Goal: Task Accomplishment & Management: Complete application form

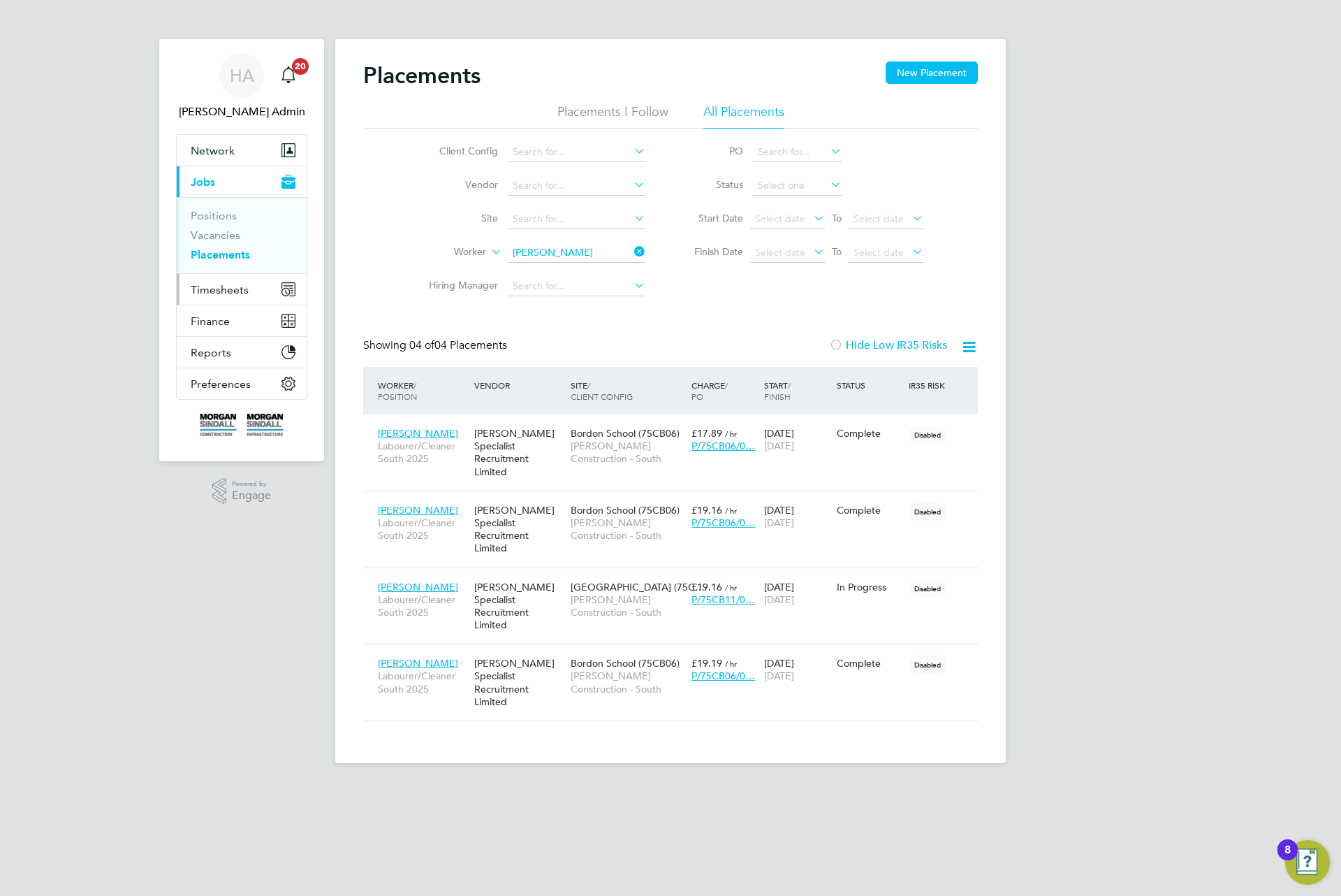
click at [227, 287] on span "Timesheets" at bounding box center [220, 290] width 58 height 13
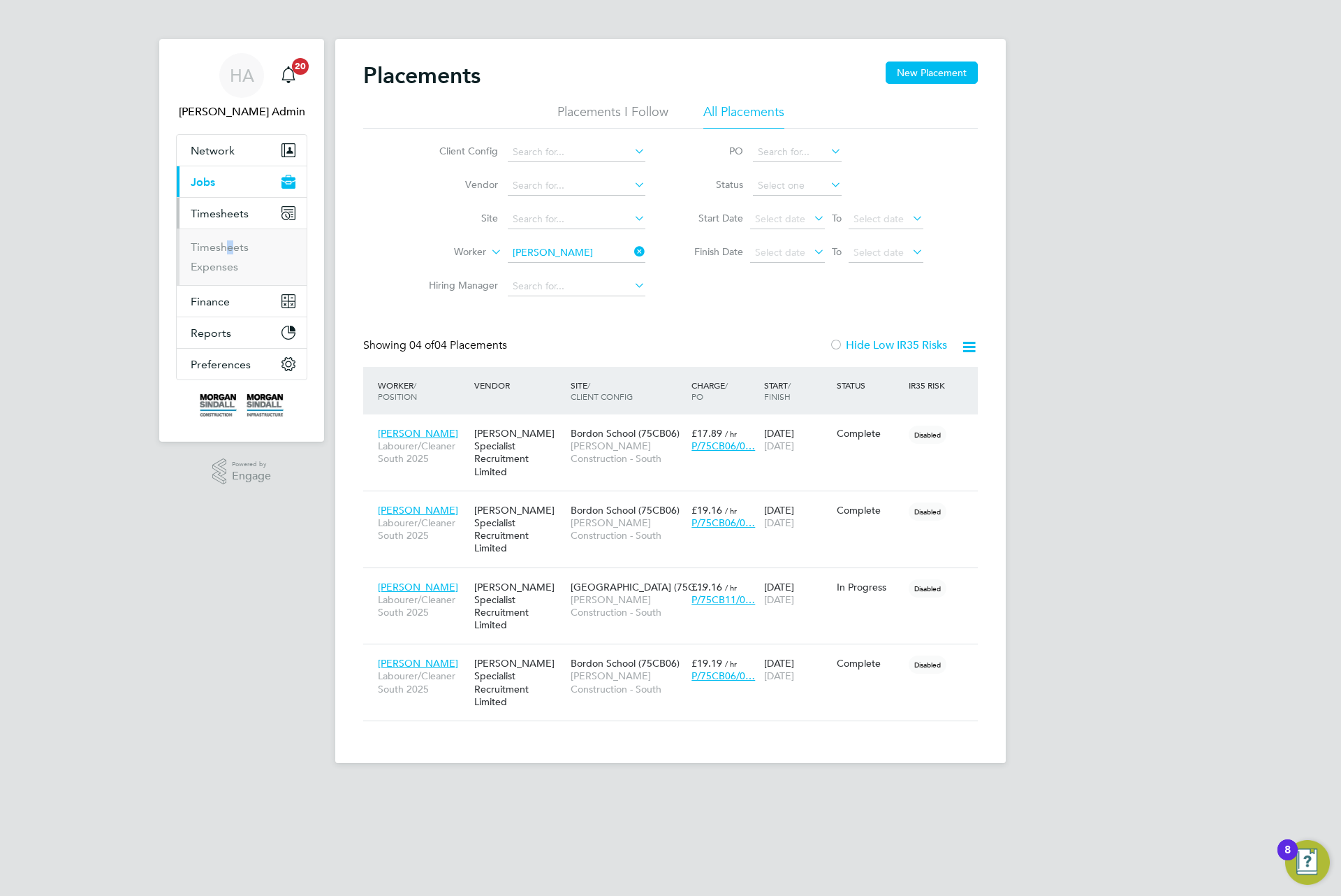
click at [223, 256] on li "Timesheets" at bounding box center [243, 250] width 105 height 20
click at [225, 251] on link "Timesheets" at bounding box center [220, 247] width 58 height 13
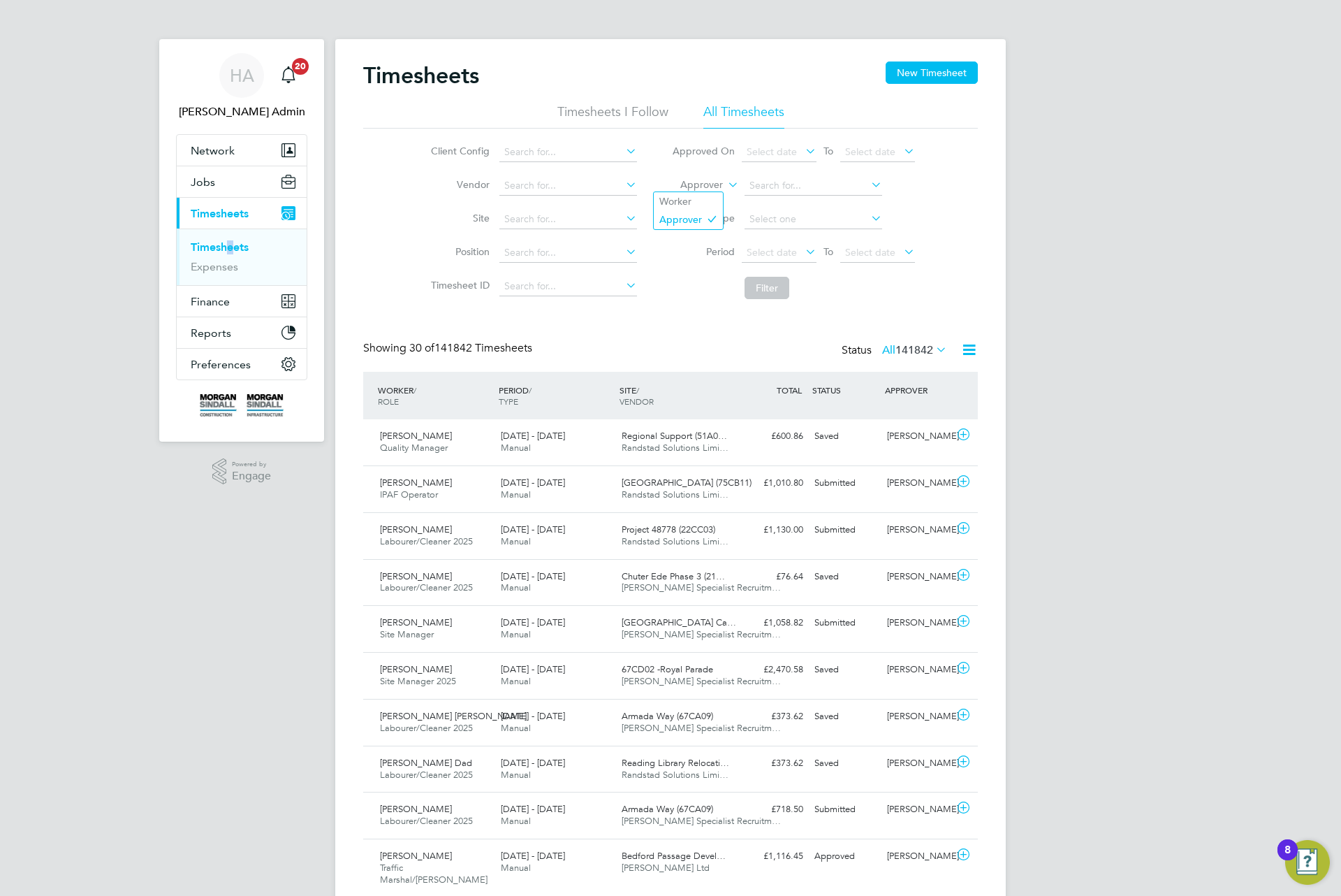
click at [695, 183] on label "Approver" at bounding box center [692, 184] width 63 height 14
click at [684, 199] on li "Worker" at bounding box center [688, 201] width 69 height 19
click at [747, 189] on input at bounding box center [814, 185] width 138 height 20
drag, startPoint x: 792, startPoint y: 223, endPoint x: 784, endPoint y: 250, distance: 28.2
click at [792, 223] on li "Joshua Ta nimowo" at bounding box center [813, 224] width 140 height 19
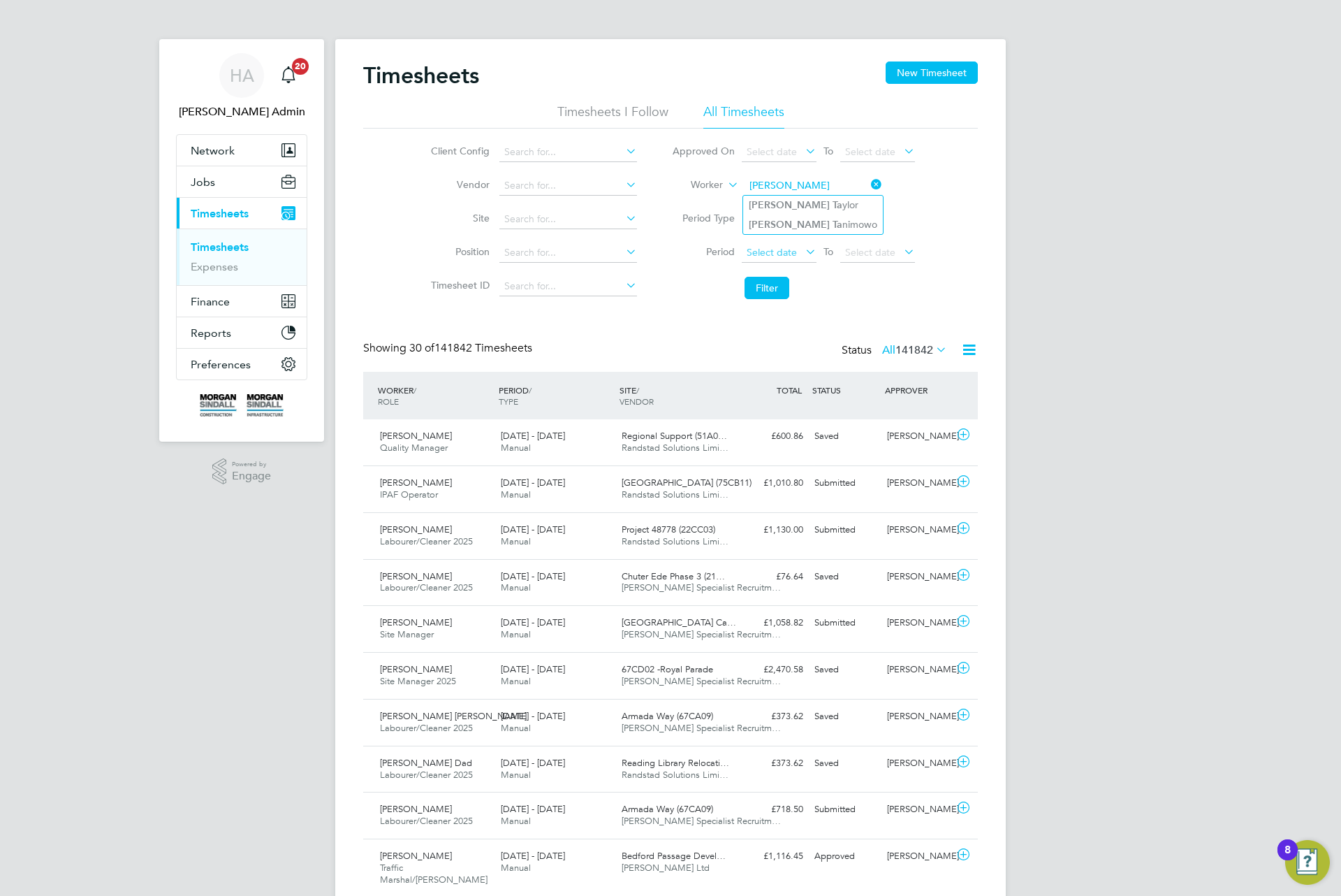
type input "[PERSON_NAME]"
click at [769, 286] on button "Filter" at bounding box center [767, 288] width 45 height 22
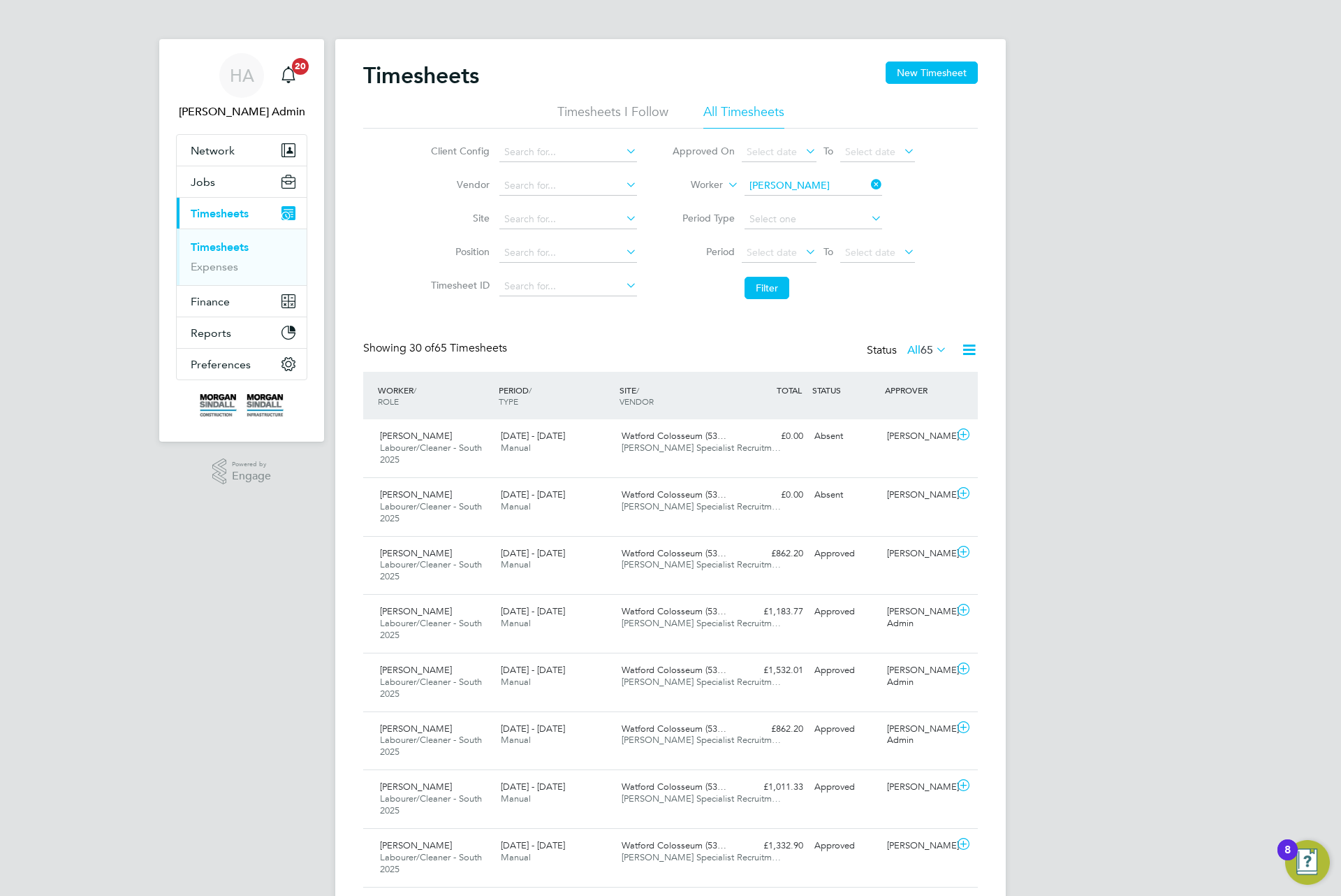
click at [914, 357] on div "Status All 65" at bounding box center [908, 350] width 83 height 20
click at [914, 350] on label "All 65" at bounding box center [927, 349] width 40 height 14
click at [921, 373] on li "All" at bounding box center [919, 375] width 64 height 20
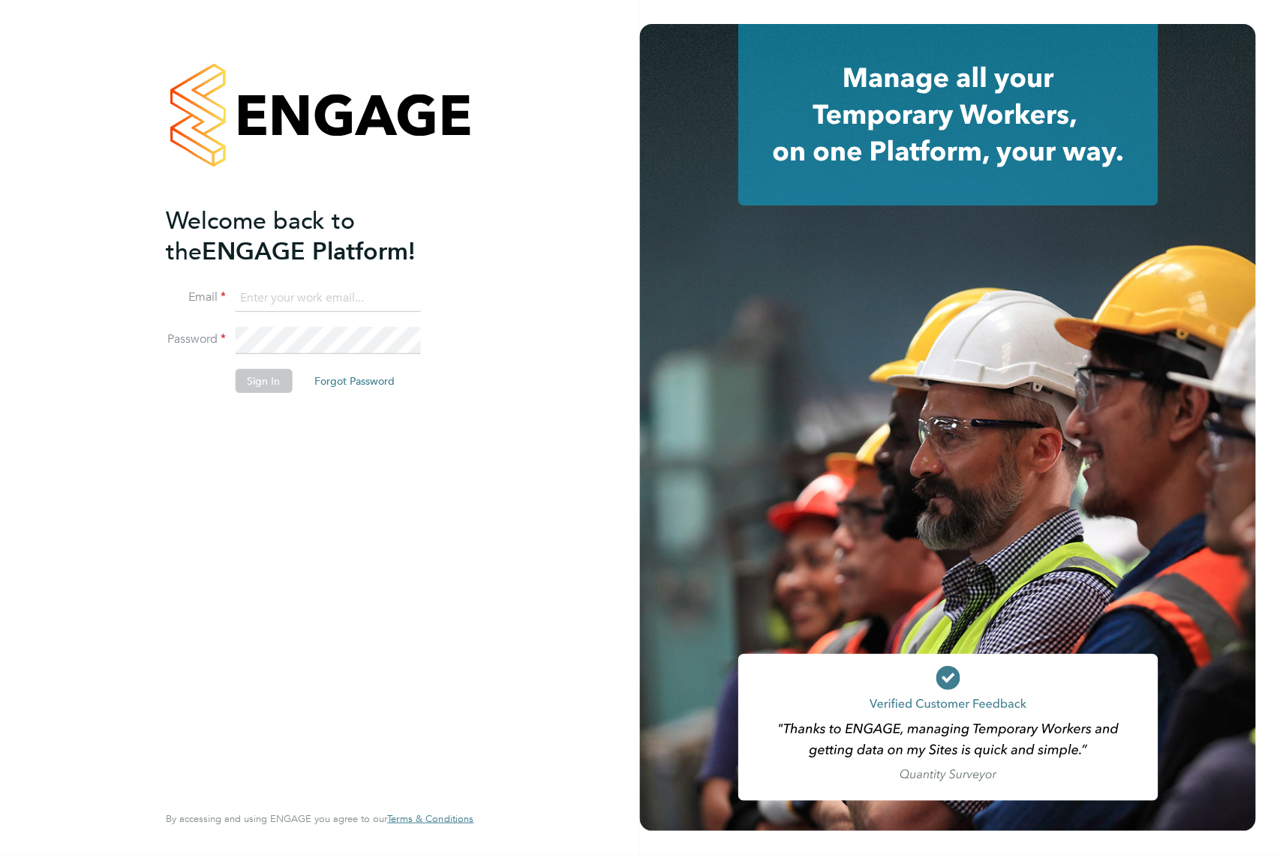
click at [311, 288] on input at bounding box center [327, 298] width 185 height 27
type input "Sulaymaan.jashat@Hays.com"
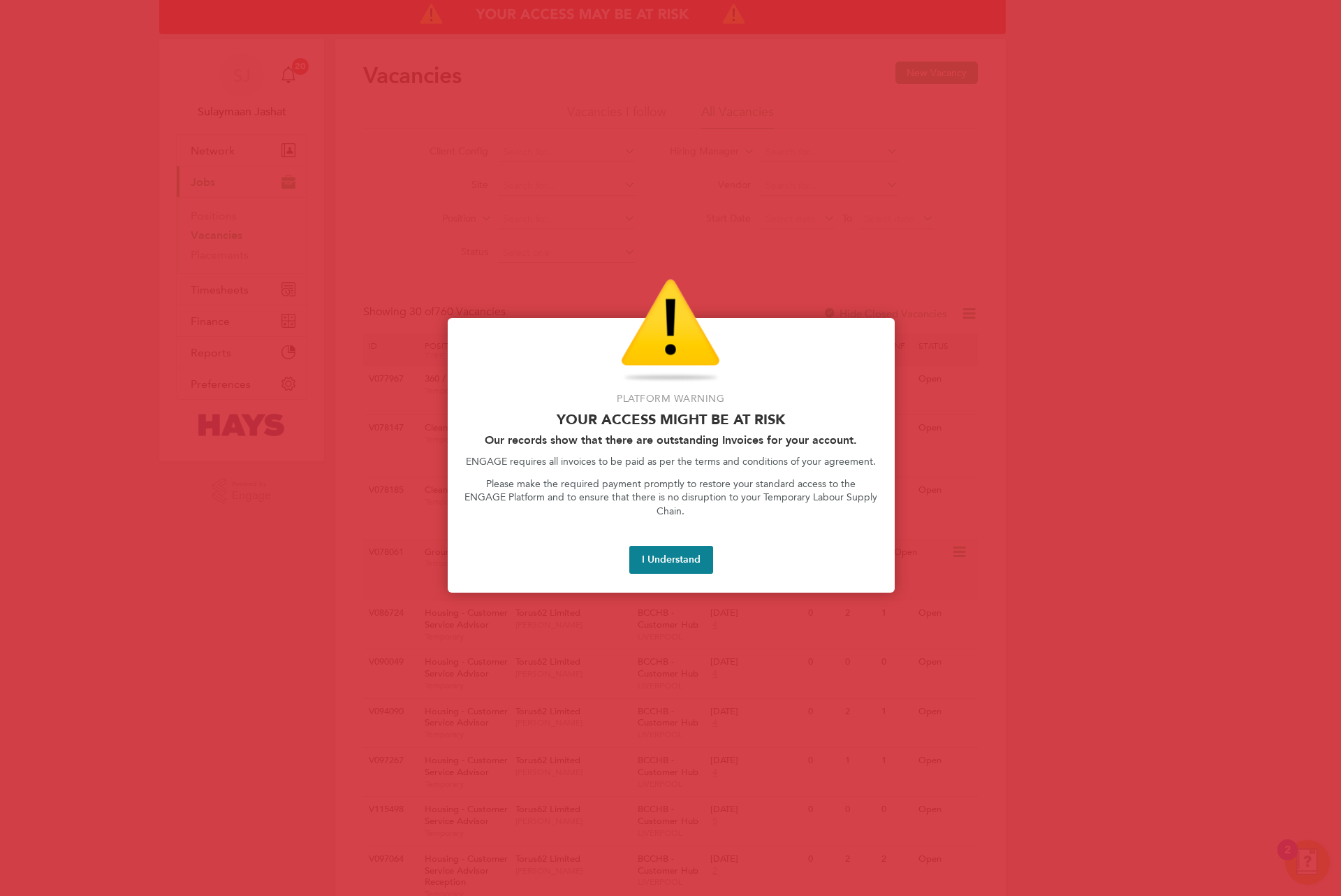
click at [658, 546] on button "I Understand" at bounding box center [671, 560] width 84 height 28
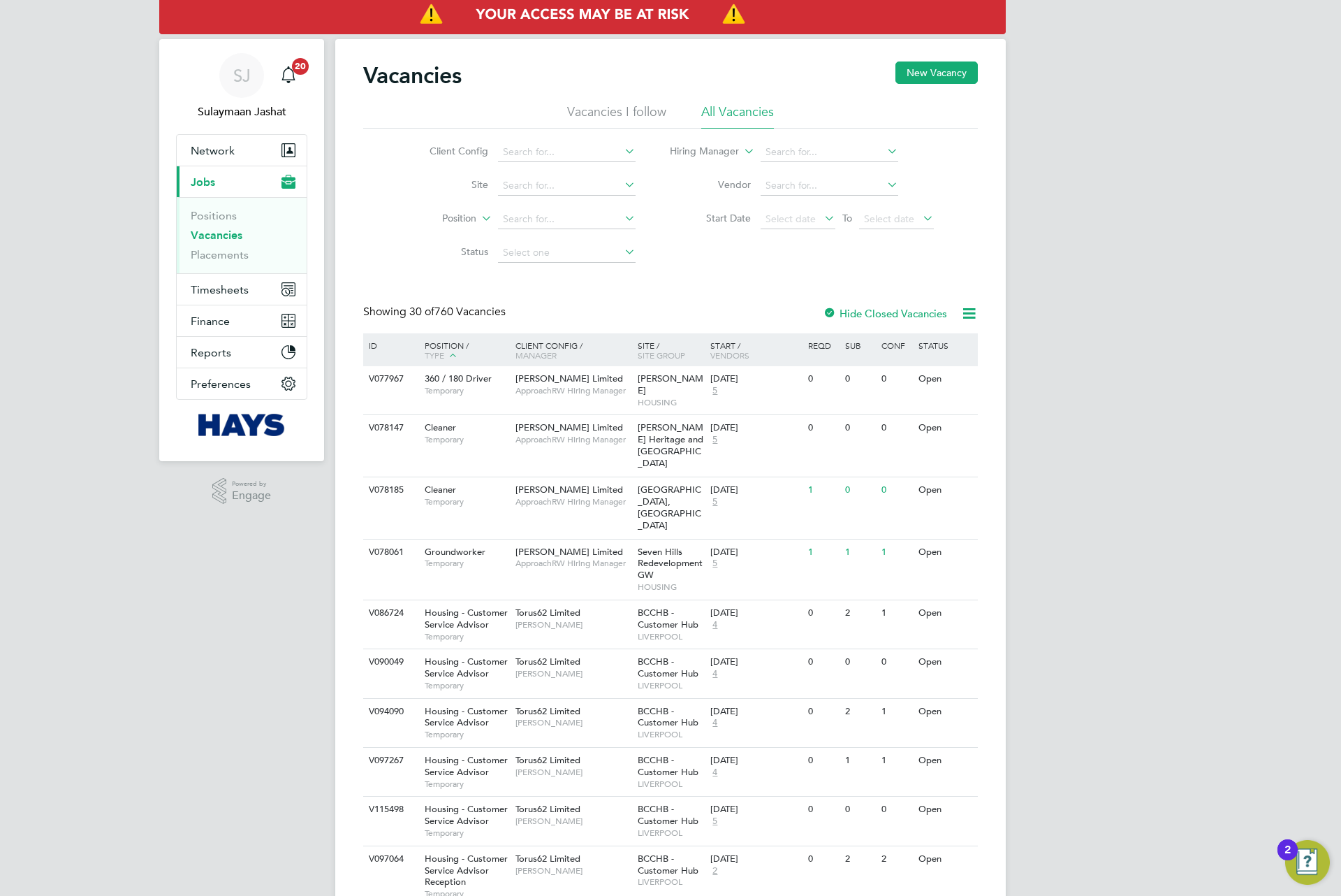
click at [217, 251] on link "Placements" at bounding box center [220, 254] width 58 height 13
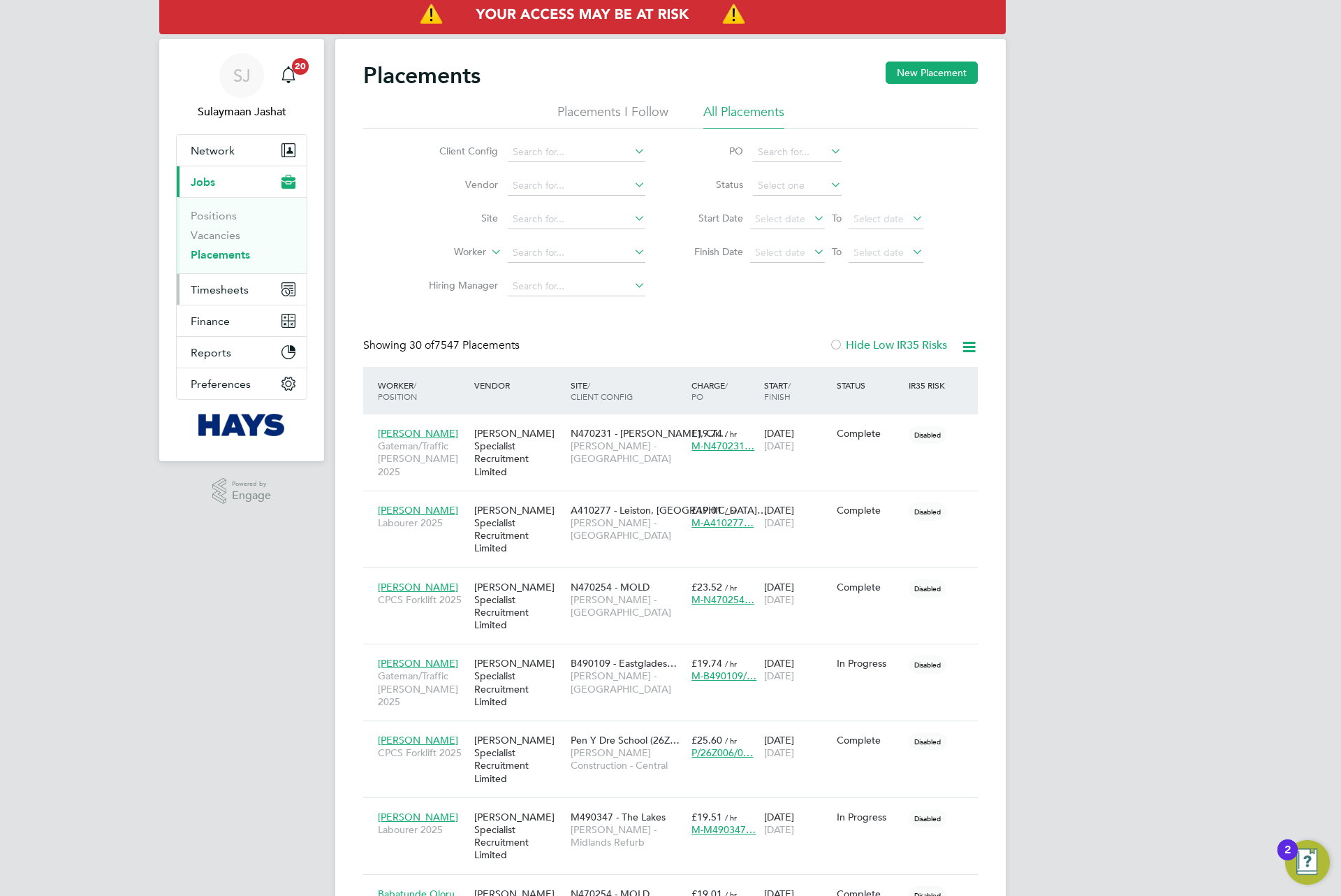
click at [248, 290] on button "Timesheets" at bounding box center [242, 289] width 130 height 31
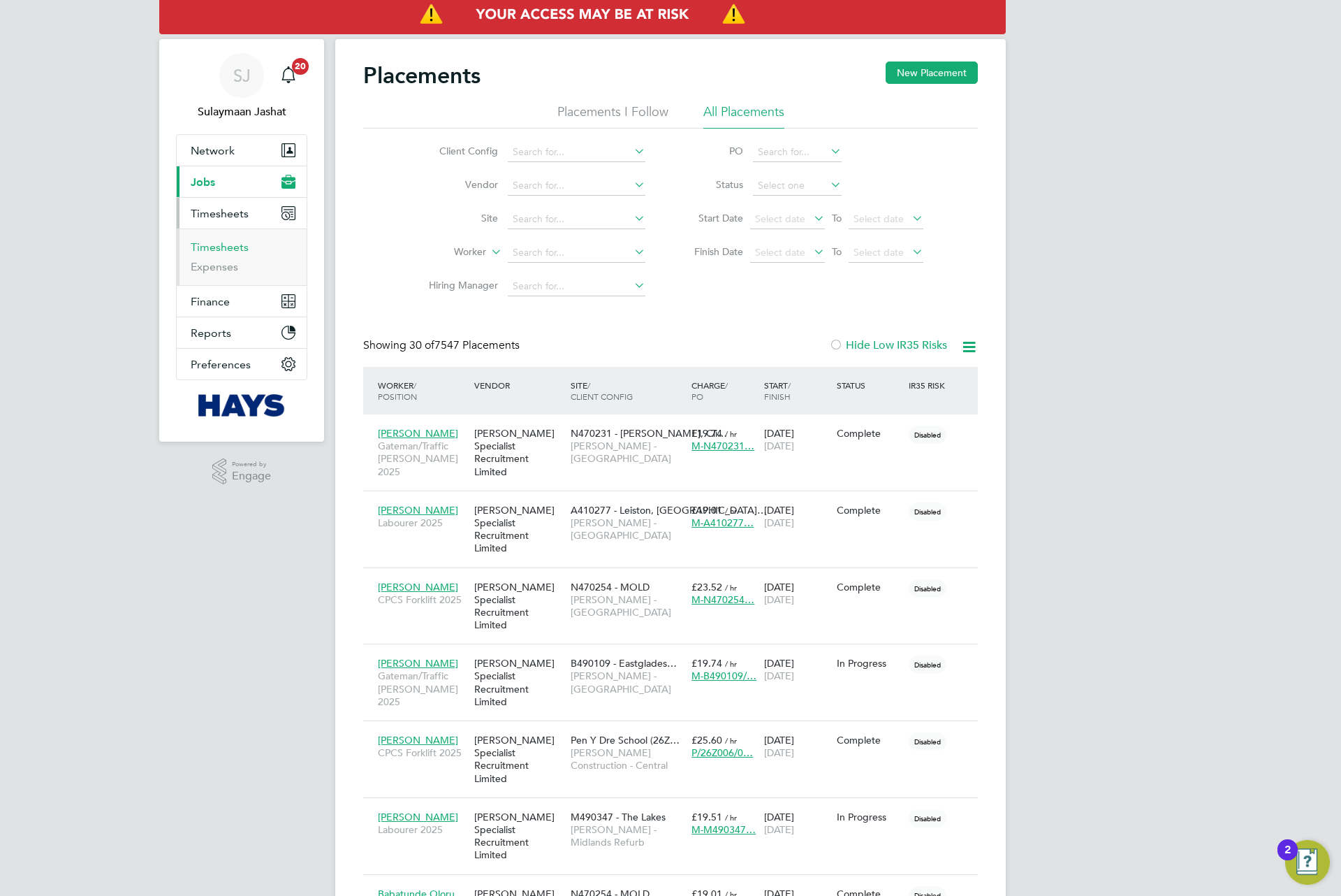
click at [227, 250] on link "Timesheets" at bounding box center [220, 247] width 58 height 13
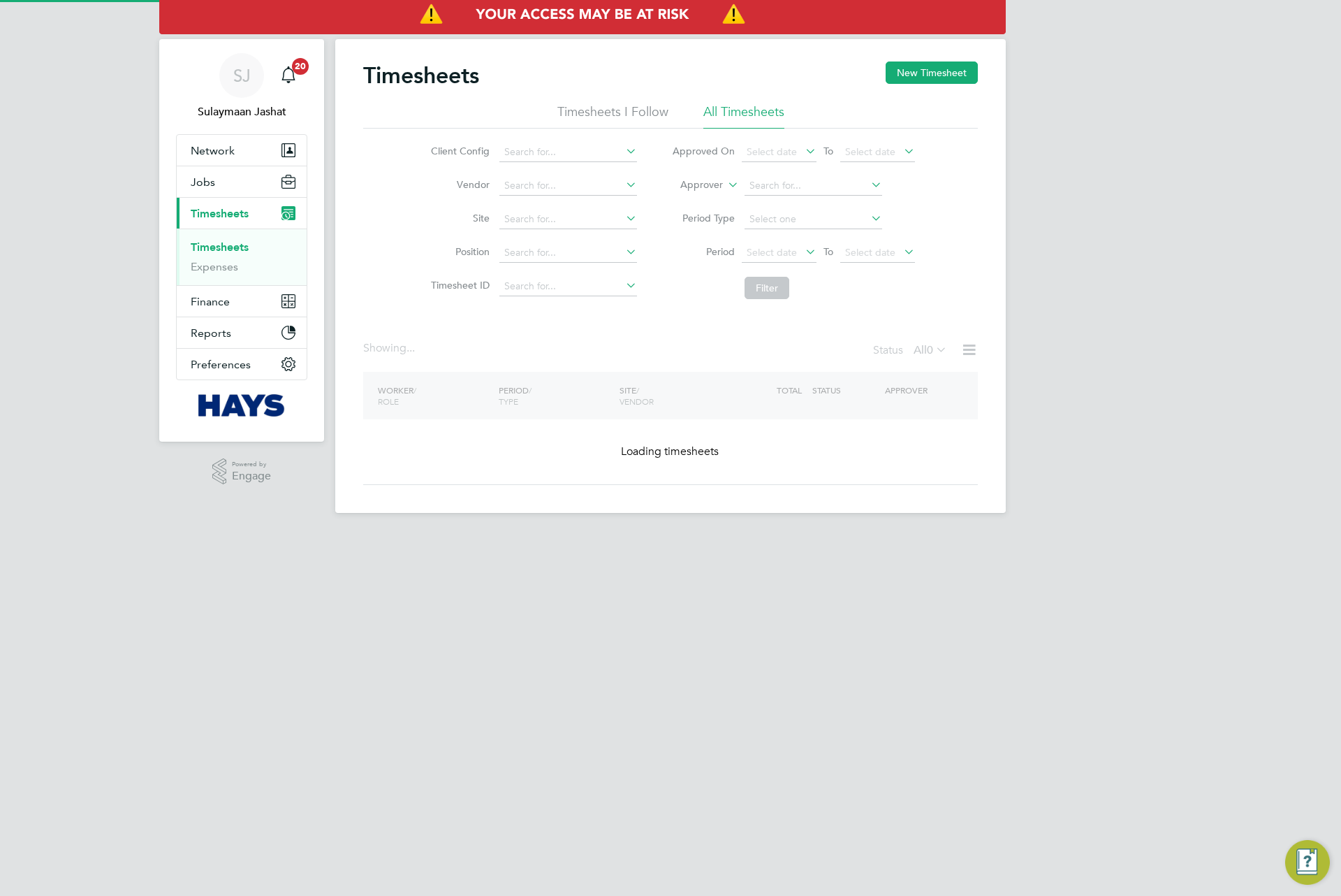
drag, startPoint x: 706, startPoint y: 196, endPoint x: 714, endPoint y: 187, distance: 12.0
click at [706, 196] on li "Approver" at bounding box center [793, 186] width 278 height 34
click at [713, 187] on label "Approver" at bounding box center [692, 184] width 63 height 14
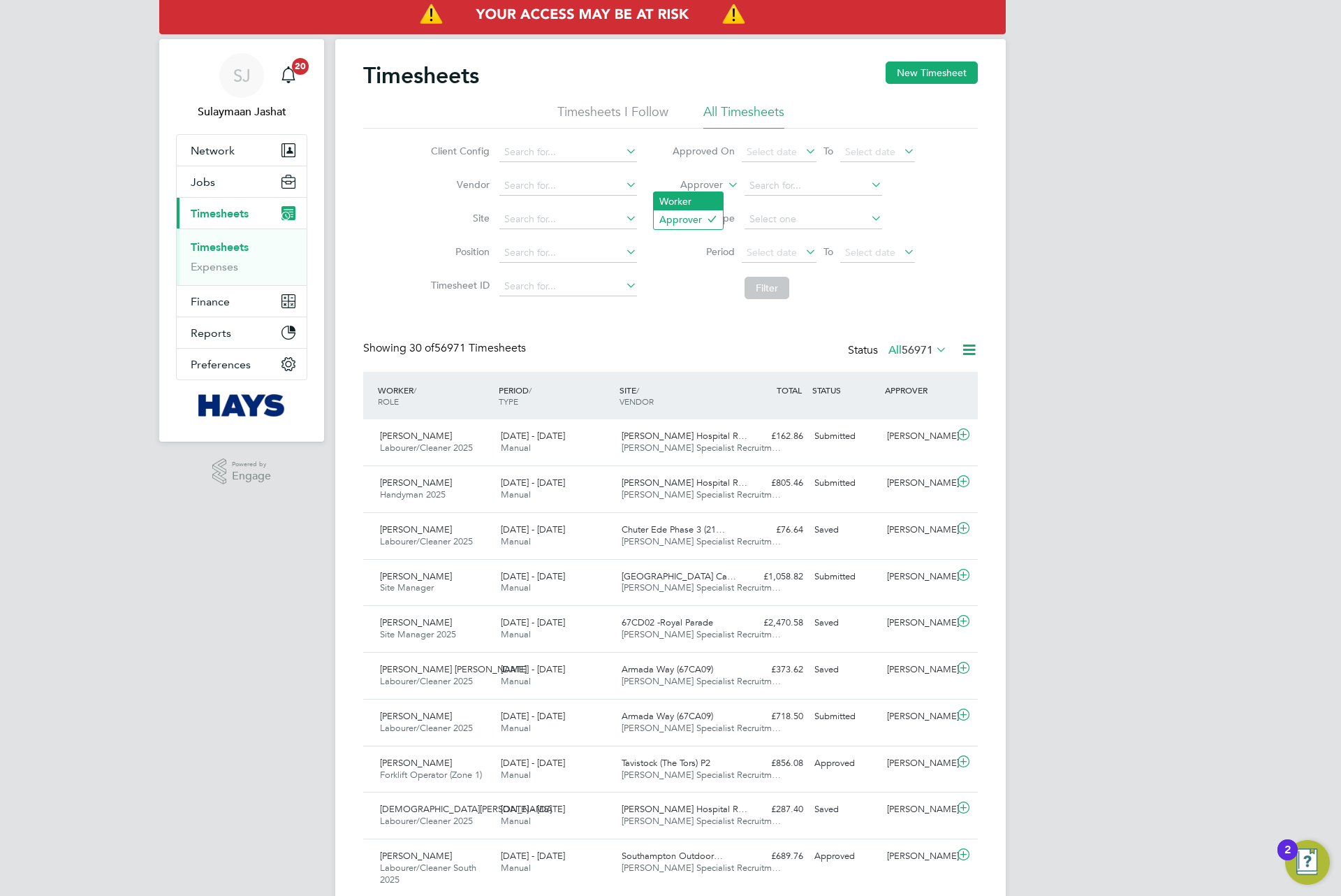
click at [688, 200] on li "Worker" at bounding box center [688, 201] width 69 height 19
click at [754, 183] on input at bounding box center [814, 185] width 138 height 20
click at [746, 210] on li "Joshua Tani mowo" at bounding box center [813, 205] width 141 height 19
type input "Joshua Tanimowo"
click at [787, 284] on button "Filter" at bounding box center [767, 288] width 45 height 22
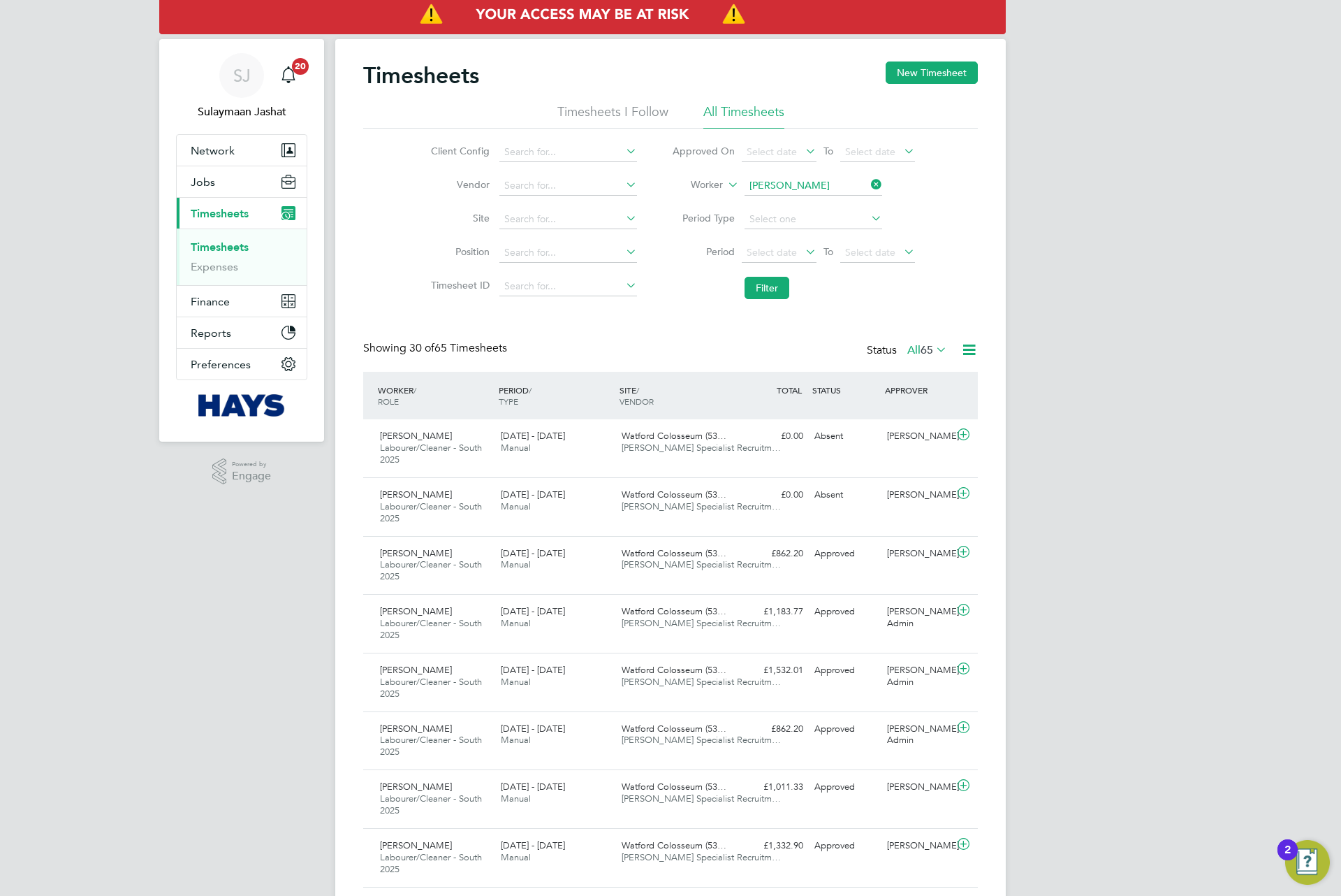
click at [914, 345] on label "All 65" at bounding box center [927, 349] width 40 height 14
click at [628, 452] on span "Hays Specialist Recruitm…" at bounding box center [701, 447] width 159 height 12
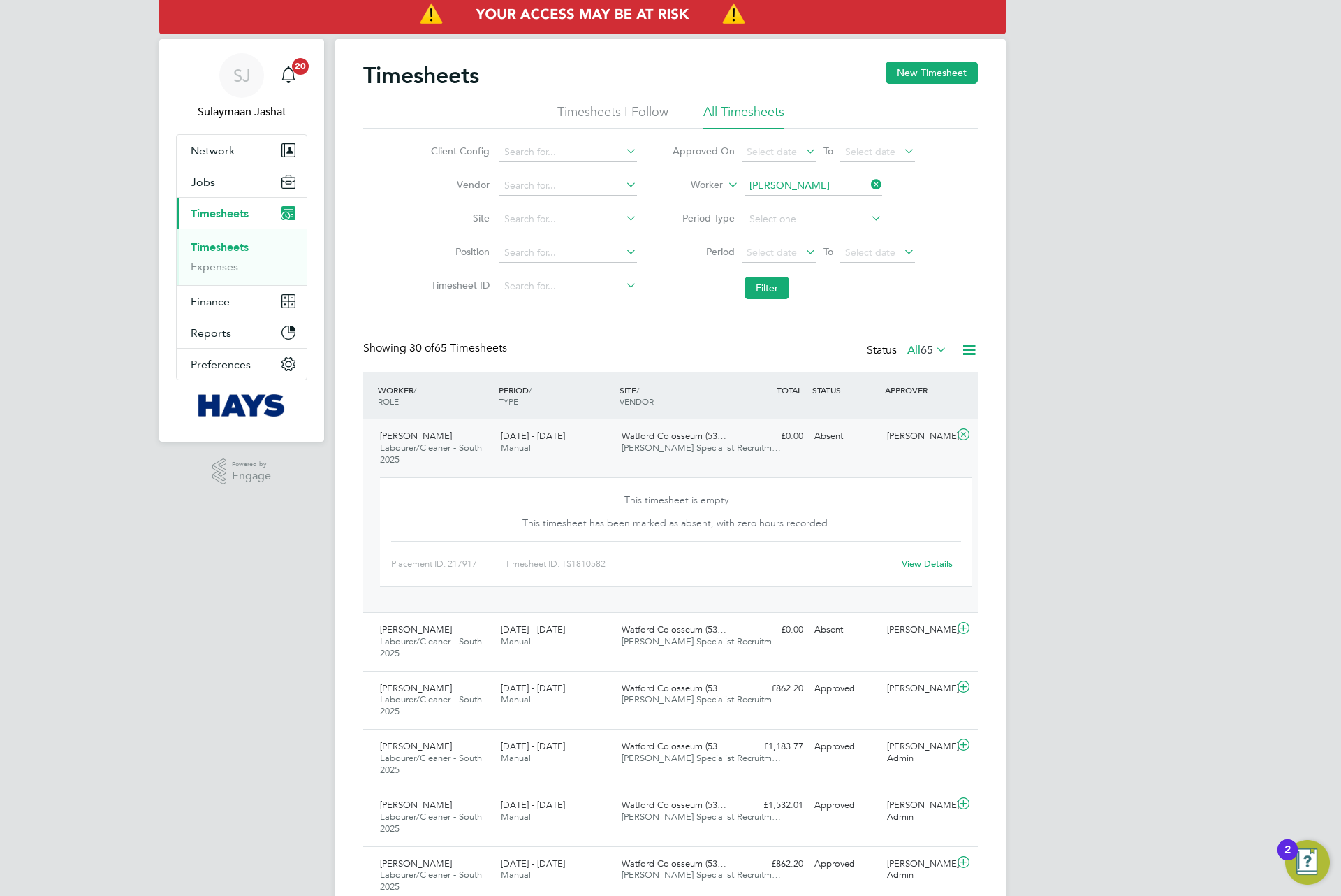
click at [769, 452] on div "Joshua Tanimowo Labourer/Cleaner - South 2025 12 - 18 Jul 2025 12 - 18 Jul 2025…" at bounding box center [670, 515] width 615 height 193
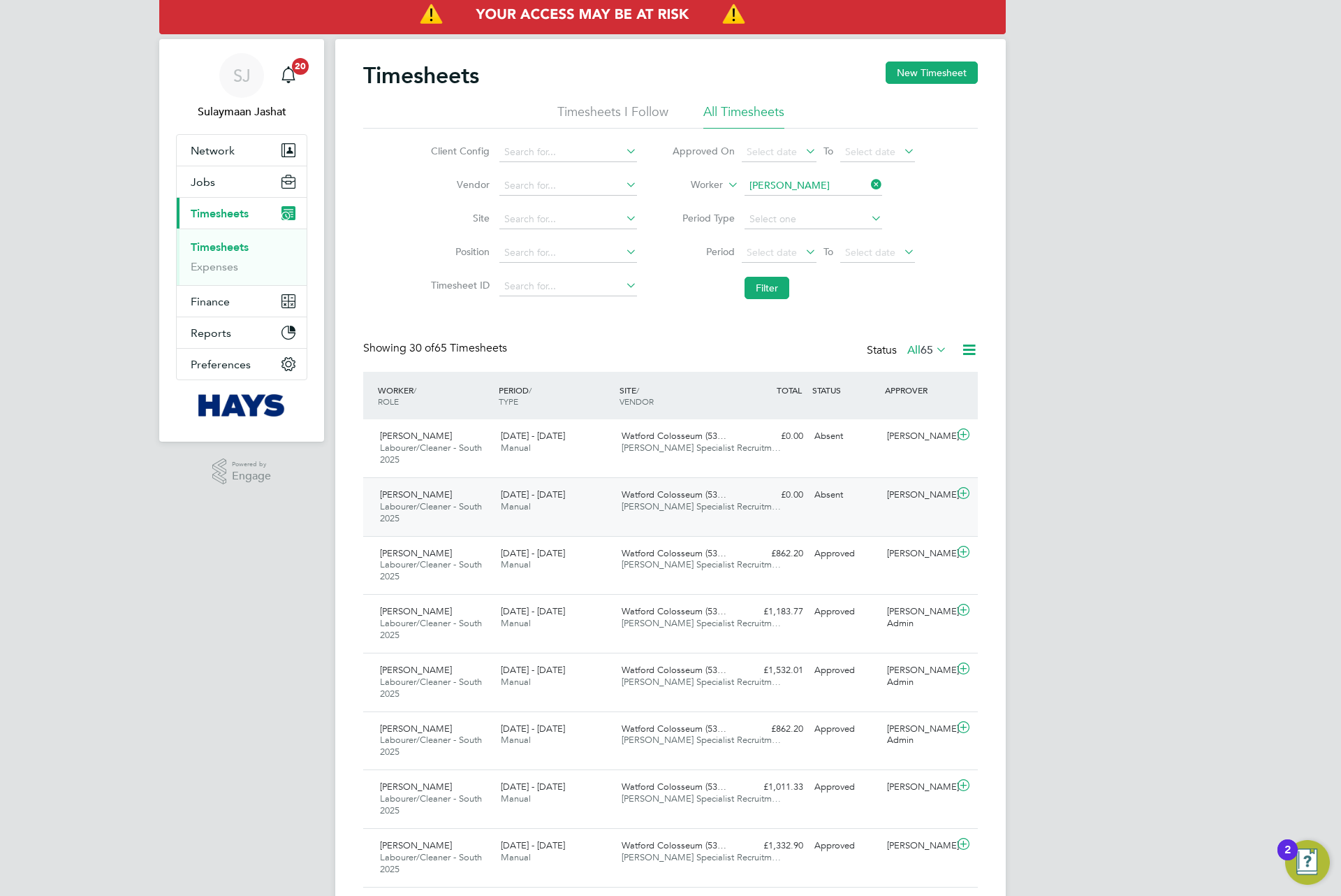
click at [829, 512] on div "Joshua Tanimowo Labourer/Cleaner - South 2025 7 - 13 Jun 2025 7 - 13 Jun 2025 M…" at bounding box center [670, 506] width 615 height 59
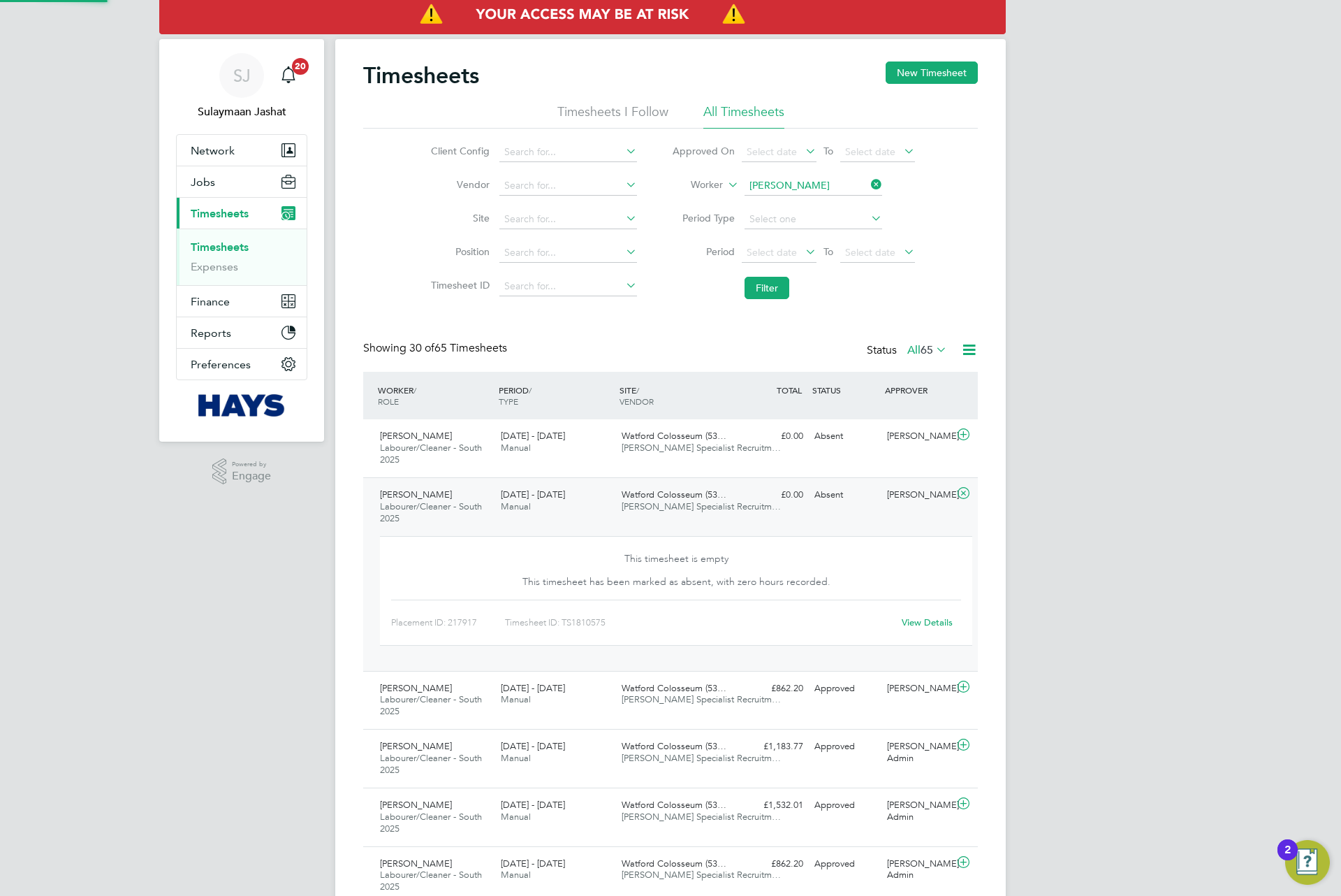
click at [933, 355] on icon at bounding box center [933, 349] width 0 height 20
click at [943, 474] on li "Rejected" at bounding box center [919, 467] width 64 height 20
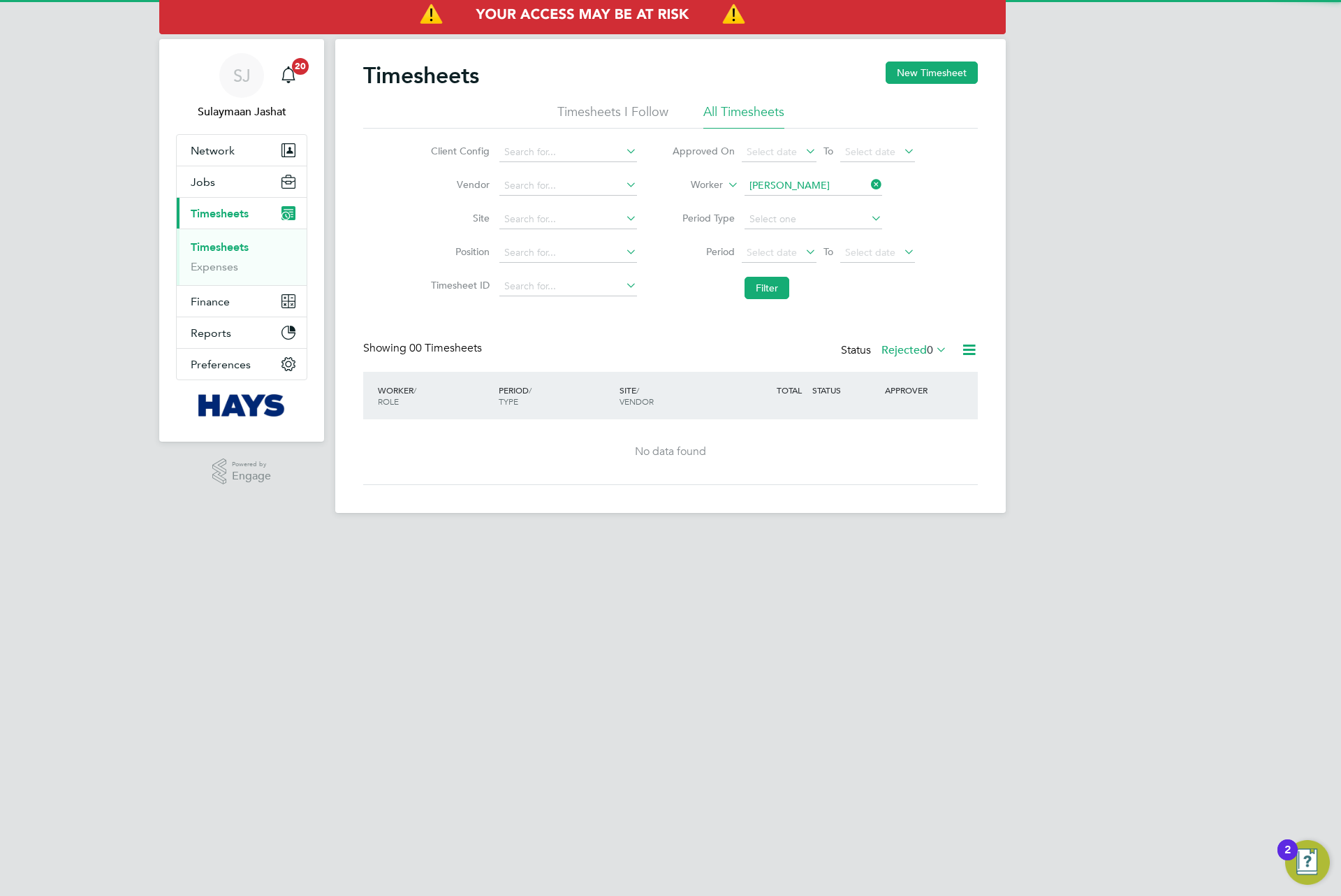
click at [928, 346] on span "0" at bounding box center [929, 349] width 7 height 14
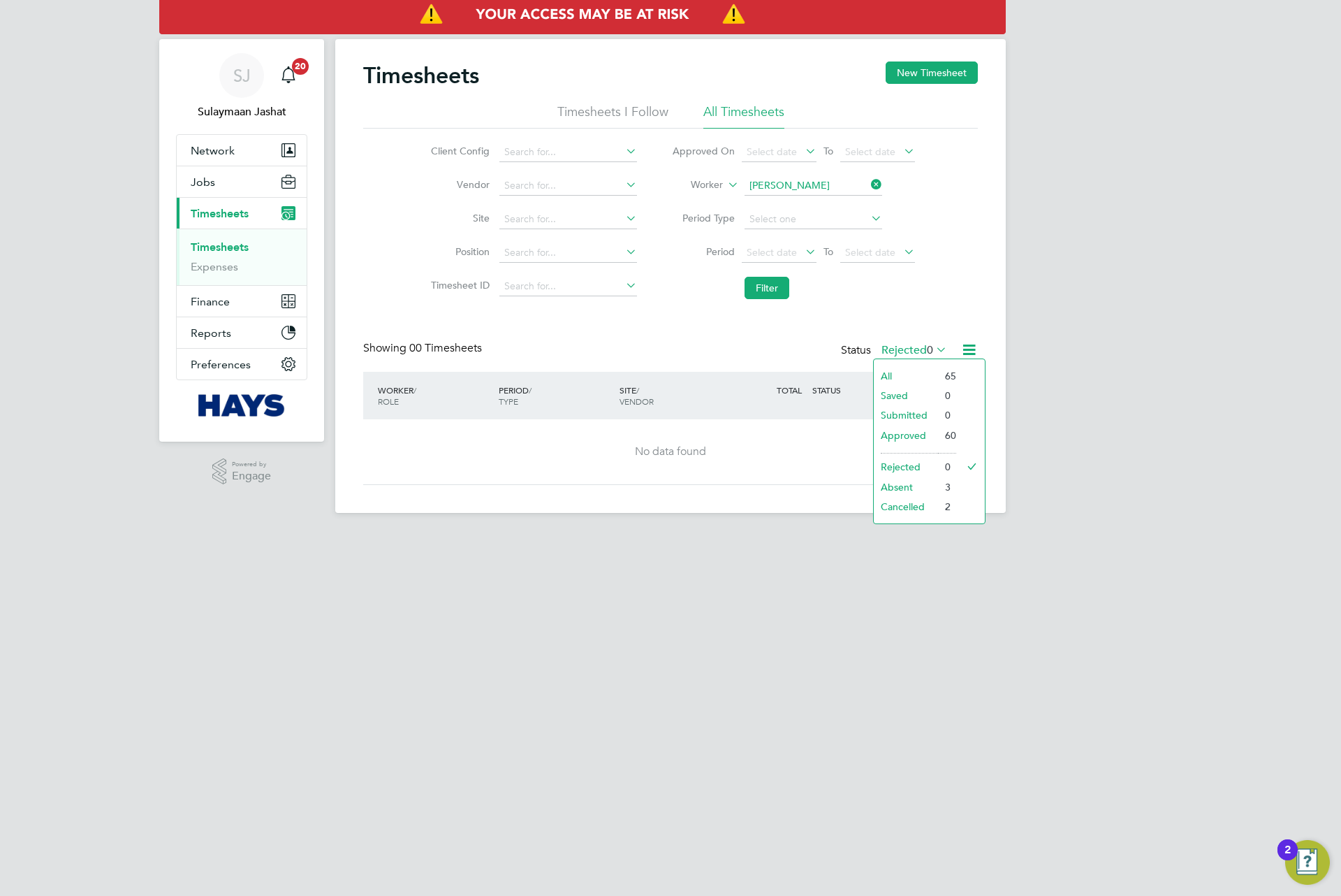
click at [920, 491] on li "Absent" at bounding box center [905, 486] width 64 height 20
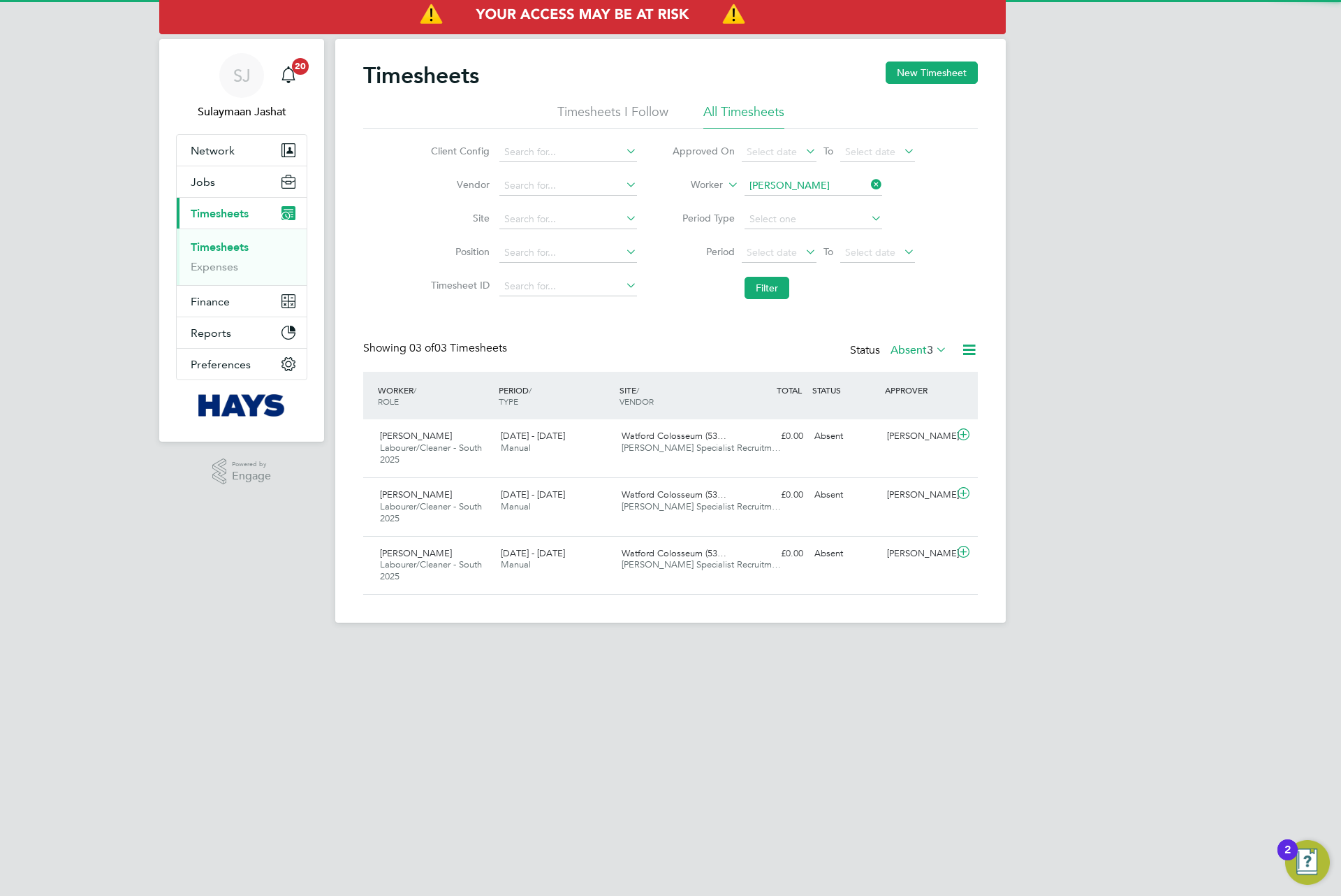
click at [922, 348] on label "Absent 3" at bounding box center [918, 349] width 57 height 14
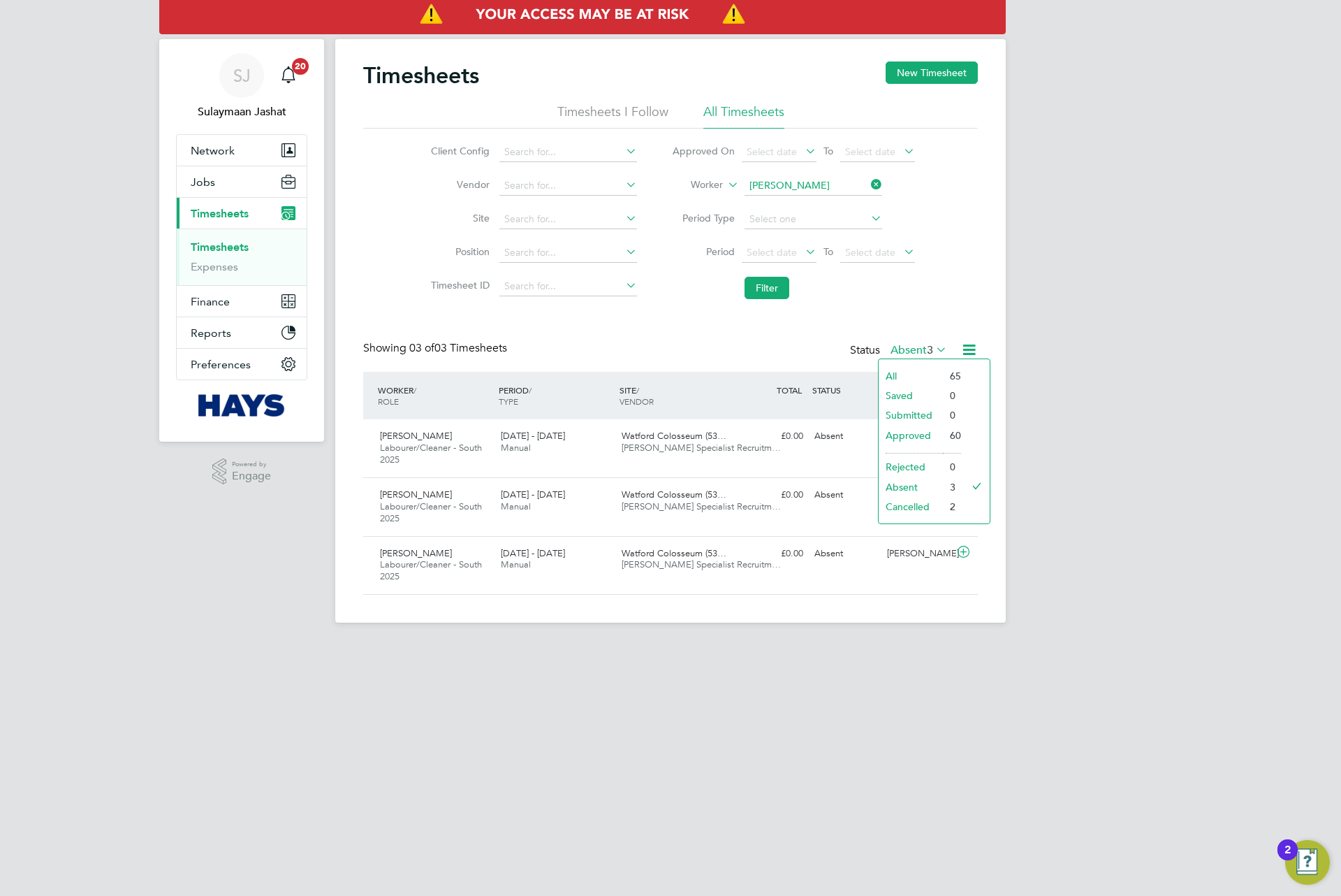
click at [925, 509] on li "Cancelled" at bounding box center [911, 506] width 64 height 20
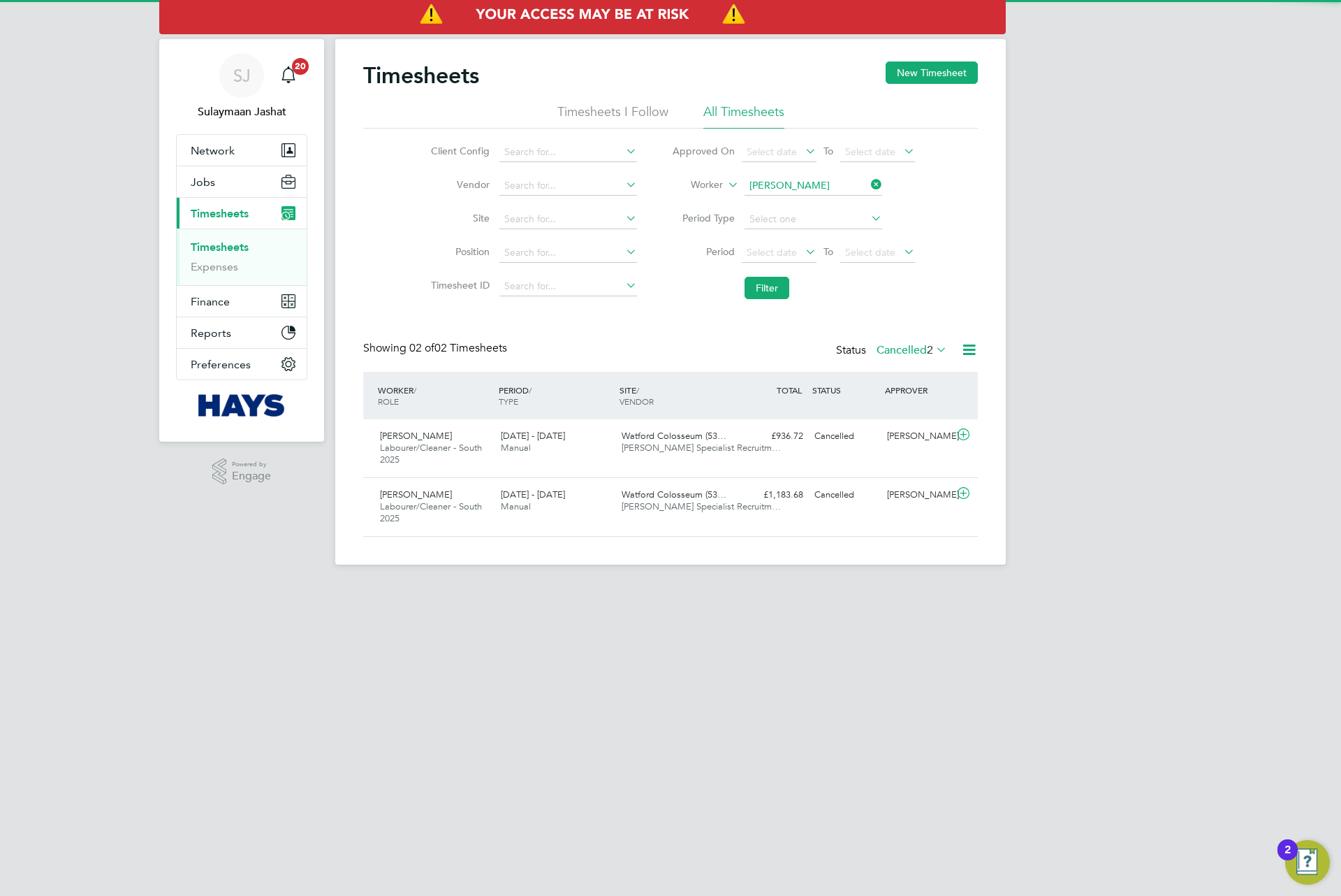
click at [923, 340] on div "Timesheets New Timesheet Timesheets I Follow All Timesheets Client Config Vendo…" at bounding box center [670, 299] width 615 height 475
click at [923, 357] on div "Status Cancelled 2" at bounding box center [893, 350] width 114 height 20
click at [923, 350] on label "Cancelled 2" at bounding box center [912, 349] width 71 height 14
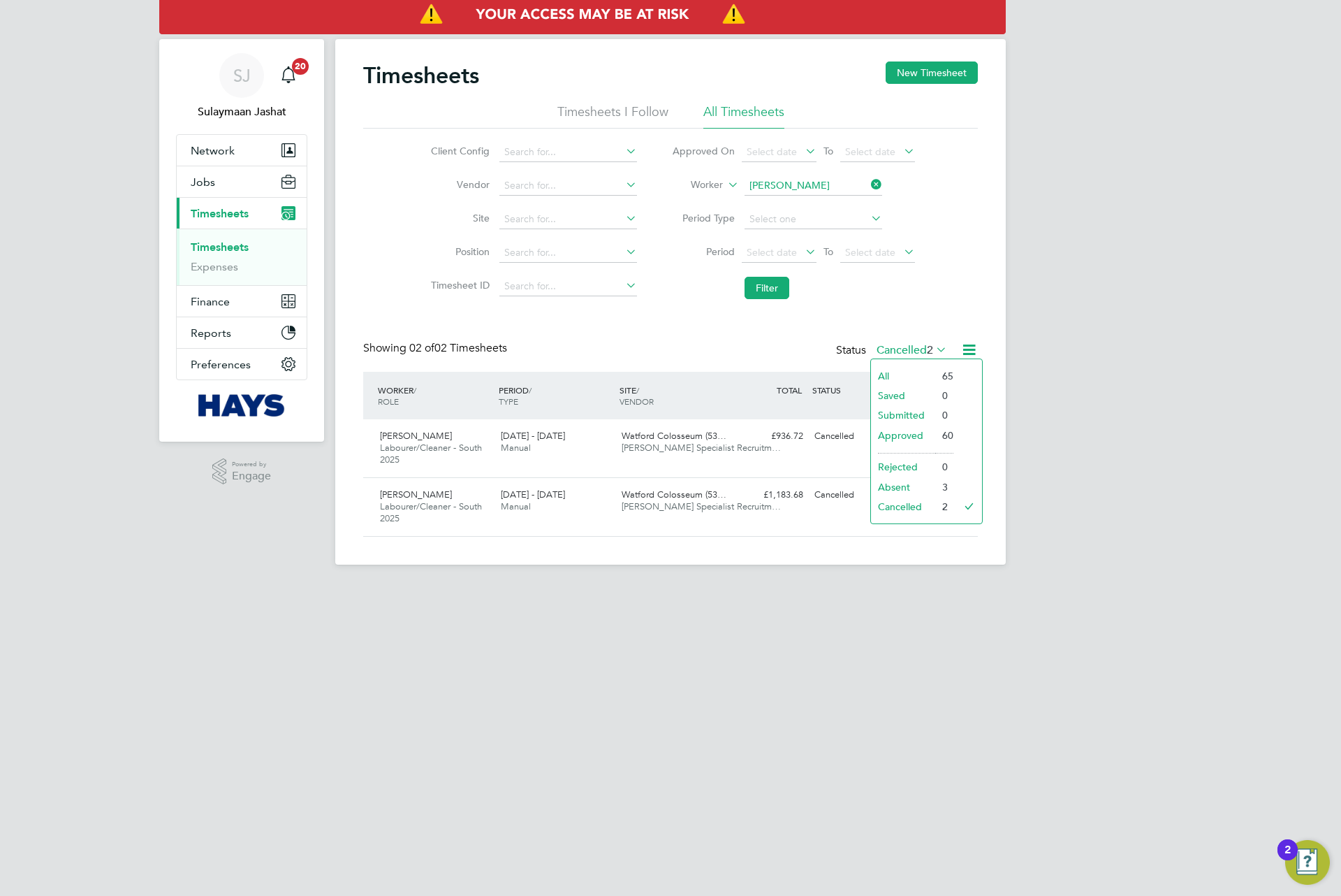
click at [910, 373] on li "All" at bounding box center [902, 375] width 64 height 20
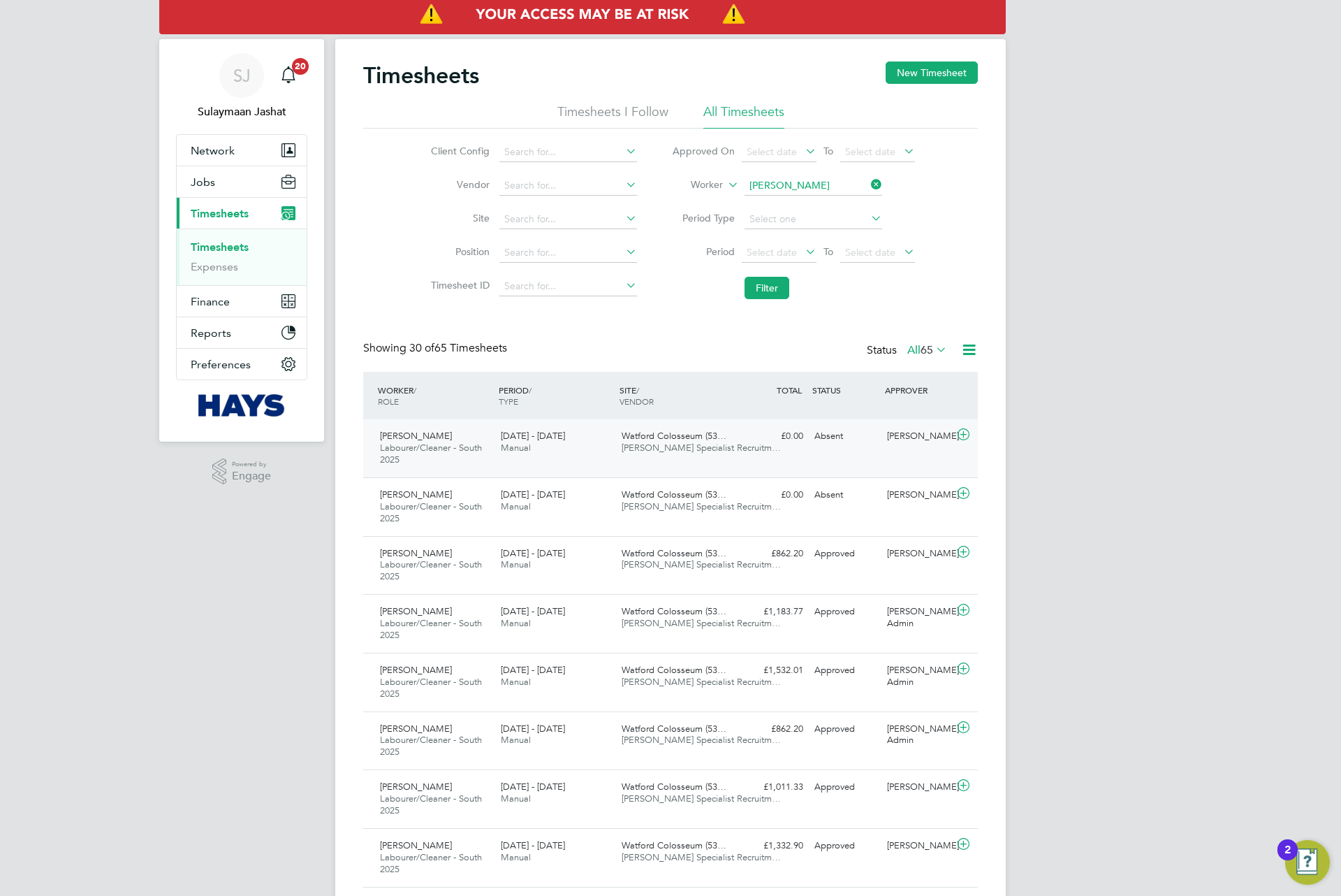
click at [818, 442] on div "Absent" at bounding box center [846, 436] width 73 height 23
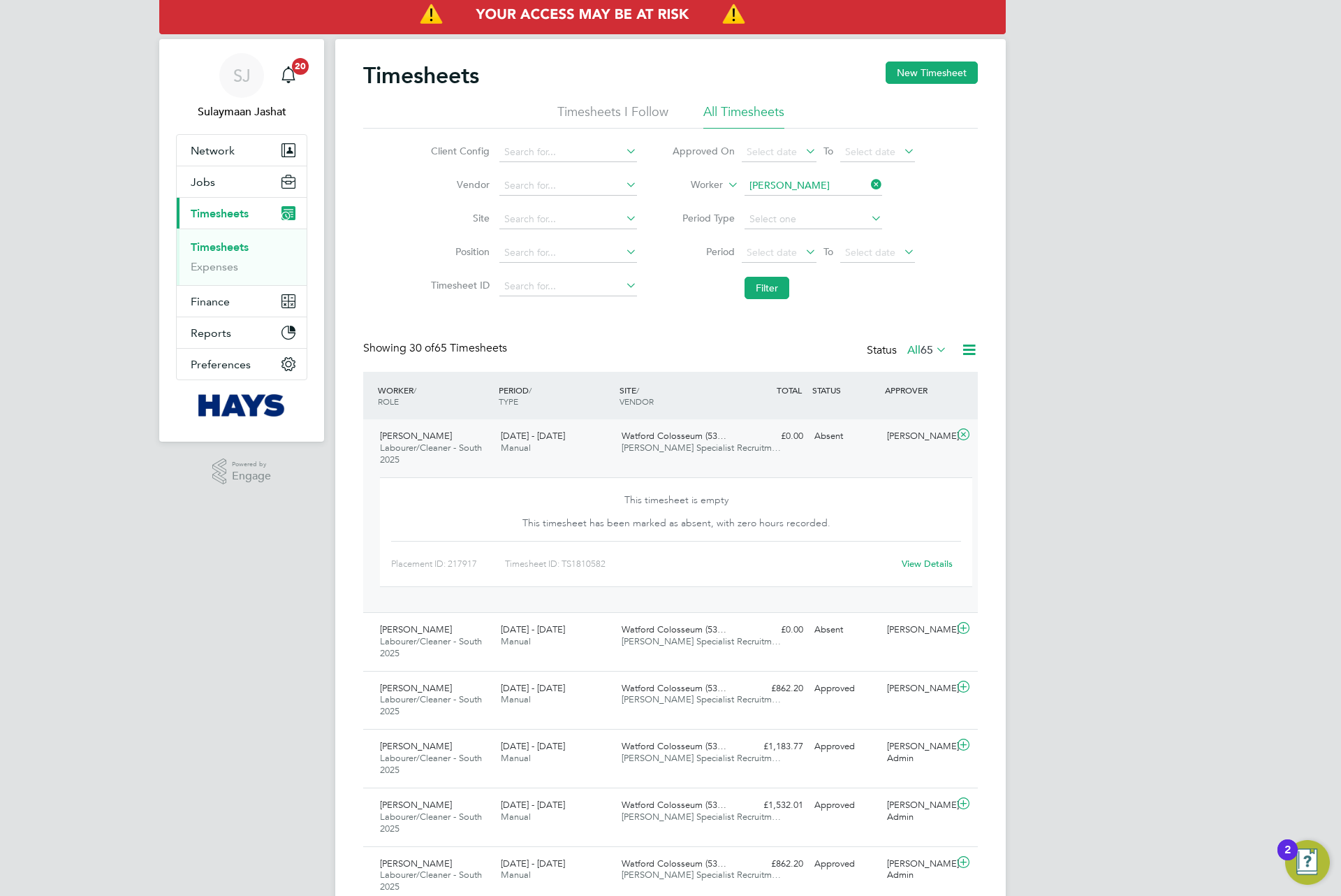
click at [913, 560] on link "View Details" at bounding box center [927, 563] width 51 height 12
drag, startPoint x: 799, startPoint y: 427, endPoint x: 788, endPoint y: 438, distance: 15.6
click at [792, 430] on div "£0.00 Absent" at bounding box center [773, 436] width 73 height 23
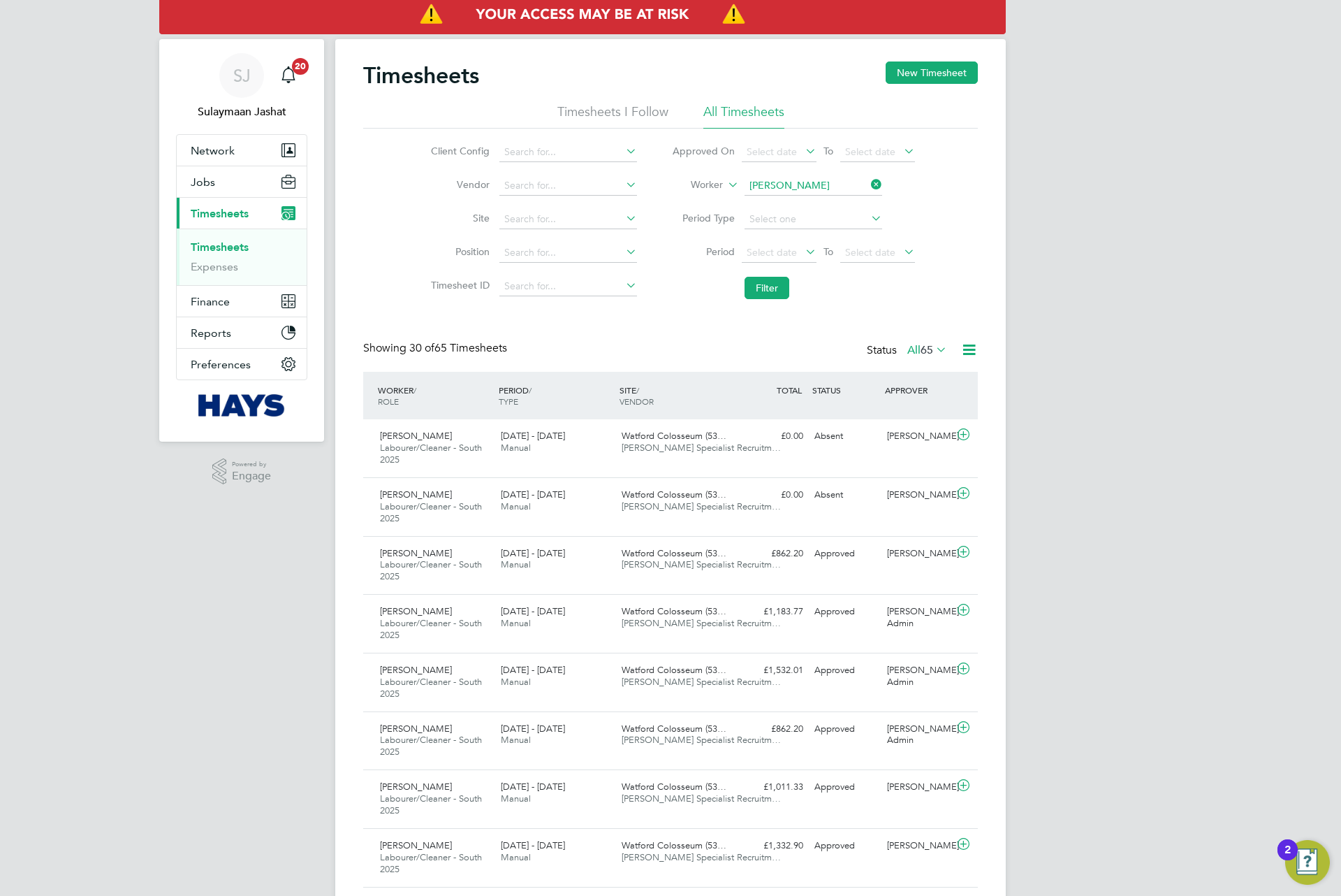
click at [779, 278] on button "Filter" at bounding box center [767, 288] width 45 height 22
click at [210, 191] on button "Jobs" at bounding box center [242, 182] width 130 height 31
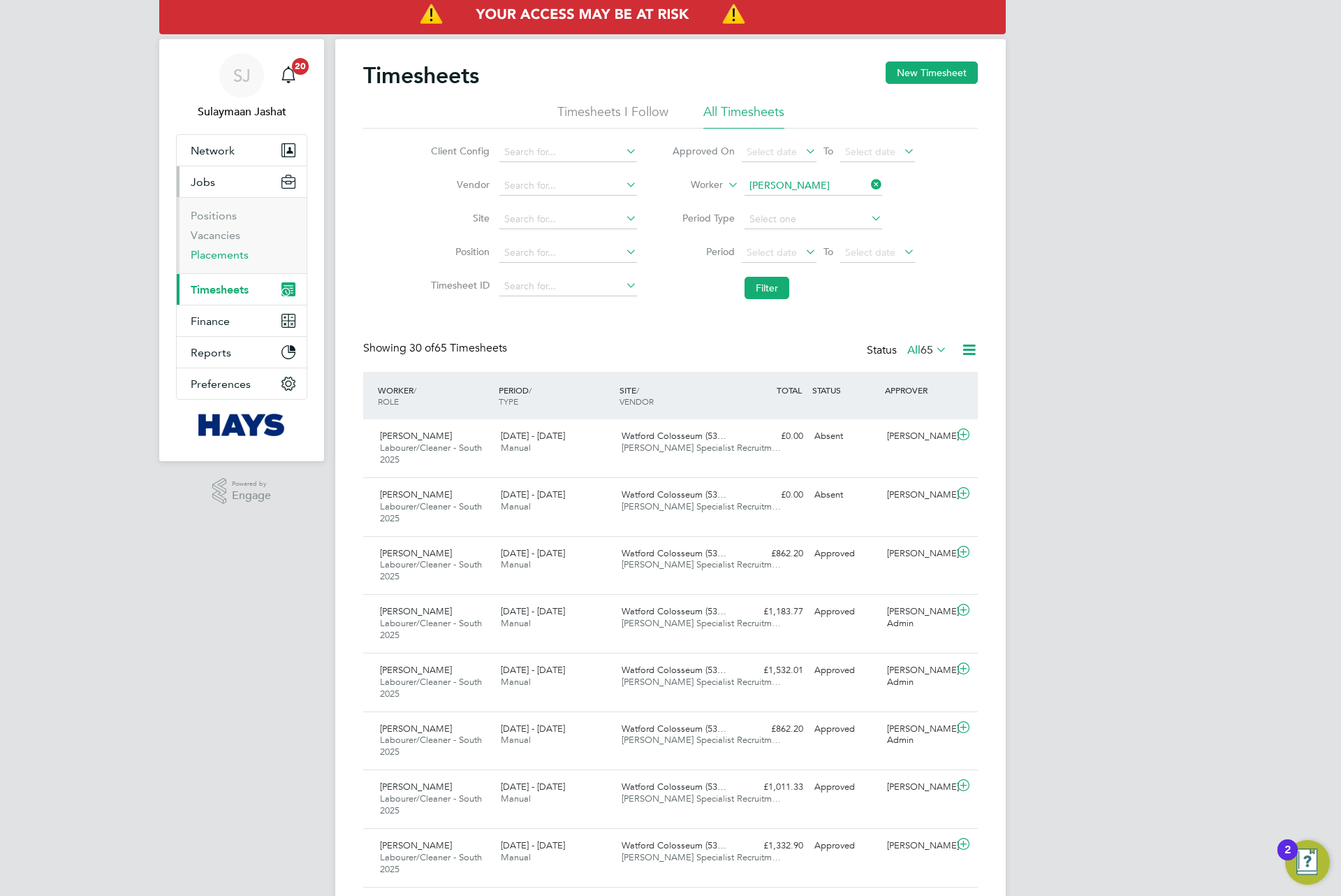
click at [218, 251] on link "Placements" at bounding box center [220, 254] width 58 height 13
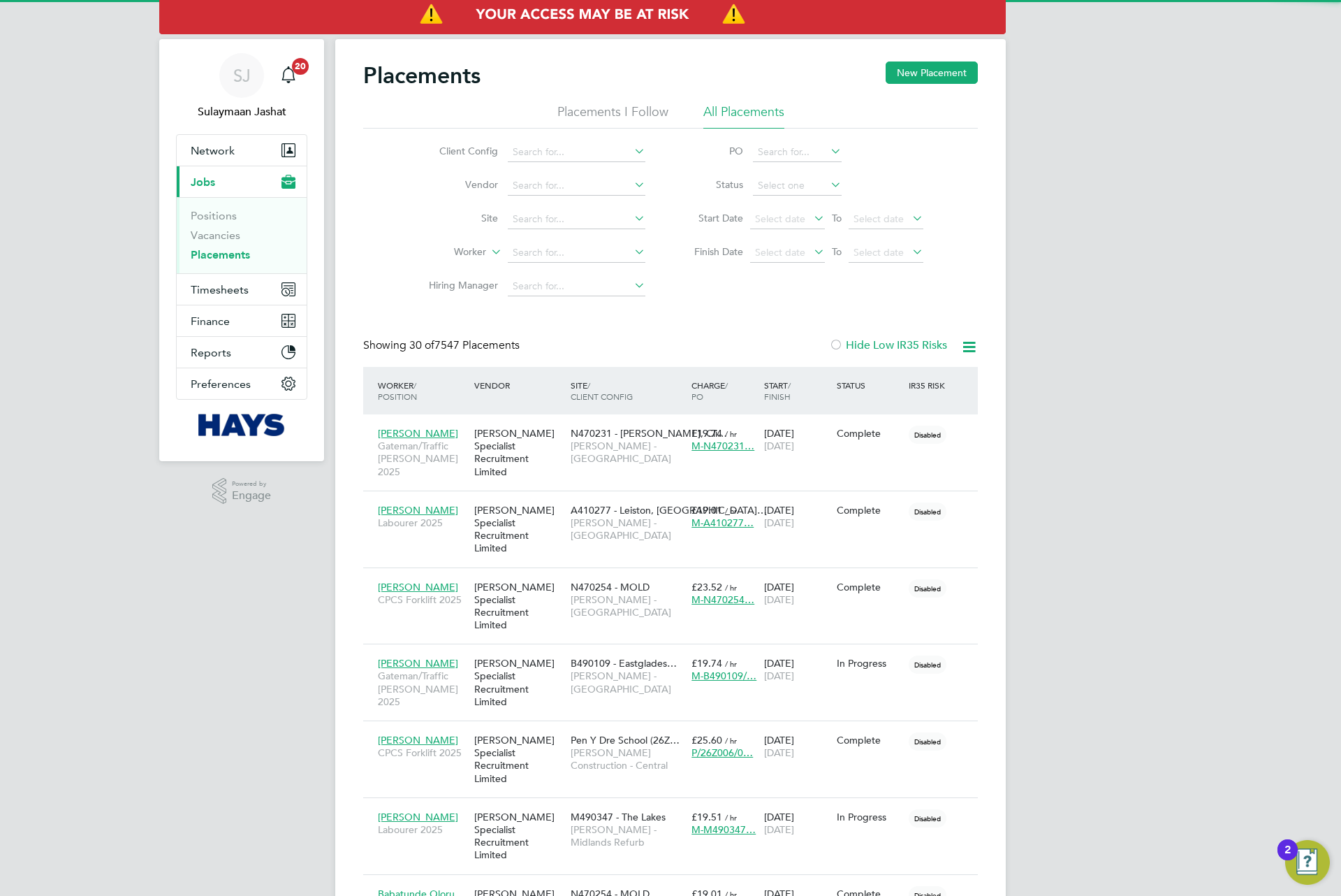
click at [838, 344] on div at bounding box center [835, 346] width 14 height 14
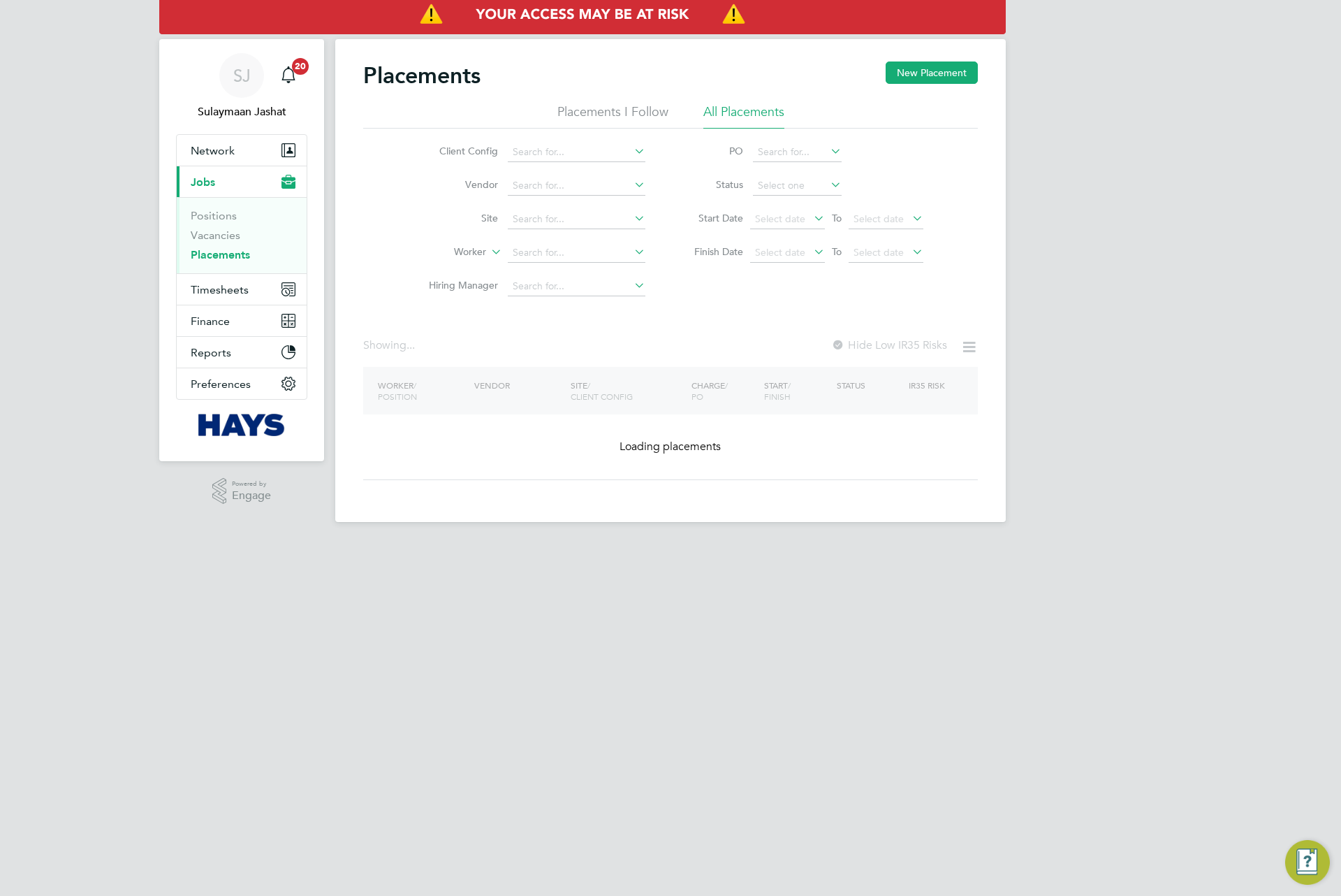
click at [826, 333] on div "Placements New Placement Placements I Follow All Placements Client Config Vendo…" at bounding box center [670, 270] width 615 height 418
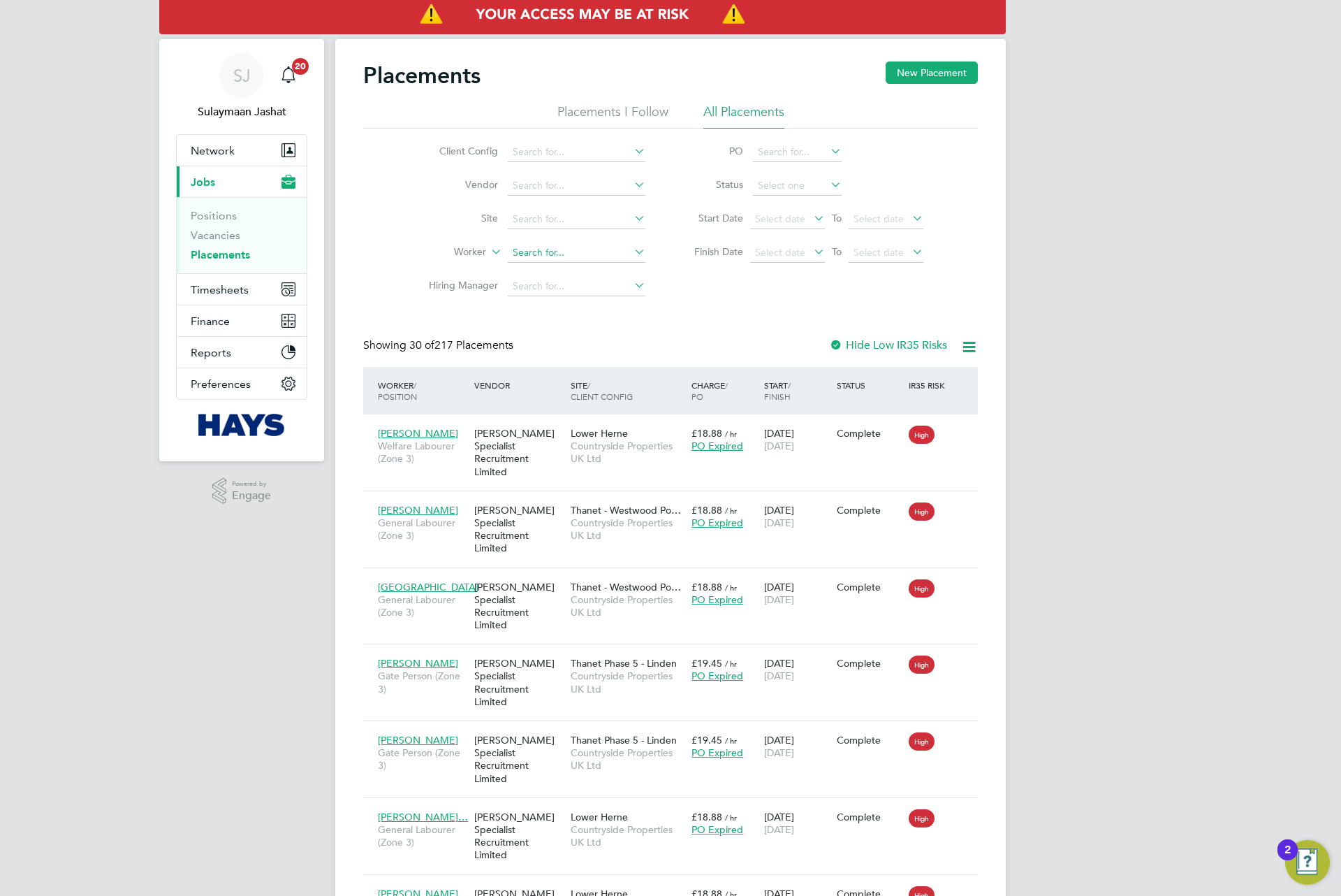
click at [583, 250] on input at bounding box center [576, 252] width 138 height 20
click at [571, 273] on li "Josh ua Sca nes" at bounding box center [576, 274] width 139 height 19
type input "Joshua Scanes"
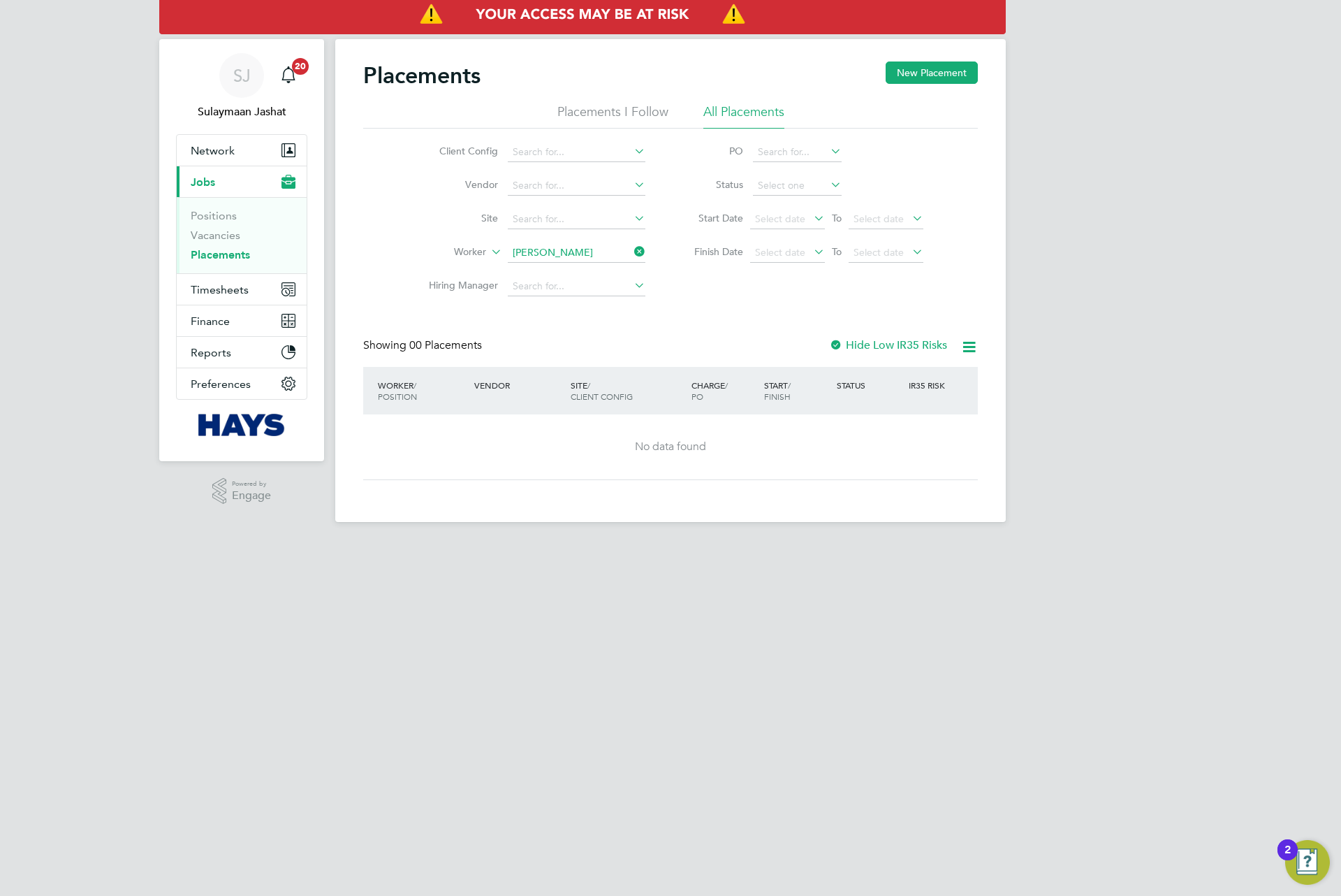
click at [887, 353] on div "Hide Low IR35 Risks" at bounding box center [889, 346] width 121 height 15
click at [885, 345] on label "Hide Low IR35 Risks" at bounding box center [887, 345] width 118 height 14
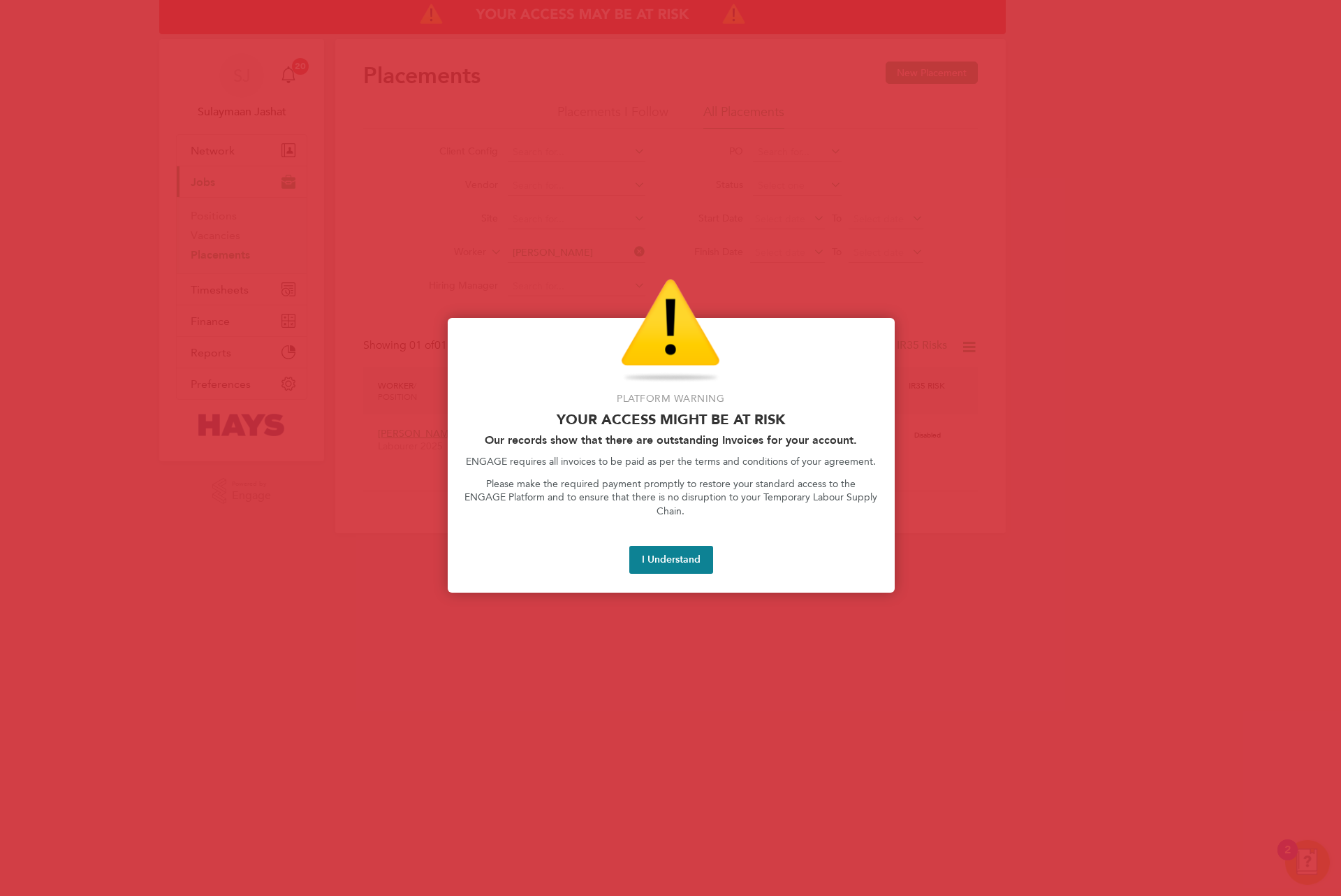
click at [577, 251] on div at bounding box center [670, 448] width 1341 height 896
click at [667, 561] on div "Platform Warning Your access might be at risk Our records show that there are o…" at bounding box center [671, 455] width 447 height 276
click at [669, 553] on button "I Understand" at bounding box center [671, 560] width 84 height 28
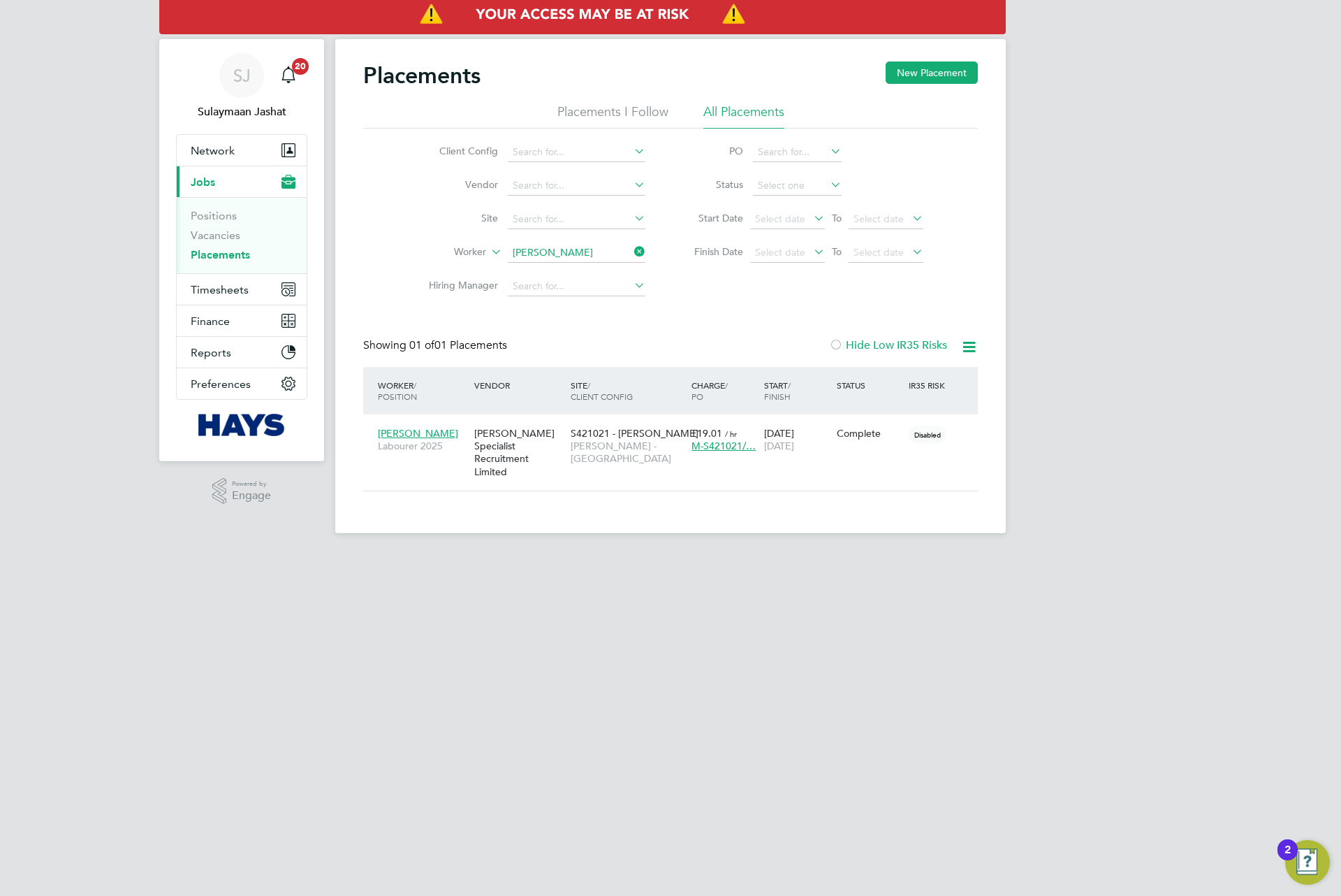
click at [631, 251] on icon at bounding box center [631, 251] width 0 height 20
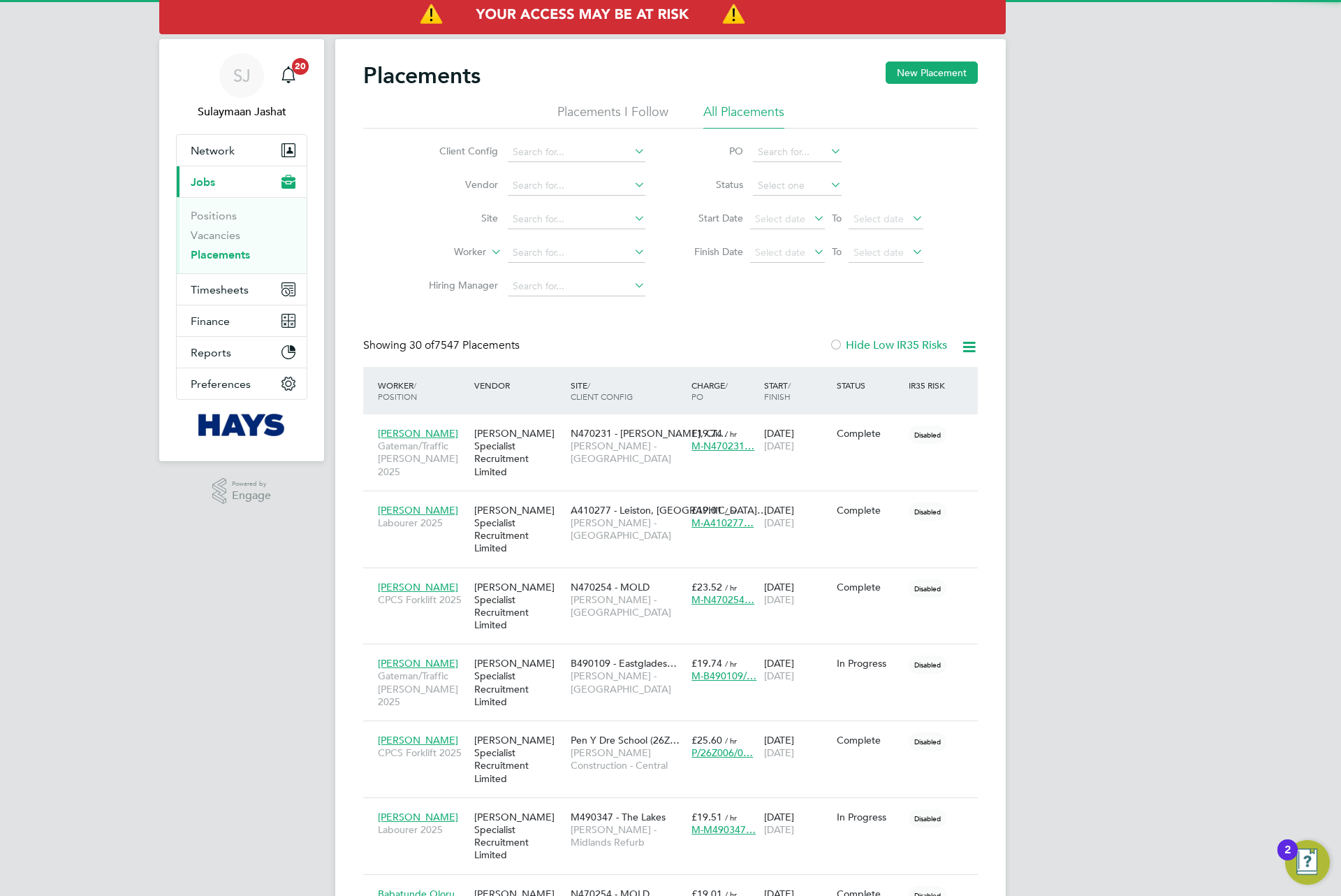
scroll to position [40, 122]
click at [214, 245] on li "Vacancies" at bounding box center [243, 238] width 105 height 20
click at [217, 244] on li "Vacancies" at bounding box center [243, 238] width 105 height 20
click at [218, 237] on link "Vacancies" at bounding box center [215, 235] width 49 height 13
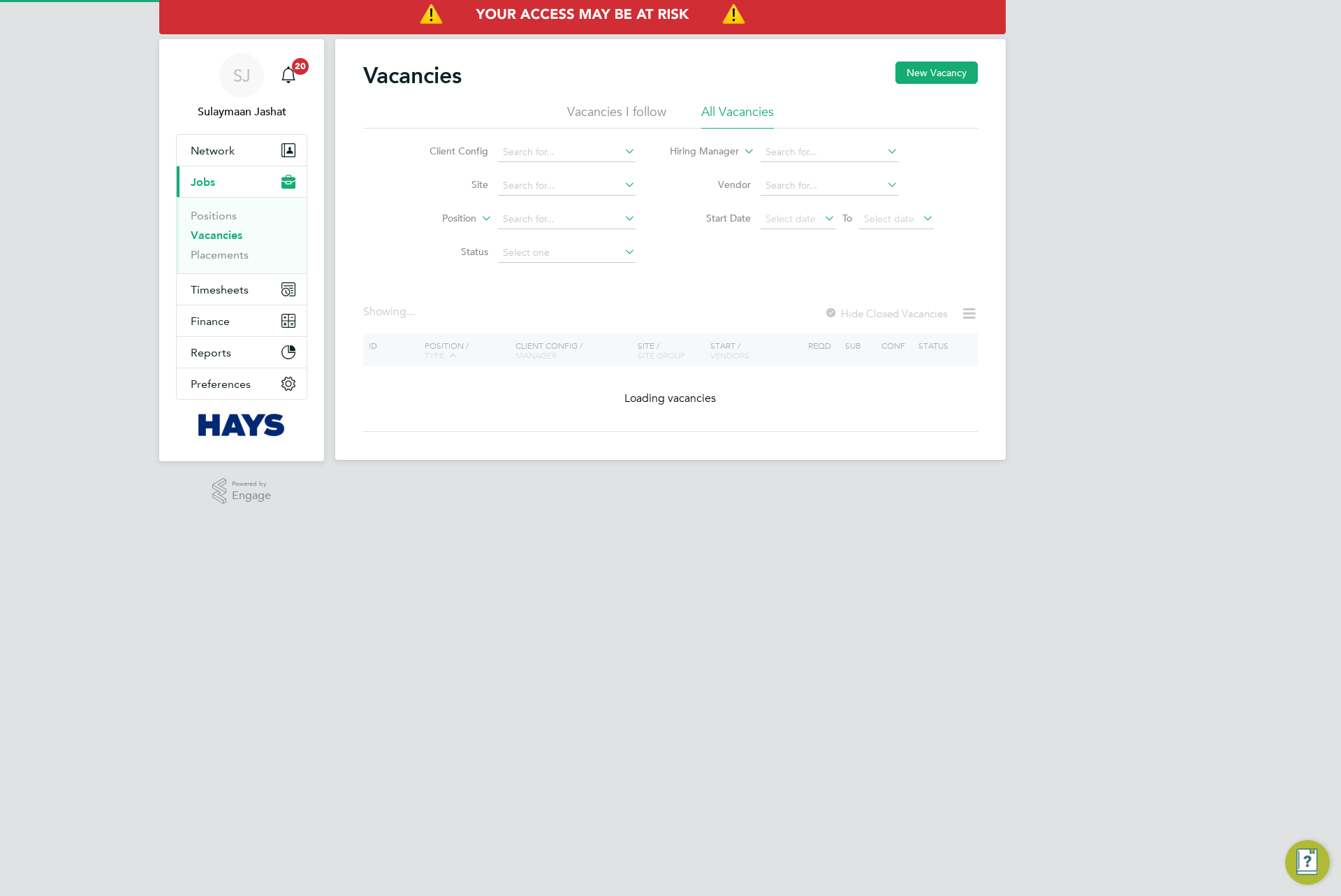
click at [361, 256] on div "Vacancies New Vacancy Vacancies I follow All Vacancies Client Config Site Posit…" at bounding box center [670, 250] width 670 height 421
click at [973, 78] on button "New Vacancy" at bounding box center [937, 73] width 83 height 22
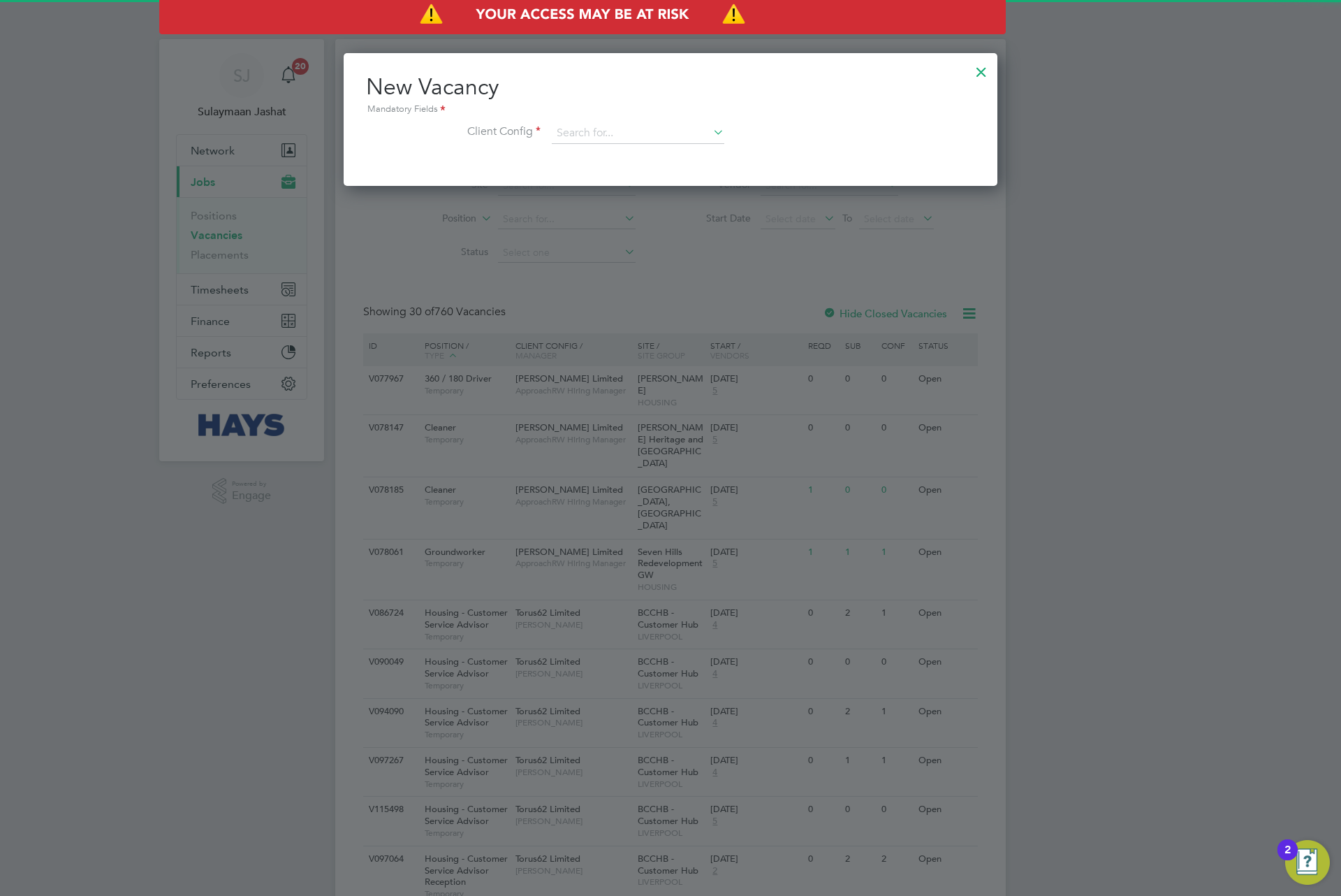
click at [616, 150] on li "Client Config" at bounding box center [670, 141] width 609 height 35
click at [600, 156] on li "Morgan Sindall Construction - Centr al" at bounding box center [645, 154] width 189 height 19
type input "Morgan Sindall Construction - Central"
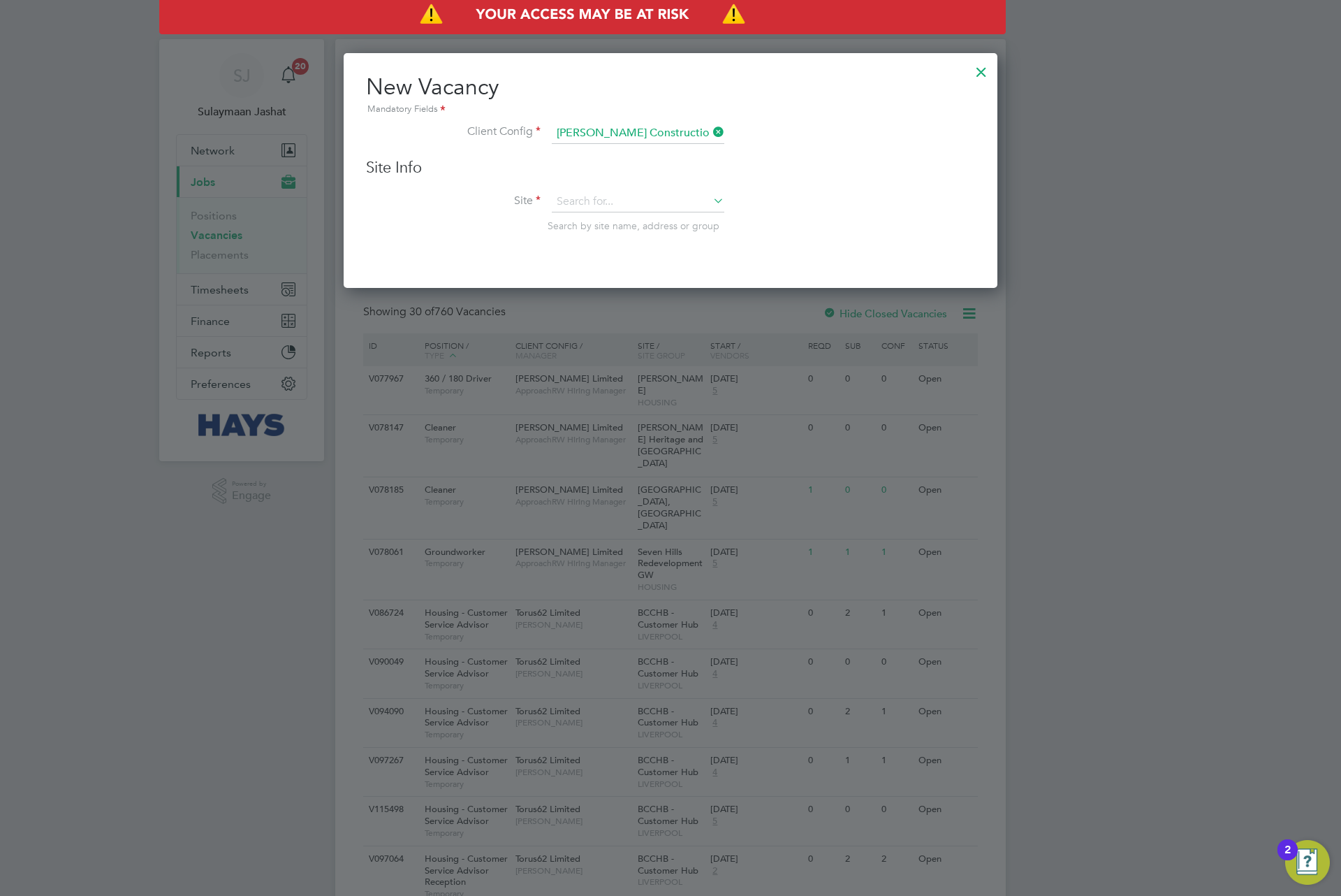
click at [670, 162] on h3 "Site Info" at bounding box center [670, 169] width 609 height 20
click at [671, 181] on div "Site Info Site Search by site name, address or group" at bounding box center [670, 210] width 609 height 102
click at [670, 192] on input at bounding box center [638, 202] width 172 height 21
click at [635, 197] on input at bounding box center [638, 202] width 172 height 21
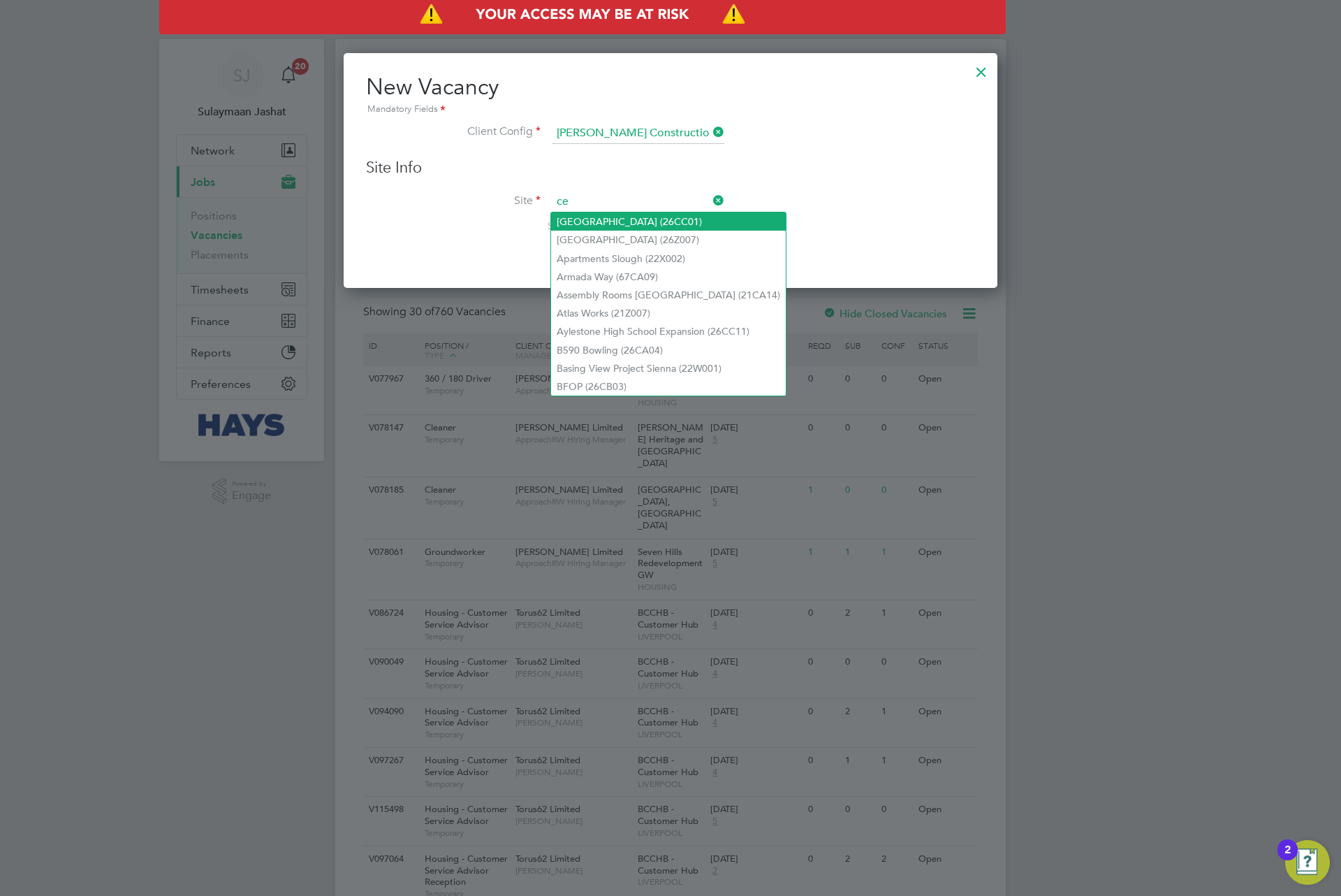
type input "c"
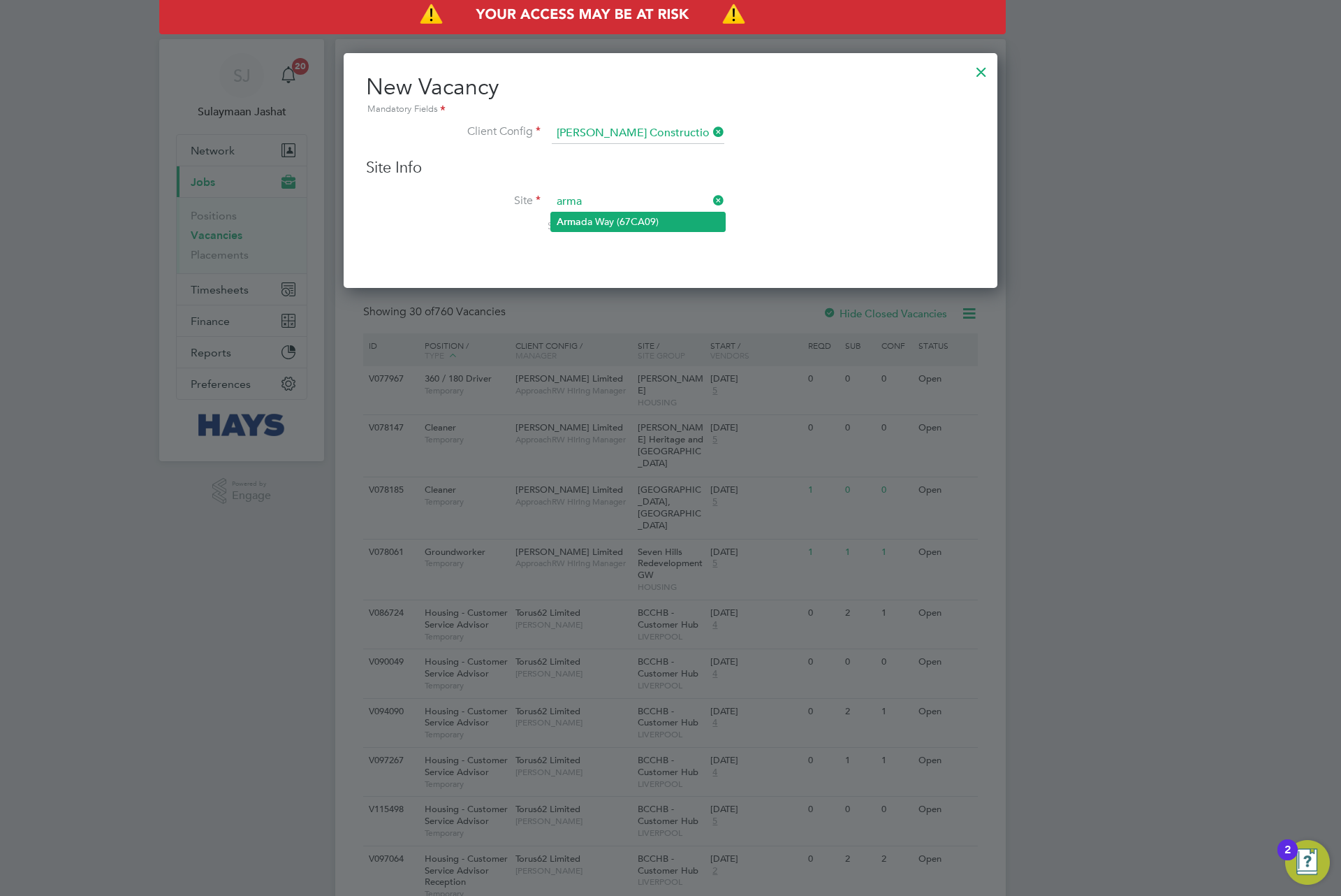
click at [675, 227] on li "Arma da Way (67CA09)" at bounding box center [638, 222] width 174 height 19
type input "Armada Way (67CA09)"
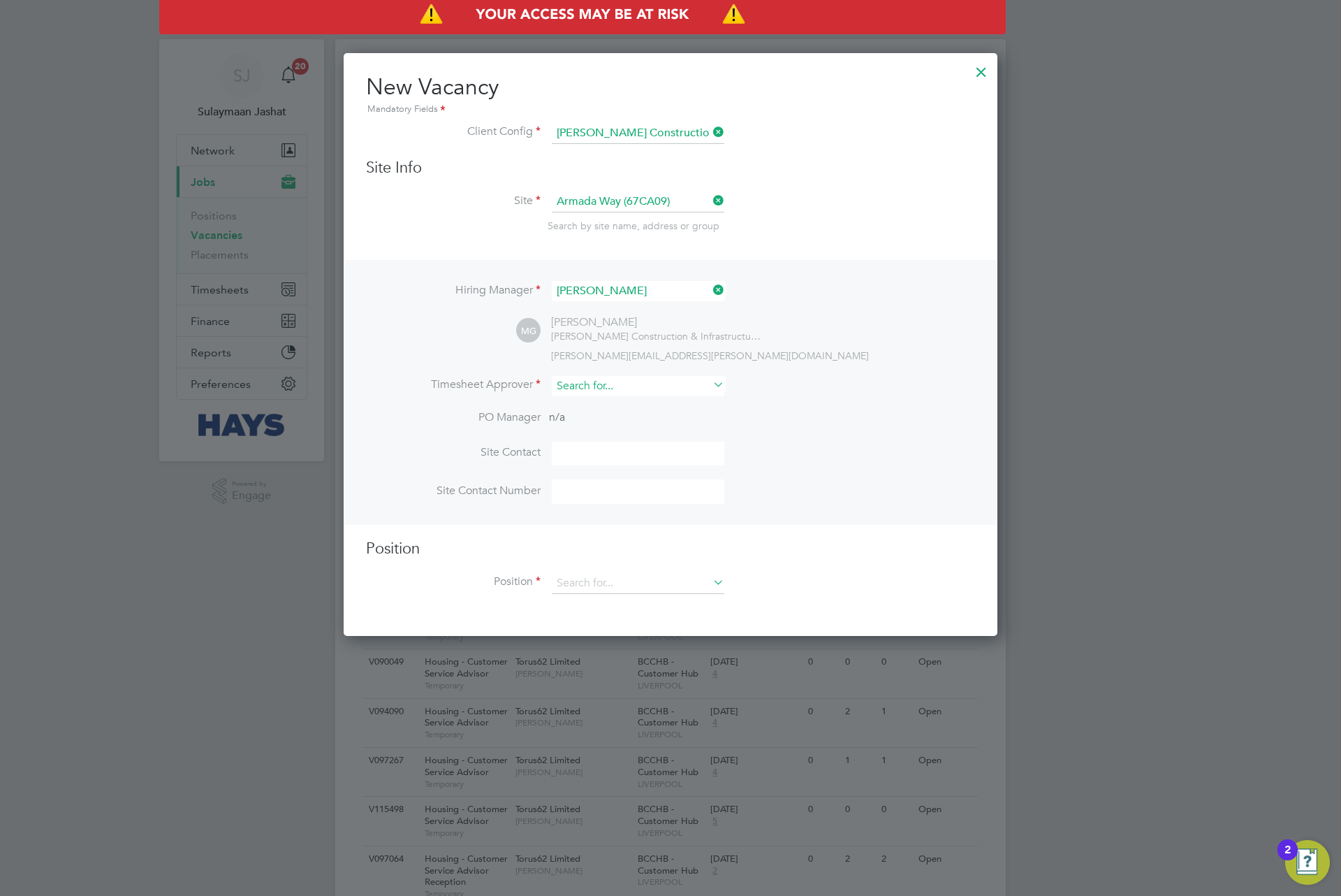
click at [627, 380] on input at bounding box center [638, 387] width 172 height 20
click at [583, 420] on b "Marcus" at bounding box center [597, 424] width 81 height 12
type input "Marcus Grant"
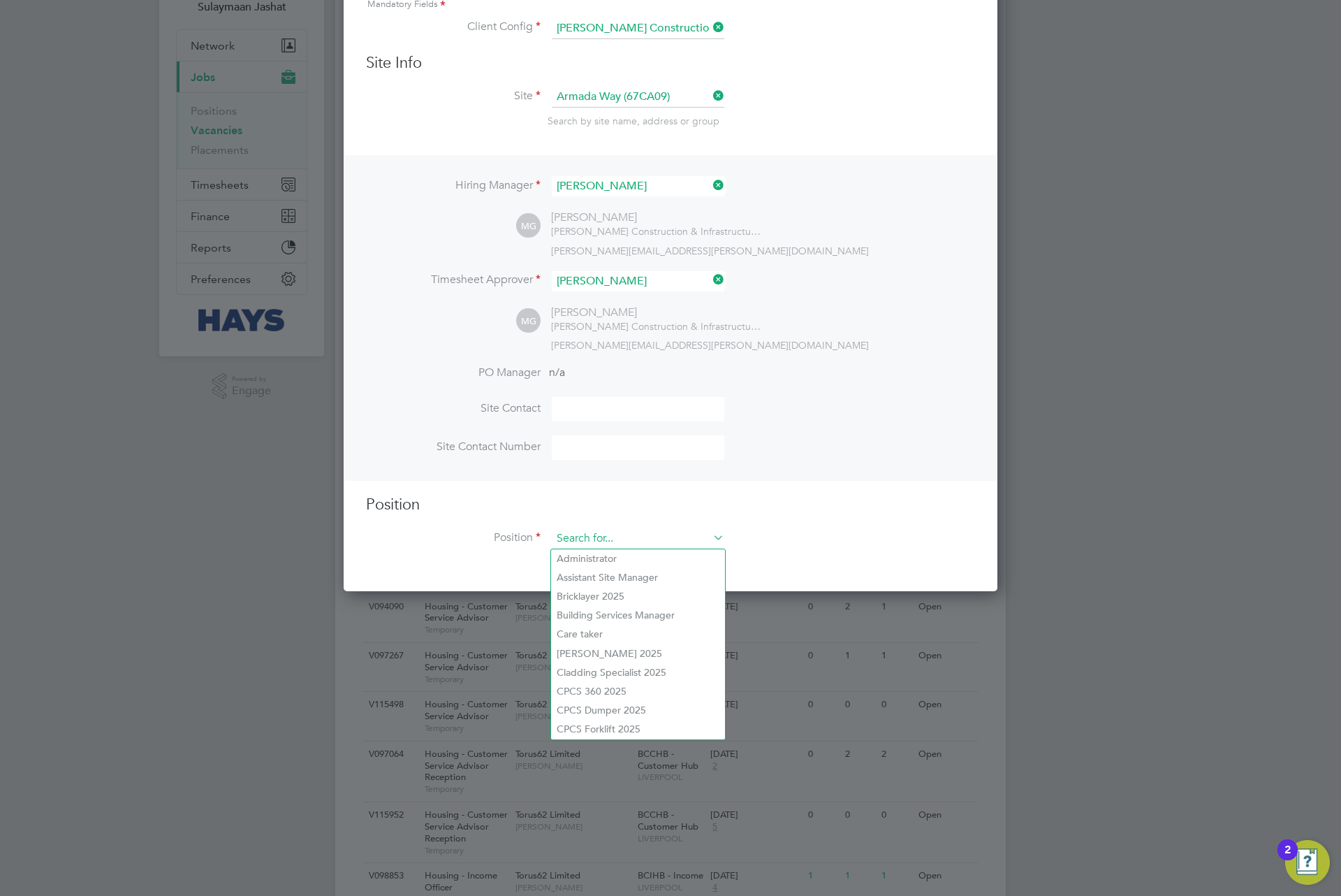
click at [594, 538] on input at bounding box center [638, 538] width 172 height 21
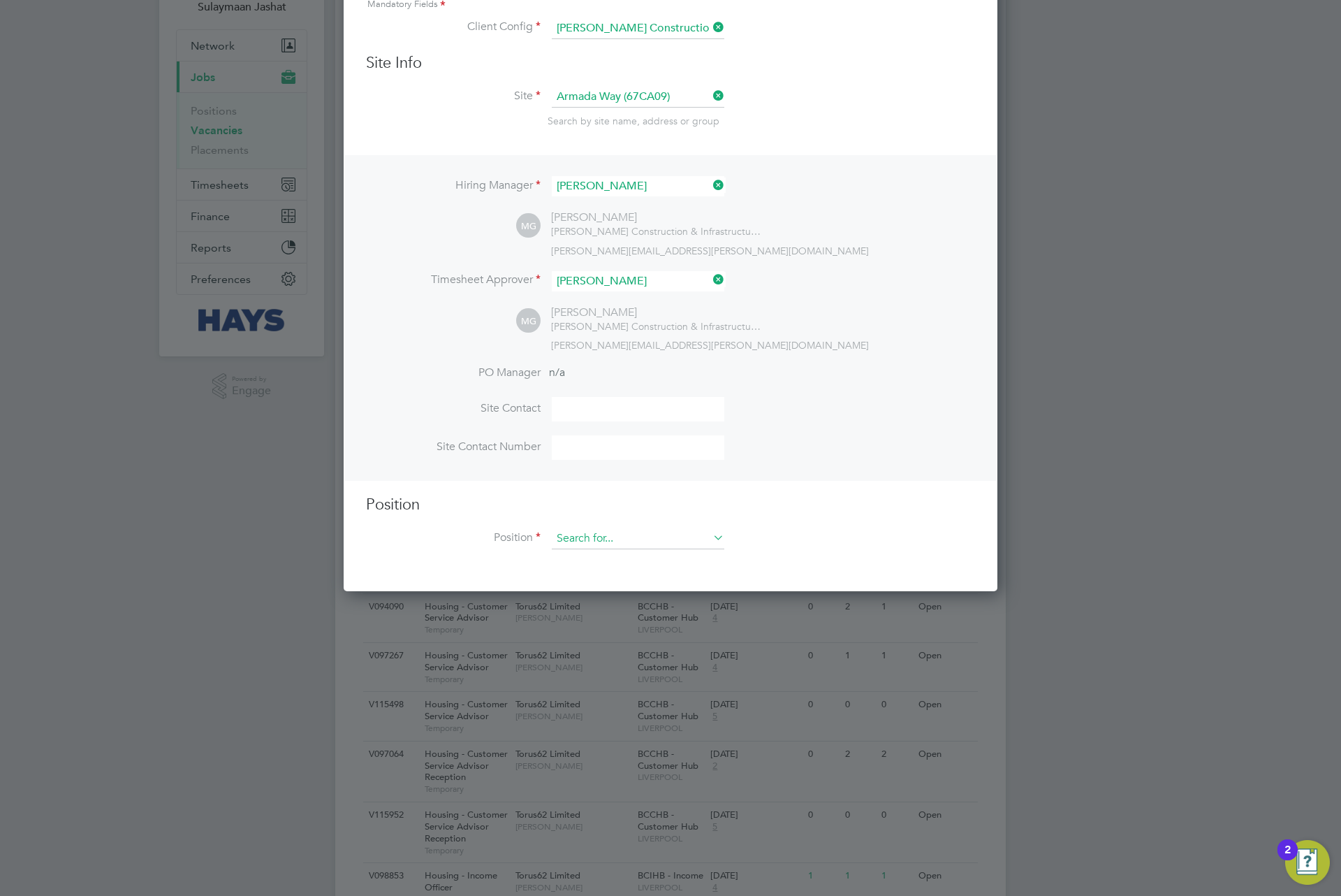
click at [628, 535] on input at bounding box center [638, 538] width 172 height 21
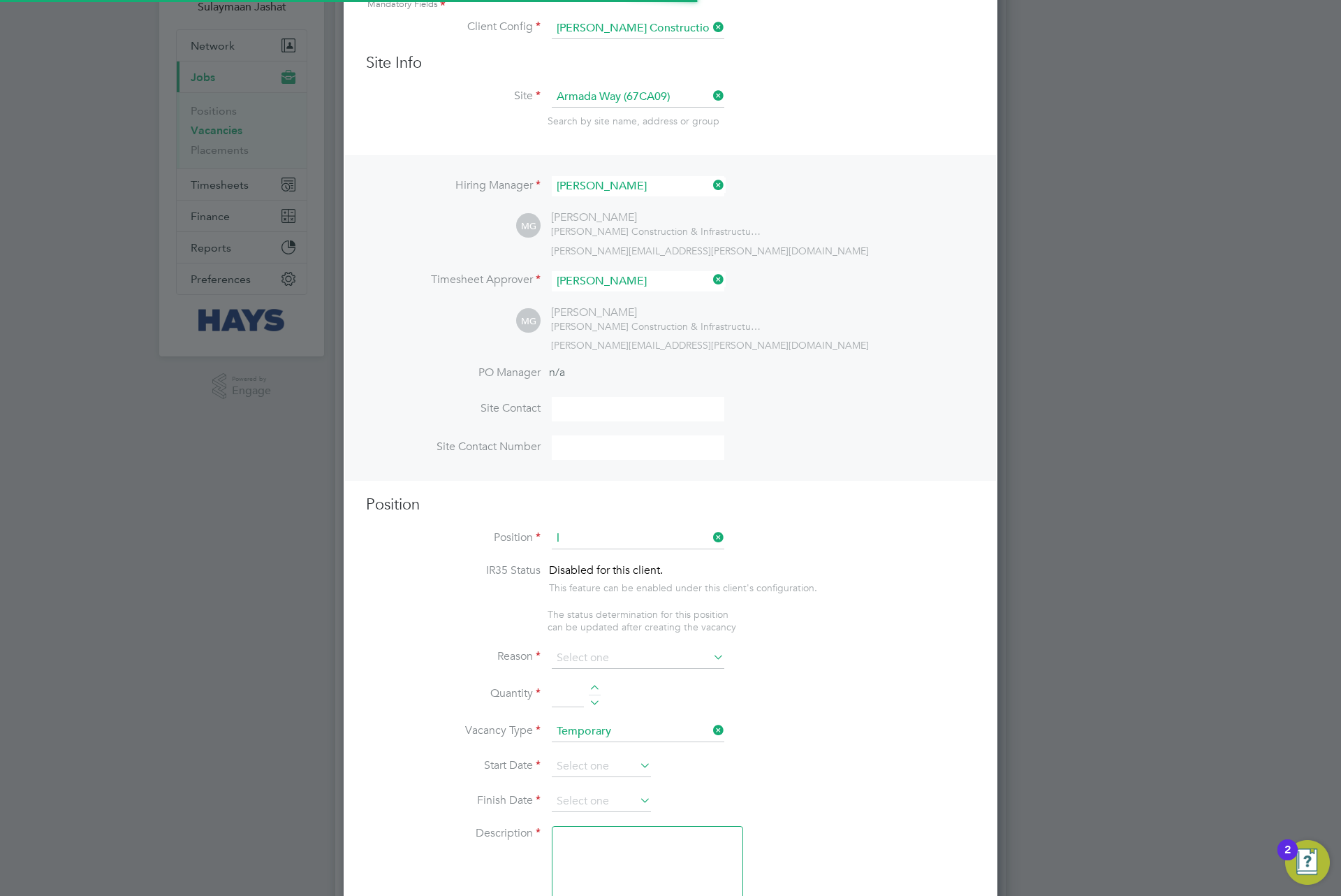
scroll to position [1986, 654]
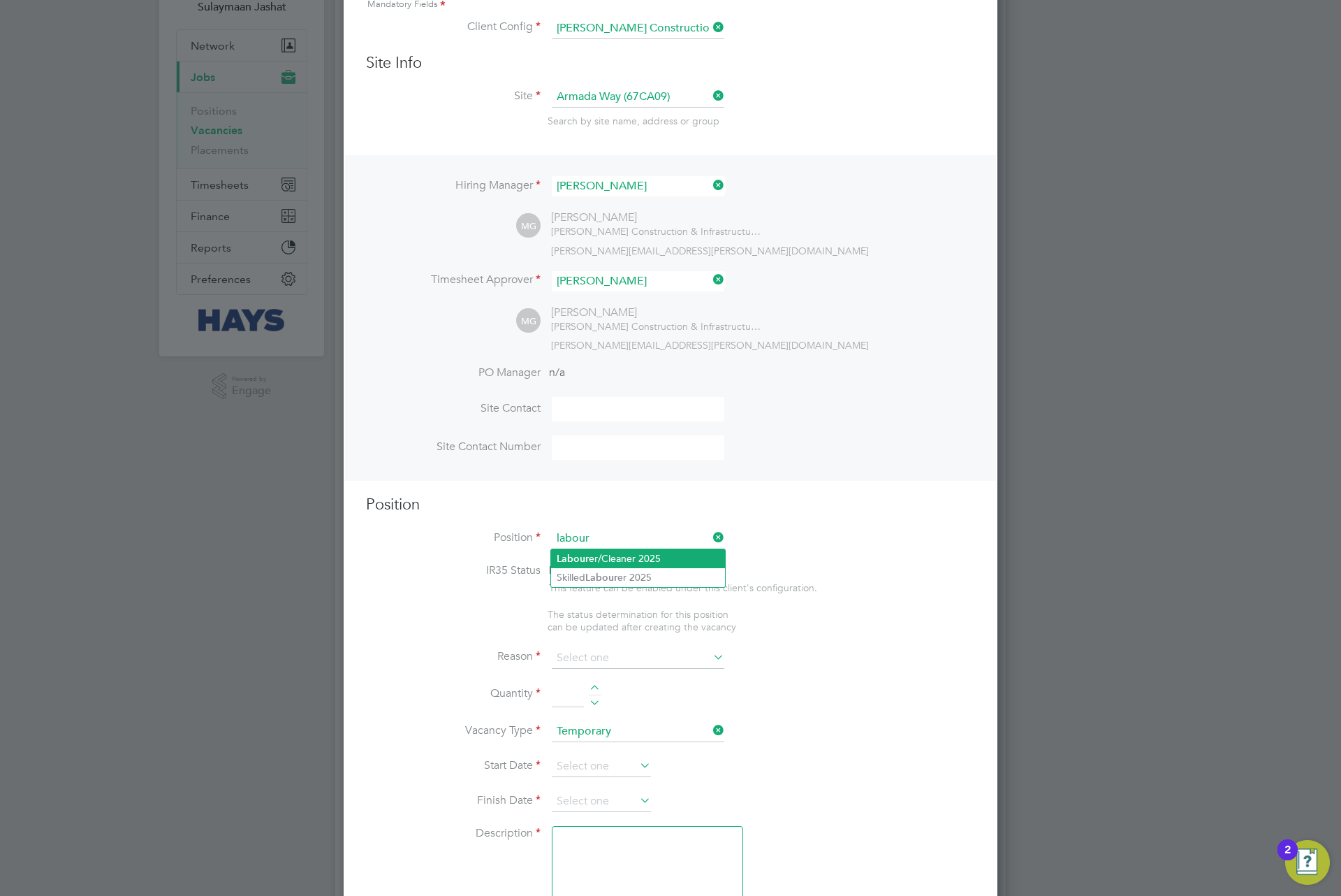
click at [650, 563] on li "Labour er/Cleaner 2025" at bounding box center [638, 559] width 174 height 19
type input "Labourer/Cleaner 2025"
type textarea "Attend to site amenities, toilets, offices, drying rooms, canteen etc. Occasion…"
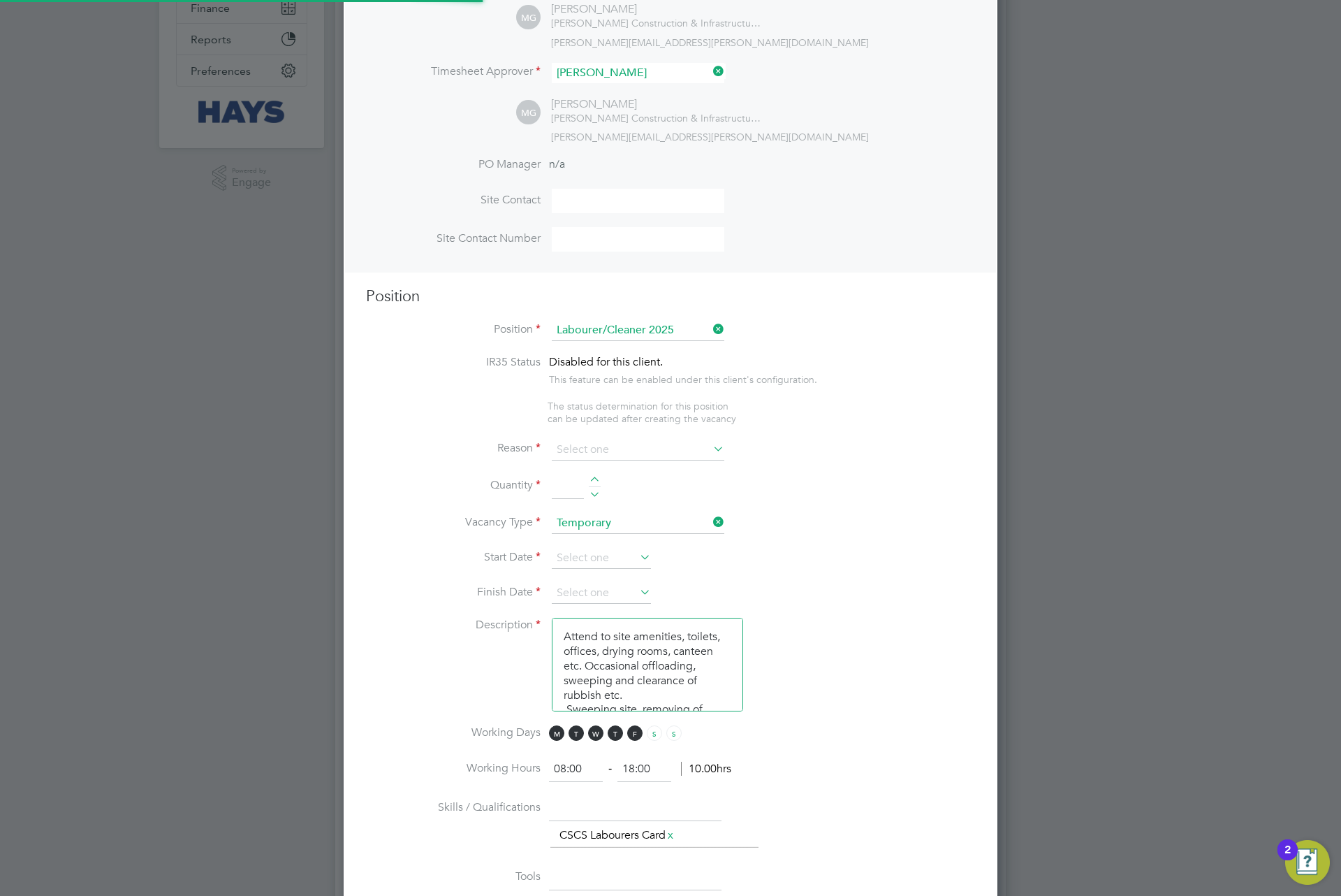
scroll to position [315, 0]
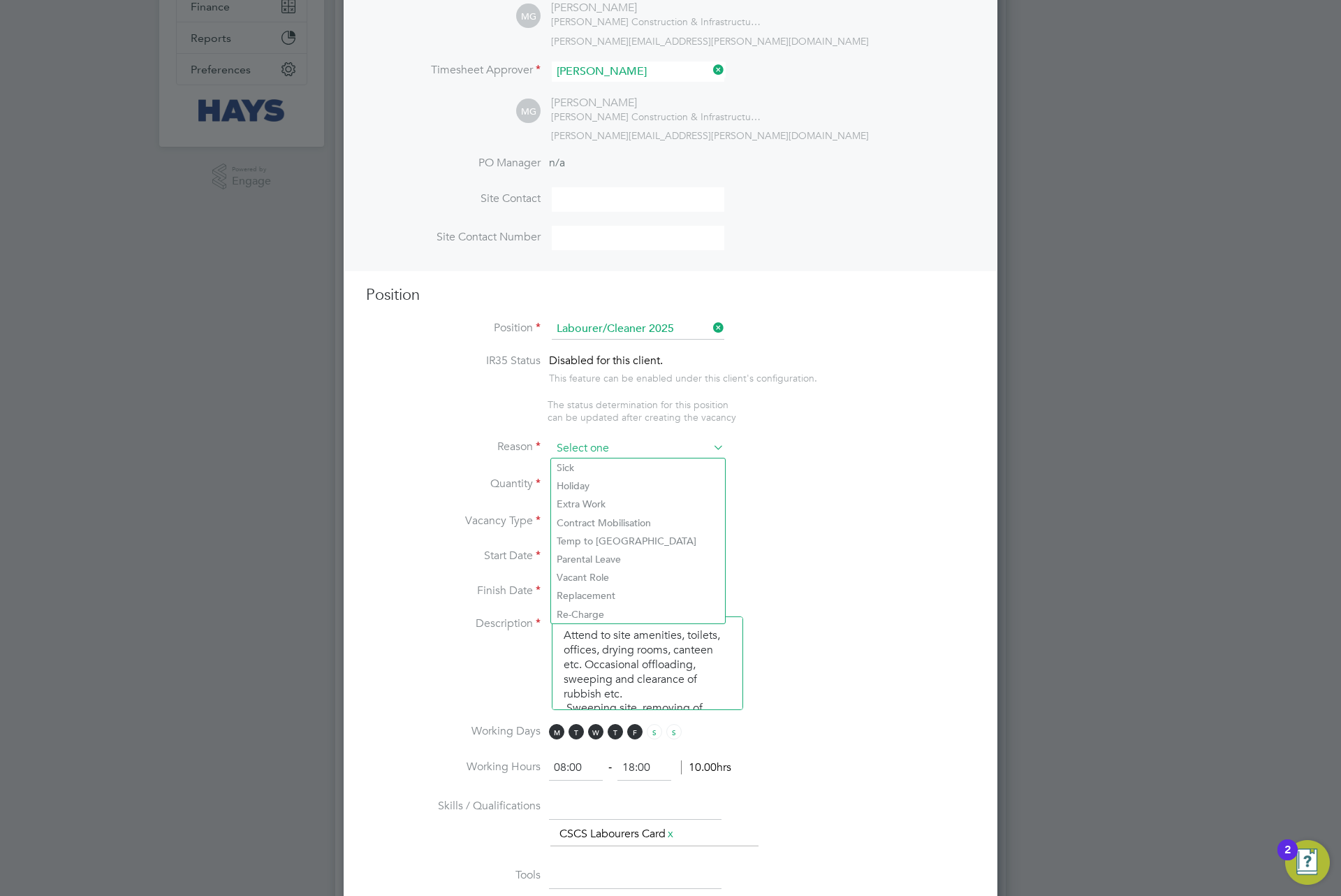
click at [620, 447] on input at bounding box center [638, 448] width 172 height 21
click at [594, 497] on li "Extra Work" at bounding box center [638, 504] width 174 height 19
type input "Extra Work"
click at [595, 476] on div at bounding box center [594, 480] width 12 height 10
type input "1"
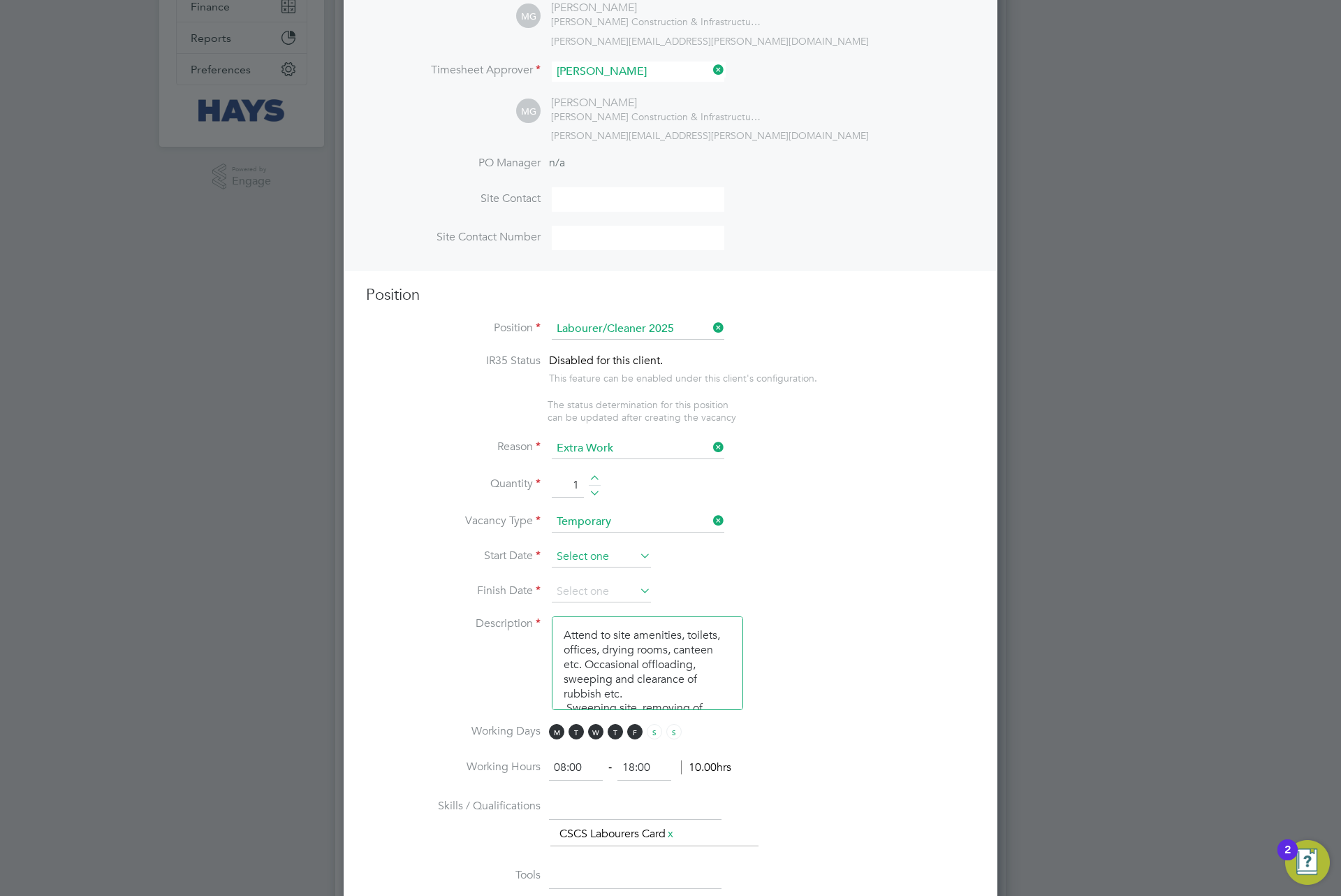
click at [566, 562] on input at bounding box center [602, 557] width 100 height 21
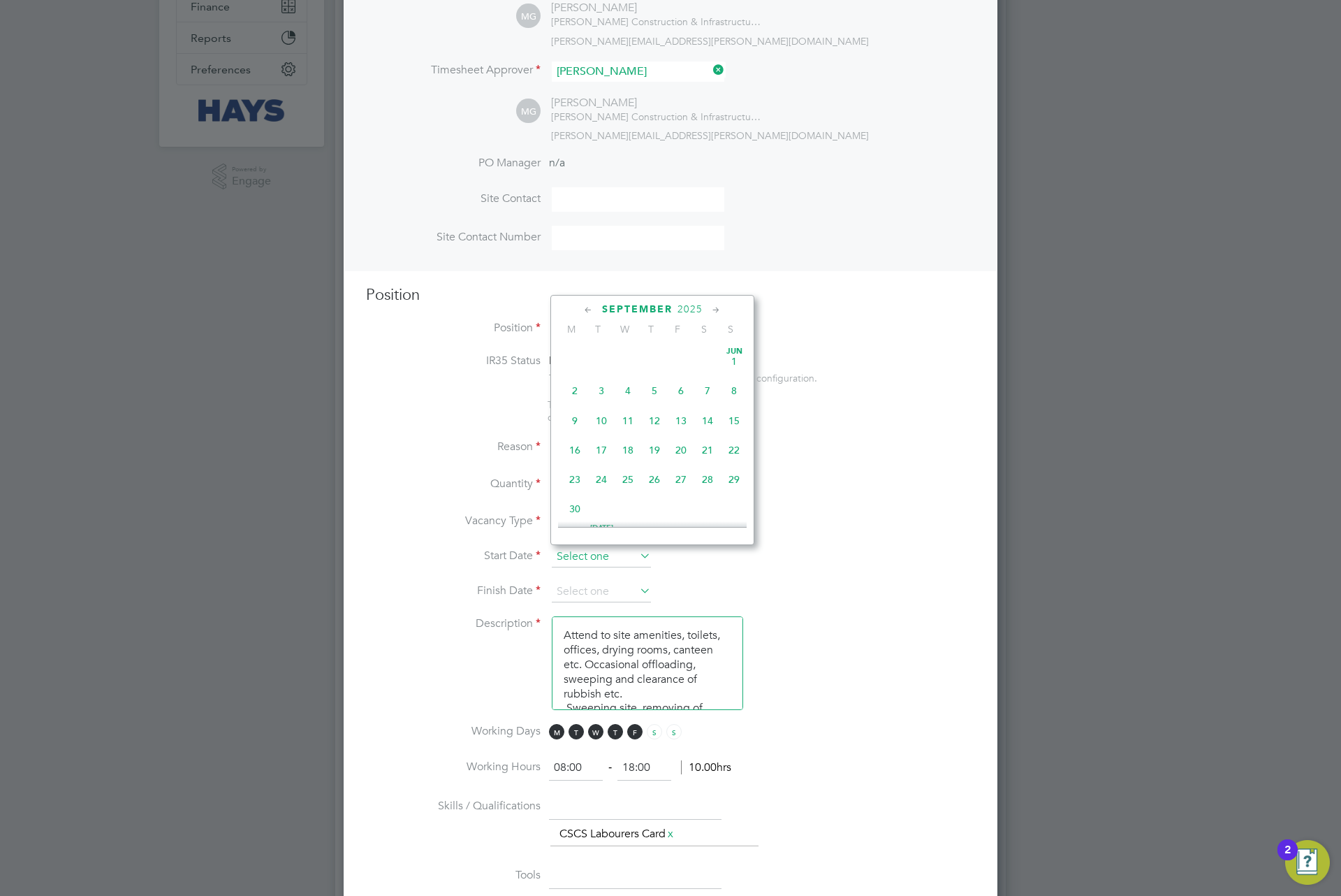
scroll to position [418, 0]
click at [615, 413] on span "3" at bounding box center [628, 414] width 27 height 27
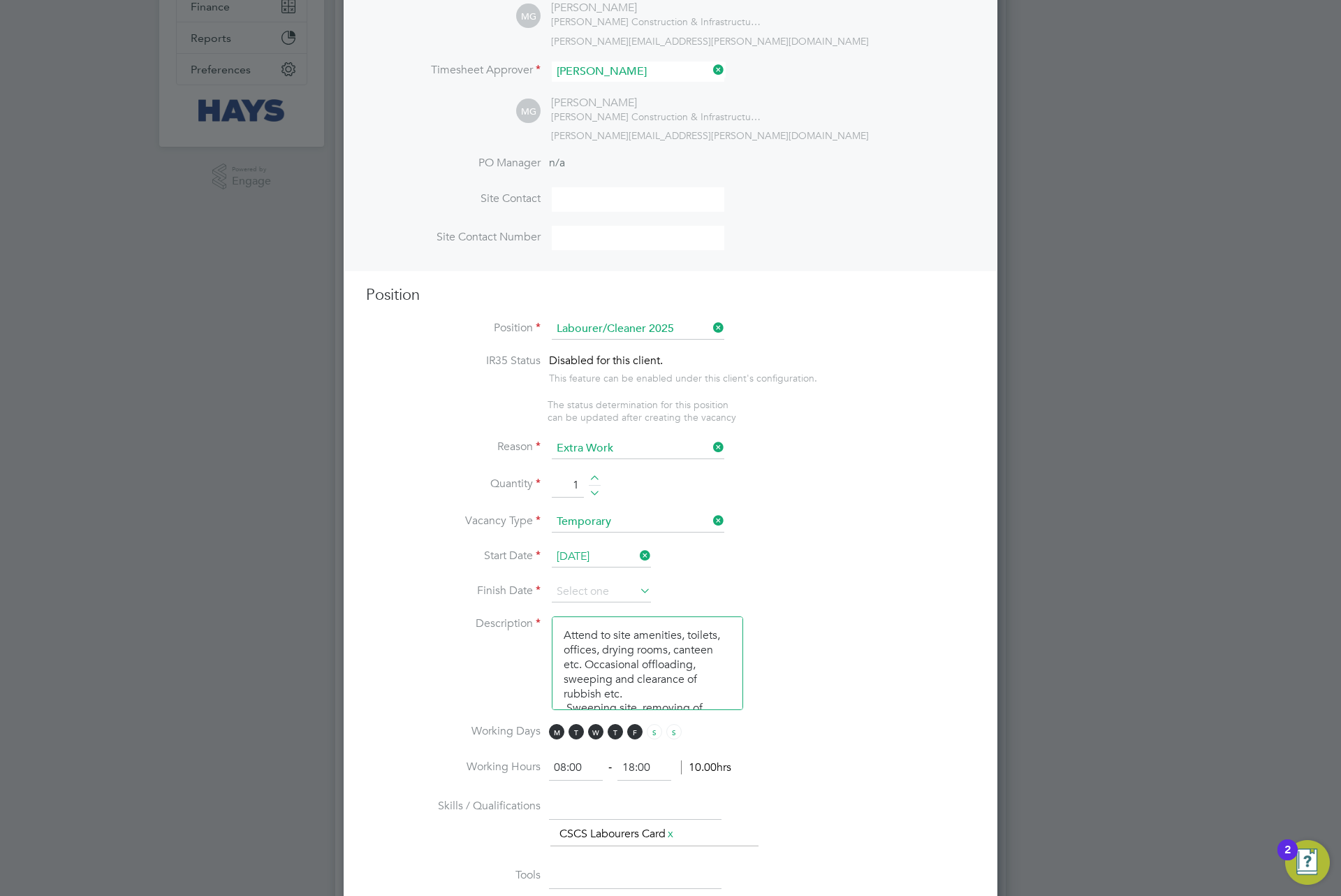
click at [603, 555] on input "03 Sep 2025" at bounding box center [602, 557] width 100 height 21
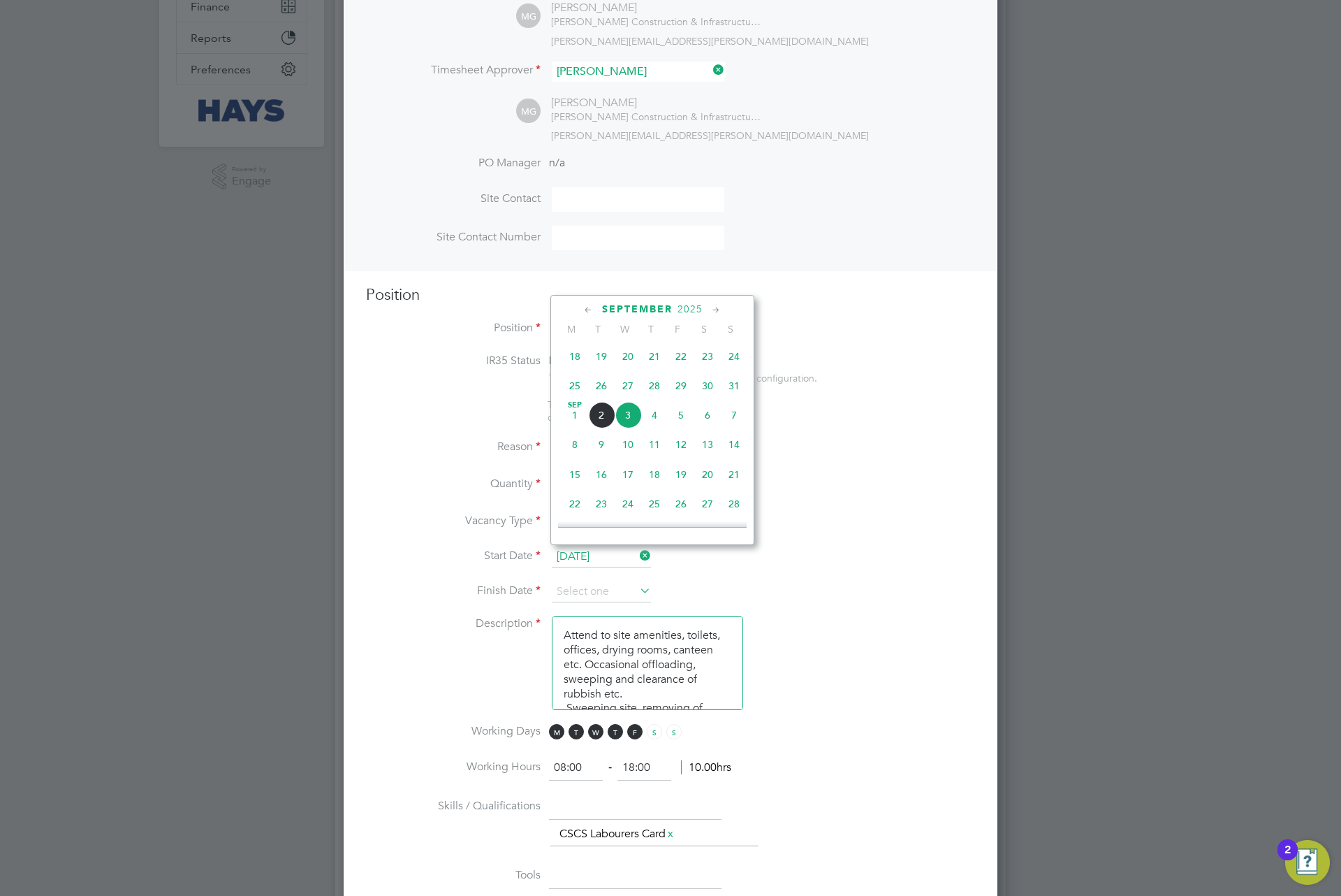
click at [597, 420] on span "2" at bounding box center [602, 414] width 27 height 27
type input "02 Sep 2025"
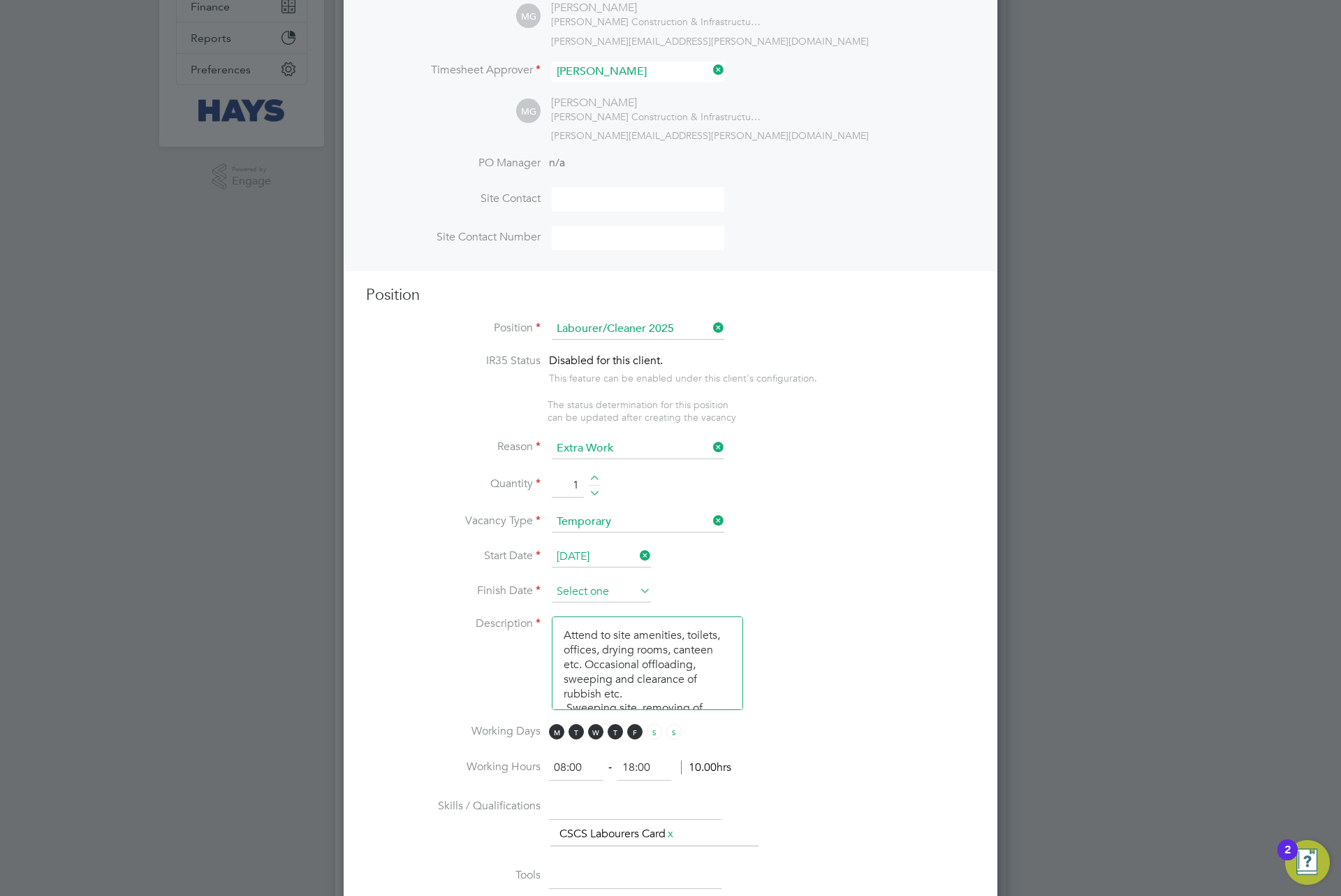
click at [610, 583] on input at bounding box center [602, 591] width 100 height 21
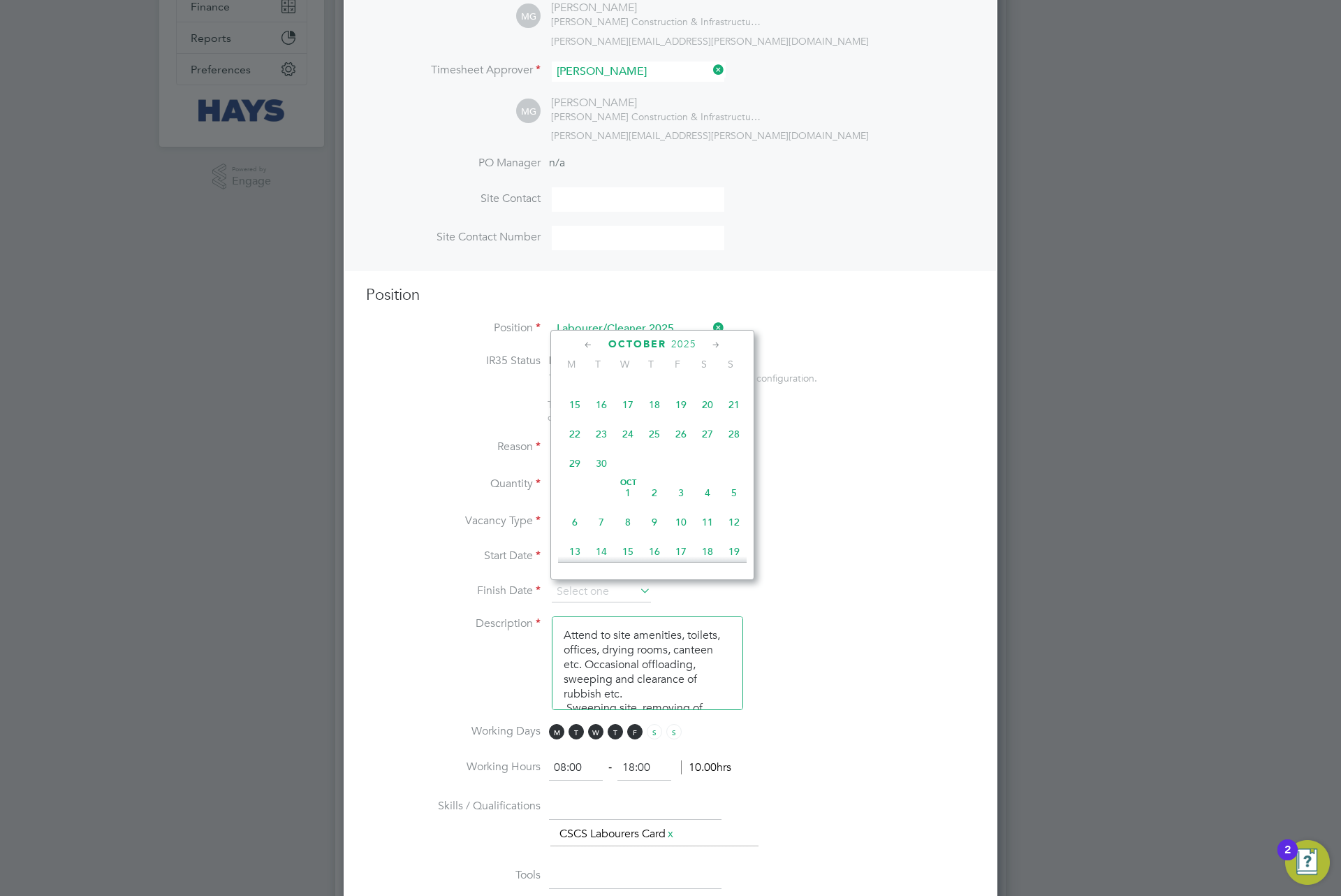
scroll to position [628, 0]
click at [680, 489] on span "24" at bounding box center [681, 476] width 27 height 27
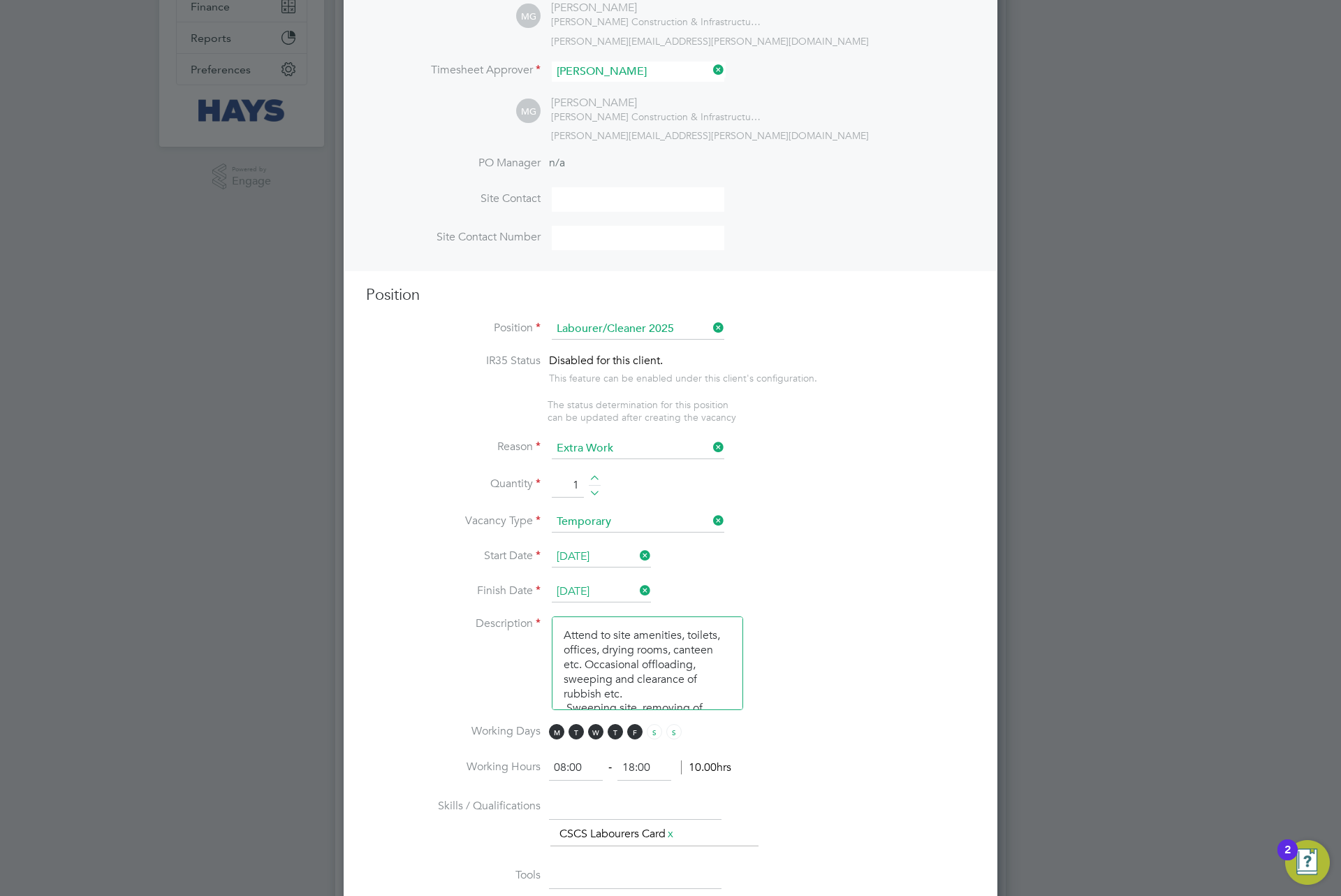
click at [622, 585] on input "24 Oct 2025" at bounding box center [602, 591] width 100 height 21
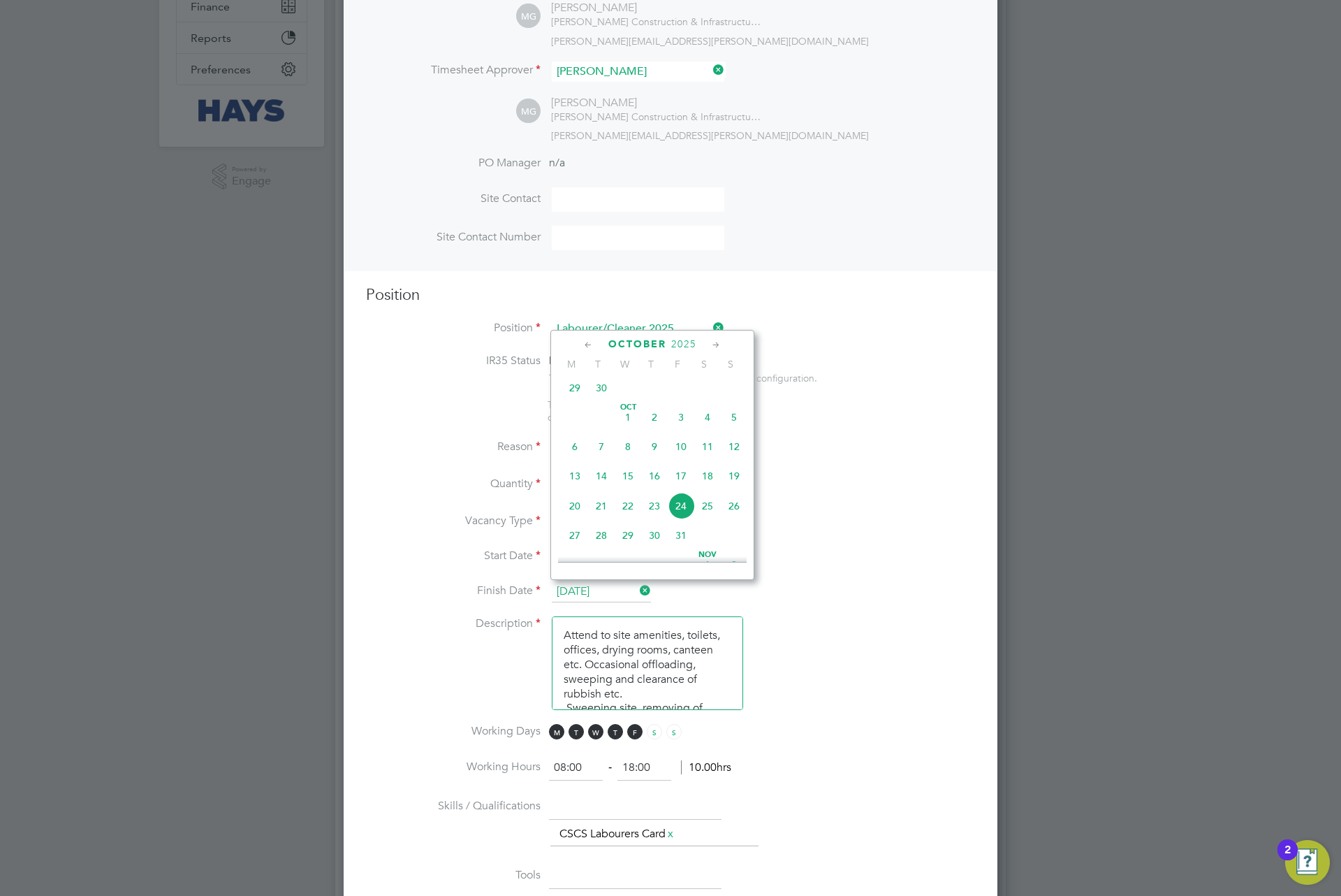
scroll to position [372, 0]
click at [684, 489] on span "10" at bounding box center [681, 496] width 27 height 27
type input "10 Oct 2025"
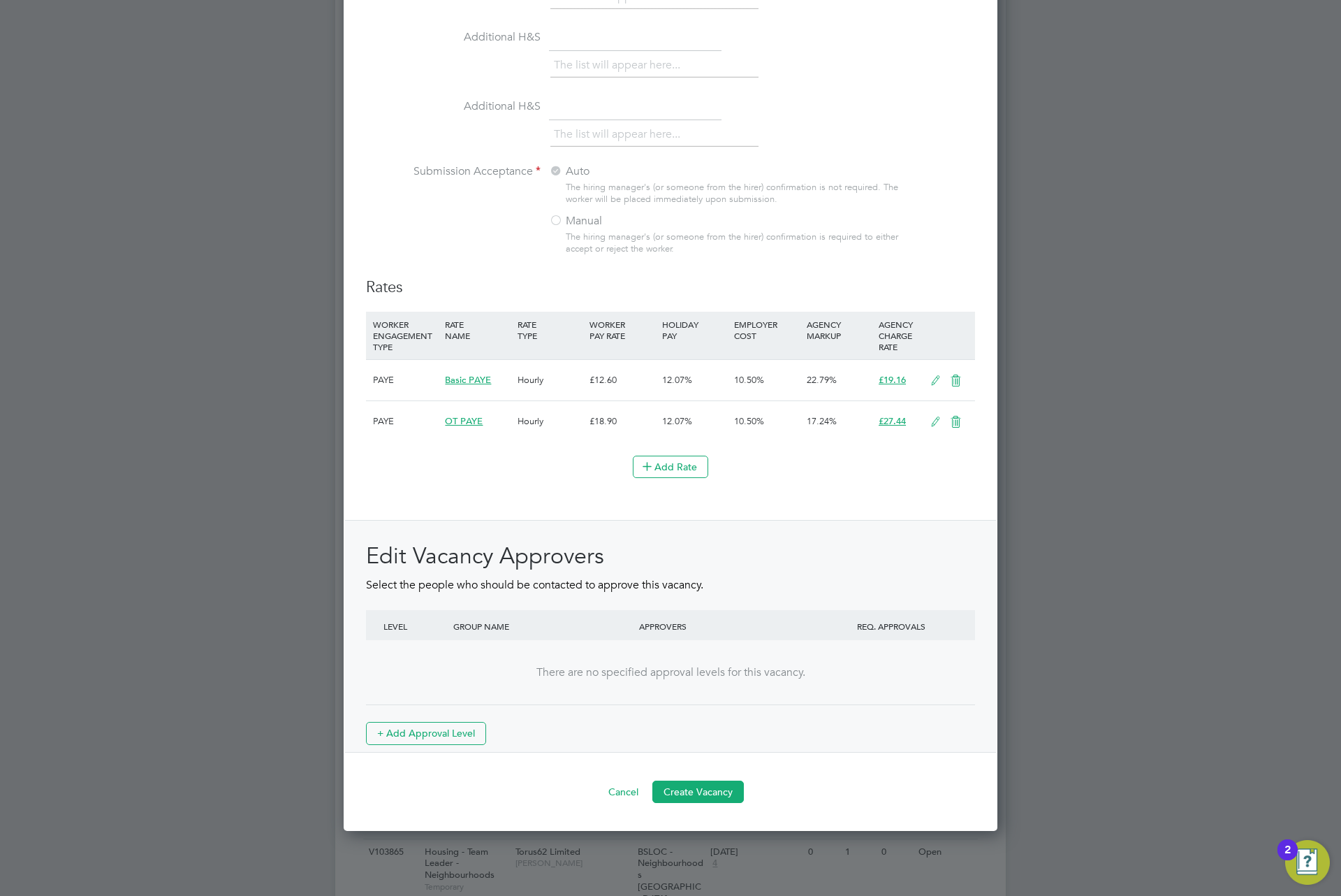
scroll to position [1257, 0]
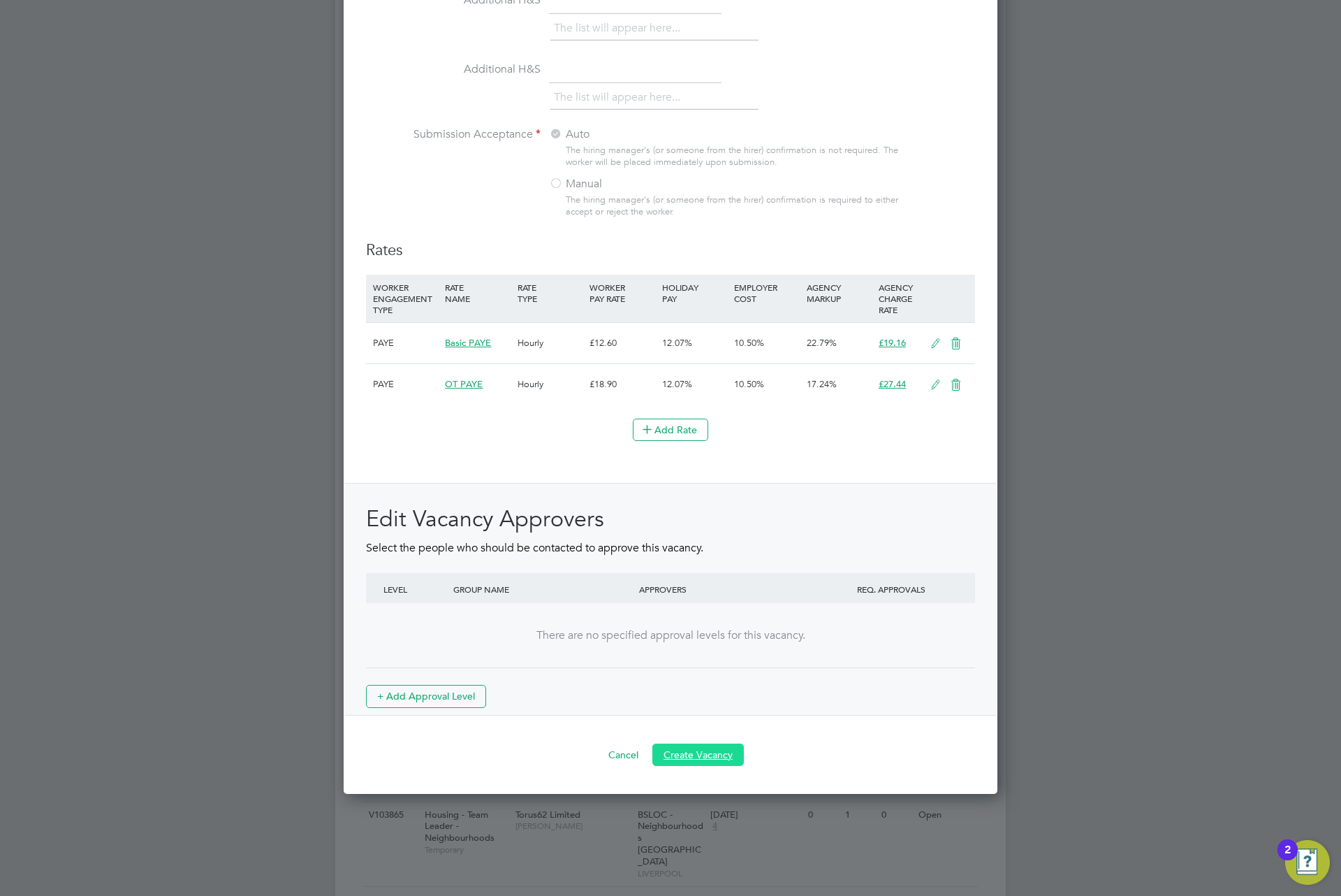
click at [696, 751] on button "Create Vacancy" at bounding box center [698, 754] width 91 height 22
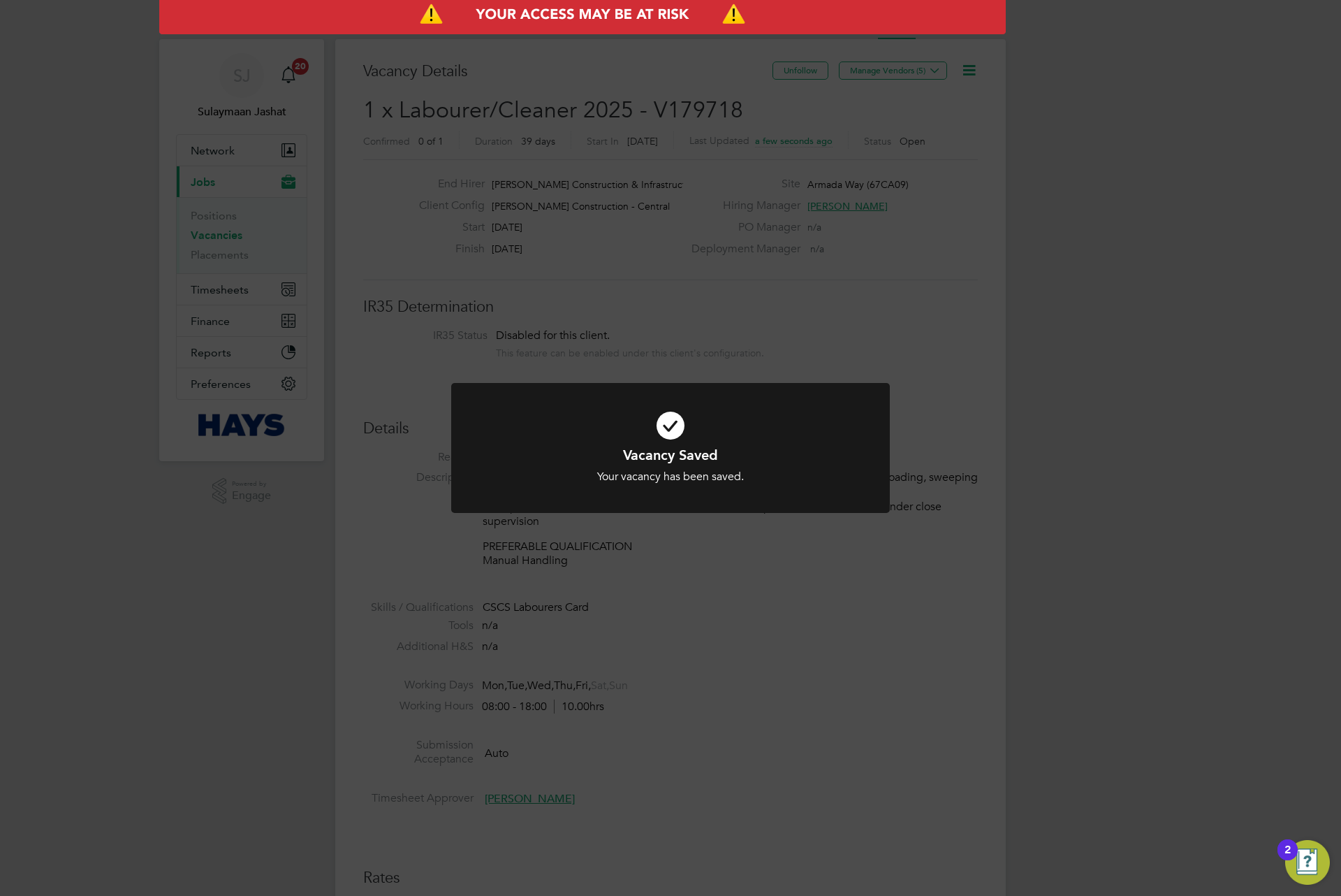
click at [657, 711] on div "Vacancy Saved Your vacancy has been saved. Cancel Okay" at bounding box center [670, 448] width 1341 height 896
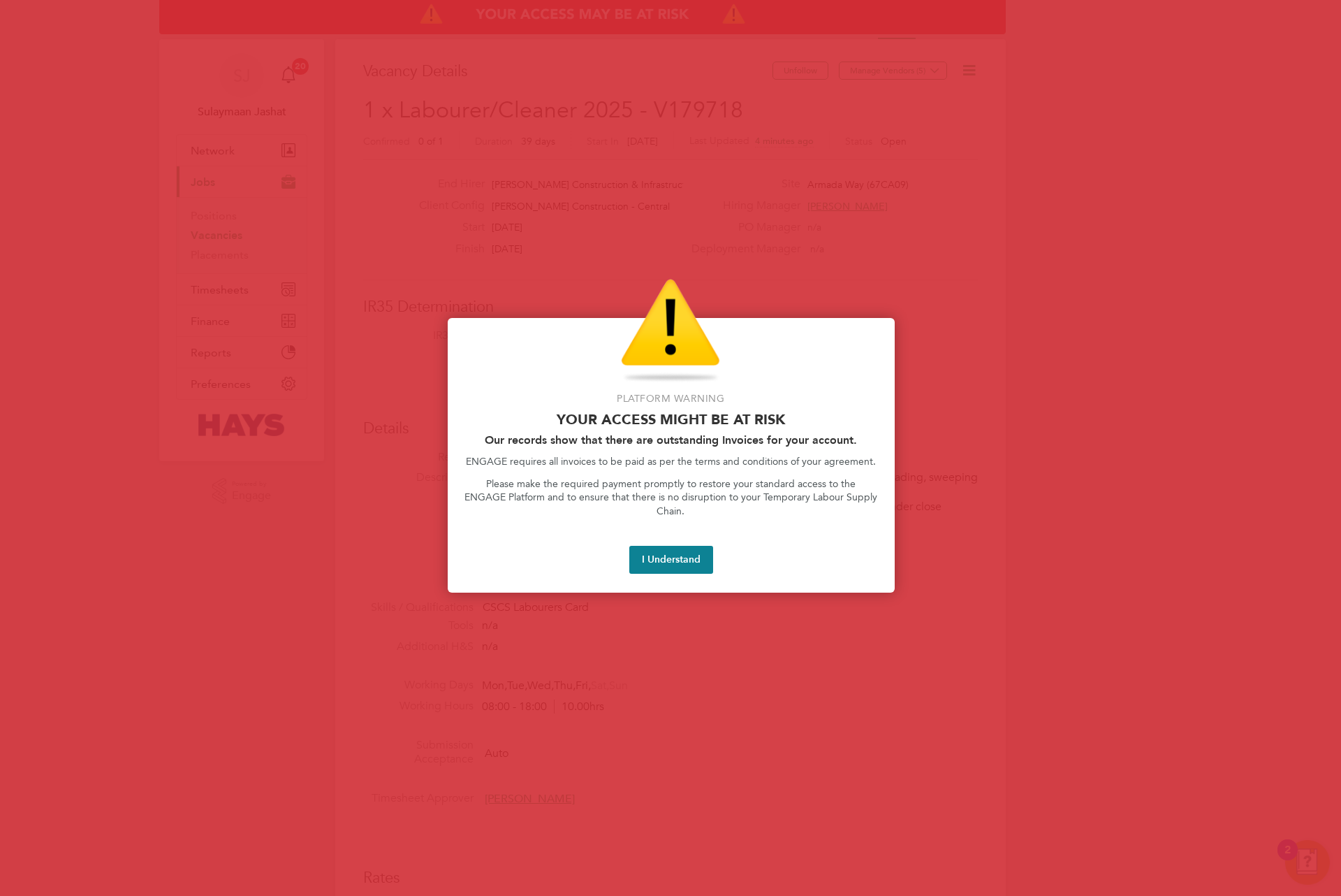
click at [647, 546] on button "I Understand" at bounding box center [671, 560] width 84 height 28
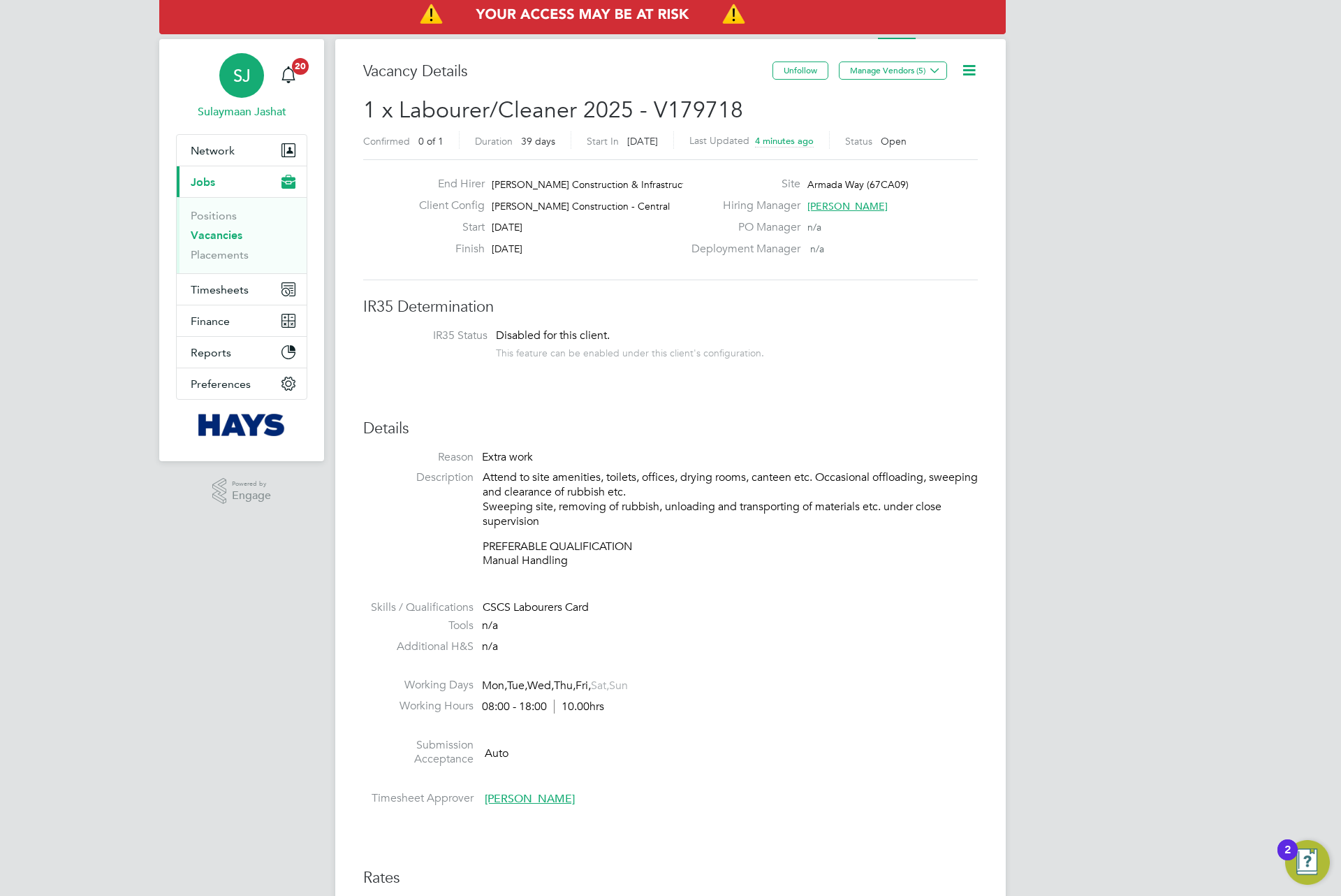
click at [234, 72] on span "SJ" at bounding box center [242, 75] width 18 height 19
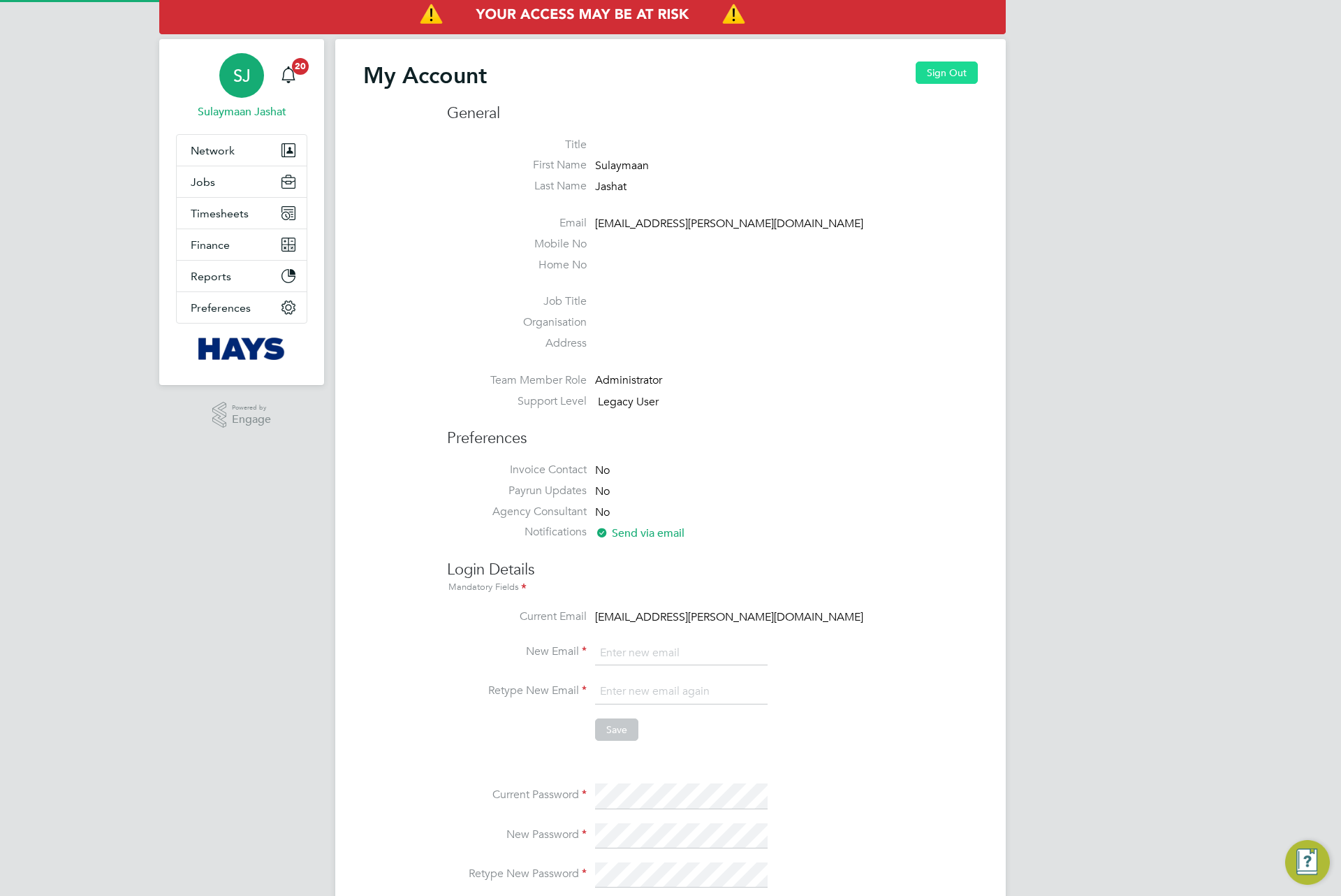
click at [941, 63] on button "Sign Out" at bounding box center [946, 73] width 62 height 22
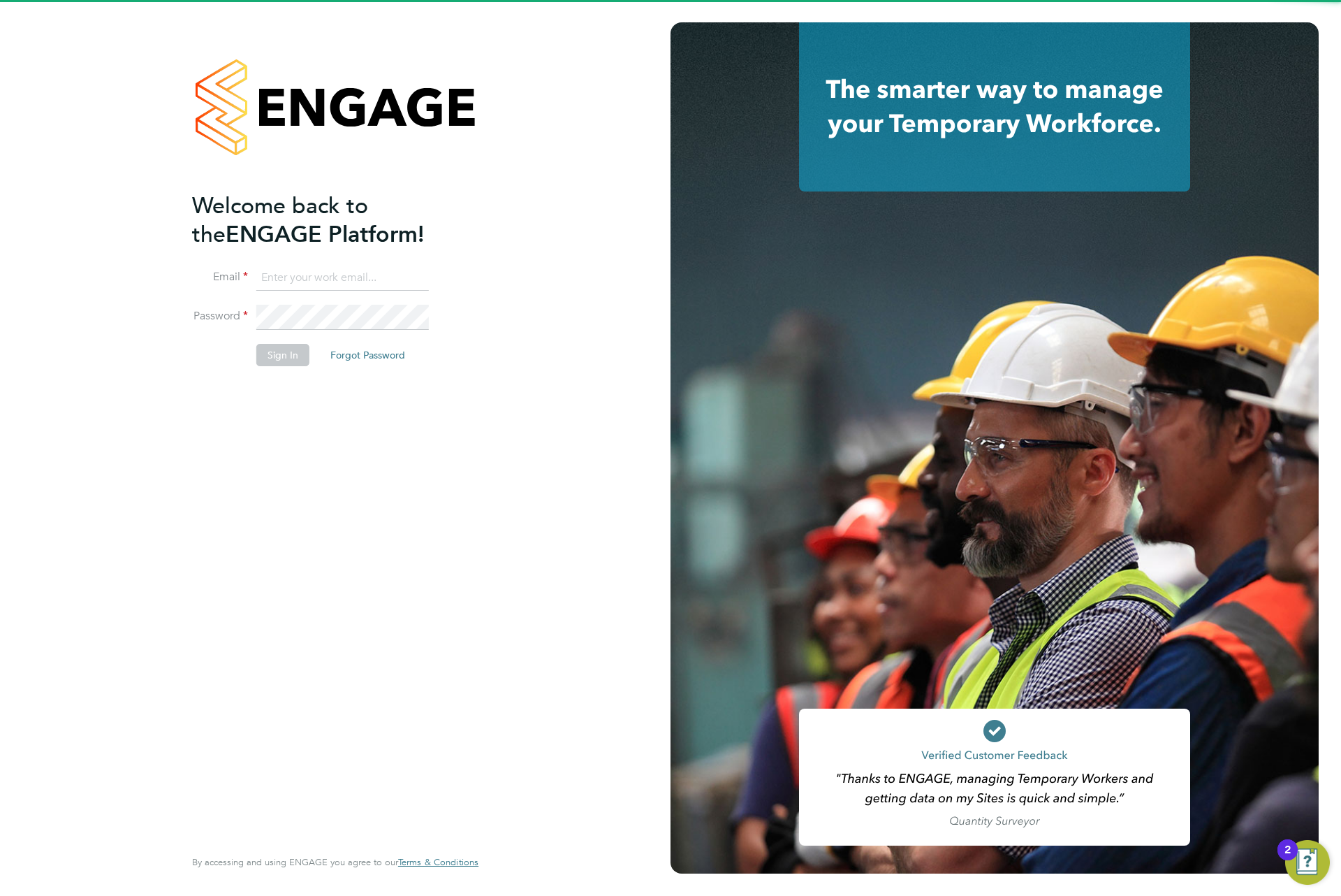
click at [377, 281] on input at bounding box center [342, 278] width 172 height 25
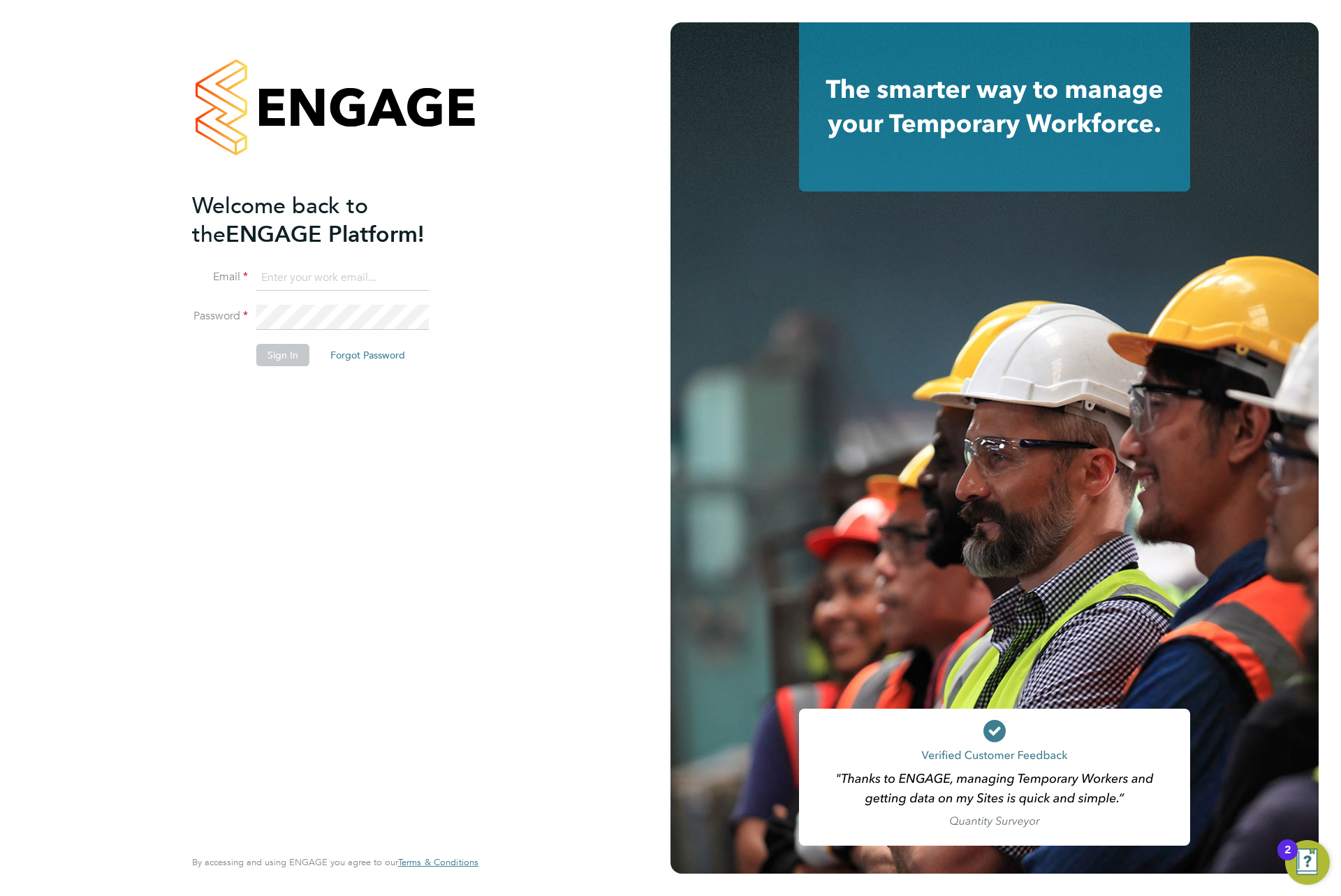
type input "engagemasterlogins@hays.com"
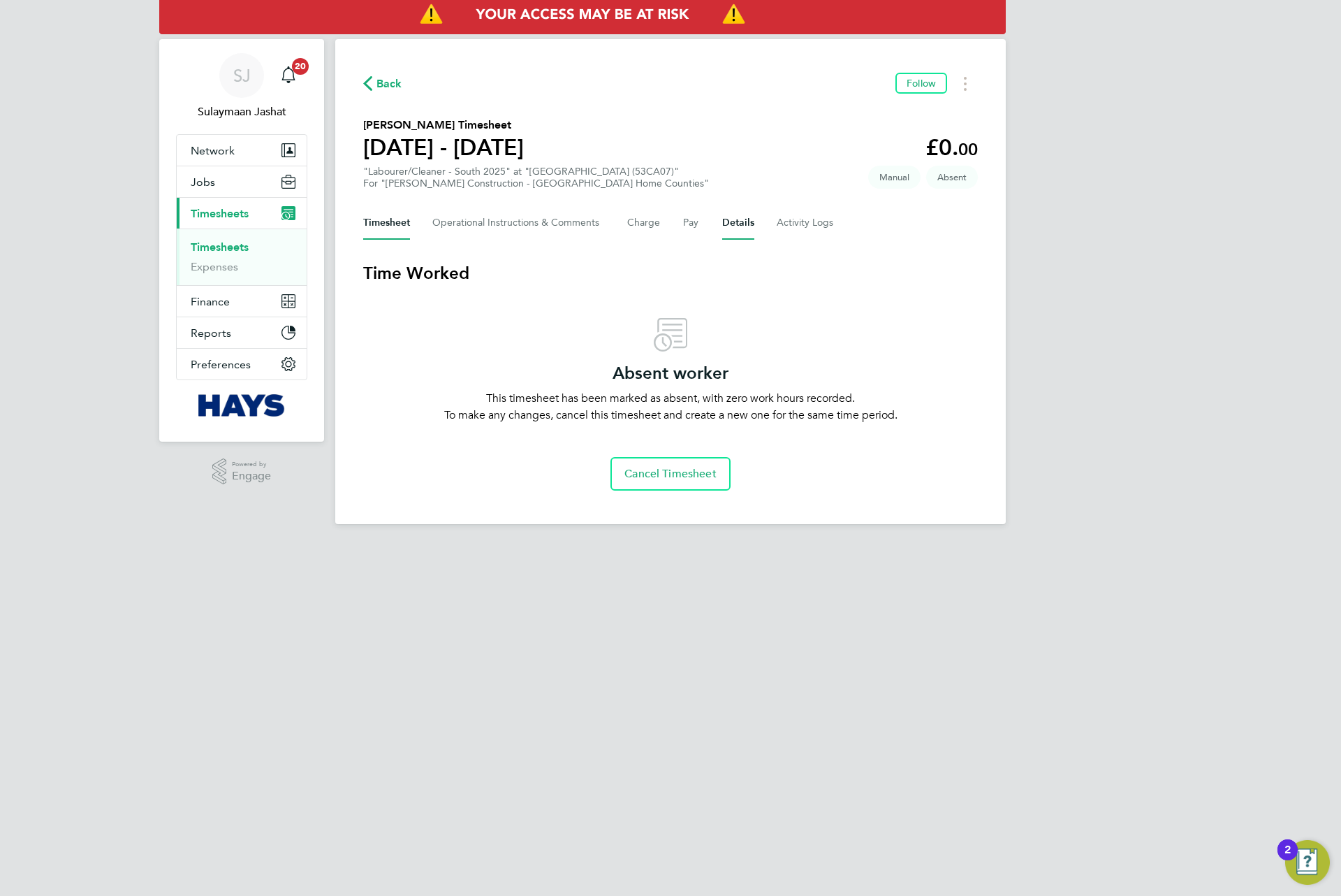
click at [730, 224] on button "Details" at bounding box center [738, 223] width 33 height 34
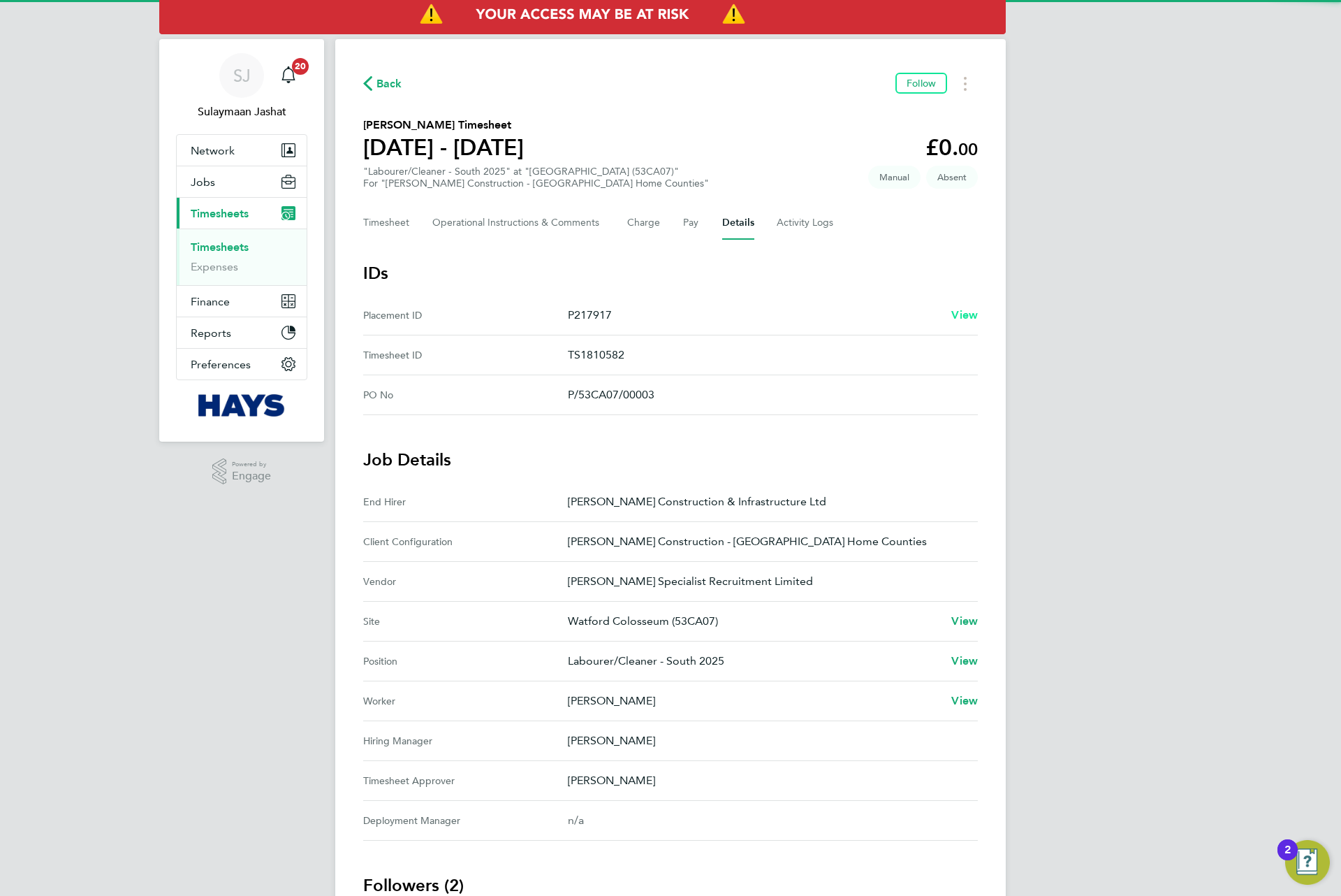
click at [956, 310] on span "View" at bounding box center [965, 315] width 27 height 13
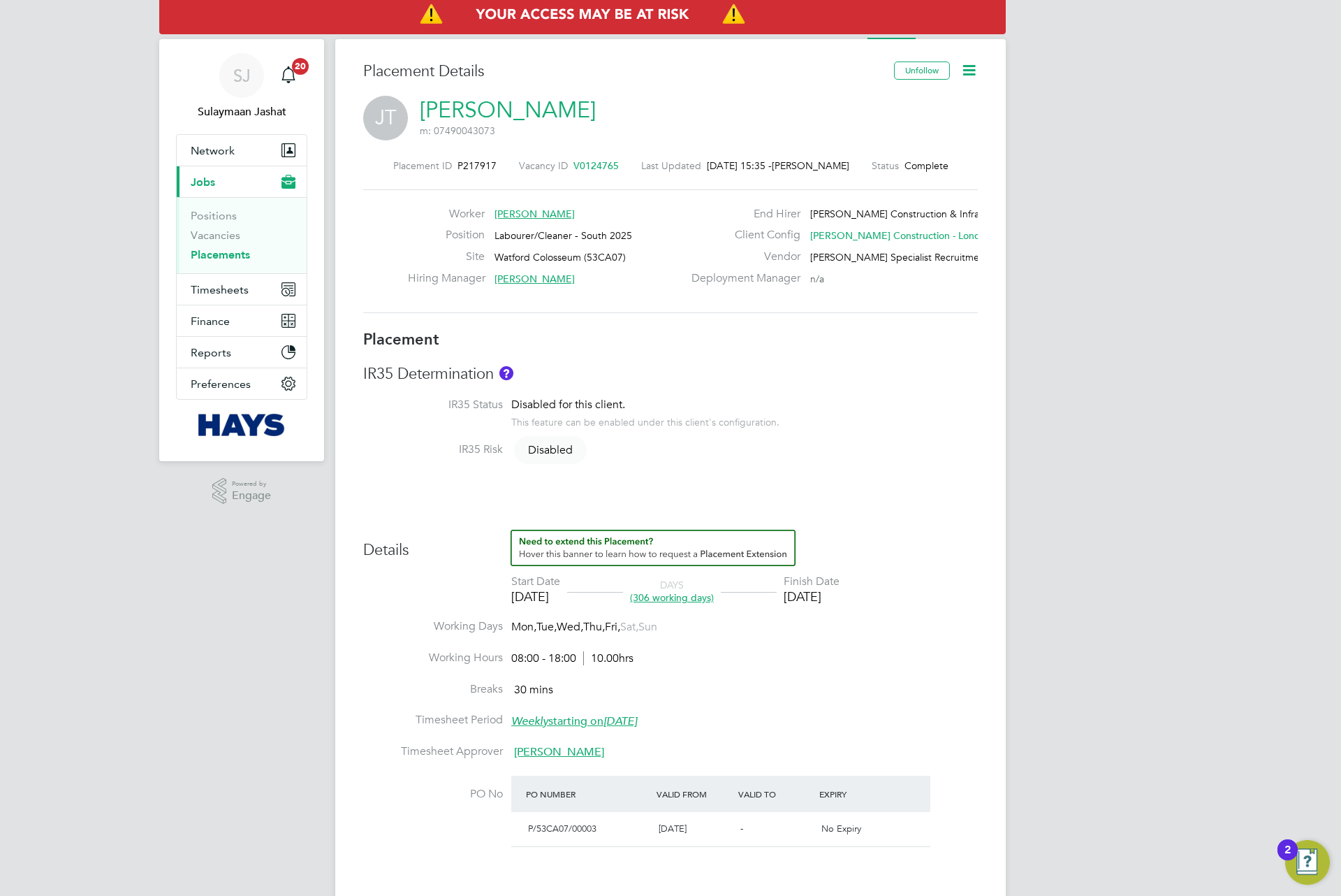
click at [239, 260] on link "Placements" at bounding box center [221, 254] width 60 height 13
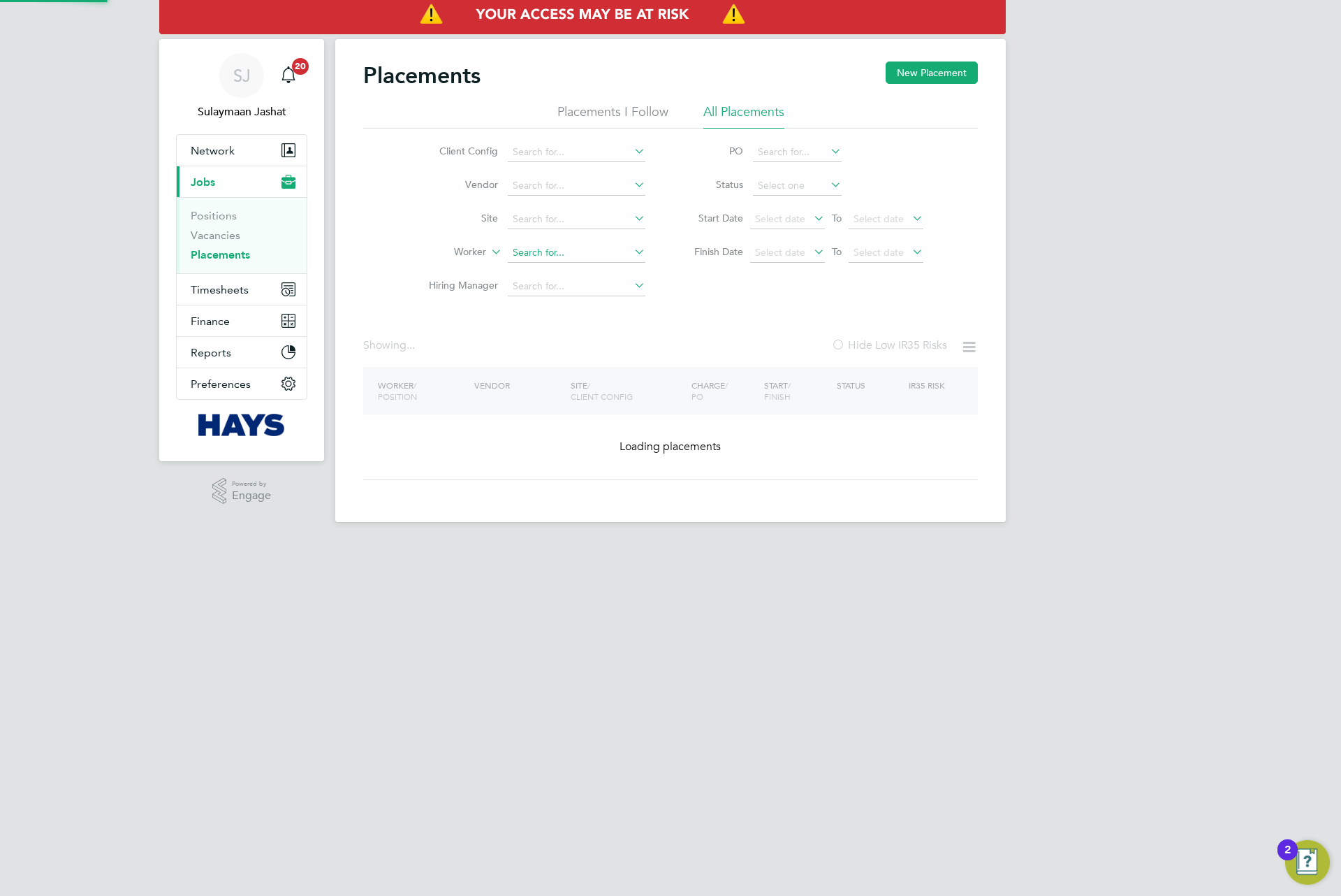
click at [568, 254] on input at bounding box center [576, 252] width 138 height 20
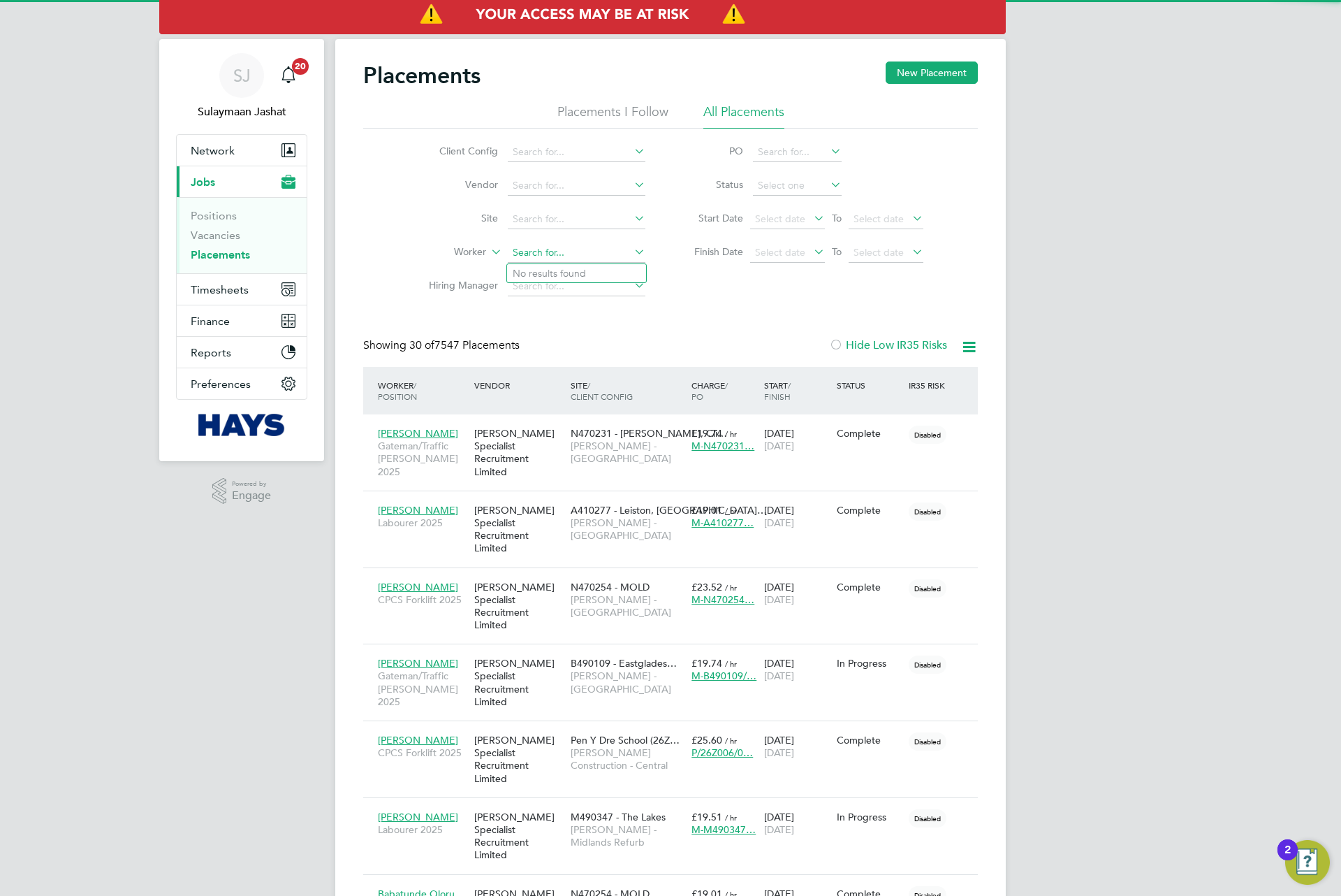
type input "h"
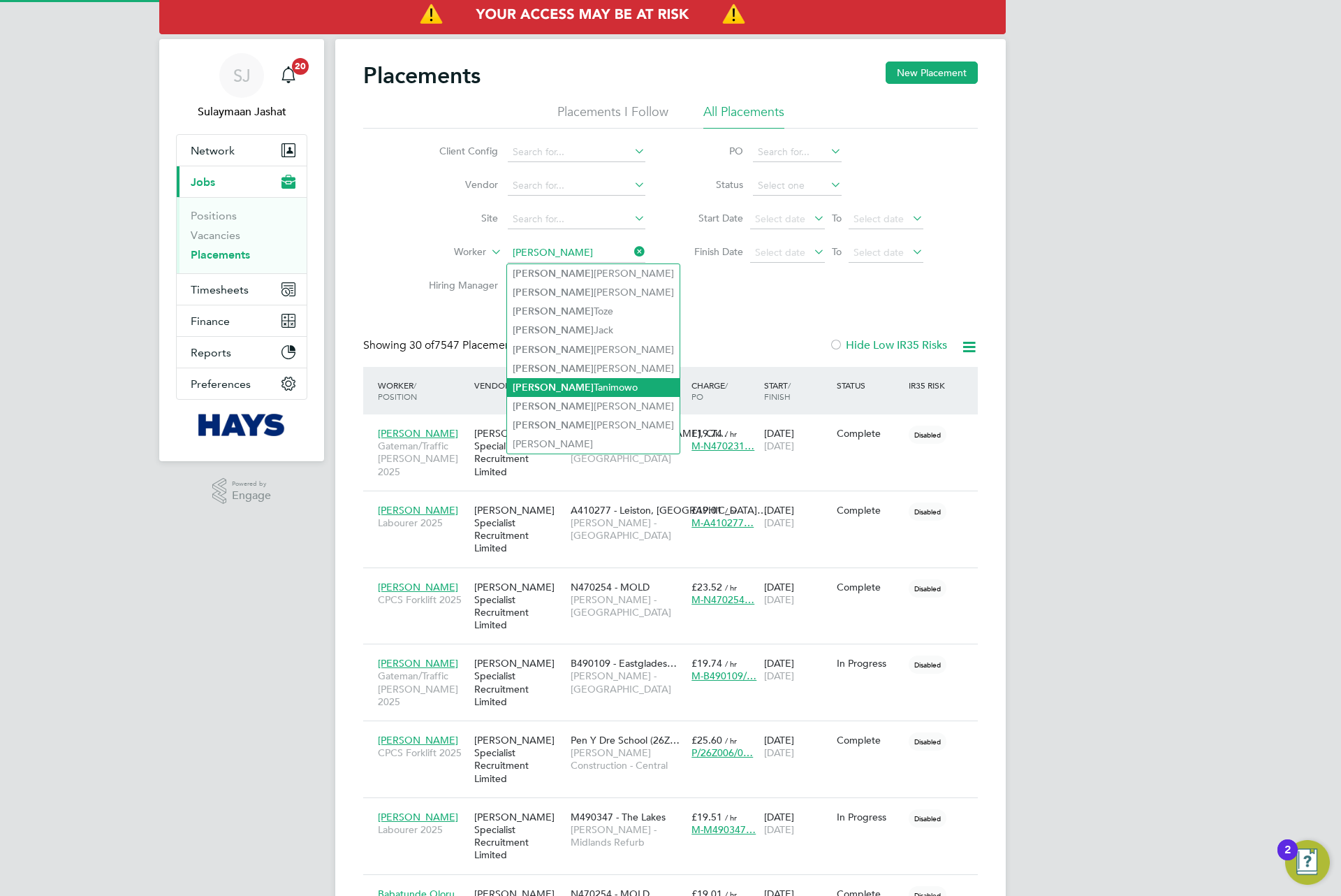
click at [570, 390] on li "Joshua Tanimowo" at bounding box center [593, 387] width 172 height 19
type input "[PERSON_NAME]"
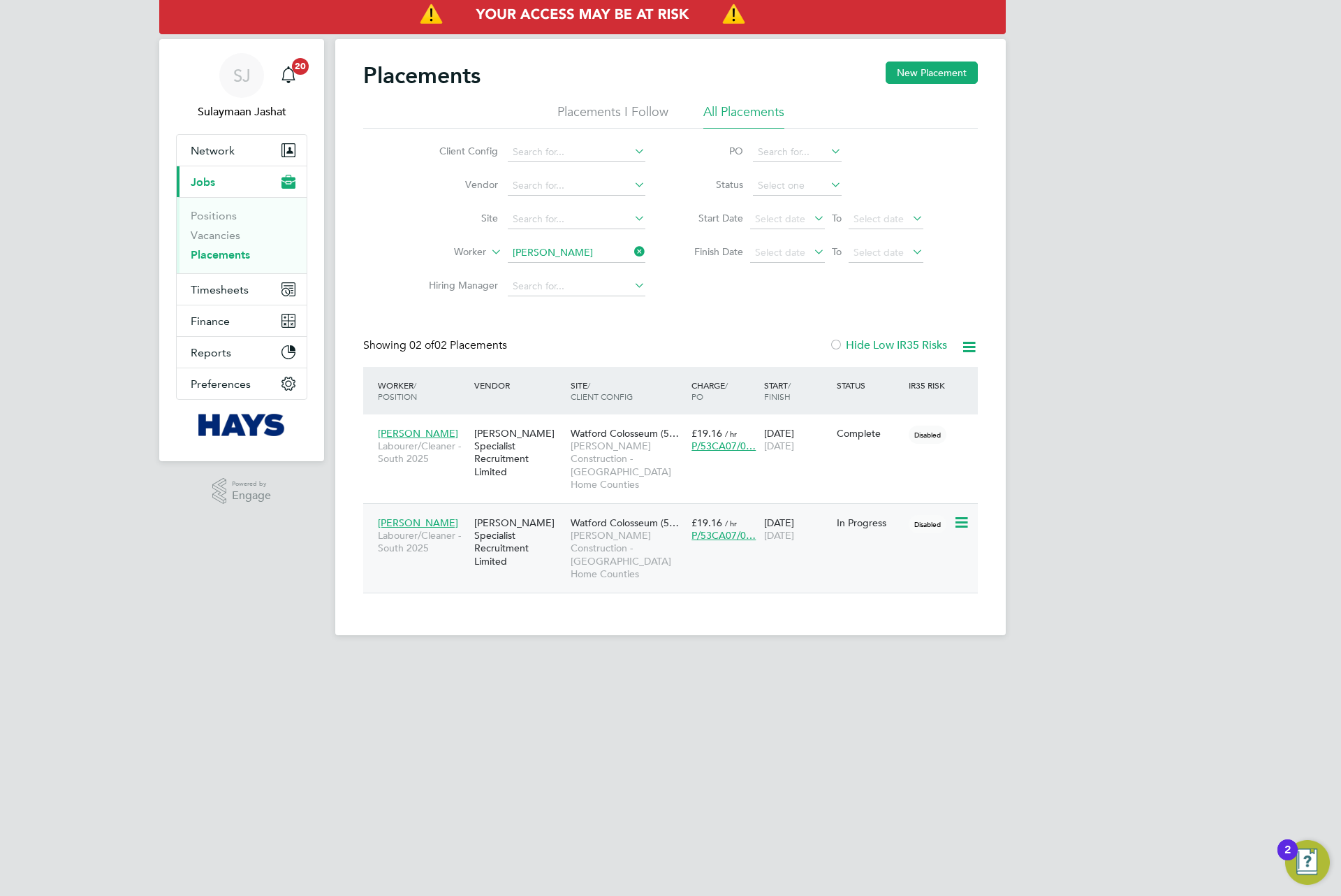
click at [602, 516] on span "Watford Colosseum (5…" at bounding box center [625, 523] width 108 height 13
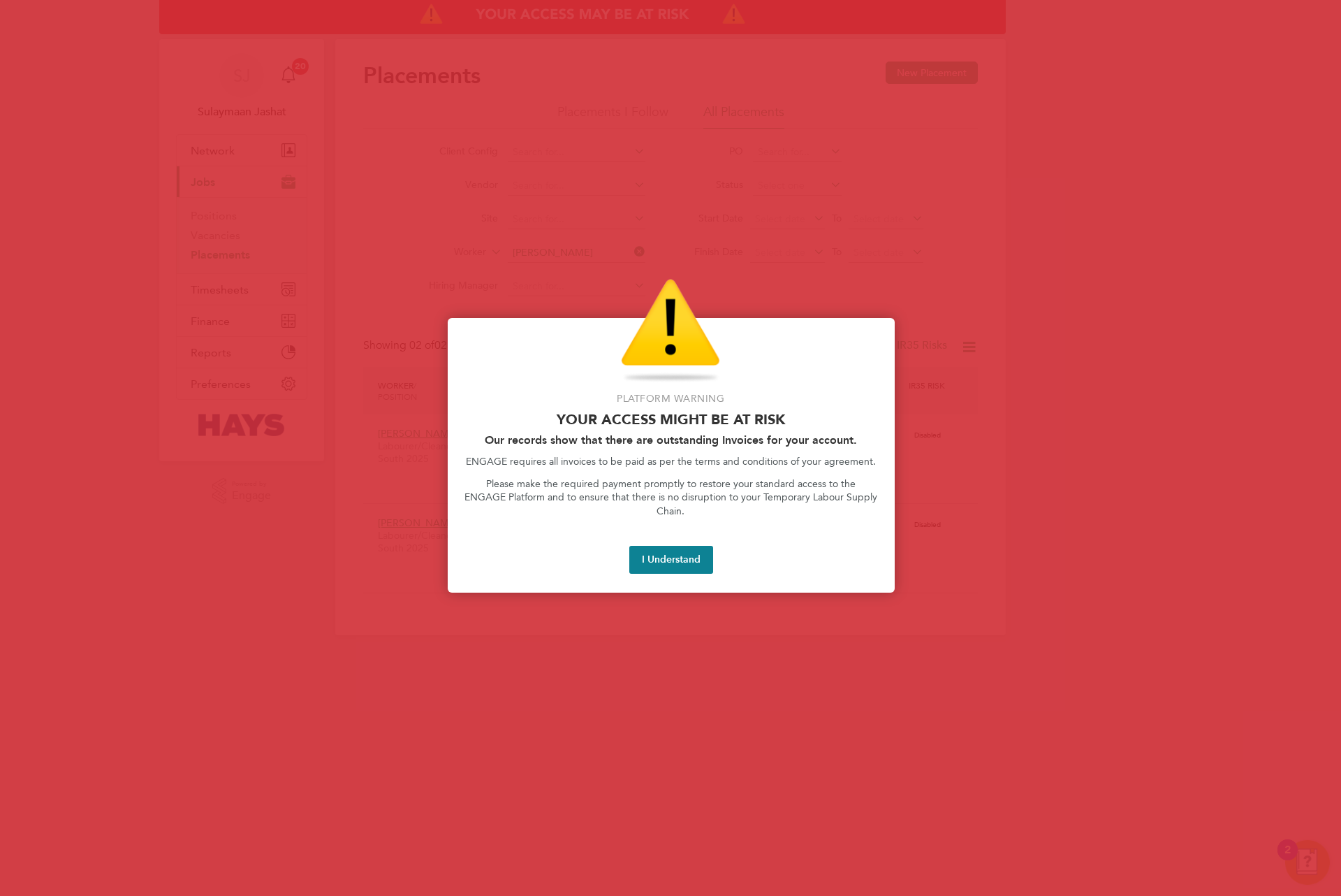
click at [560, 259] on div at bounding box center [670, 448] width 1341 height 896
click at [664, 555] on button "I Understand" at bounding box center [671, 560] width 84 height 28
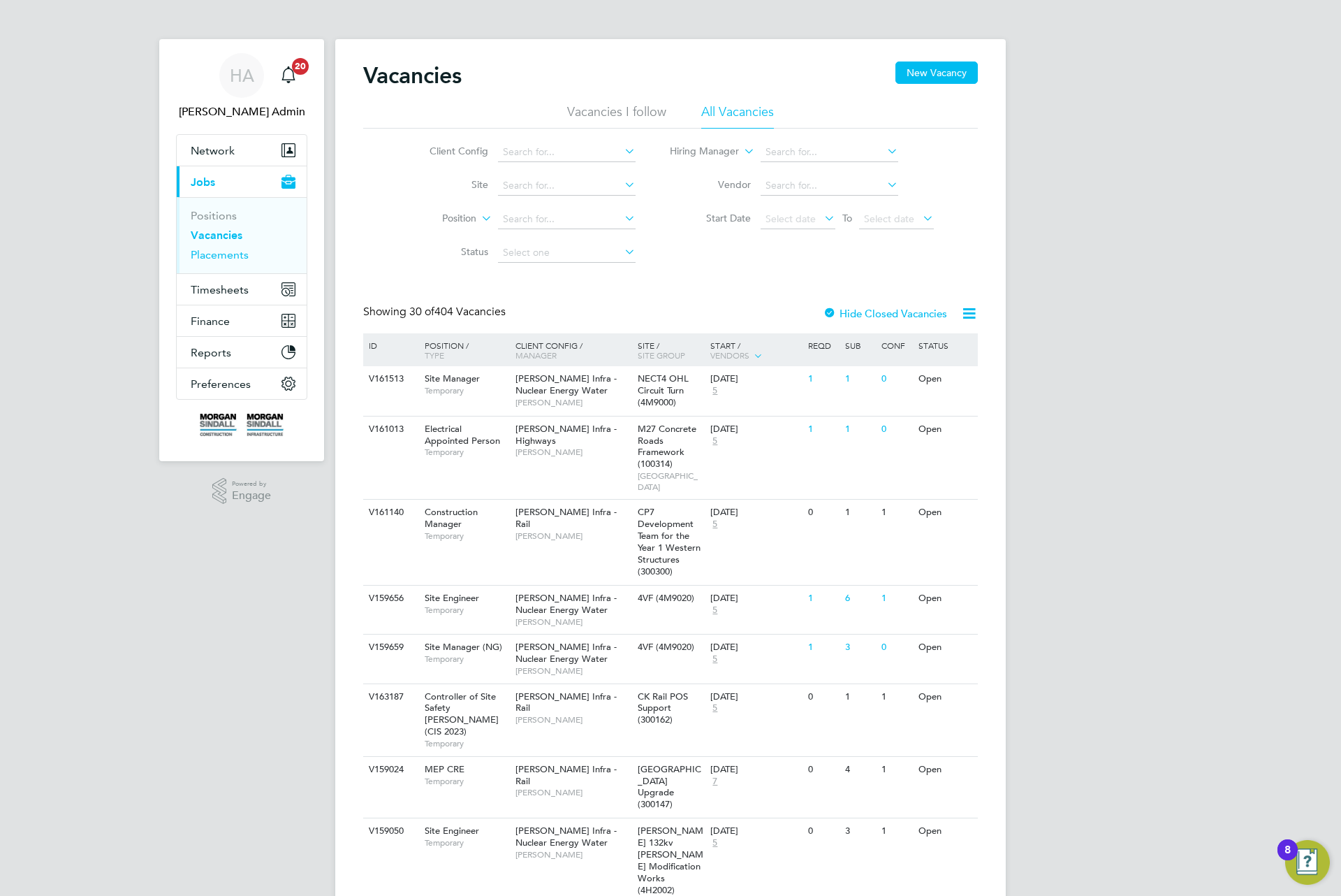
click at [233, 256] on link "Placements" at bounding box center [220, 254] width 58 height 13
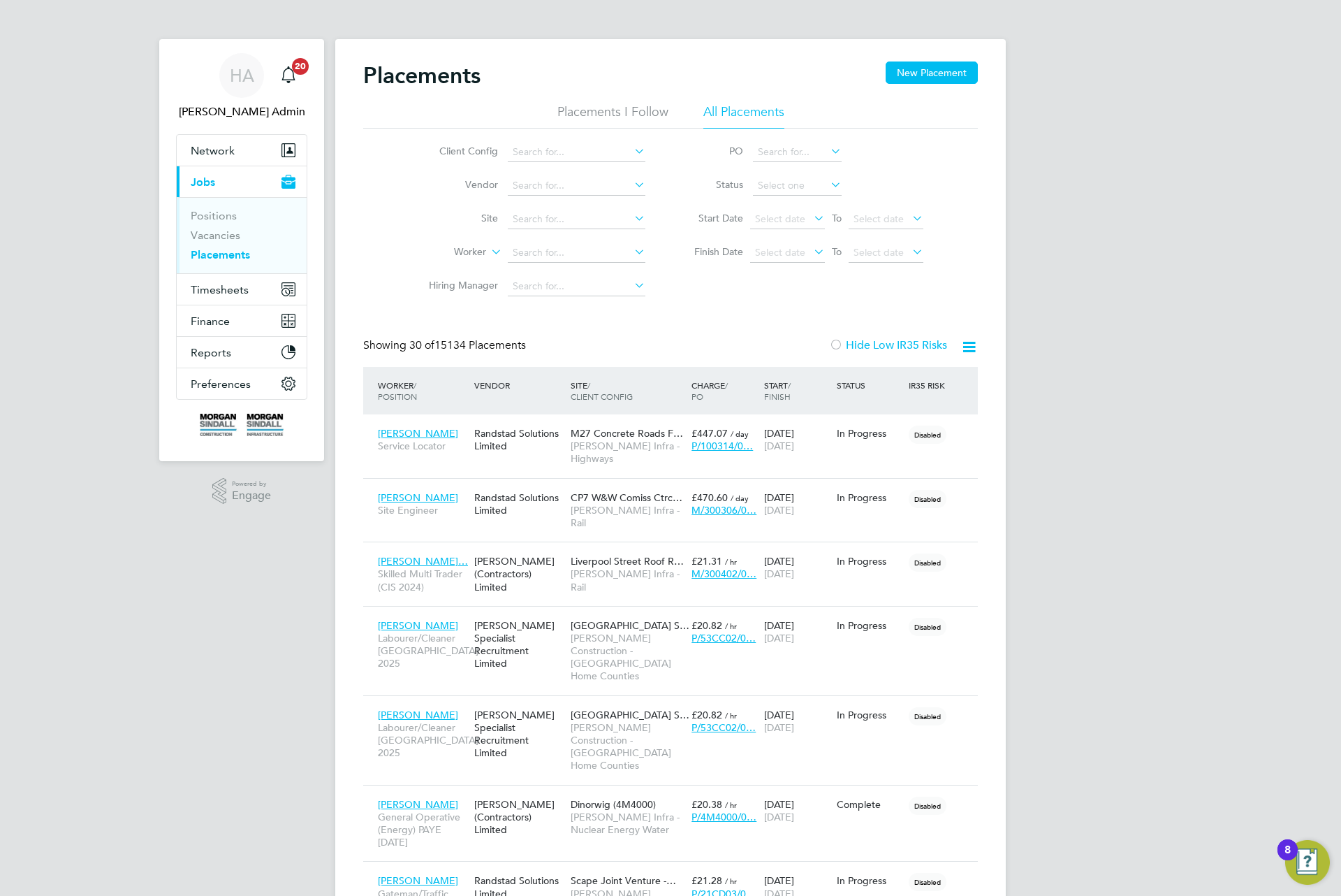
click at [561, 466] on div "[PERSON_NAME] Service Locator Randstad Solutions Limited M27 Concrete Roads F… …" at bounding box center [670, 446] width 615 height 63
click at [561, 466] on div "Louis Chidiebere Service Locator Randstad Solutions Limited M27 Concrete Roads …" at bounding box center [670, 446] width 615 height 63
click at [575, 462] on span "Morgan Sindall Infra - Highways" at bounding box center [628, 452] width 114 height 25
click at [553, 253] on input at bounding box center [576, 252] width 138 height 20
click at [551, 246] on input at bounding box center [576, 252] width 138 height 20
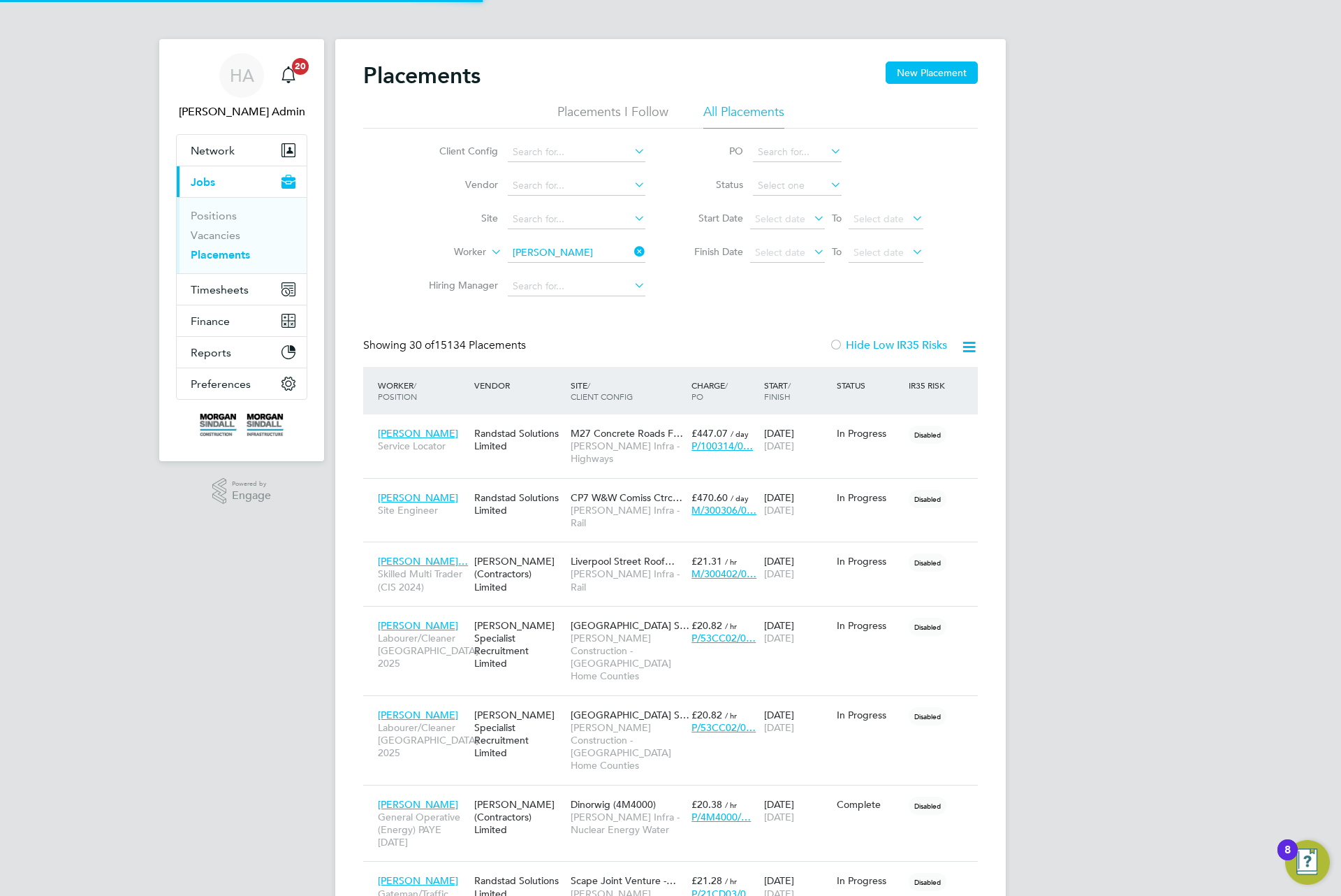
click at [614, 273] on b "Aso" at bounding box center [622, 273] width 18 height 12
type input "Timothy Asoore"
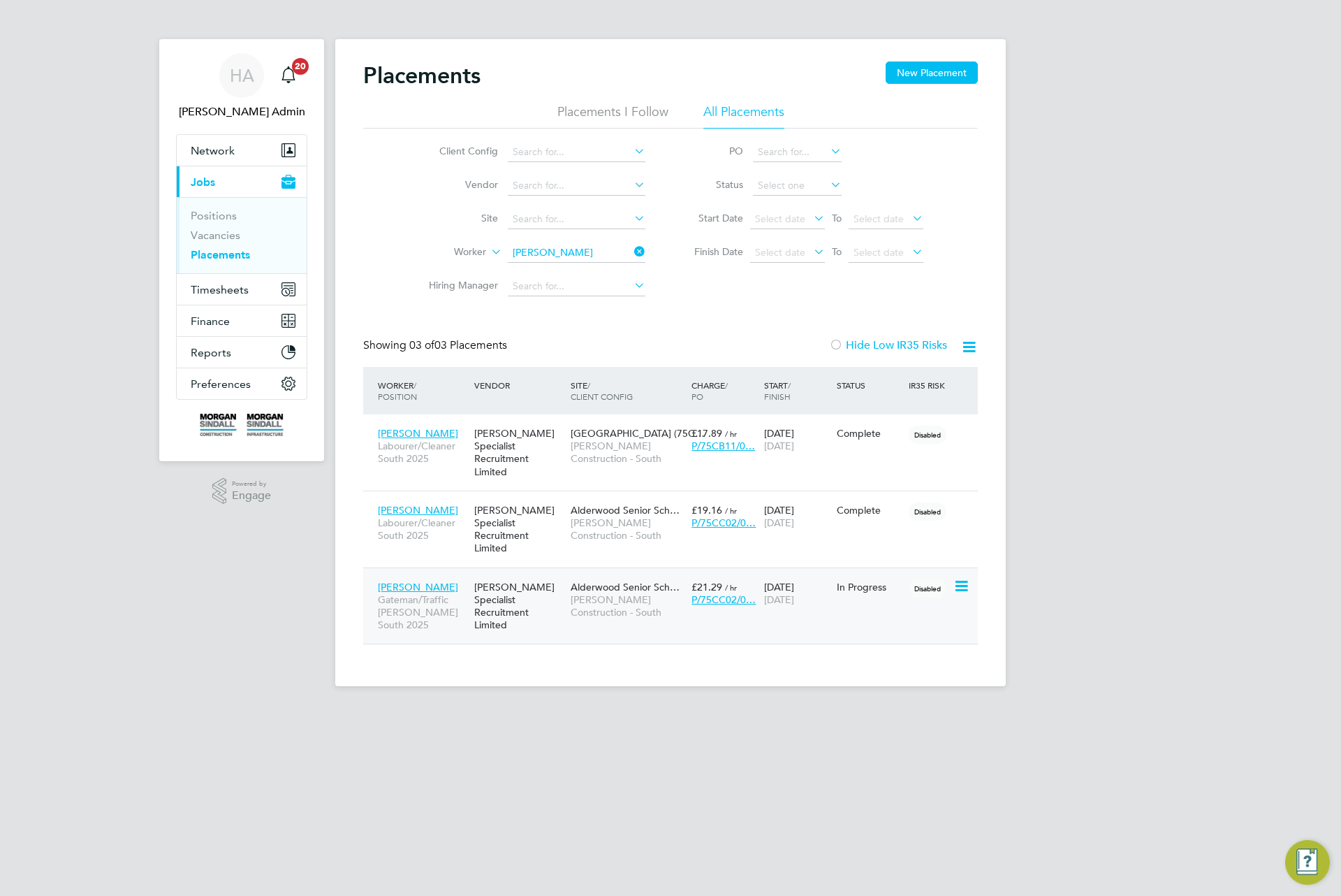
scroll to position [53, 122]
click at [548, 600] on div "Hays Specialist Recruitment Limited" at bounding box center [520, 606] width 97 height 65
click at [229, 254] on link "Placements" at bounding box center [221, 254] width 60 height 13
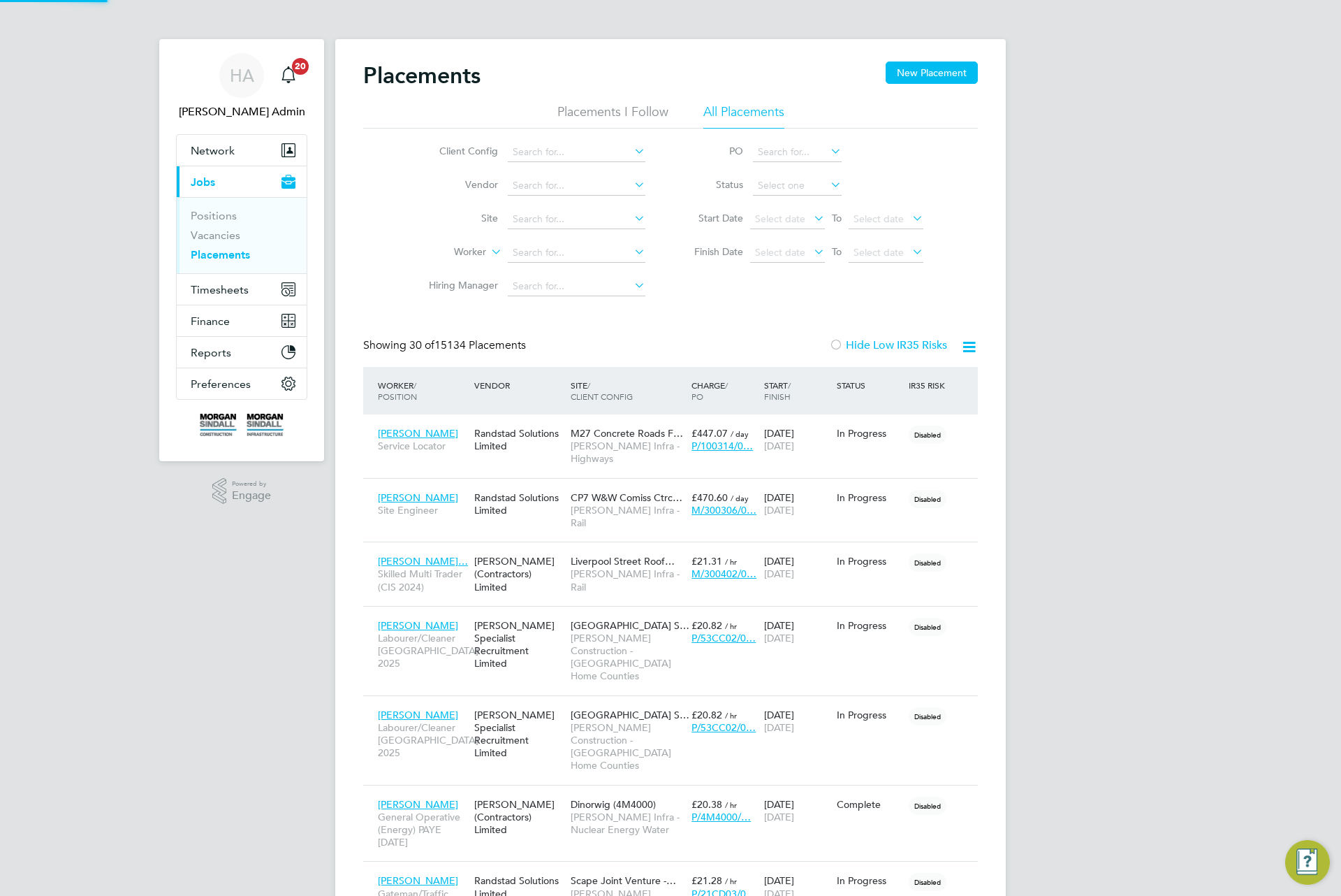
scroll to position [40, 122]
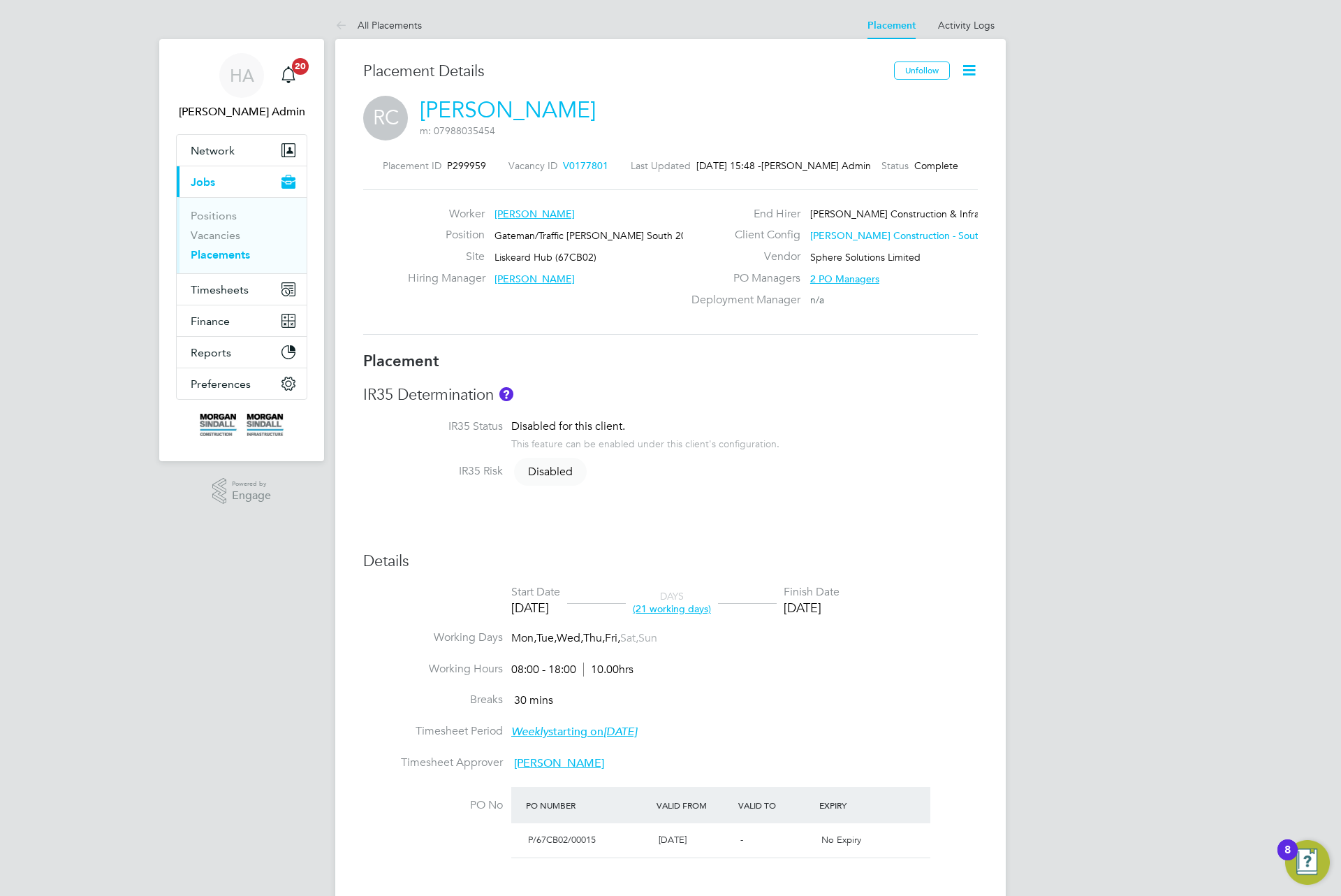
click at [841, 436] on li "IR35 Status Disabled for this client. This feature can be enabled under this cl…" at bounding box center [670, 441] width 615 height 45
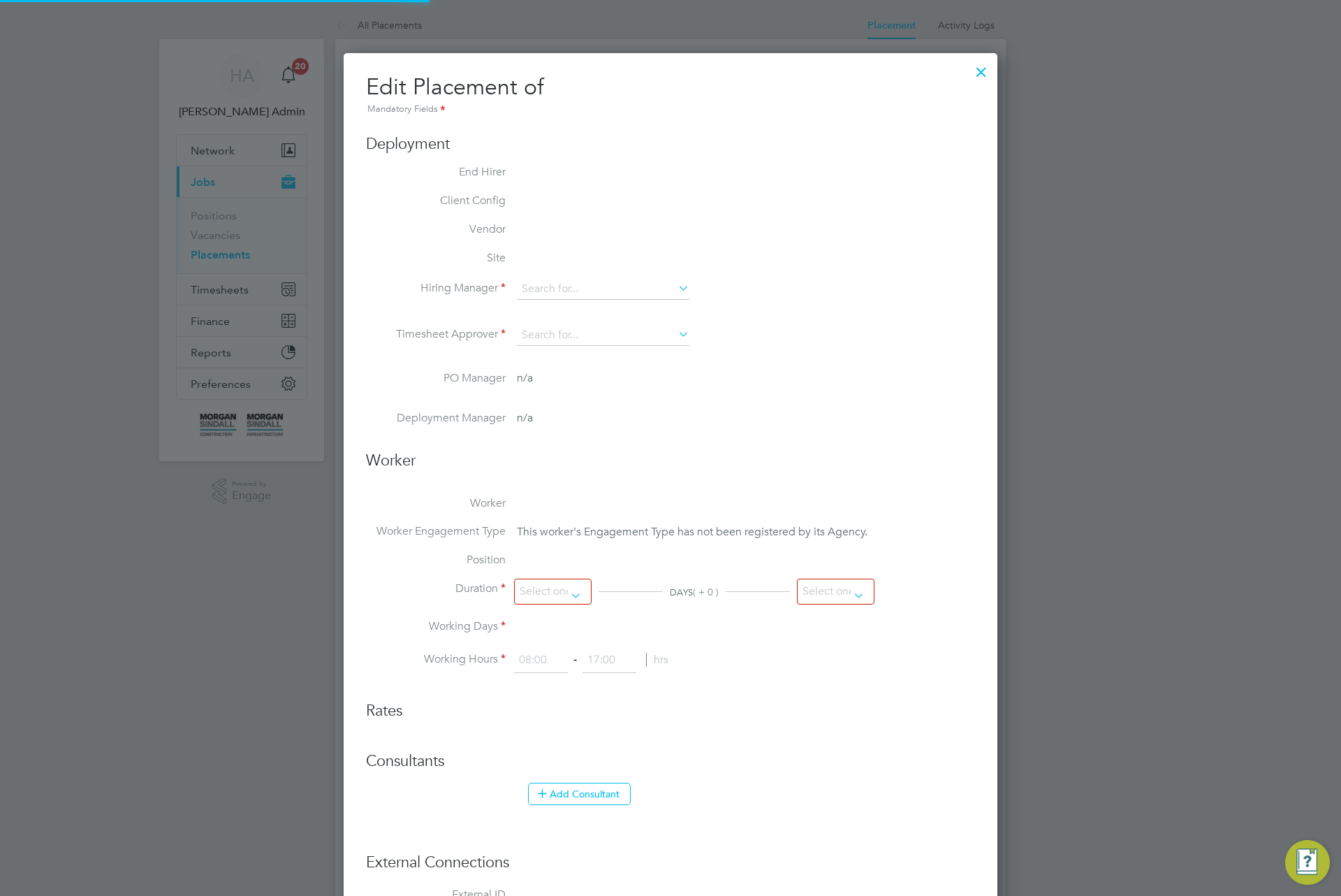
type input "Tom O'Rourke"
type input "04 Aug 2025"
type input "01 Sep 2025"
type input "08:00"
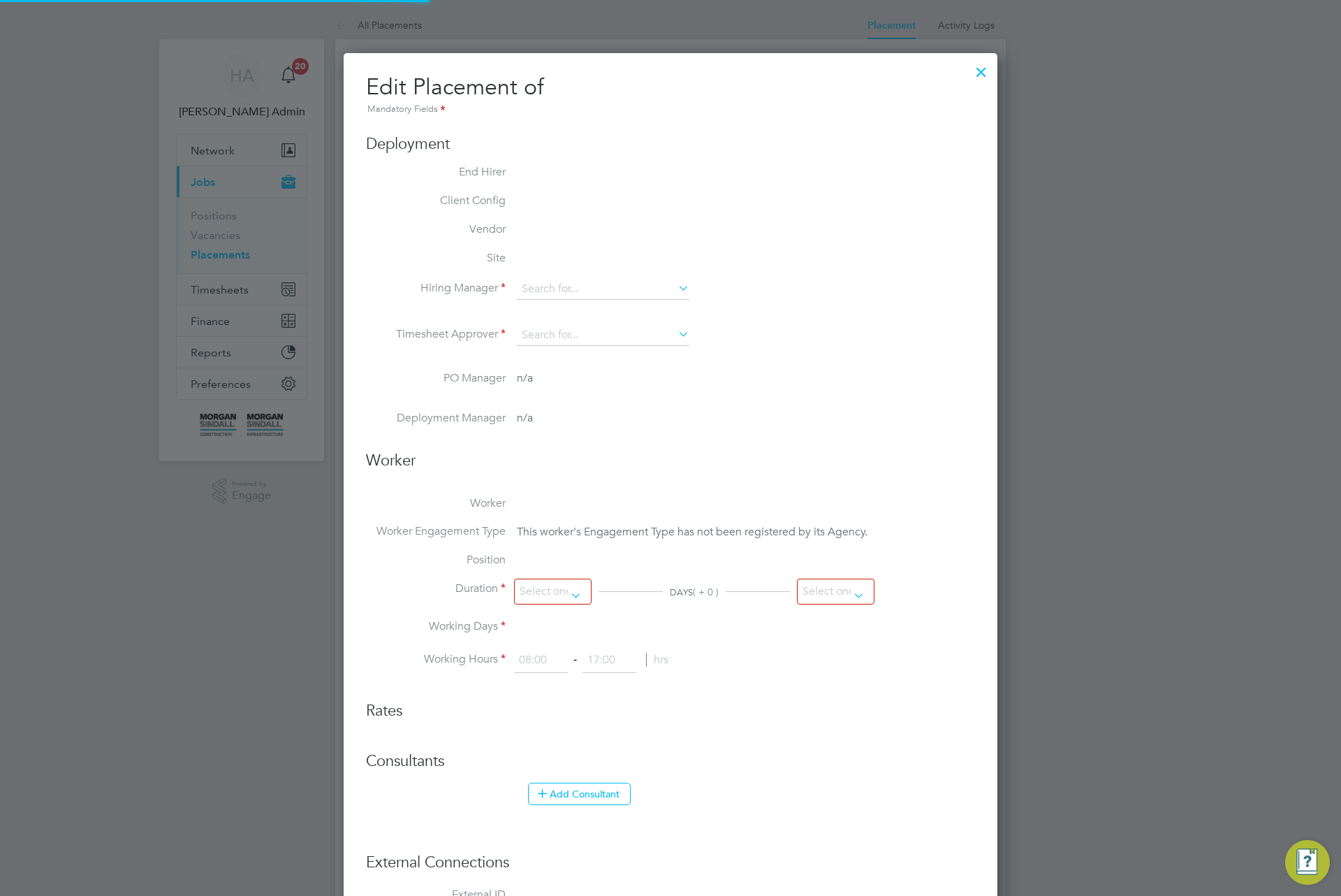
type input "18:00"
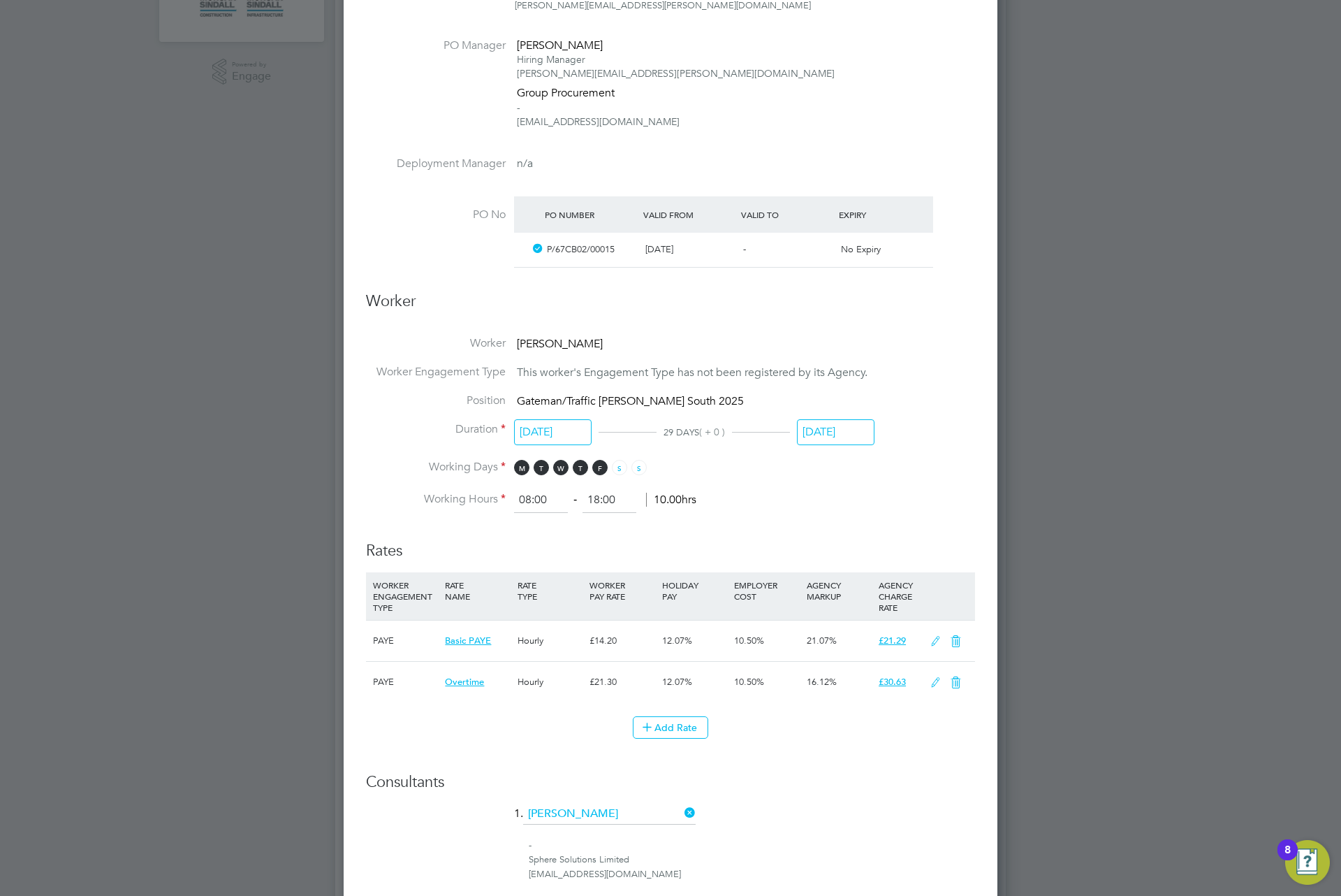
click at [854, 432] on input "01 Sep 2025" at bounding box center [835, 432] width 77 height 26
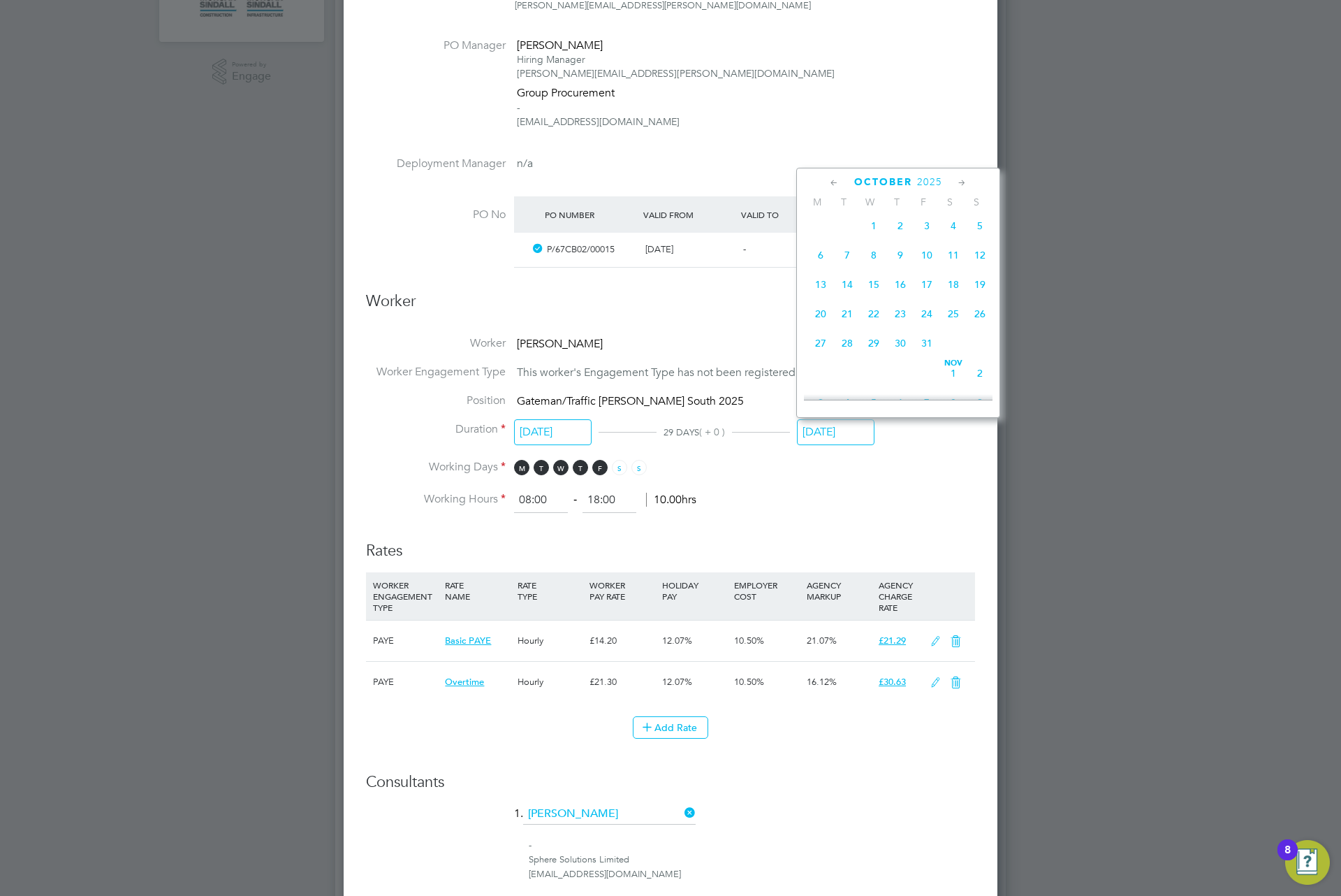
click at [928, 320] on span "24" at bounding box center [927, 314] width 27 height 27
type input "24 Oct 2025"
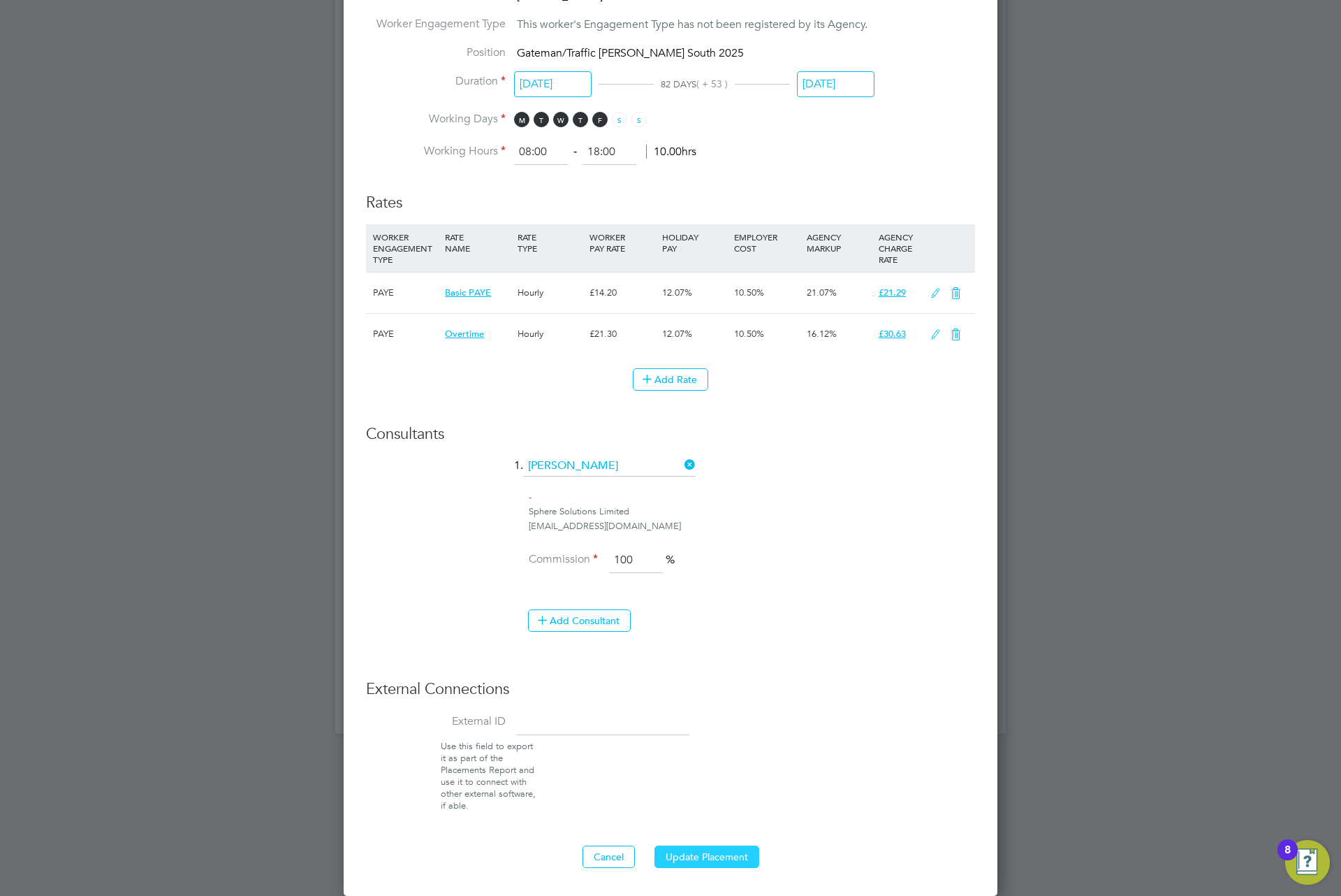
click at [703, 857] on button "Update Placement" at bounding box center [707, 857] width 105 height 22
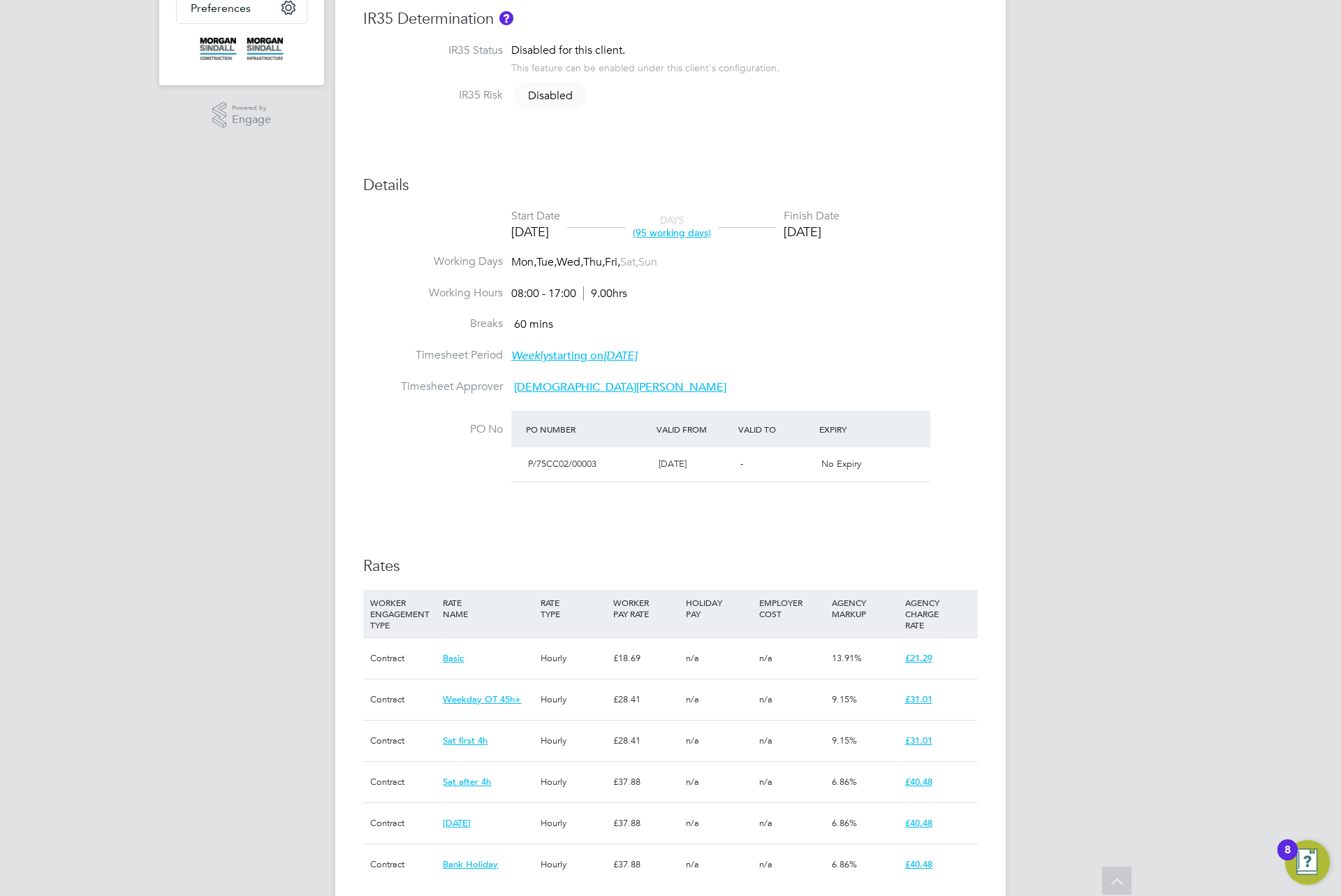
scroll to position [365, 0]
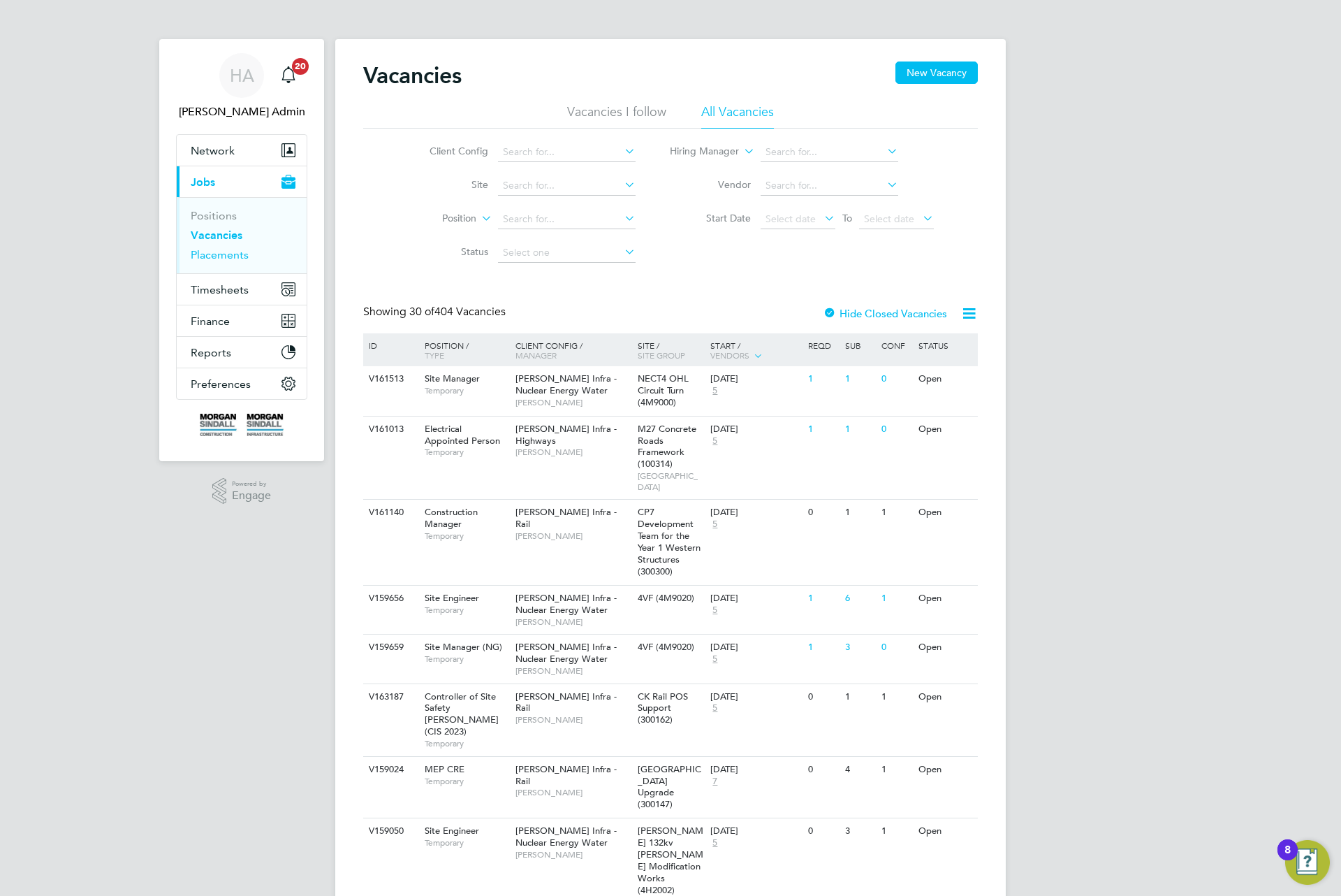
click at [246, 258] on link "Placements" at bounding box center [220, 254] width 58 height 13
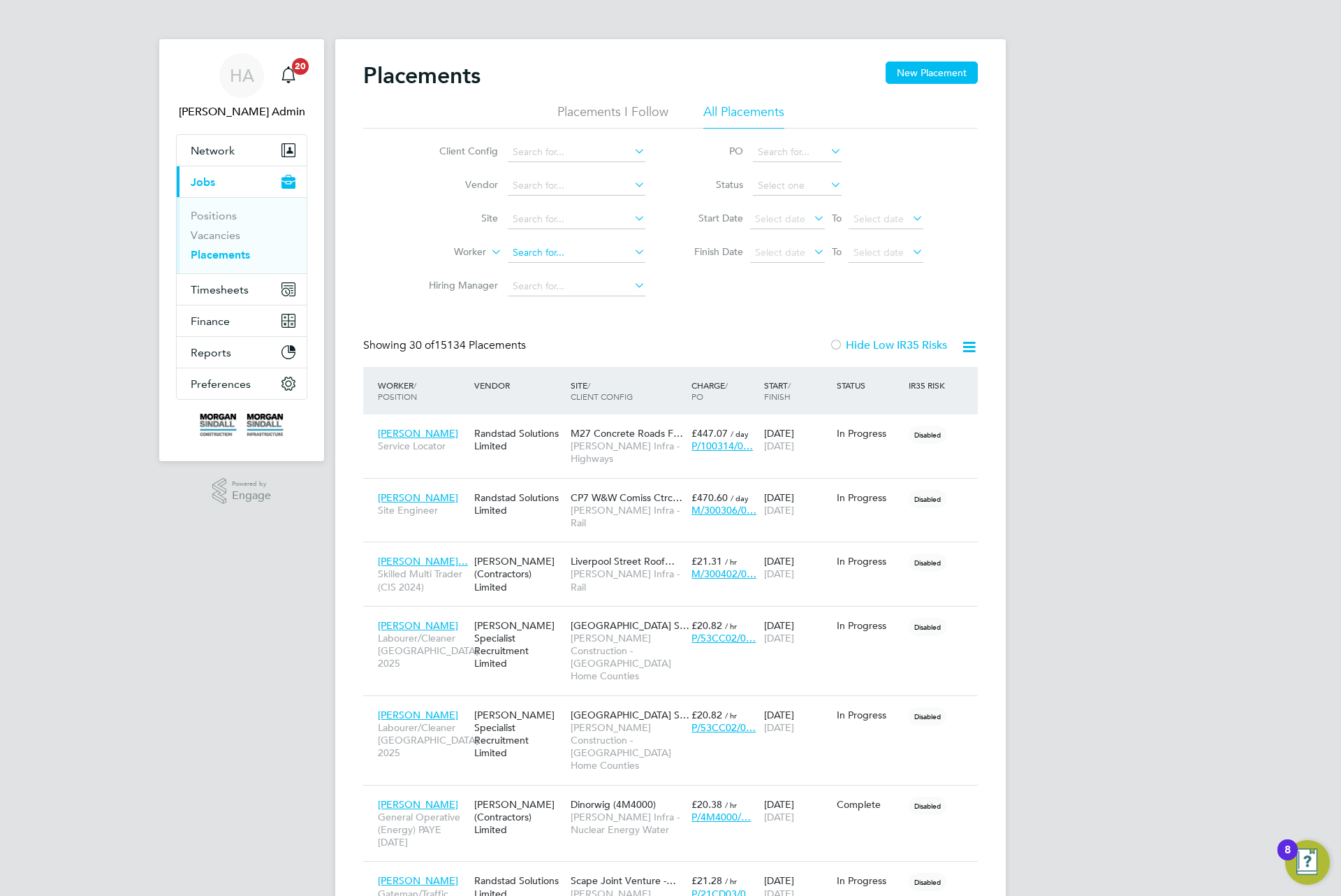
click at [591, 261] on input at bounding box center [576, 252] width 138 height 20
click at [848, 345] on label "Hide Low IR35 Risks" at bounding box center [887, 345] width 118 height 14
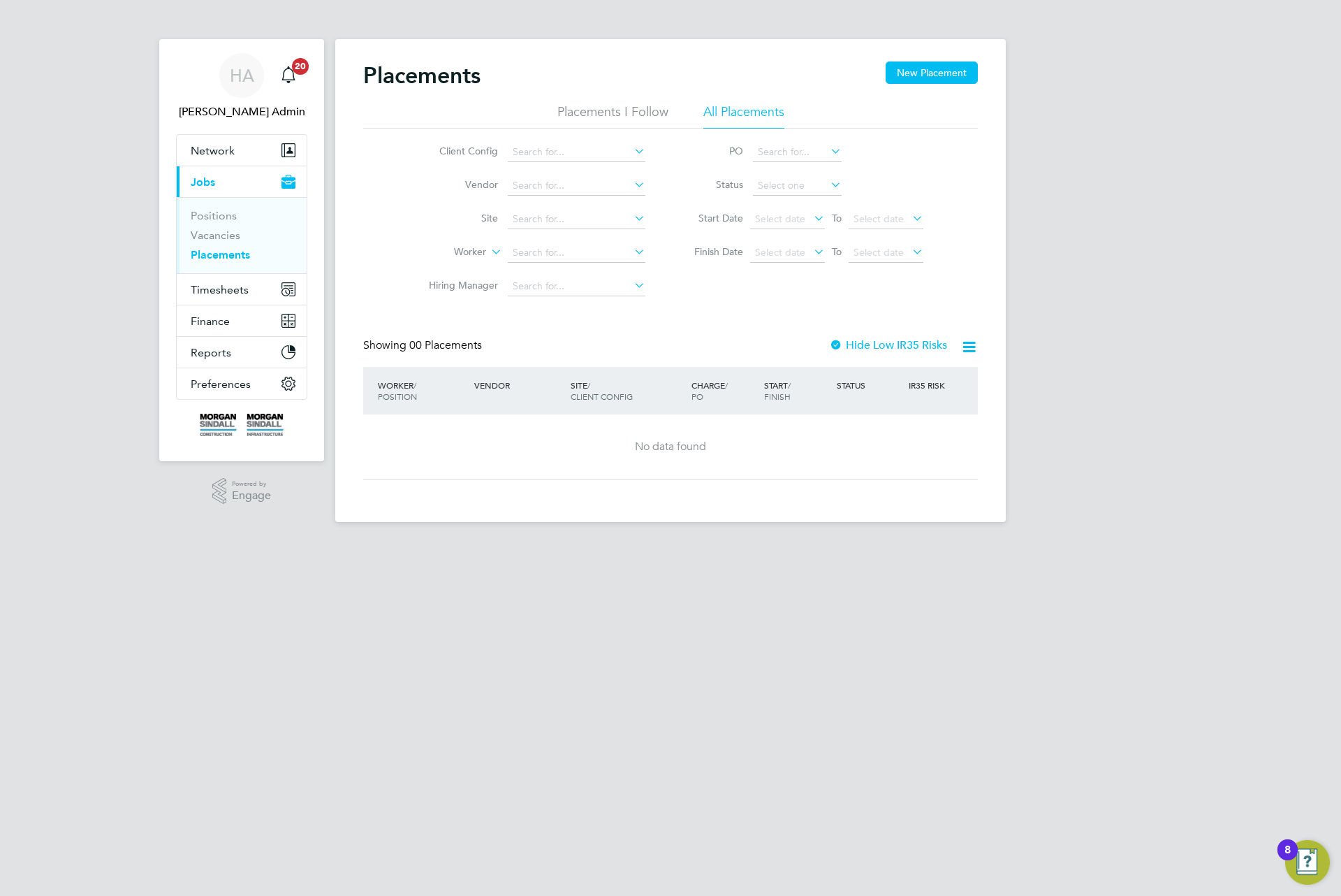
click at [847, 342] on label "Hide Low IR35 Risks" at bounding box center [887, 345] width 118 height 14
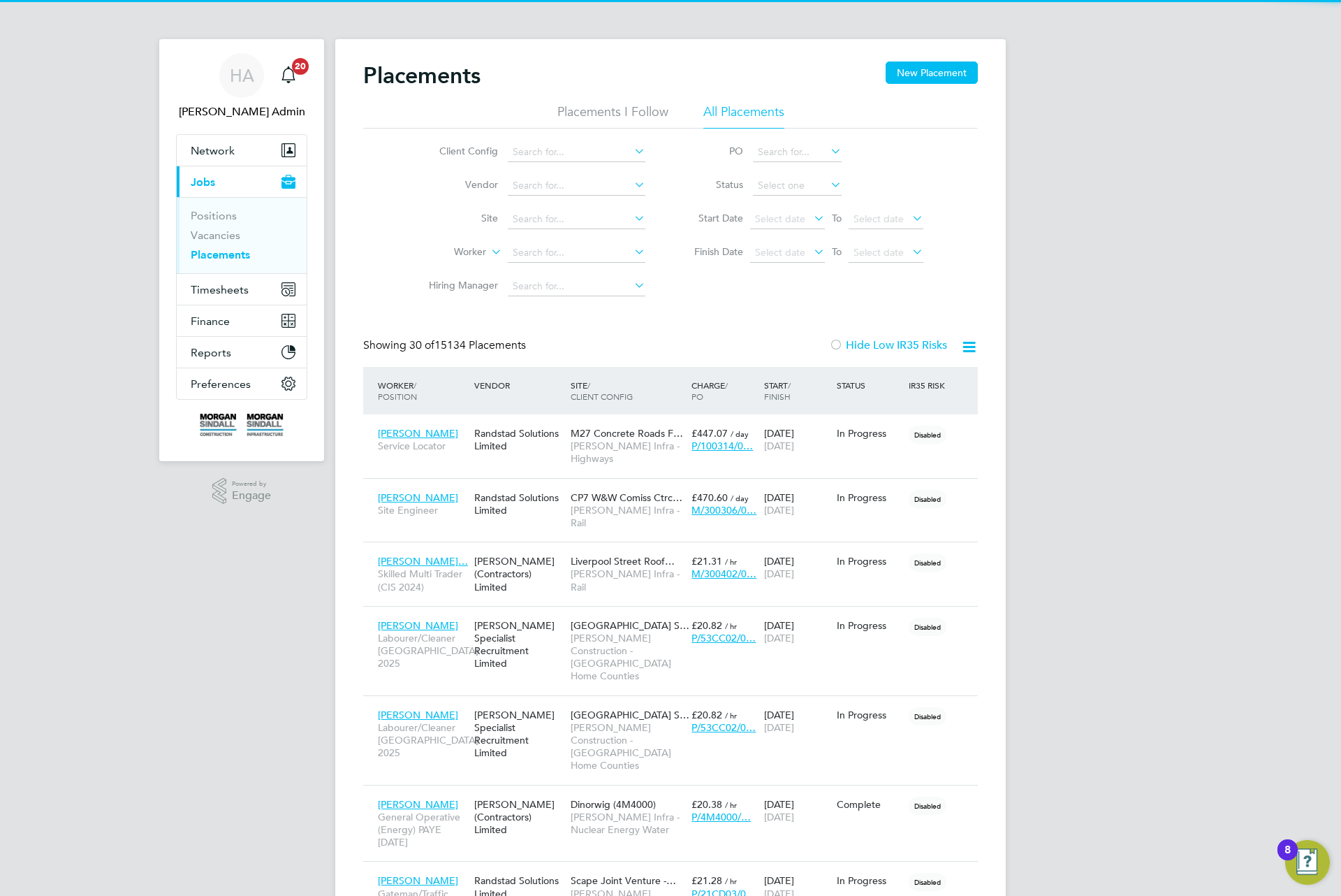
scroll to position [40, 122]
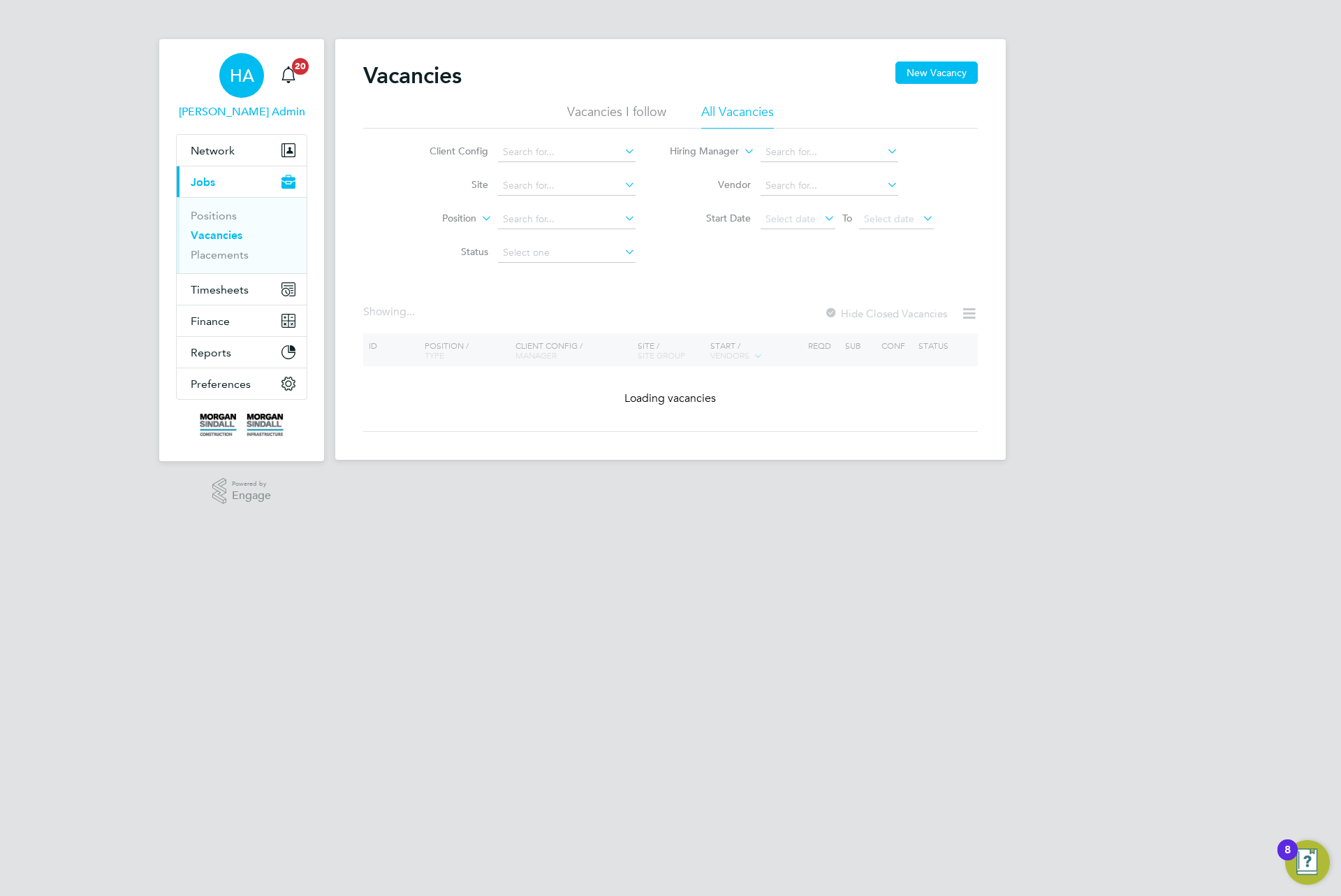
click at [221, 76] on div "HA" at bounding box center [242, 75] width 45 height 45
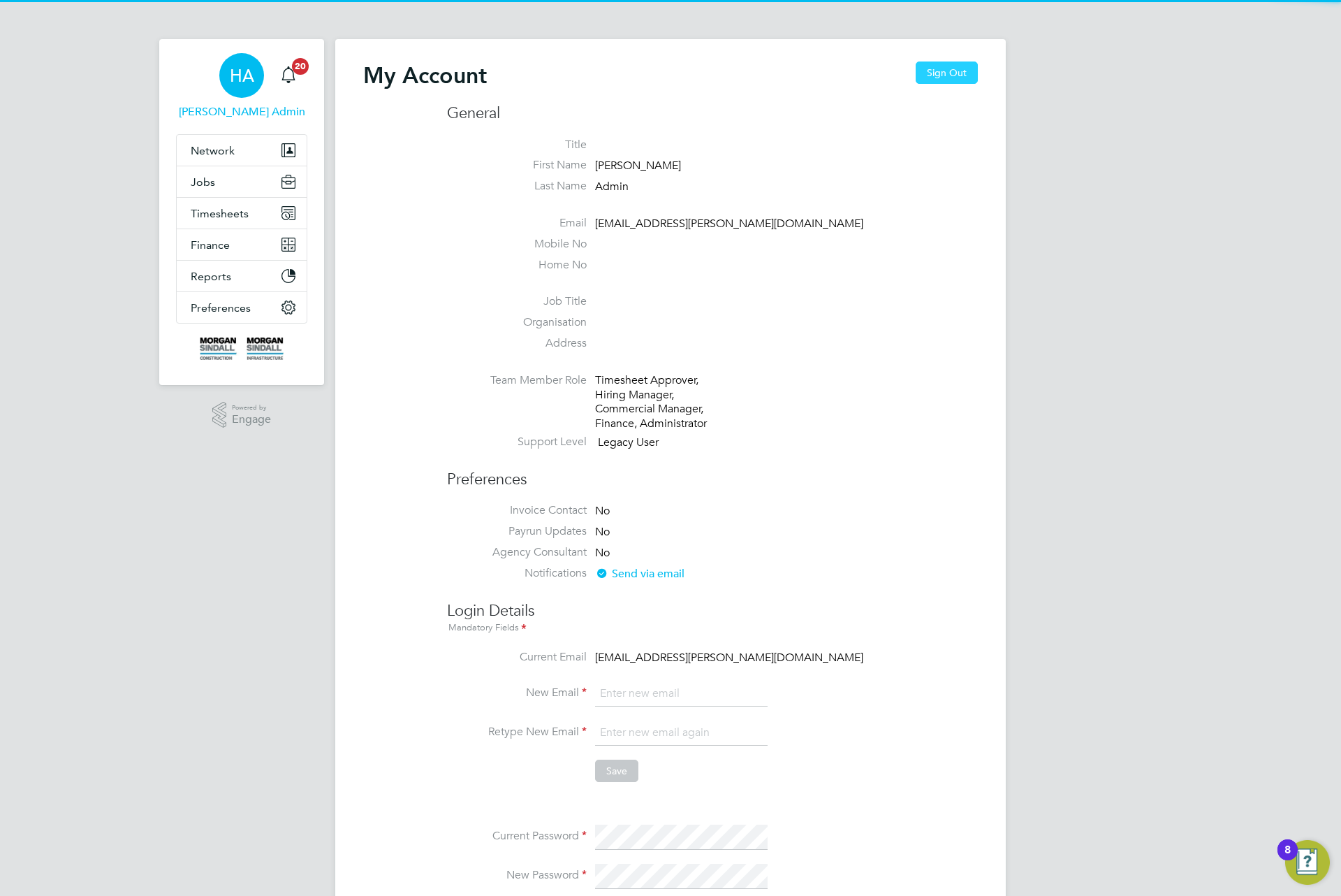
click at [977, 78] on button "Sign Out" at bounding box center [946, 73] width 62 height 22
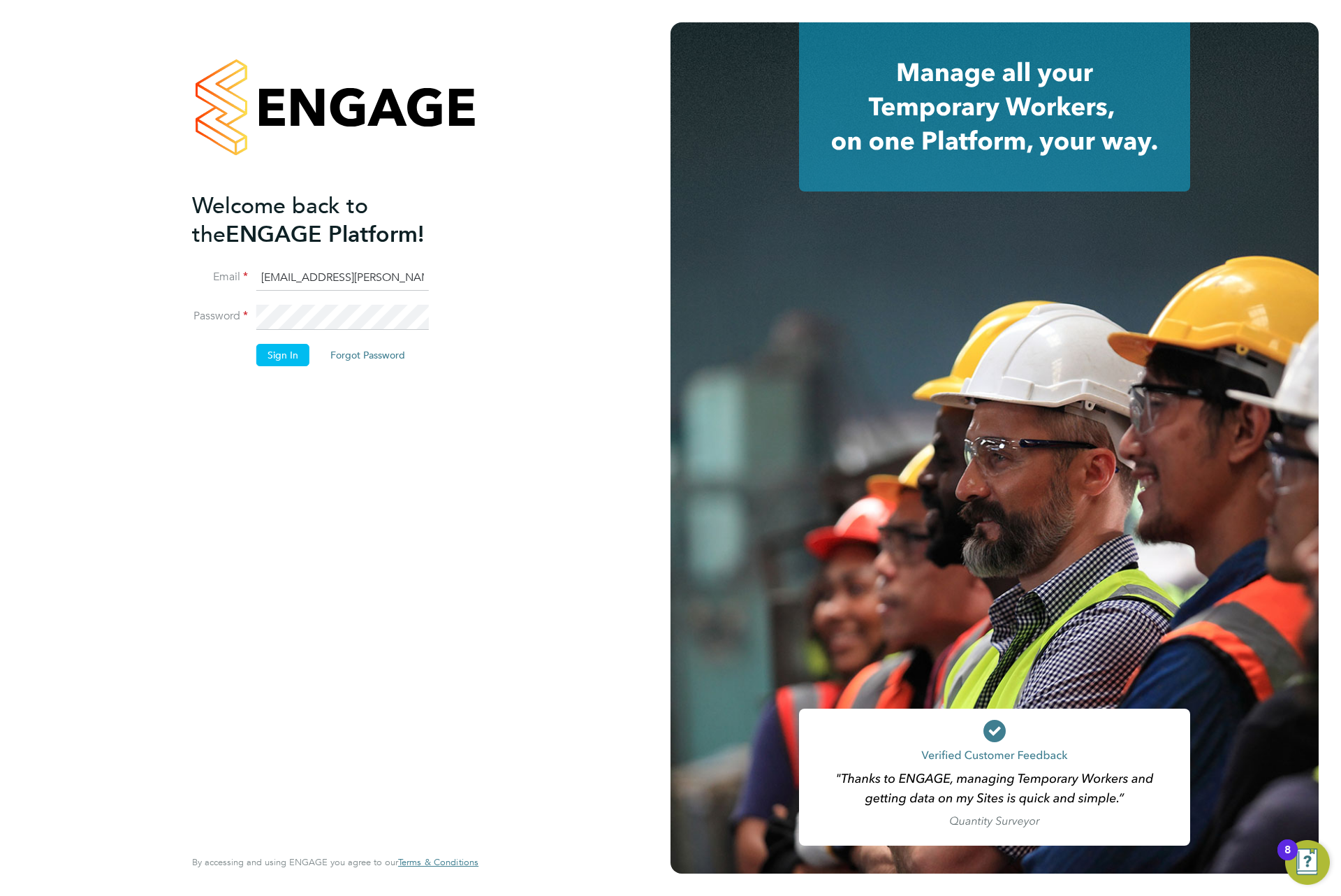
click at [382, 294] on li "Email engagemasterlogins@hays.com" at bounding box center [328, 285] width 273 height 39
click at [382, 283] on input "engagemasterlogins@hays.com" at bounding box center [342, 278] width 172 height 25
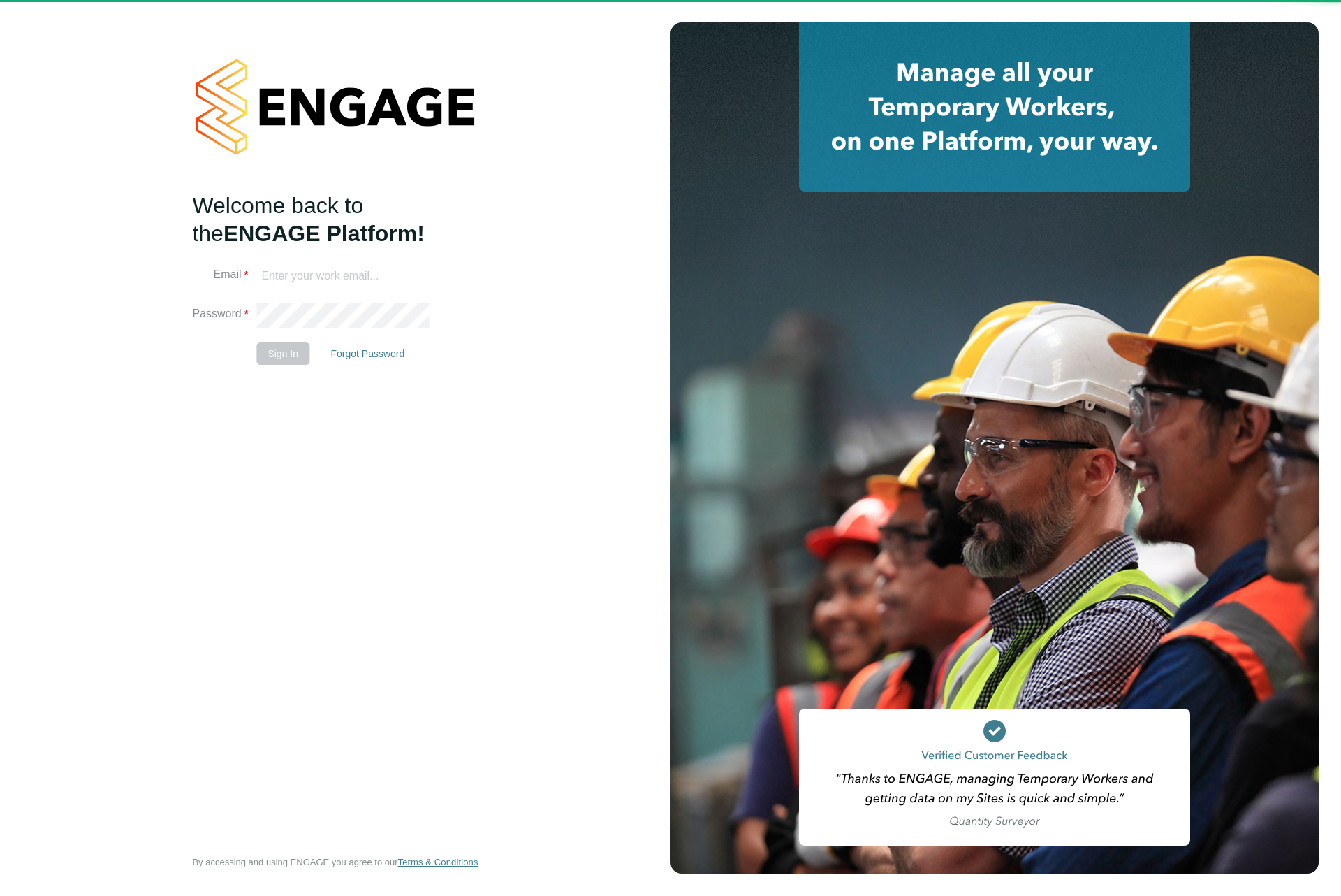
click at [363, 268] on input at bounding box center [342, 277] width 172 height 25
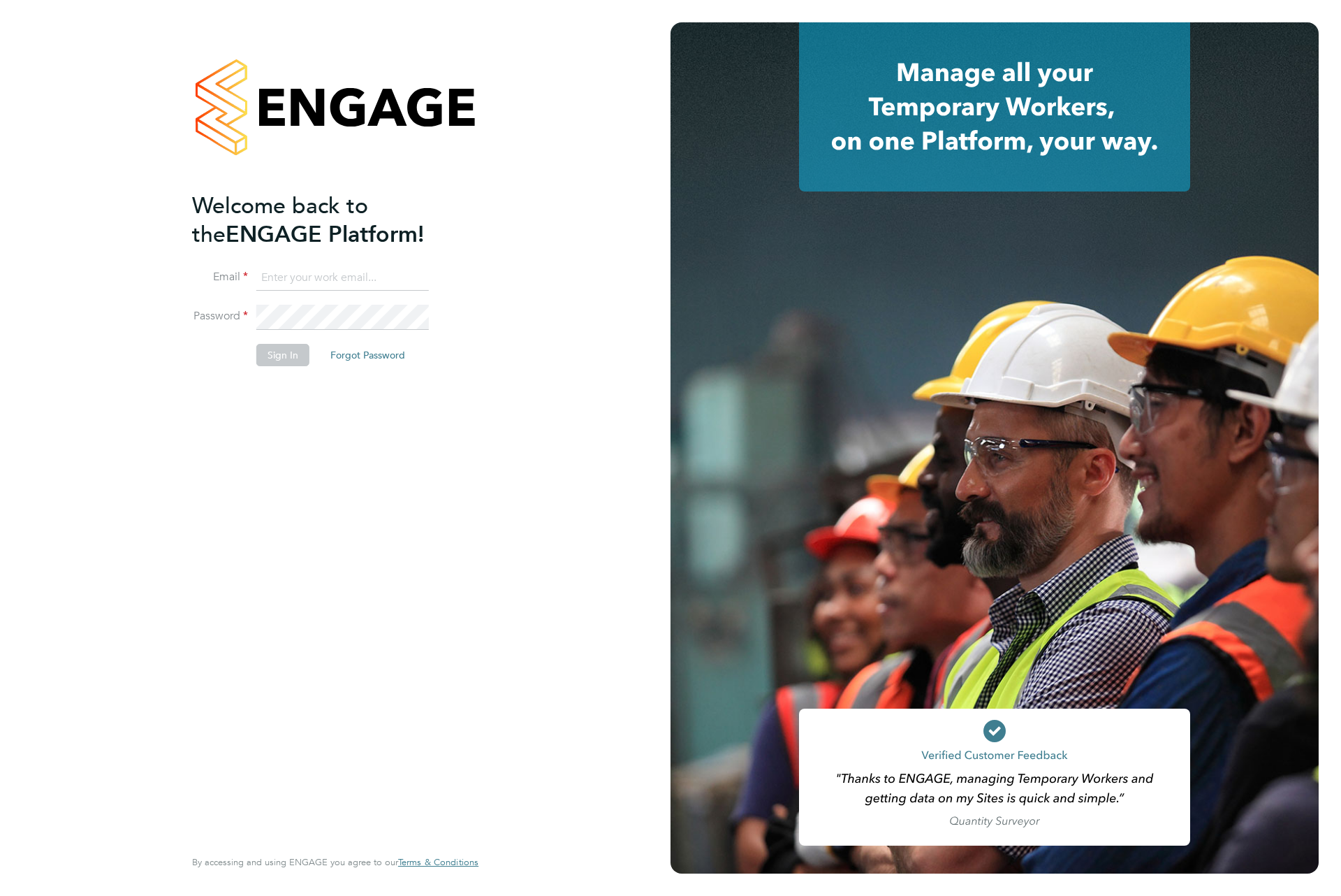
type input "[EMAIL_ADDRESS][PERSON_NAME][DOMAIN_NAME]"
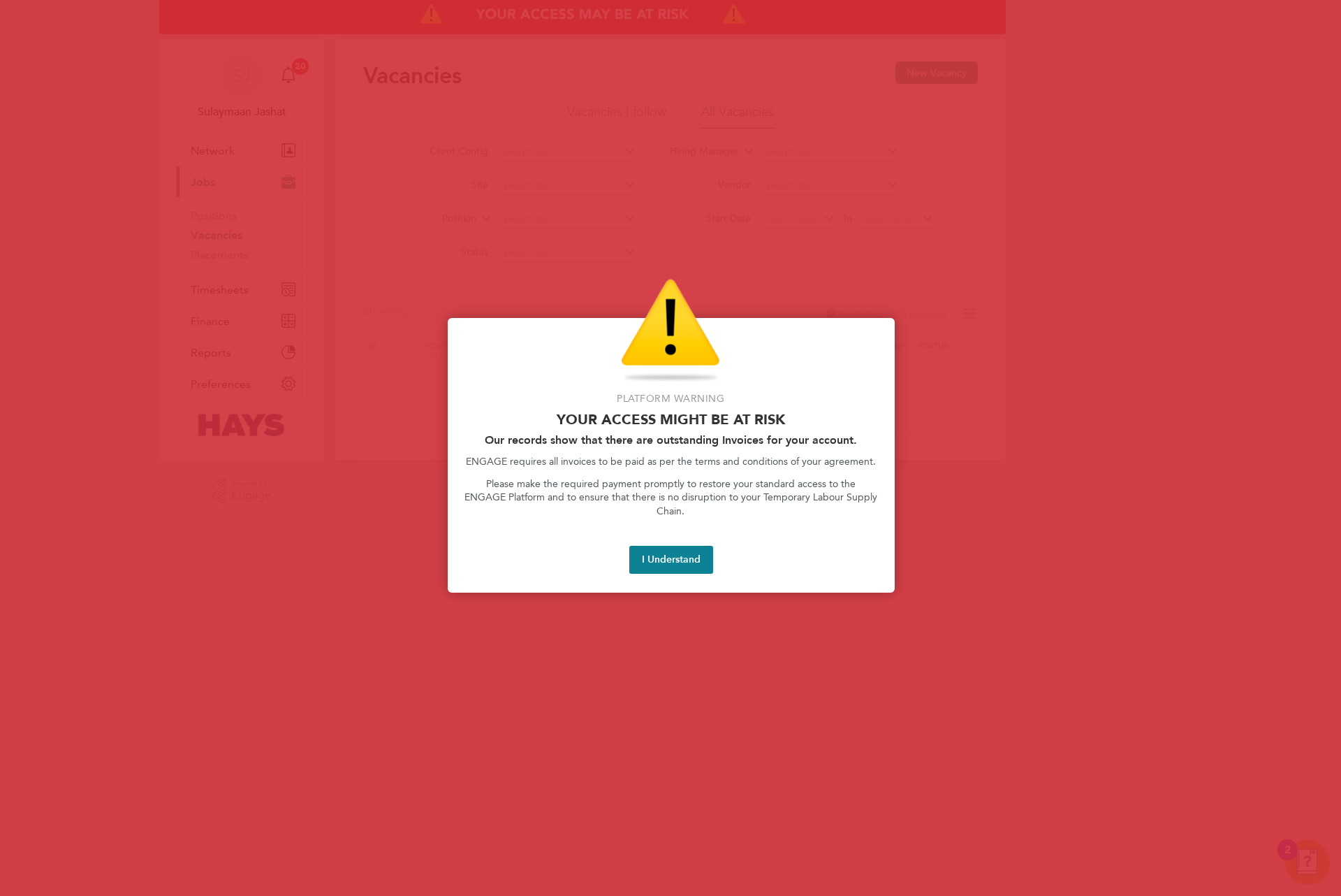
click at [663, 562] on div "Platform Warning Your access might be at risk Our records show that there are o…" at bounding box center [671, 455] width 447 height 276
click at [673, 554] on button "I Understand" at bounding box center [671, 560] width 84 height 28
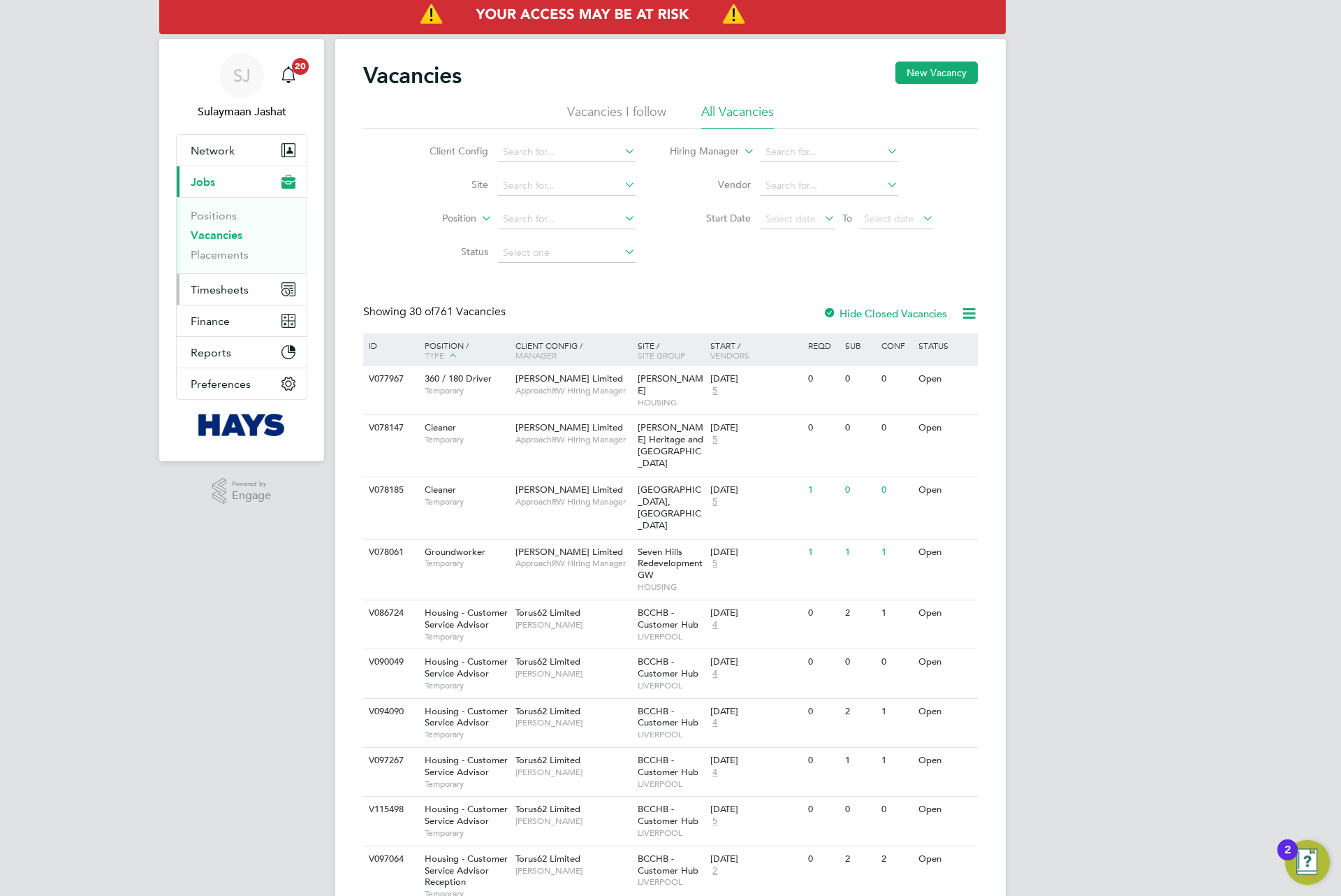
click at [242, 277] on button "Timesheets" at bounding box center [242, 289] width 130 height 31
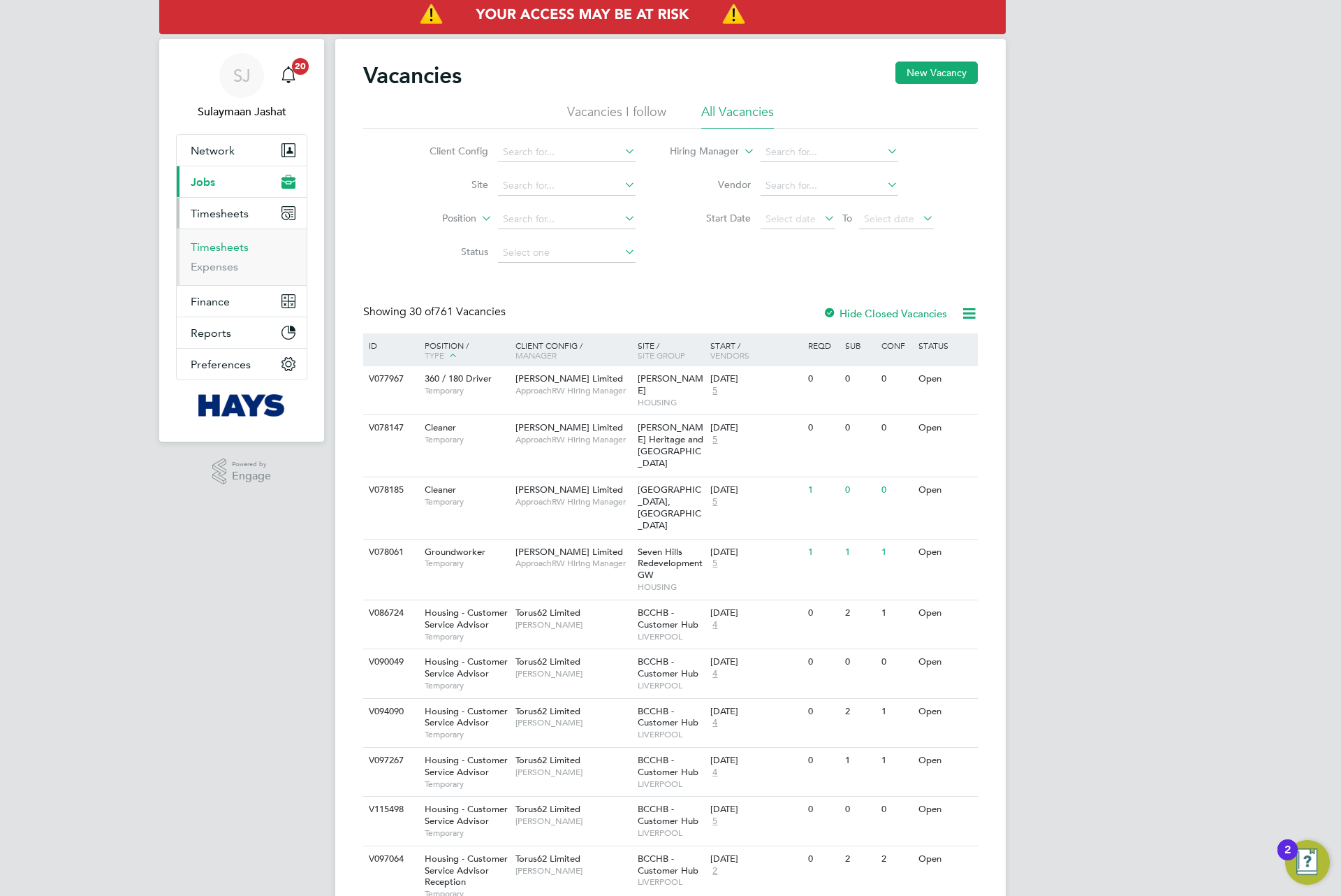
click at [236, 242] on link "Timesheets" at bounding box center [220, 247] width 58 height 13
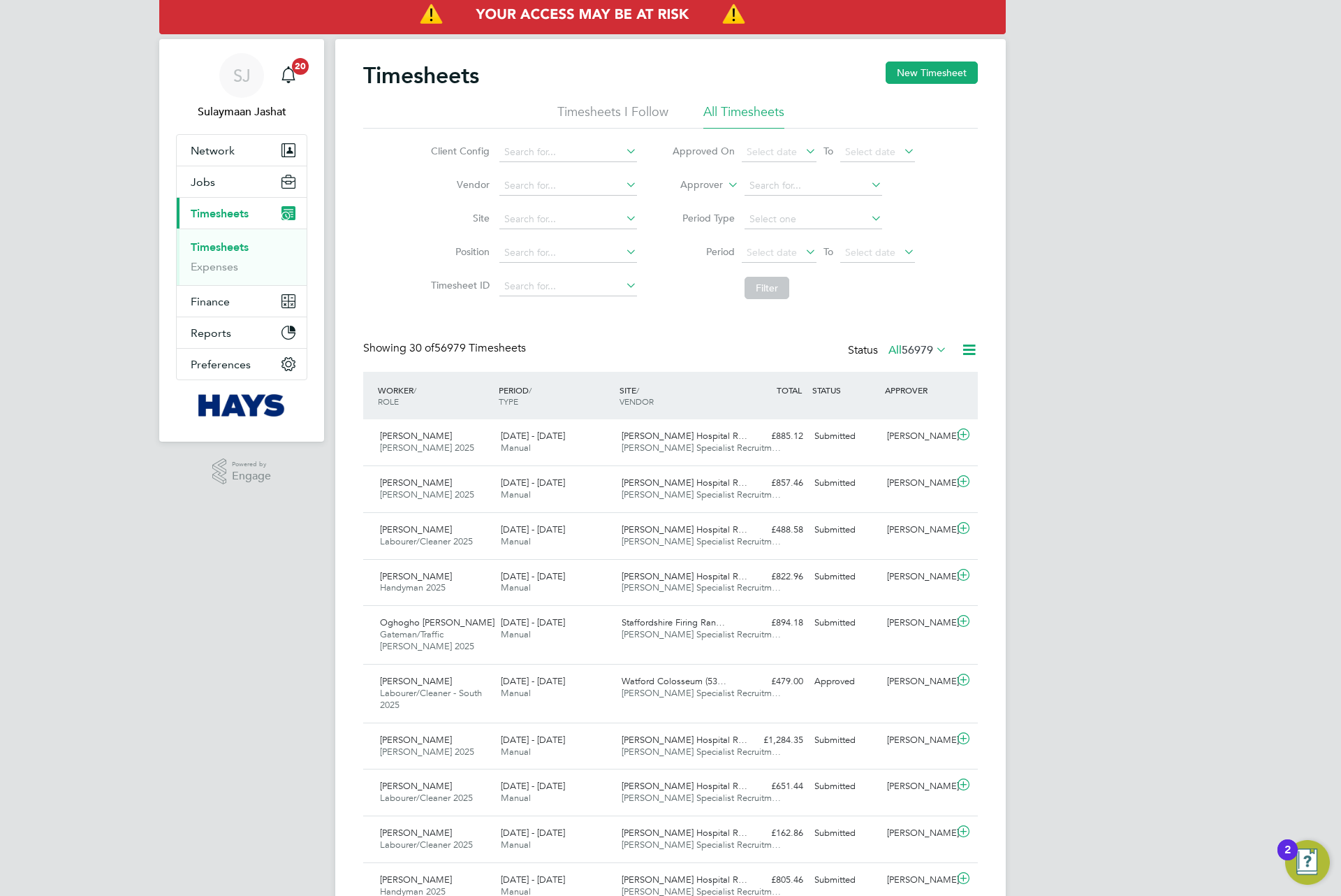
click at [709, 193] on li "Approver" at bounding box center [793, 186] width 278 height 34
click at [712, 189] on label "Approver" at bounding box center [692, 184] width 63 height 14
click at [709, 192] on li "Worker" at bounding box center [688, 201] width 69 height 19
click at [680, 298] on li "Filter" at bounding box center [793, 288] width 278 height 36
drag, startPoint x: 686, startPoint y: 303, endPoint x: 709, endPoint y: 295, distance: 24.4
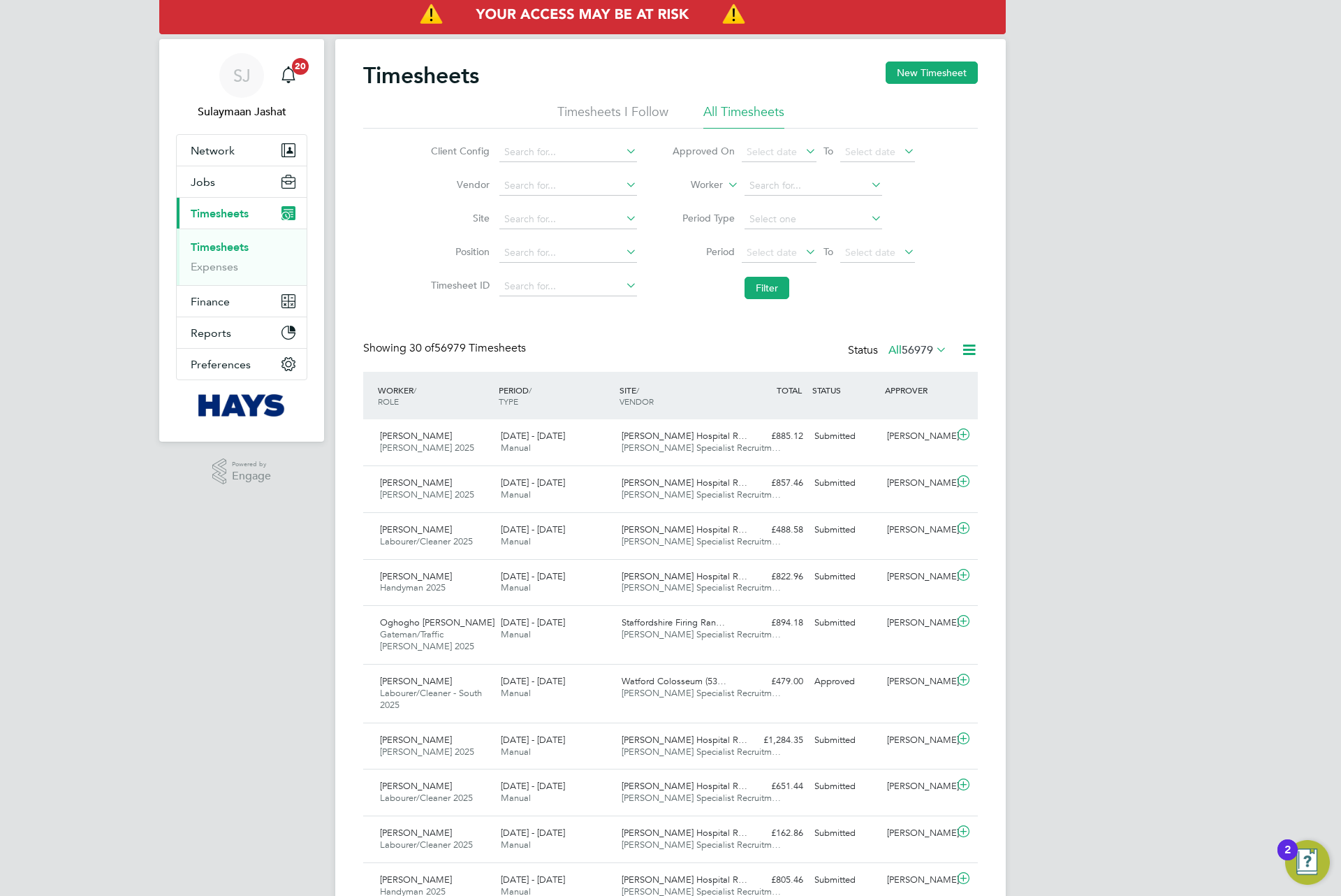
click at [688, 300] on li "Filter" at bounding box center [793, 288] width 278 height 36
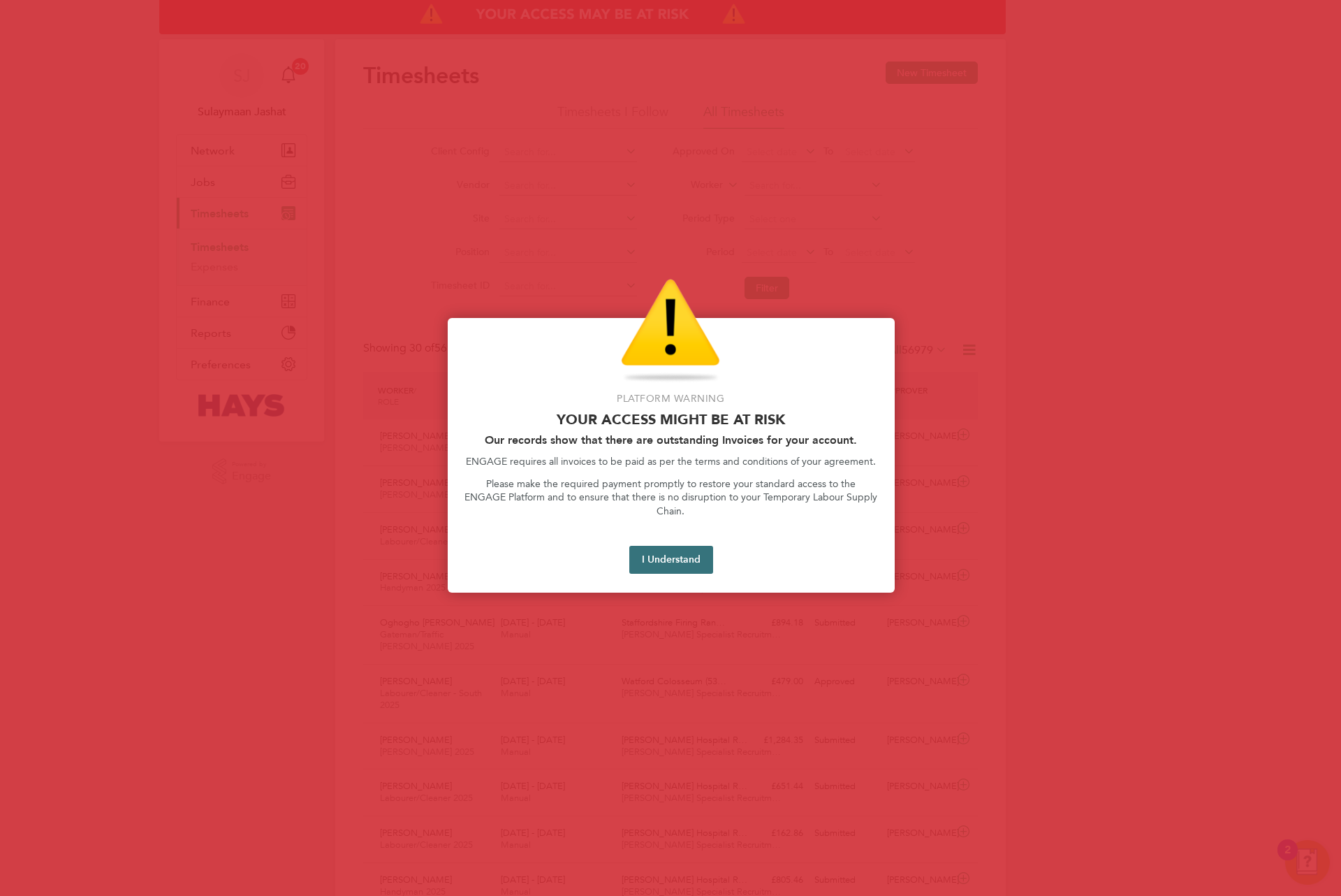
click at [679, 548] on button "I Understand" at bounding box center [671, 560] width 84 height 28
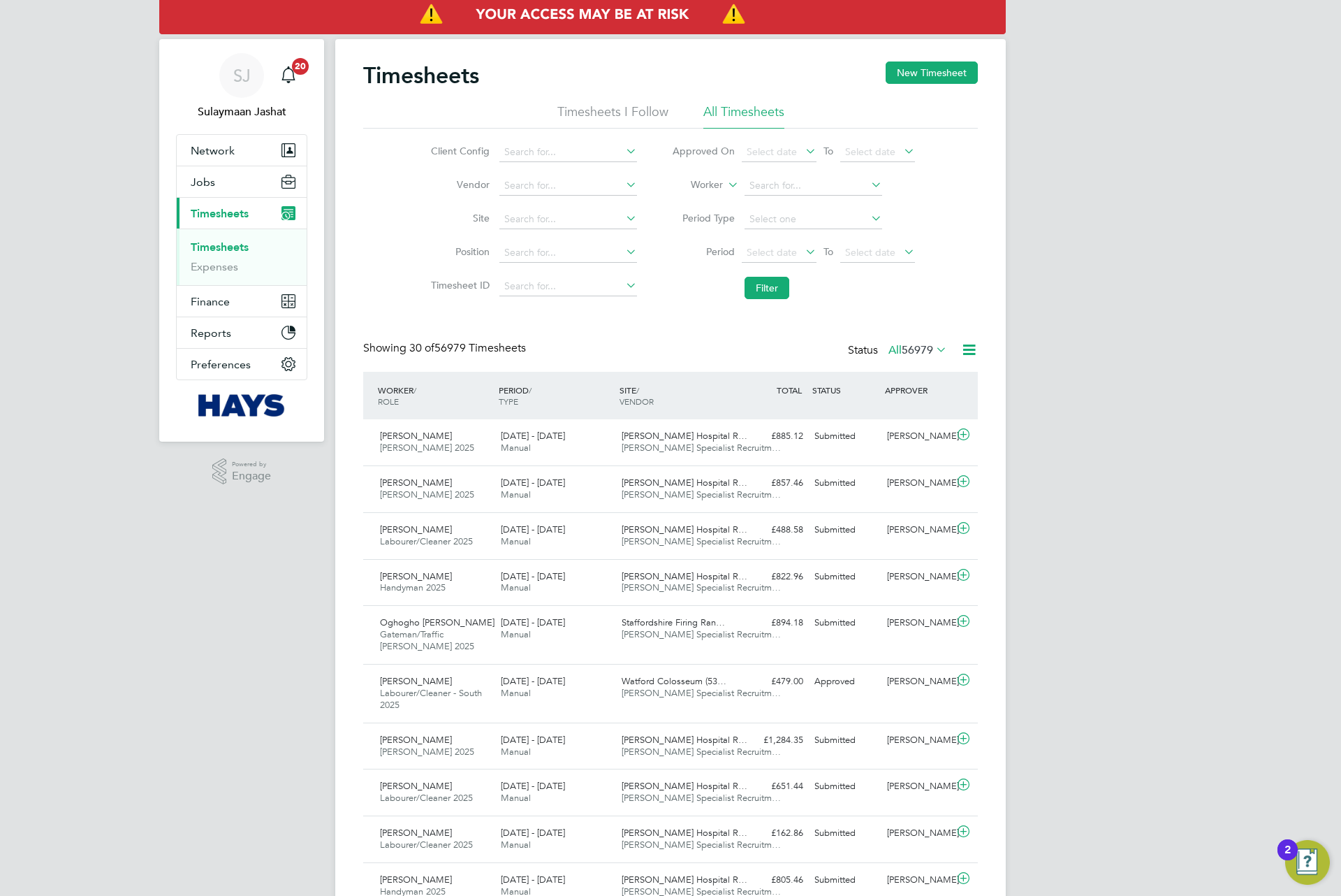
click at [717, 186] on label "Worker" at bounding box center [692, 184] width 63 height 14
click at [702, 203] on li "Worker" at bounding box center [688, 201] width 69 height 19
click at [781, 186] on input at bounding box center [814, 185] width 138 height 20
click at [196, 191] on button "Jobs" at bounding box center [242, 182] width 130 height 31
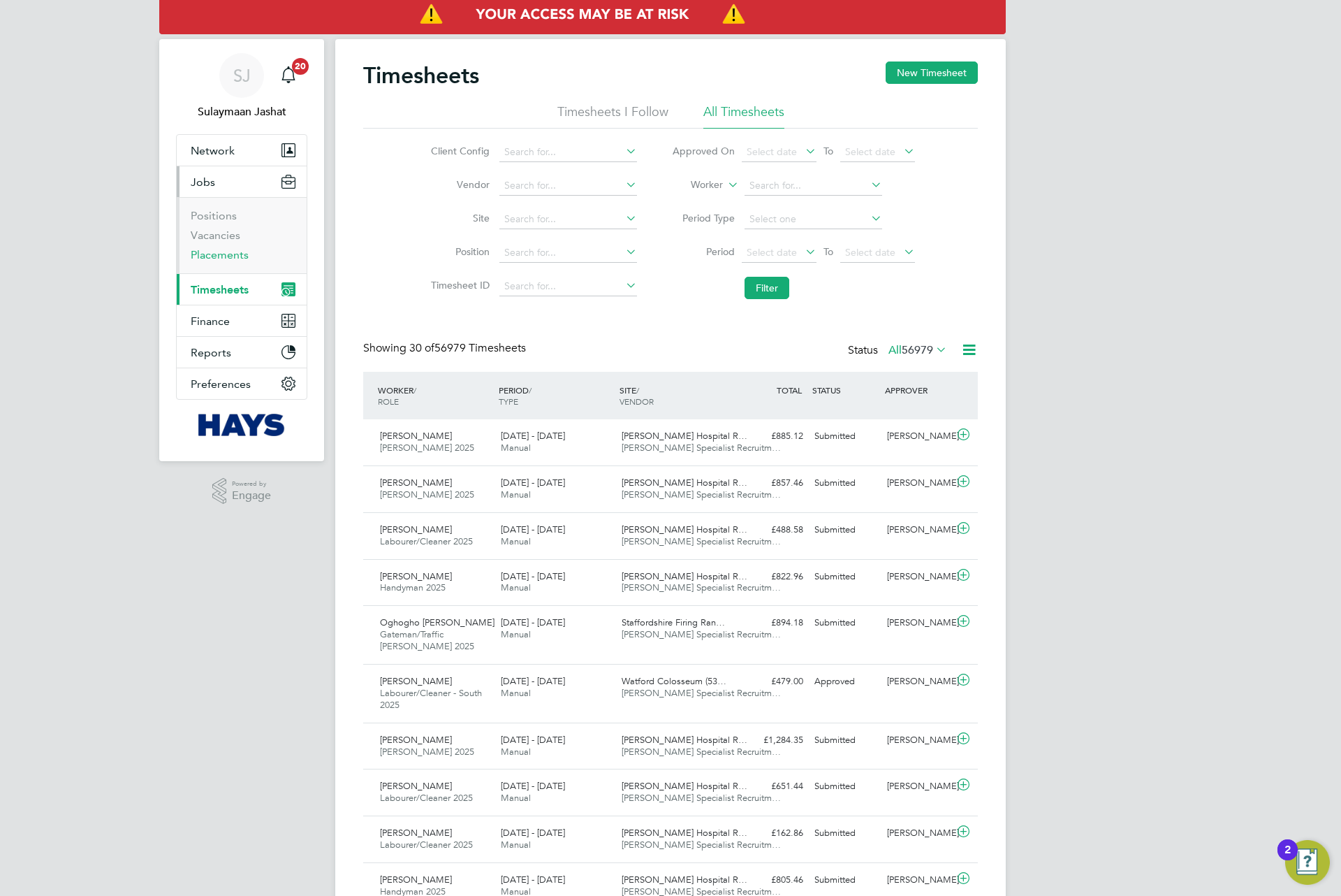
click at [214, 259] on link "Placements" at bounding box center [220, 254] width 58 height 13
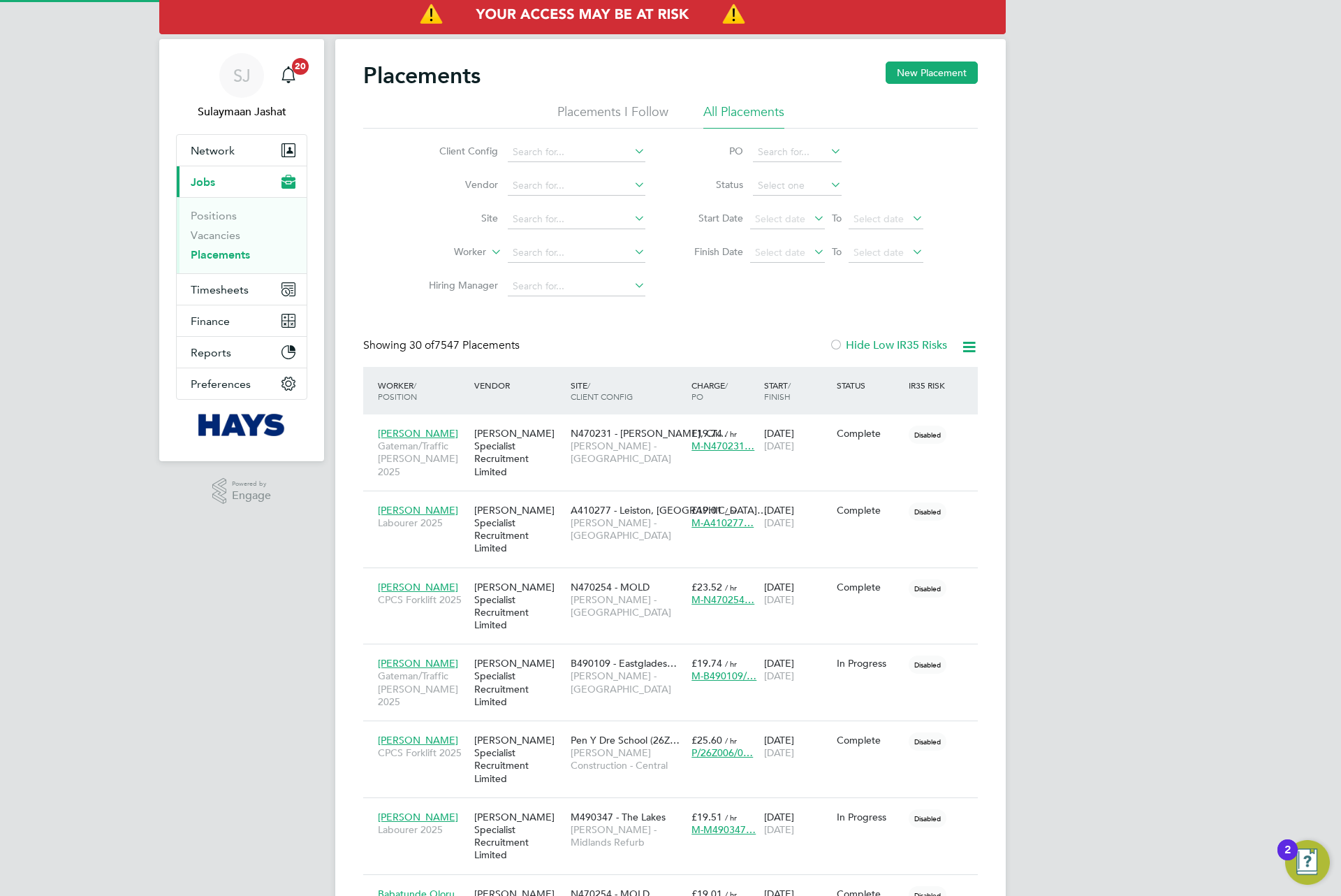
scroll to position [40, 122]
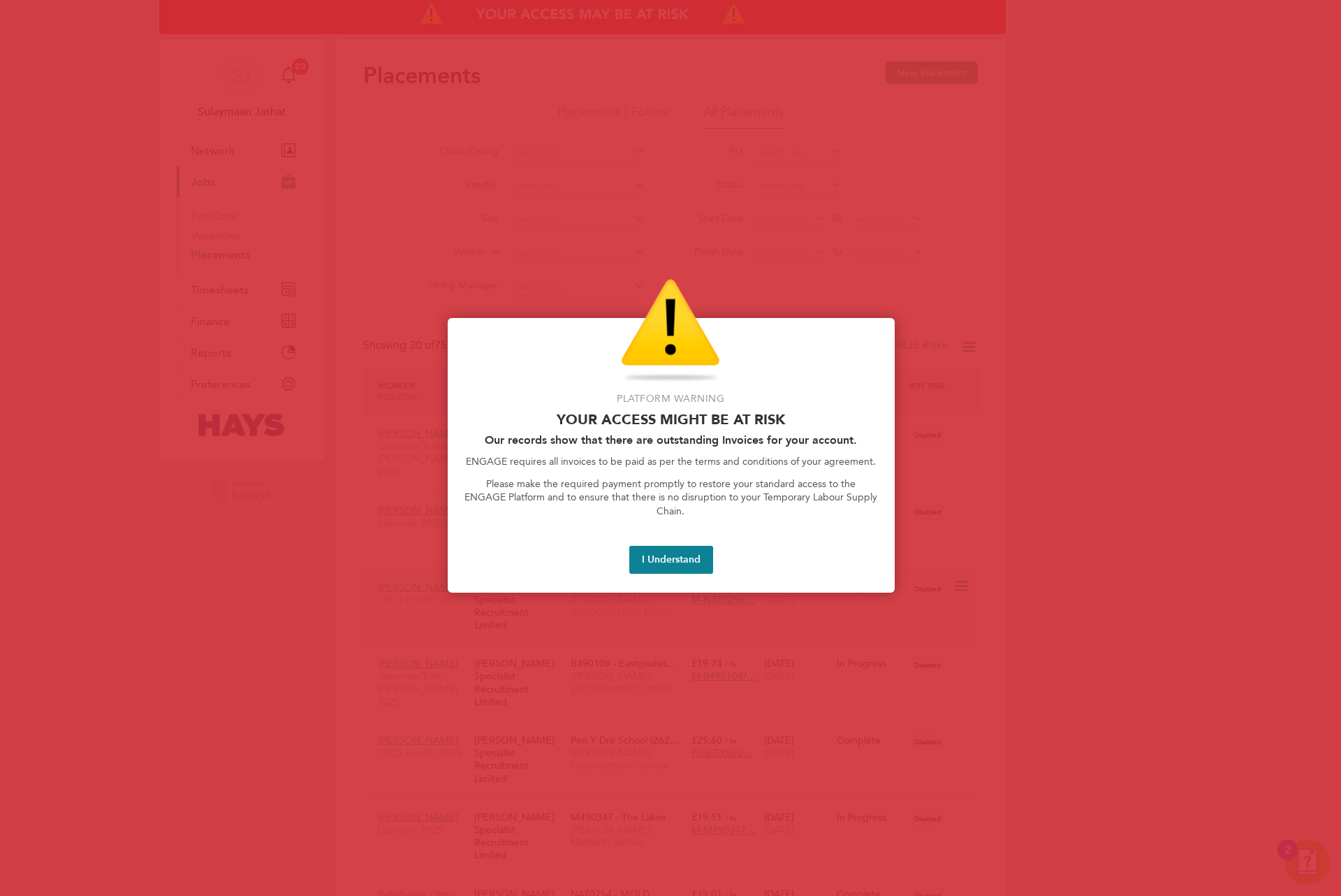
click at [695, 558] on button "I Understand" at bounding box center [671, 560] width 84 height 28
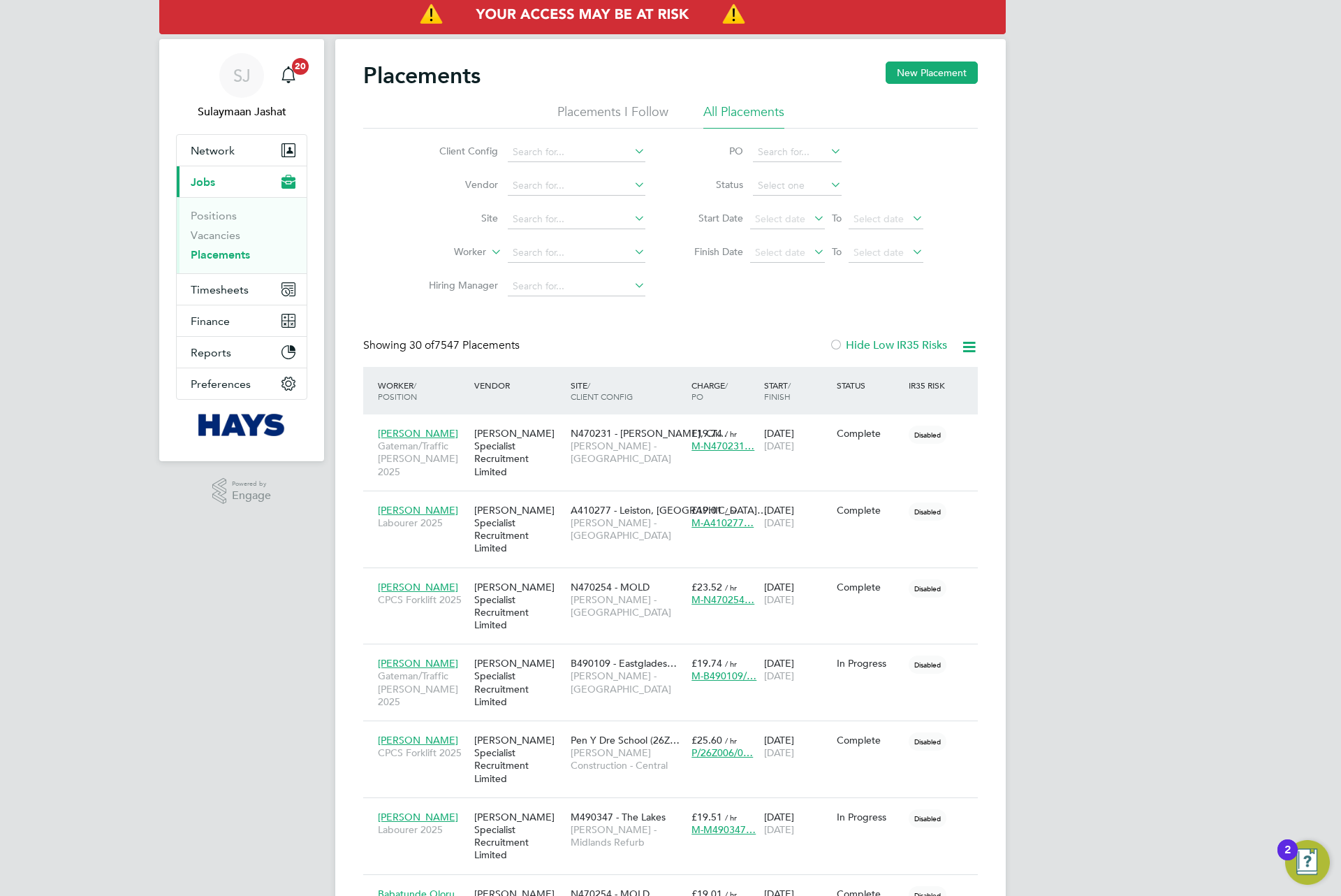
click at [667, 357] on div "Showing 30 of 7547 Placements Hide Low IR35 Risks" at bounding box center [670, 352] width 615 height 29
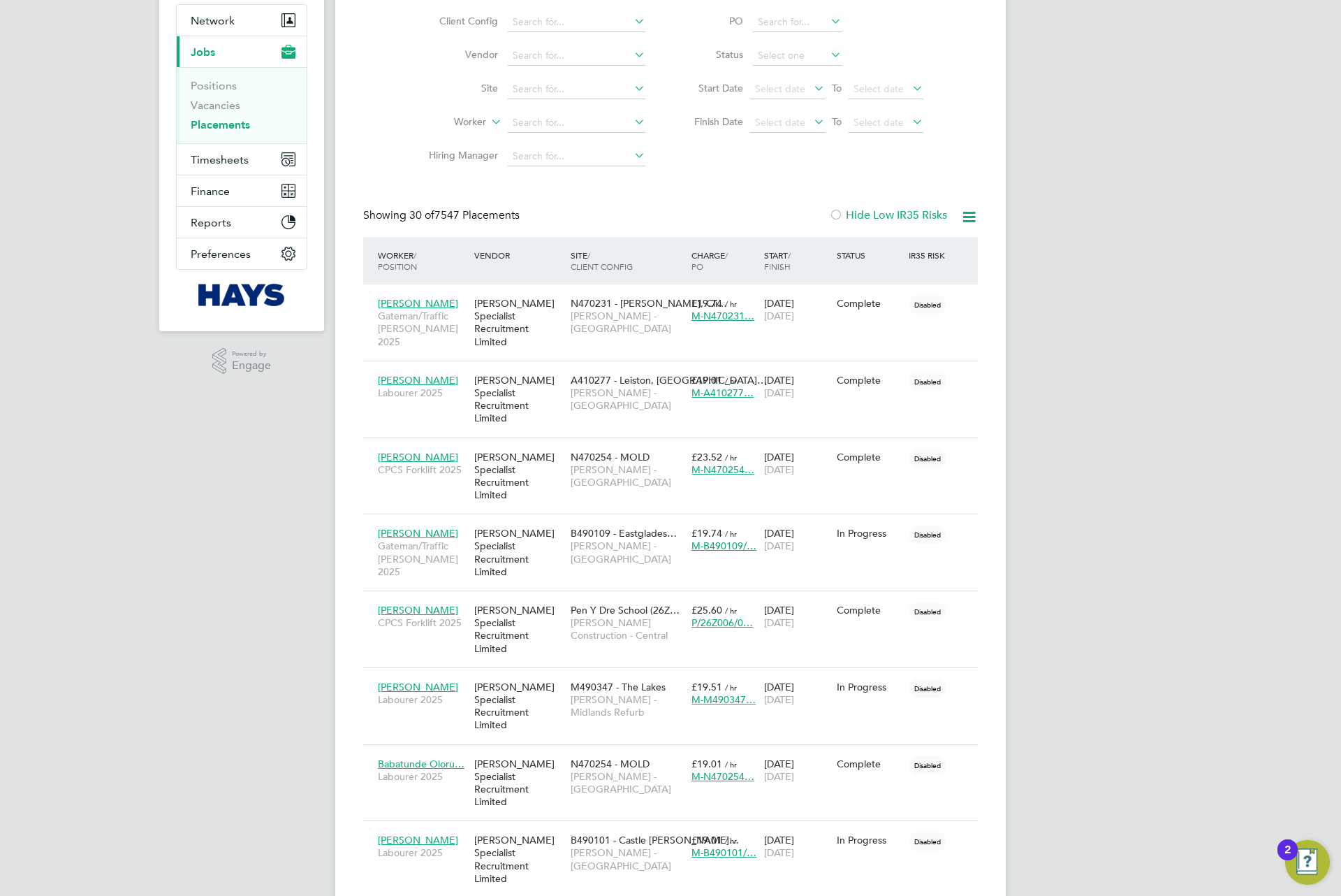
scroll to position [315, 0]
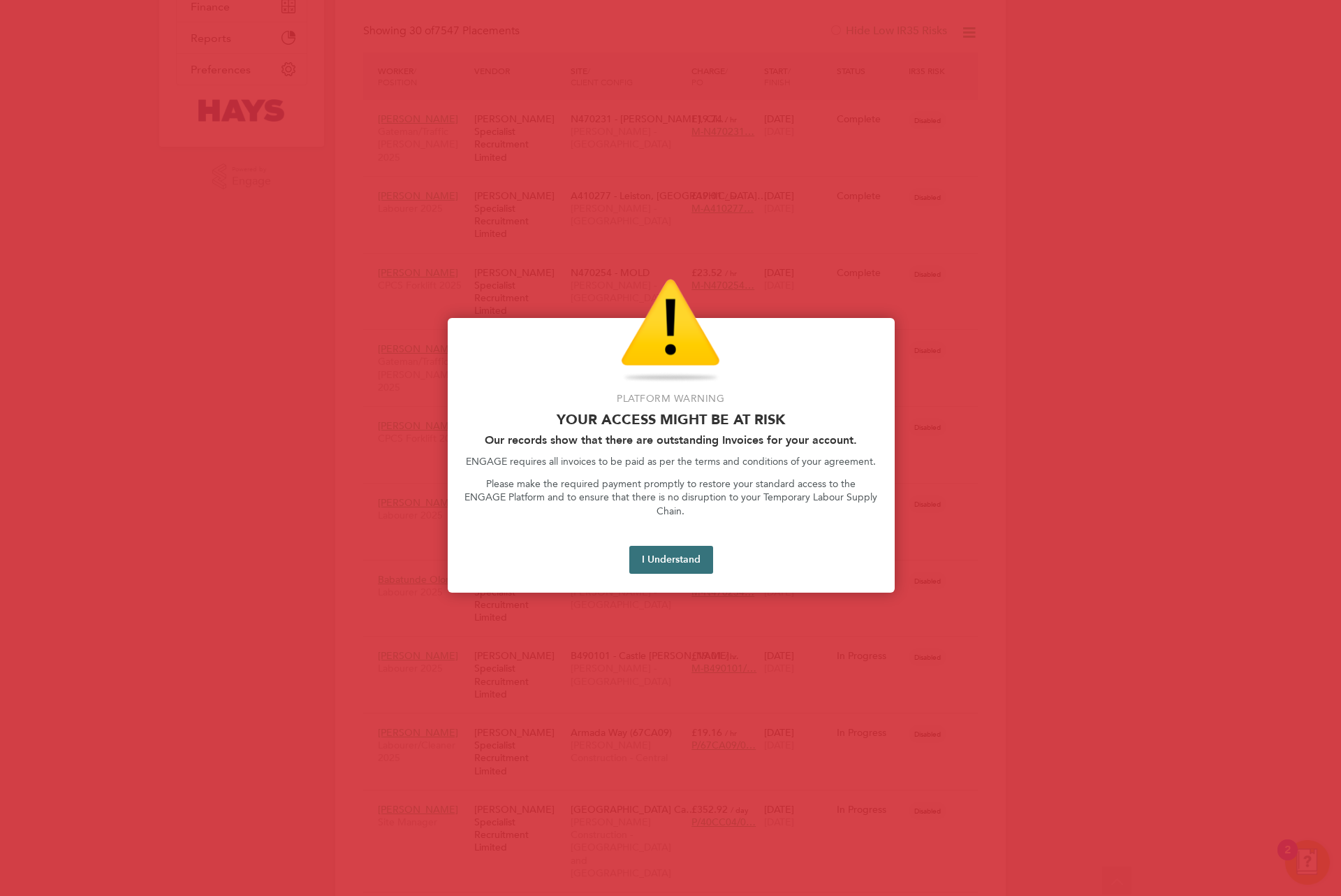
click at [661, 555] on button "I Understand" at bounding box center [671, 560] width 84 height 28
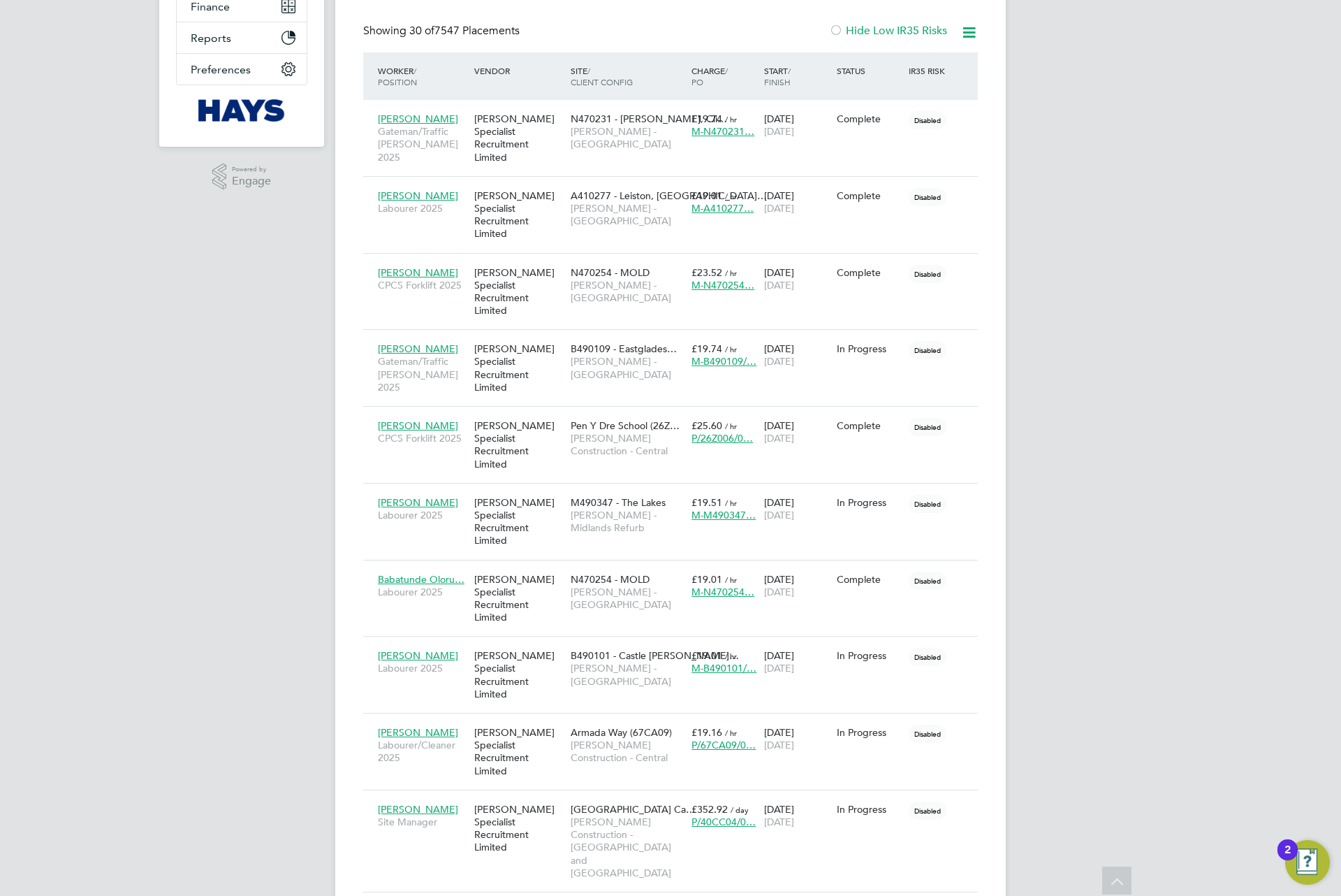
scroll to position [0, 0]
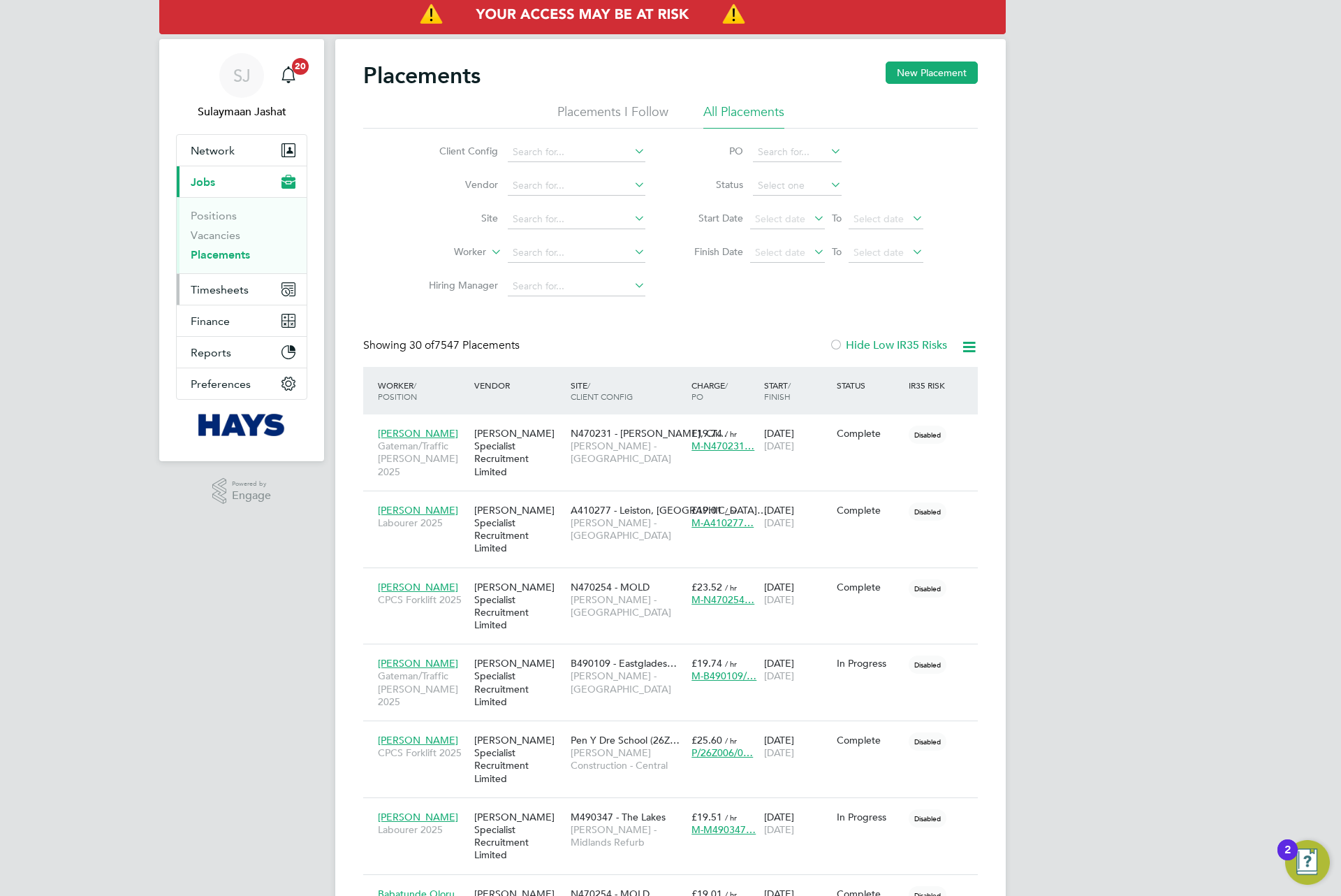
click at [226, 278] on button "Timesheets" at bounding box center [242, 289] width 130 height 31
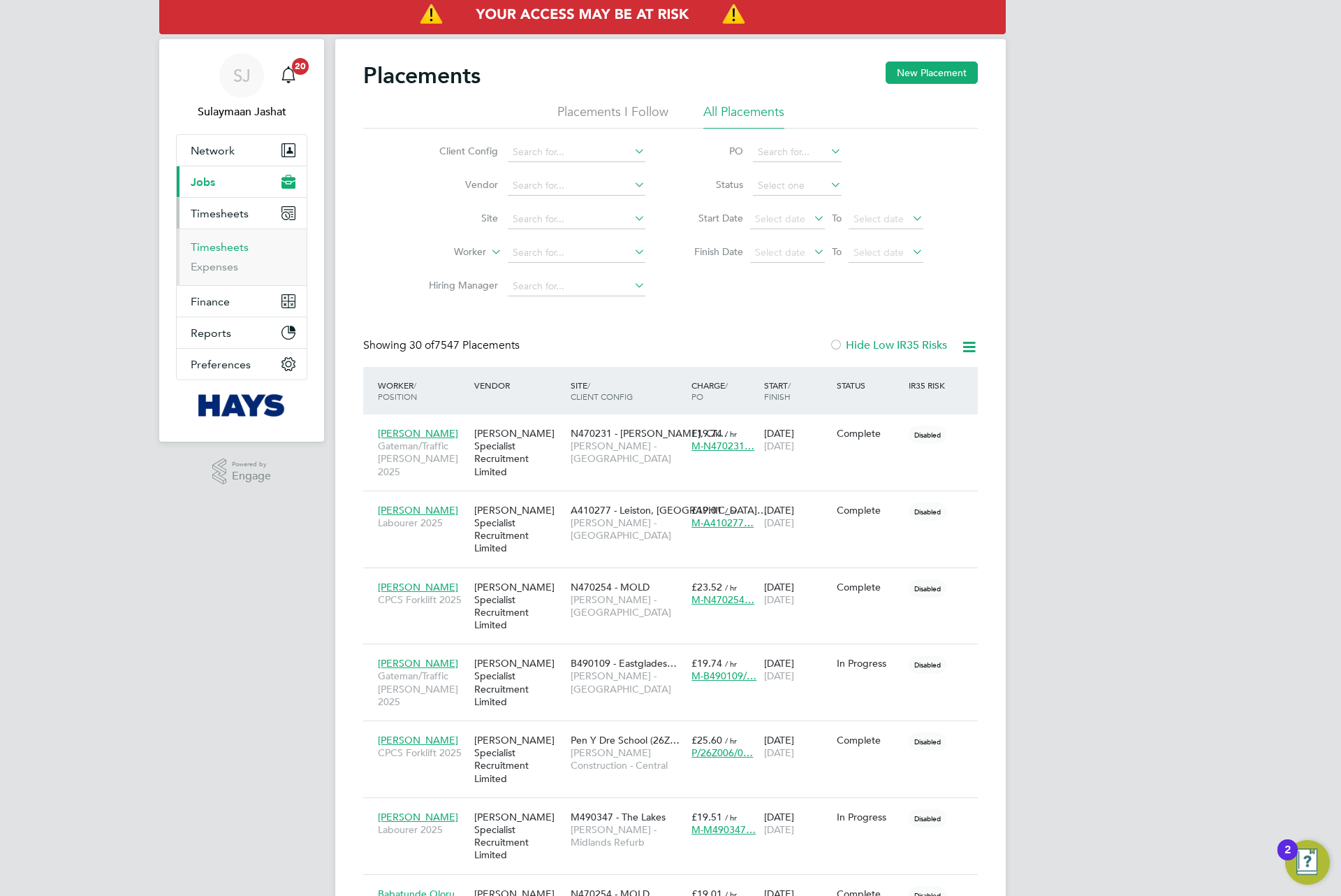
click at [234, 244] on link "Timesheets" at bounding box center [220, 247] width 58 height 13
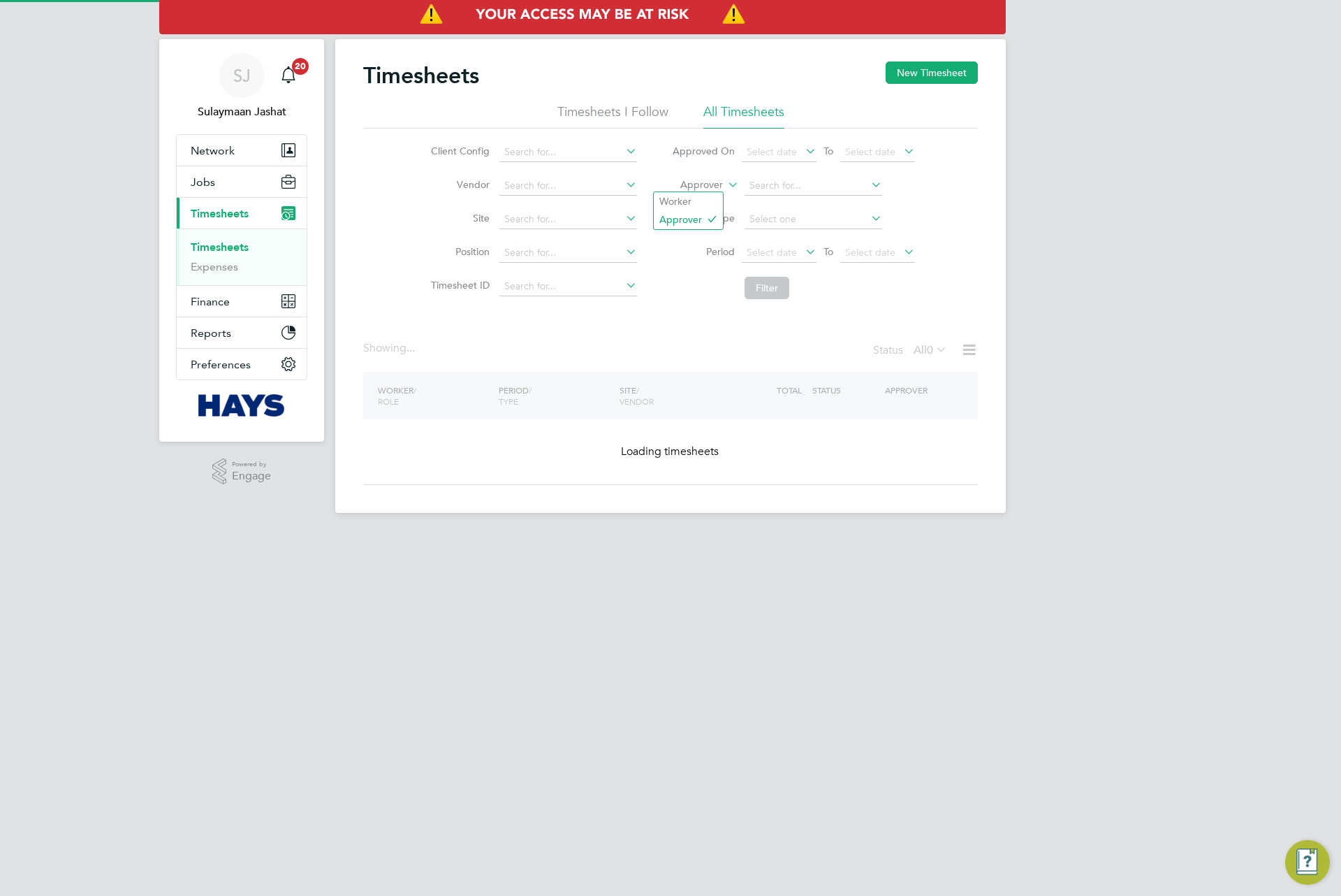
click at [711, 186] on label "Approver" at bounding box center [692, 184] width 63 height 14
click at [698, 204] on li "Worker" at bounding box center [688, 201] width 69 height 19
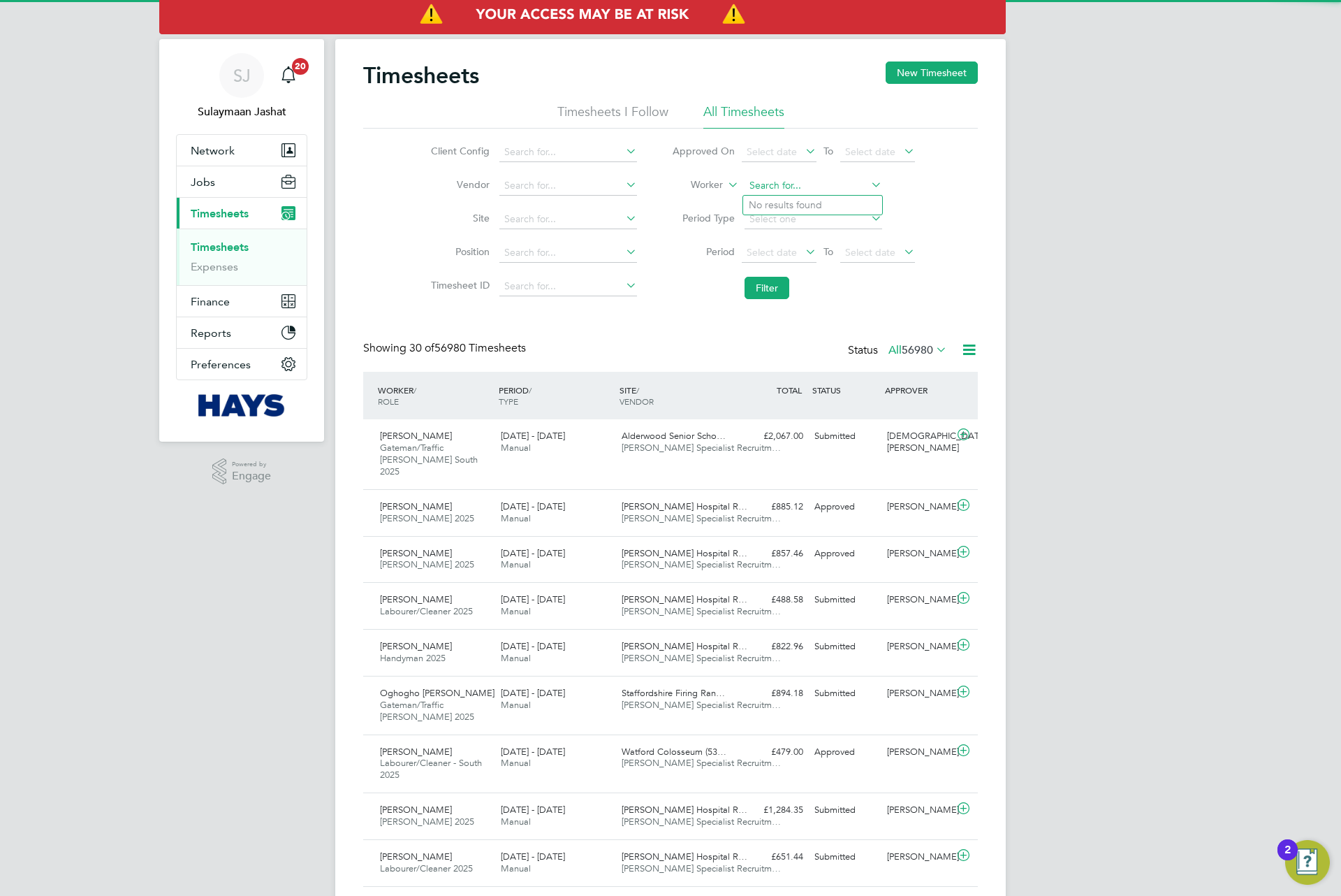
scroll to position [35, 122]
drag, startPoint x: 782, startPoint y: 209, endPoint x: 784, endPoint y: 220, distance: 11.2
click at [833, 208] on b "Wigl" at bounding box center [843, 205] width 21 height 12
type input "Luke Wigley"
click at [772, 273] on li "Filter" at bounding box center [793, 288] width 278 height 36
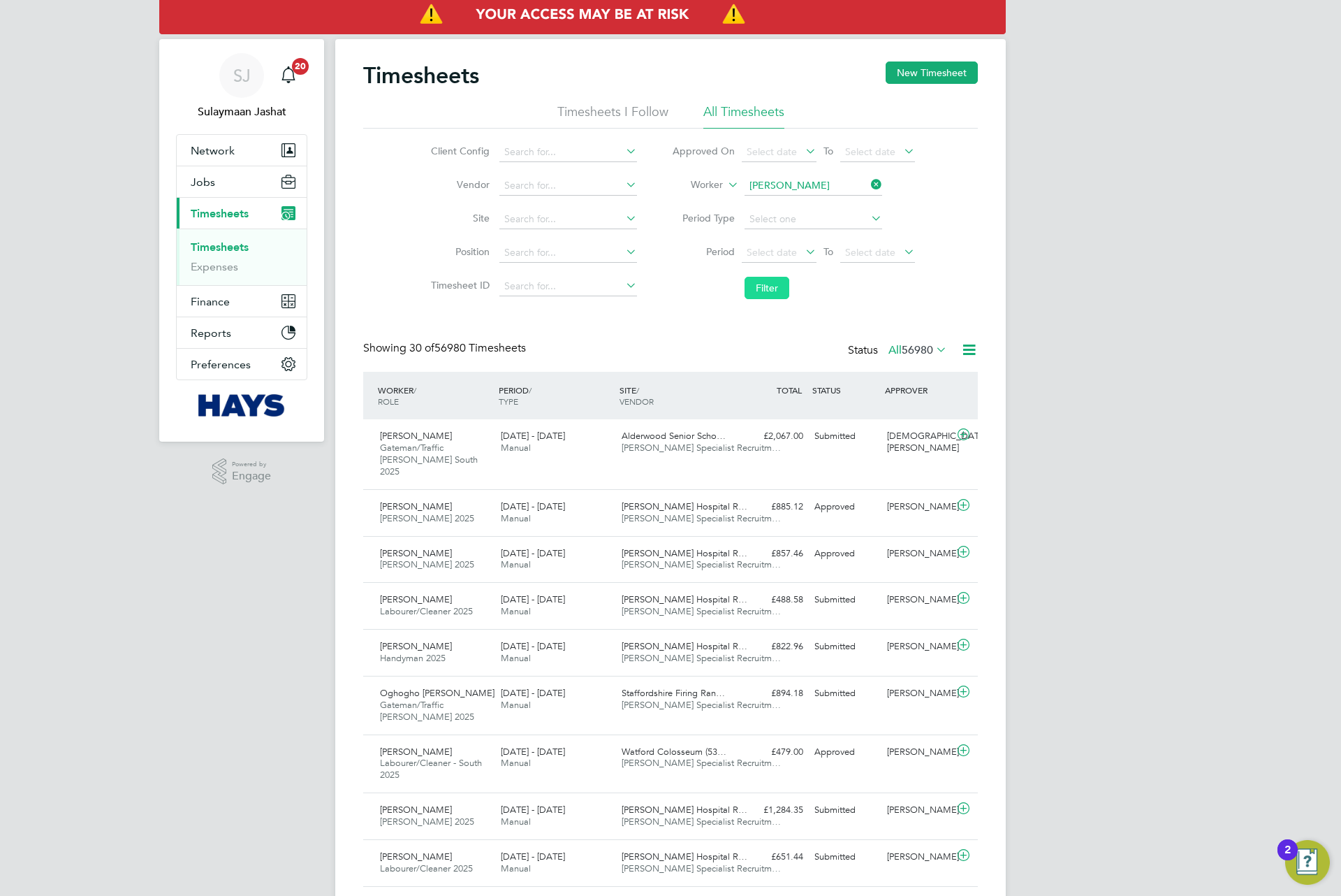
click at [770, 279] on button "Filter" at bounding box center [767, 288] width 45 height 22
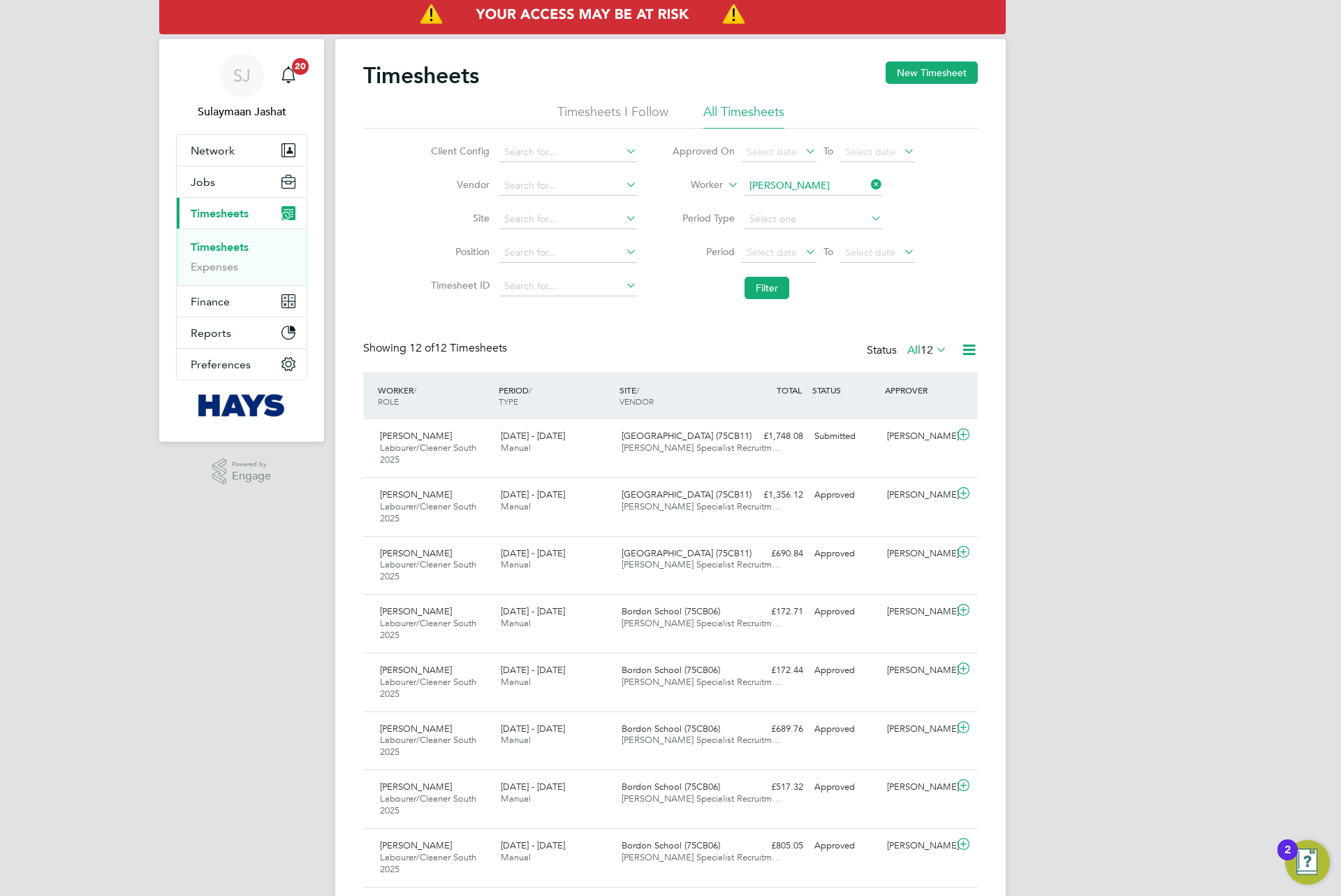
click at [910, 348] on label "All 12" at bounding box center [927, 349] width 40 height 14
click at [918, 417] on li "Submitted" at bounding box center [919, 414] width 64 height 20
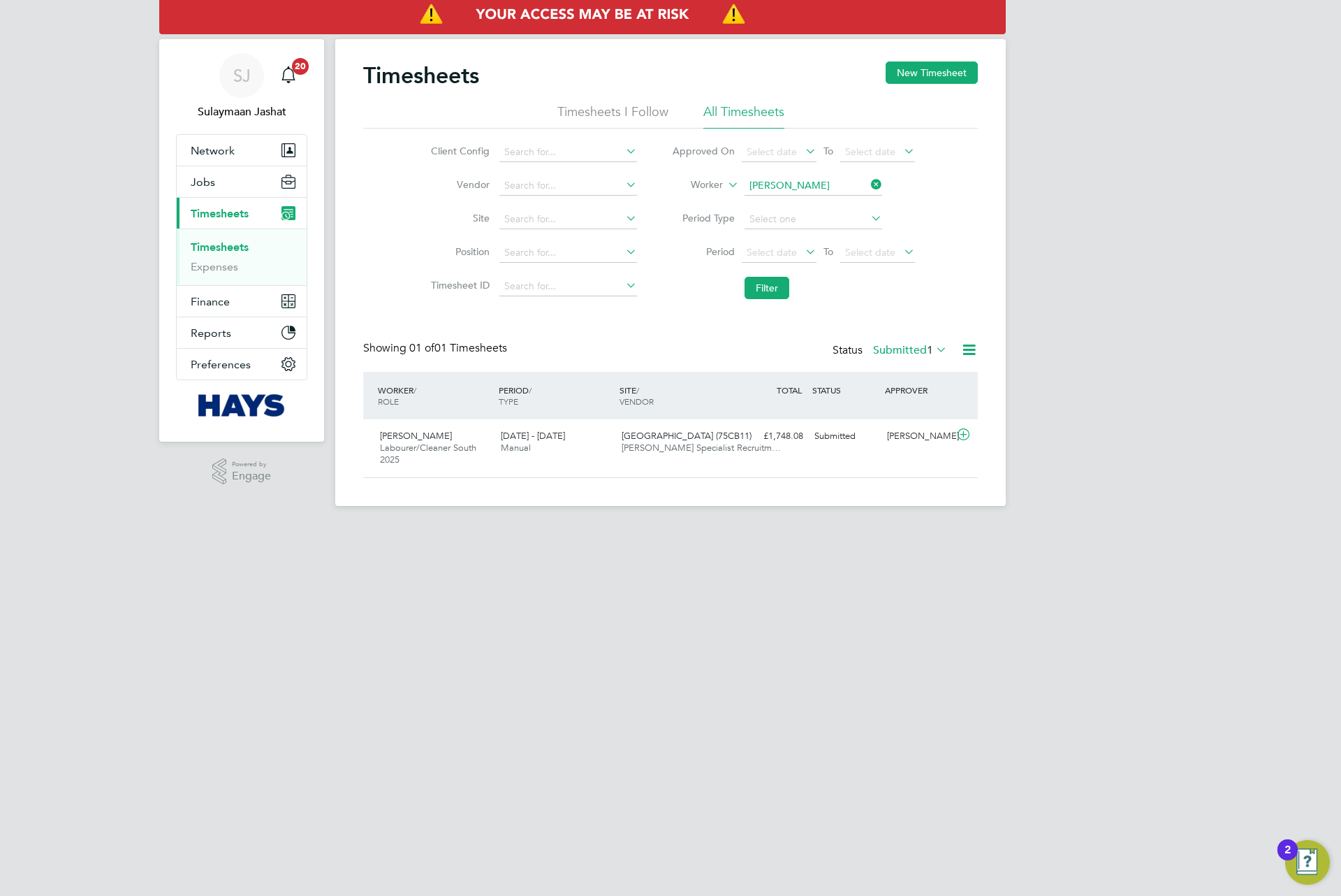
click at [931, 345] on span "1" at bounding box center [929, 349] width 7 height 14
click at [918, 376] on li "All" at bounding box center [901, 375] width 64 height 20
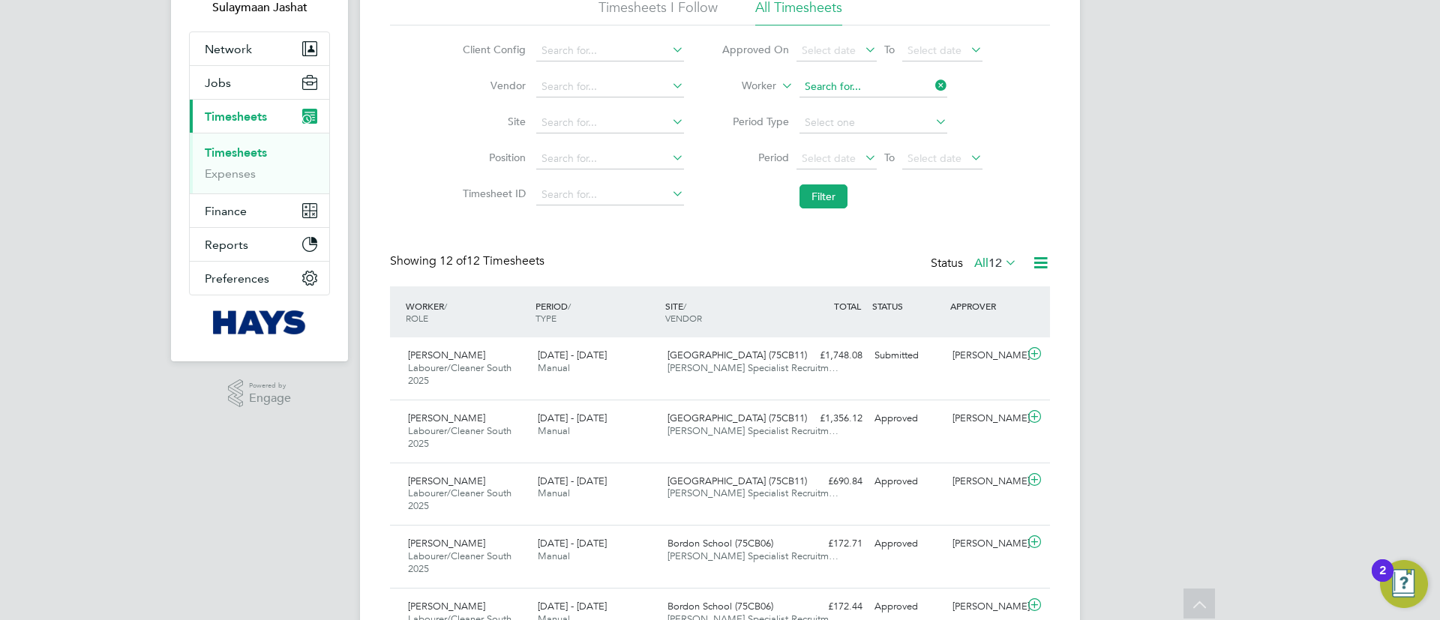
click at [828, 87] on input at bounding box center [874, 87] width 148 height 21
click at [872, 103] on li "Keith Co dling" at bounding box center [872, 108] width 149 height 20
type input "[PERSON_NAME]"
click at [841, 191] on button "Filter" at bounding box center [824, 197] width 48 height 24
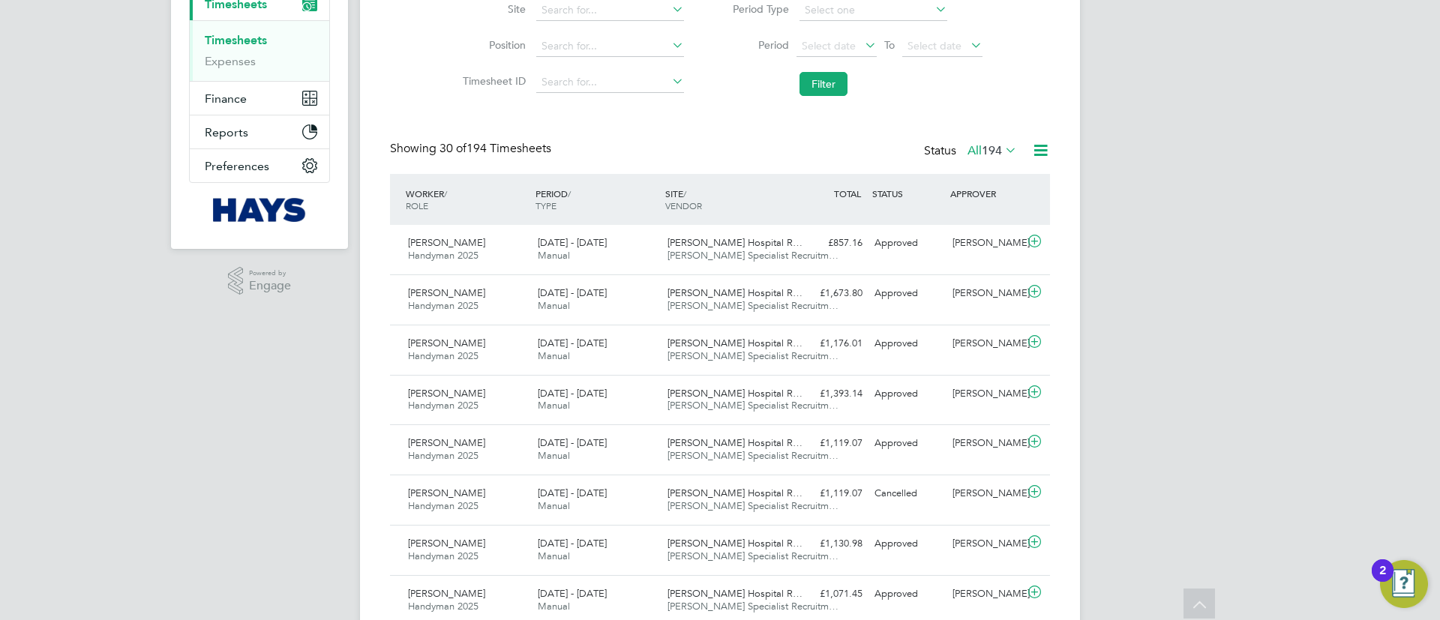
drag, startPoint x: 996, startPoint y: 140, endPoint x: 994, endPoint y: 149, distance: 9.3
drag, startPoint x: 992, startPoint y: 154, endPoint x: 995, endPoint y: 184, distance: 30.1
click at [992, 155] on span "194" at bounding box center [992, 150] width 20 height 15
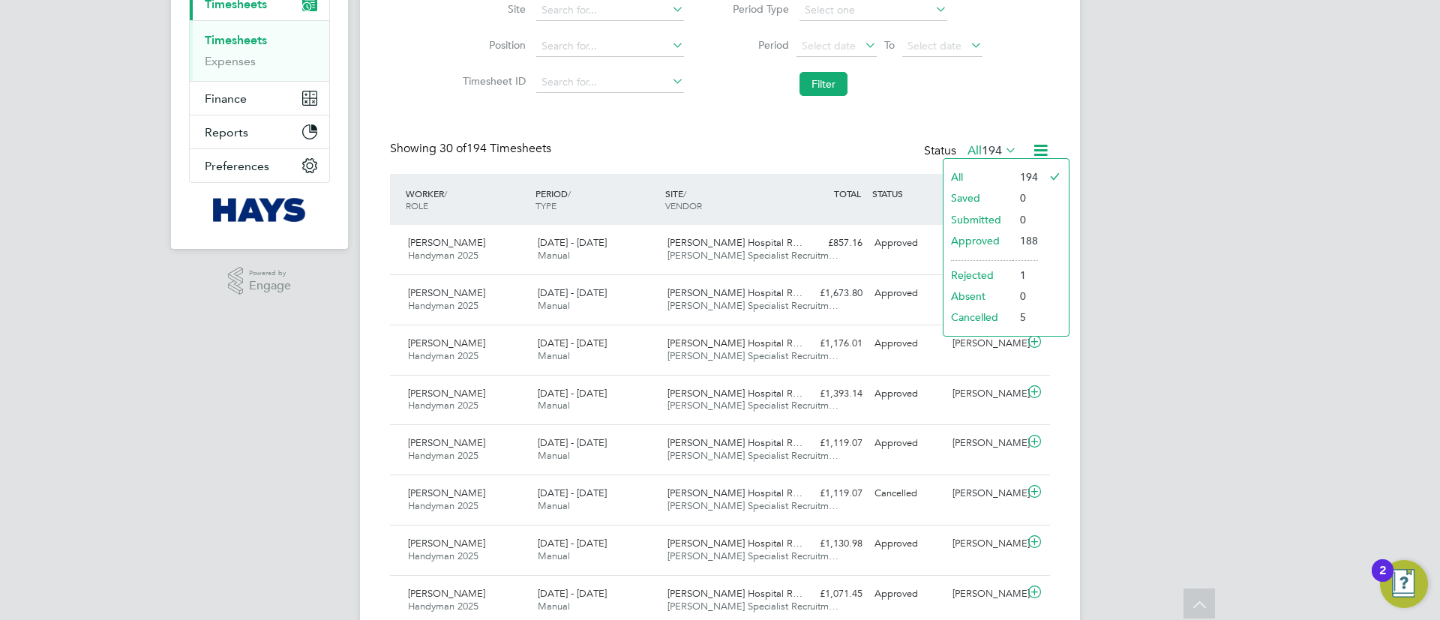
click at [999, 237] on li "Approved" at bounding box center [978, 240] width 69 height 21
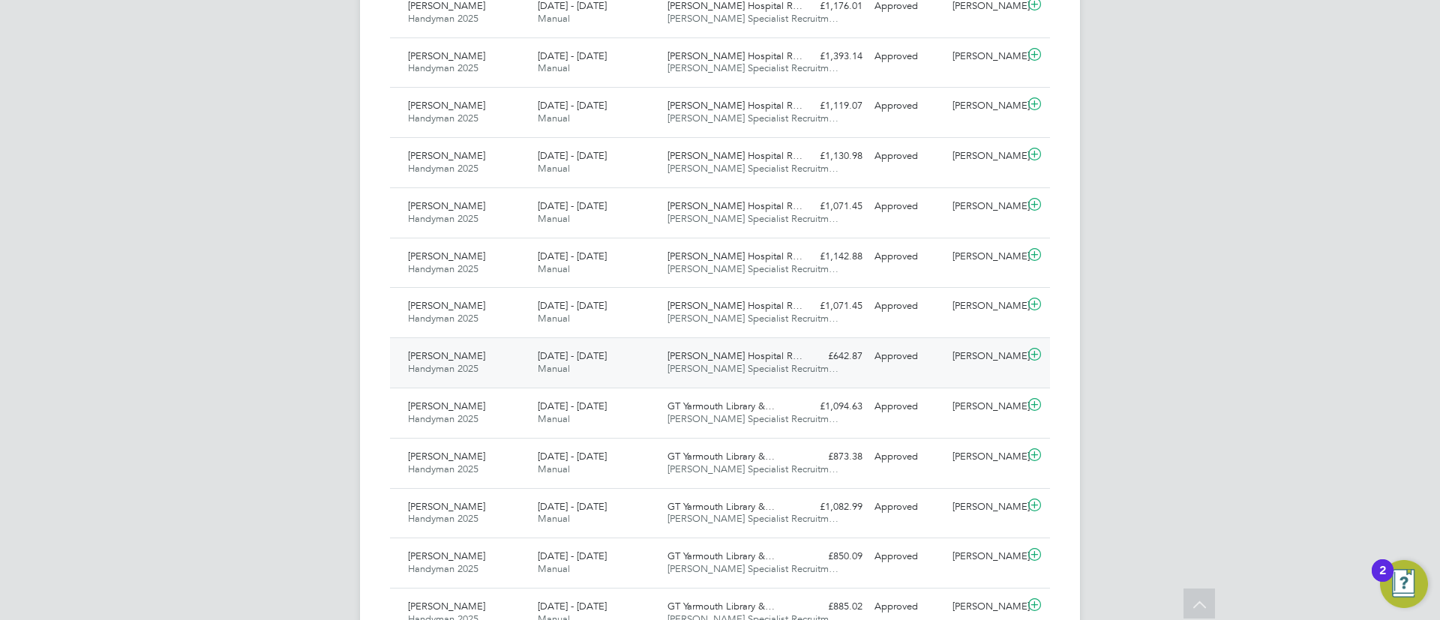
click at [669, 356] on span "James Paget Hospital R…" at bounding box center [735, 356] width 135 height 13
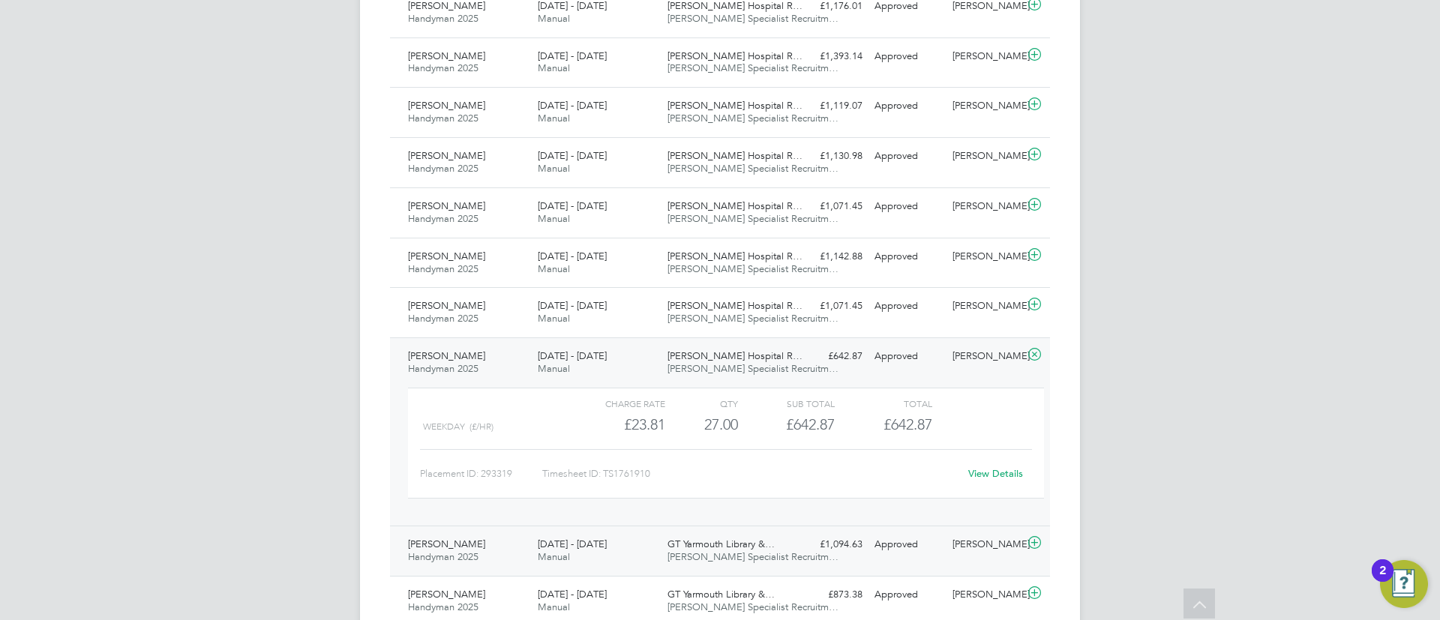
click at [637, 555] on div "10 - 16 May 2025 Manual" at bounding box center [597, 552] width 130 height 38
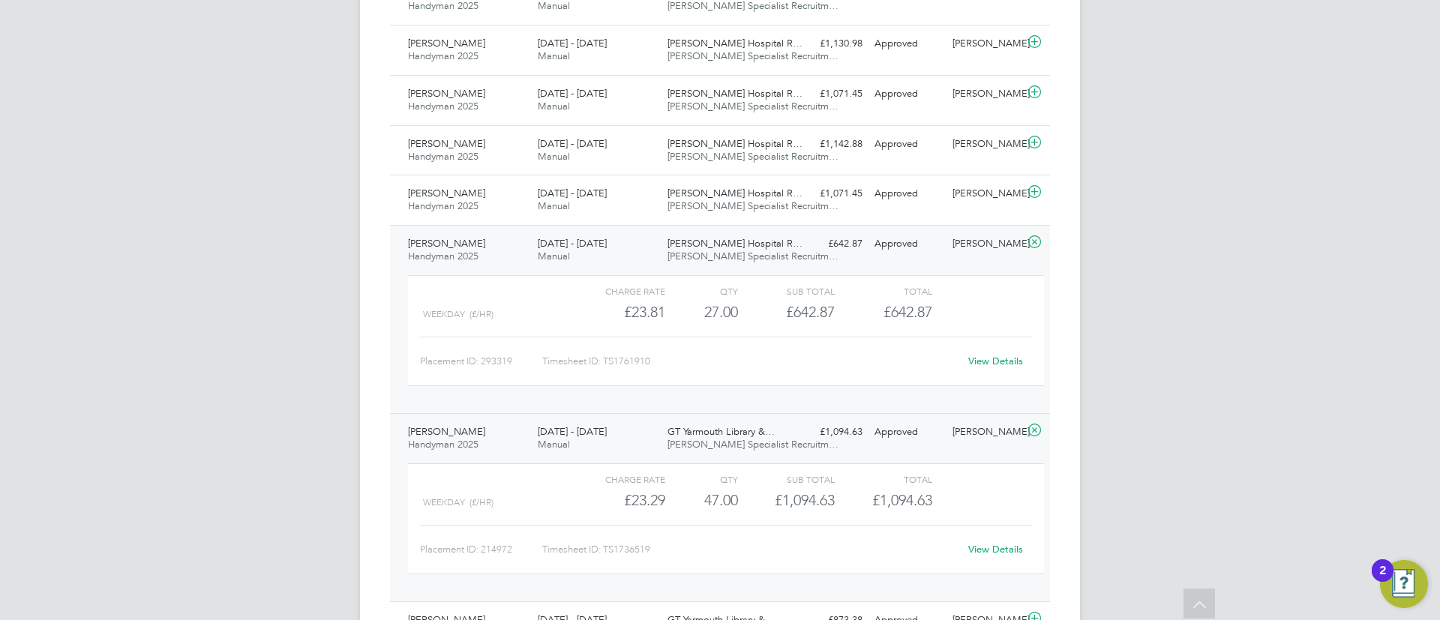
click at [752, 258] on span "Hays Specialist Recruitm…" at bounding box center [753, 256] width 171 height 13
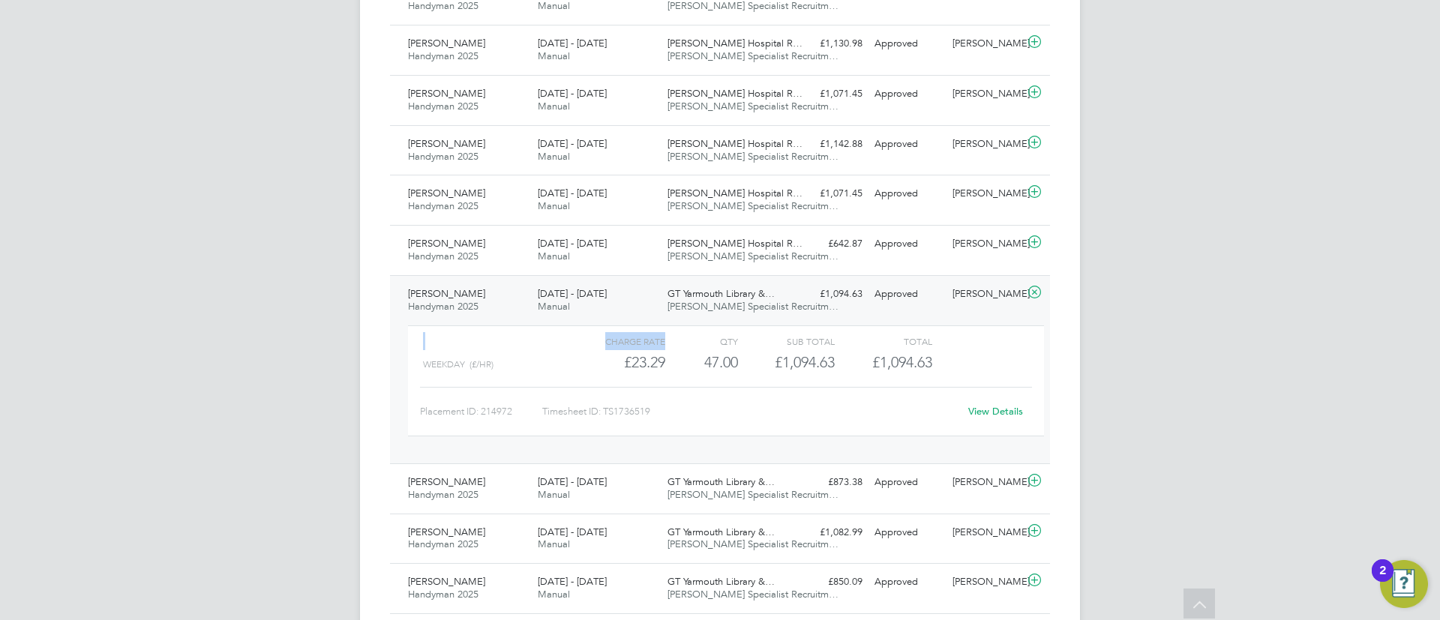
click at [733, 317] on div "Keith Codling Handyman 2025 10 - 16 May 2025 10 - 16 May 2025 Manual GT Yarmout…" at bounding box center [720, 369] width 660 height 188
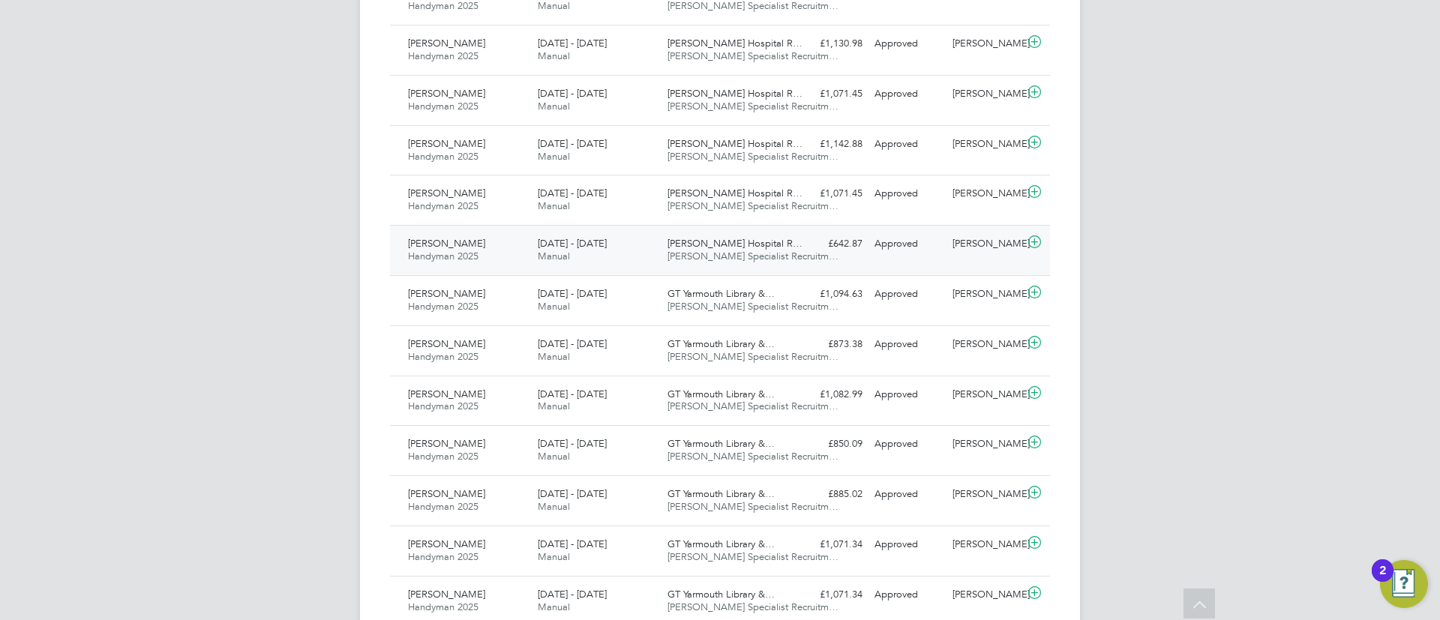
click at [743, 272] on div "Keith Codling Handyman 2025 7 - 13 Jun 2025 7 - 13 Jun 2025 Manual James Paget …" at bounding box center [720, 250] width 660 height 50
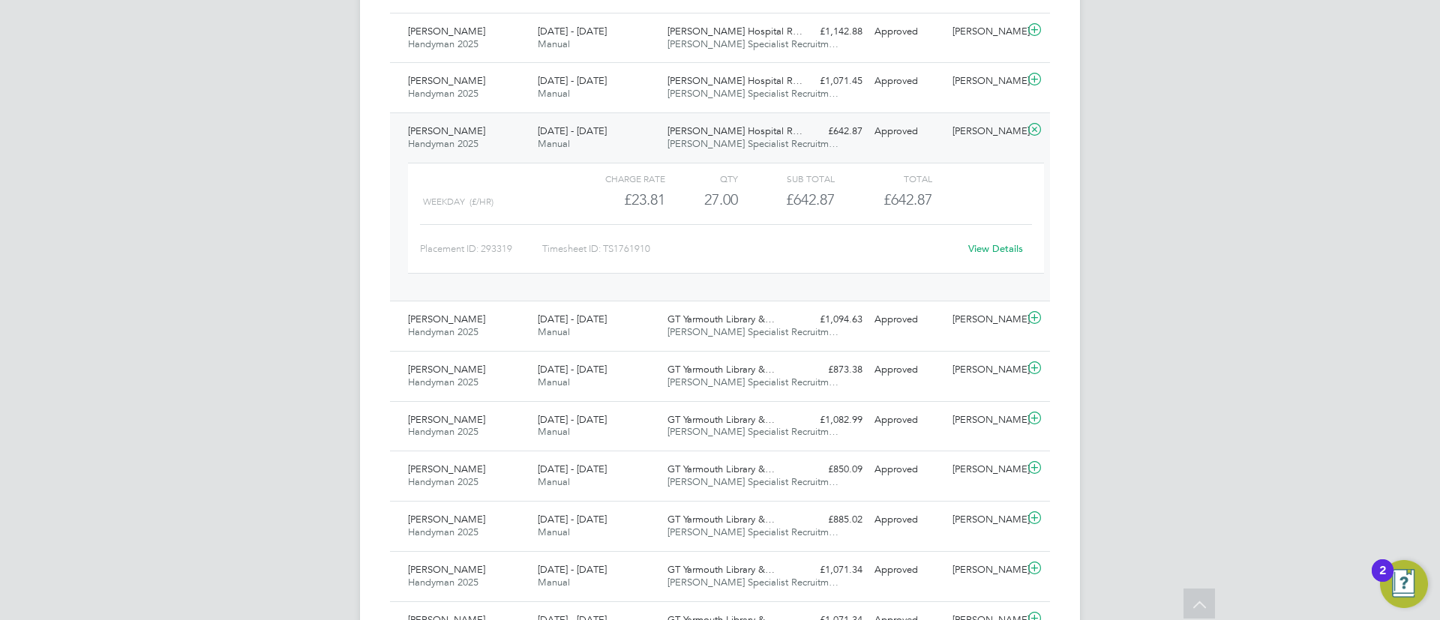
click at [779, 127] on span "James Paget Hospital R…" at bounding box center [735, 131] width 135 height 13
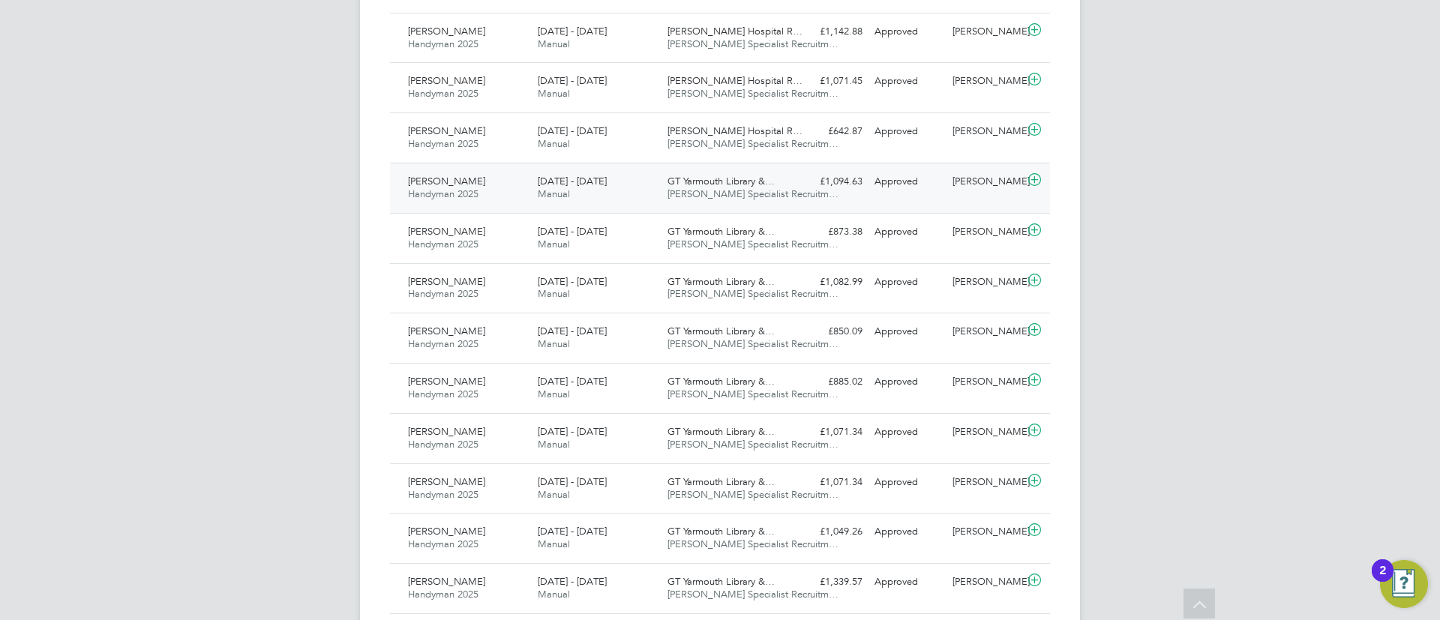
click at [792, 176] on div "£1,094.63 Approved" at bounding box center [830, 182] width 78 height 25
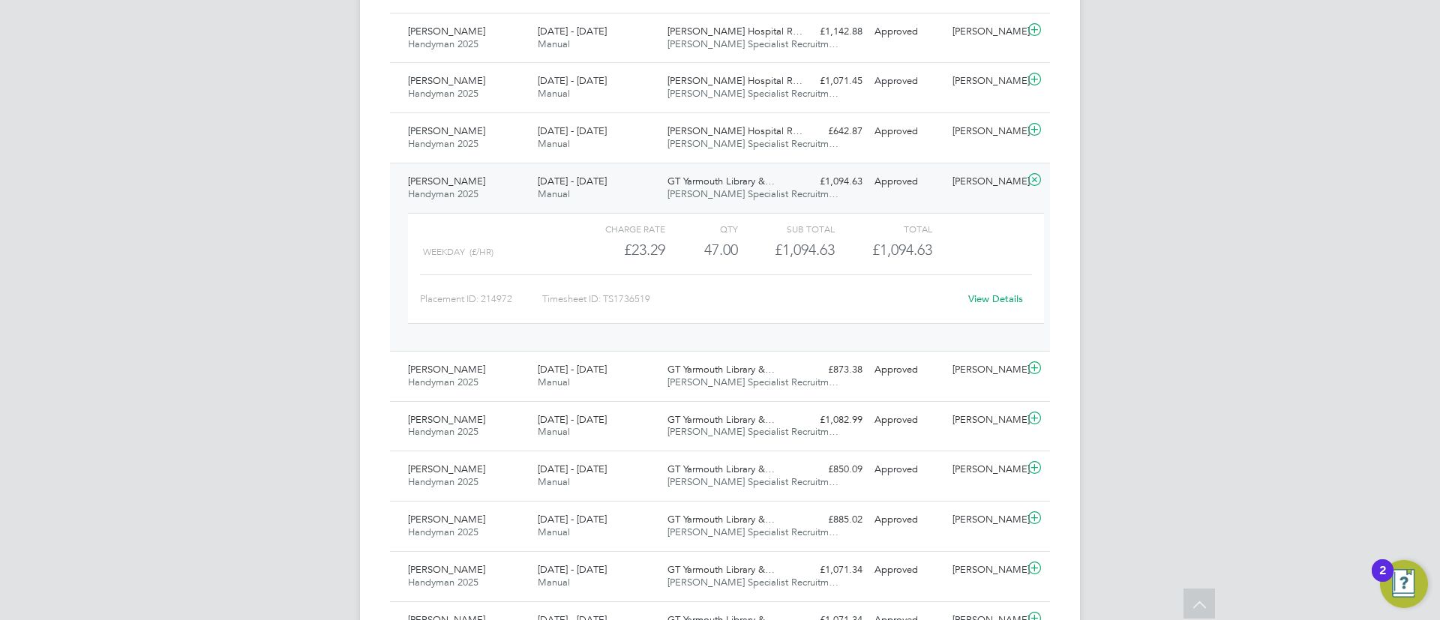
click at [989, 296] on link "View Details" at bounding box center [995, 299] width 55 height 13
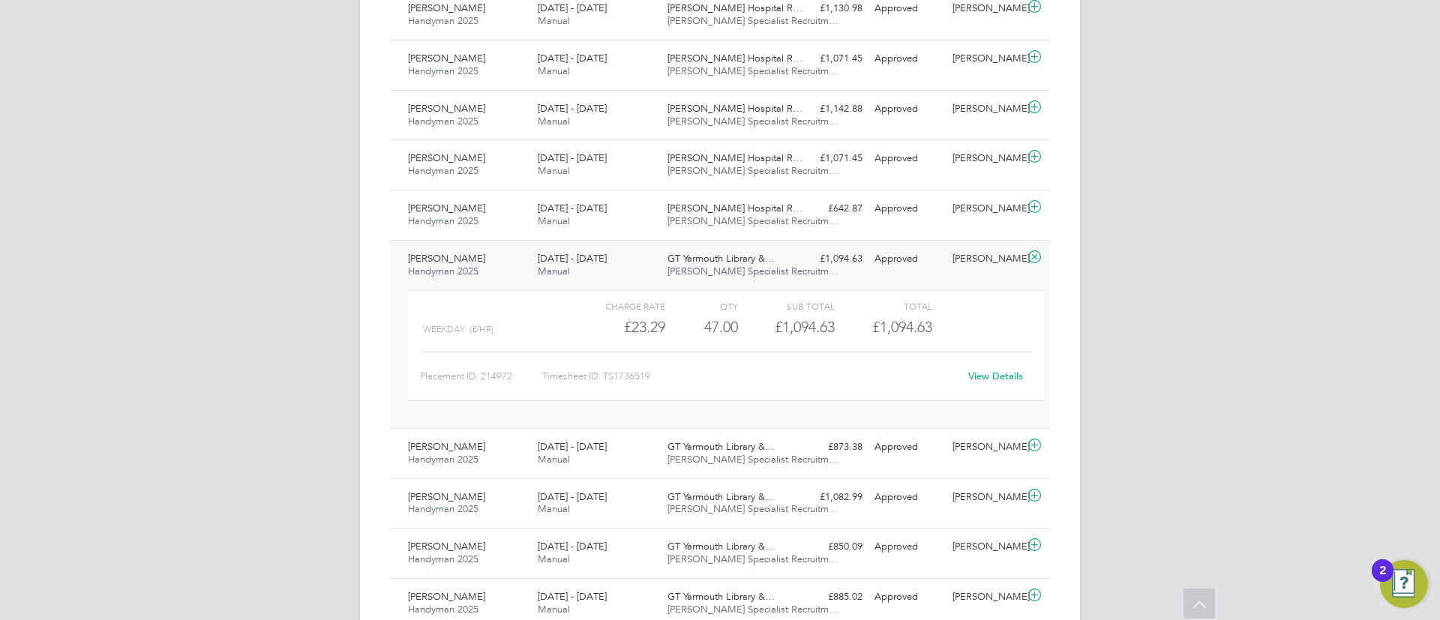
scroll to position [675, 0]
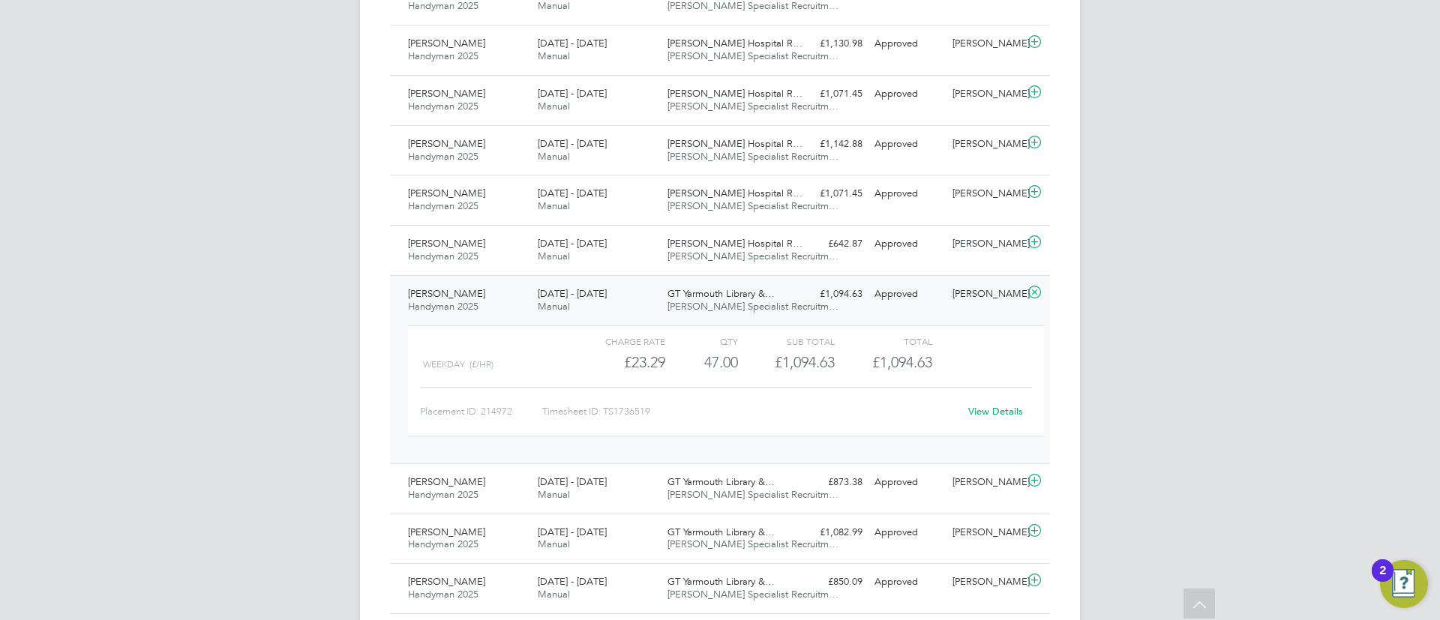
click at [662, 292] on div "GT Yarmouth Library &… Hays Specialist Recruitm…" at bounding box center [727, 301] width 130 height 38
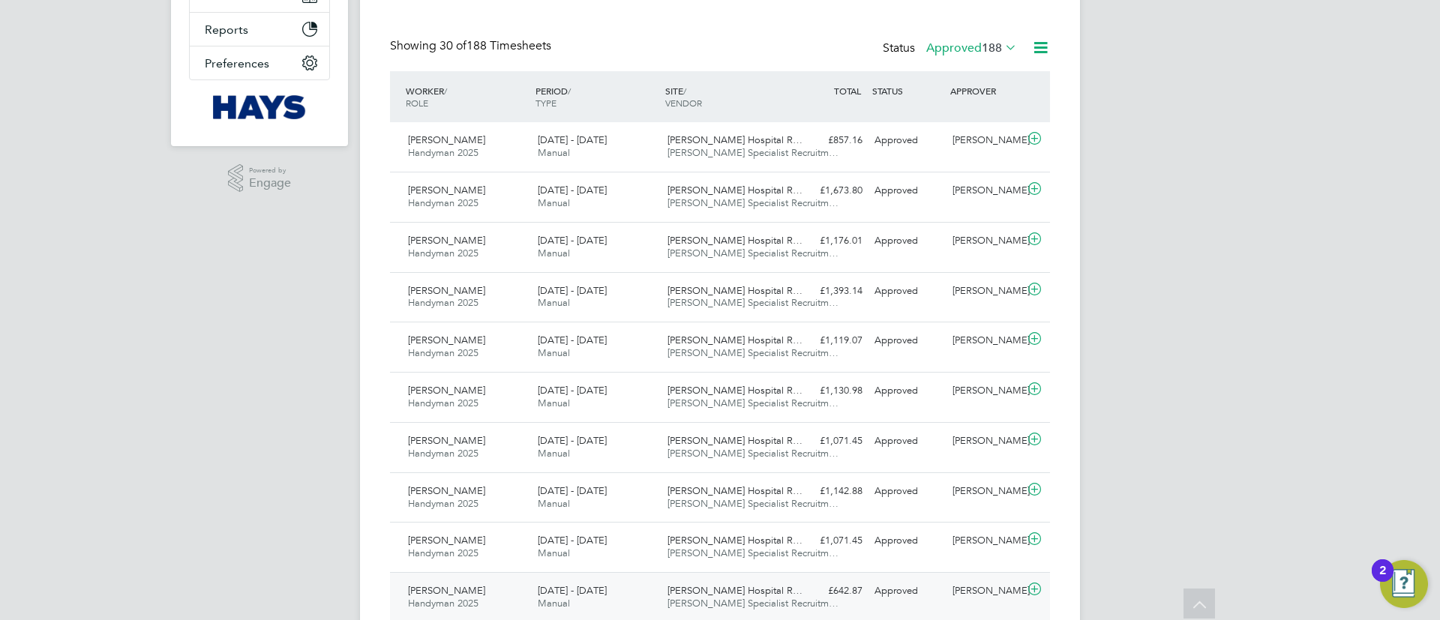
scroll to position [450, 0]
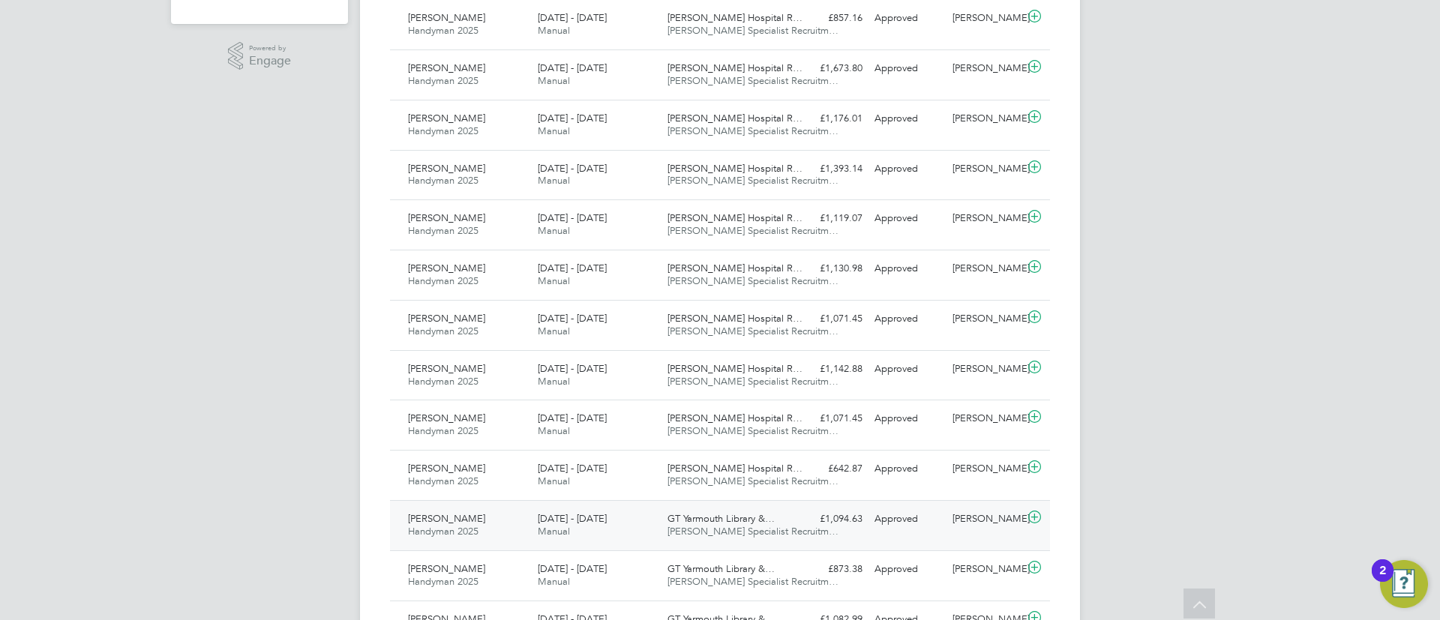
click at [631, 519] on div "10 - 16 May 2025 Manual" at bounding box center [597, 526] width 130 height 38
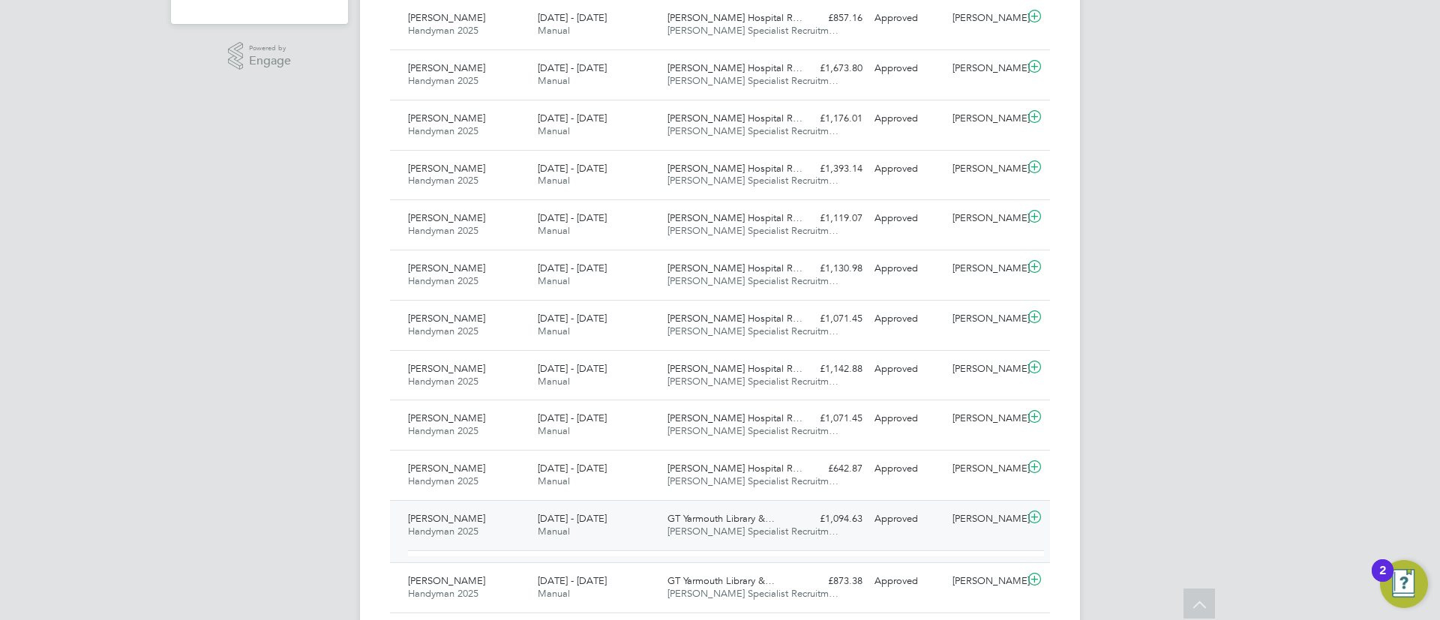
scroll to position [26, 146]
click at [638, 510] on div "10 - 16 May 2025 Manual" at bounding box center [597, 526] width 130 height 38
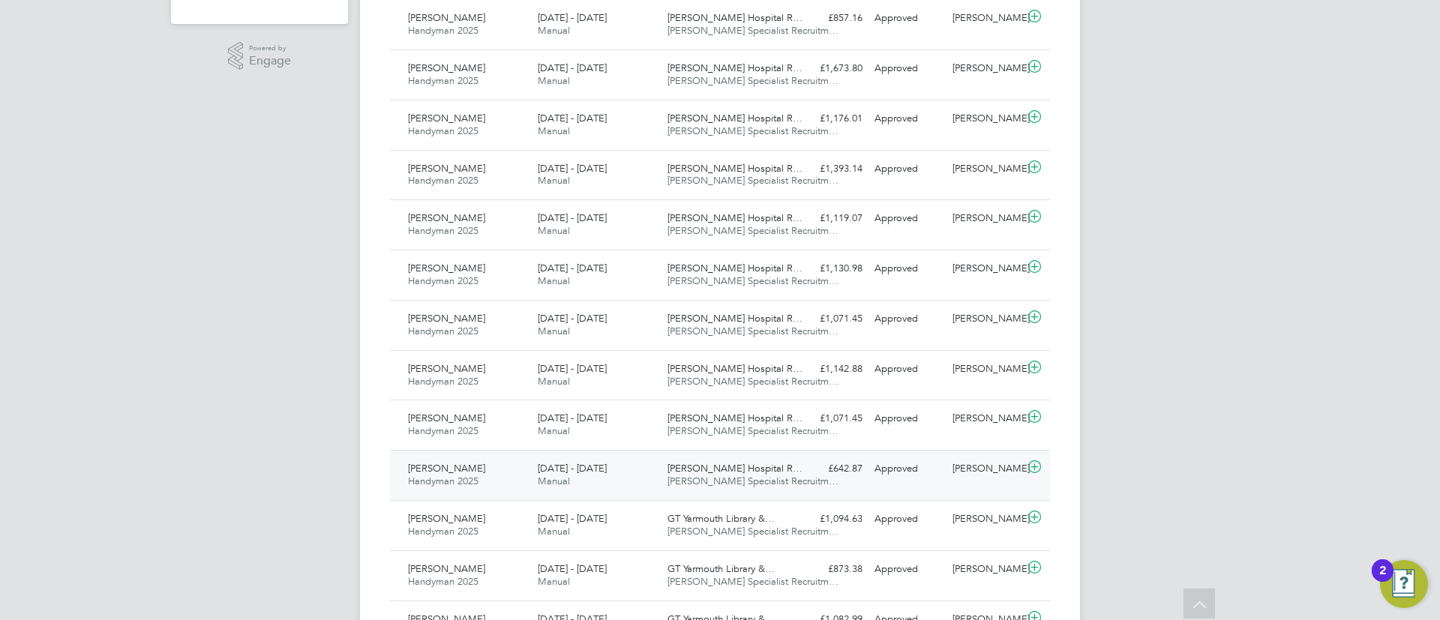
click at [647, 488] on div "7 - 13 Jun 2025 Manual" at bounding box center [597, 476] width 130 height 38
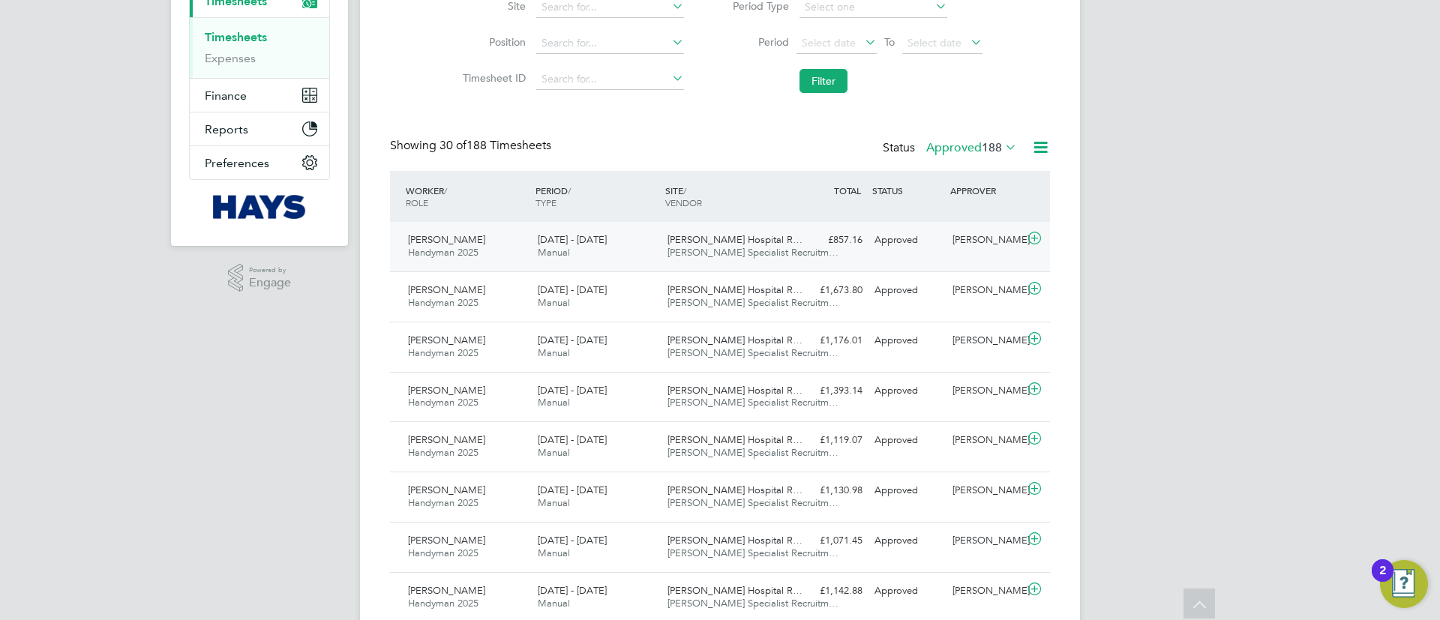
scroll to position [113, 0]
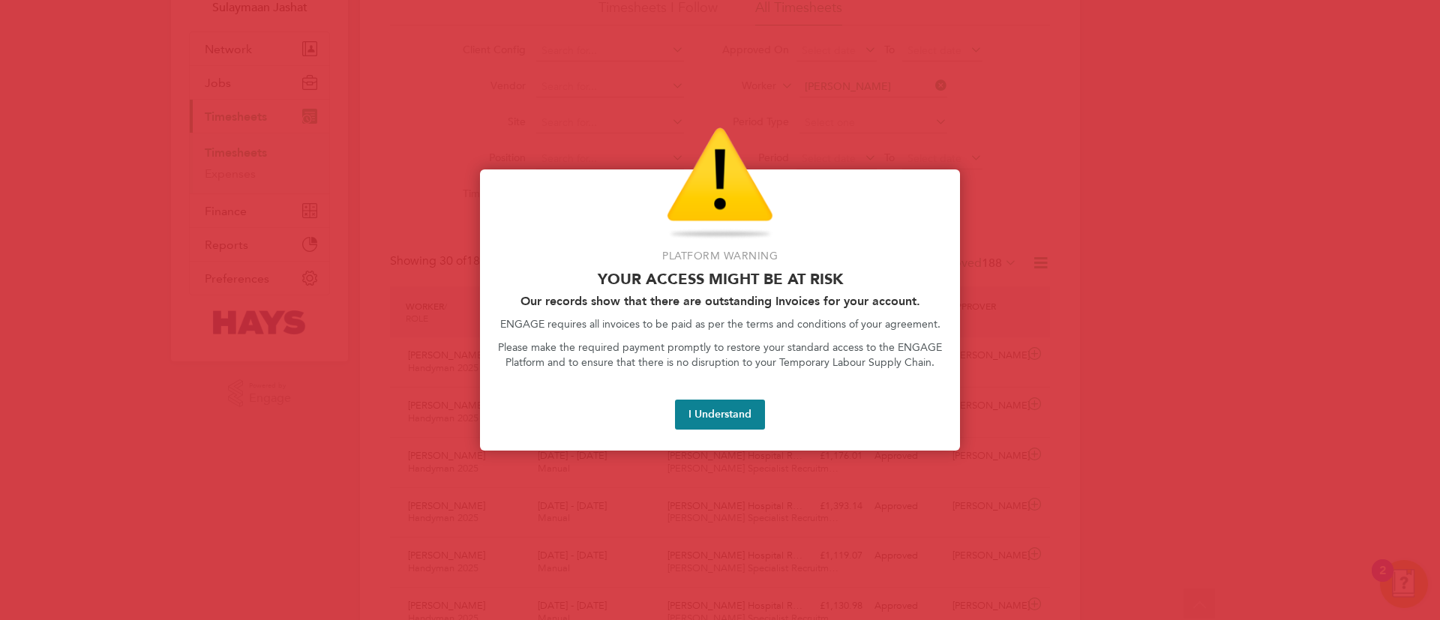
drag, startPoint x: 866, startPoint y: 98, endPoint x: 802, endPoint y: 251, distance: 166.0
click at [866, 98] on div at bounding box center [720, 310] width 1440 height 620
click at [713, 419] on button "I Understand" at bounding box center [720, 415] width 90 height 30
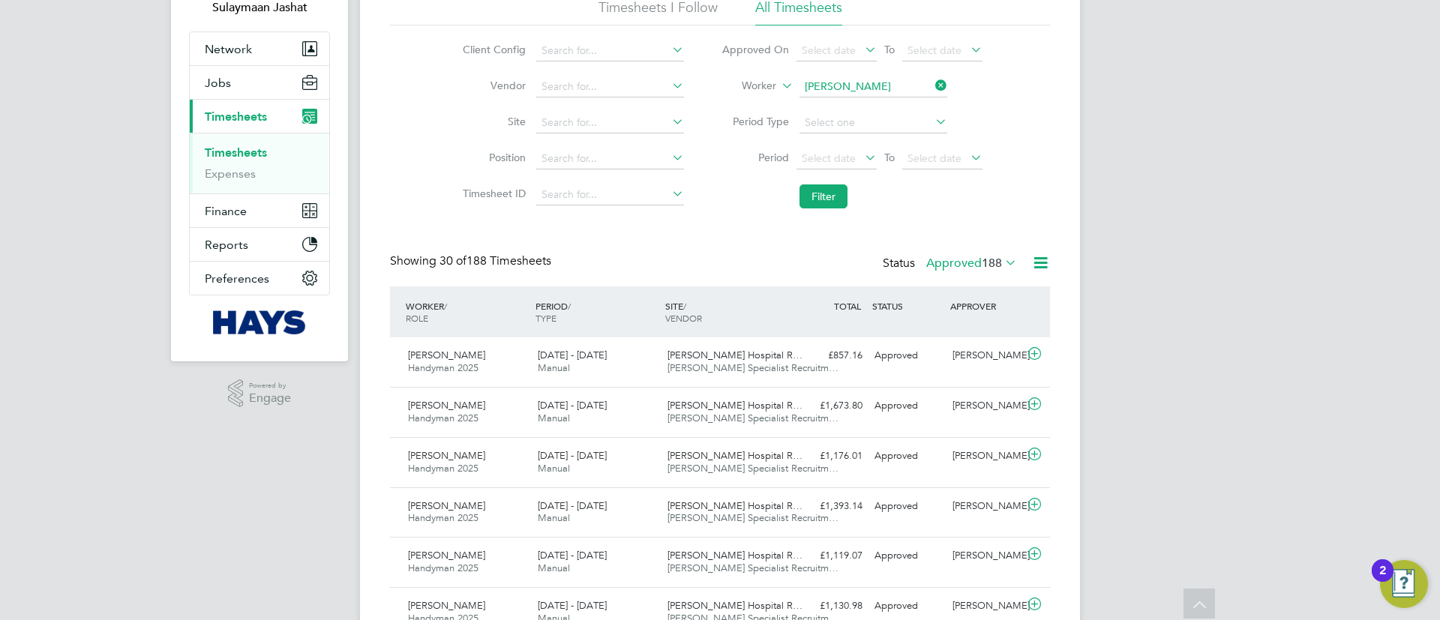
click at [858, 98] on li "Worker Keith Codling" at bounding box center [852, 87] width 299 height 36
click at [863, 92] on input "Keith Codling" at bounding box center [874, 87] width 148 height 21
type input "Gary Martin"
click at [804, 197] on button "Filter" at bounding box center [824, 197] width 48 height 24
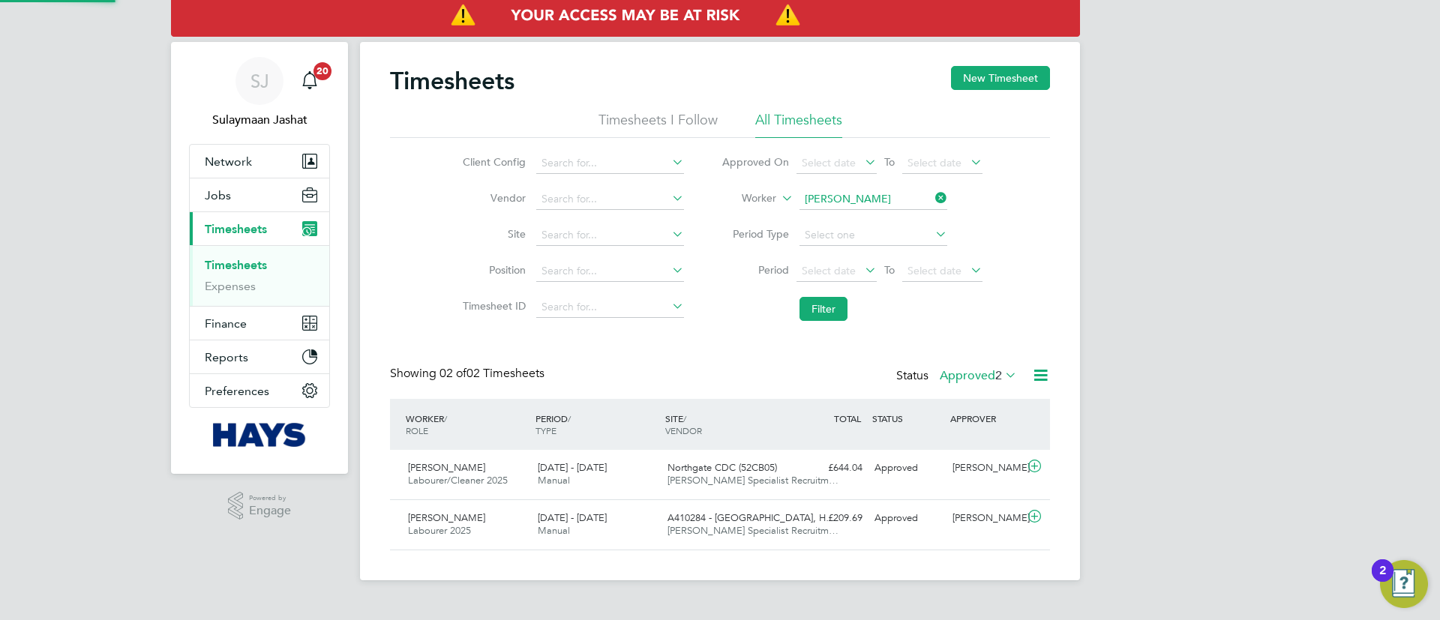
scroll to position [38, 131]
click at [894, 205] on input at bounding box center [874, 199] width 148 height 21
type input "a"
click at [843, 247] on li "Gary Mart in" at bounding box center [872, 240] width 149 height 20
type input "[PERSON_NAME]"
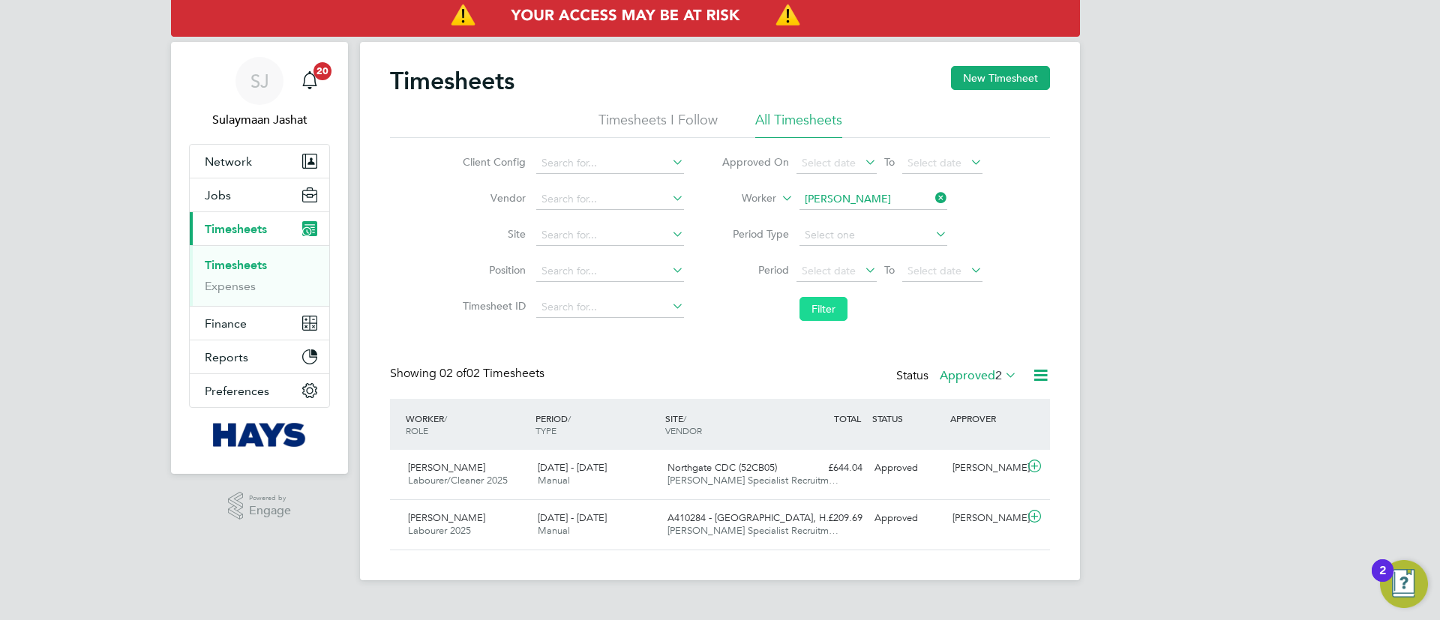
click at [842, 300] on button "Filter" at bounding box center [824, 309] width 48 height 24
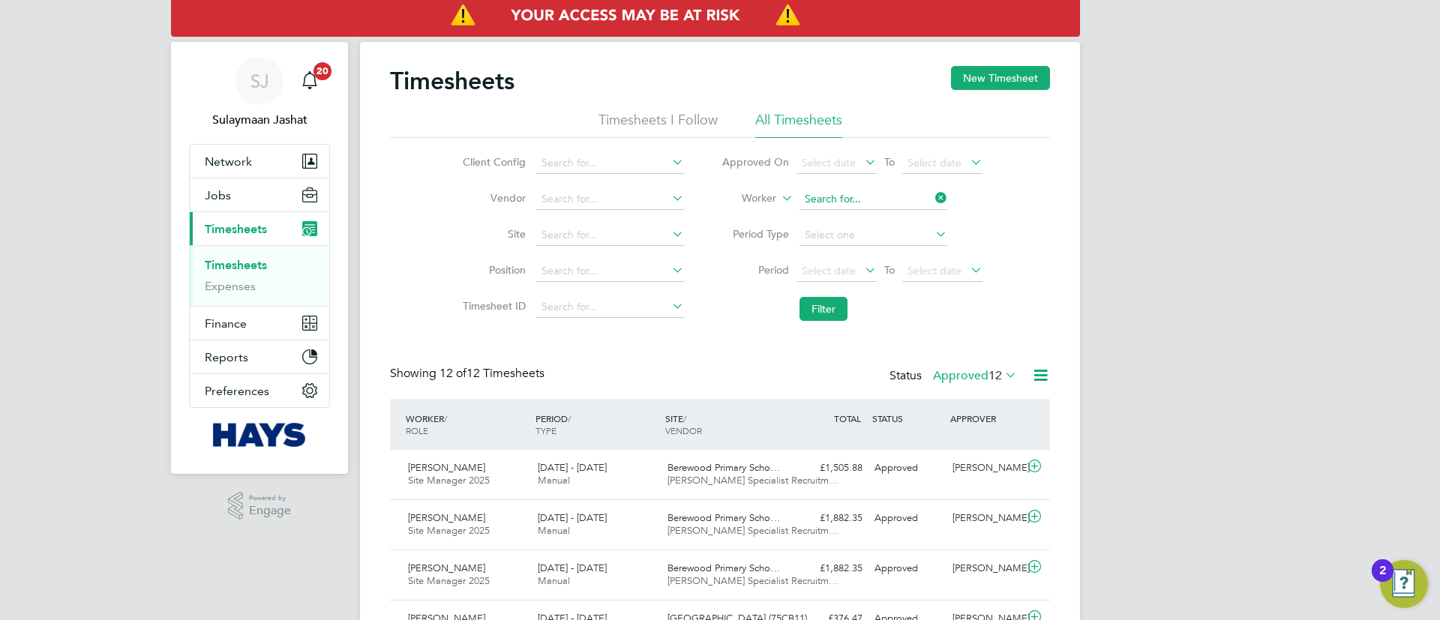
click at [853, 188] on li "Worker" at bounding box center [852, 200] width 299 height 36
drag, startPoint x: 853, startPoint y: 217, endPoint x: 853, endPoint y: 233, distance: 16.5
click at [894, 216] on b "Cod" at bounding box center [904, 220] width 21 height 13
type input "Keith Codling"
click at [829, 319] on button "Filter" at bounding box center [824, 309] width 48 height 24
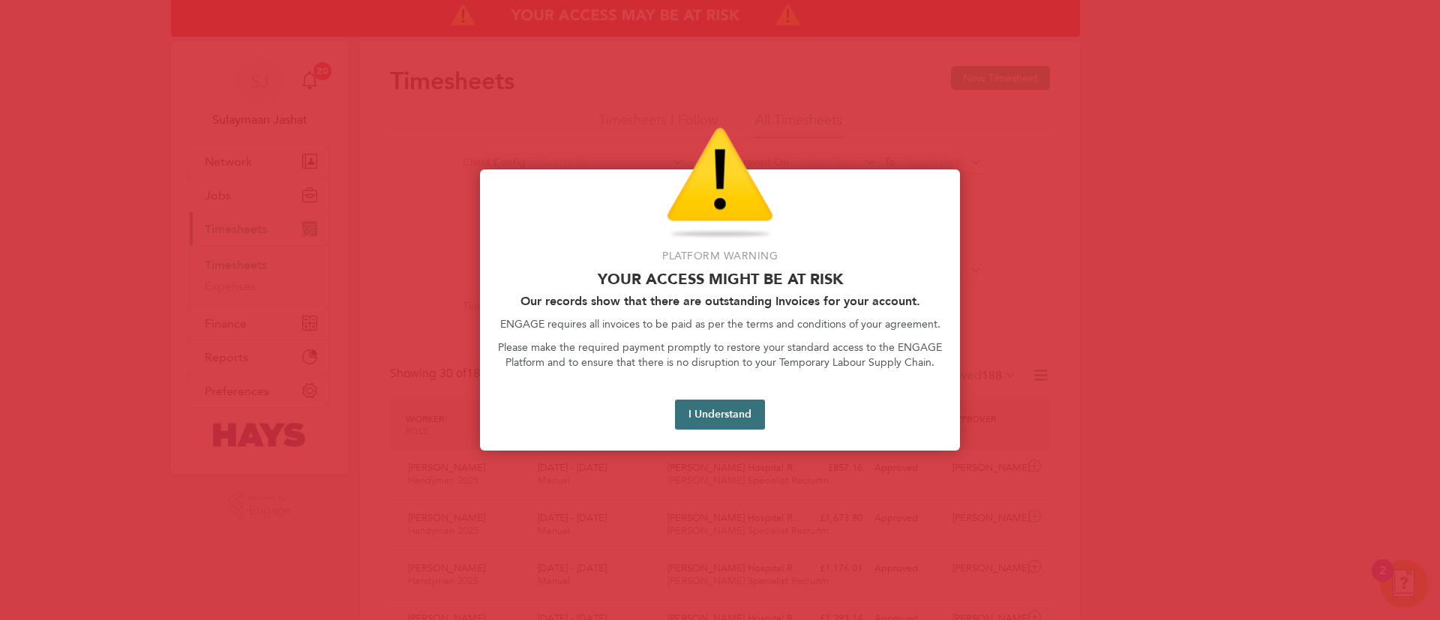
click at [731, 410] on button "I Understand" at bounding box center [720, 415] width 90 height 30
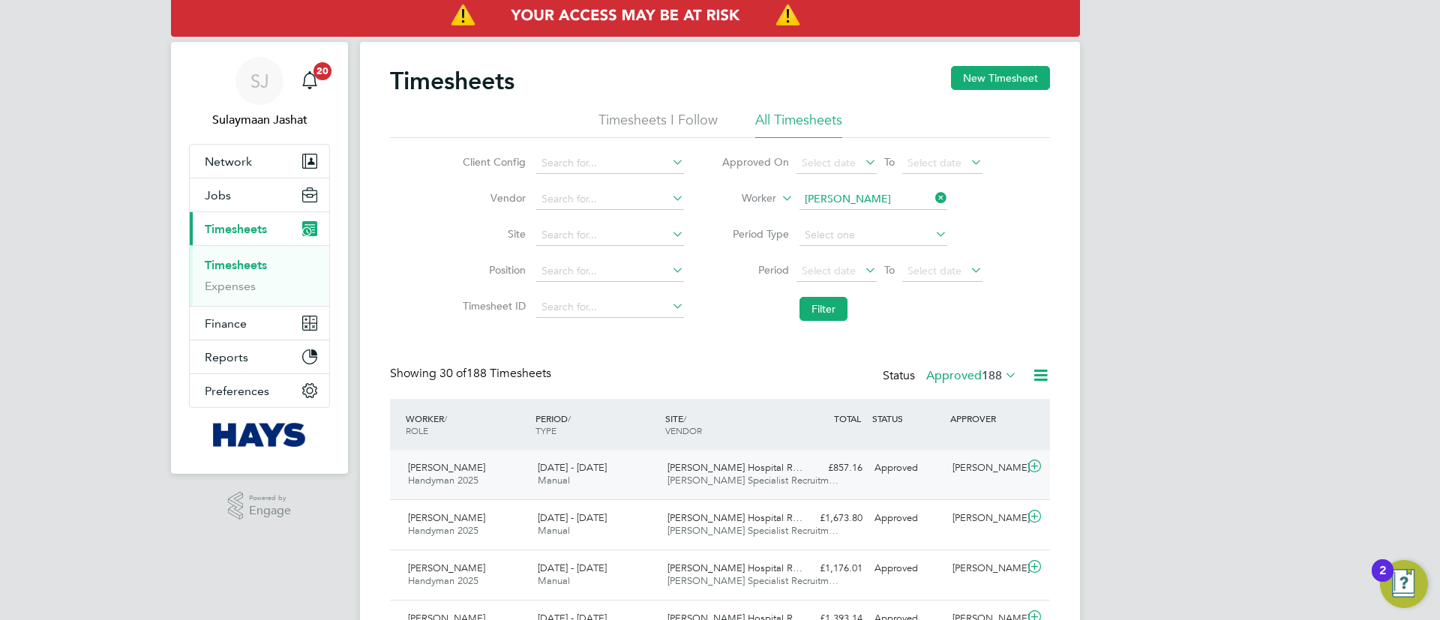
click at [695, 476] on span "Hays Specialist Recruitm…" at bounding box center [753, 480] width 171 height 13
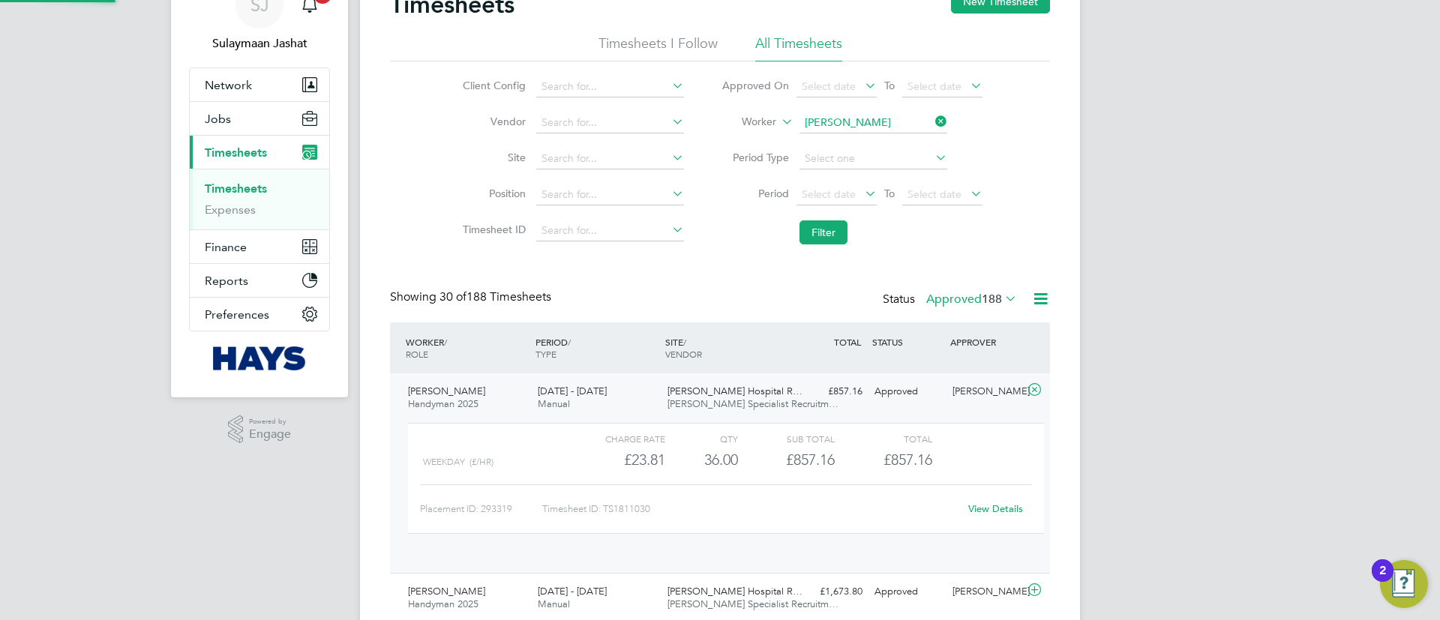
scroll to position [113, 0]
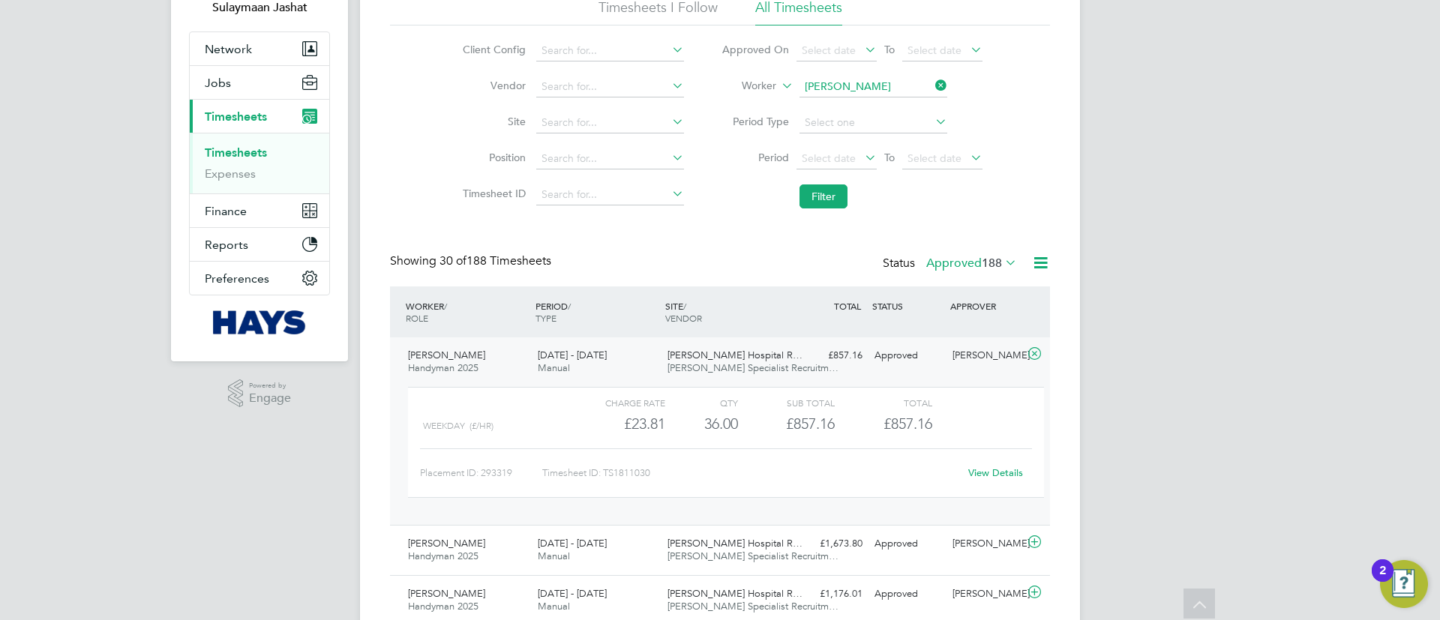
click at [1006, 476] on link "View Details" at bounding box center [995, 473] width 55 height 13
click at [662, 358] on div "James Paget Hospital R… Hays Specialist Recruitm…" at bounding box center [727, 363] width 130 height 38
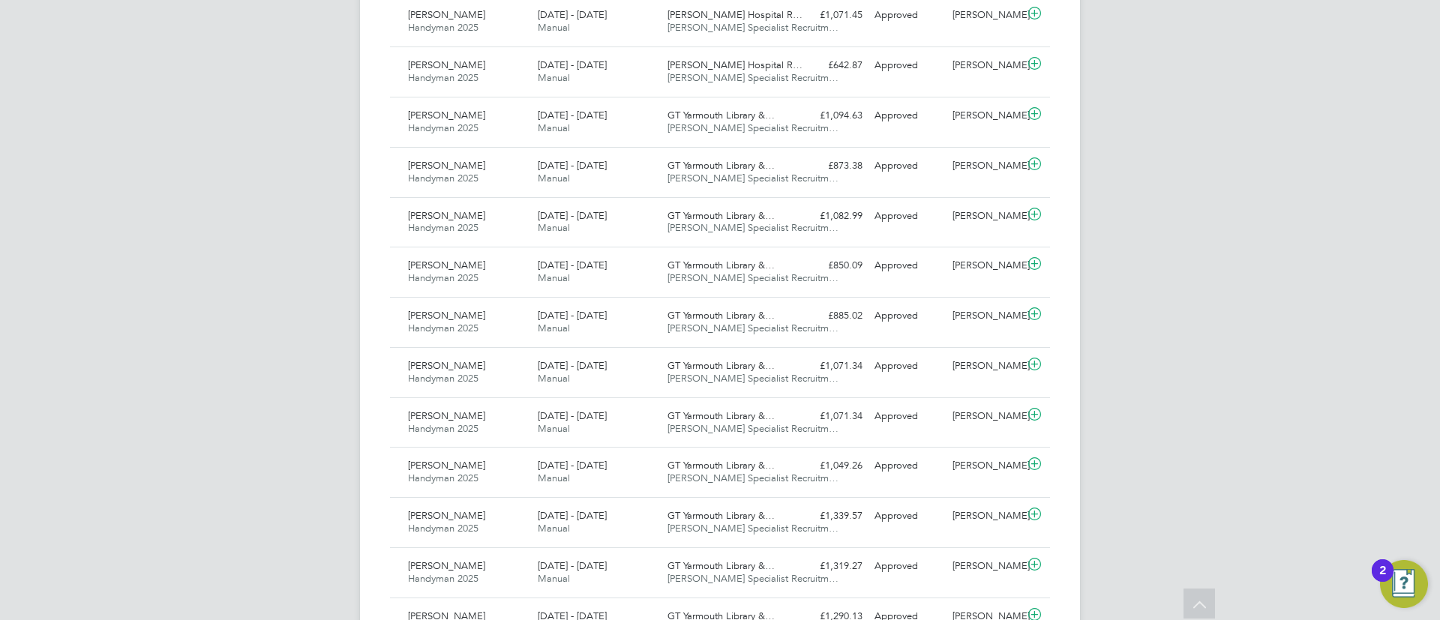
scroll to position [1125, 0]
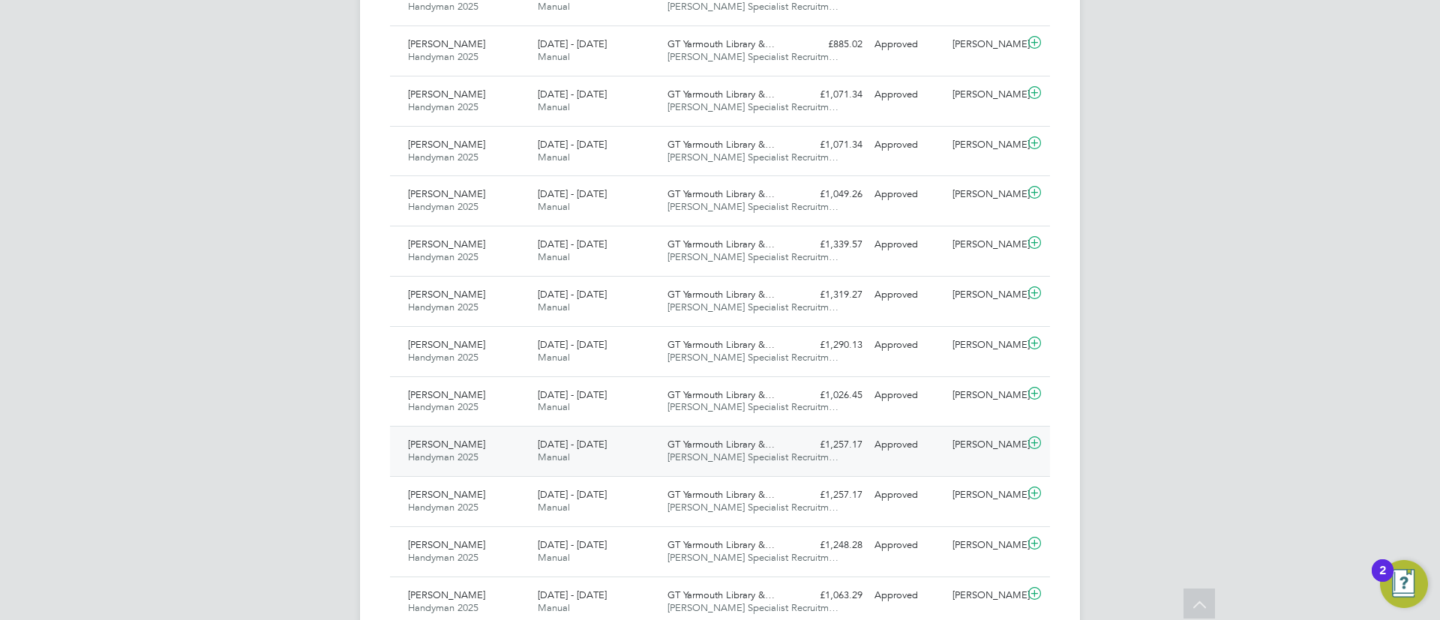
click at [657, 446] on div "15 - 21 Feb 2025 Manual" at bounding box center [597, 452] width 130 height 38
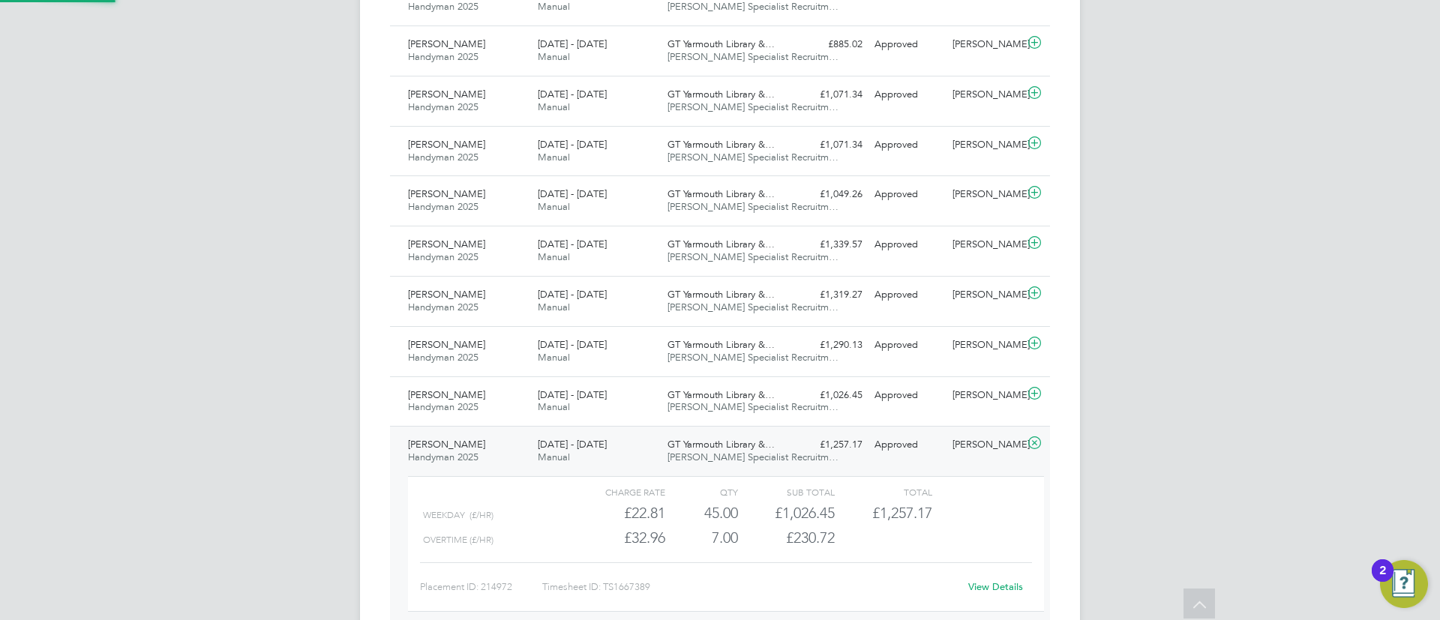
scroll to position [26, 146]
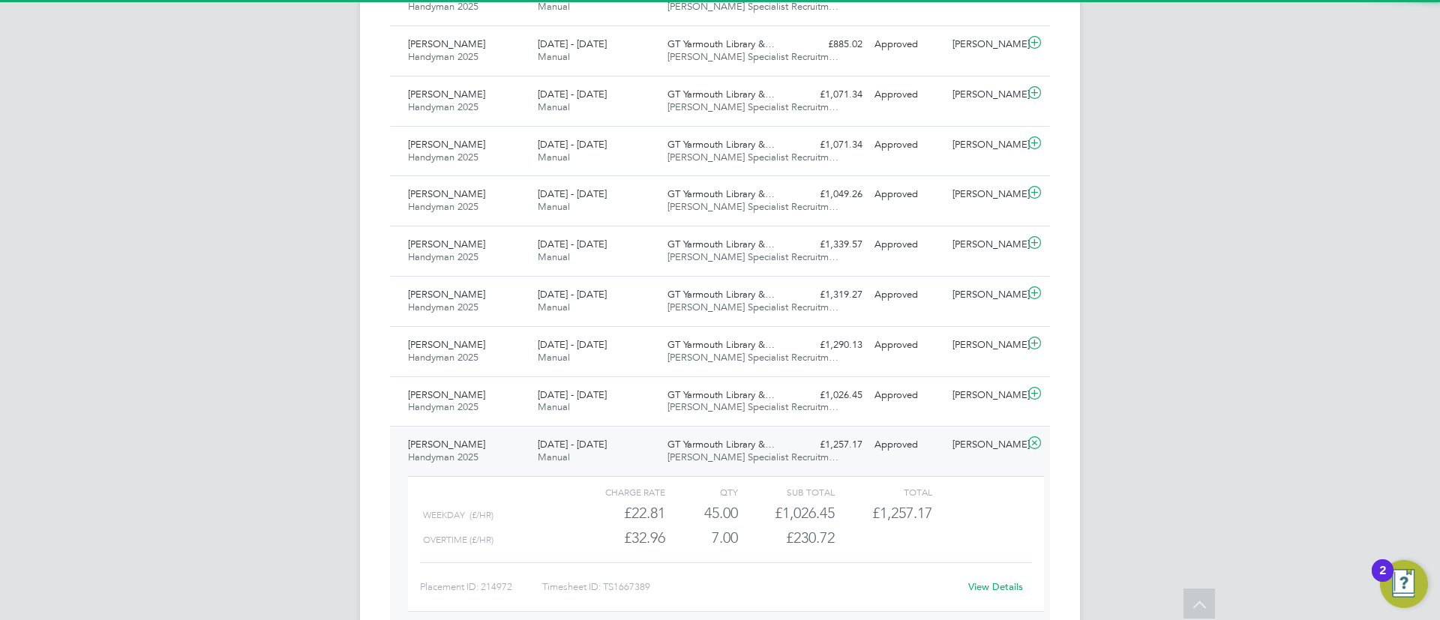
click at [657, 446] on div "15 - 21 Feb 2025 Manual" at bounding box center [597, 452] width 130 height 38
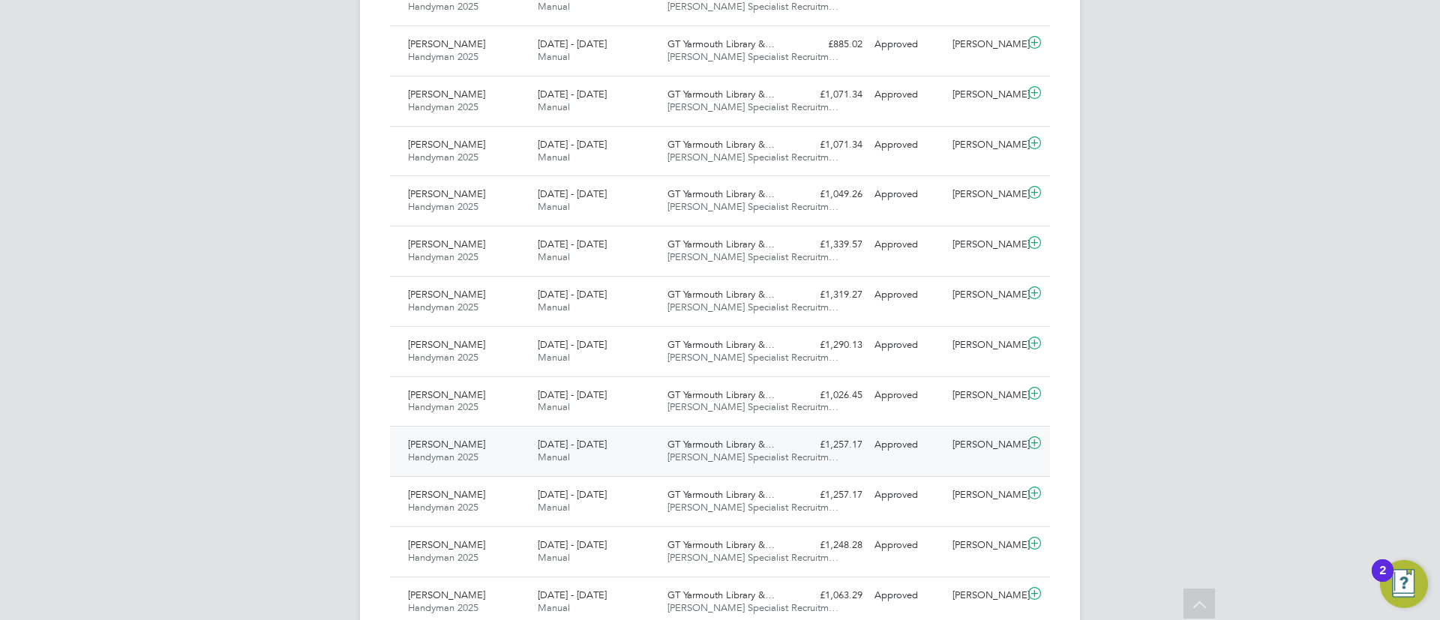
click at [657, 446] on div "15 - 21 Feb 2025 Manual" at bounding box center [597, 452] width 130 height 38
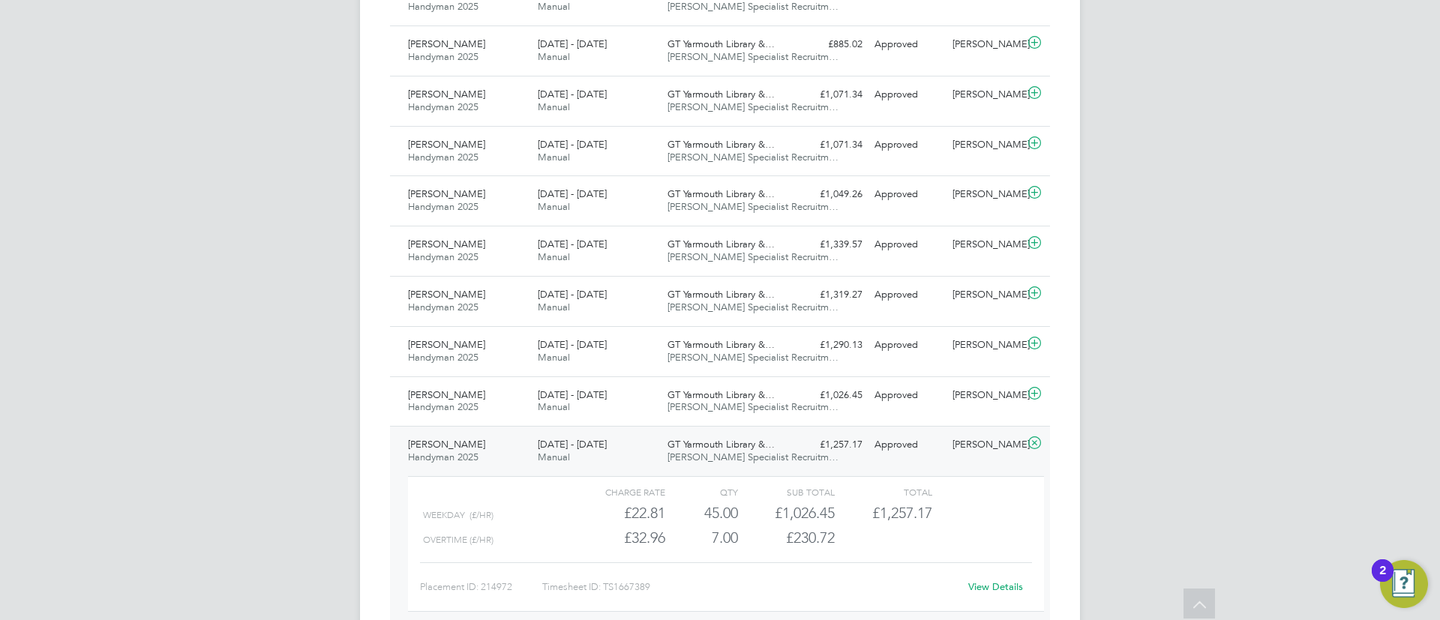
click at [657, 446] on div "15 - 21 Feb 2025 Manual" at bounding box center [597, 452] width 130 height 38
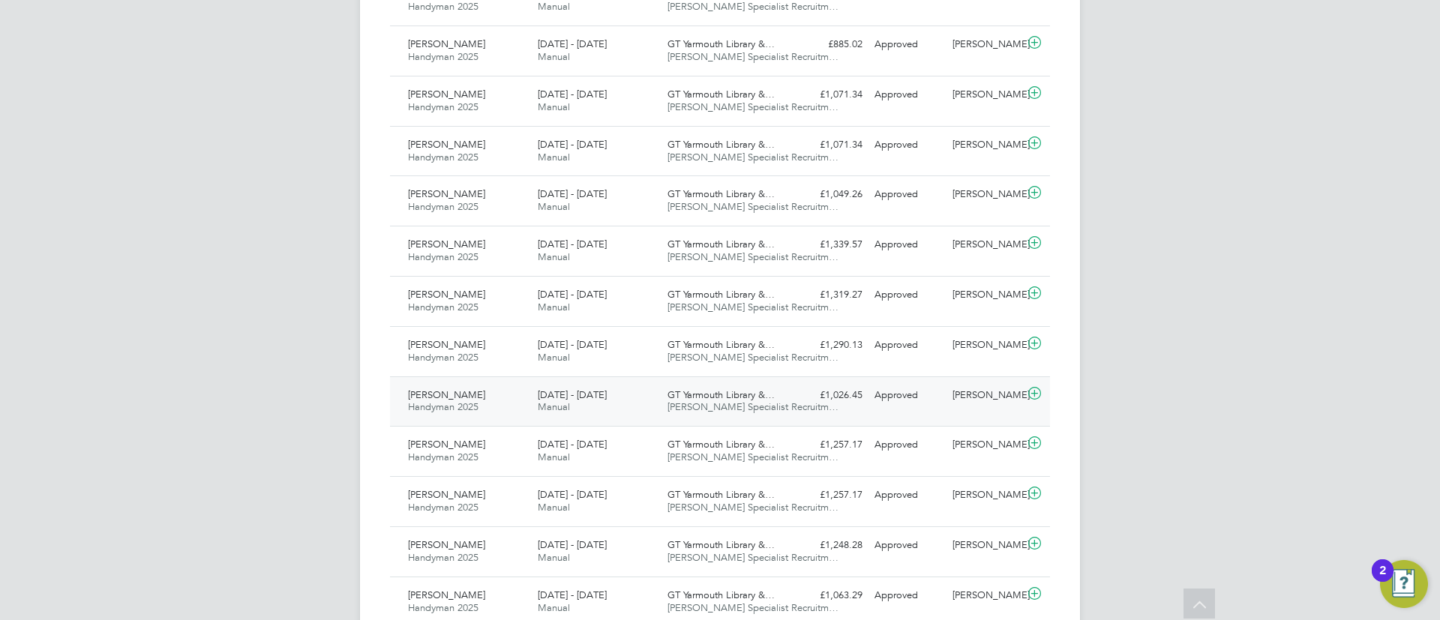
click at [724, 423] on div "WORKER / ROLE WORKER / PERIOD PERIOD / TYPE SITE / VENDOR TOTAL TOTAL / STATUS …" at bounding box center [720, 50] width 660 height 1553
click at [738, 413] on div "GT Yarmouth Library &… Hays Specialist Recruitm…" at bounding box center [727, 402] width 130 height 38
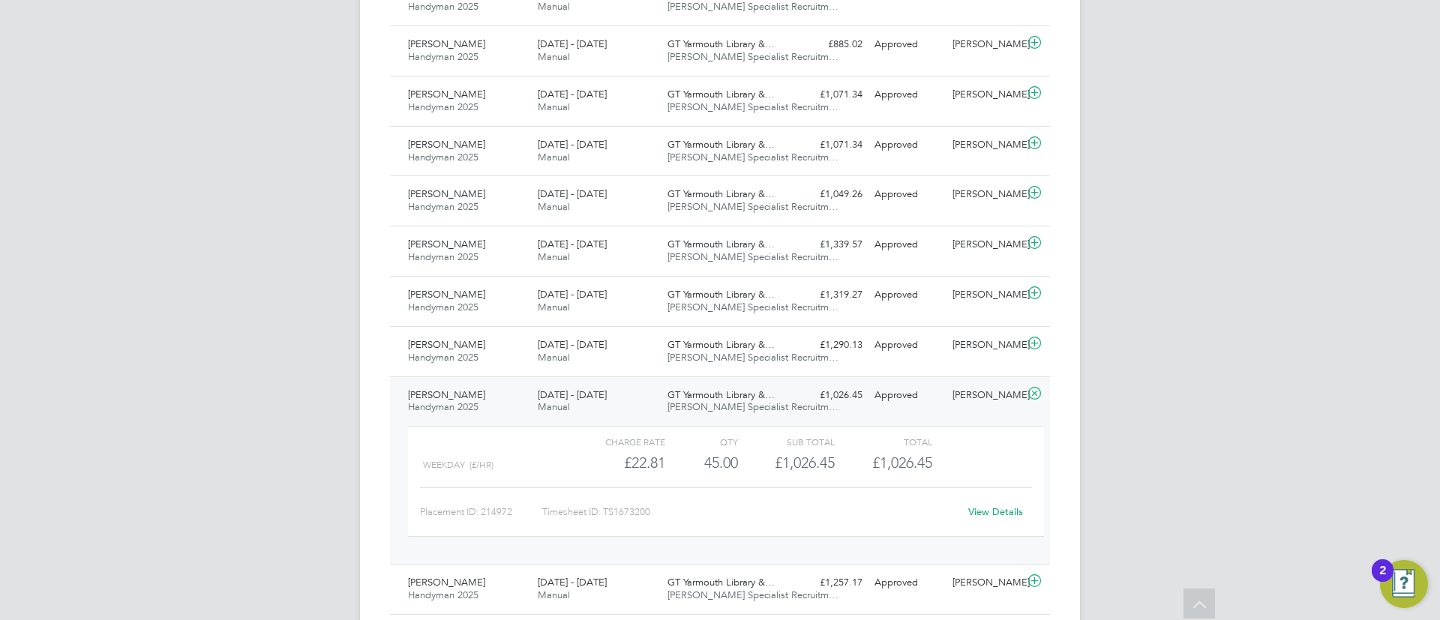
click at [774, 392] on span "GT Yarmouth Library &…" at bounding box center [721, 395] width 107 height 13
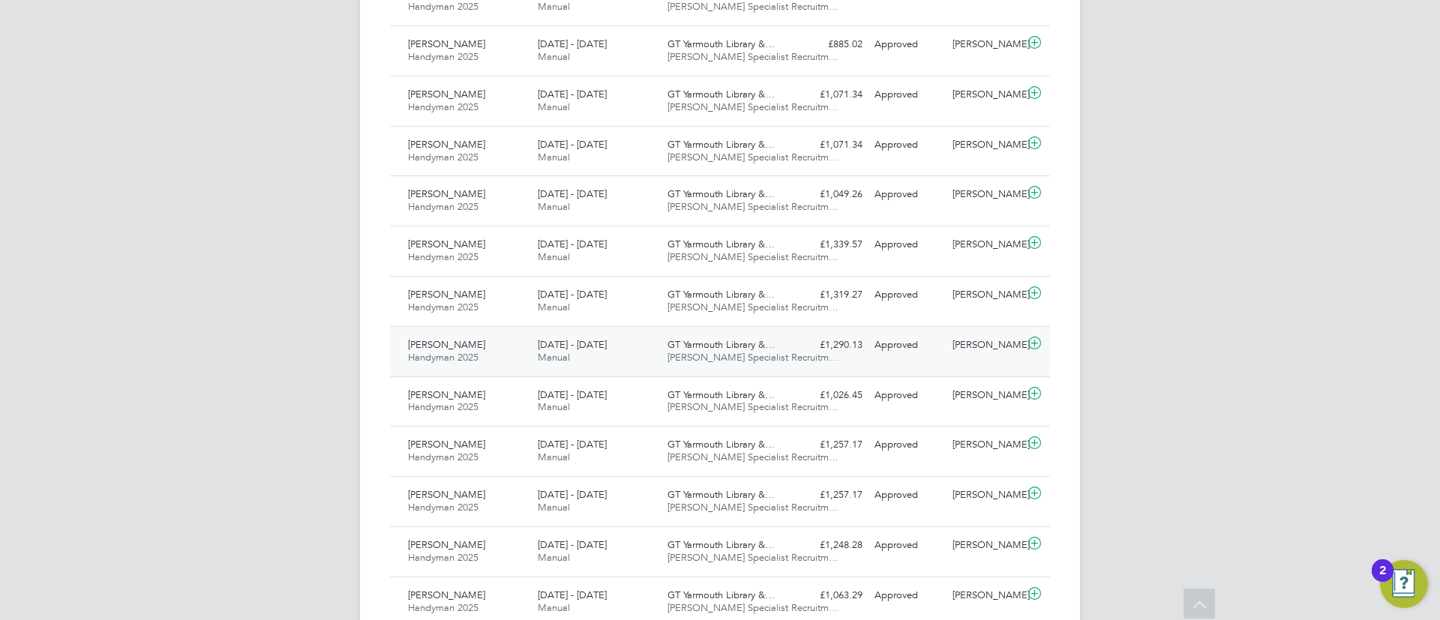
click at [806, 349] on div "£1,290.13 Approved" at bounding box center [830, 345] width 78 height 25
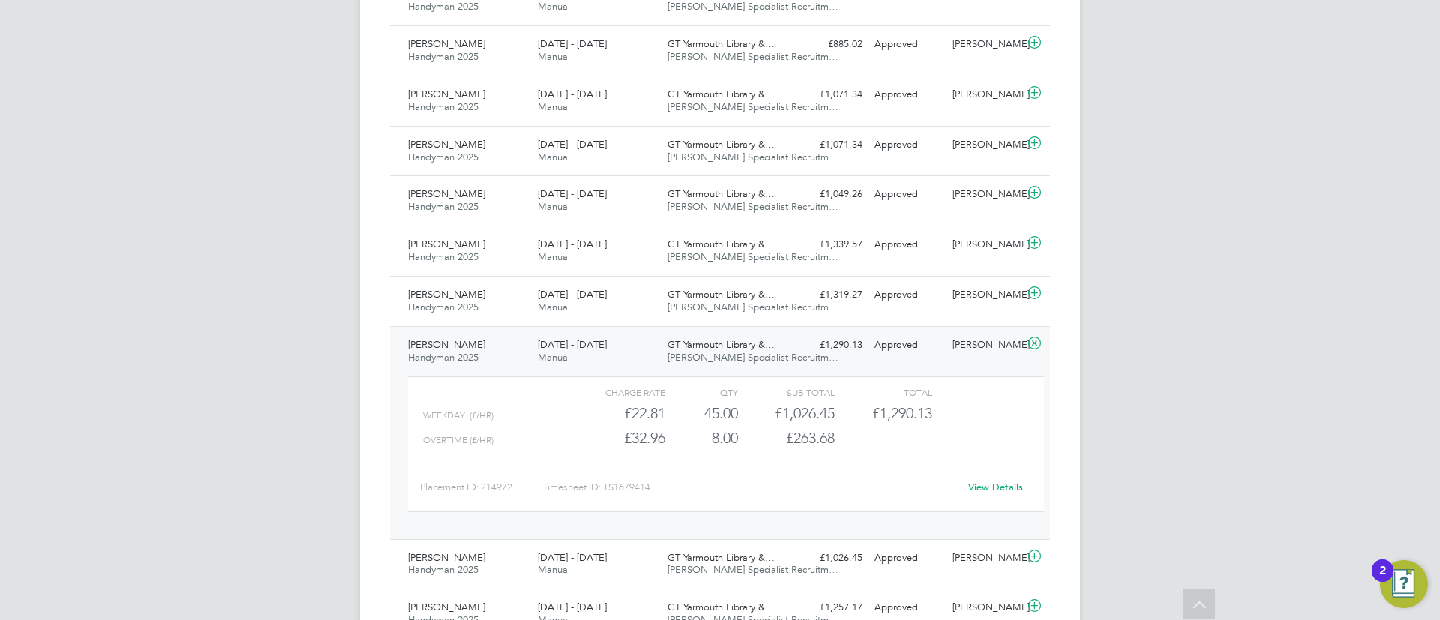
click at [884, 353] on div "Approved" at bounding box center [908, 345] width 78 height 25
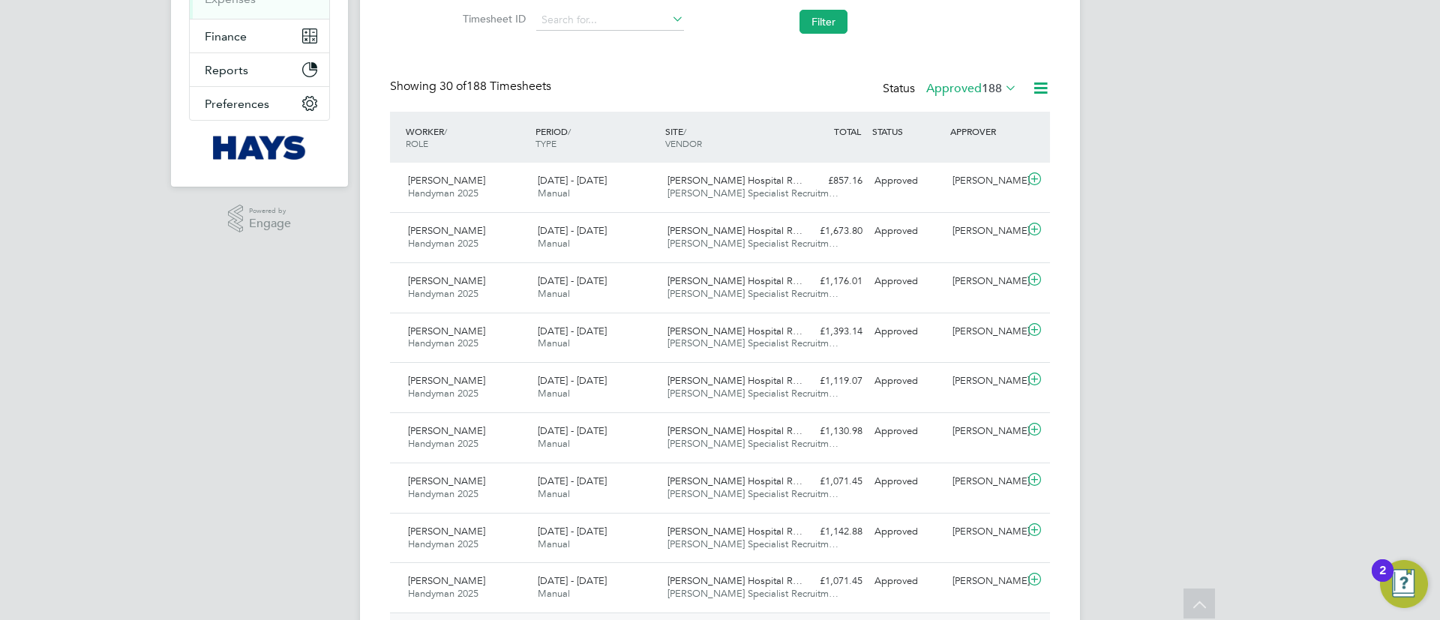
scroll to position [225, 0]
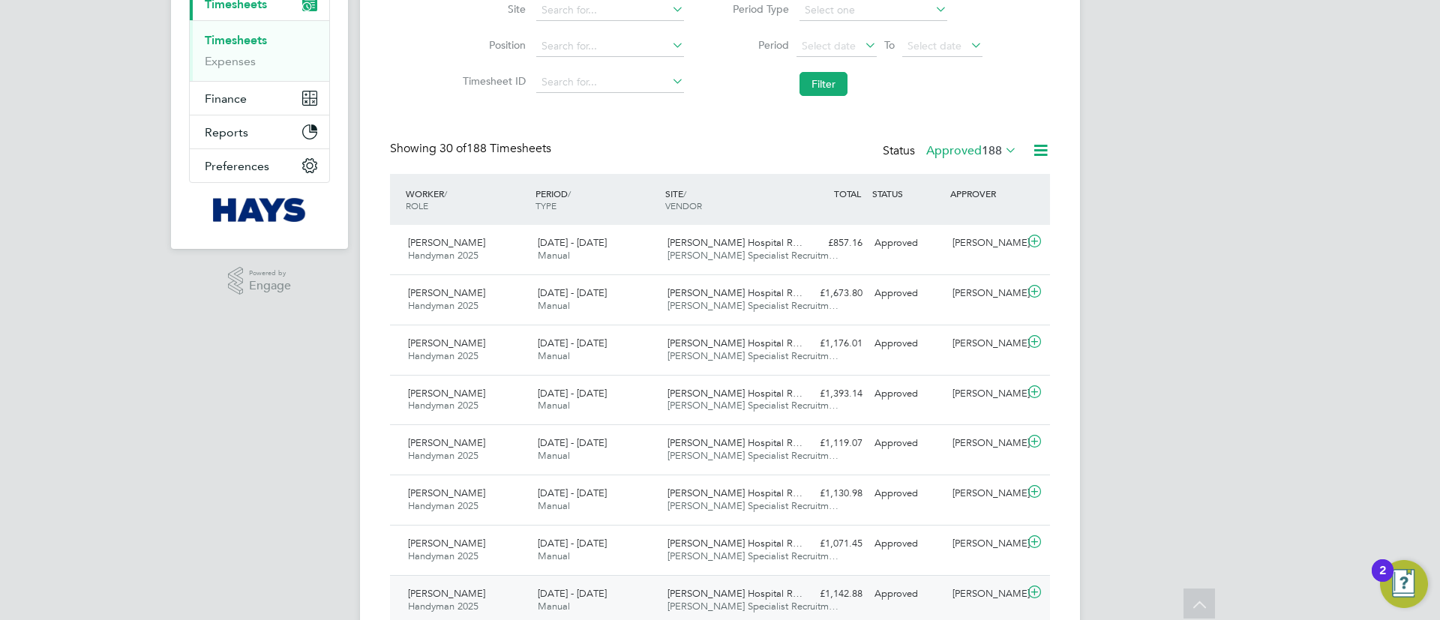
click at [593, 602] on div "21 - 27 Jun 2025 Manual" at bounding box center [597, 601] width 130 height 38
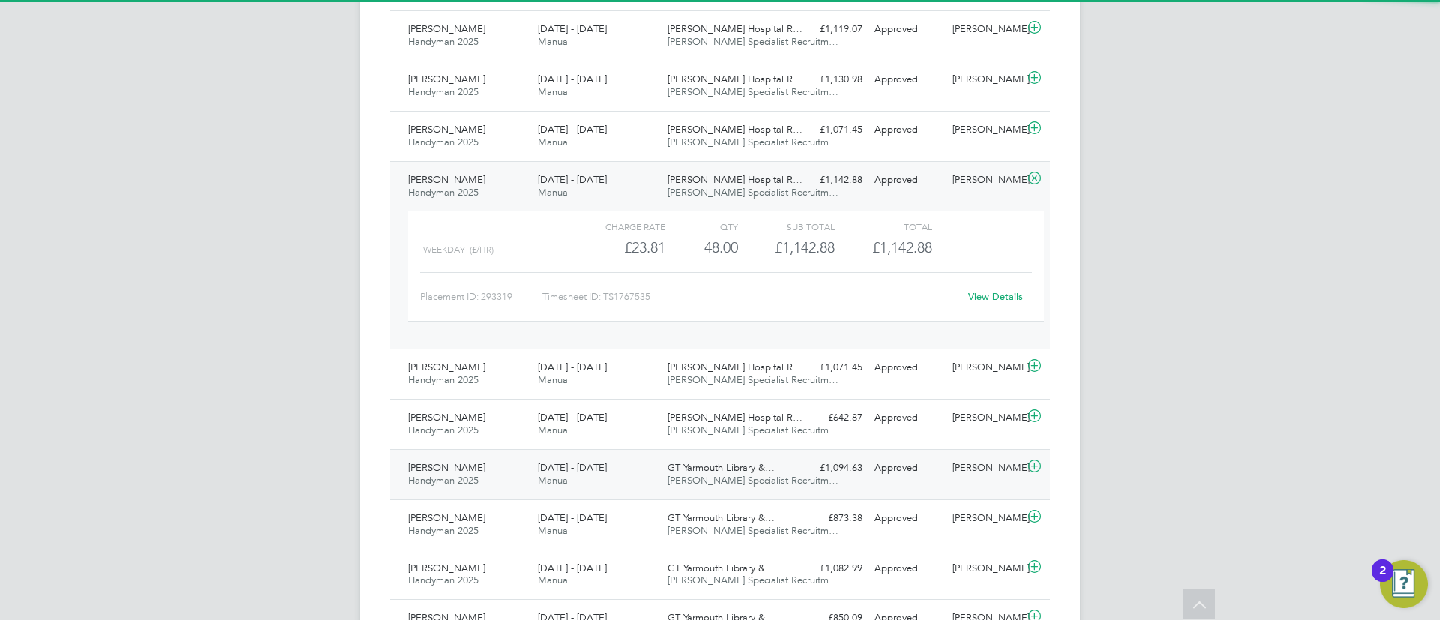
scroll to position [675, 0]
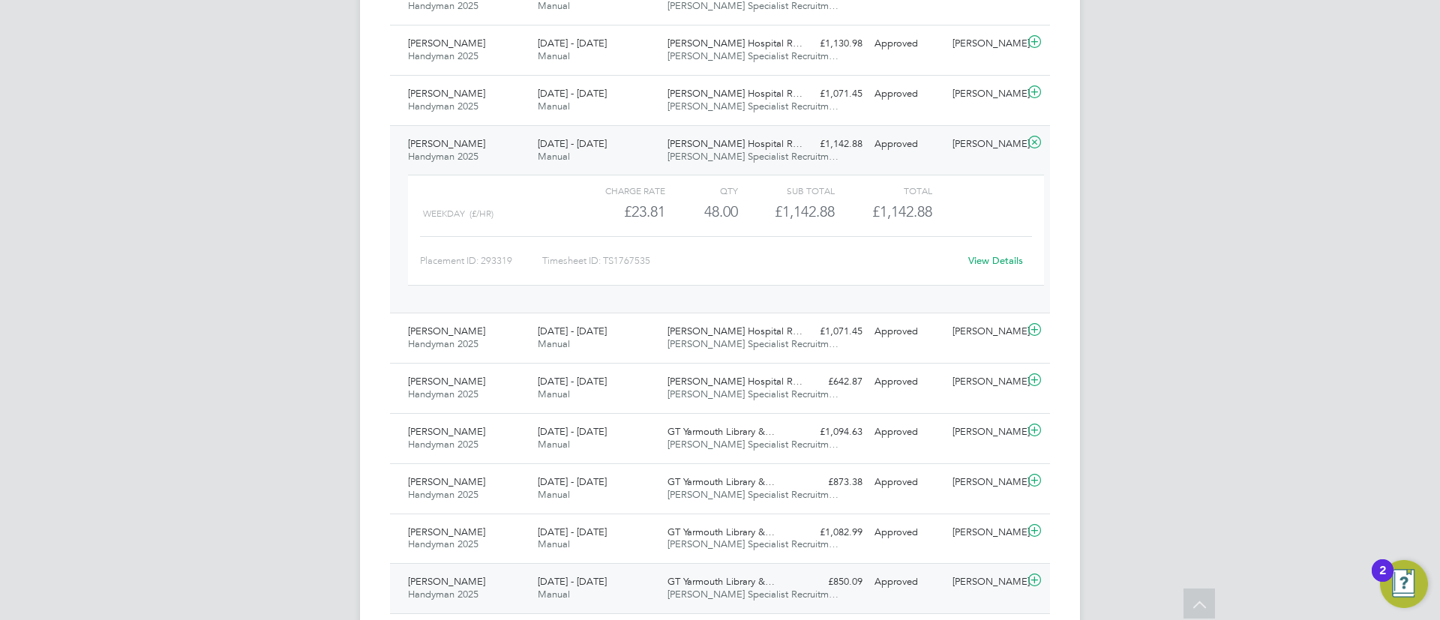
click at [624, 566] on div "Keith Codling Handyman 2025 19 - 25 Apr 2025 19 - 25 Apr 2025 Manual GT Yarmout…" at bounding box center [720, 588] width 660 height 50
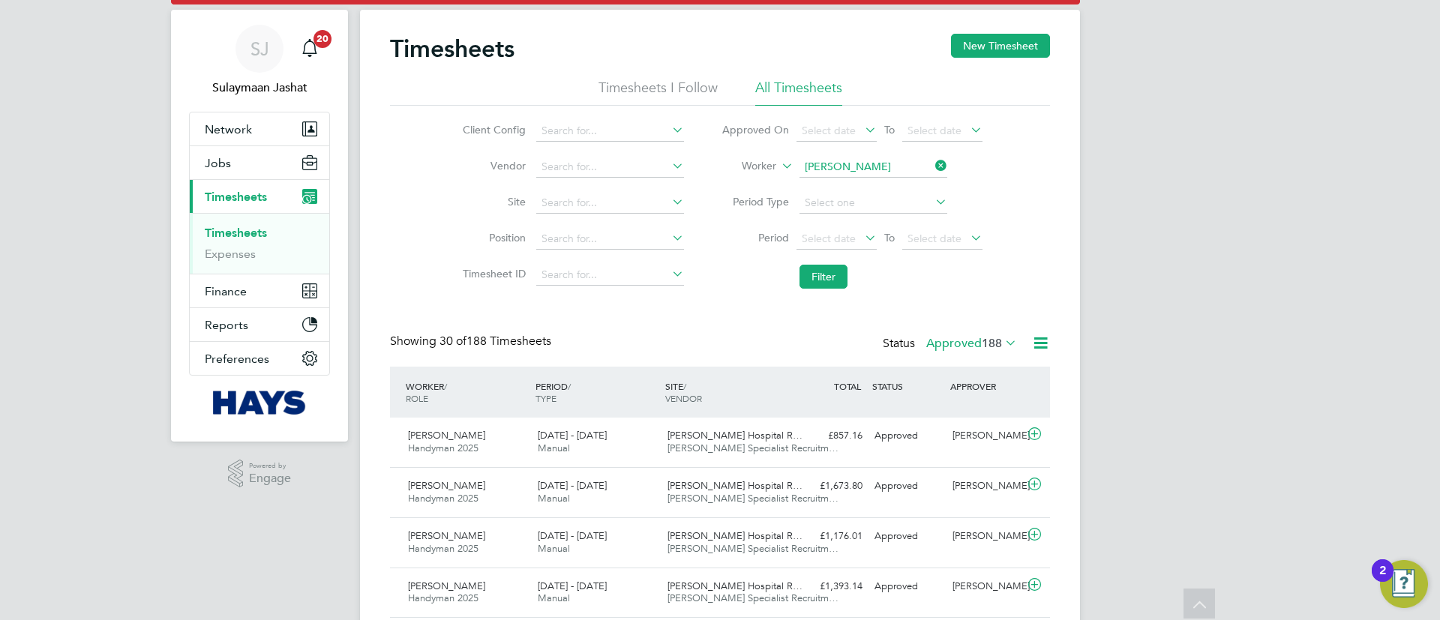
scroll to position [0, 0]
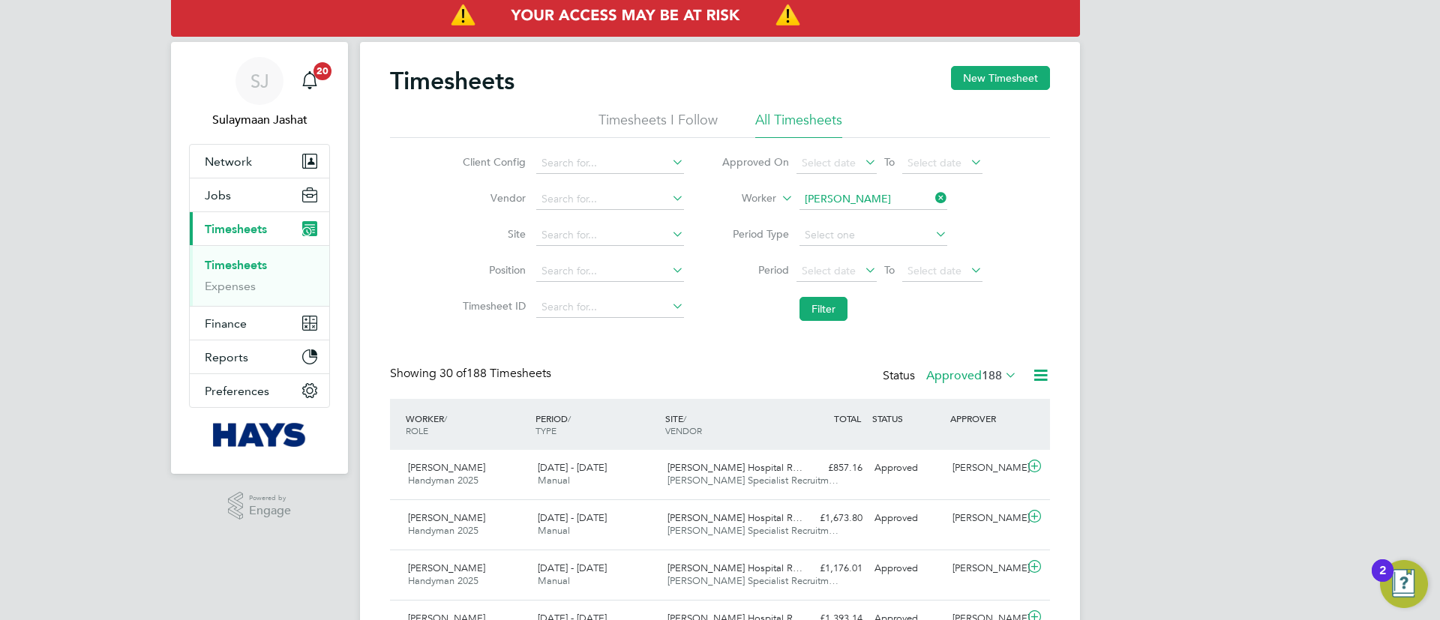
click at [862, 271] on icon at bounding box center [862, 270] width 0 height 21
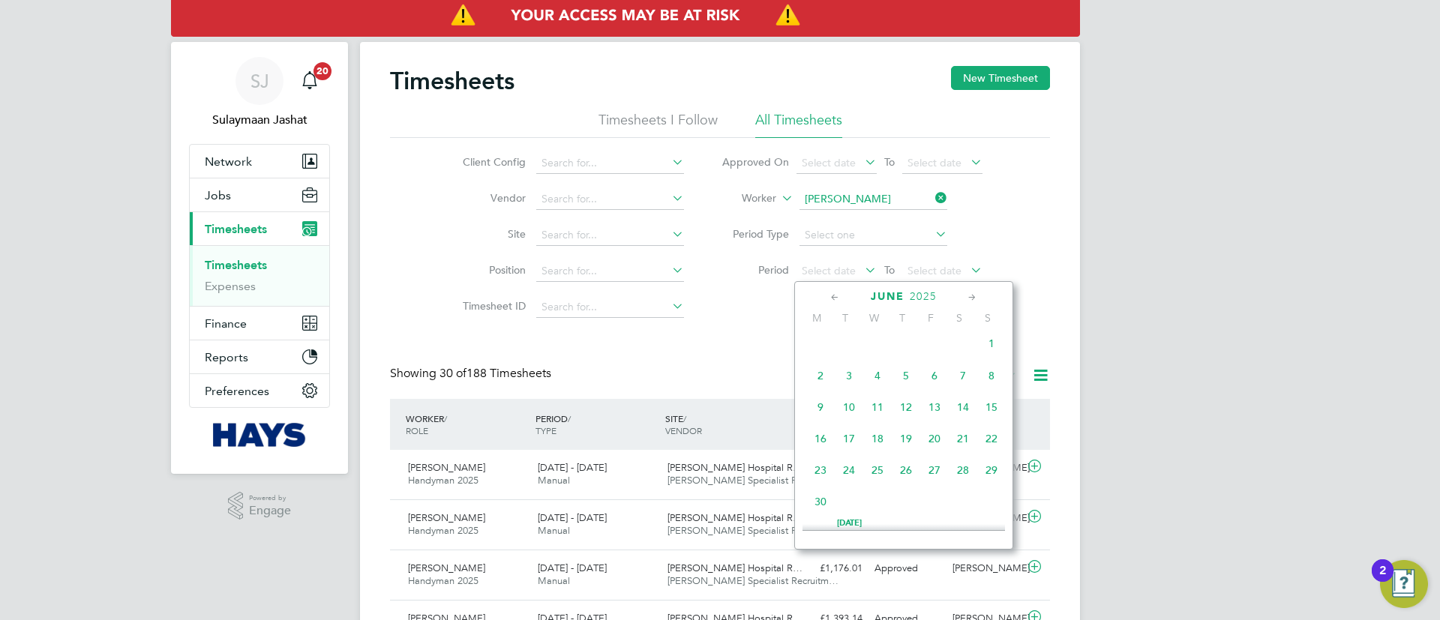
scroll to position [216, 0]
click at [920, 374] on div "May 1 2 3 4 5 6 7 8 9 10 11 12 13 14 15 16 17 18 19 20 21 22 23 24 25 26 27 28 …" at bounding box center [913, 359] width 221 height 158
click at [914, 363] on span "15" at bounding box center [906, 358] width 29 height 29
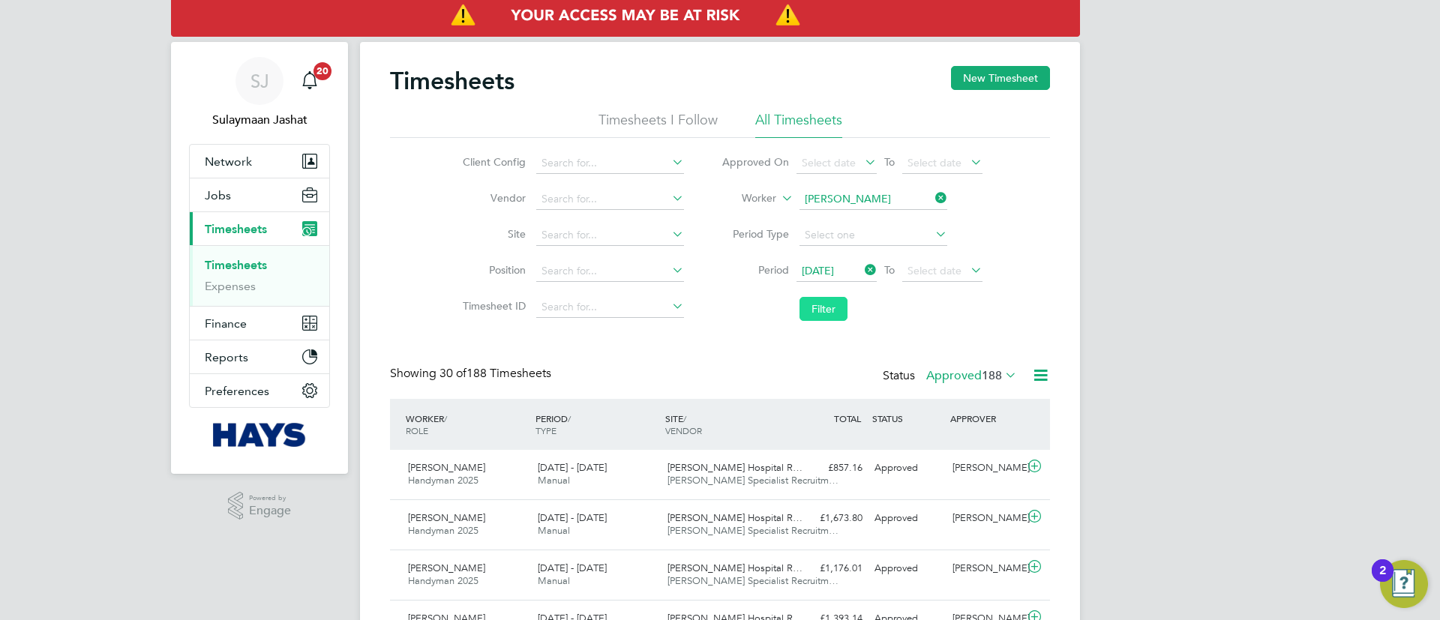
click at [802, 302] on button "Filter" at bounding box center [824, 309] width 48 height 24
click at [825, 266] on span "15 May 2025" at bounding box center [818, 271] width 32 height 14
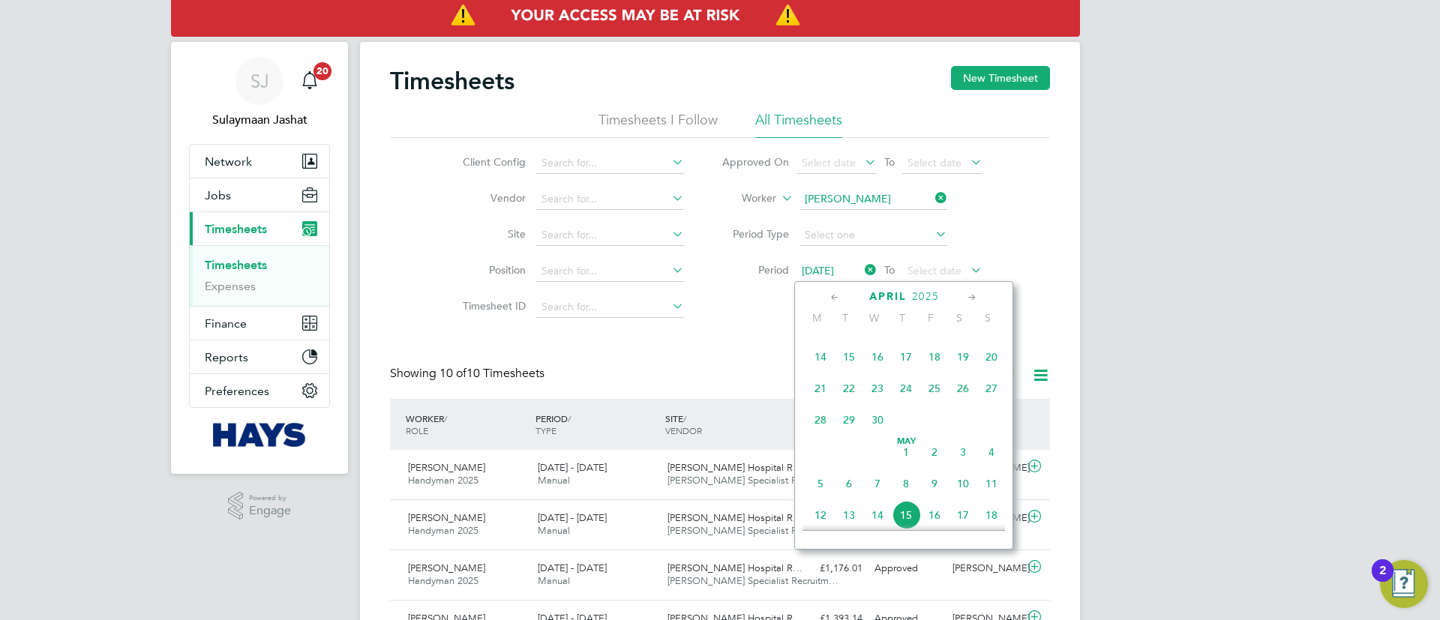
click at [910, 400] on span "24" at bounding box center [906, 388] width 29 height 29
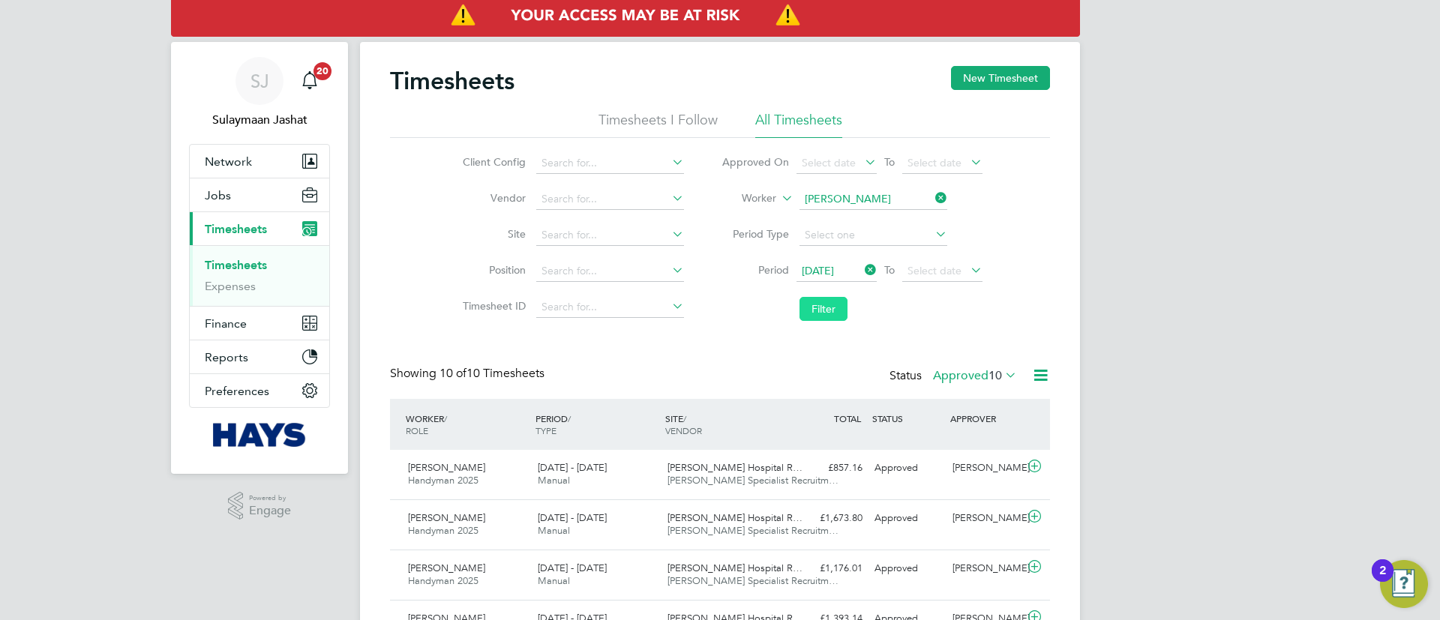
click at [839, 298] on button "Filter" at bounding box center [824, 309] width 48 height 24
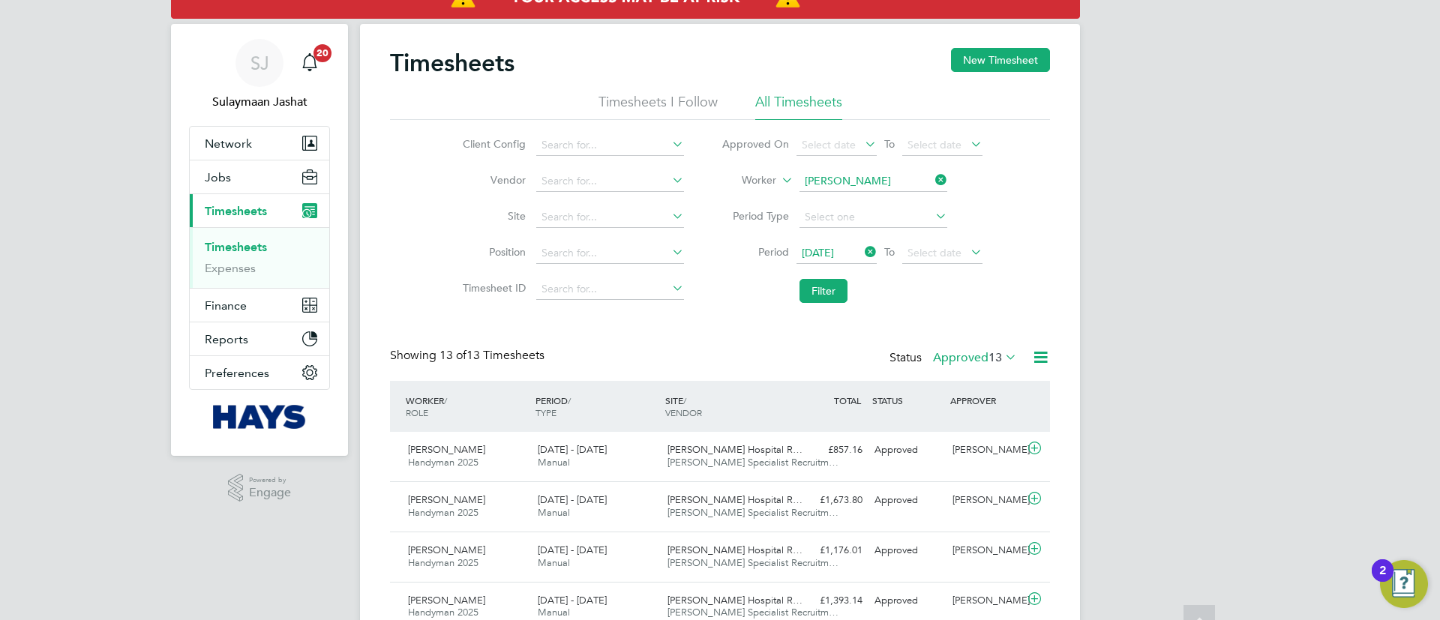
scroll to position [0, 0]
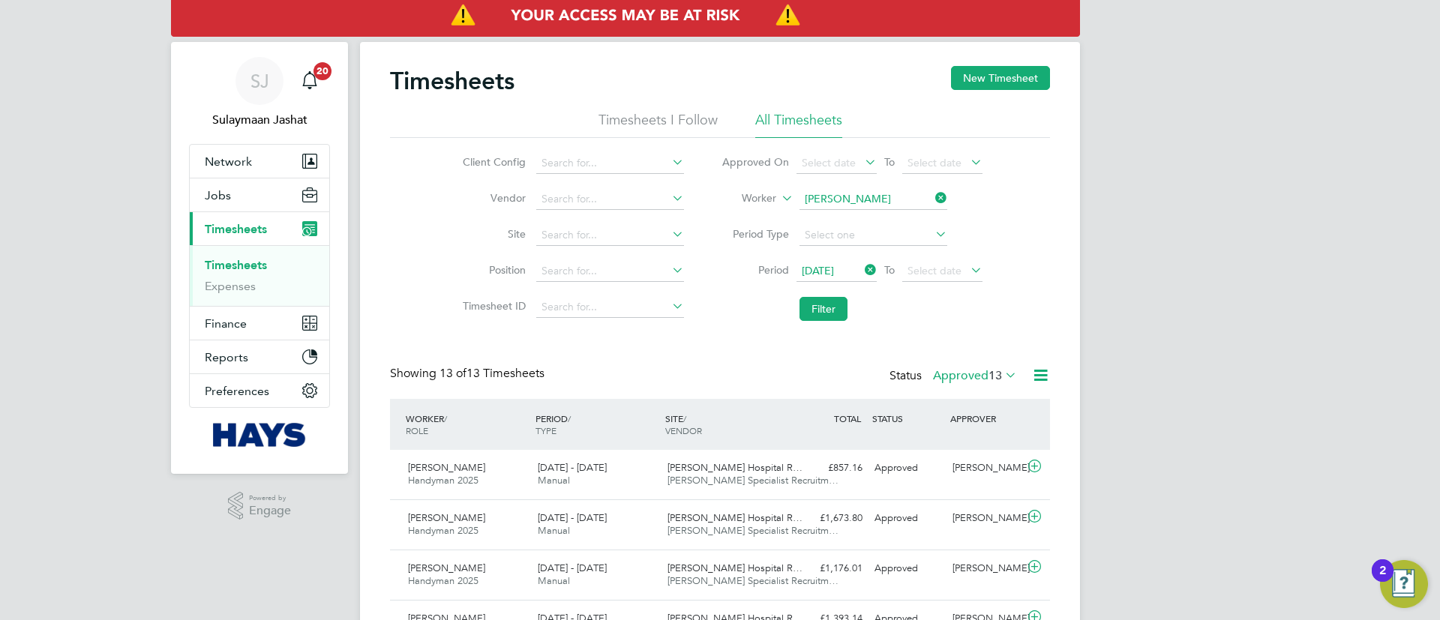
drag, startPoint x: 629, startPoint y: 370, endPoint x: 614, endPoint y: 374, distance: 16.4
click at [617, 371] on div "Showing 13 of 13 Timesheets Status Approved 13" at bounding box center [720, 382] width 660 height 33
click at [663, 383] on div "Showing 13 of 13 Timesheets Status Approved 13" at bounding box center [720, 382] width 660 height 33
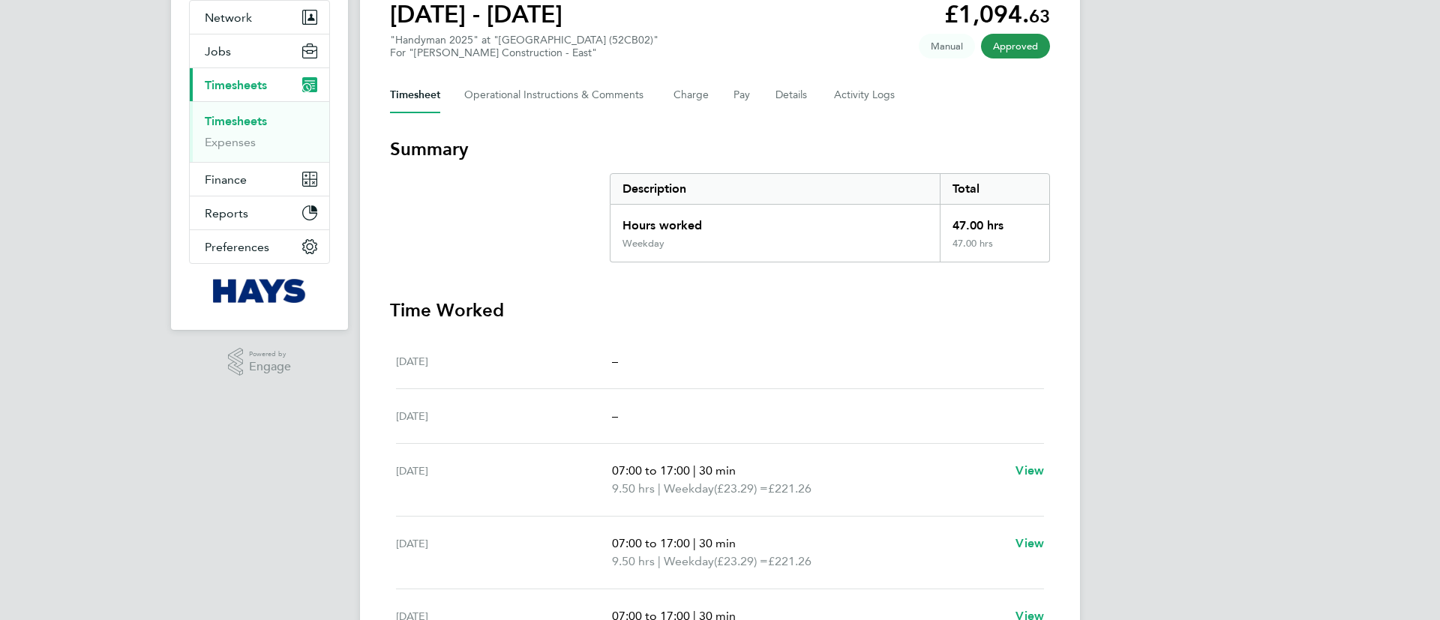
scroll to position [225, 0]
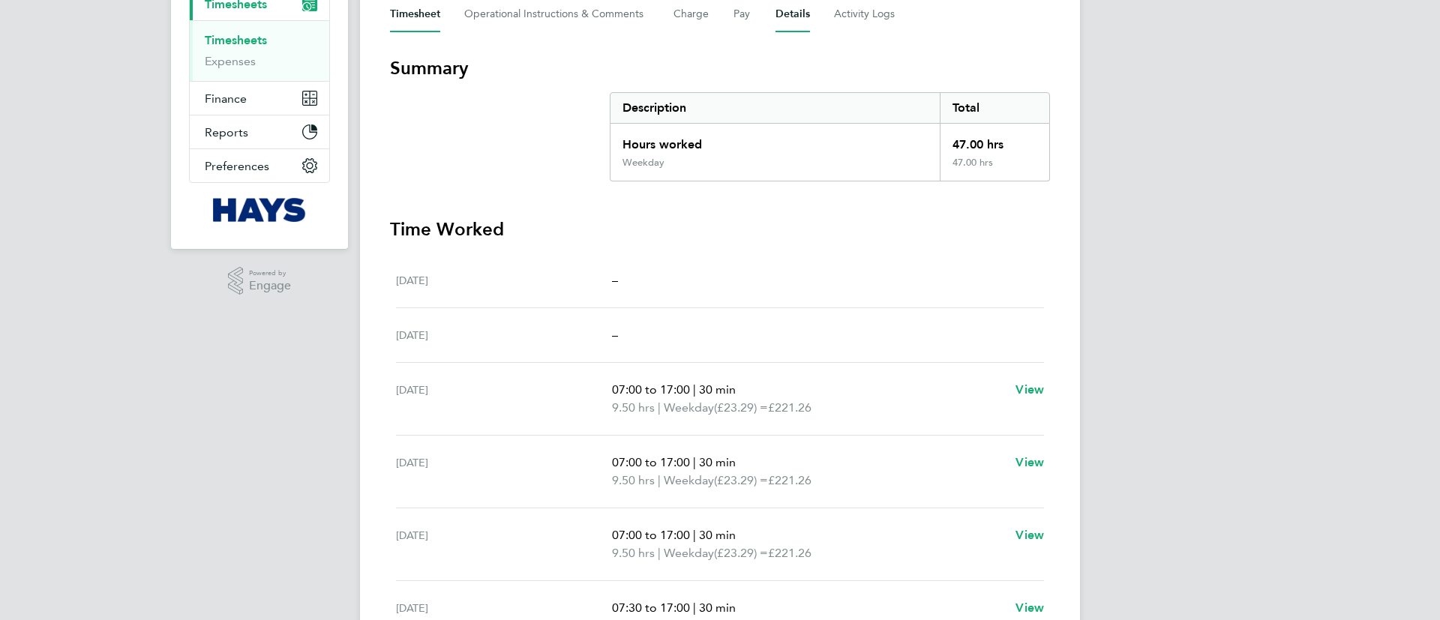
click at [793, 28] on button "Details" at bounding box center [793, 14] width 35 height 36
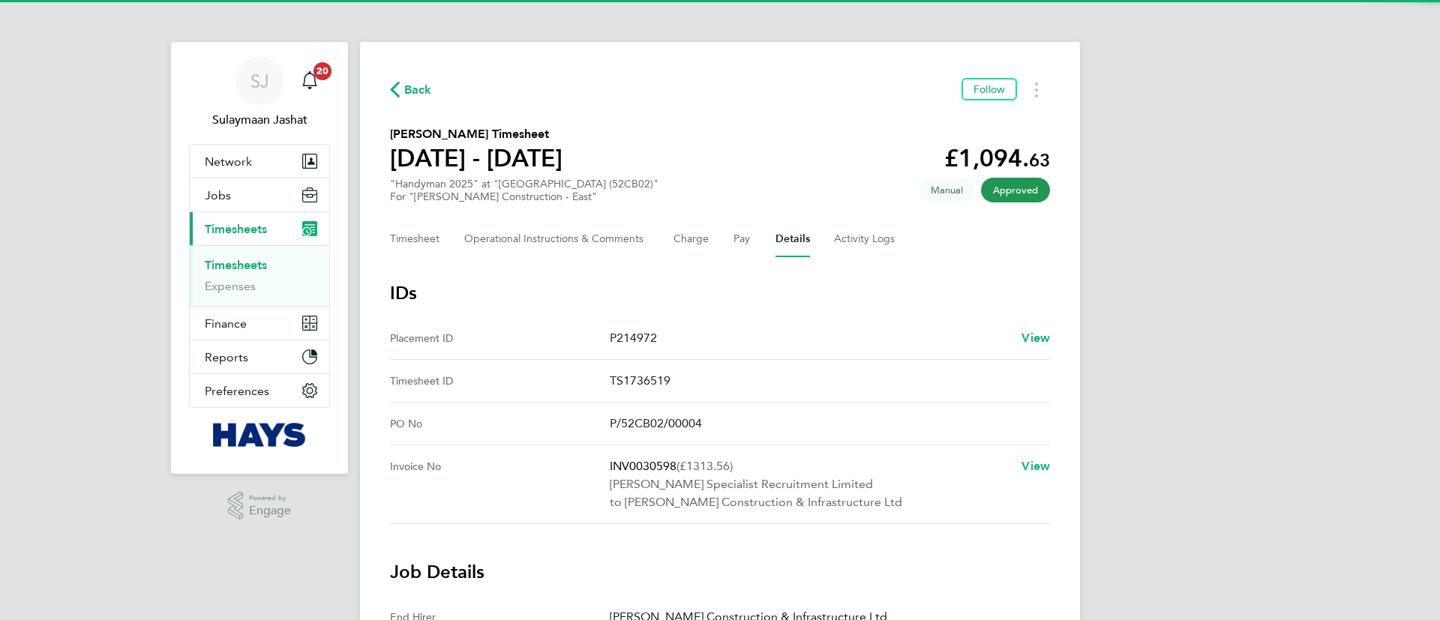
click at [1044, 325] on ID "Placement ID P214972 View" at bounding box center [720, 338] width 660 height 43
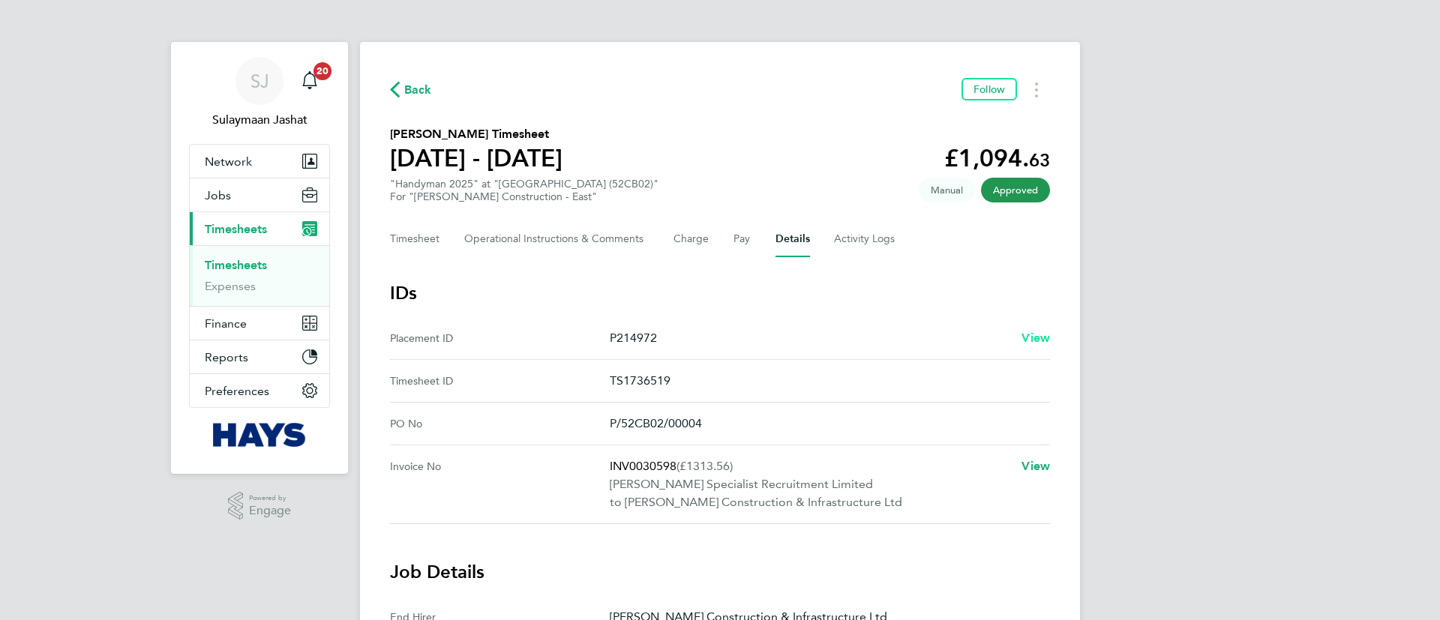
click at [1037, 336] on span "View" at bounding box center [1036, 338] width 29 height 14
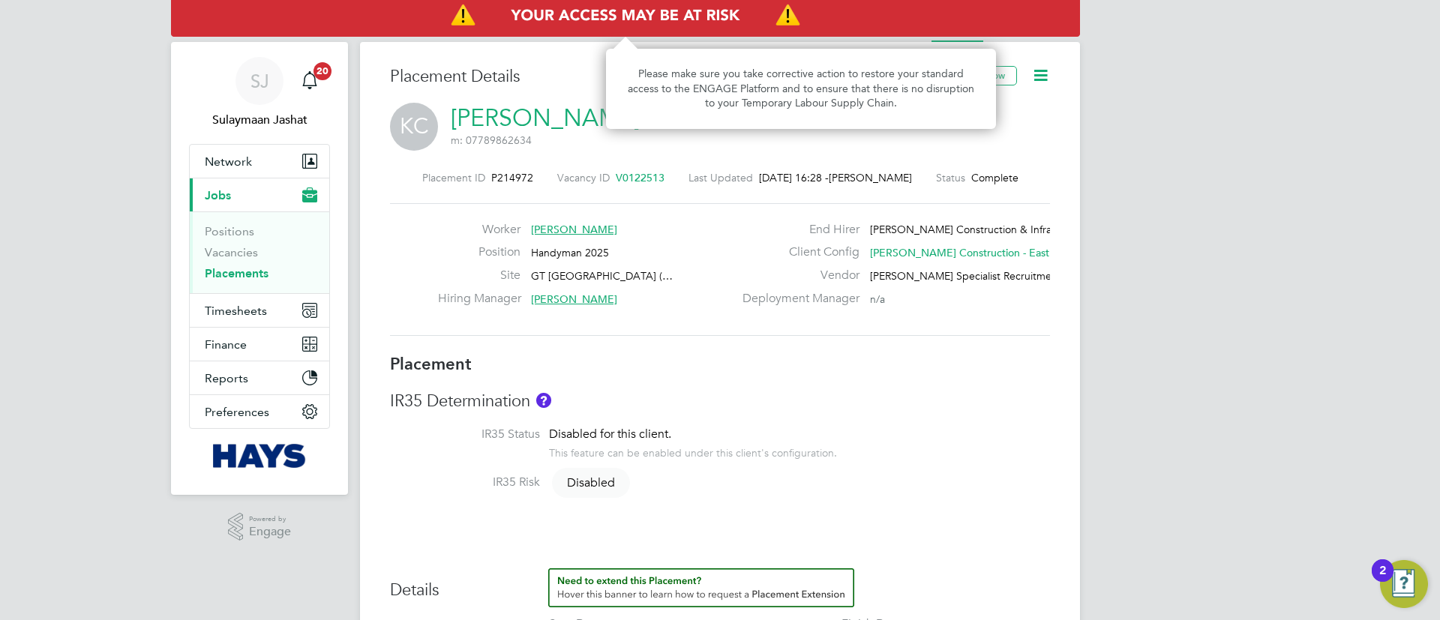
click at [1038, 21] on img "Access At Risk" at bounding box center [625, 16] width 909 height 42
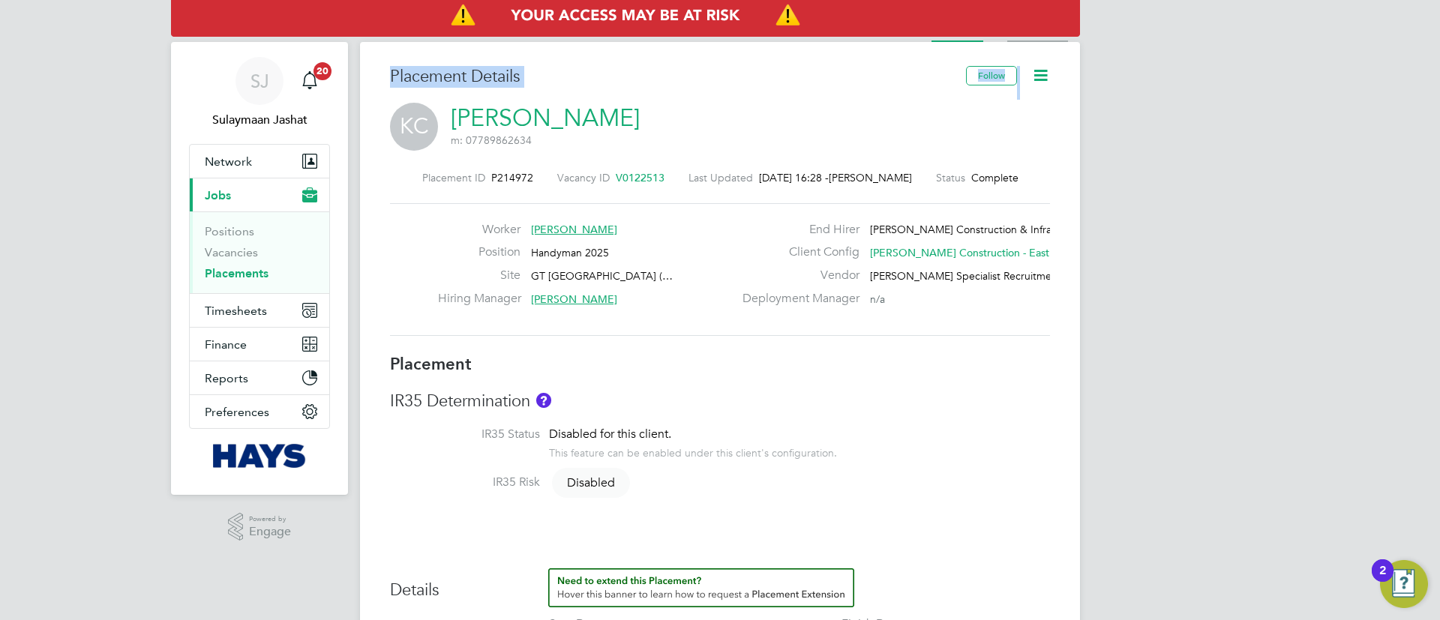
click at [1040, 36] on img "Access At Risk" at bounding box center [625, 16] width 909 height 42
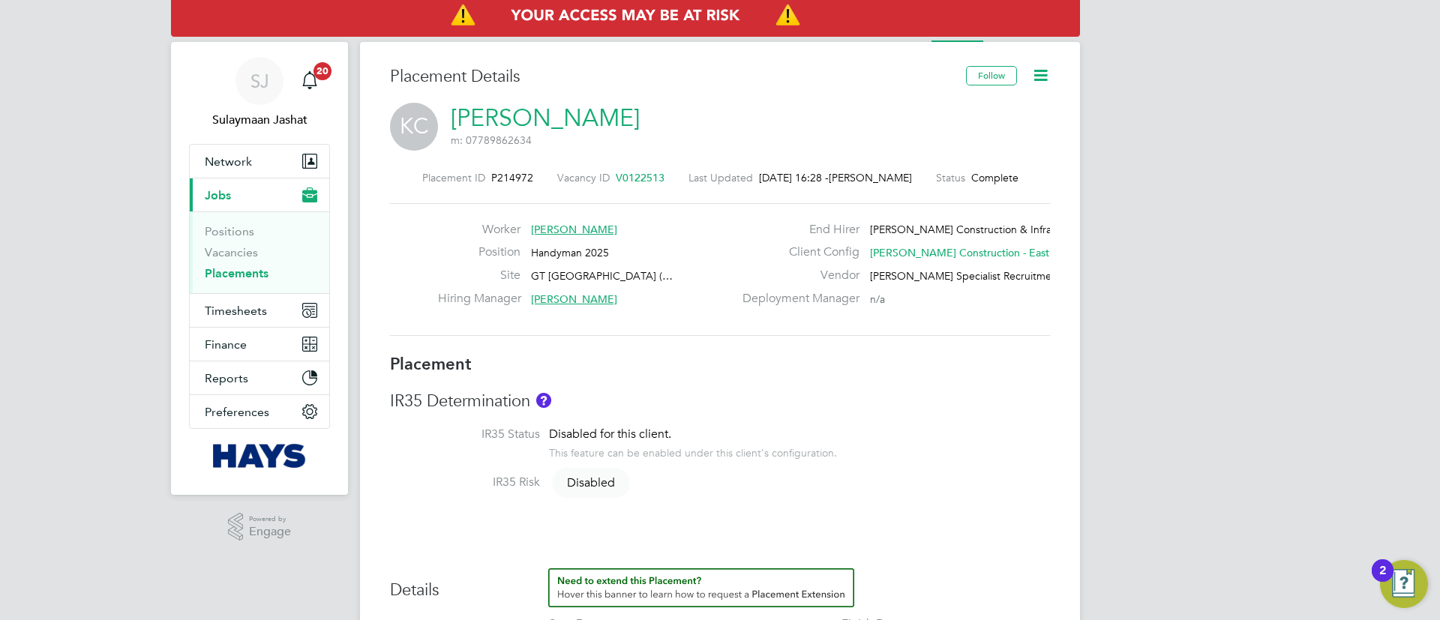
click at [1044, 38] on li "Activity Logs" at bounding box center [1037, 27] width 61 height 30
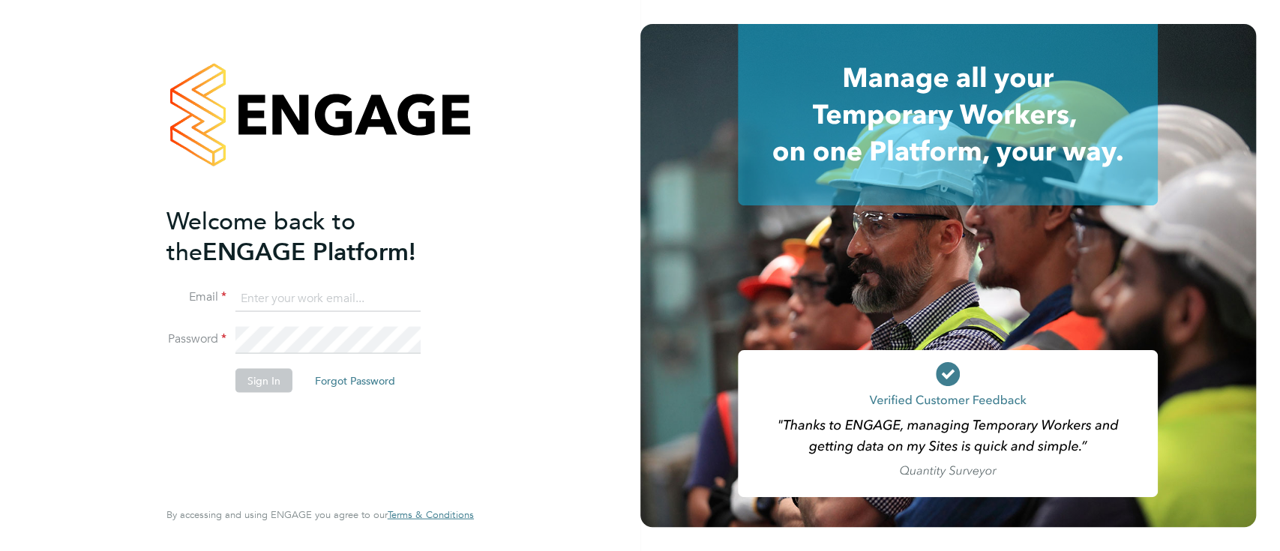
click at [291, 309] on input at bounding box center [328, 298] width 185 height 27
click at [360, 296] on input at bounding box center [328, 298] width 185 height 27
type input "[EMAIL_ADDRESS][PERSON_NAME][DOMAIN_NAME]"
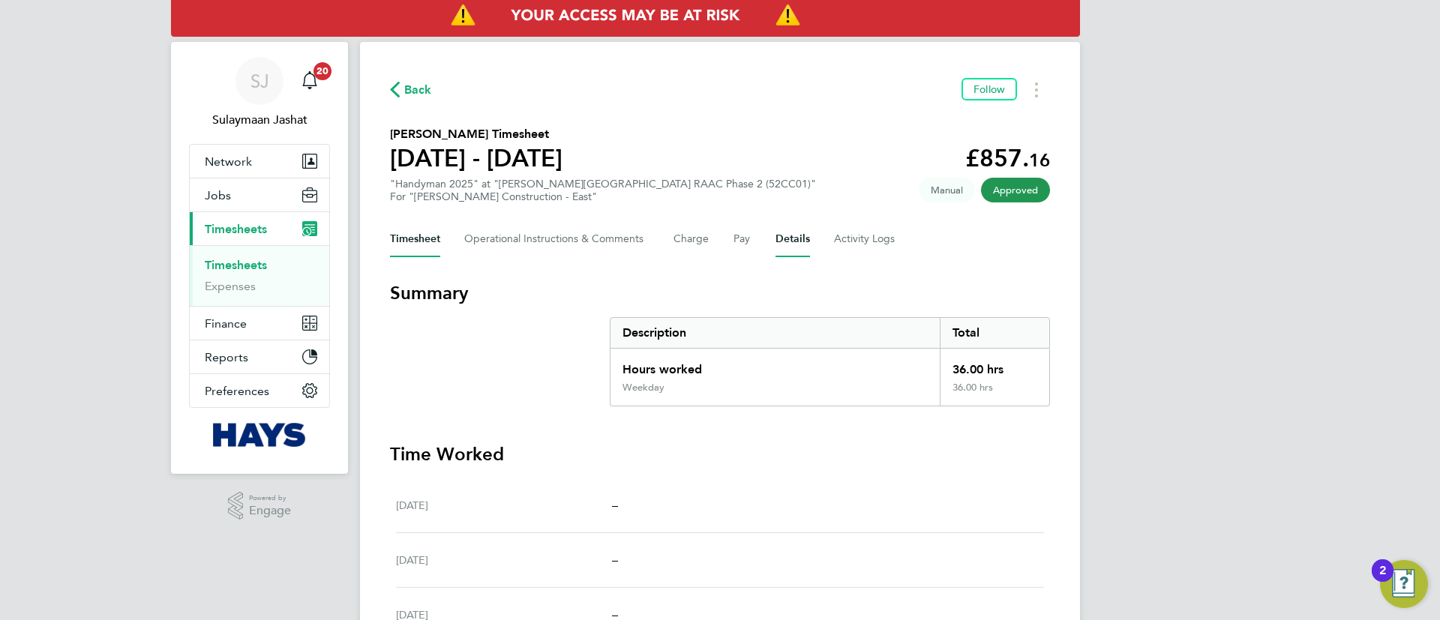
drag, startPoint x: 797, startPoint y: 222, endPoint x: 791, endPoint y: 243, distance: 21.8
click at [797, 222] on button "Details" at bounding box center [793, 239] width 35 height 36
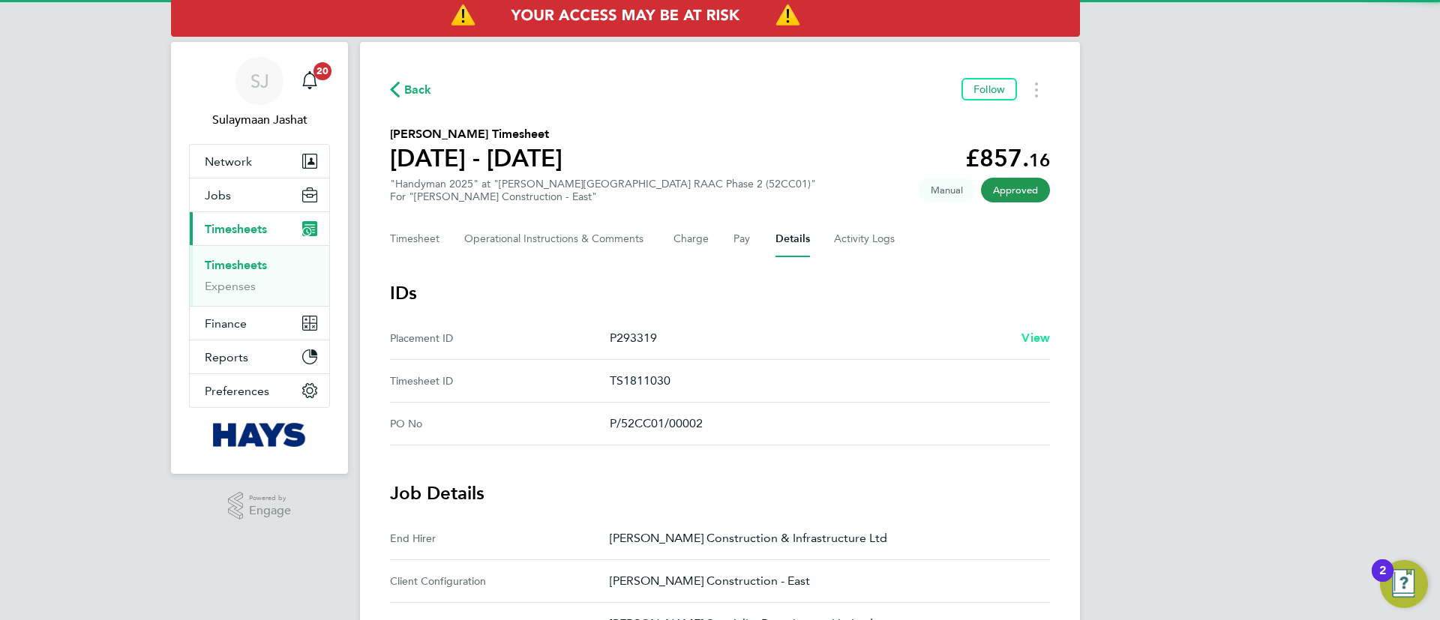
click at [1022, 340] on div "P293319 View" at bounding box center [830, 338] width 440 height 18
click at [1025, 338] on span "View" at bounding box center [1036, 338] width 29 height 14
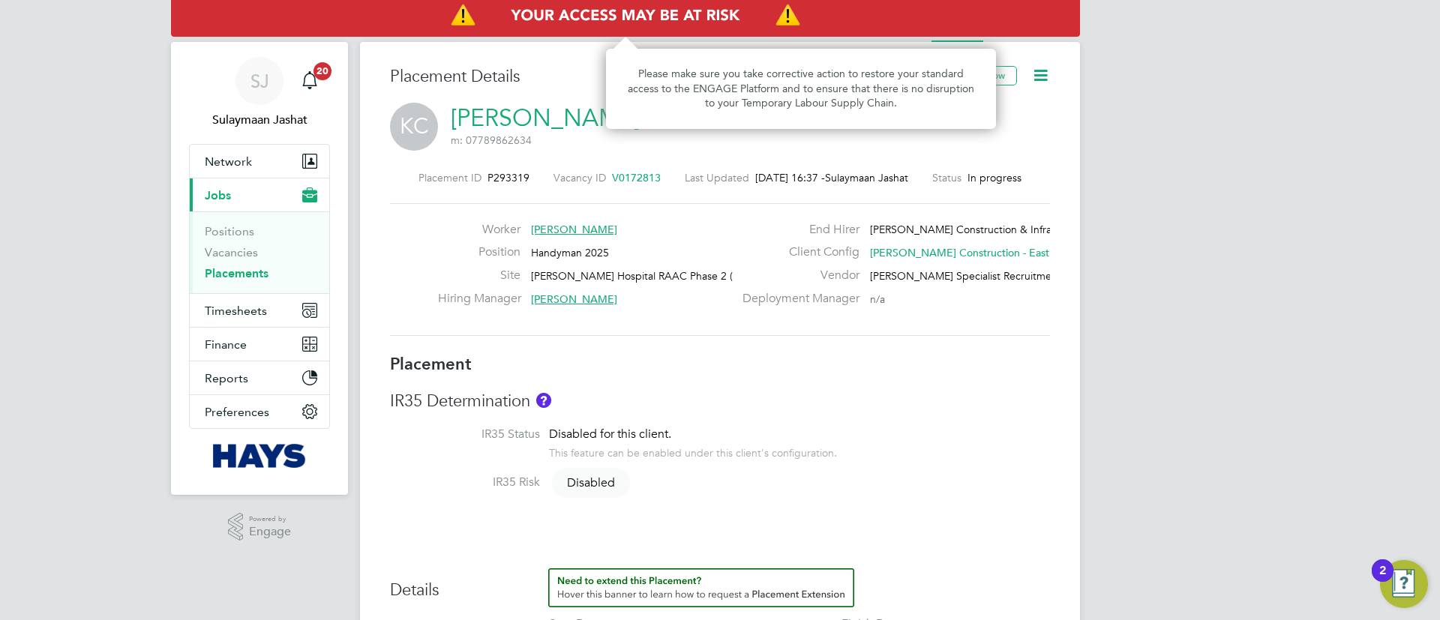
click at [1046, 35] on img "Access At Risk" at bounding box center [625, 16] width 909 height 42
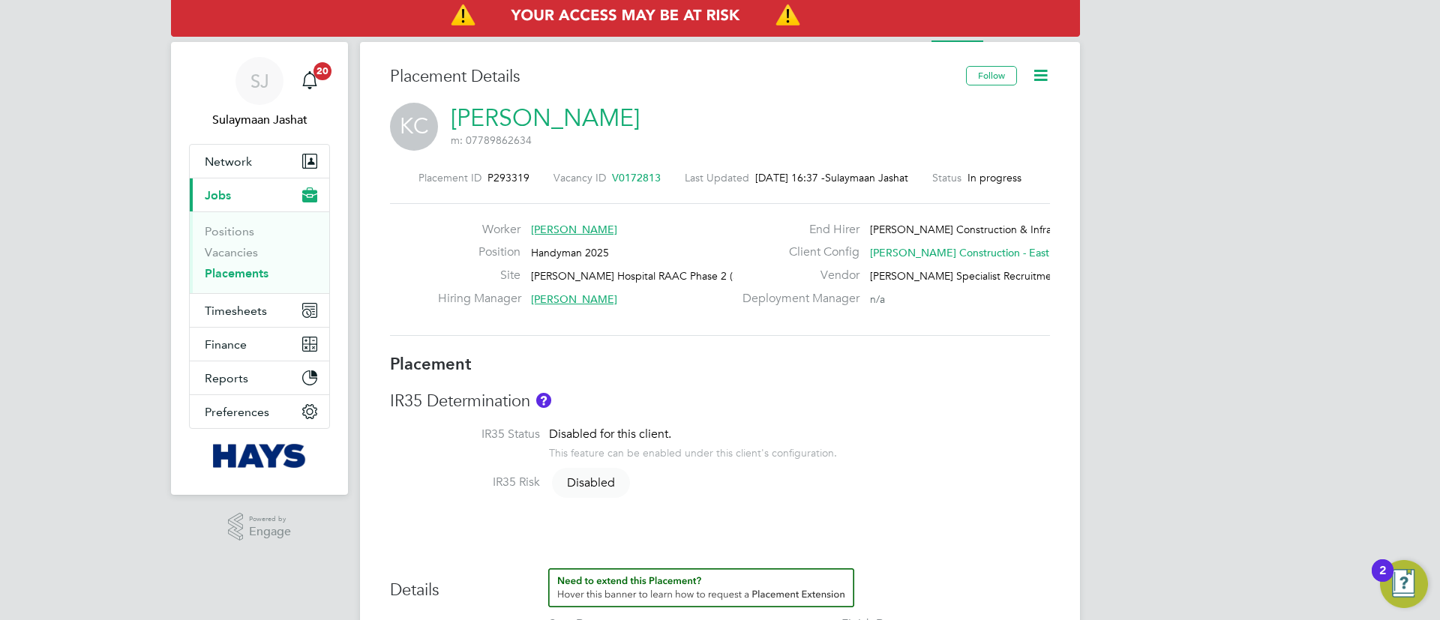
click at [1043, 40] on li "Activity Logs" at bounding box center [1037, 27] width 61 height 30
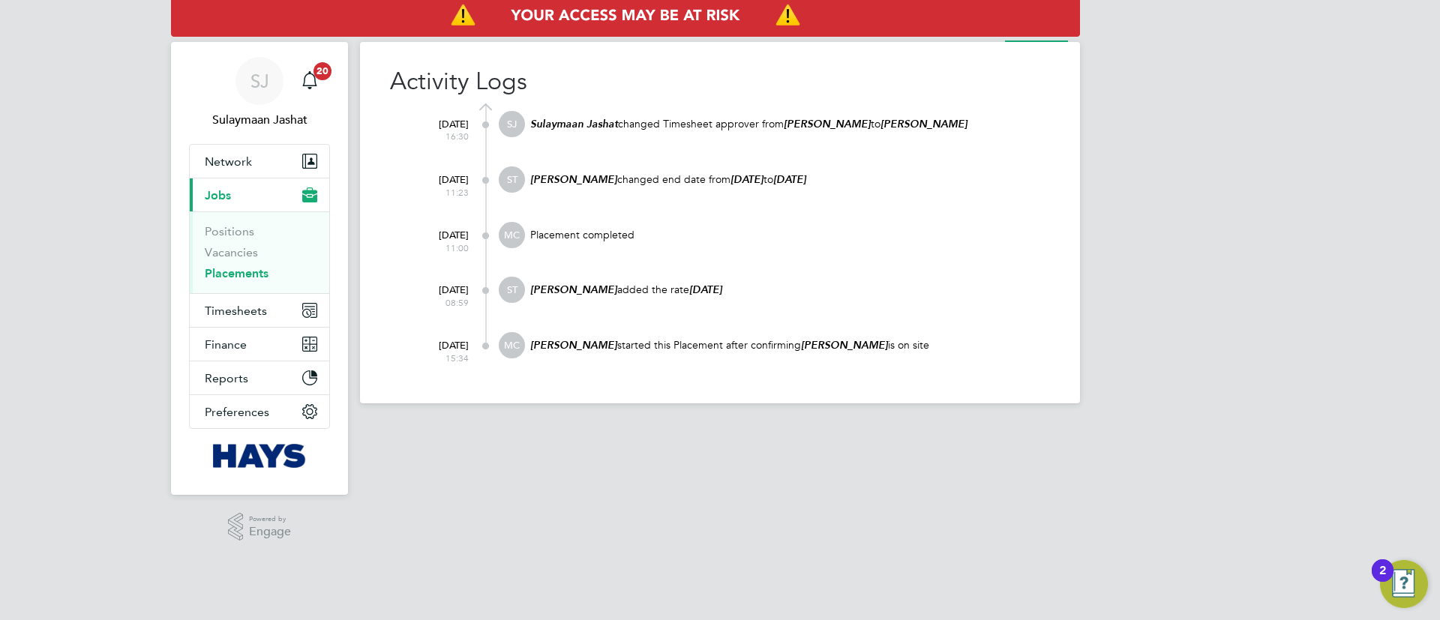
click at [979, 43] on div "Activity Logs [DATE] 16:30 SJ Sulaymaan Jashat changed Timesheet approver from …" at bounding box center [720, 223] width 720 height 362
click at [979, 37] on li "Placement" at bounding box center [957, 27] width 50 height 30
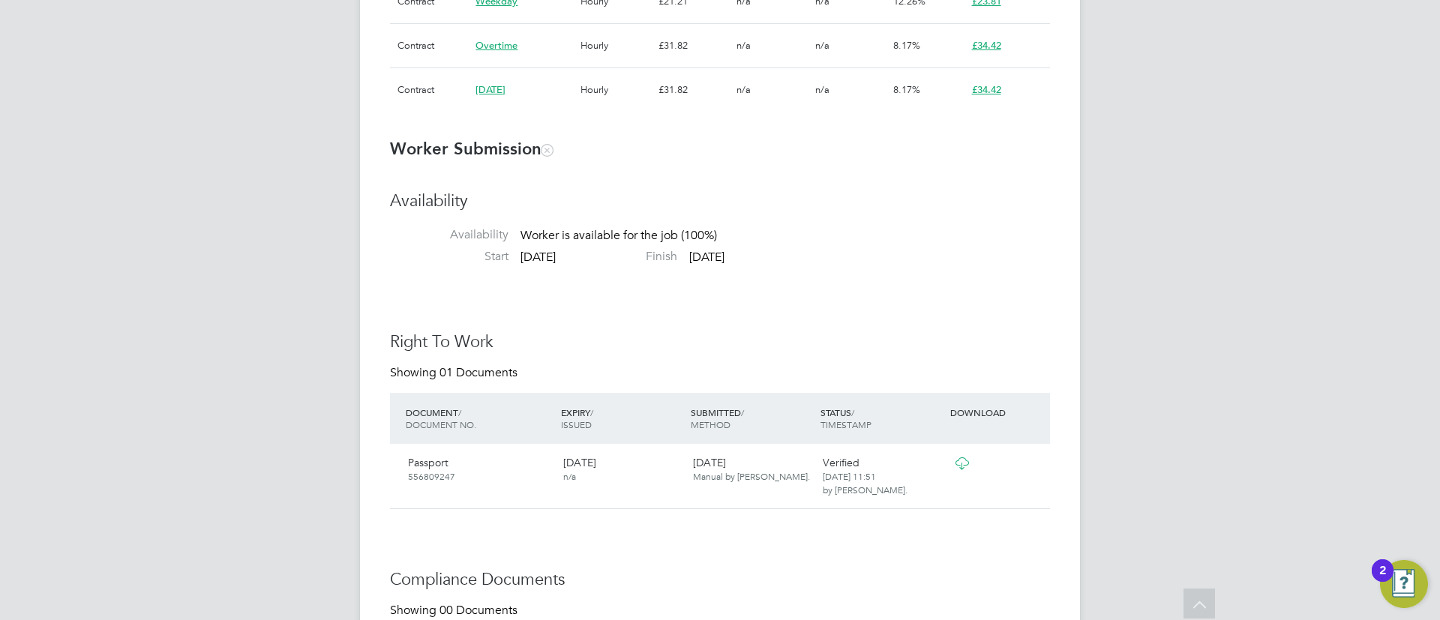
scroll to position [1013, 0]
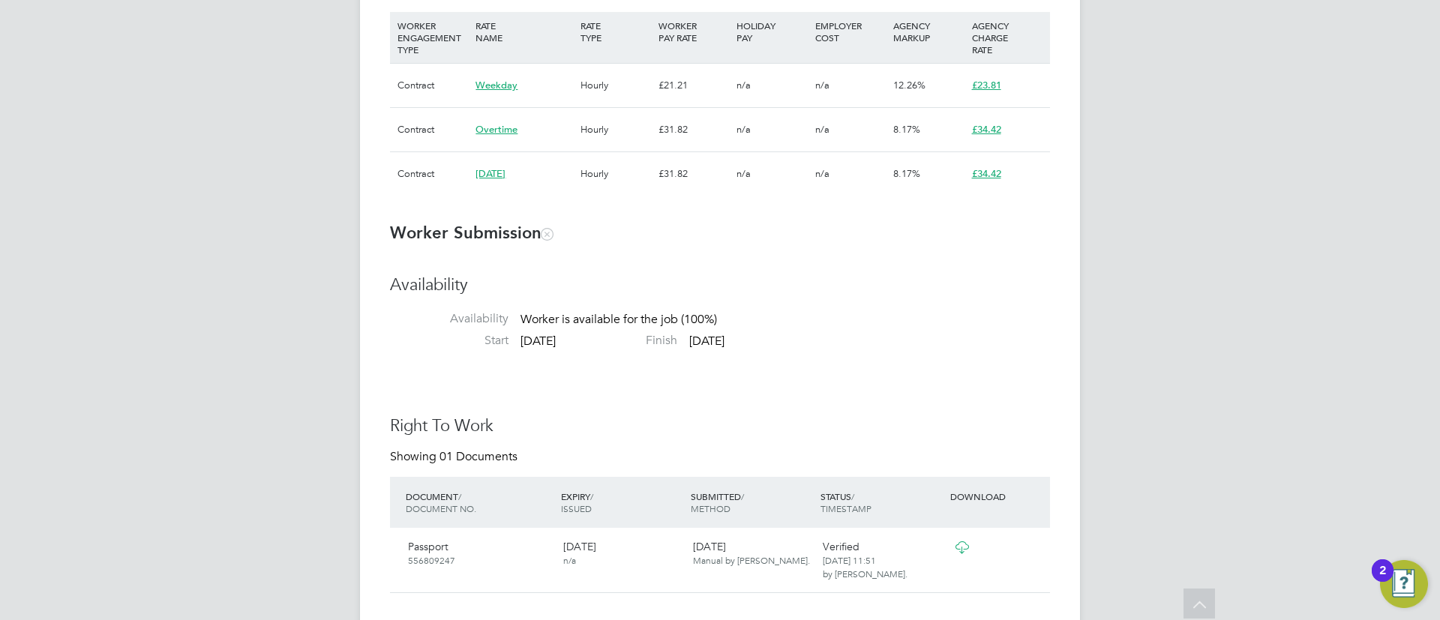
click at [1237, 254] on div "SJ Sulaymaan Jashat Notifications 20 Applications: Network Team Members Busines…" at bounding box center [720, 303] width 1440 height 2632
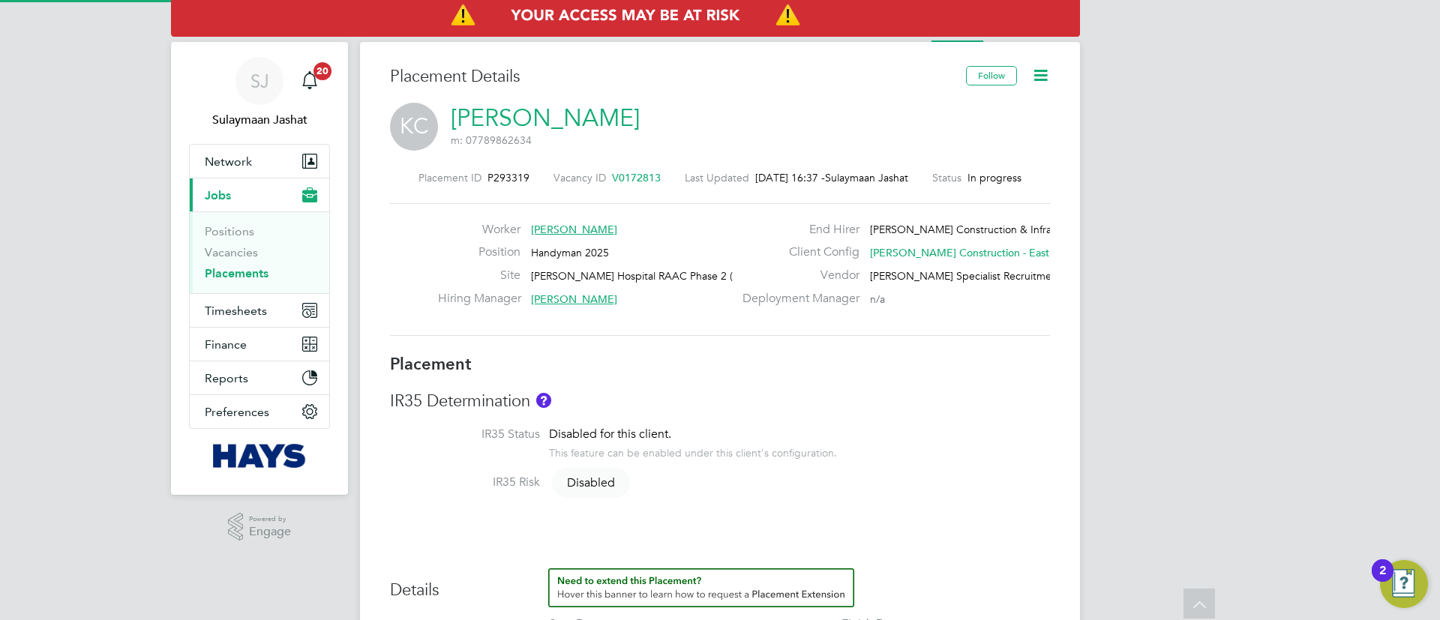
type input "[PERSON_NAME]"
type input "[DATE]"
type input "08:00"
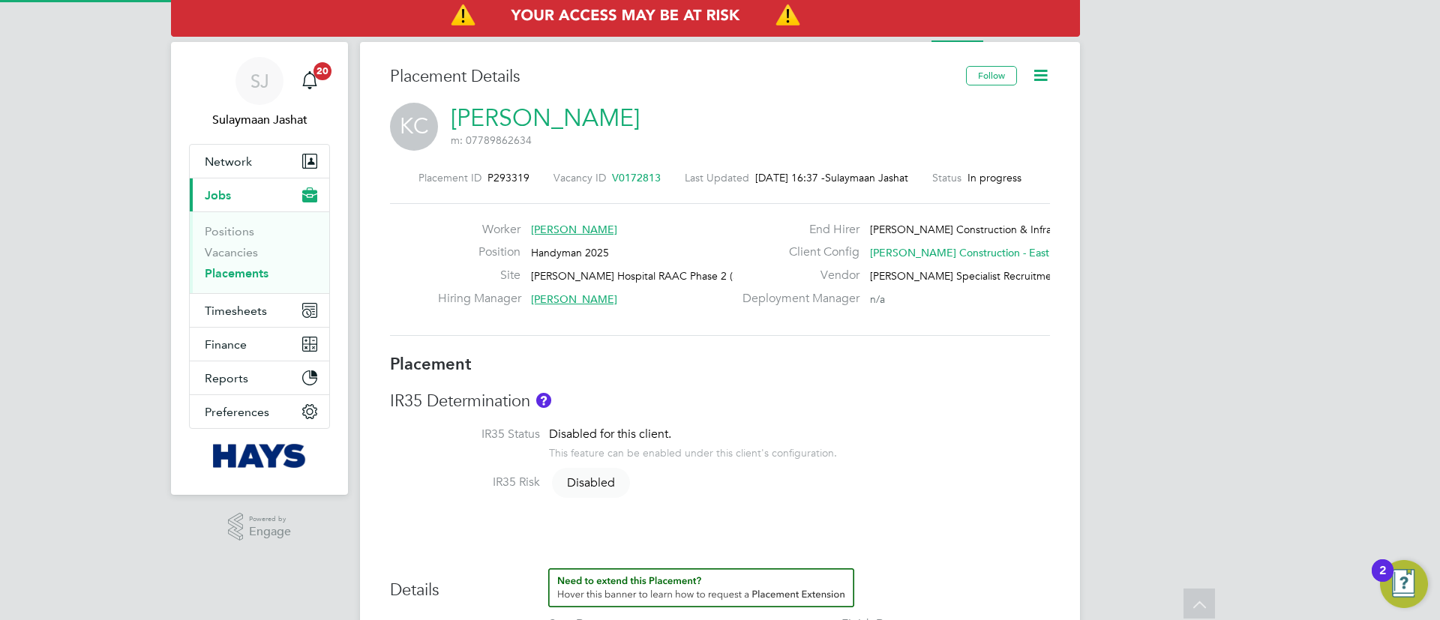
type input "18:00"
type input "30619356"
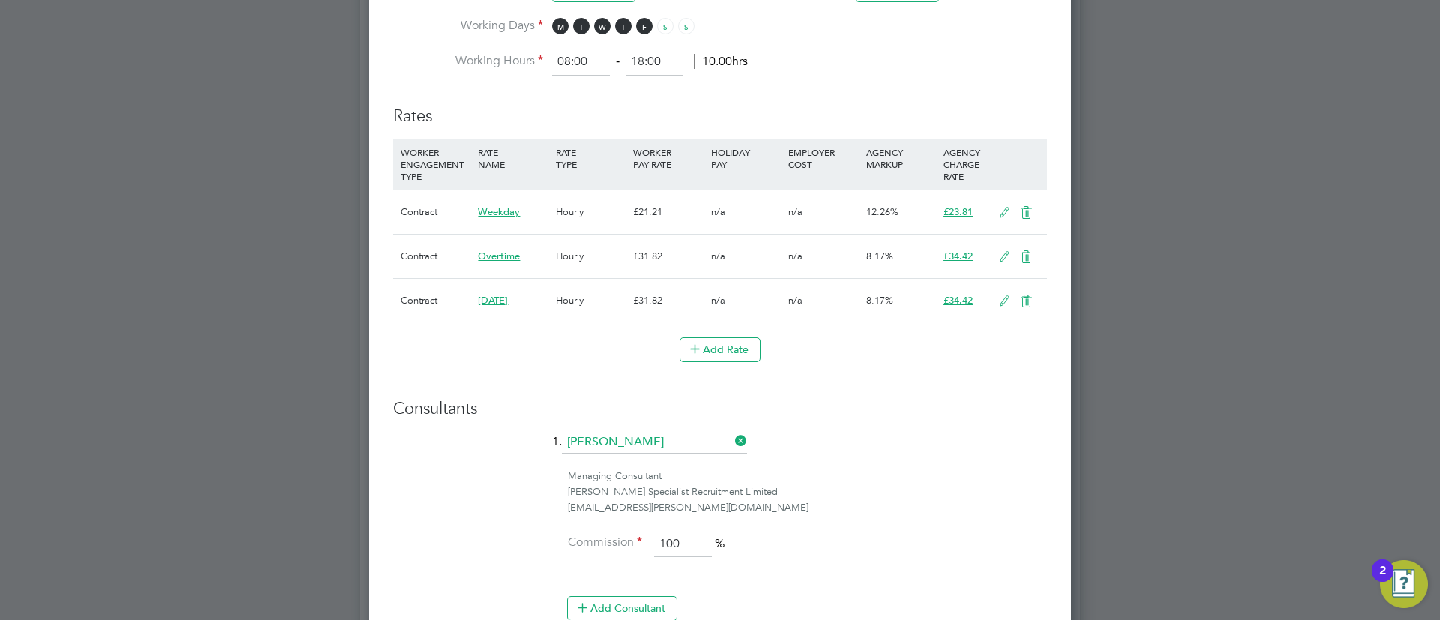
scroll to position [1013, 0]
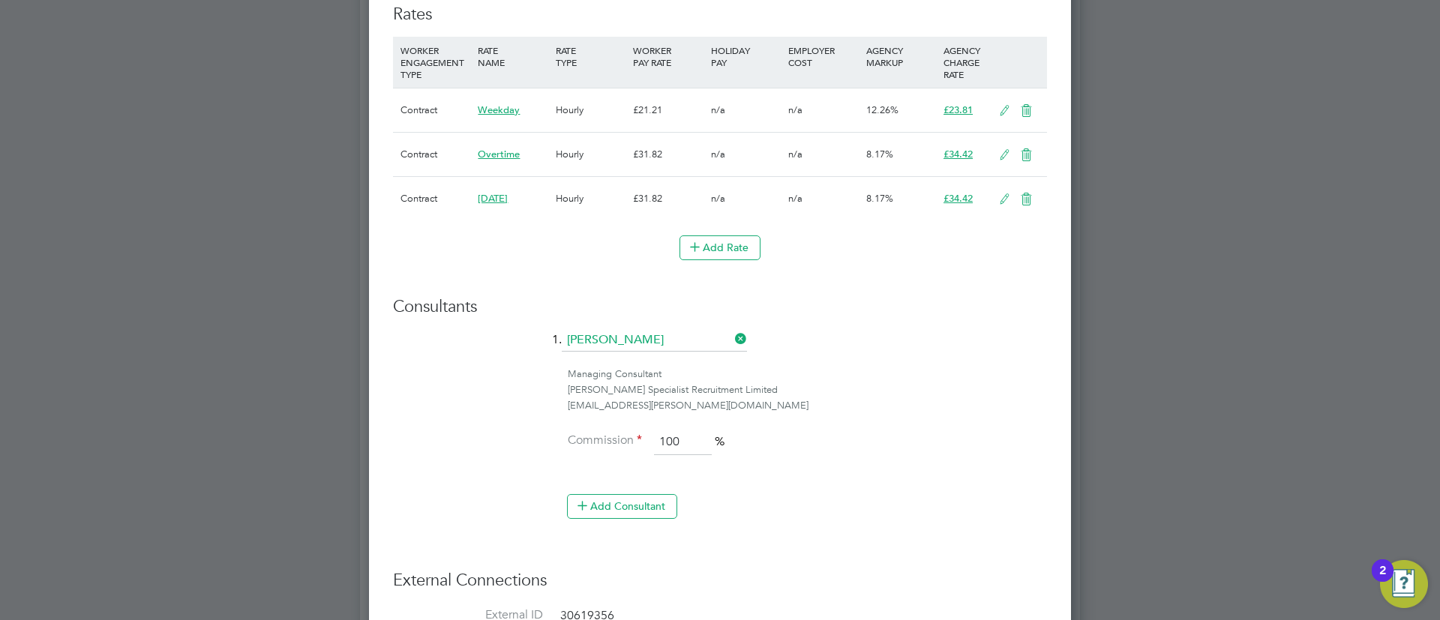
click at [1024, 152] on icon at bounding box center [1026, 155] width 19 height 12
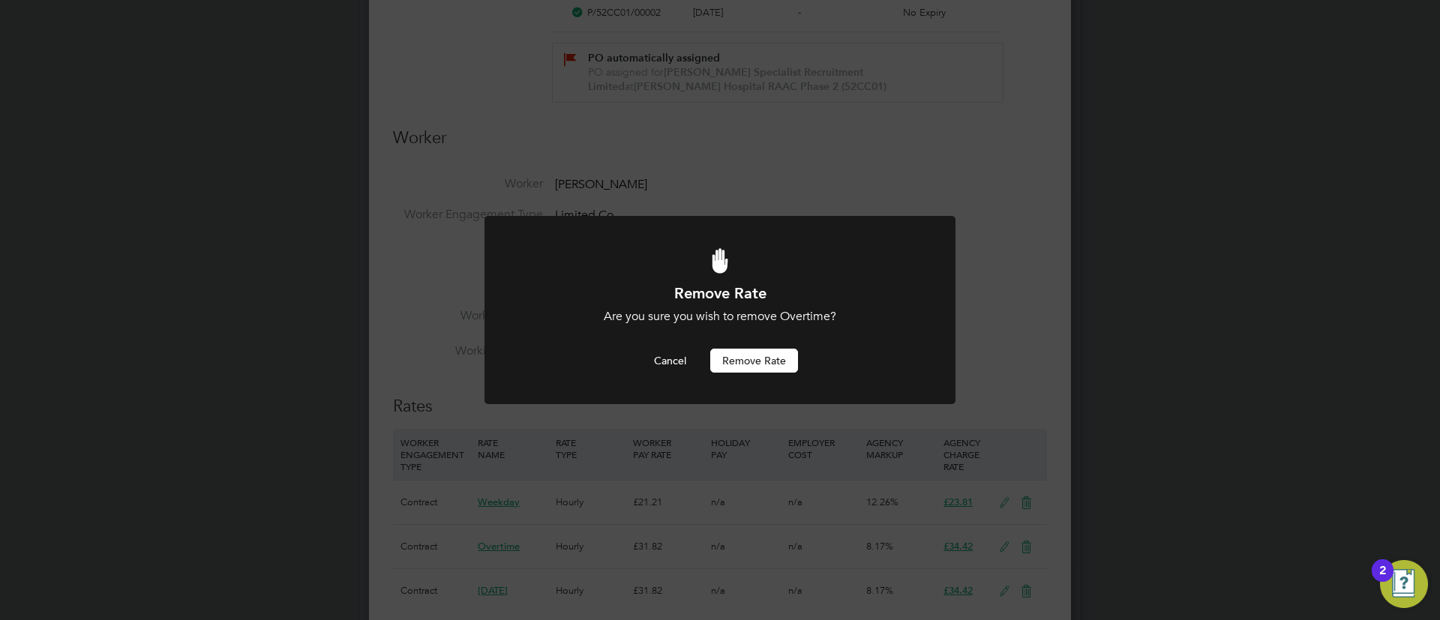
scroll to position [0, 0]
click at [776, 359] on button "Remove rate" at bounding box center [754, 361] width 88 height 24
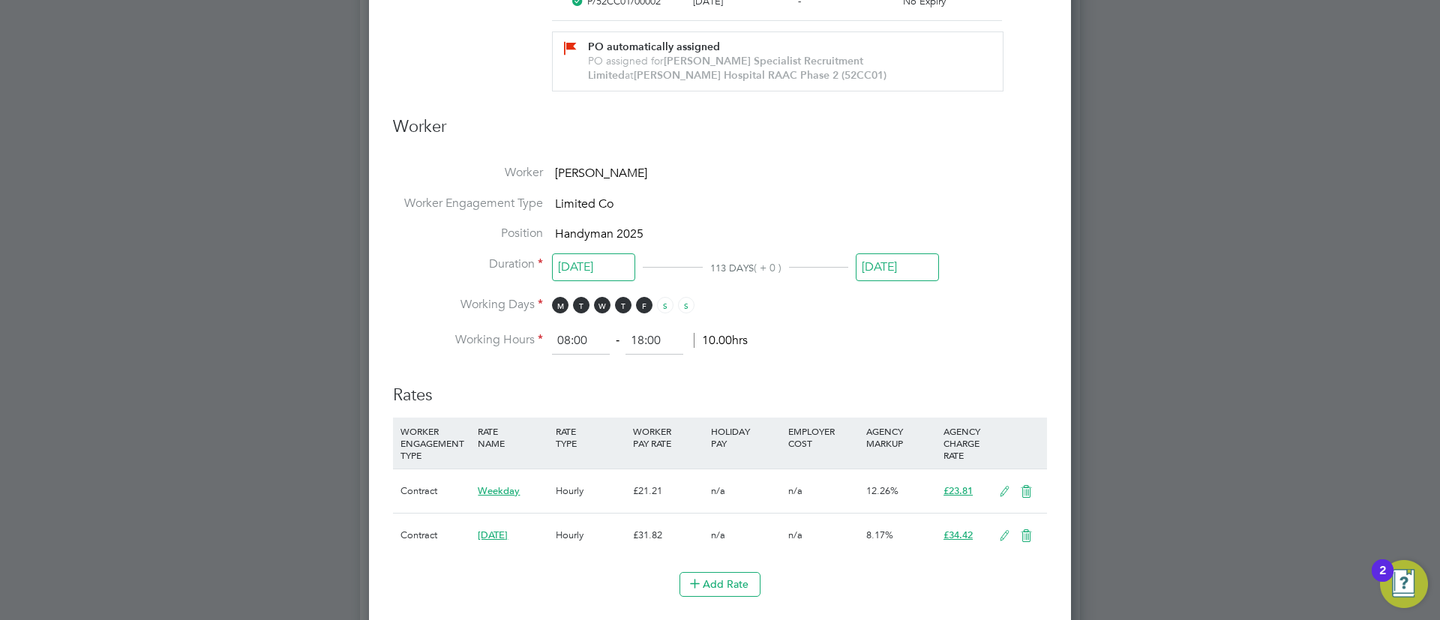
scroll to position [969, 0]
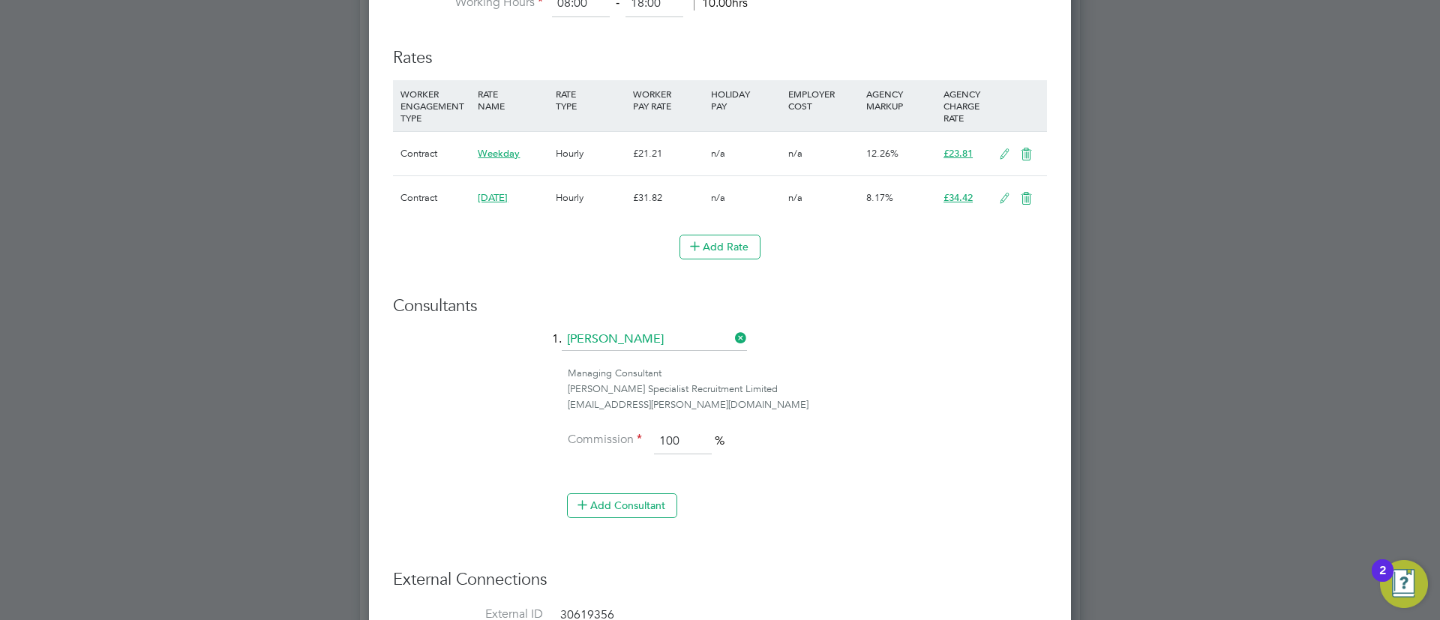
click at [1023, 195] on icon at bounding box center [1026, 199] width 19 height 12
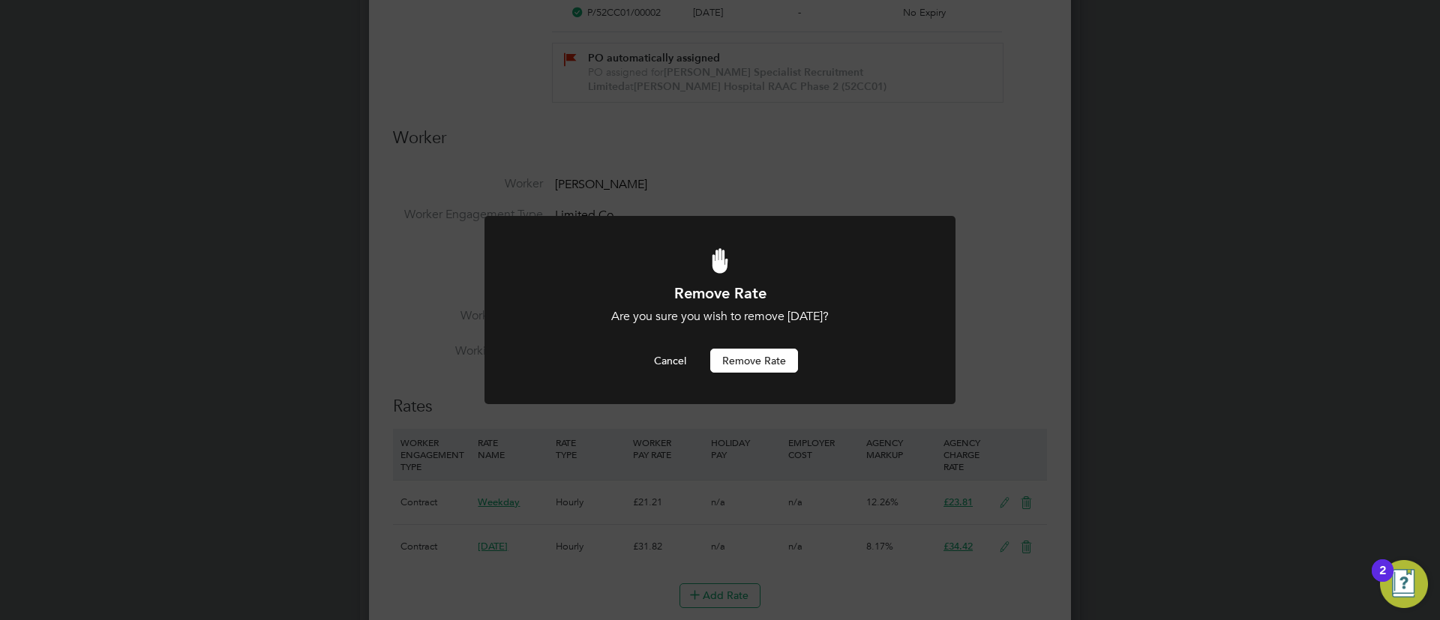
click at [778, 353] on button "Remove rate" at bounding box center [754, 361] width 88 height 24
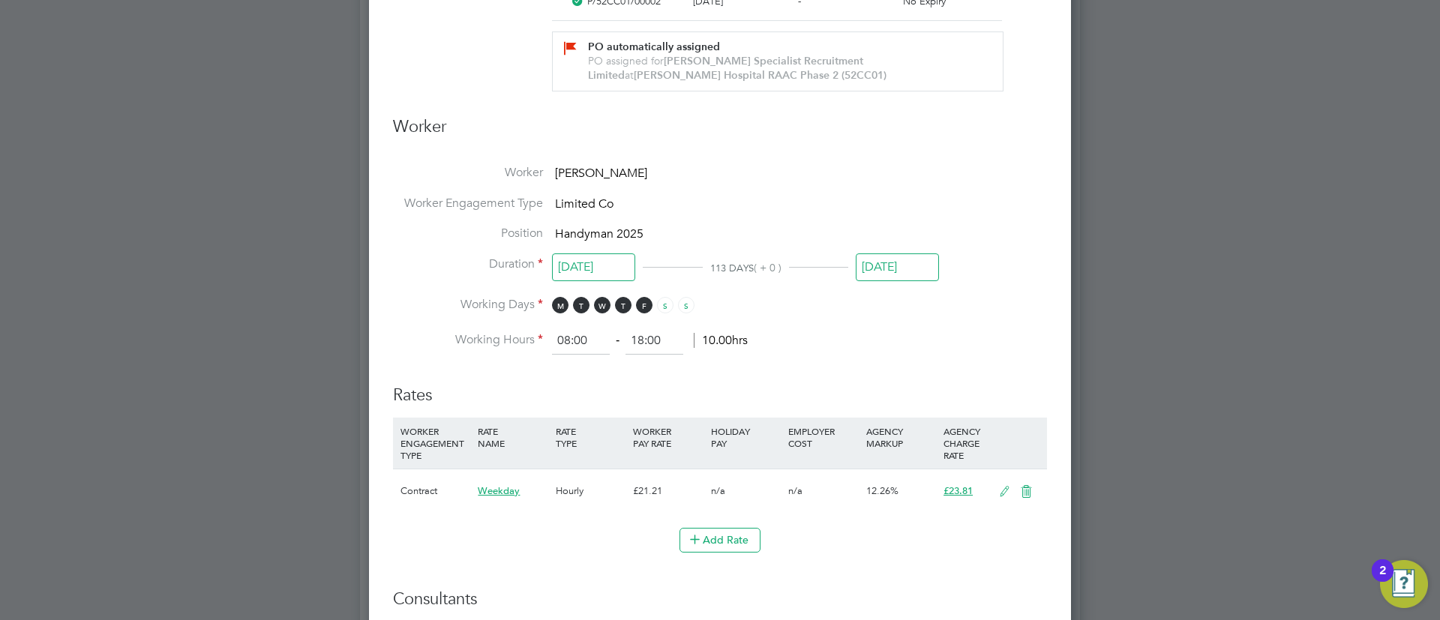
click at [819, 374] on h3 "Rates" at bounding box center [720, 388] width 654 height 37
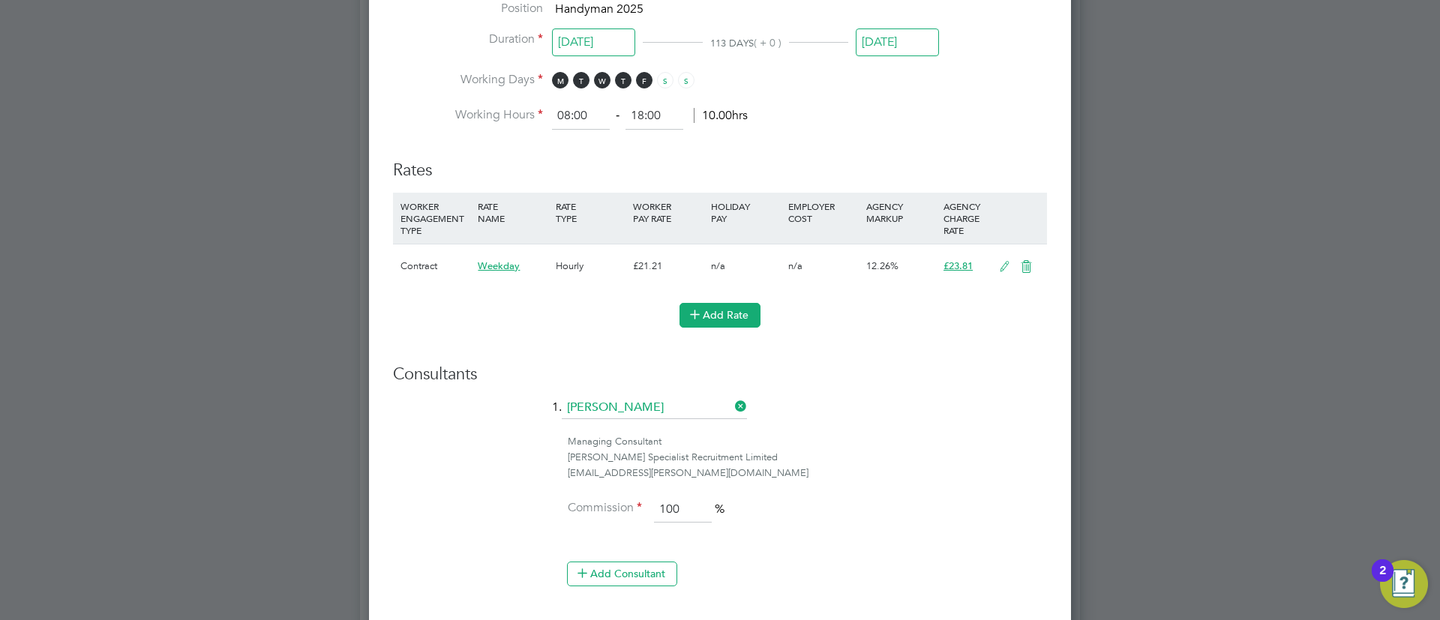
click at [736, 307] on button "Add Rate" at bounding box center [720, 315] width 81 height 24
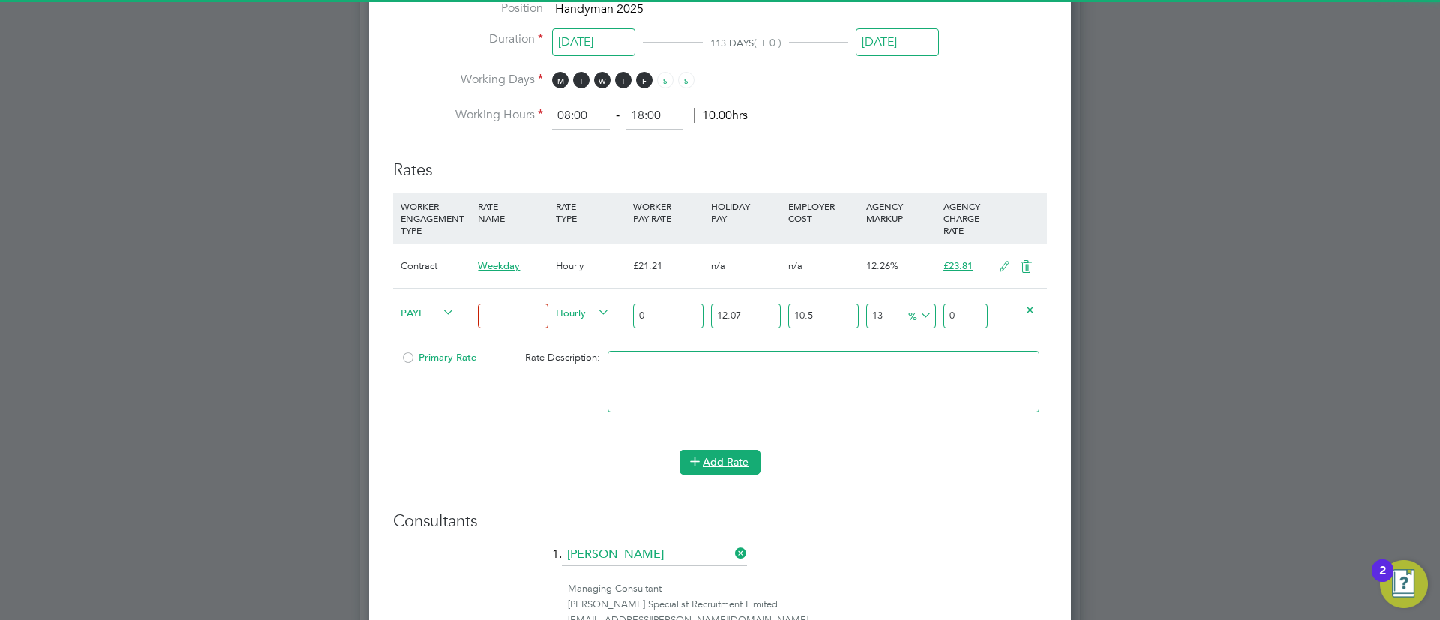
click at [713, 470] on button "Add Rate" at bounding box center [720, 462] width 81 height 24
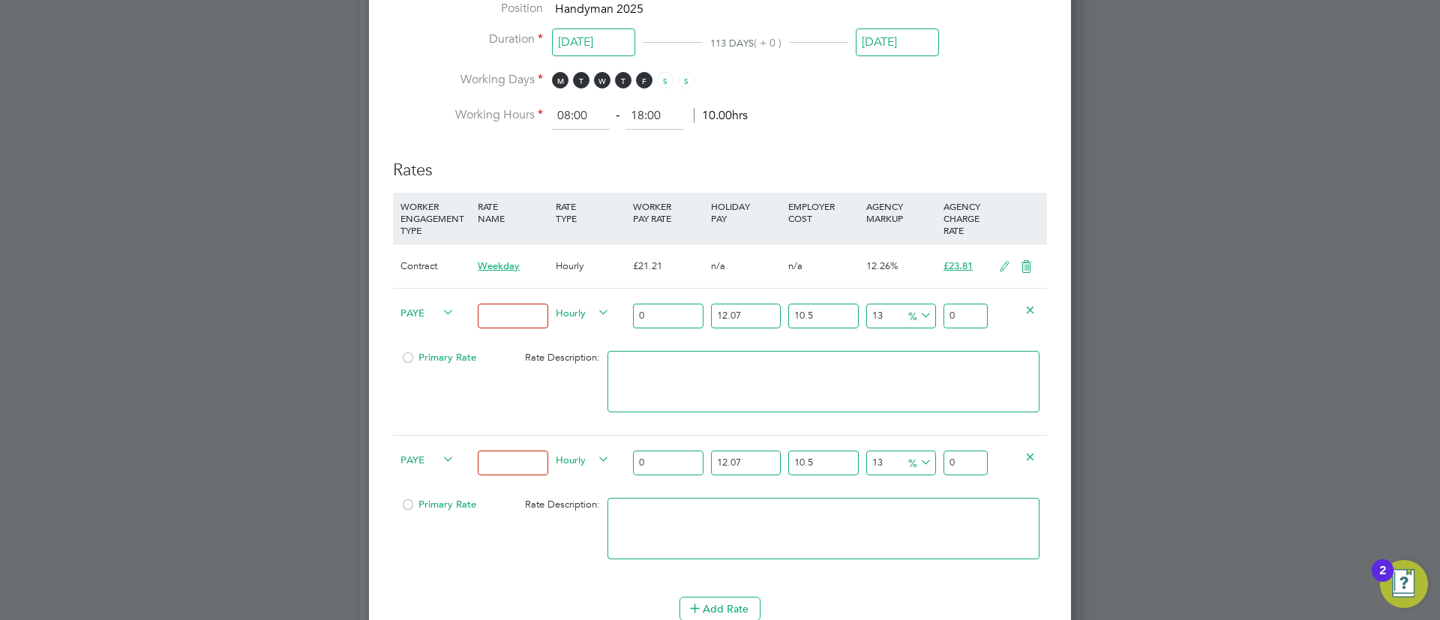
click at [527, 312] on input at bounding box center [513, 316] width 70 height 25
type input "Basic"
click at [440, 314] on icon at bounding box center [440, 312] width 0 height 21
click at [438, 305] on span "PAYE" at bounding box center [428, 312] width 54 height 17
click at [422, 346] on li "PAYE" at bounding box center [425, 346] width 61 height 19
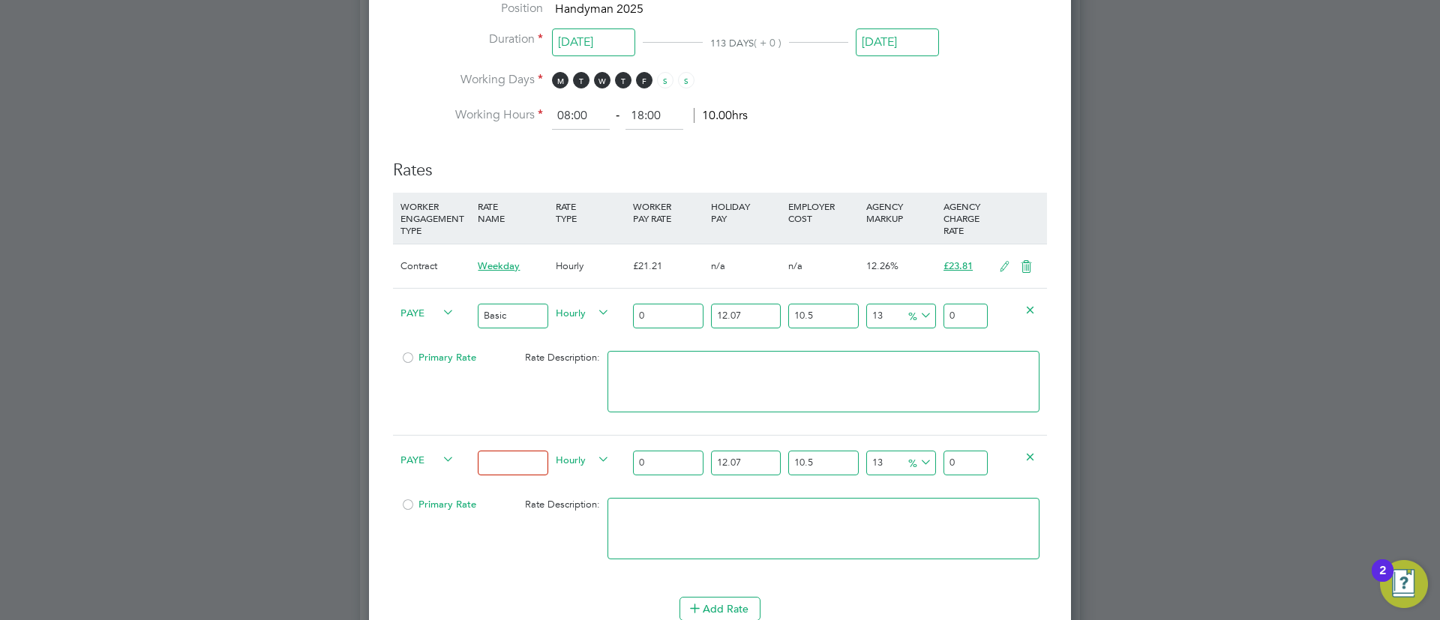
click at [435, 310] on span "PAYE" at bounding box center [428, 312] width 54 height 17
click at [413, 328] on li "Contract" at bounding box center [425, 327] width 61 height 19
click at [419, 344] on div "Primary Rate" at bounding box center [449, 358] width 104 height 29
click at [423, 354] on span "Primary Rate" at bounding box center [439, 357] width 76 height 13
drag, startPoint x: 620, startPoint y: 319, endPoint x: 636, endPoint y: 326, distance: 17.8
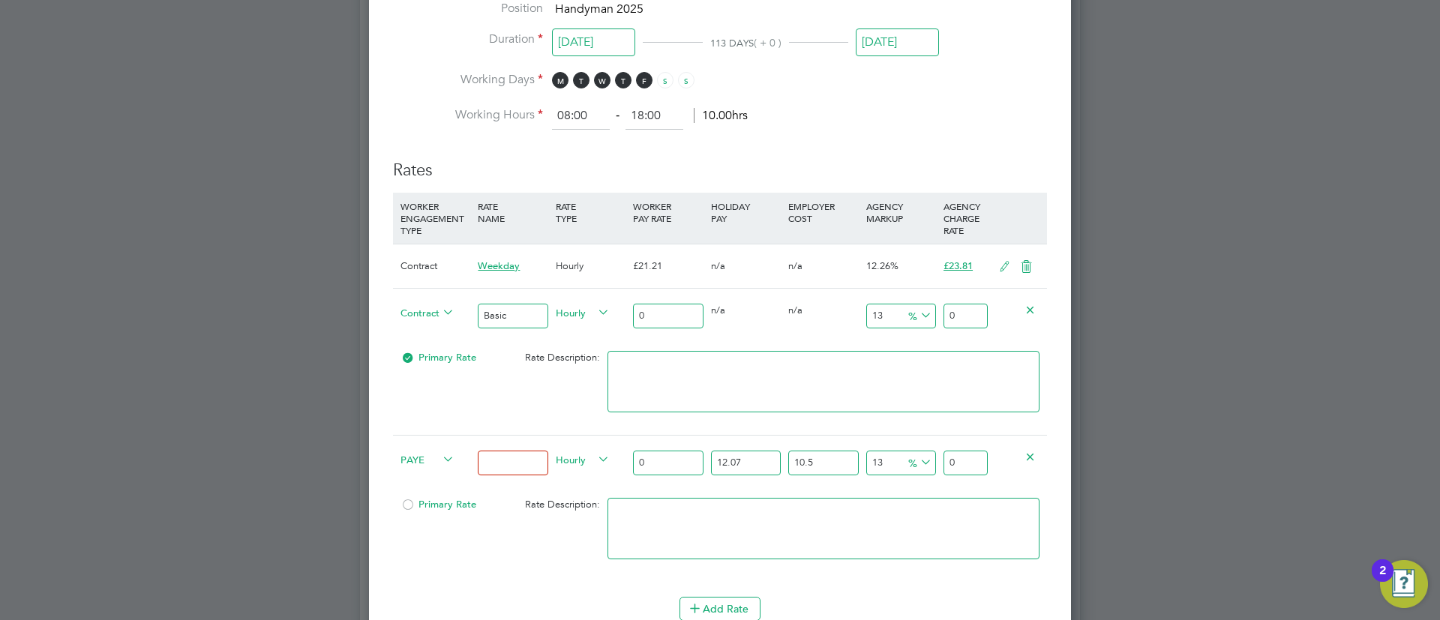
click at [620, 319] on div "Hourly" at bounding box center [590, 314] width 77 height 51
drag, startPoint x: 664, startPoint y: 326, endPoint x: 668, endPoint y: 319, distance: 7.7
click at [666, 322] on input "0" at bounding box center [668, 316] width 70 height 25
type input "2"
type input "2.26"
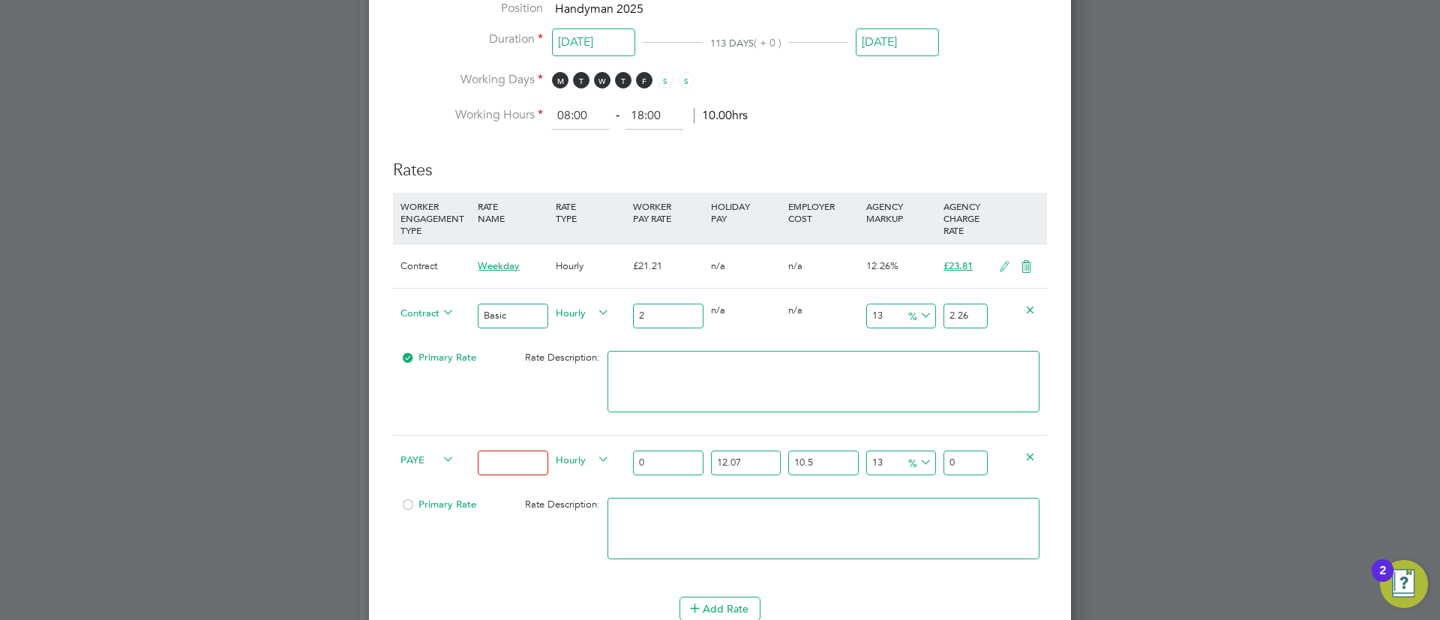
type input "21"
type input "23.73"
type input "21.2"
type input "23.956"
type input "21.21"
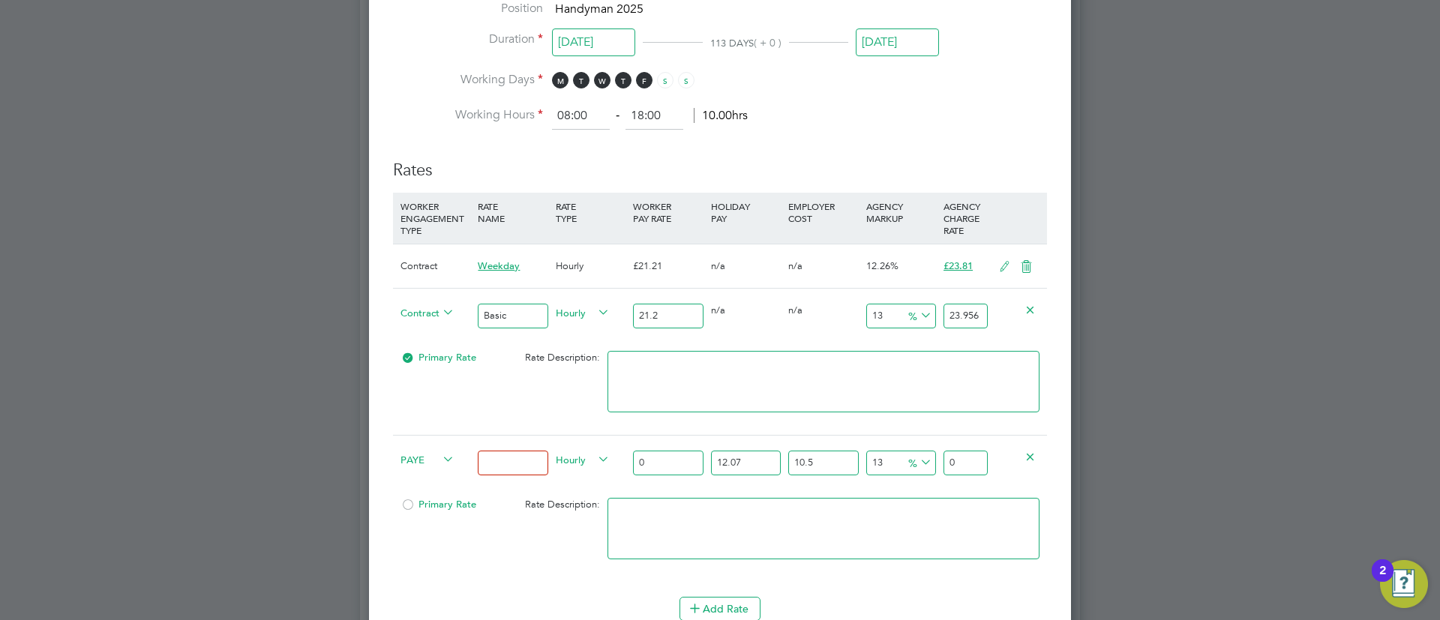
type input "23.9673"
type input "21.21"
type input "-90.57048561999056"
type input "2"
type input "8.43941537010844"
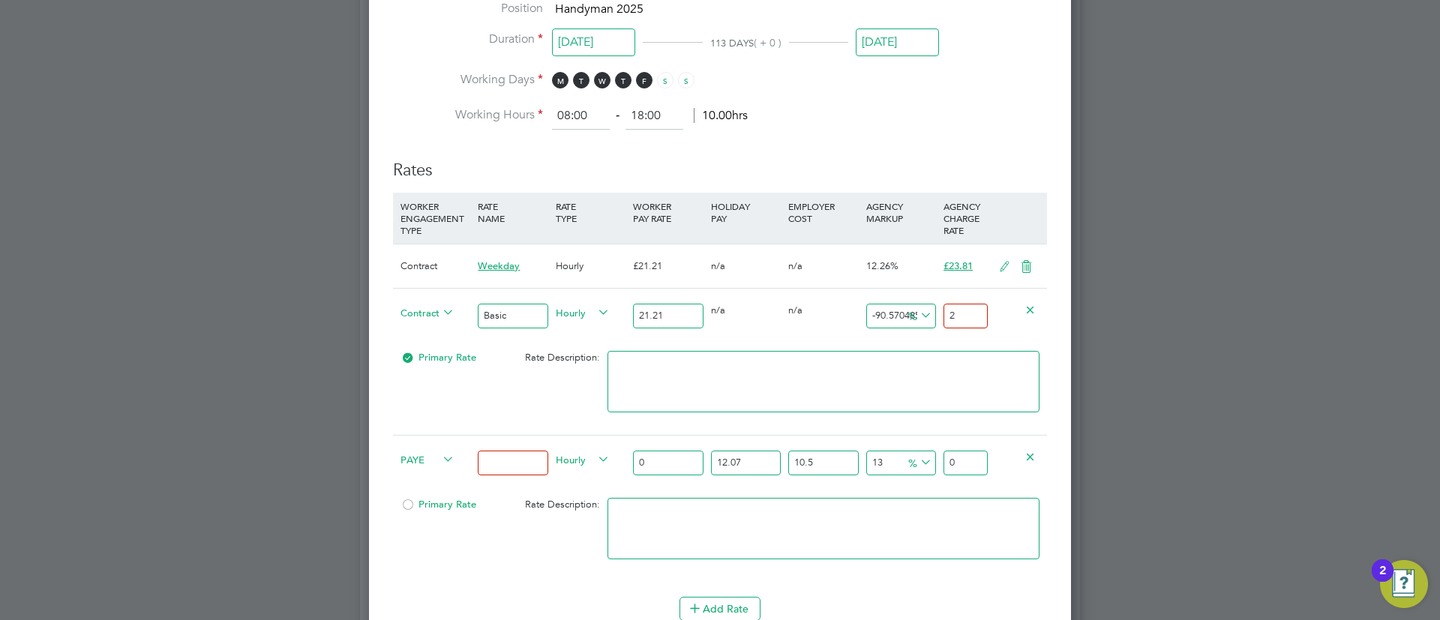
type input "23"
type input "12.211221122112212"
type input "23.8"
type input "12.258368694012258"
type input "23.81"
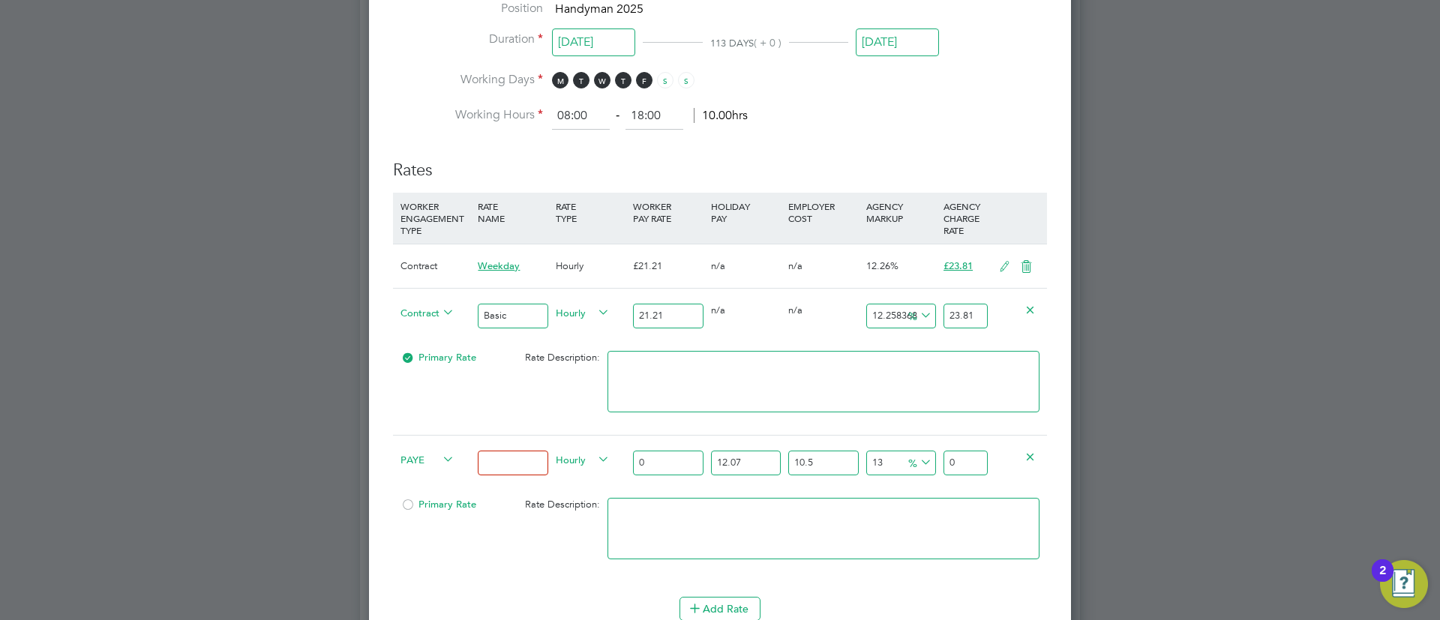
click at [1028, 271] on icon at bounding box center [1026, 267] width 19 height 12
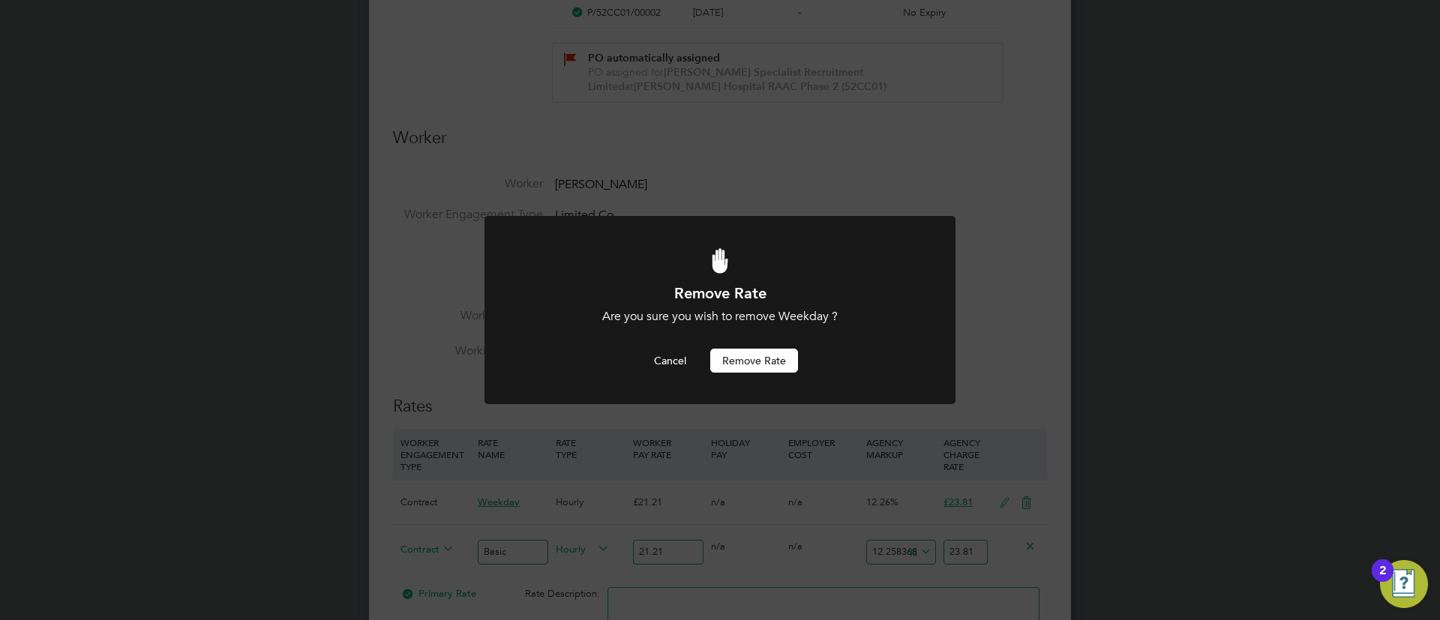
click at [794, 362] on button "Remove rate" at bounding box center [754, 361] width 88 height 24
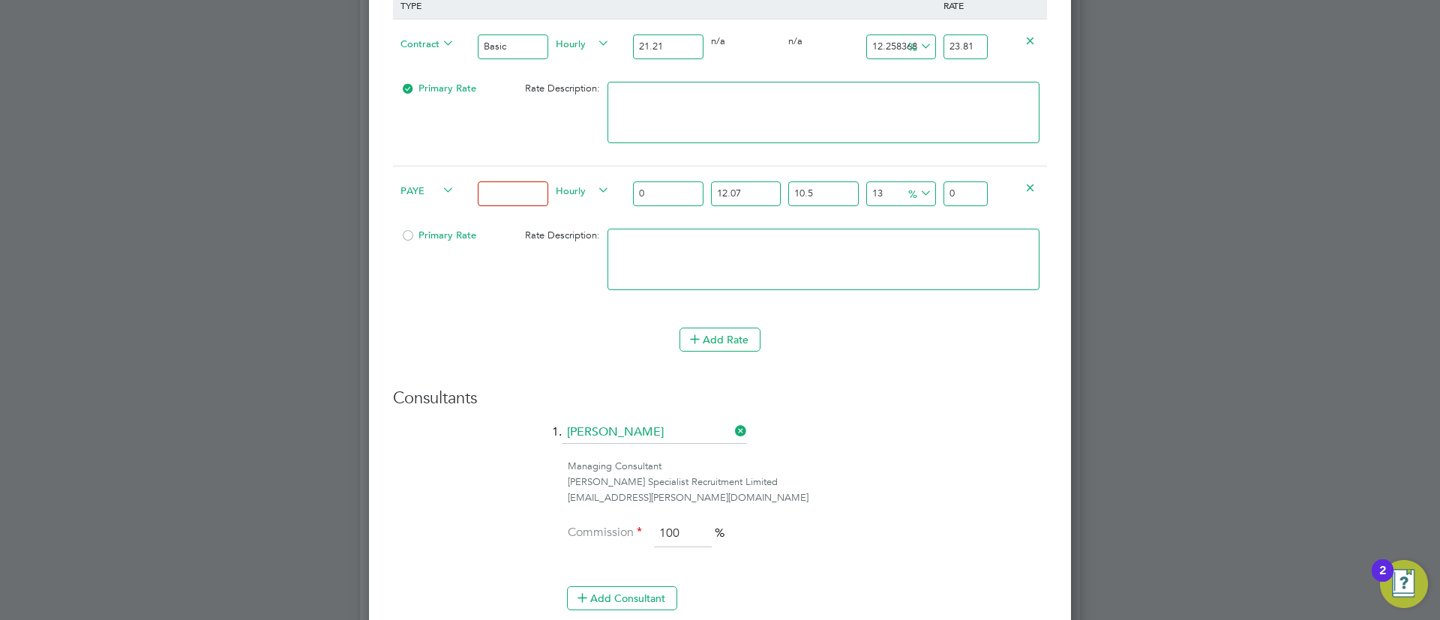
click at [420, 194] on span "PAYE" at bounding box center [428, 190] width 54 height 17
click at [430, 206] on li "Contract" at bounding box center [425, 205] width 61 height 19
click at [503, 187] on input at bounding box center [513, 194] width 70 height 25
type input "Weekday OT 45h+"
click at [713, 338] on button "Add Rate" at bounding box center [720, 340] width 81 height 24
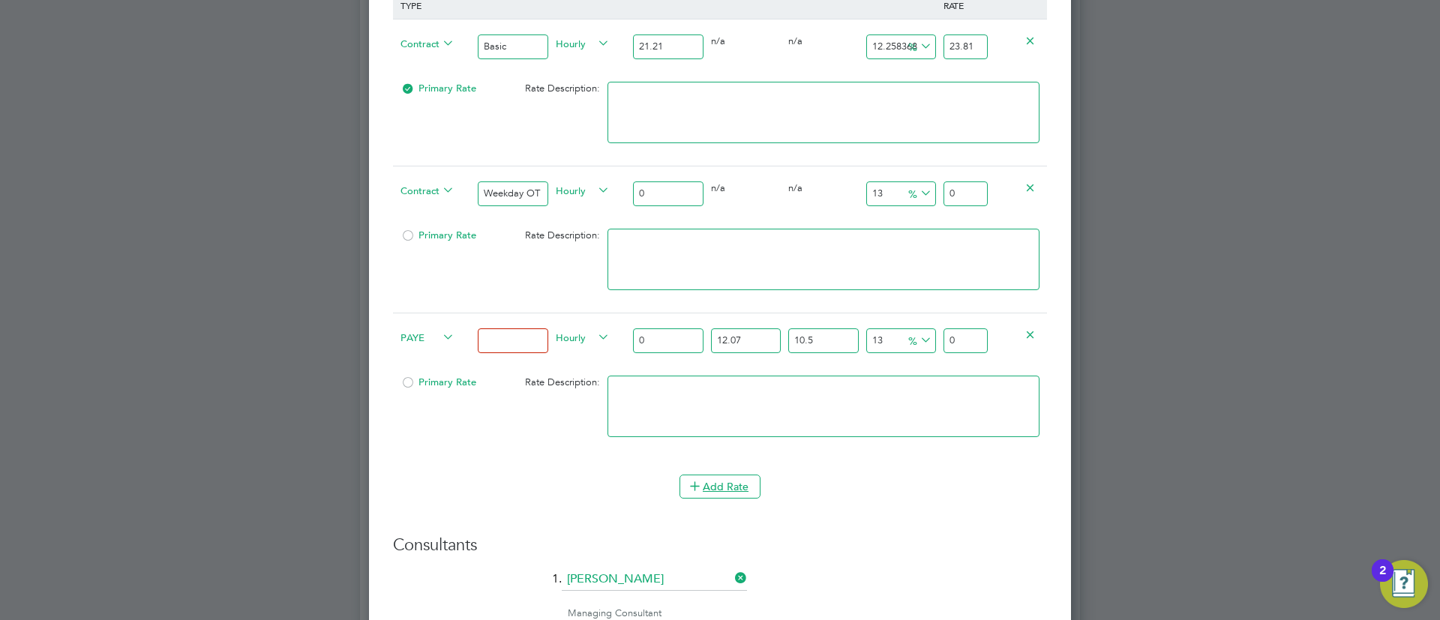
click at [430, 338] on span "PAYE" at bounding box center [428, 337] width 54 height 17
click at [410, 359] on li "Contract" at bounding box center [425, 352] width 61 height 19
type input "0"
click at [518, 331] on input at bounding box center [513, 341] width 70 height 25
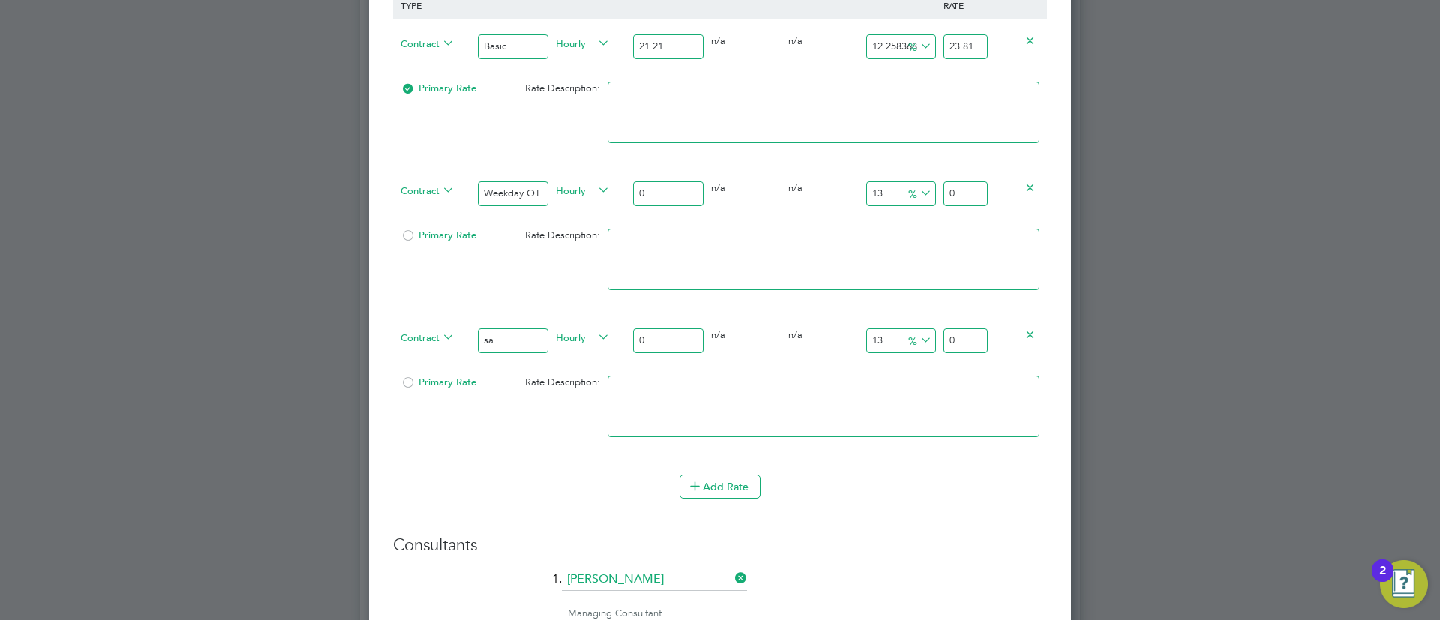
type input "Sat first 4h"
click at [652, 230] on textarea at bounding box center [824, 260] width 432 height 62
click at [662, 184] on input "0" at bounding box center [668, 194] width 70 height 25
click at [686, 203] on input "0" at bounding box center [668, 194] width 70 height 25
type input "3"
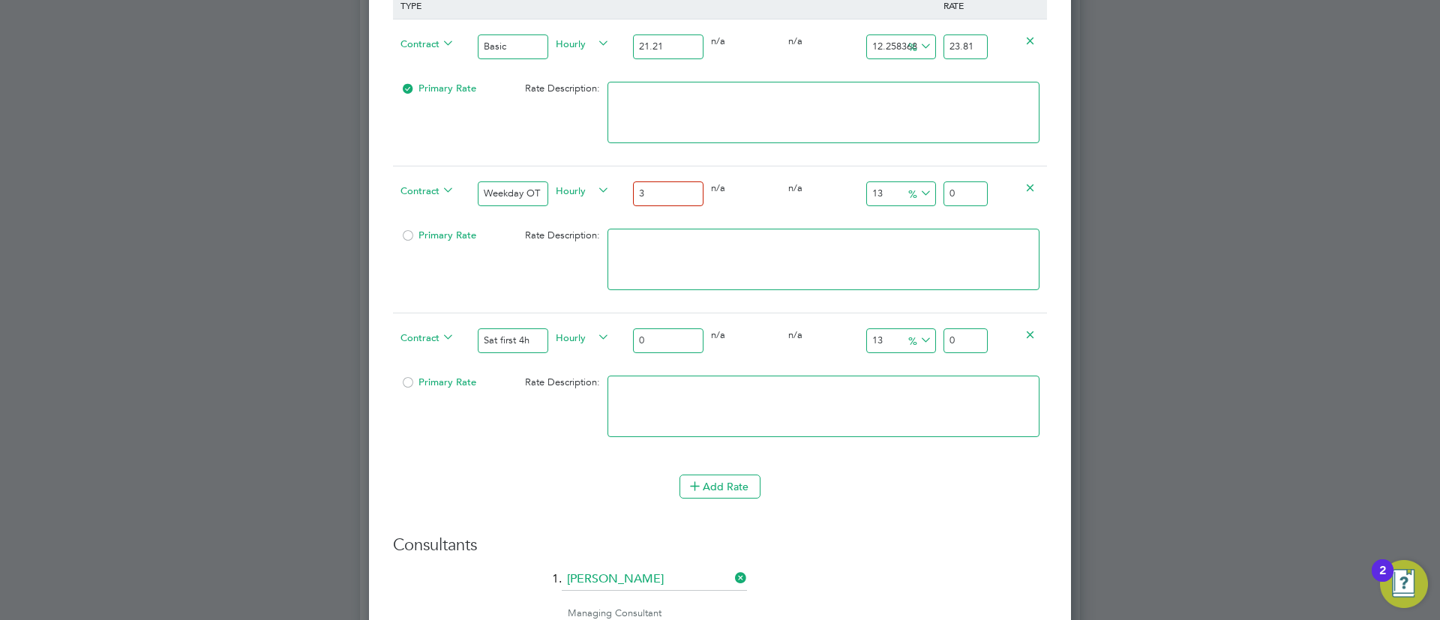
type input "3.39"
type input "32"
type input "36.16"
type input "32.2"
type input "36.386"
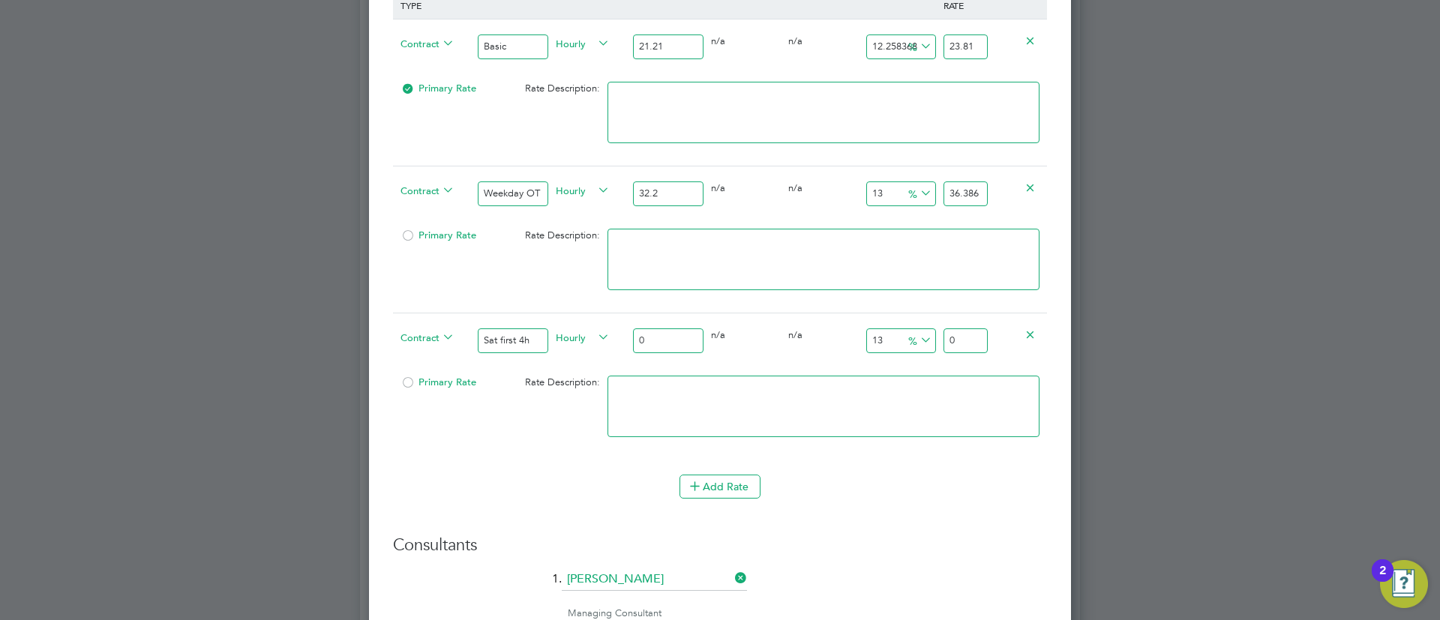
type input "32.21"
type input "36.3973"
type input "32.21"
type input "-90.68612232226016"
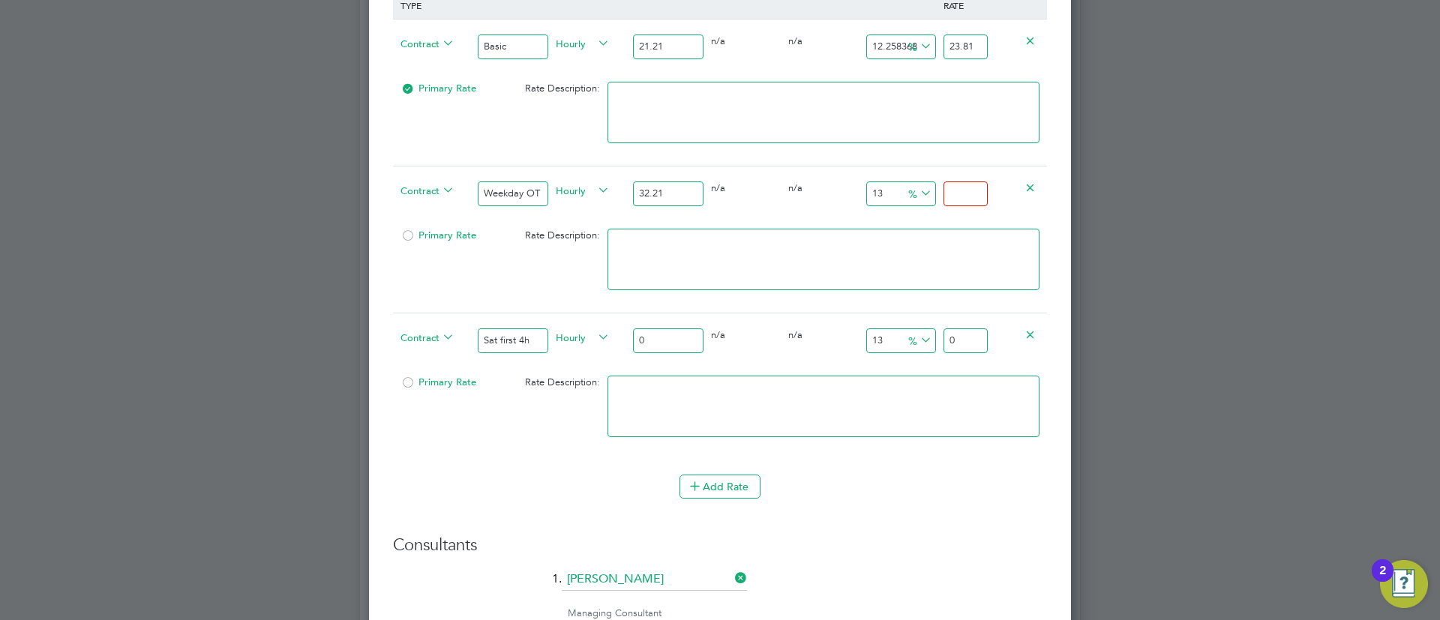
type input "3"
type input "5.5572803477181"
type input "34"
type input "8.040981061782055"
type input "34.8"
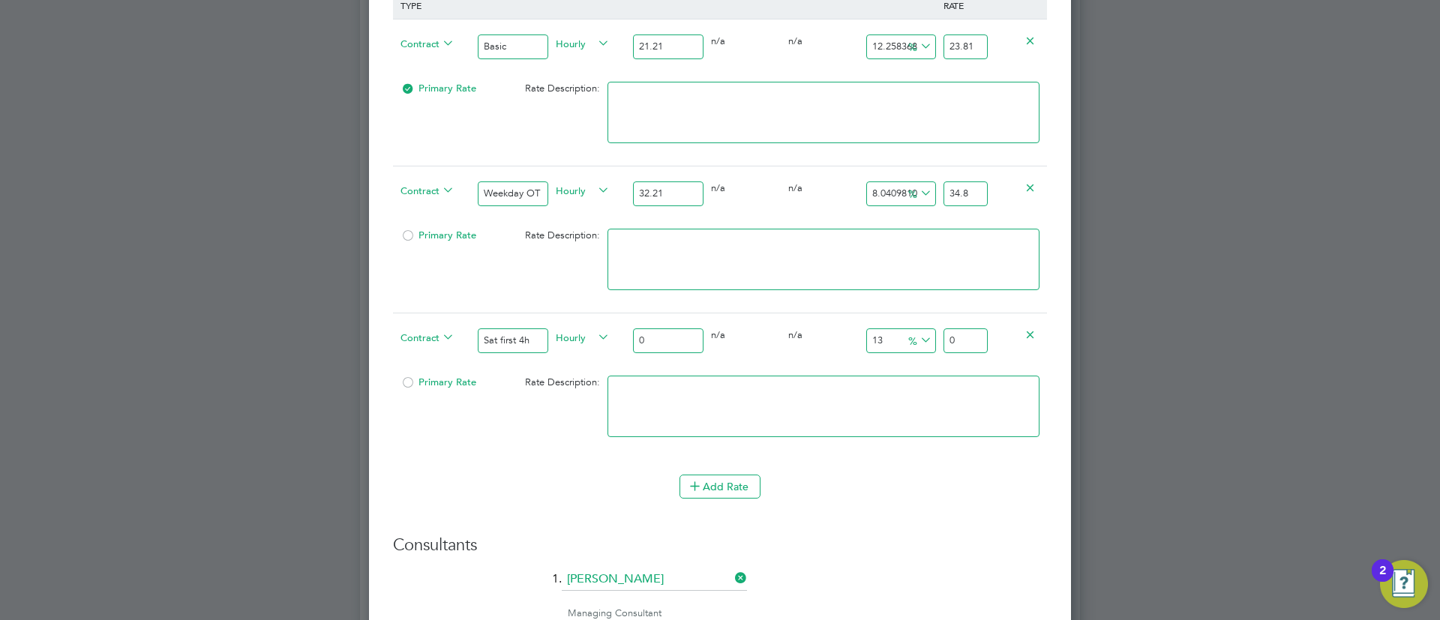
type input "8.072027320707855"
type input "34.81"
click at [661, 191] on input "32.21" at bounding box center [668, 194] width 70 height 25
click at [661, 192] on input "32.21" at bounding box center [668, 194] width 70 height 25
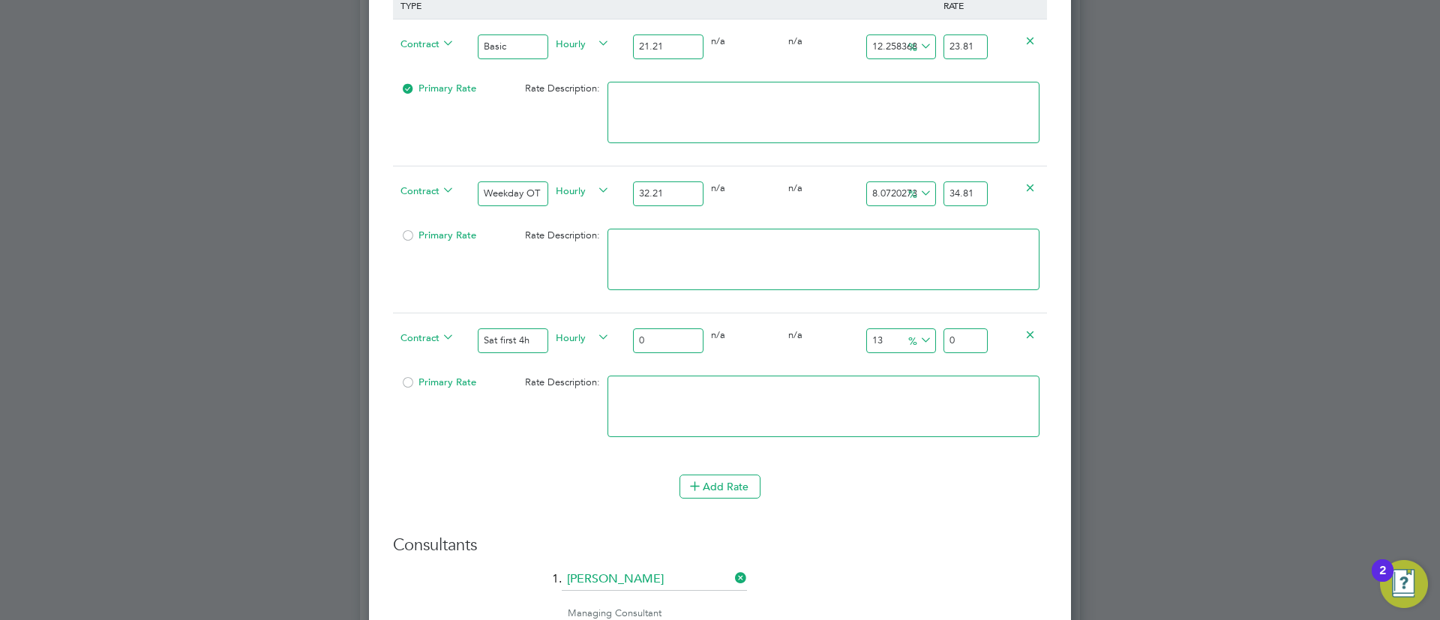
drag, startPoint x: 662, startPoint y: 326, endPoint x: 584, endPoint y: 338, distance: 79.8
click at [584, 338] on div "Contract Sat first 4h Hourly 0 0 n/a 0 n/a 13 0 % 0" at bounding box center [720, 341] width 654 height 56
paste input "32.21"
type input "32.21"
type input "36.3973"
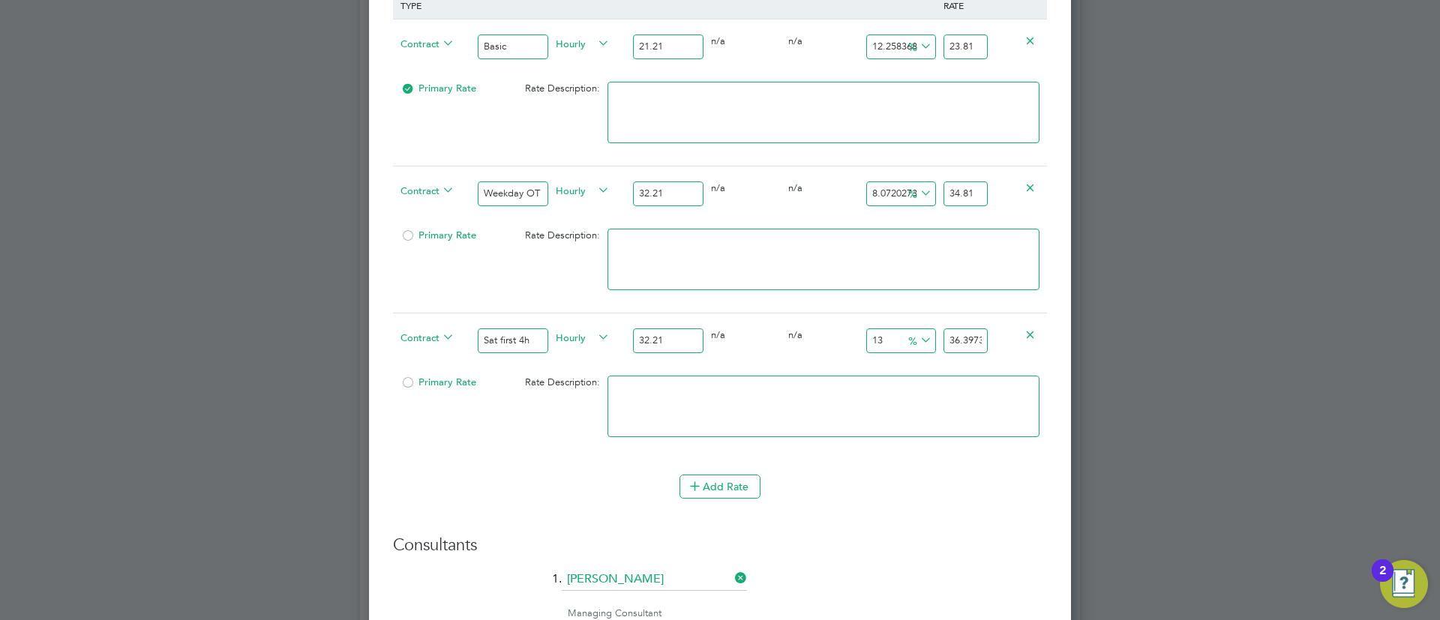
type input "32.21"
click at [980, 203] on input "34.81" at bounding box center [966, 194] width 44 height 25
click at [959, 347] on input "36.3973" at bounding box center [966, 341] width 44 height 25
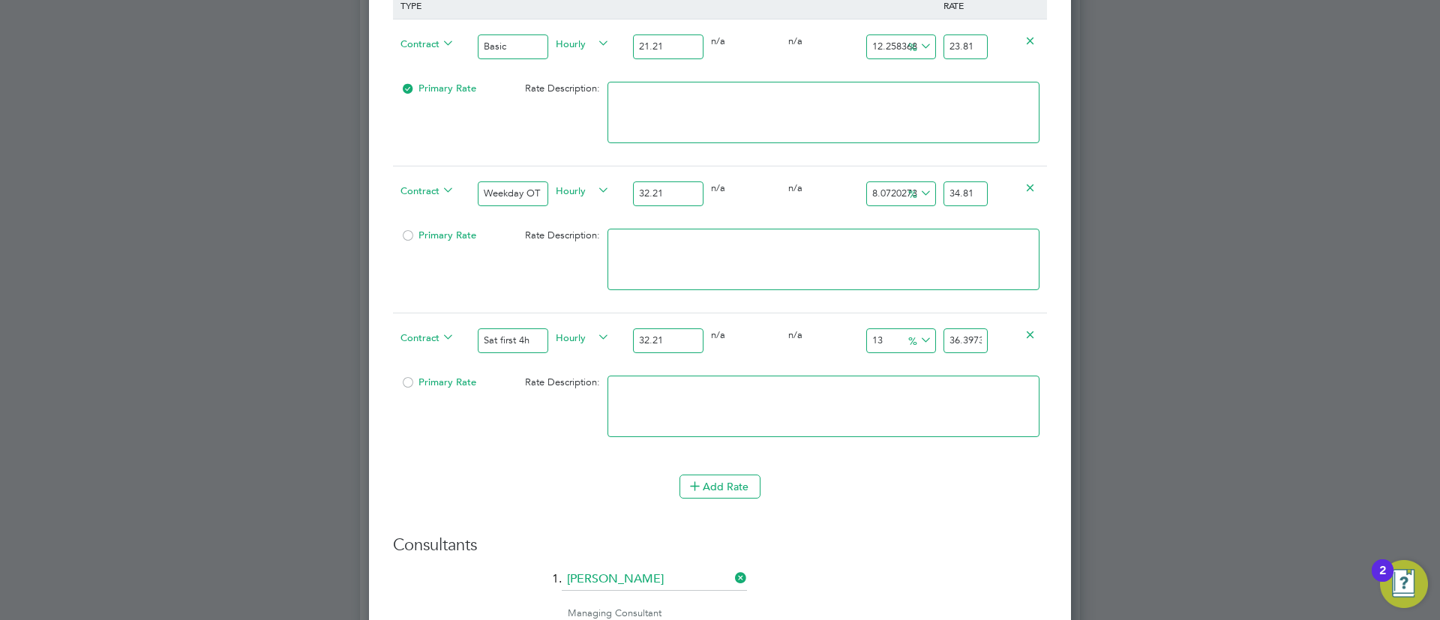
click at [958, 349] on input "36.3973" at bounding box center [966, 341] width 44 height 25
paste input "3481"
type input "1128373.7575287179"
type input "363481.3973"
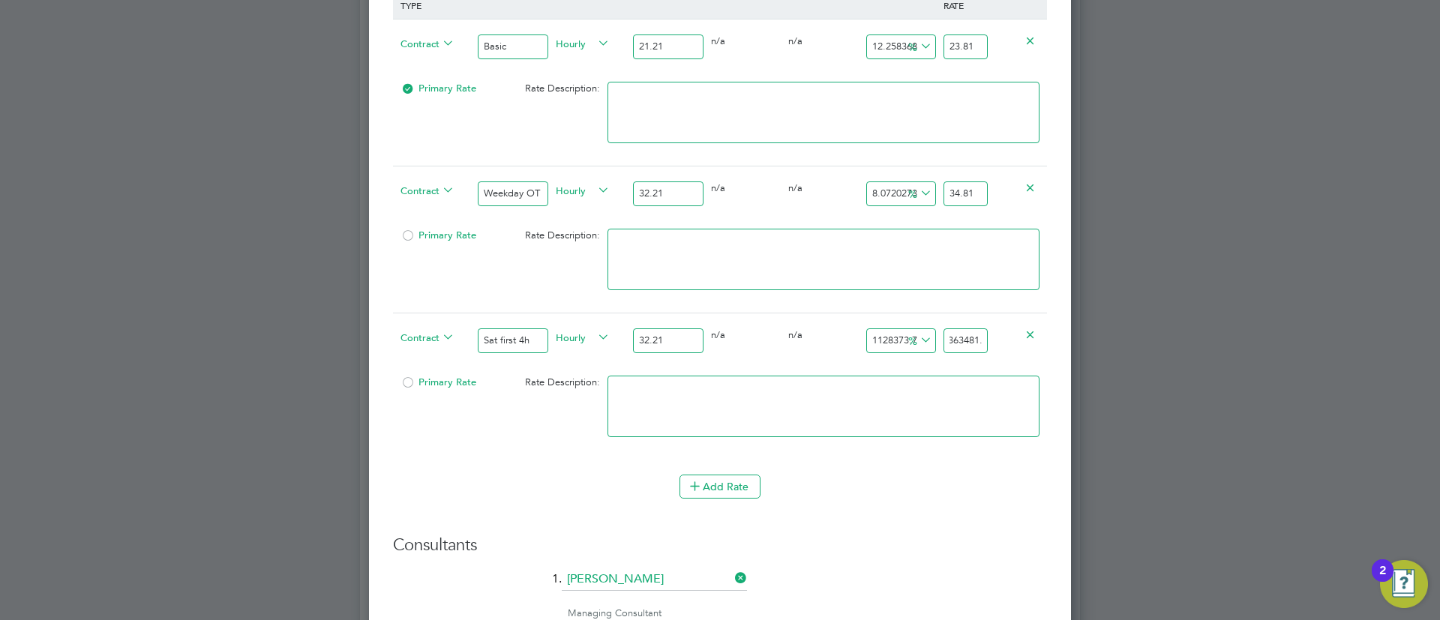
click at [979, 347] on input "363481.3973" at bounding box center [966, 341] width 44 height 25
paste input "4.81"
type input "8.072027320707855"
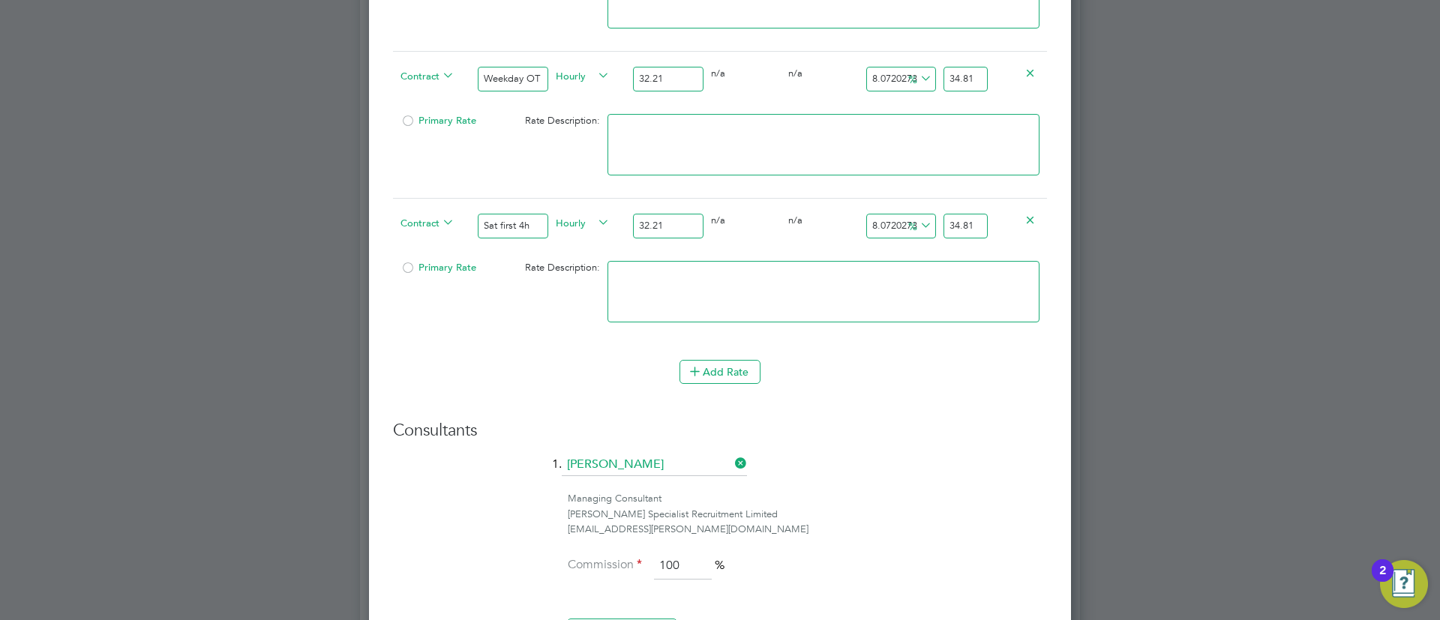
scroll to position [1307, 0]
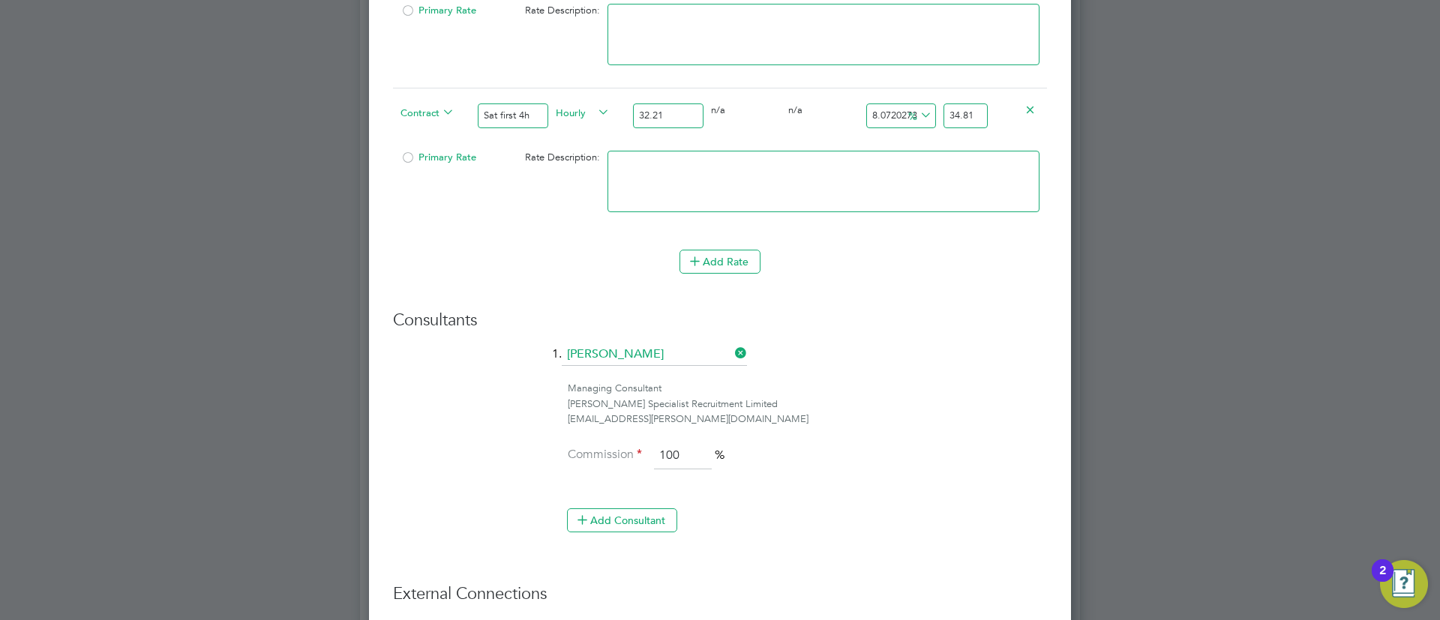
type input "34.81"
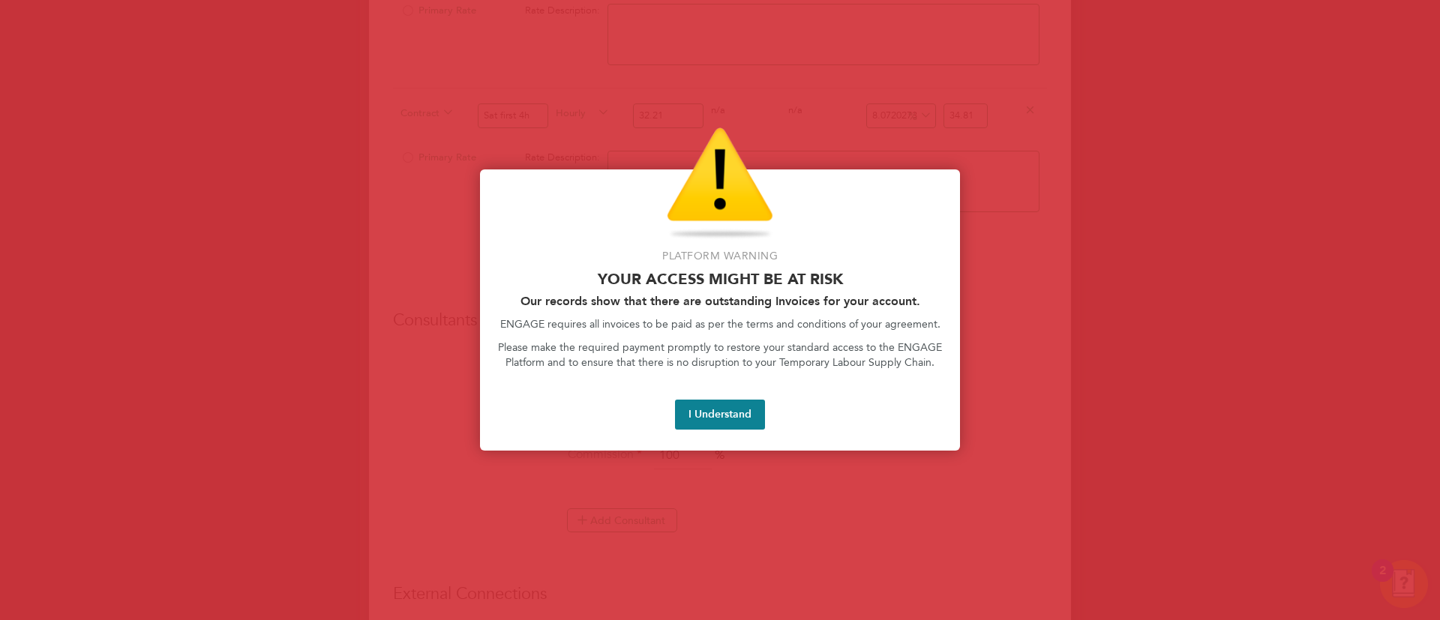
click at [740, 245] on div "Platform Warning Your access might be at risk Our records show that there are o…" at bounding box center [720, 310] width 480 height 281
click at [739, 405] on button "I Understand" at bounding box center [720, 415] width 90 height 30
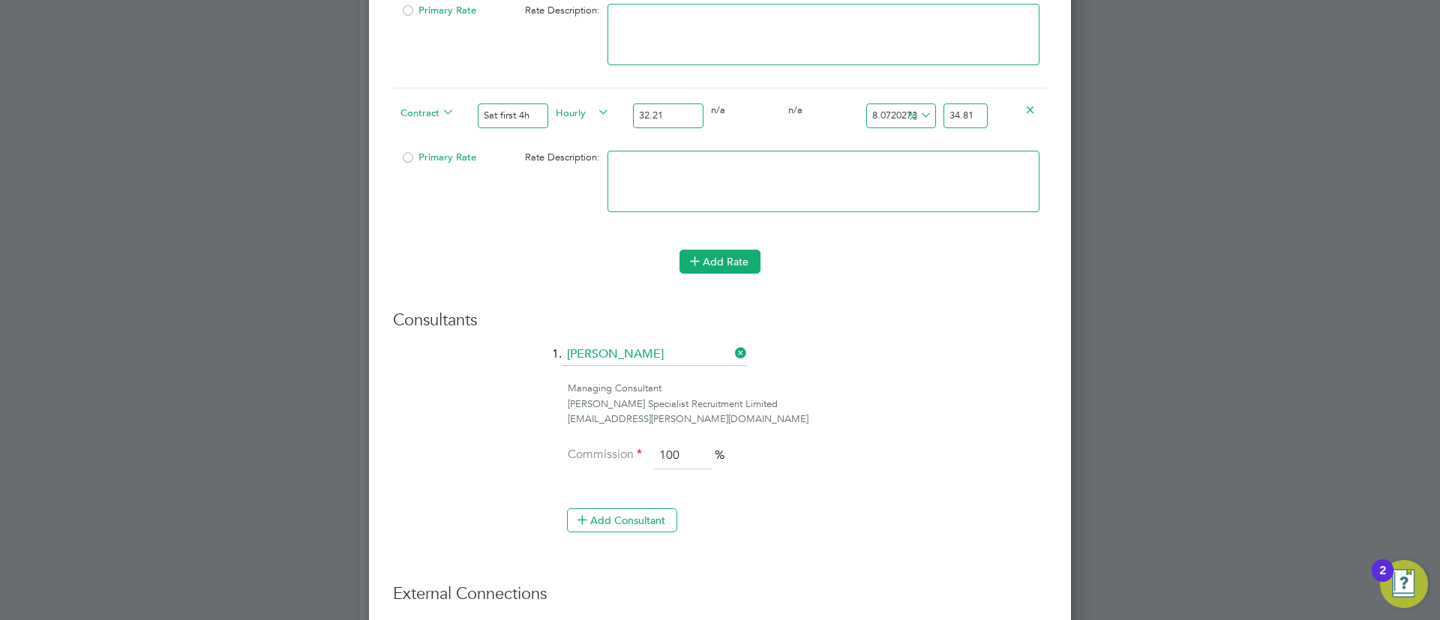
click at [709, 266] on button "Add Rate" at bounding box center [720, 262] width 81 height 24
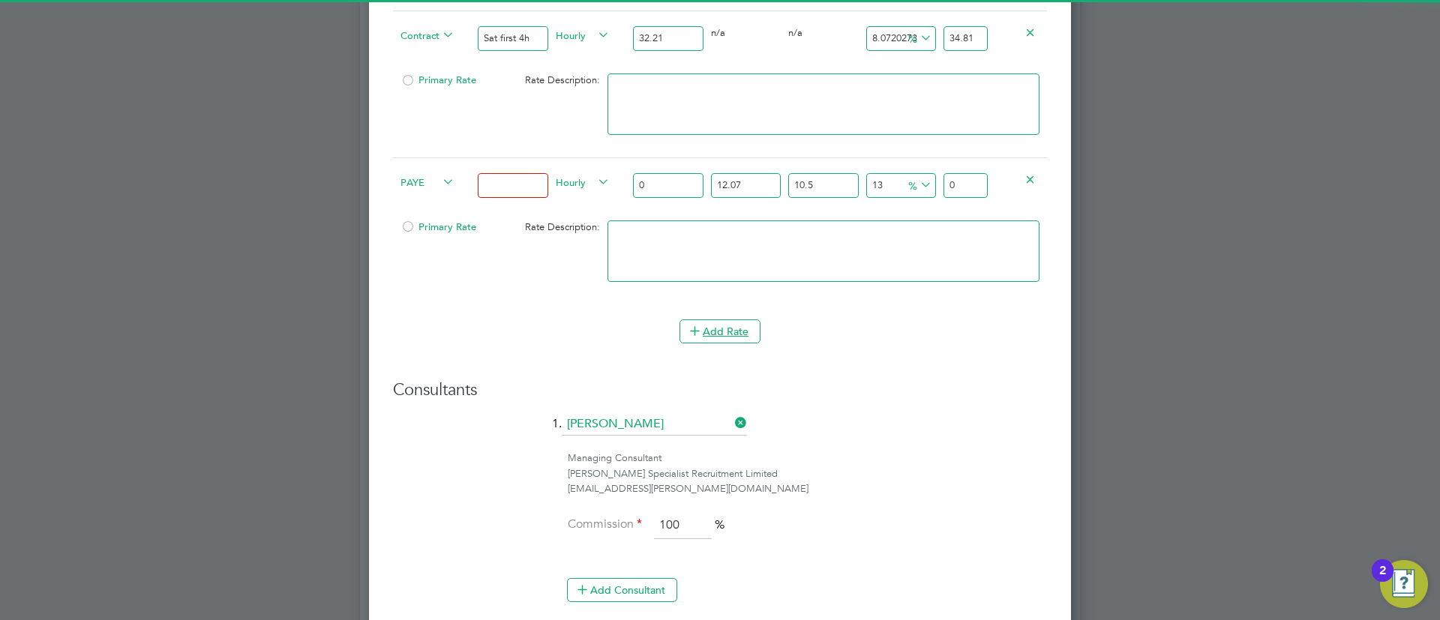
scroll to position [1419, 0]
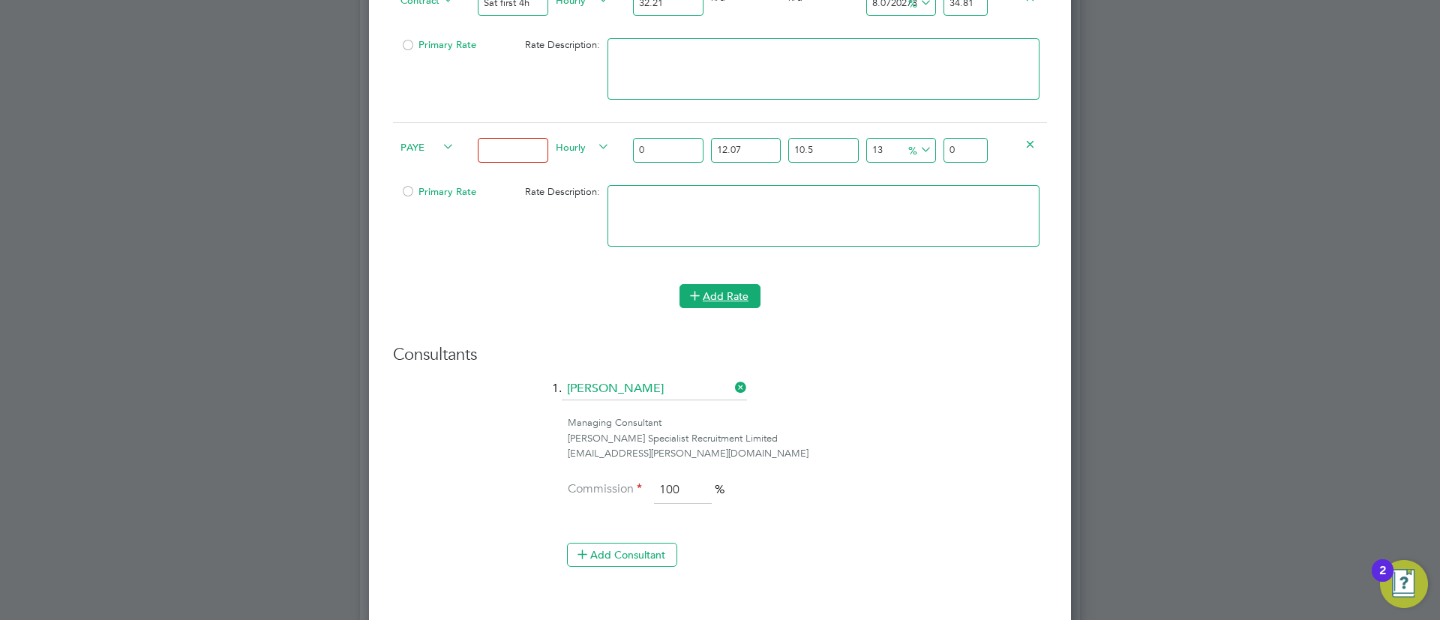
click at [731, 296] on button "Add Rate" at bounding box center [720, 296] width 81 height 24
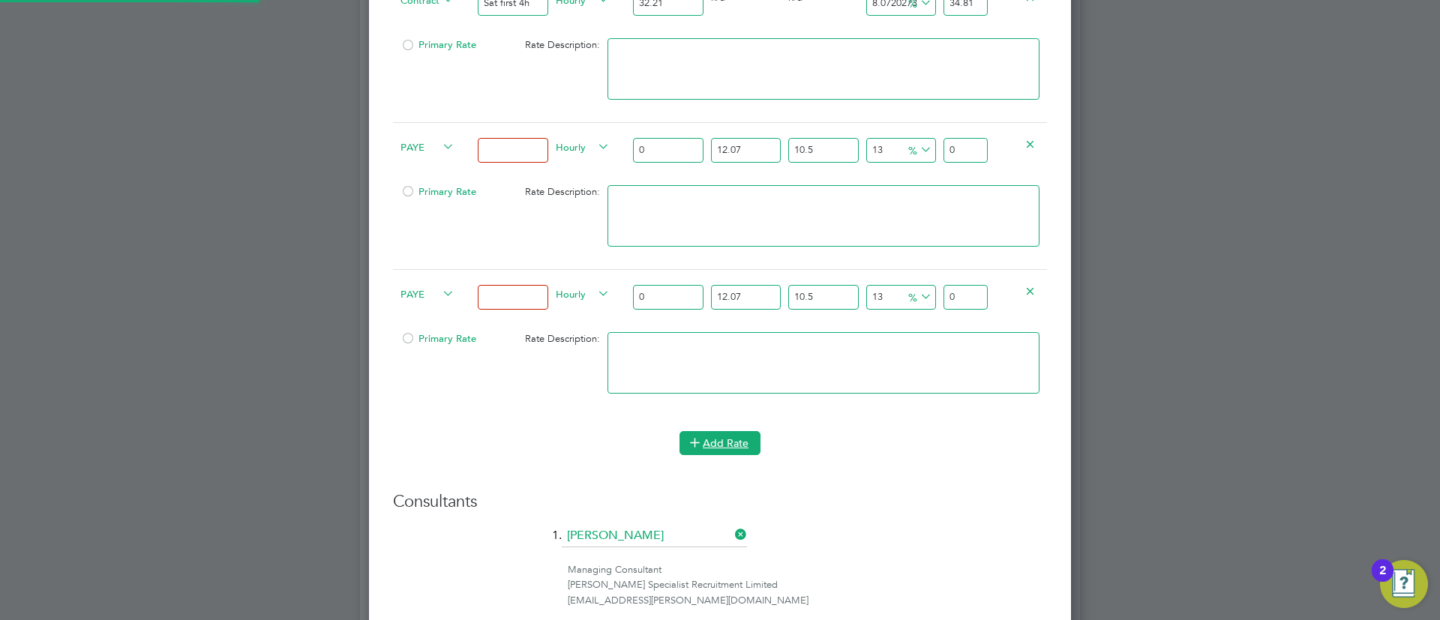
click at [738, 434] on button "Add Rate" at bounding box center [720, 443] width 81 height 24
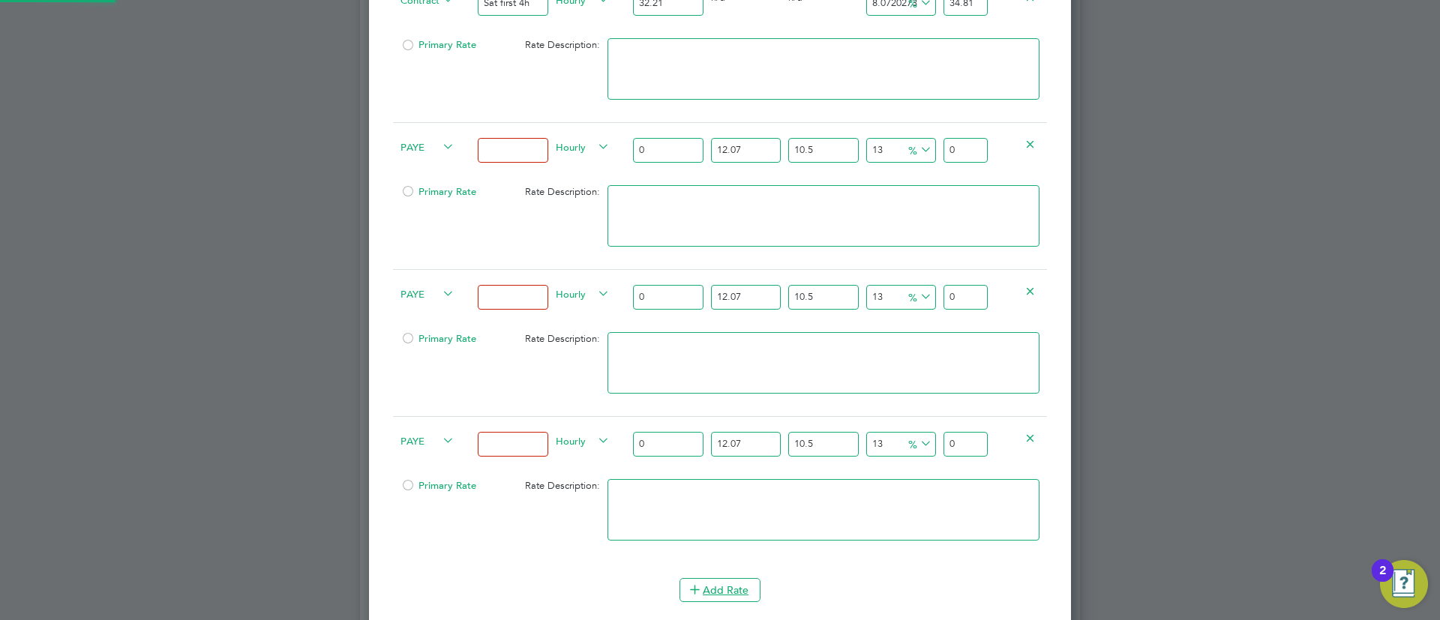
scroll to position [2505, 703]
click at [428, 153] on div "PAYE" at bounding box center [435, 148] width 77 height 51
click at [431, 144] on span "PAYE" at bounding box center [428, 146] width 54 height 17
click at [422, 168] on li "Contract" at bounding box center [425, 161] width 61 height 19
click at [409, 286] on span "PAYE" at bounding box center [428, 293] width 54 height 17
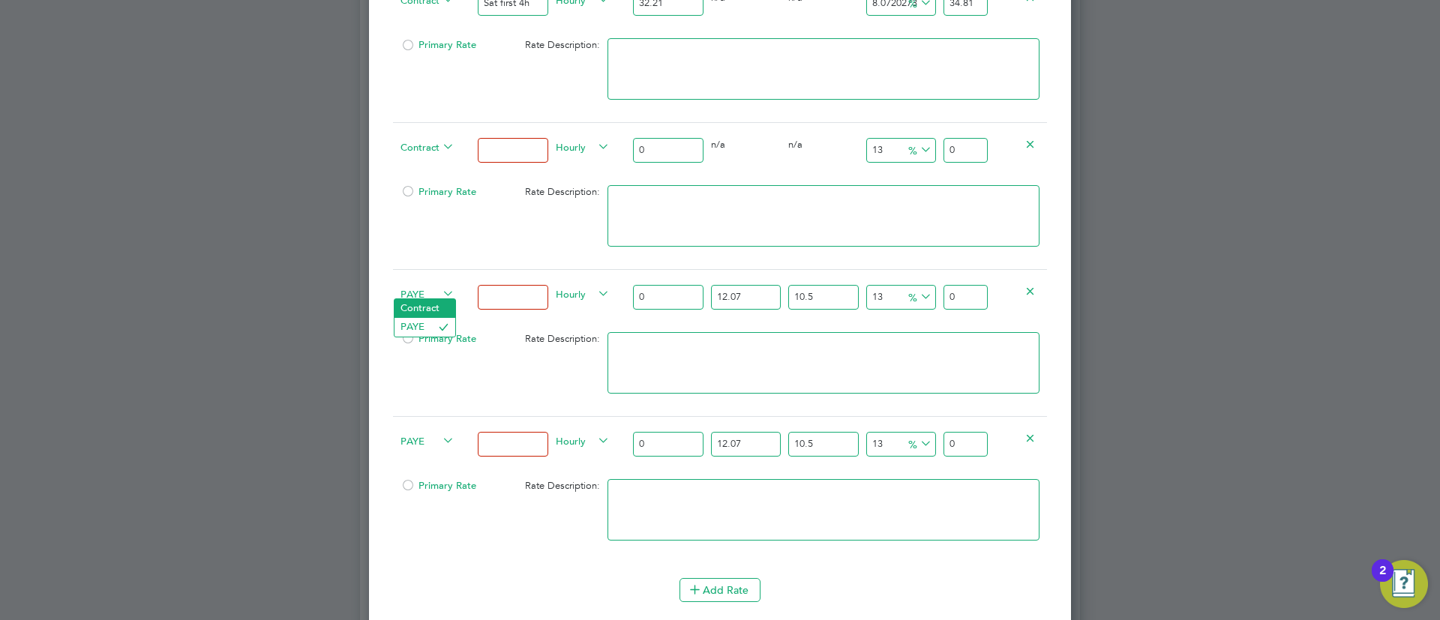
click at [423, 303] on li "Contract" at bounding box center [425, 308] width 61 height 19
click at [417, 440] on span "PAYE" at bounding box center [428, 440] width 54 height 17
click at [425, 455] on li "Contract" at bounding box center [425, 455] width 61 height 19
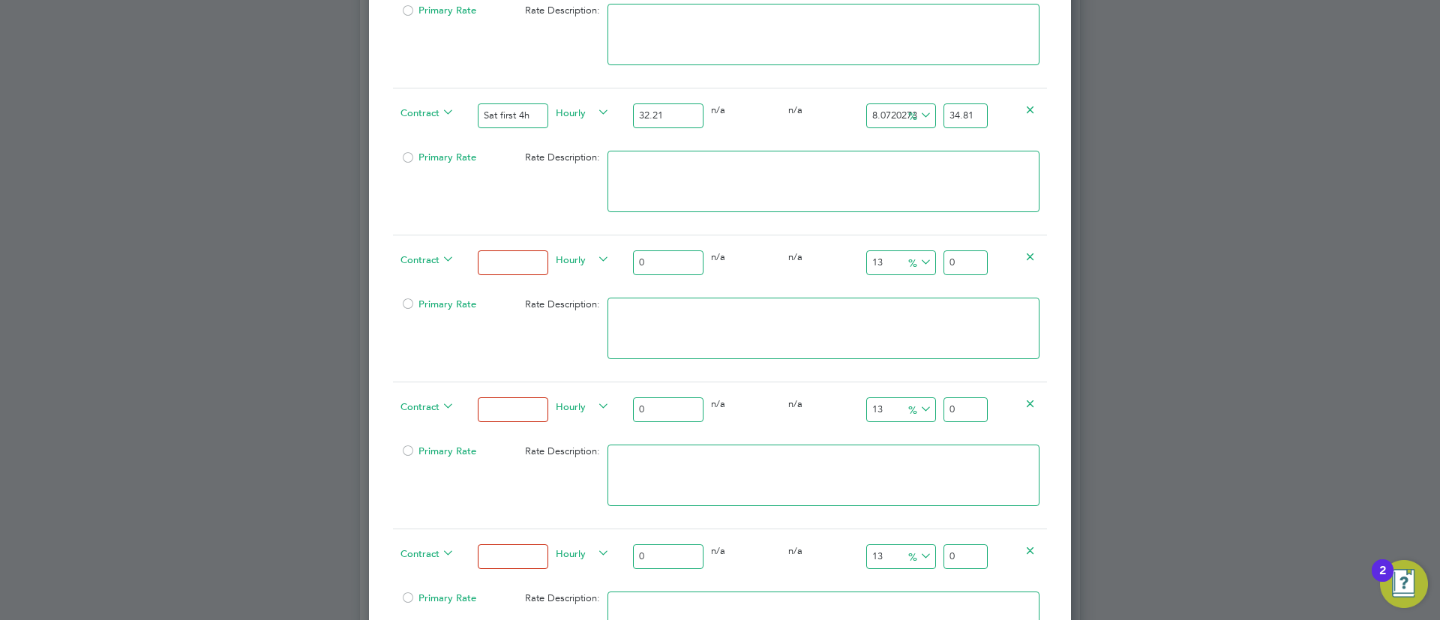
click at [524, 257] on input at bounding box center [513, 263] width 70 height 25
type input "Sat after 4h"
click at [488, 410] on input at bounding box center [513, 410] width 70 height 25
type input "Sunday"
drag, startPoint x: 493, startPoint y: 539, endPoint x: 493, endPoint y: 548, distance: 9.0
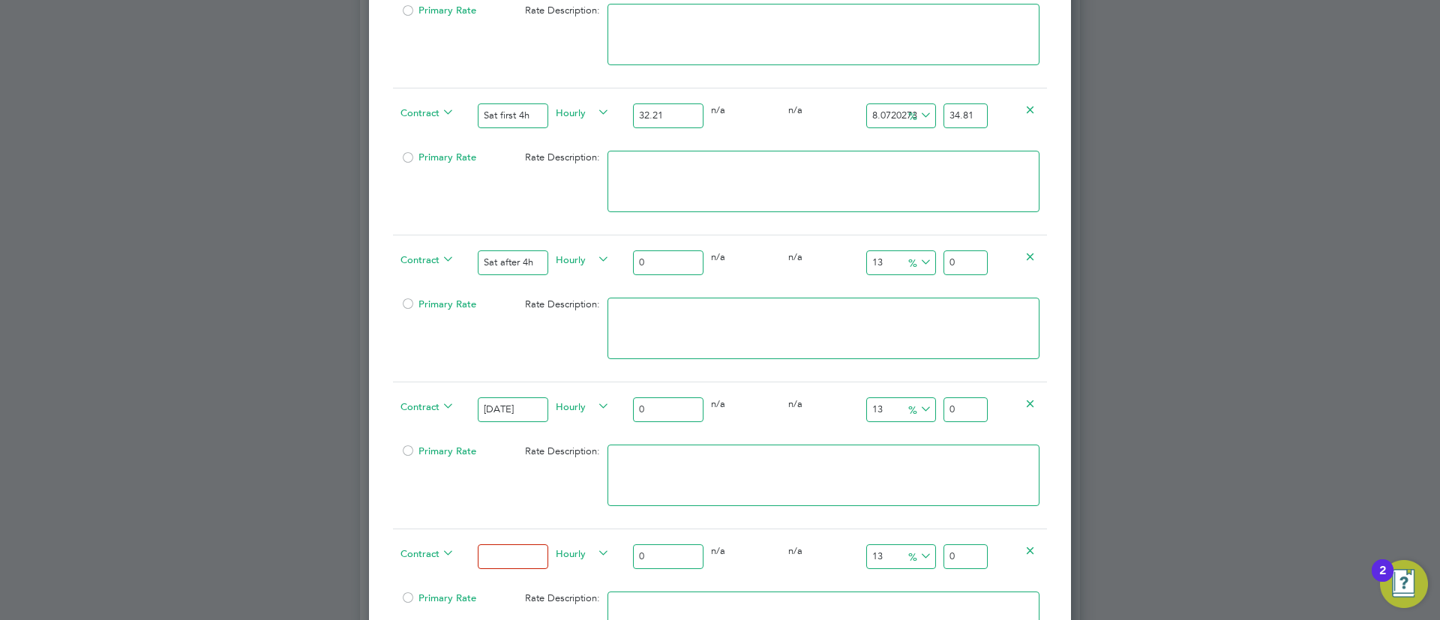
click at [493, 548] on div at bounding box center [512, 557] width 77 height 55
click at [493, 568] on div at bounding box center [512, 557] width 77 height 55
click at [531, 550] on input at bounding box center [513, 557] width 70 height 25
type input "Blank Holiday"
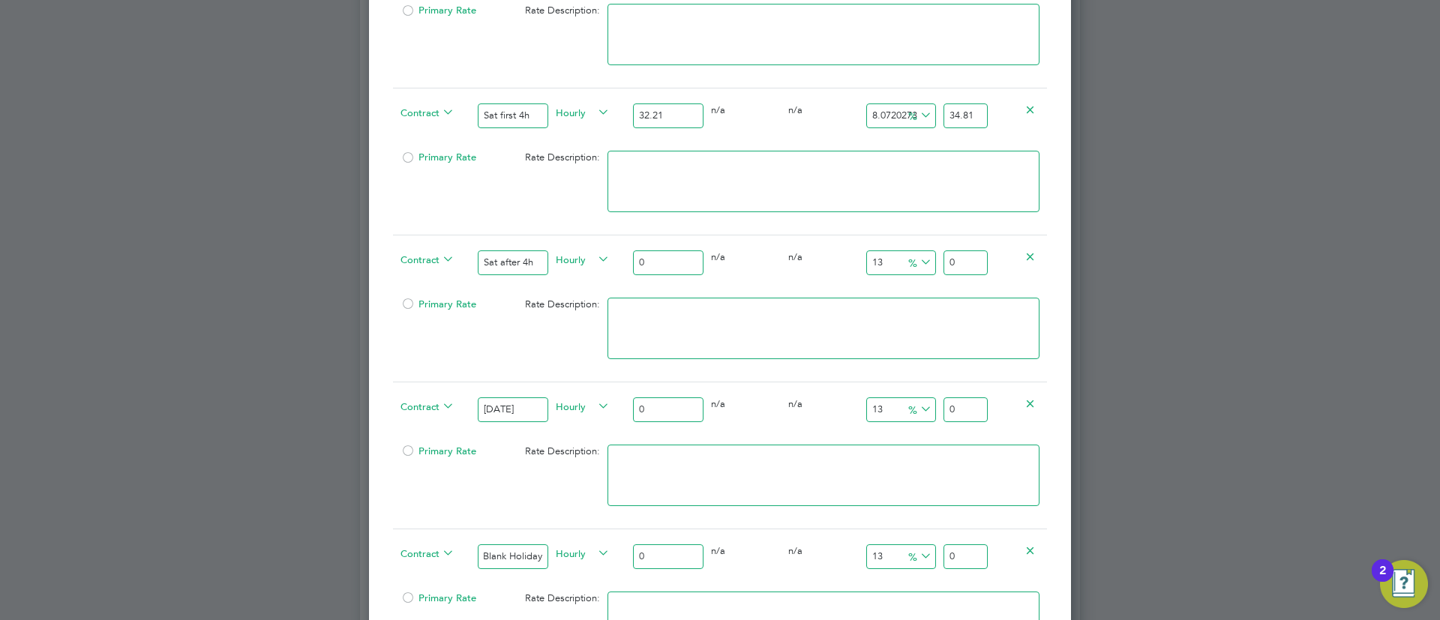
click at [662, 251] on input "0" at bounding box center [668, 263] width 70 height 25
type input "0"
click at [659, 262] on input "0" at bounding box center [668, 263] width 70 height 25
type input "4"
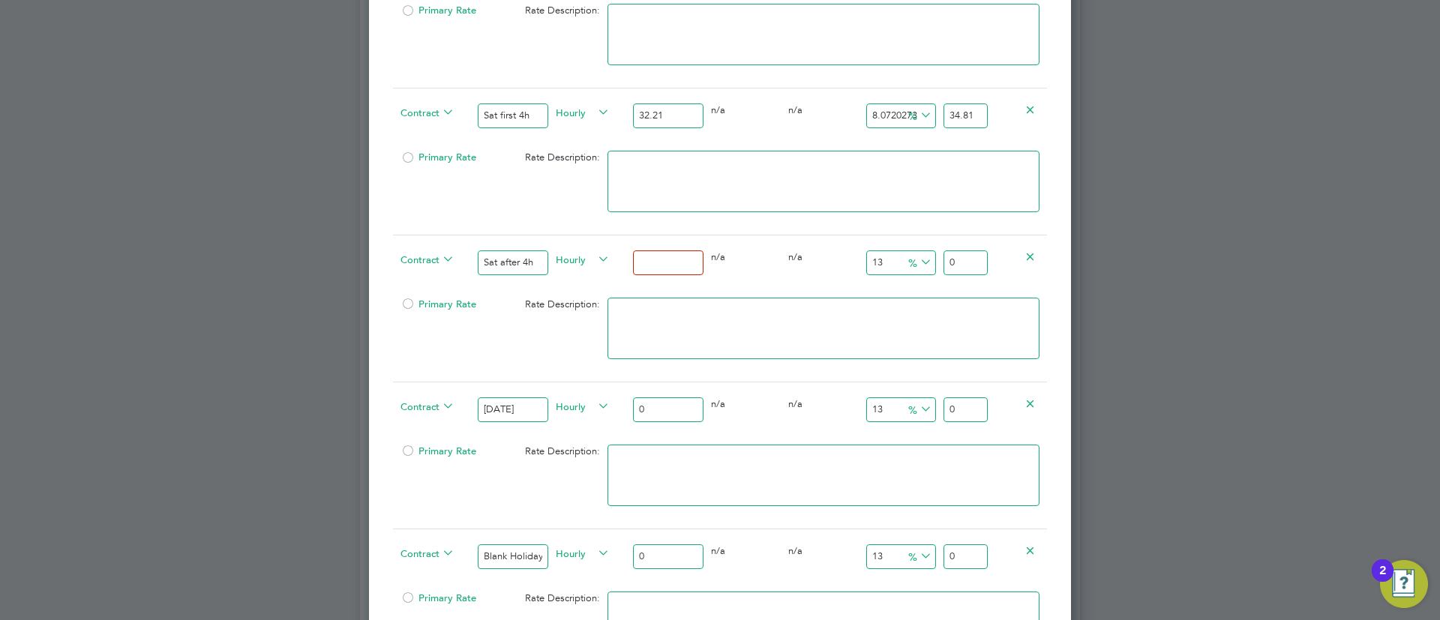
type input "4.52"
type input "42"
type input "47.46"
type input "42.9"
type input "48.477"
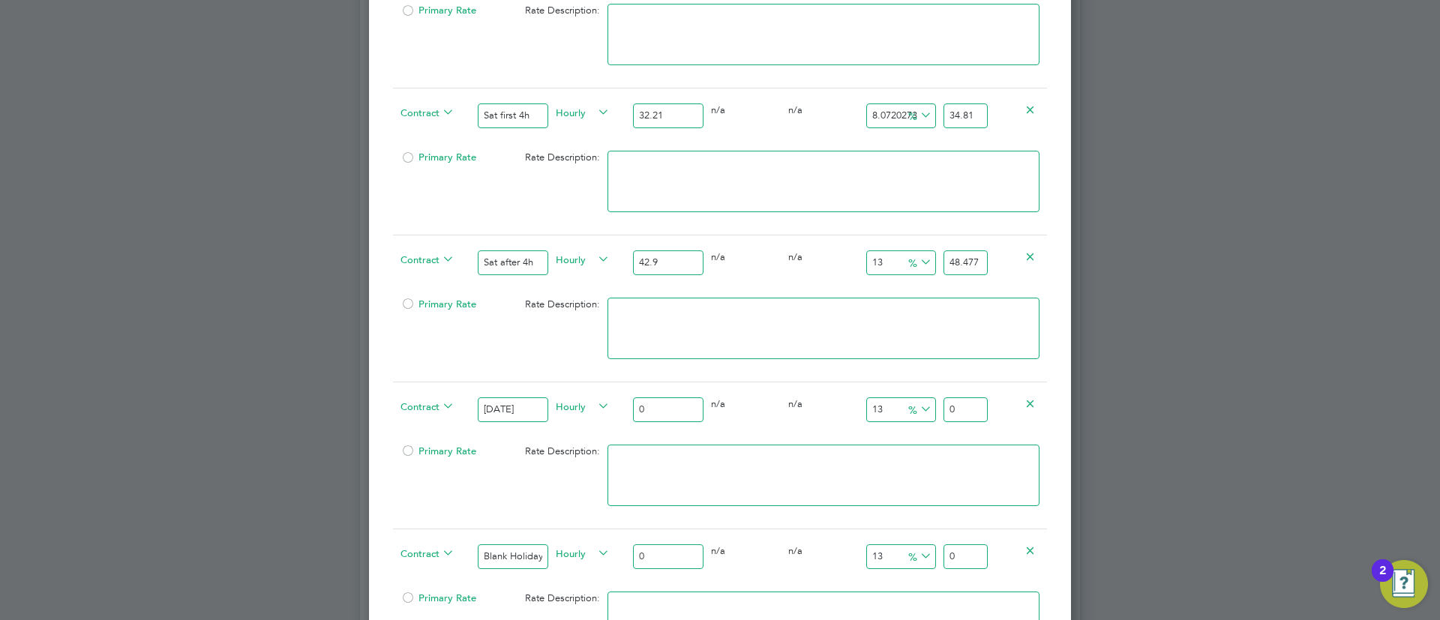
type input "42.95"
type input "48.5335"
click at [659, 262] on input "42.95" at bounding box center [668, 263] width 70 height 25
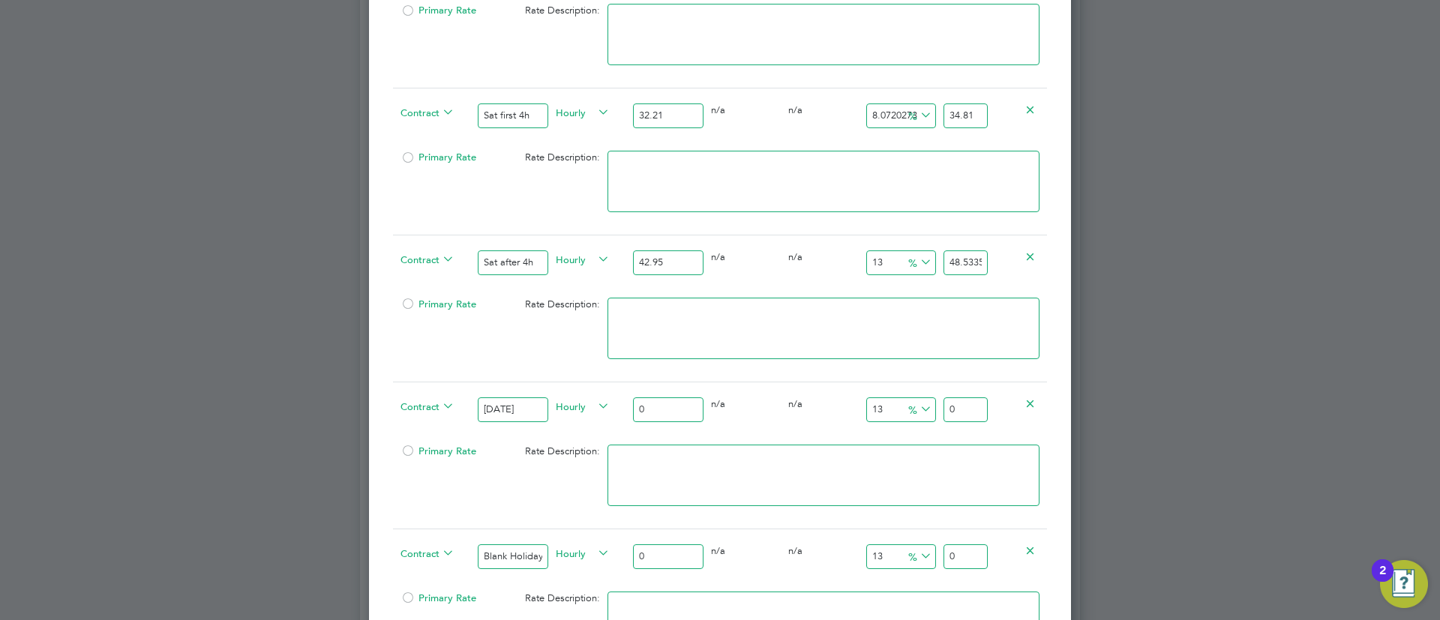
type input "42.95"
click at [671, 407] on input "0" at bounding box center [668, 410] width 70 height 25
click at [671, 406] on input "0" at bounding box center [668, 410] width 70 height 25
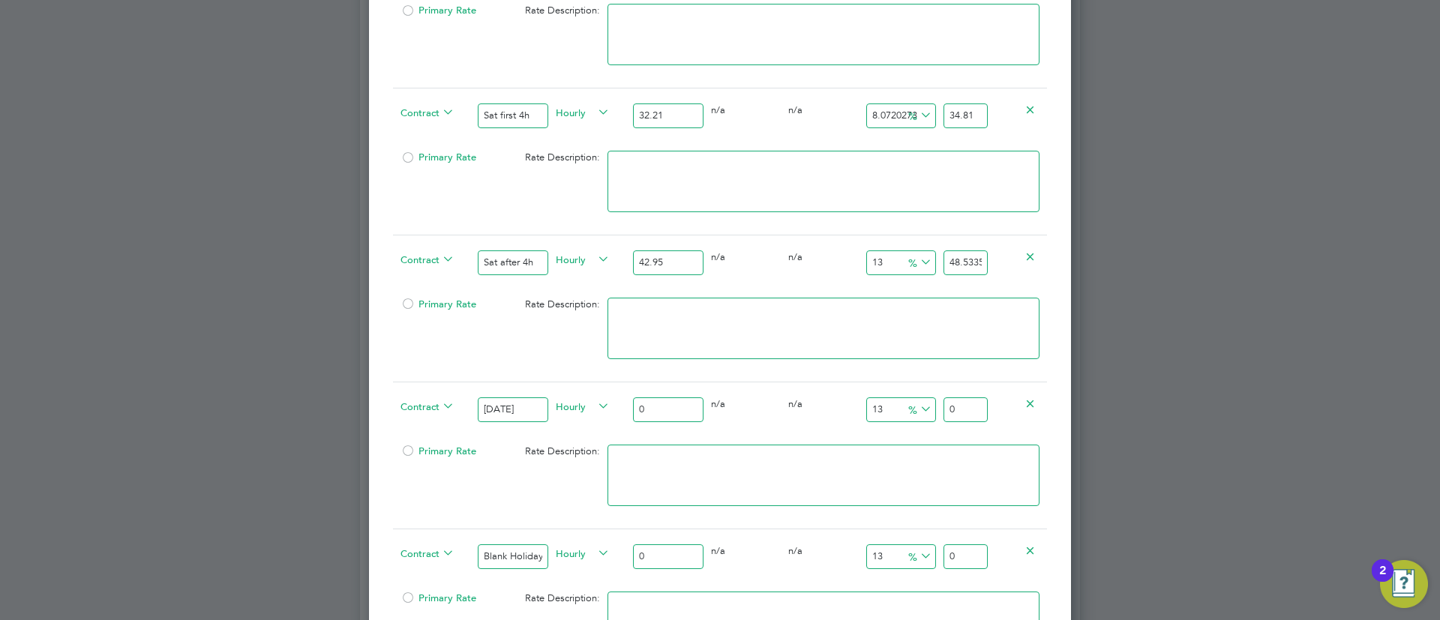
paste input "42.95"
type input "42.95"
type input "48.5335"
type input "42.95"
click at [655, 550] on input "0" at bounding box center [668, 557] width 70 height 25
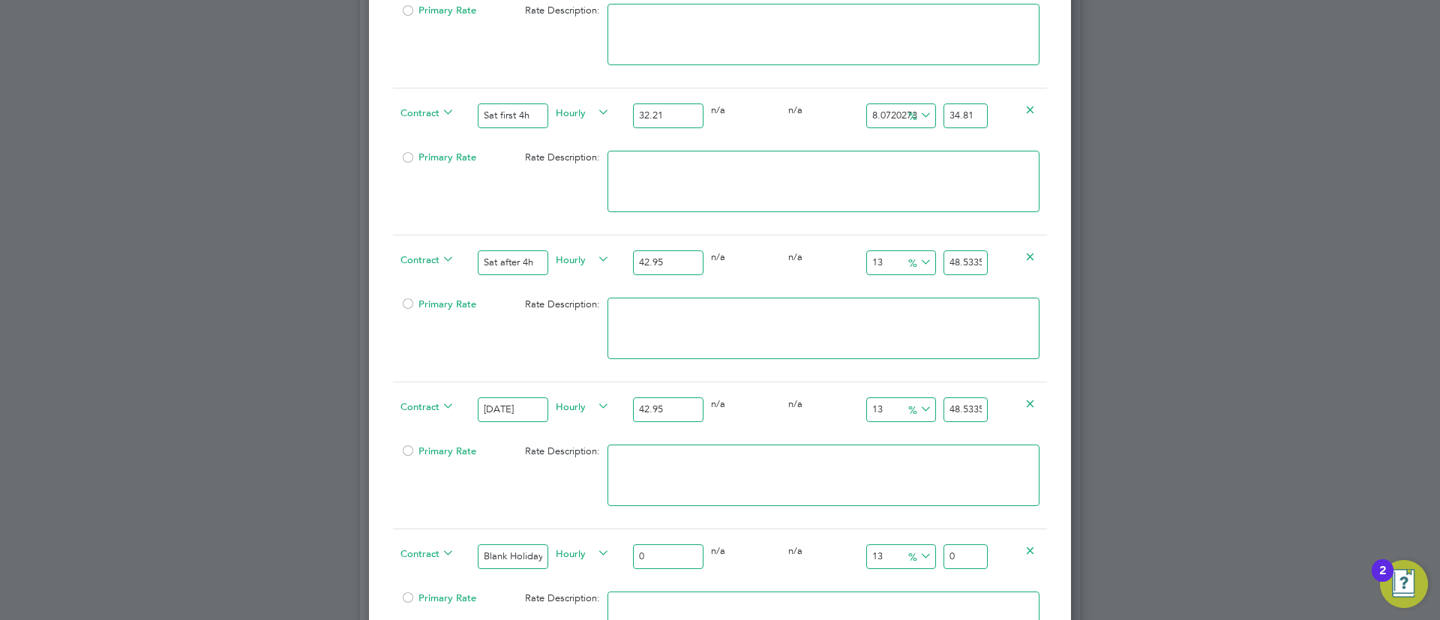
click at [655, 550] on input "0" at bounding box center [668, 557] width 70 height 25
paste input "42.95"
type input "42.95"
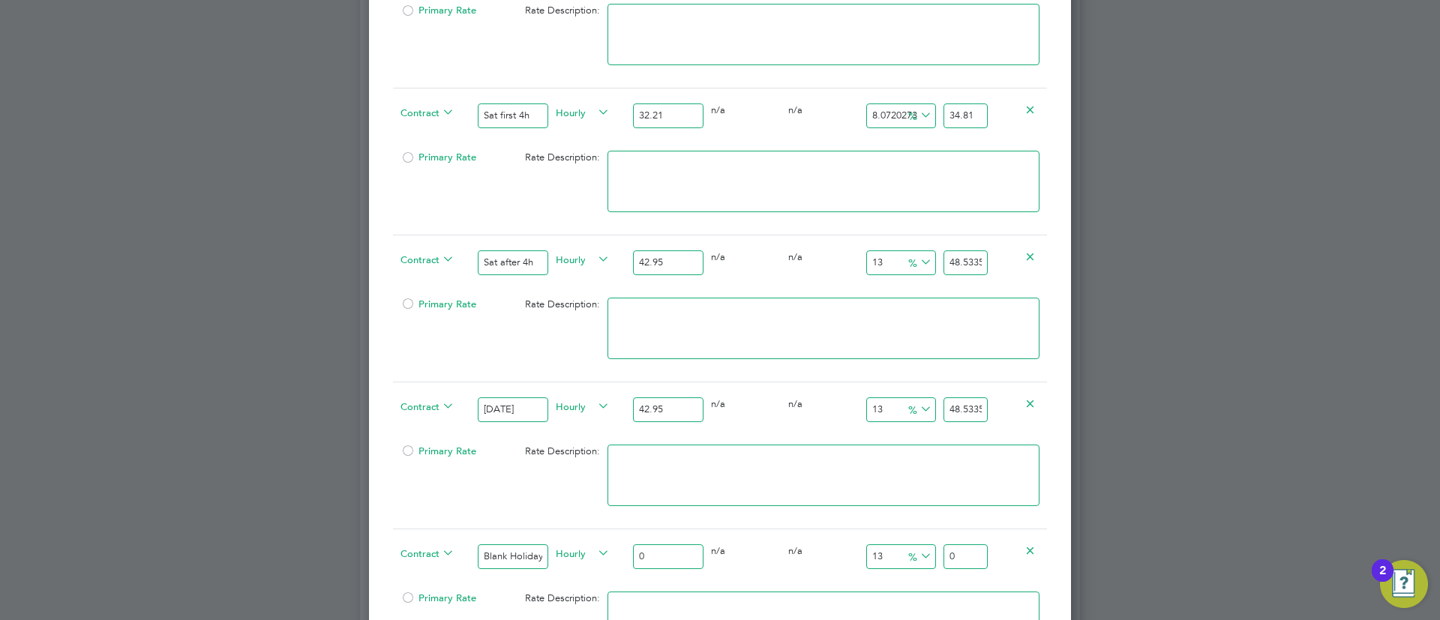
type input "48.5335"
type input "42.95"
click at [953, 256] on input "48.5335" at bounding box center [966, 263] width 44 height 25
type input "-90.68684516880093"
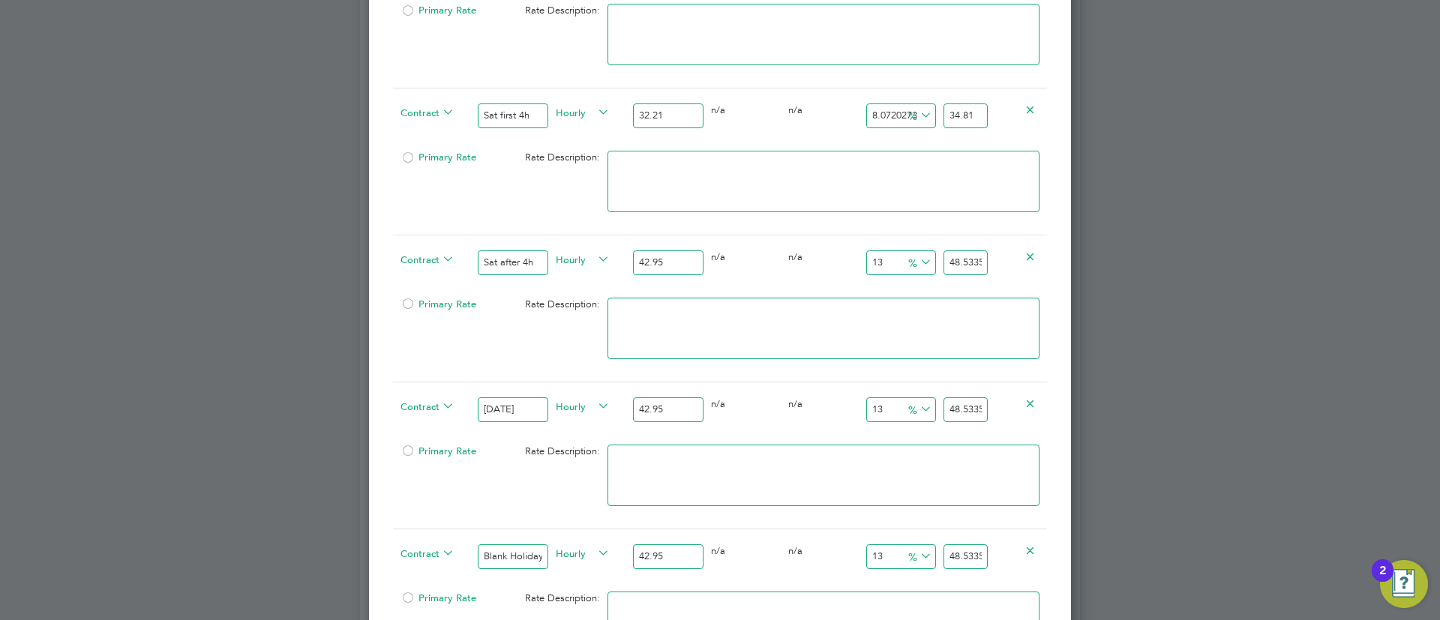
type input "4"
type input "4.772991850989523"
type input "45"
type input "5.9371362048894065"
type input "45.5"
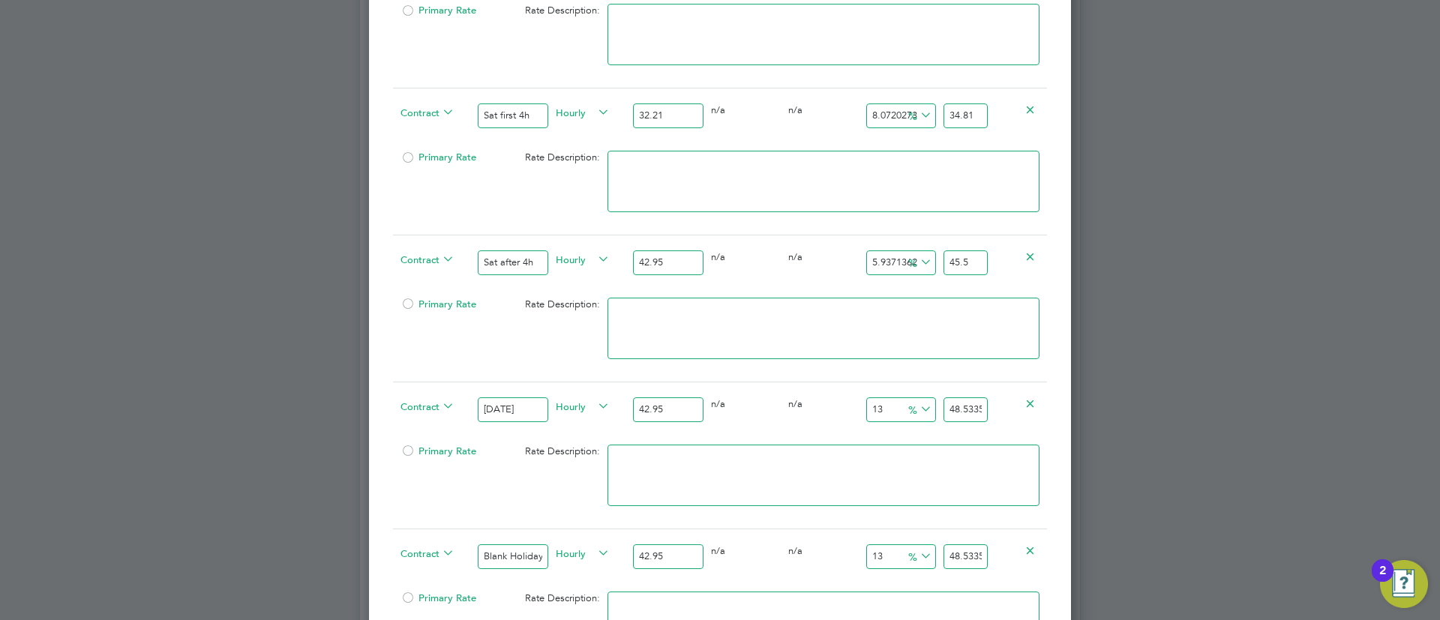
type input "6.053550640279394"
click at [966, 261] on input "45.55" at bounding box center [966, 263] width 44 height 25
click at [967, 261] on input "45.55" at bounding box center [966, 263] width 44 height 25
click at [965, 263] on input "45.55" at bounding box center [966, 263] width 44 height 25
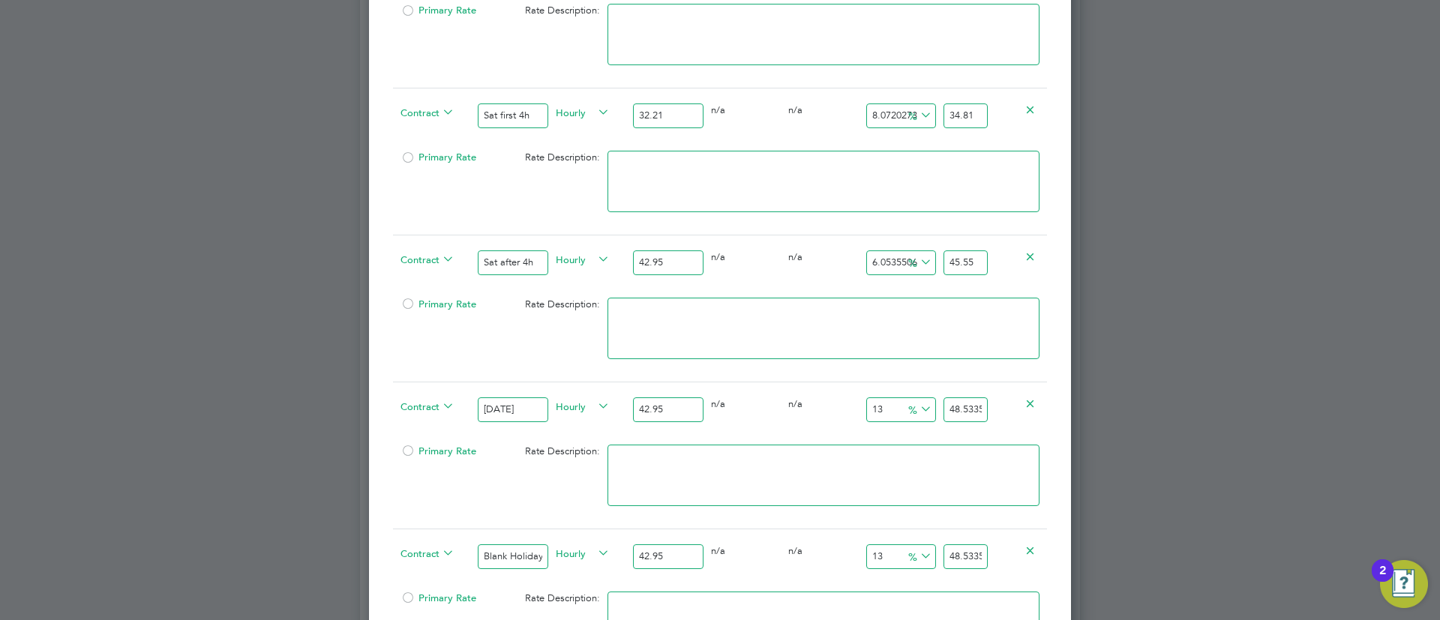
click at [965, 263] on input "45.55" at bounding box center [966, 263] width 44 height 25
type input "45.55"
click at [985, 410] on input "48.5335" at bounding box center [966, 410] width 44 height 25
click at [984, 410] on input "48.5335" at bounding box center [966, 410] width 44 height 25
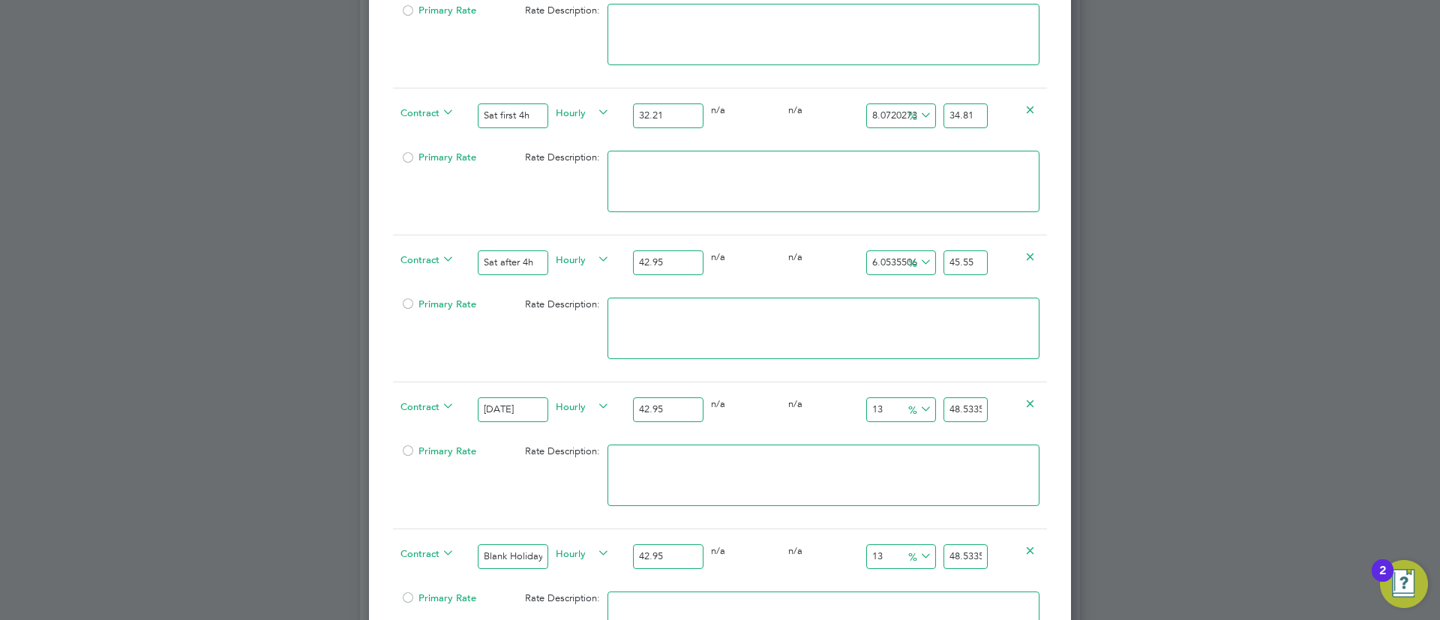
paste input "5.5"
type input "6.053550640279394"
type input "45.55"
click at [965, 566] on input "48.5335" at bounding box center [966, 557] width 44 height 25
click at [965, 561] on input "48.5335" at bounding box center [966, 557] width 44 height 25
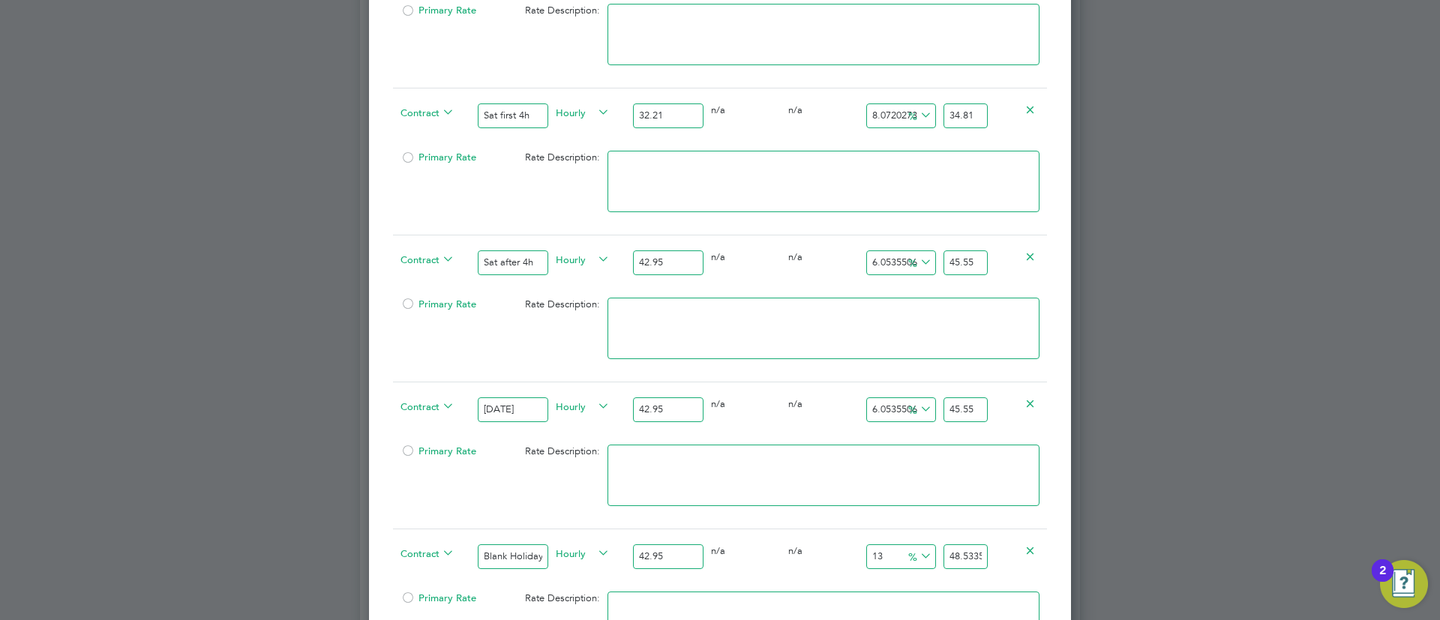
click at [965, 561] on input "48.5335" at bounding box center [966, 557] width 44 height 25
paste input "5.5"
type input "6.053550640279394"
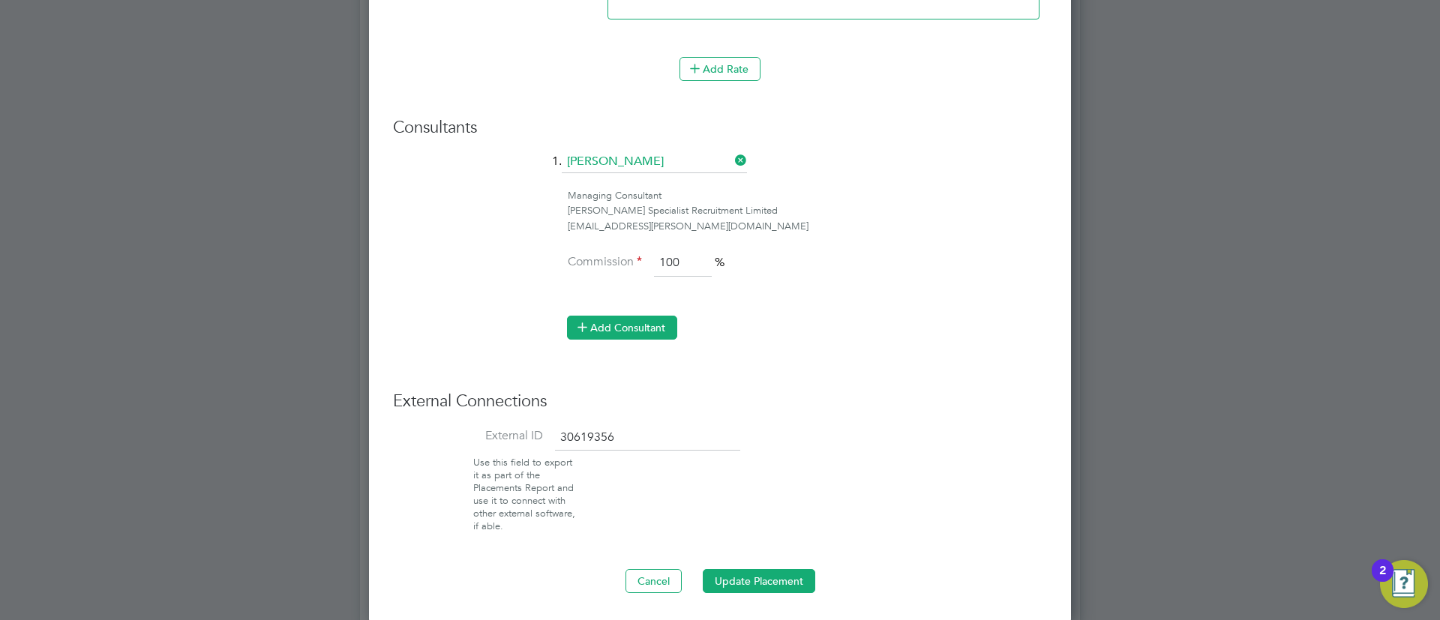
scroll to position [2012, 0]
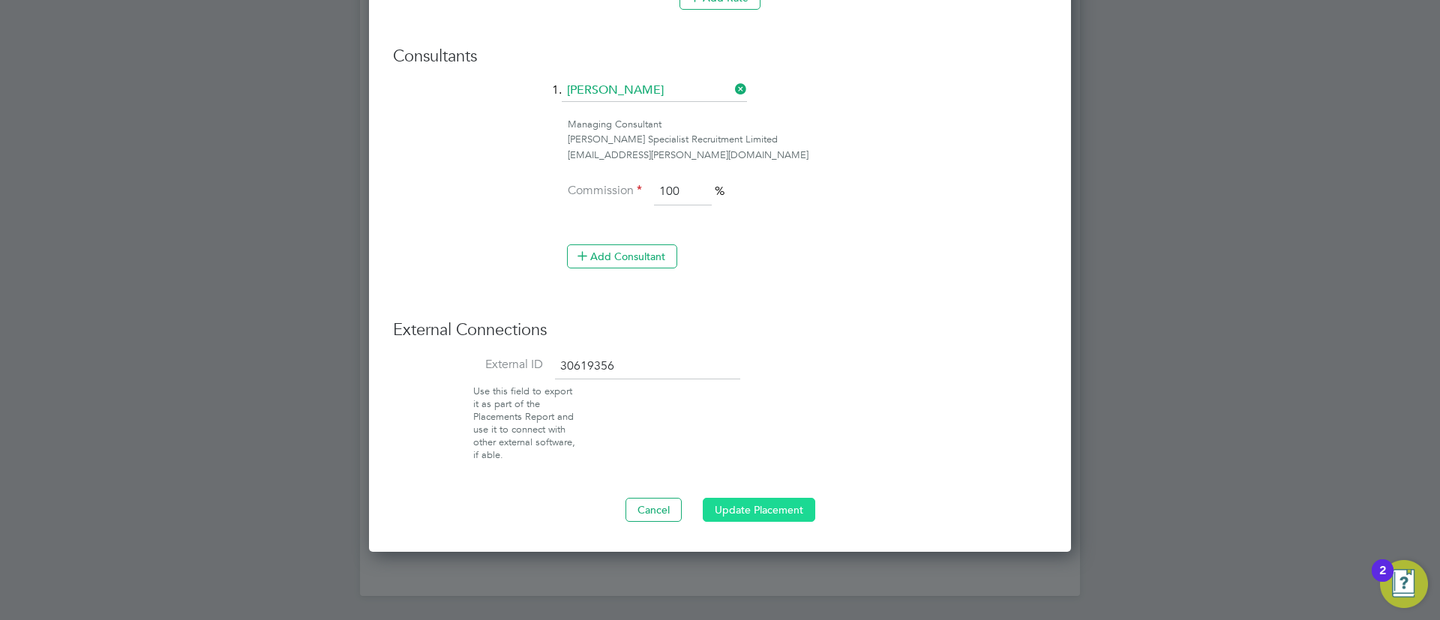
type input "45.55"
click at [725, 511] on button "Update Placement" at bounding box center [759, 510] width 113 height 24
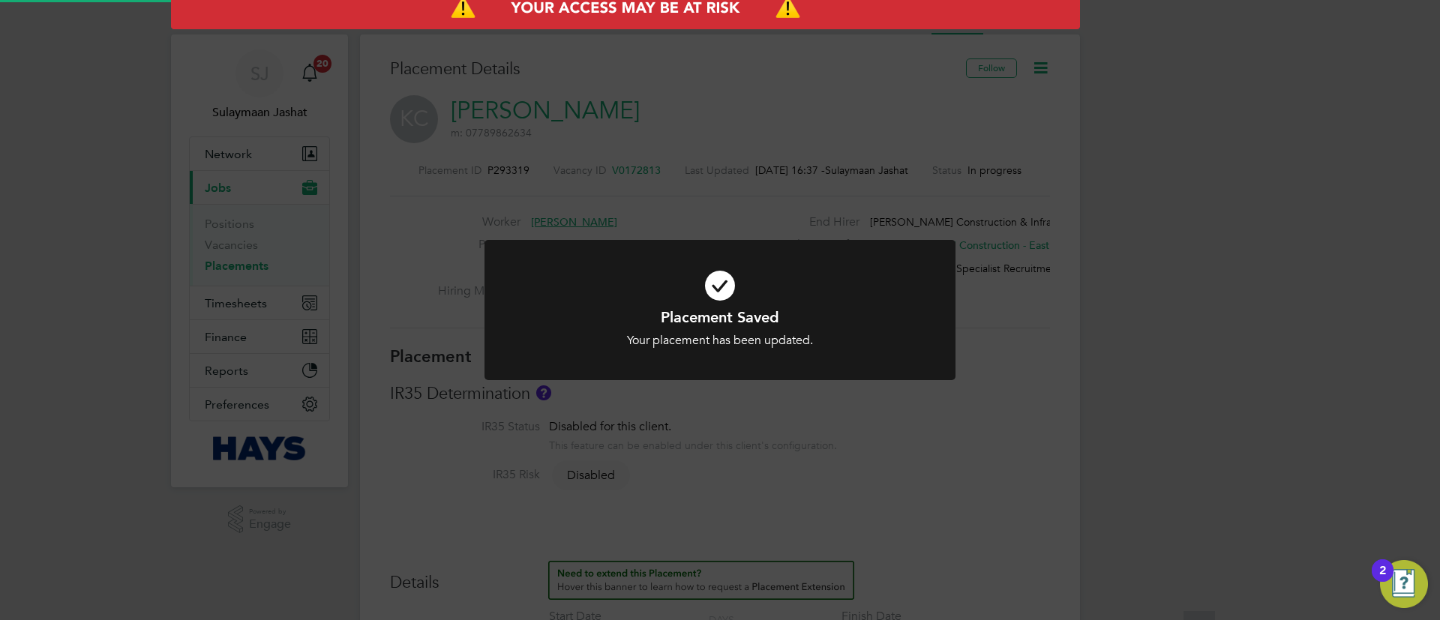
scroll to position [0, 0]
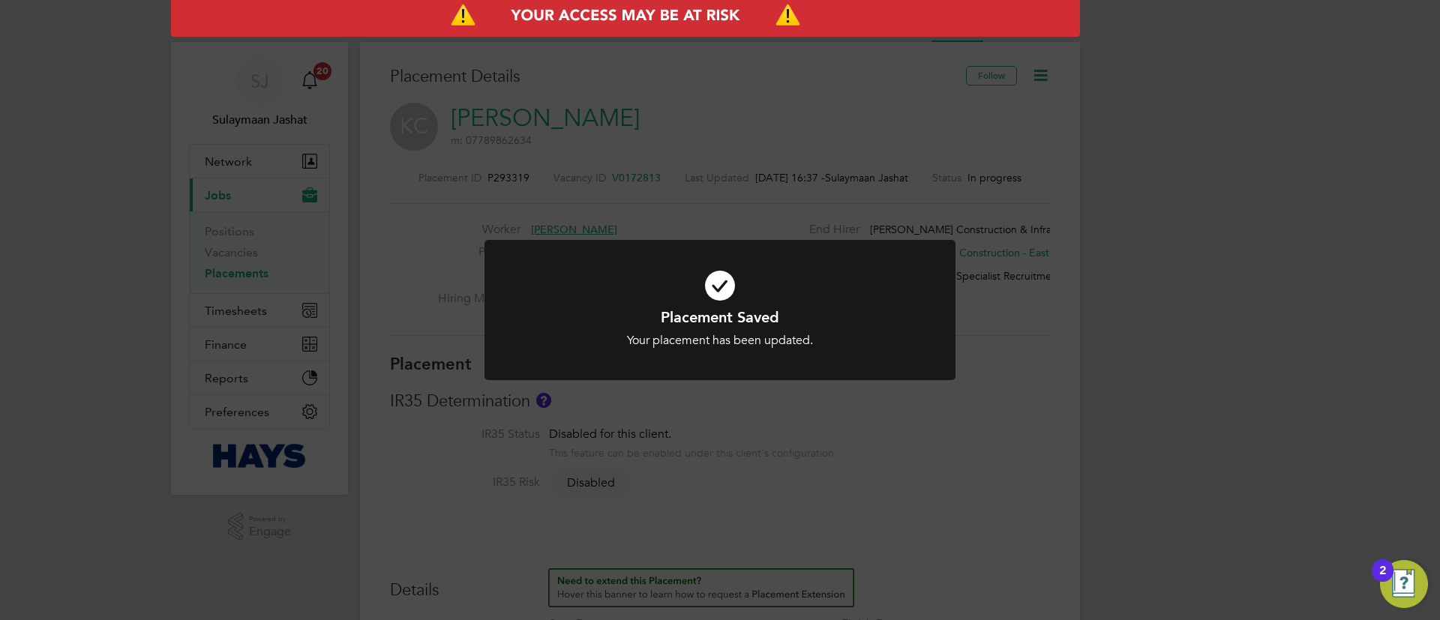
drag, startPoint x: 725, startPoint y: 505, endPoint x: 735, endPoint y: 493, distance: 15.9
click at [725, 506] on div "Placement Saved Your placement has been updated. Cancel Okay" at bounding box center [720, 310] width 1440 height 620
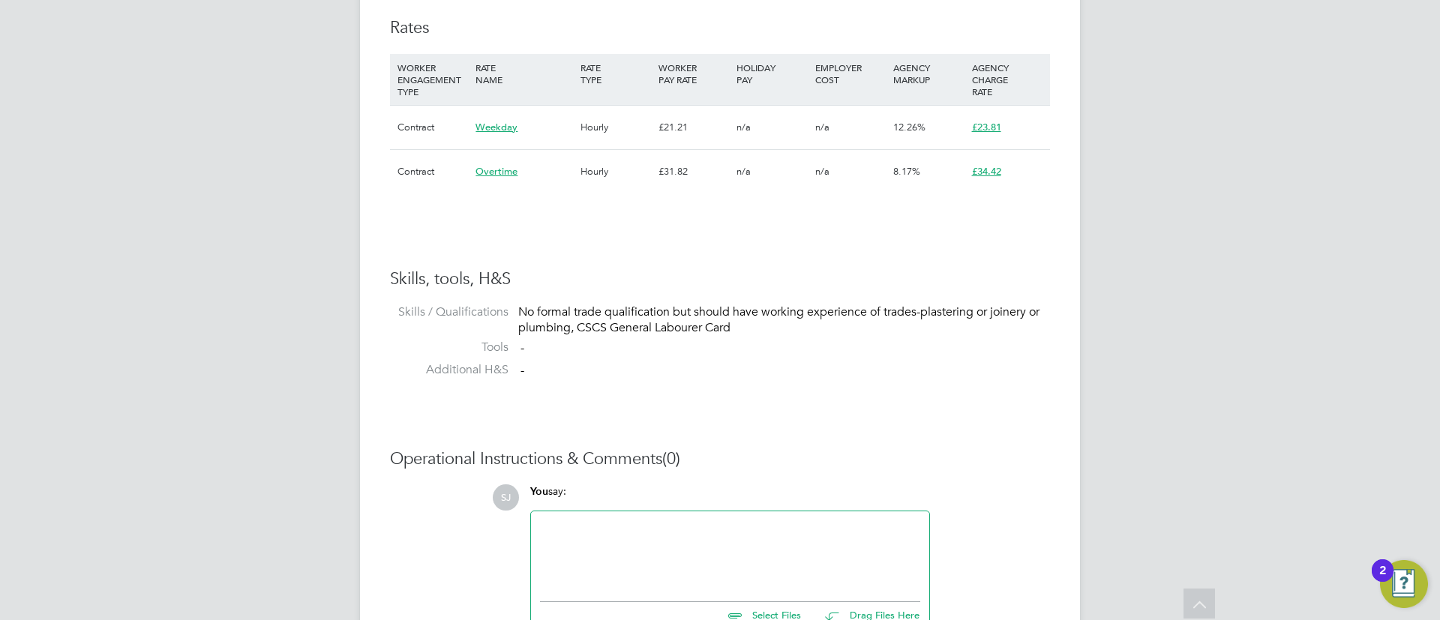
scroll to position [2145, 0]
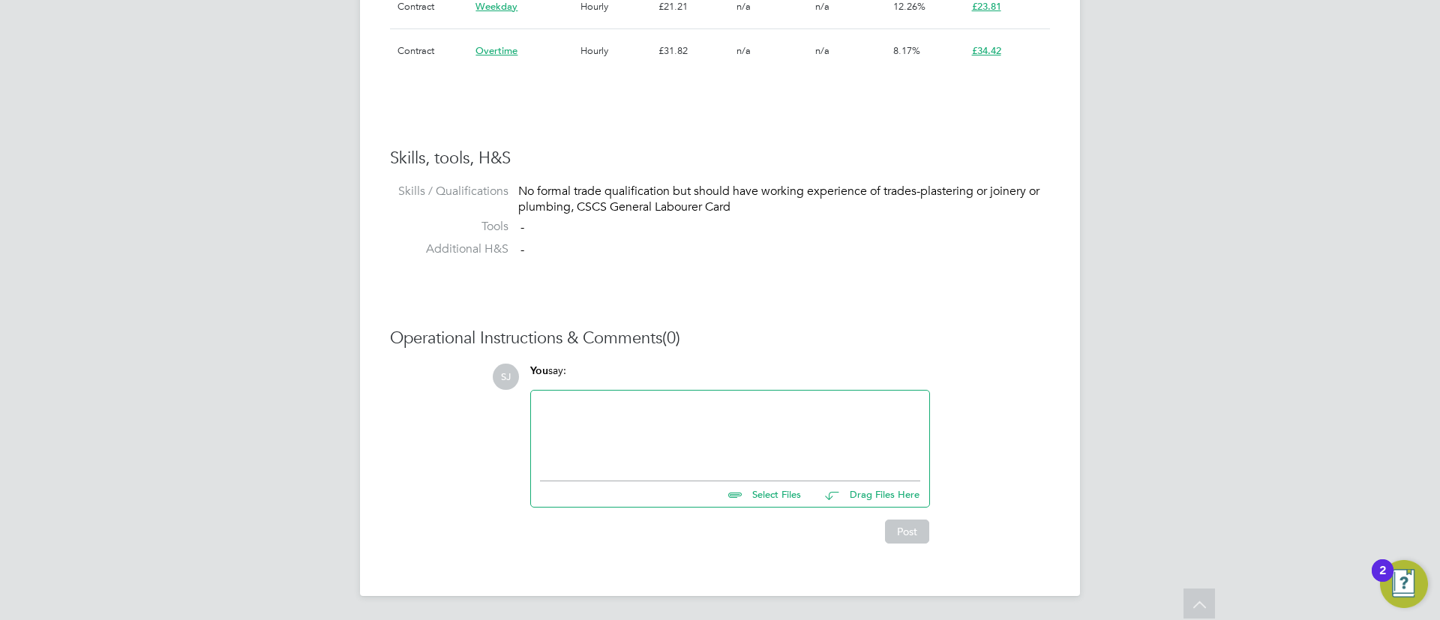
click at [599, 442] on div at bounding box center [730, 432] width 380 height 65
click at [903, 530] on button "Post" at bounding box center [907, 532] width 44 height 24
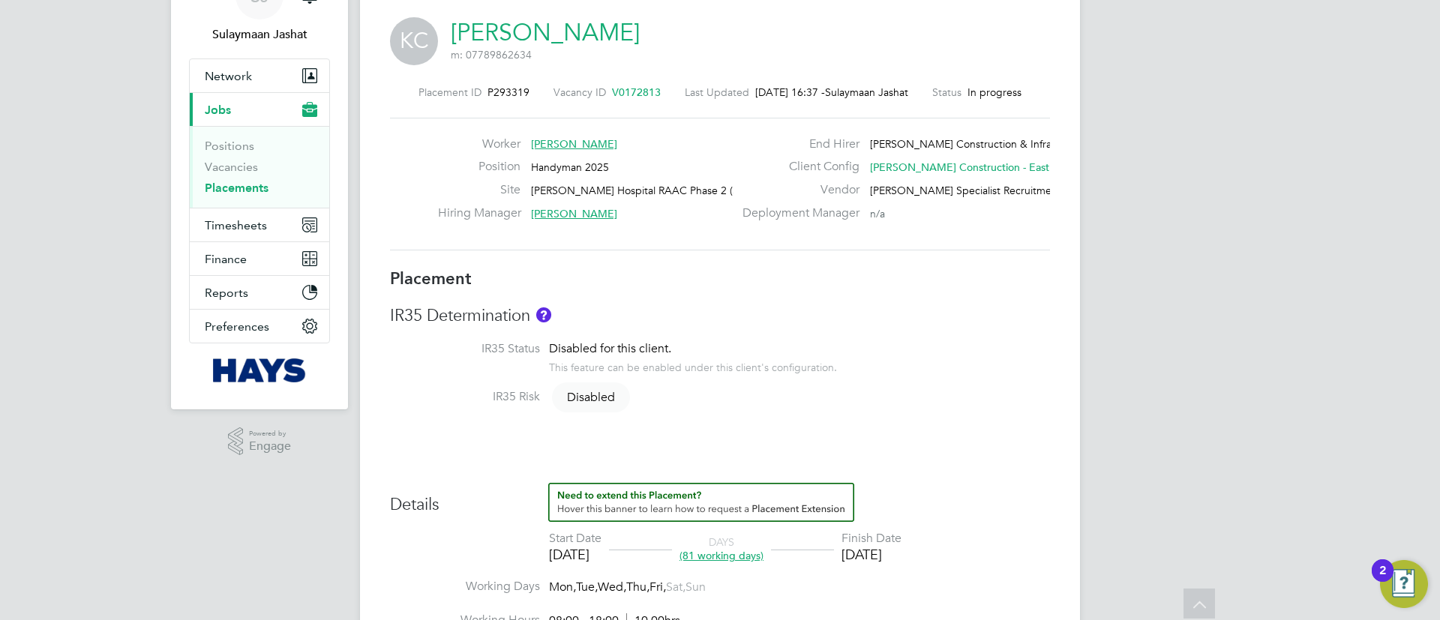
scroll to position [0, 0]
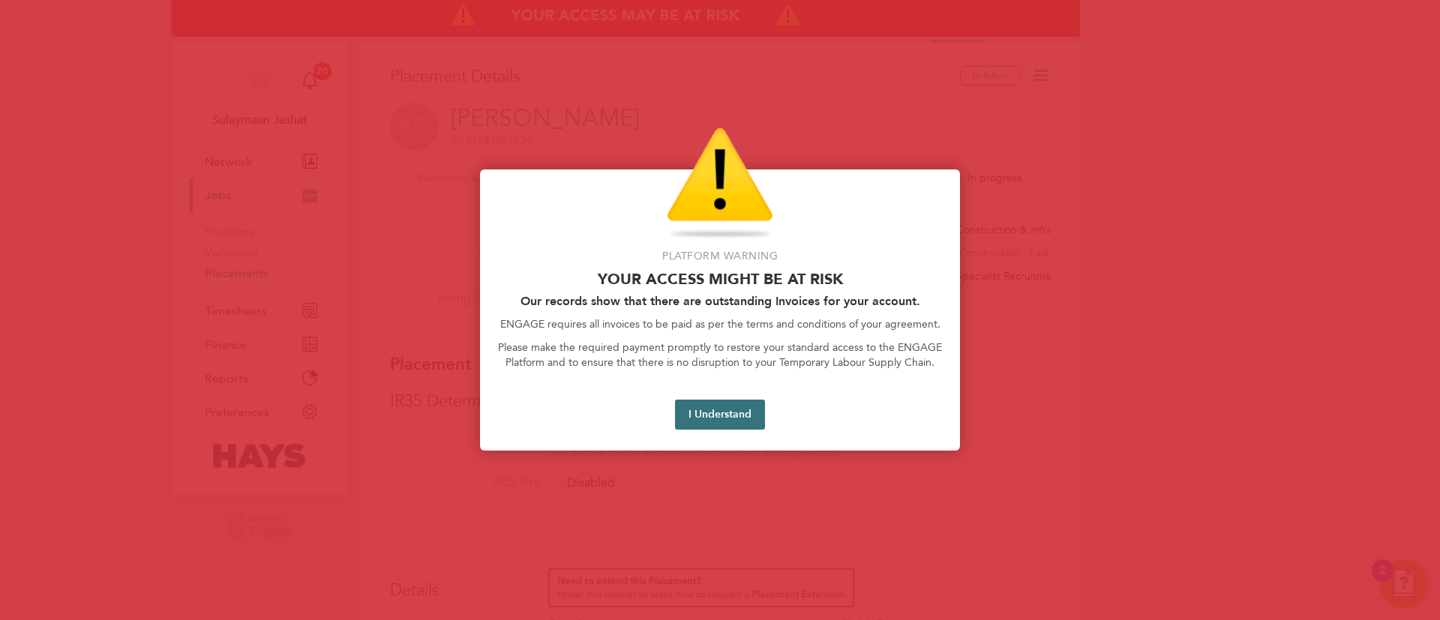
click at [703, 404] on button "I Understand" at bounding box center [720, 415] width 90 height 30
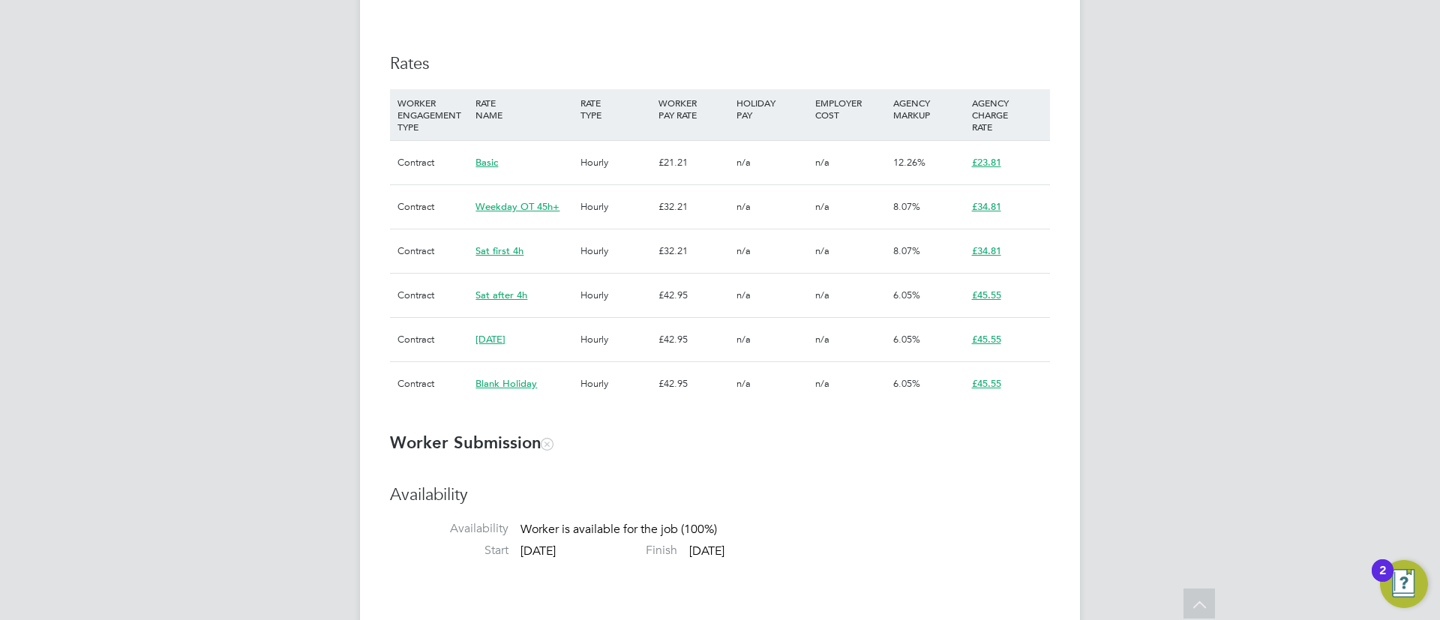
scroll to position [900, 0]
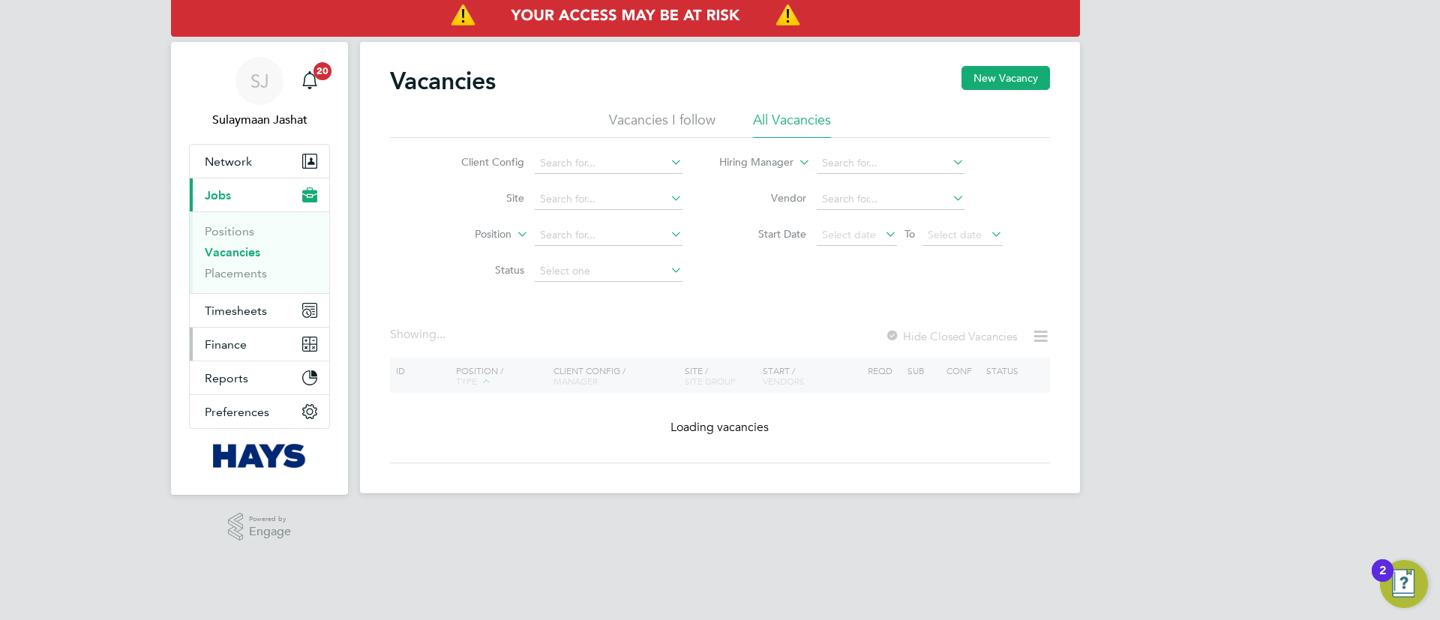
click at [217, 330] on button "Finance" at bounding box center [260, 344] width 140 height 33
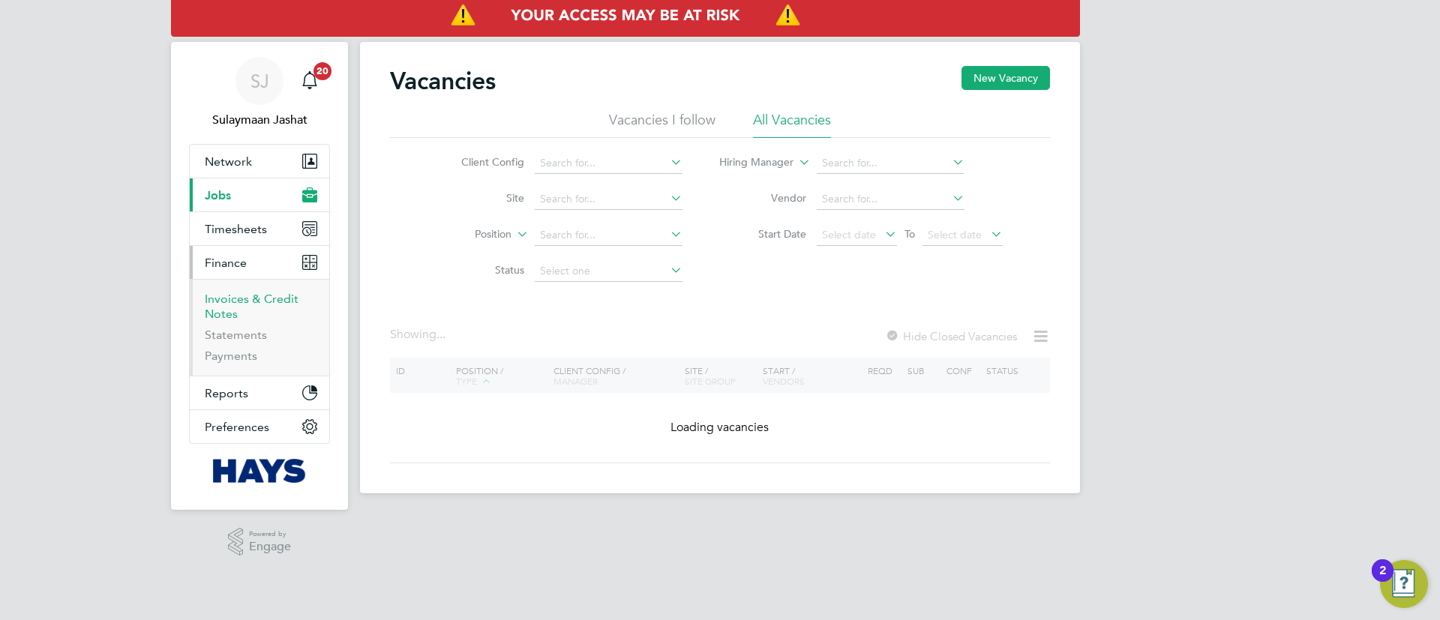
click at [229, 310] on link "Invoices & Credit Notes" at bounding box center [252, 306] width 94 height 29
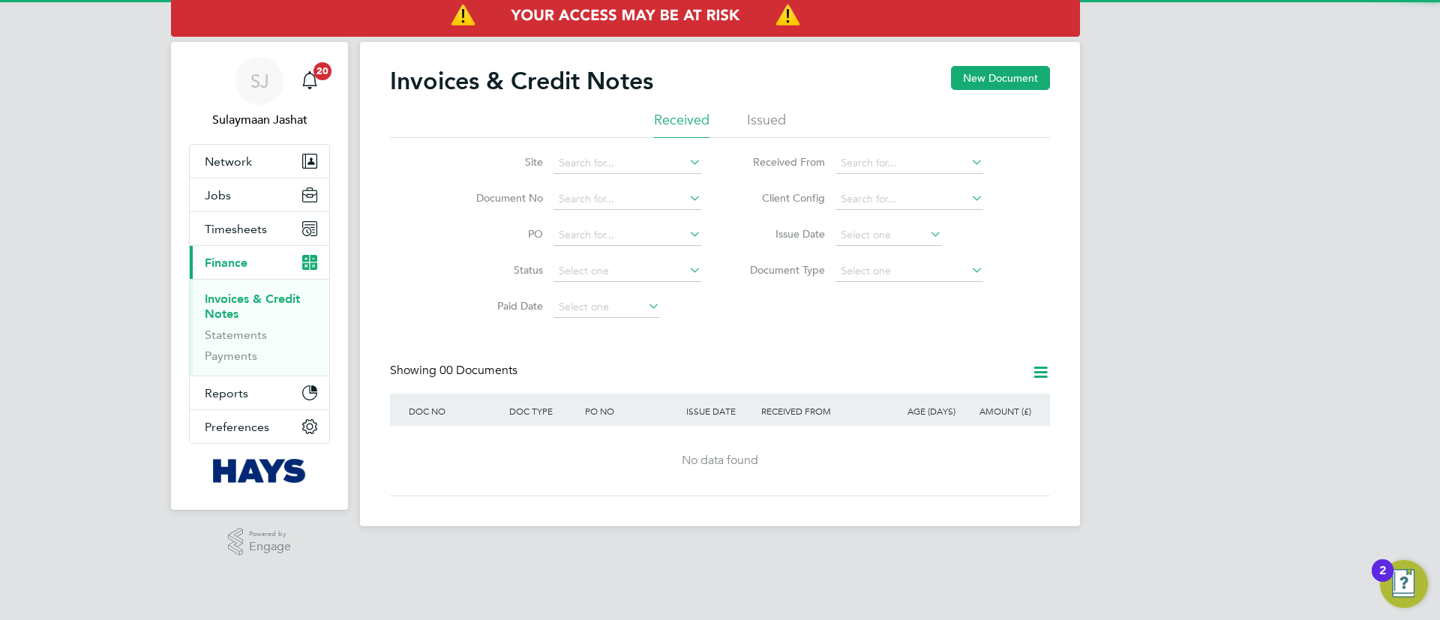
click at [246, 261] on span "Finance" at bounding box center [226, 263] width 43 height 14
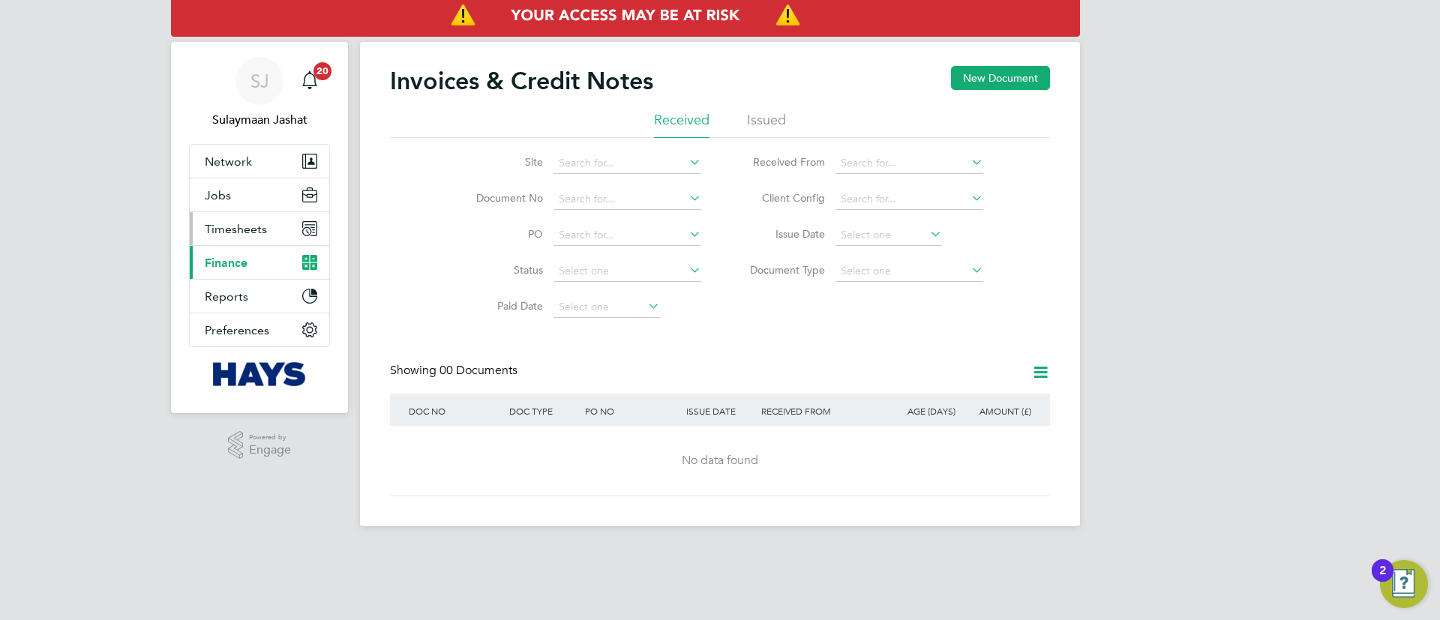
click at [245, 239] on button "Timesheets" at bounding box center [260, 228] width 140 height 33
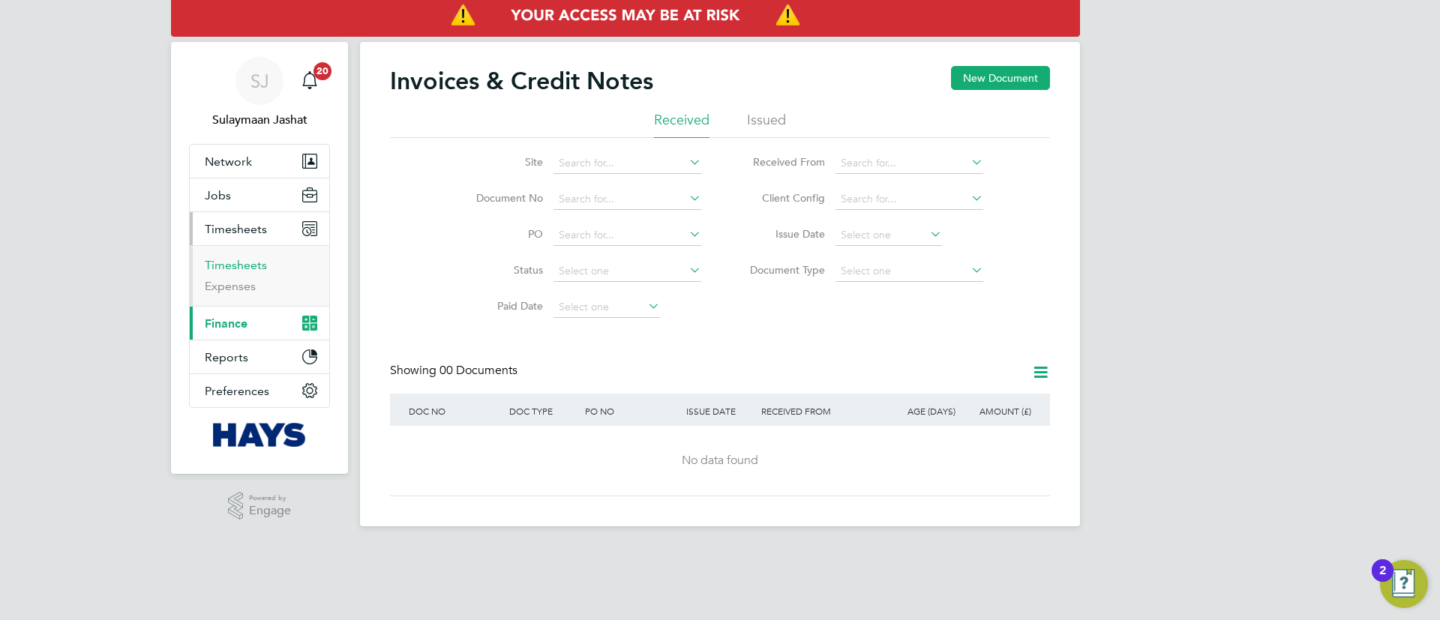
click at [233, 270] on link "Timesheets" at bounding box center [236, 265] width 62 height 14
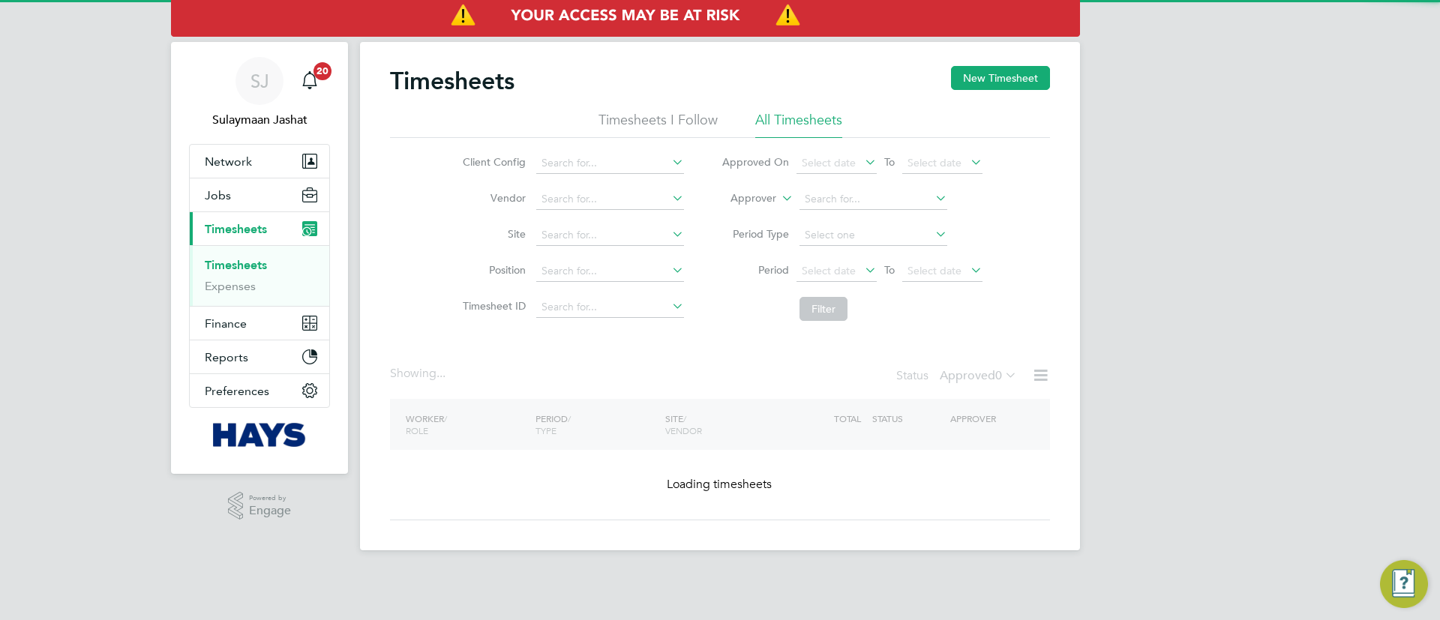
click at [747, 203] on li "Approver" at bounding box center [852, 200] width 299 height 36
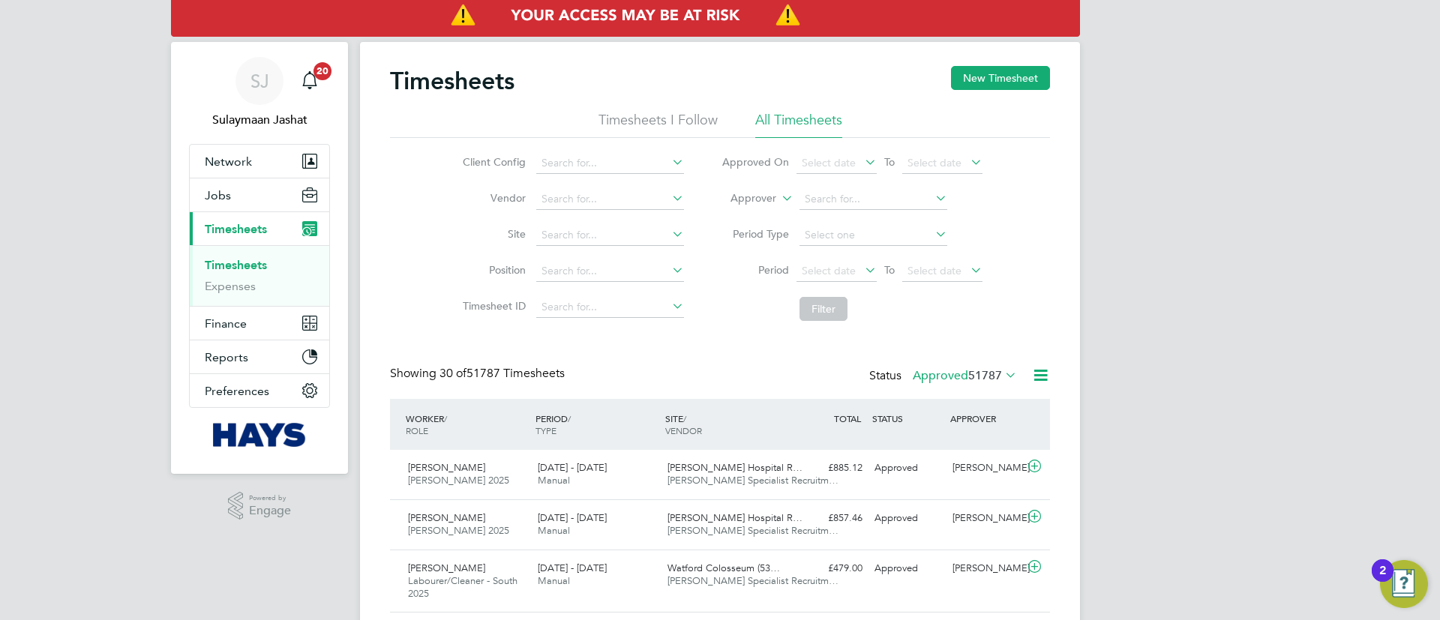
click at [760, 203] on label "Approver" at bounding box center [743, 198] width 68 height 15
click at [750, 215] on li "Worker" at bounding box center [739, 216] width 74 height 20
click at [835, 214] on li "Worker" at bounding box center [852, 200] width 299 height 36
click at [840, 205] on input at bounding box center [874, 199] width 148 height 21
click at [848, 210] on li "Joshua Ta nimowo" at bounding box center [873, 219] width 150 height 20
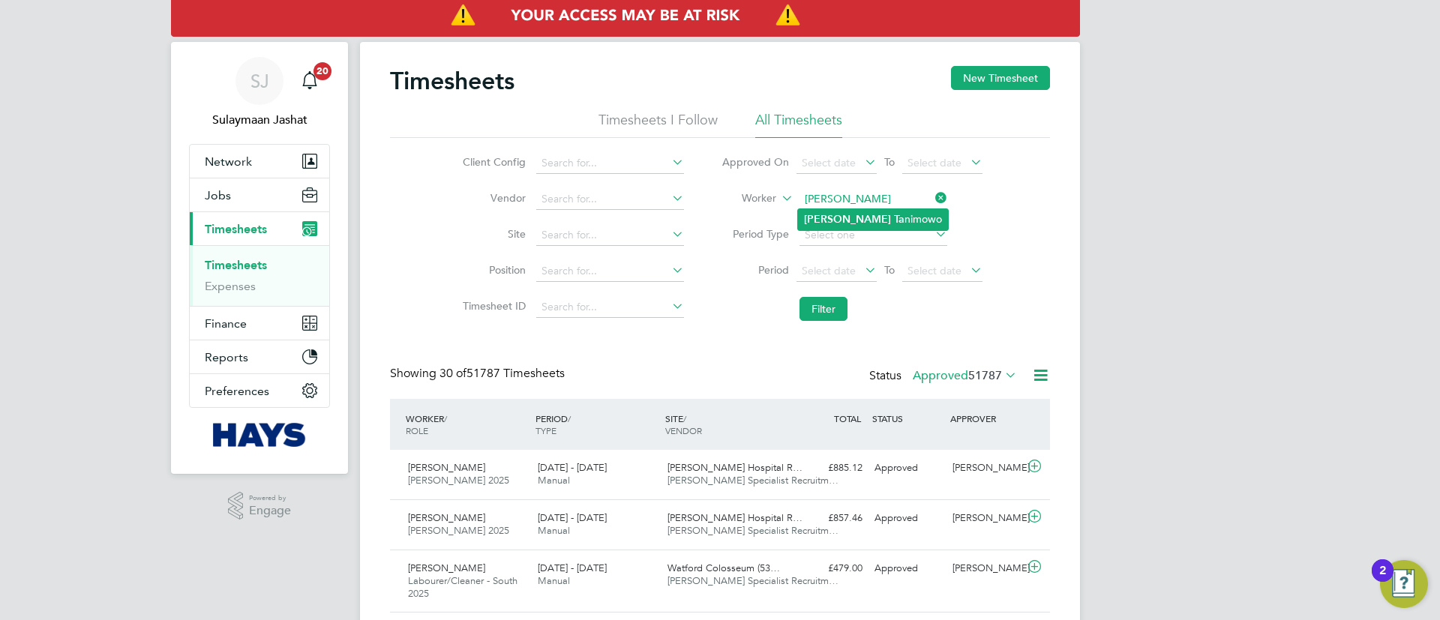
type input "Joshua Tanimowo"
click at [830, 319] on button "Filter" at bounding box center [824, 309] width 48 height 24
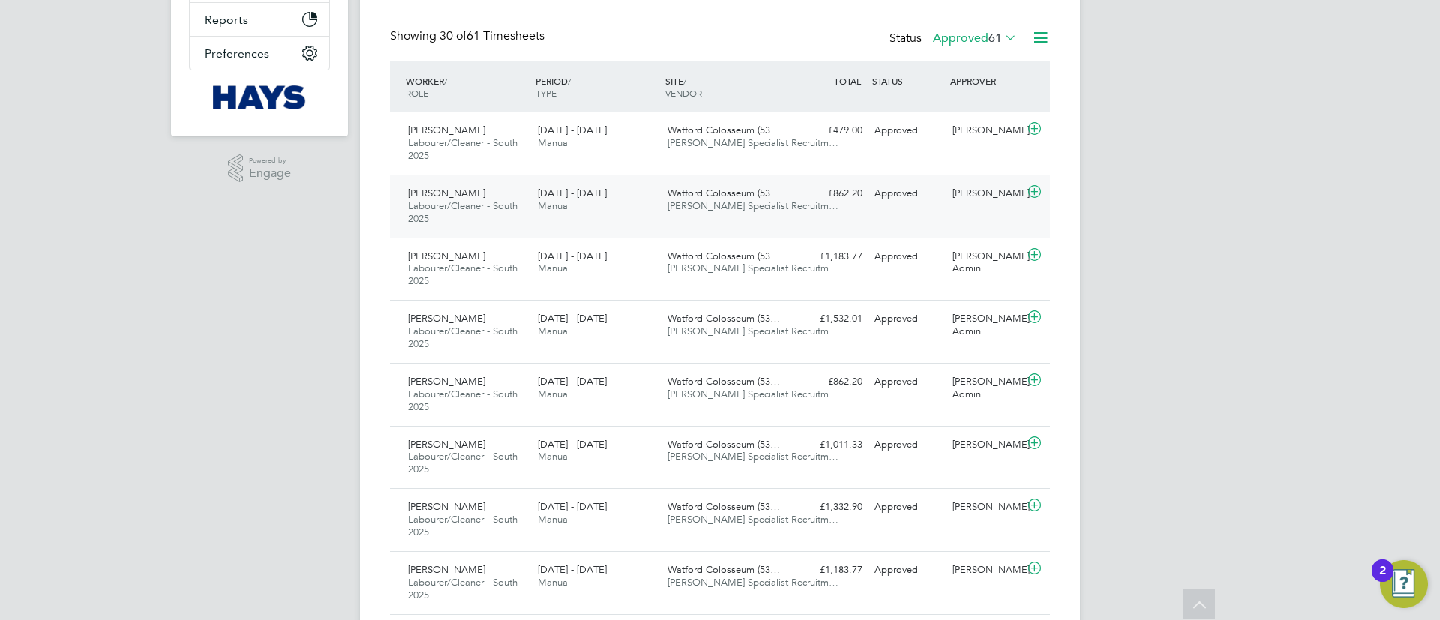
click at [702, 194] on span "Watford Colosseum (53…" at bounding box center [724, 193] width 113 height 13
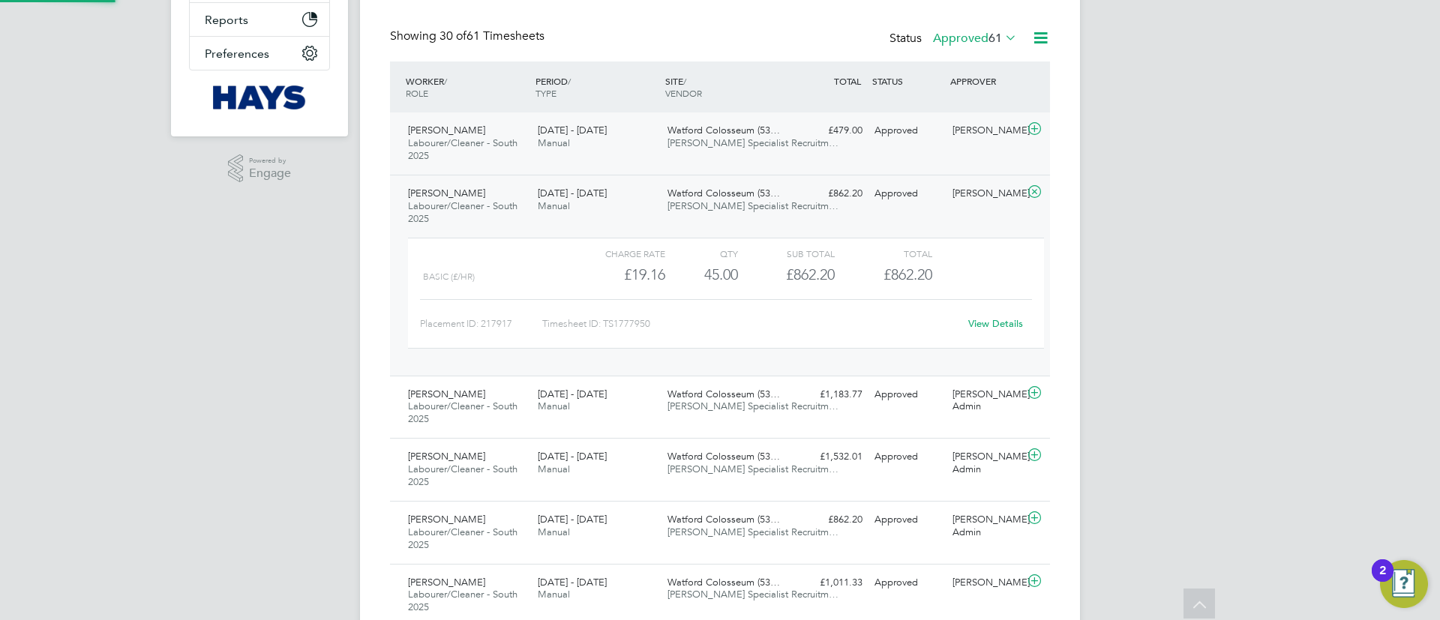
click at [724, 153] on div "Watford Colosseum (53… Hays Specialist Recruitm…" at bounding box center [727, 138] width 130 height 38
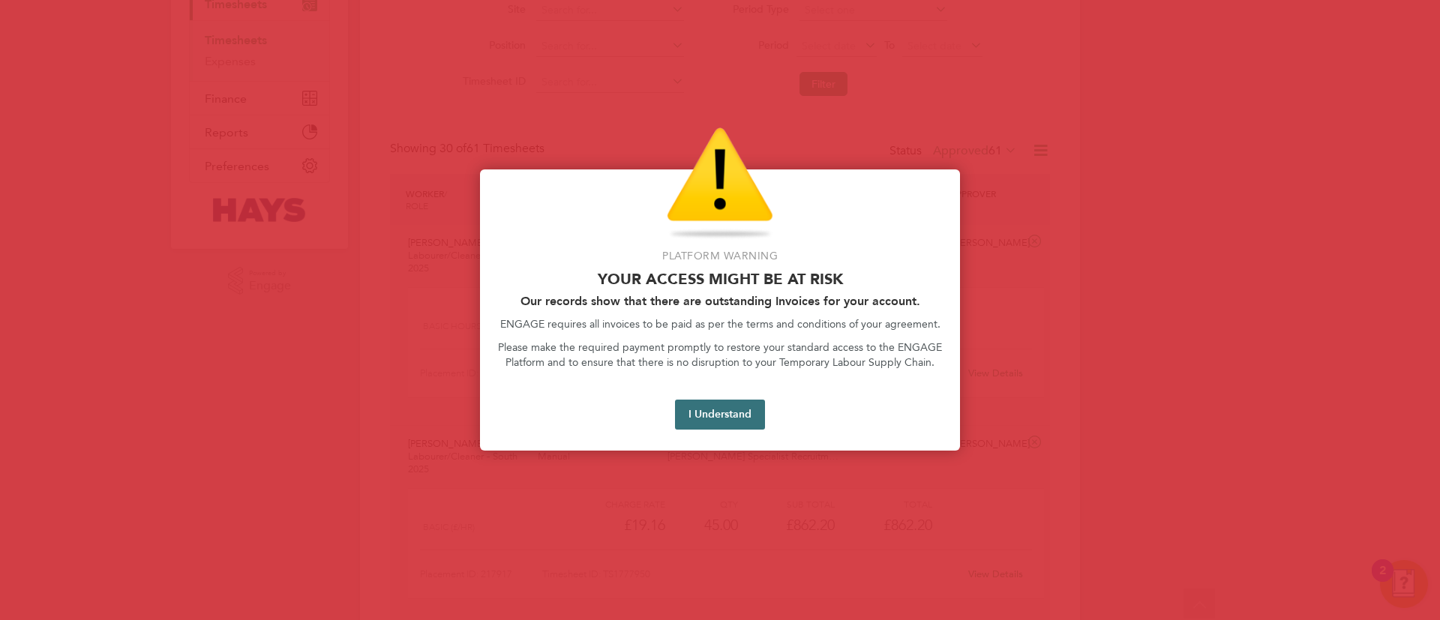
click at [689, 425] on button "I Understand" at bounding box center [720, 415] width 90 height 30
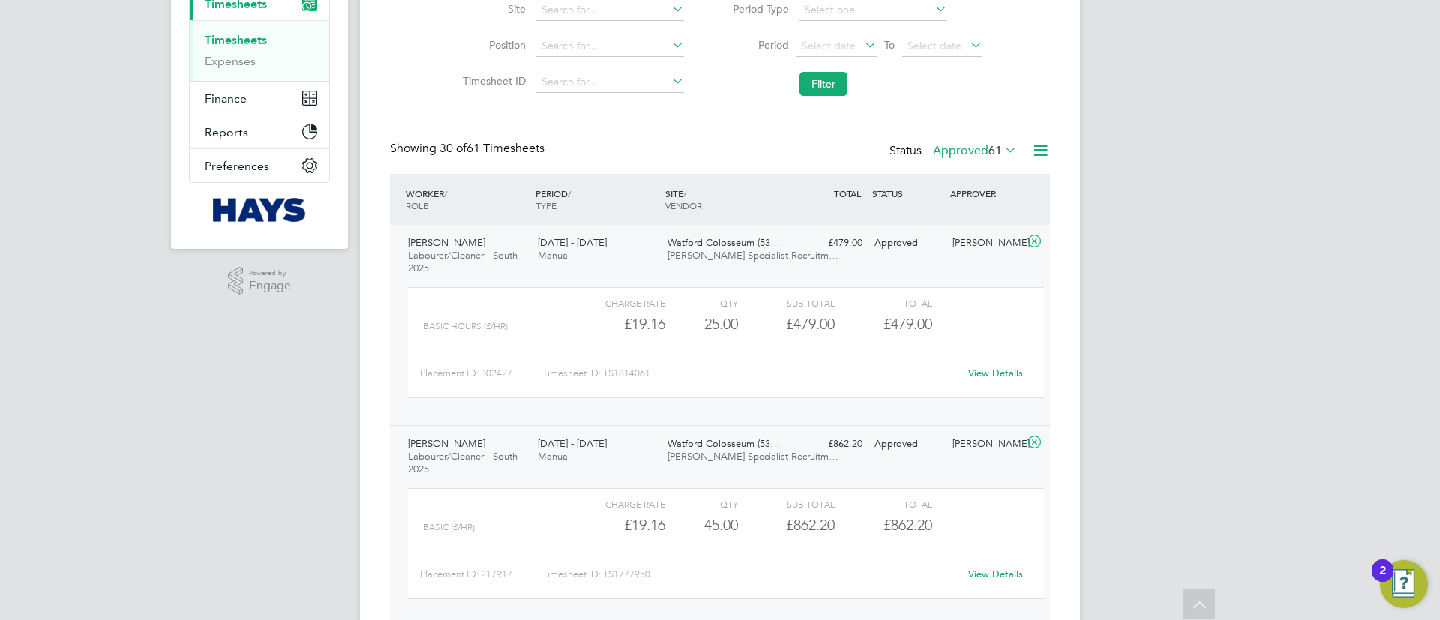
scroll to position [212, 0]
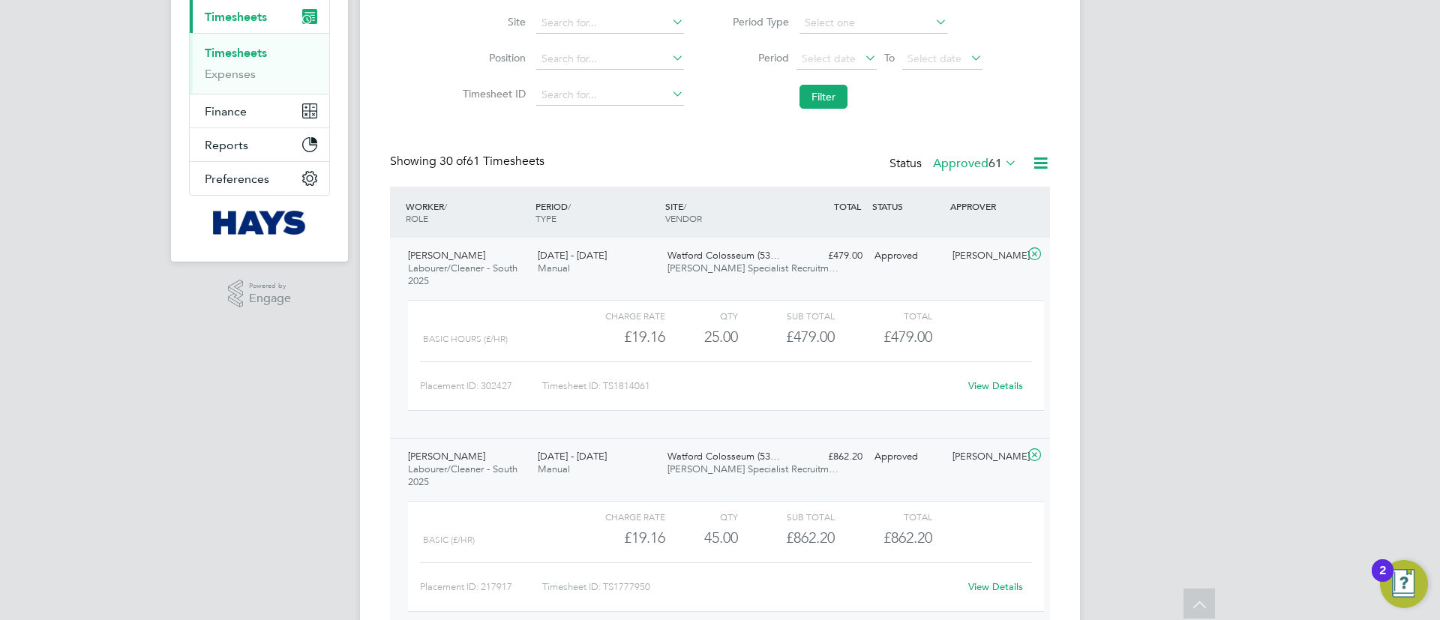
click at [986, 390] on link "View Details" at bounding box center [995, 386] width 55 height 13
click at [588, 253] on span "23 - 29 Aug 2025" at bounding box center [572, 255] width 69 height 13
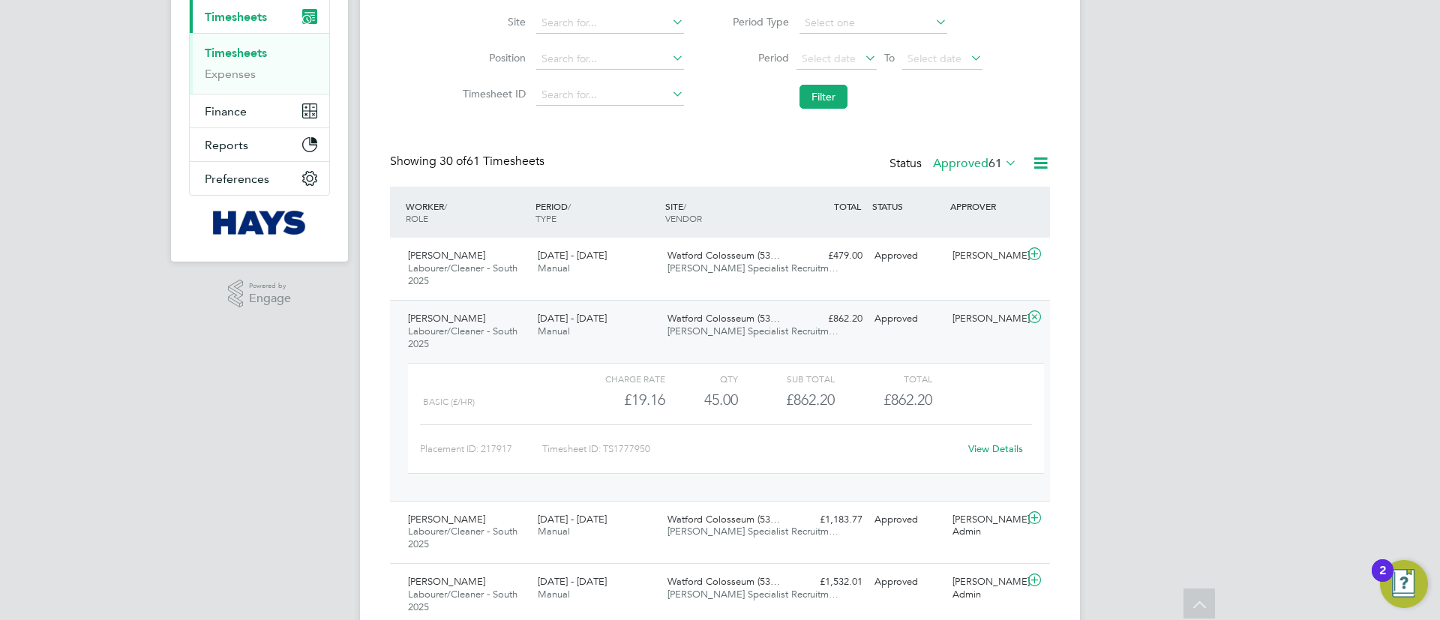
click at [611, 335] on div "5 - 11 Jul 2025 Manual" at bounding box center [597, 326] width 130 height 38
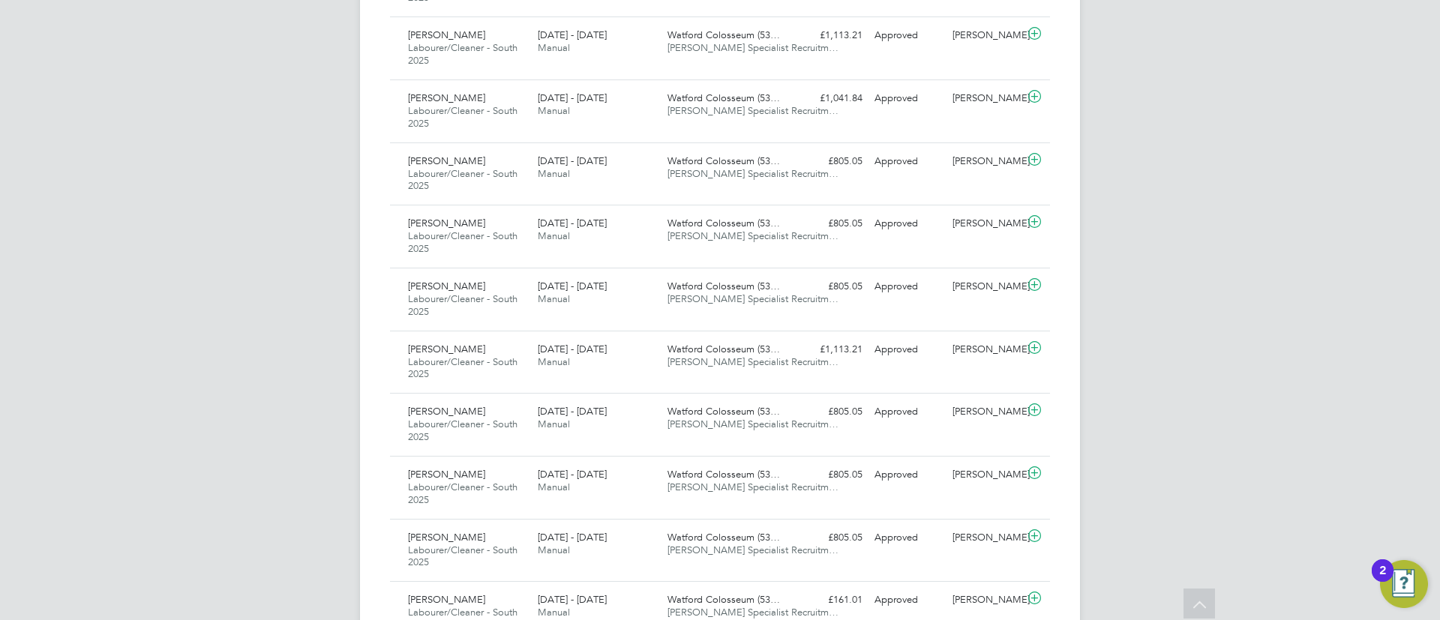
scroll to position [1787, 0]
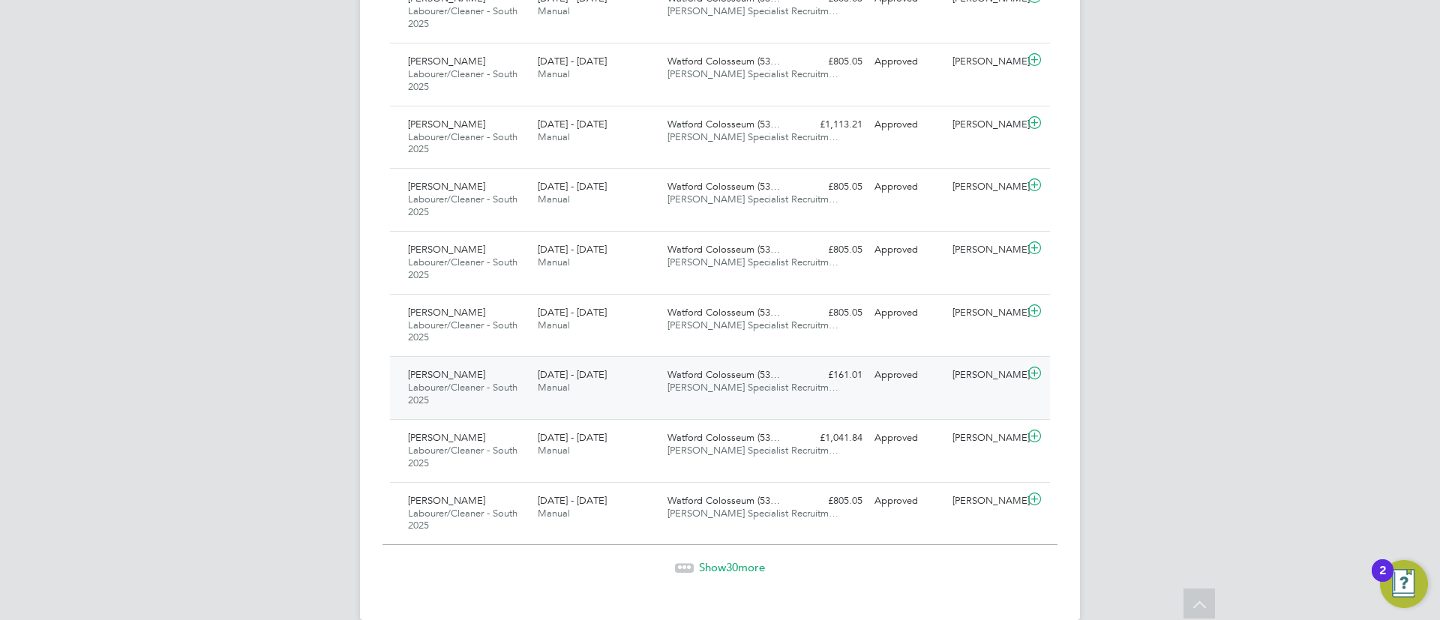
click at [754, 380] on span "Watford Colosseum (53…" at bounding box center [724, 374] width 113 height 13
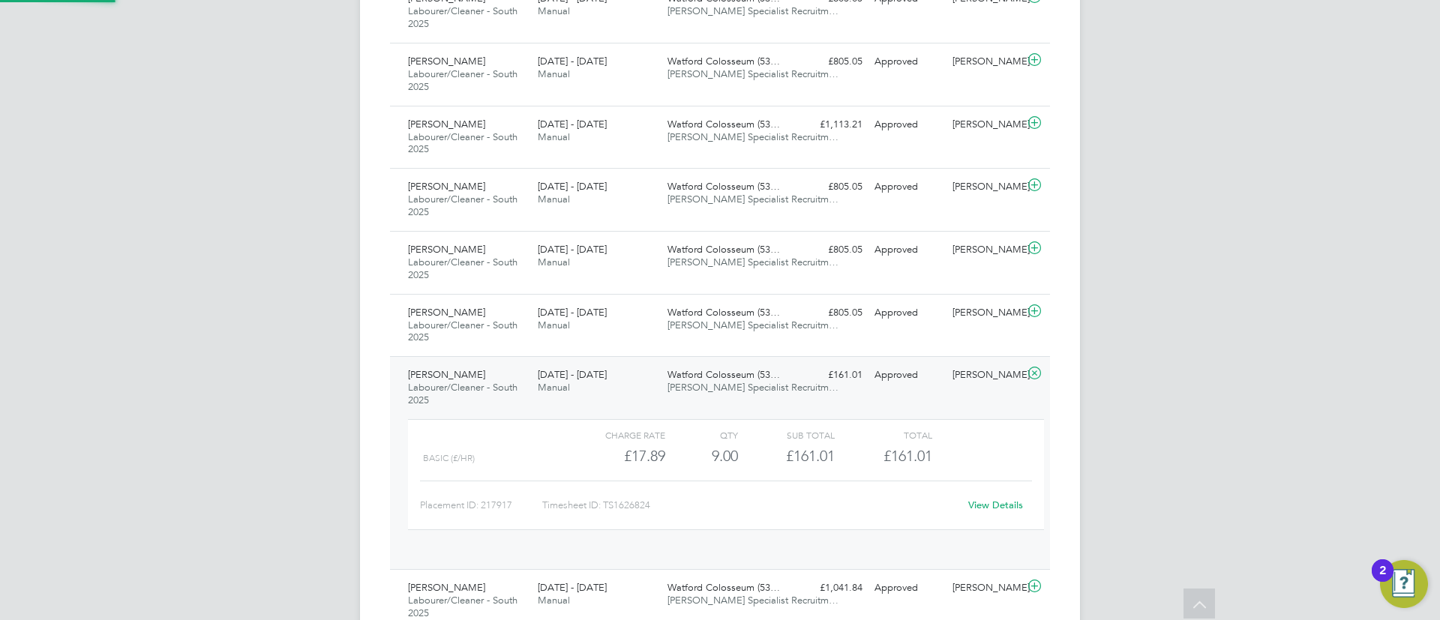
scroll to position [26, 146]
click at [916, 410] on div "Joshua Tanimowo Labourer/Cleaner - South 2025 28 Dec 2024 - 3 Jan 2025 28 Dec 2…" at bounding box center [720, 456] width 660 height 201
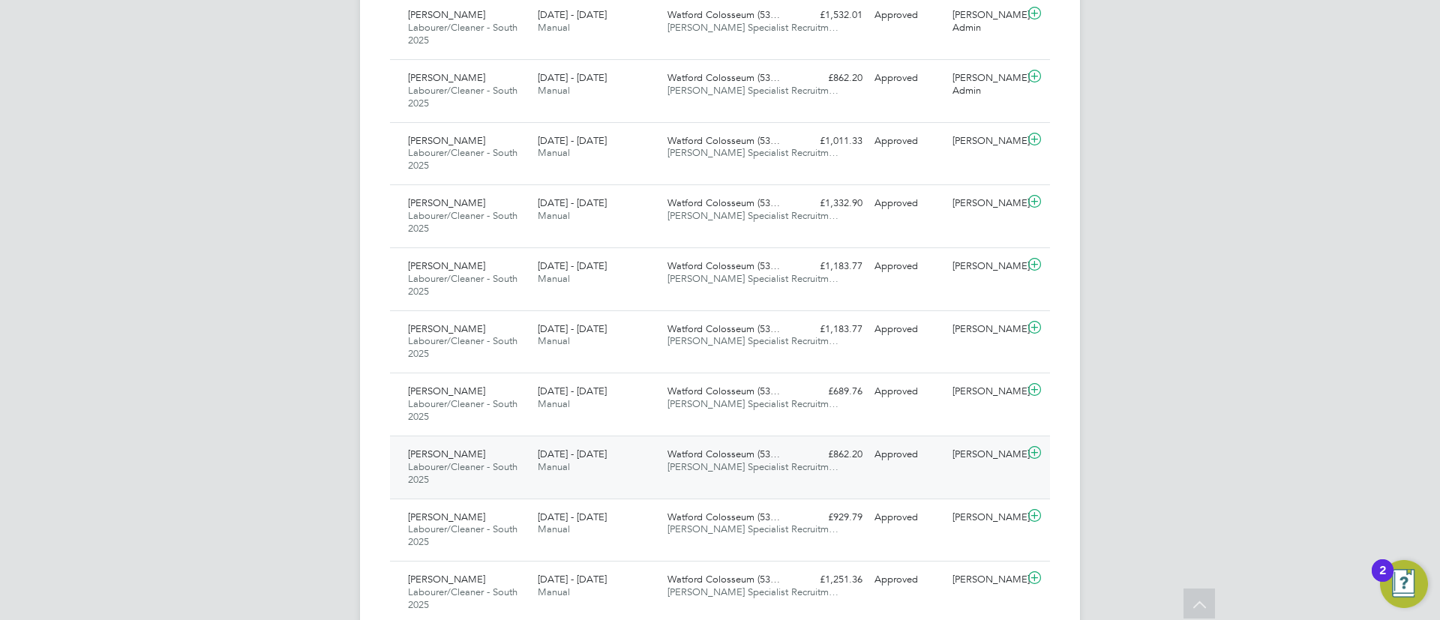
scroll to position [775, 0]
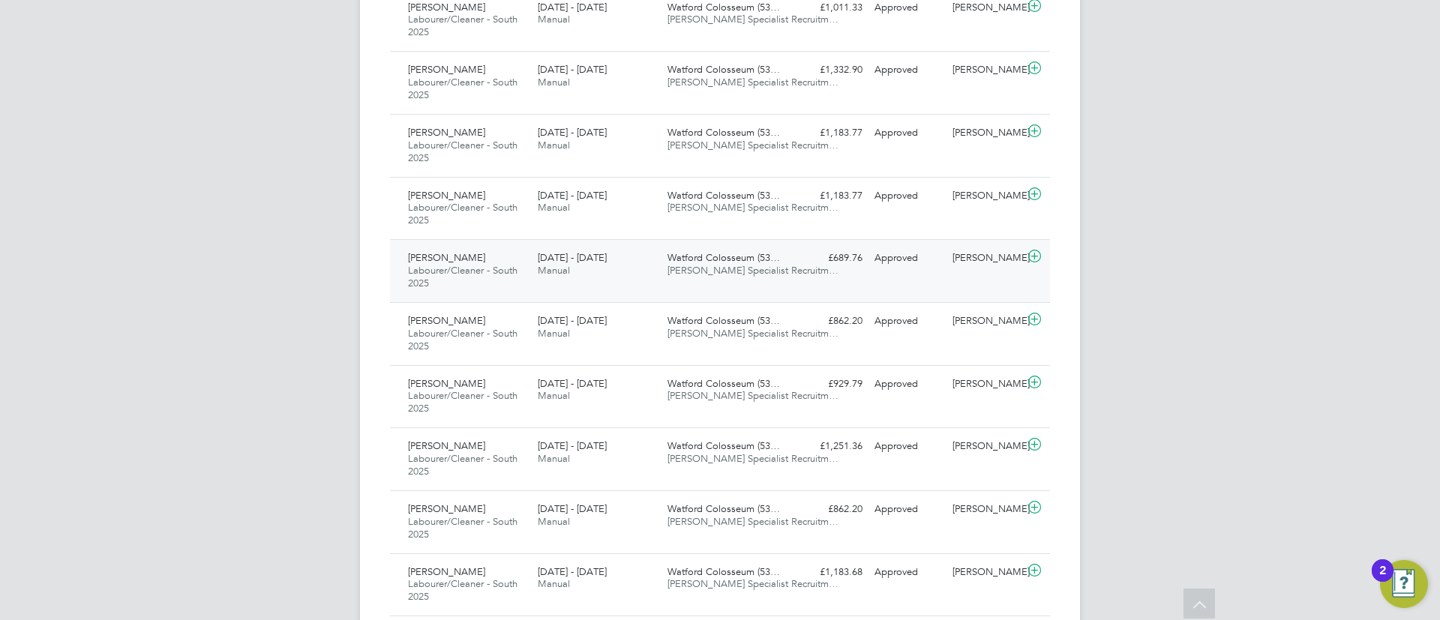
click at [650, 266] on div "3 - 9 May 2025 Manual" at bounding box center [597, 265] width 130 height 38
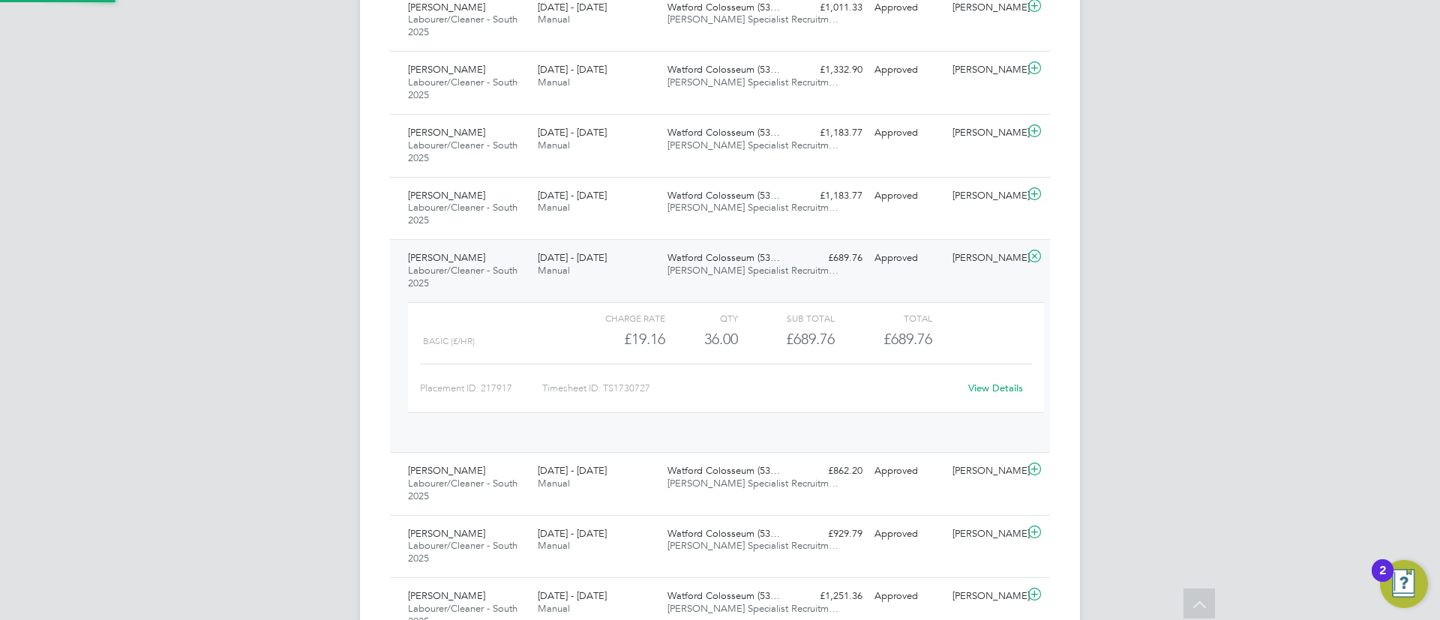
scroll to position [26, 146]
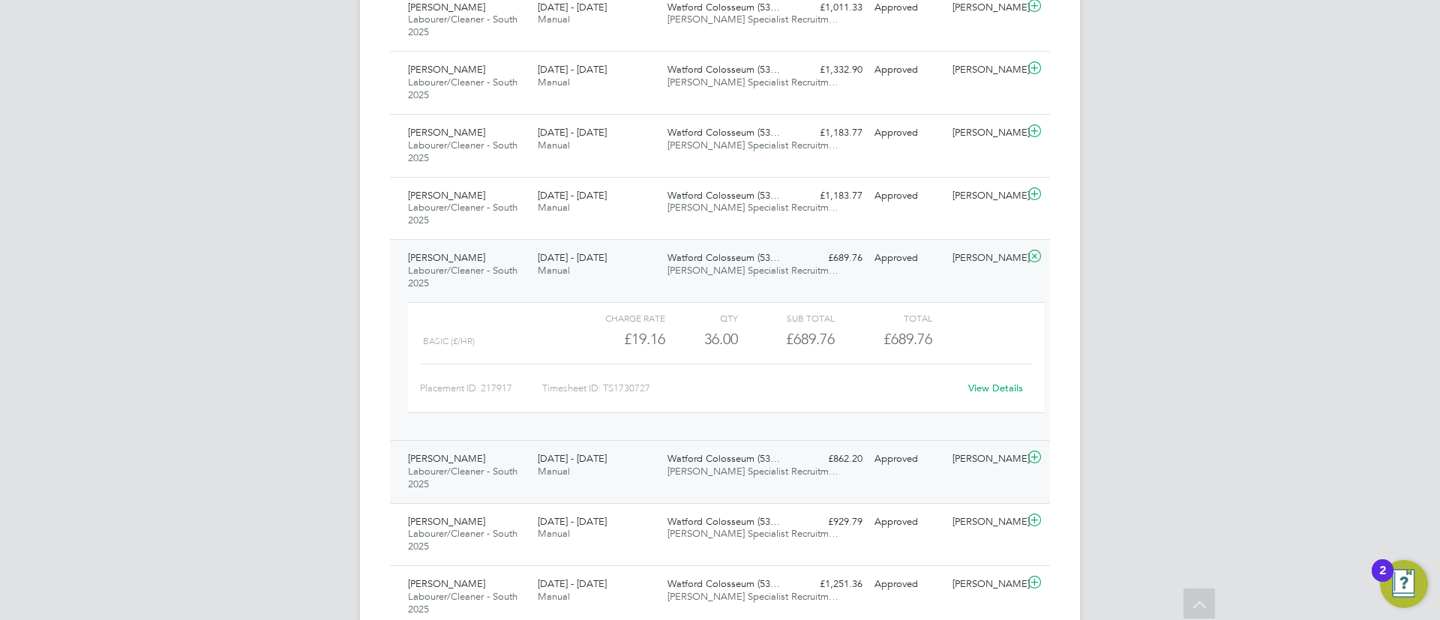
click at [824, 463] on div "£862.20 Approved" at bounding box center [830, 459] width 78 height 25
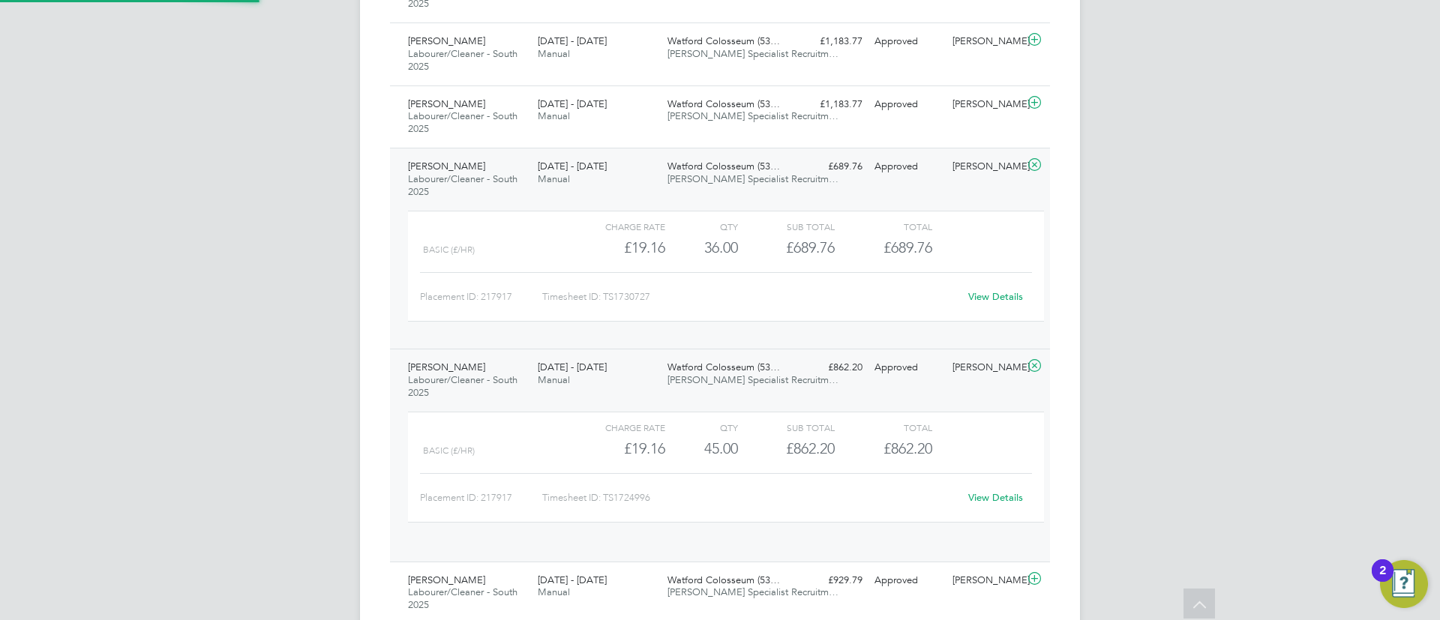
scroll to position [887, 0]
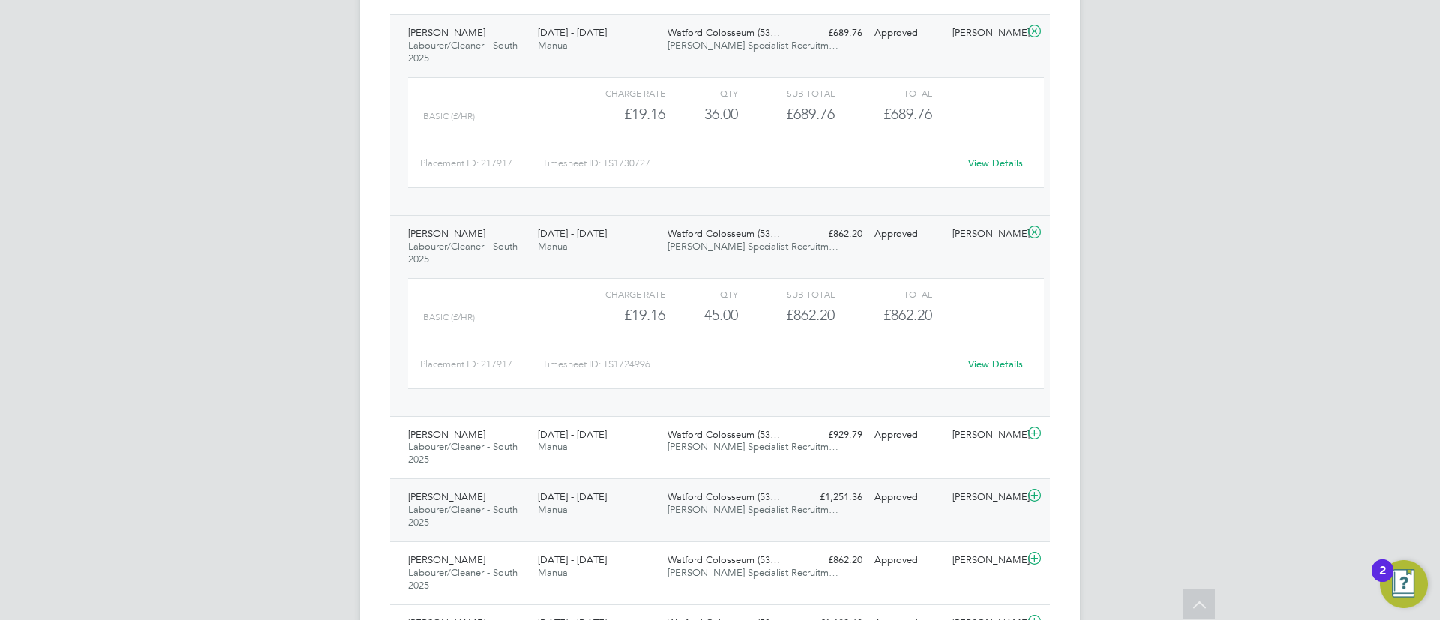
click at [792, 506] on div "Joshua Tanimowo Labourer/Cleaner - South 2025 12 - 18 Apr 2025 12 - 18 Apr 2025…" at bounding box center [720, 510] width 660 height 63
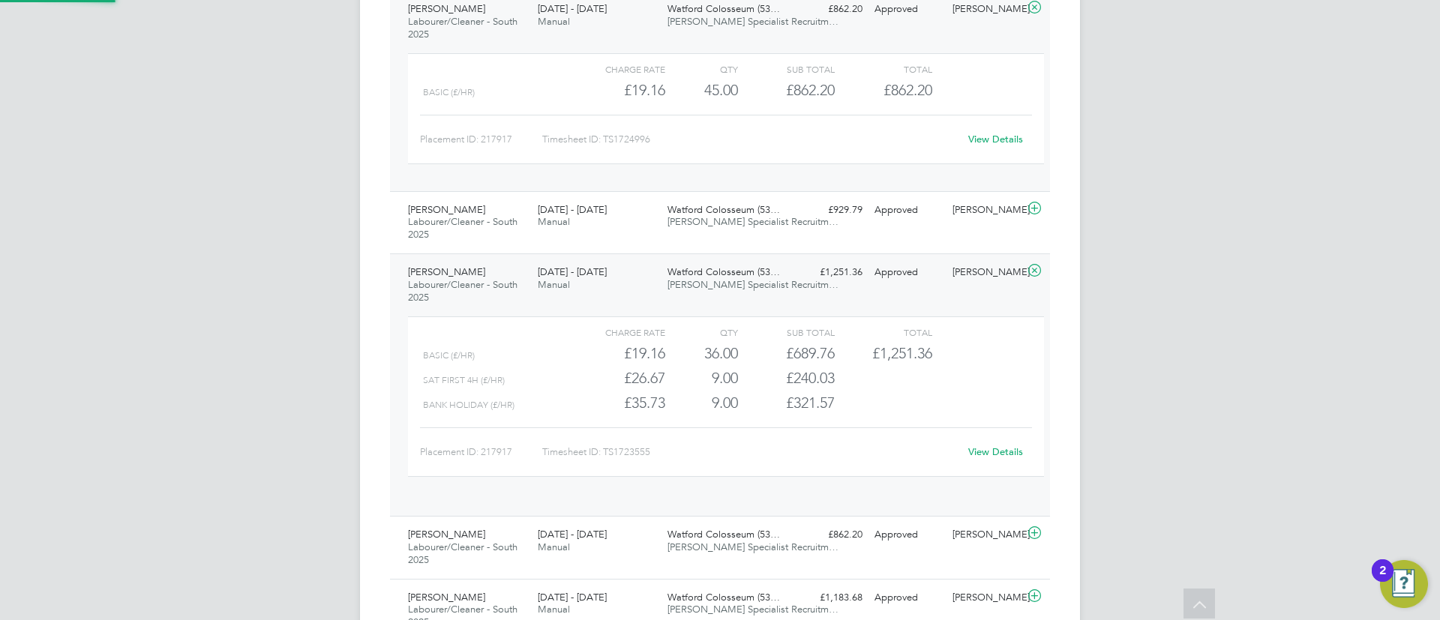
scroll to position [26, 146]
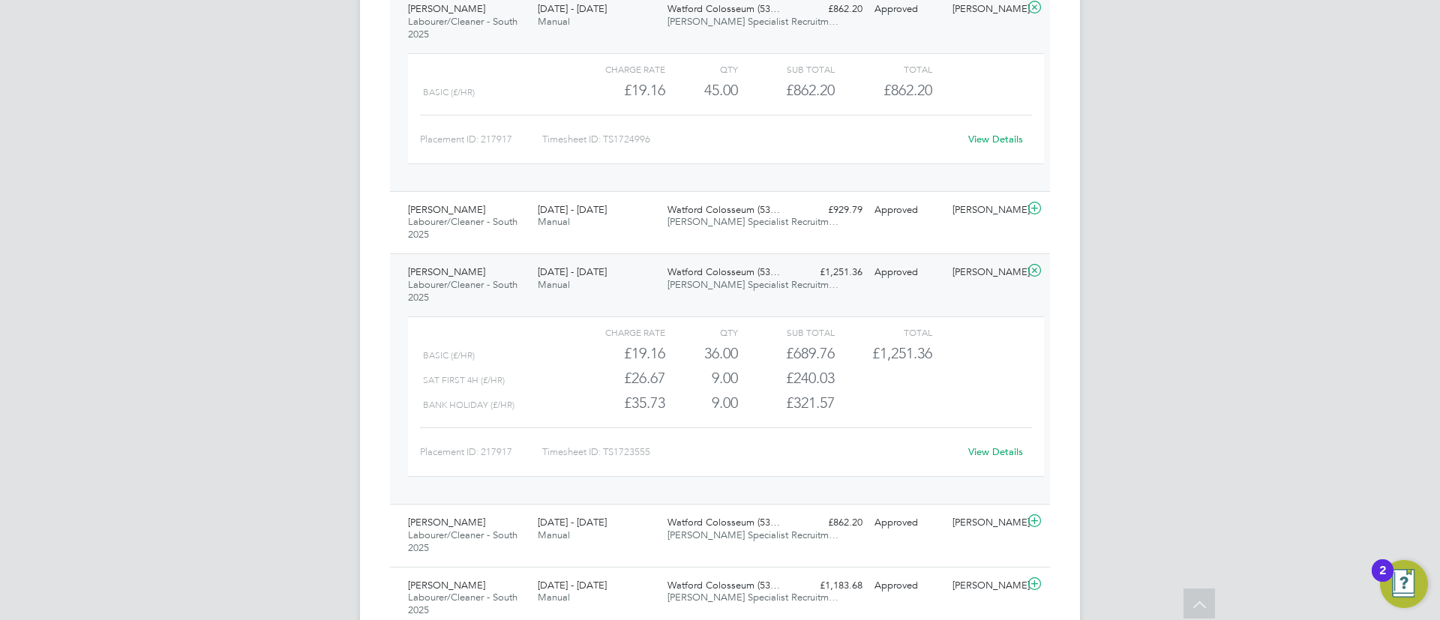
click at [998, 442] on div "View Details" at bounding box center [996, 452] width 74 height 24
click at [990, 461] on div "View Details" at bounding box center [996, 452] width 74 height 24
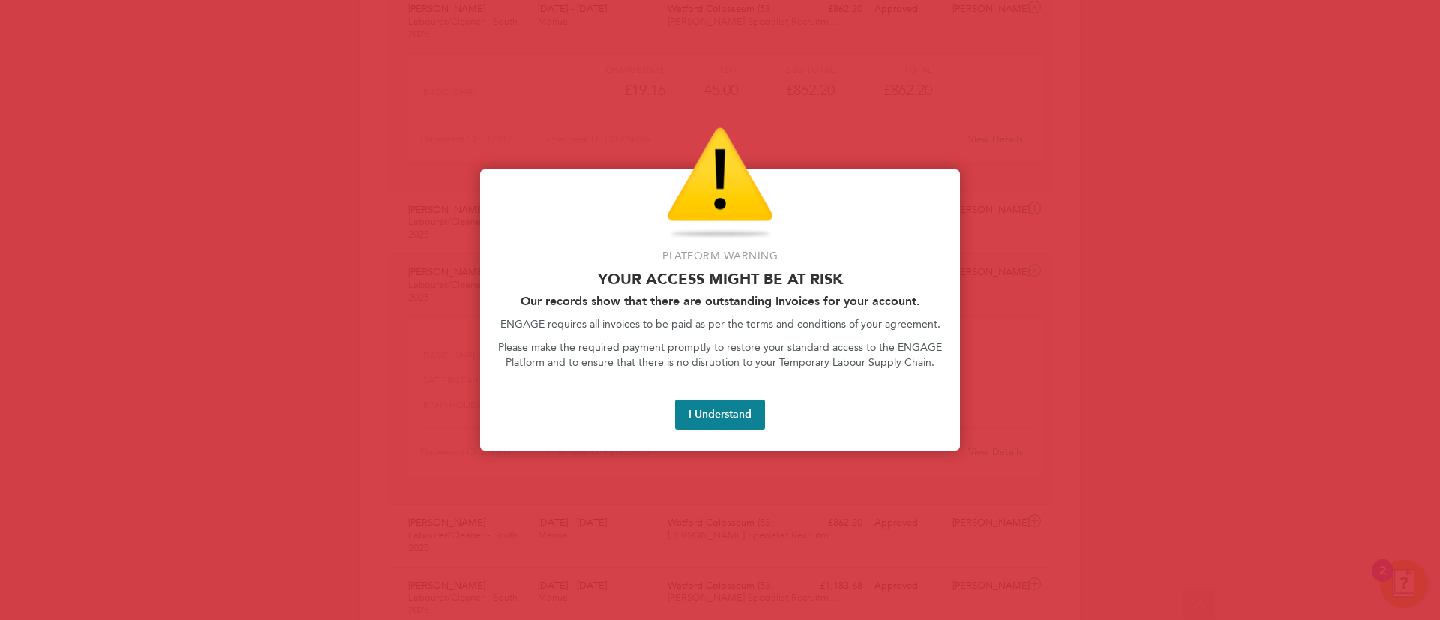
click at [990, 461] on div at bounding box center [720, 310] width 1440 height 620
click at [740, 428] on div "Platform Warning Your access might be at risk Our records show that there are o…" at bounding box center [720, 310] width 480 height 281
click at [732, 424] on button "I Understand" at bounding box center [720, 415] width 90 height 30
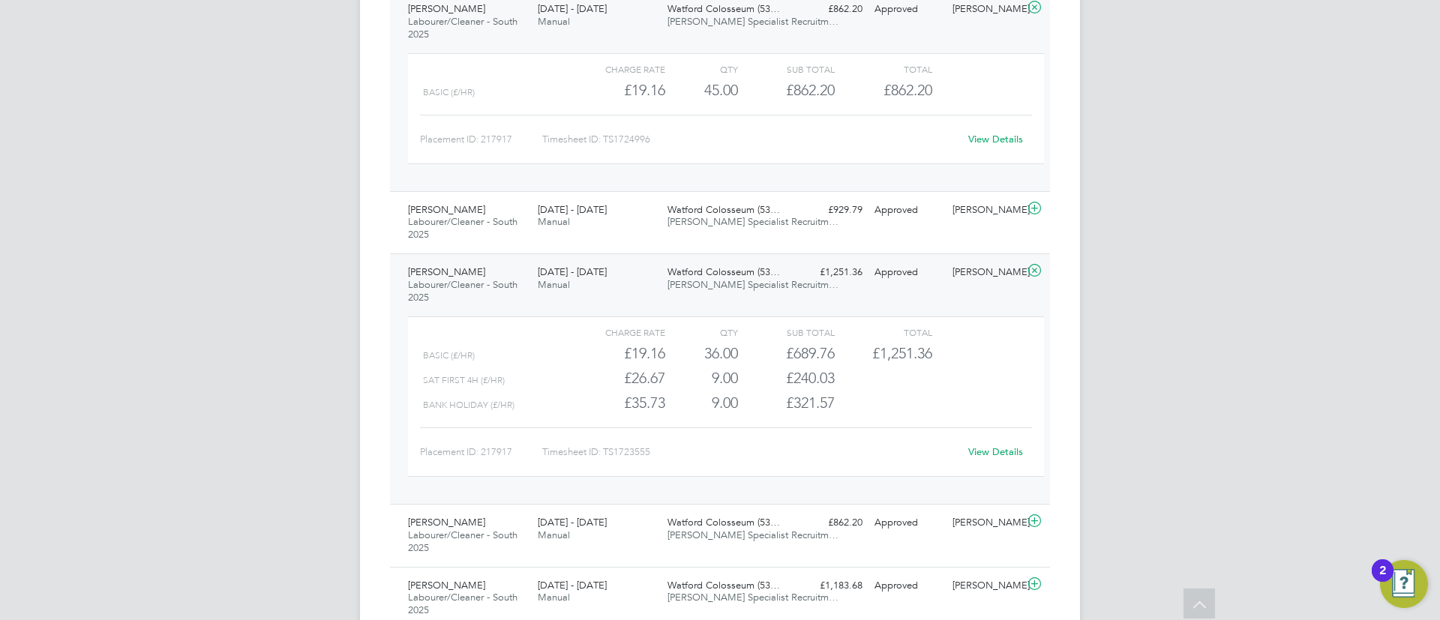
click at [978, 447] on link "View Details" at bounding box center [995, 452] width 55 height 13
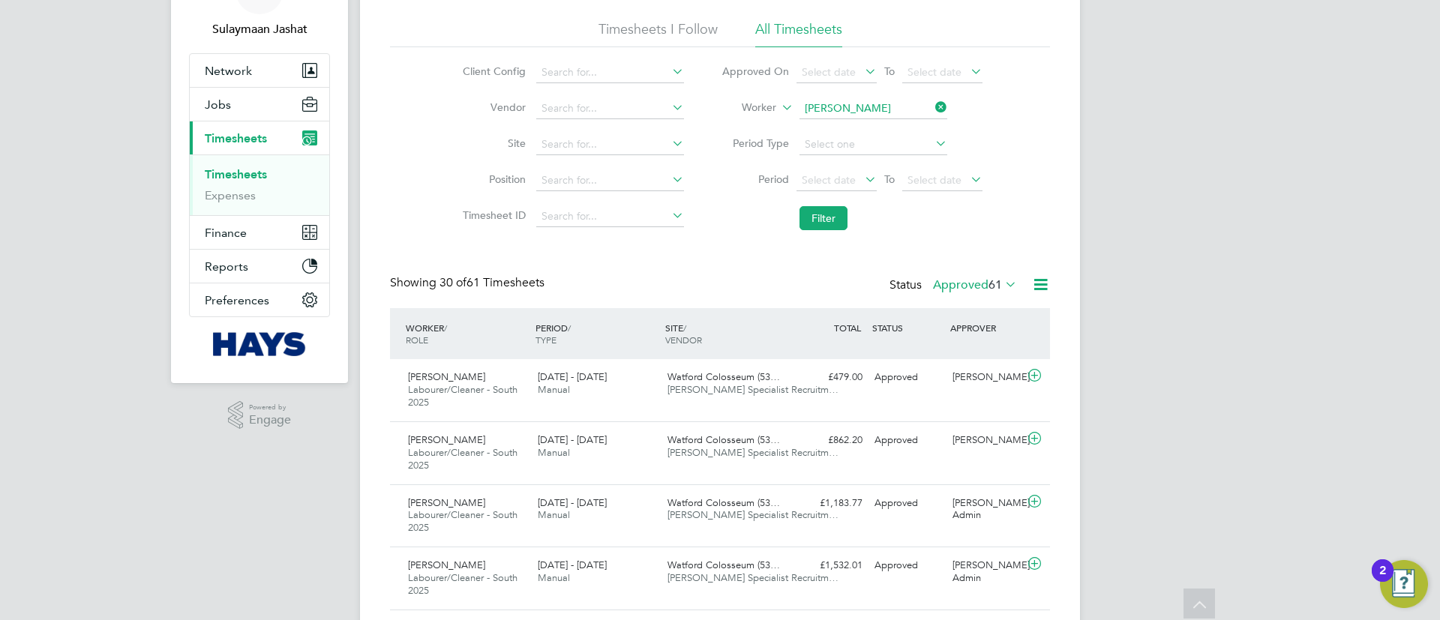
scroll to position [0, 0]
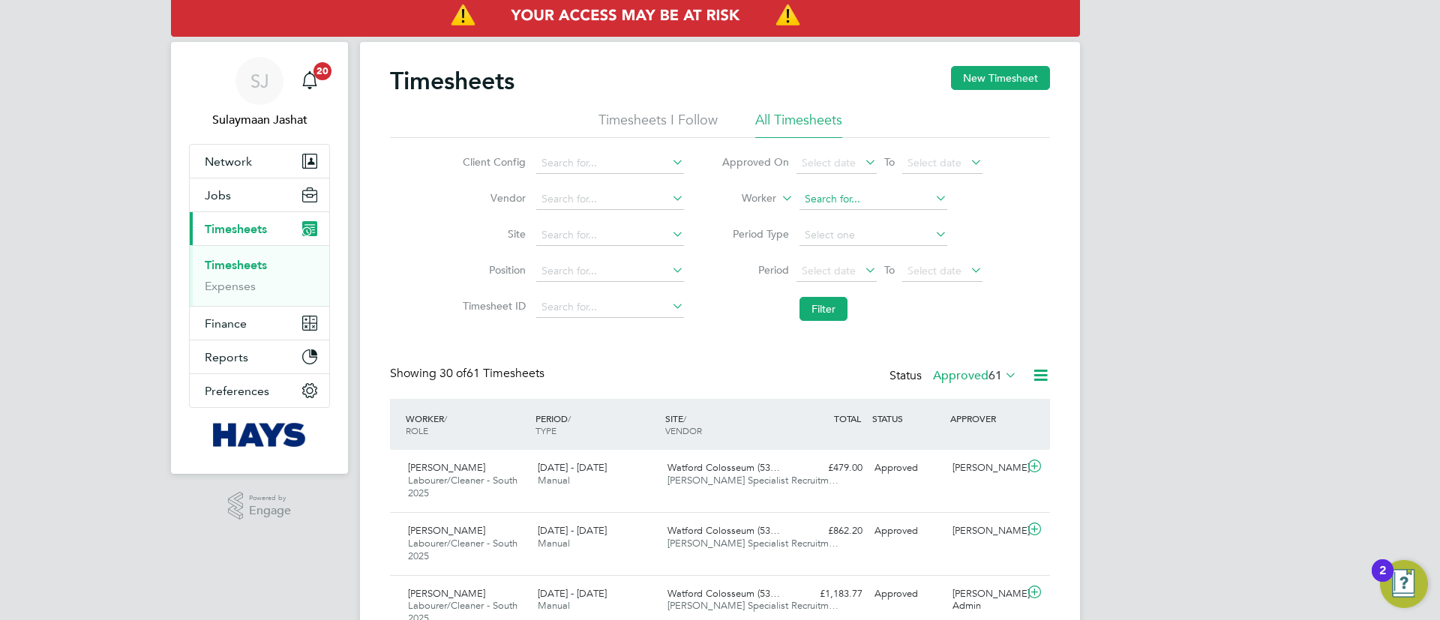
click at [830, 199] on input at bounding box center [874, 199] width 148 height 21
click at [844, 208] on input "chris smart" at bounding box center [874, 199] width 148 height 21
type input "chris smart"
click at [844, 209] on ul "Chris topher Smart" at bounding box center [877, 220] width 161 height 22
click at [834, 221] on li "Period Type" at bounding box center [852, 236] width 299 height 36
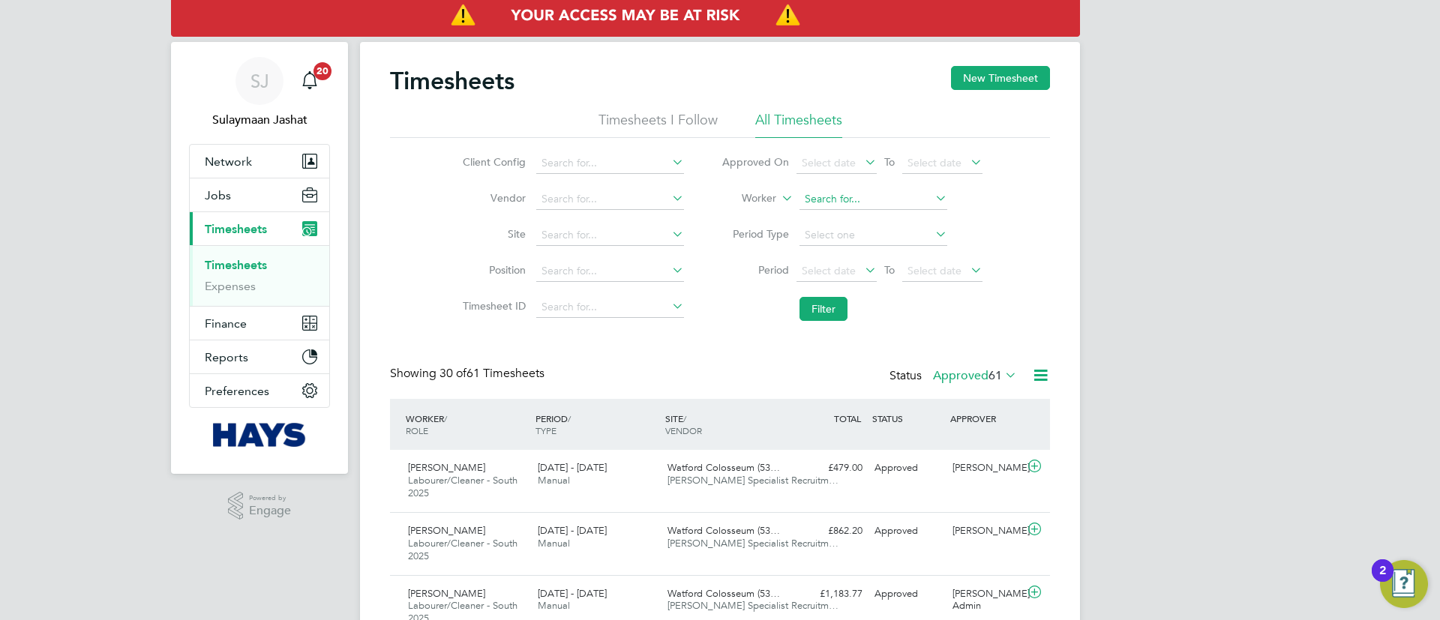
click at [858, 194] on input at bounding box center [874, 199] width 148 height 21
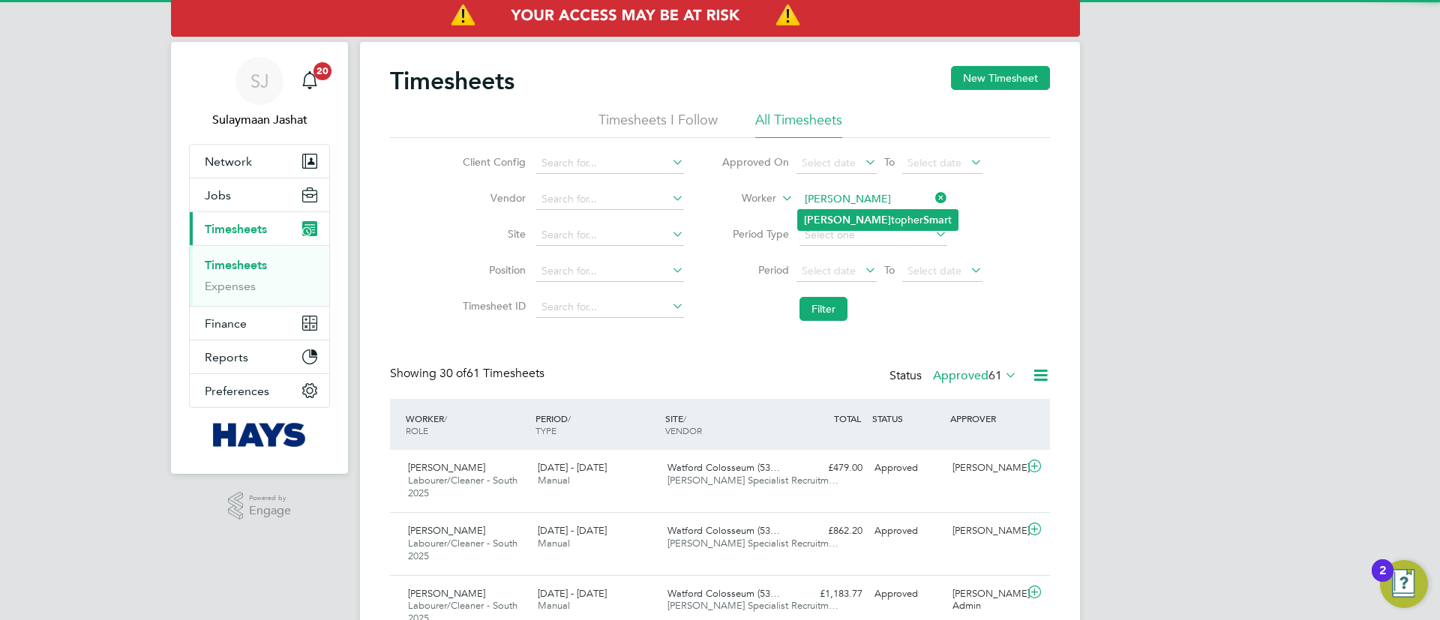
click at [845, 223] on li "Chris topher Smar t" at bounding box center [878, 220] width 160 height 20
type input "Christopher Smart"
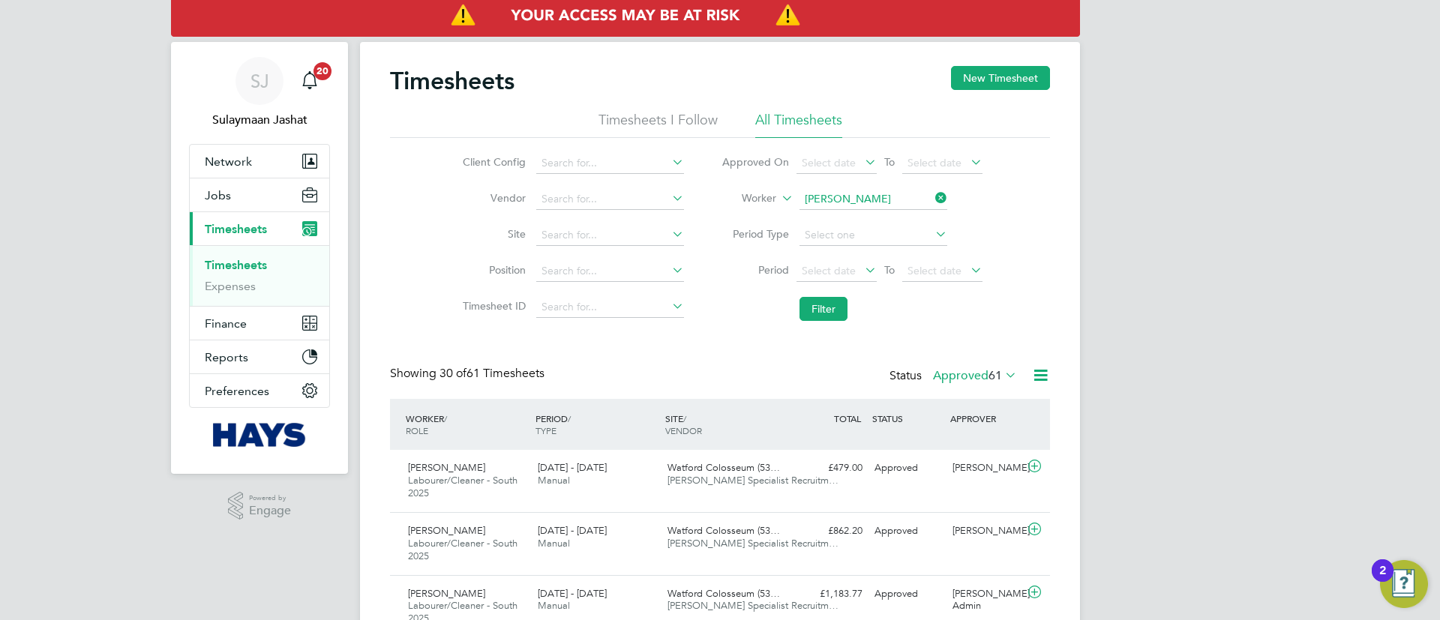
click at [817, 314] on button "Filter" at bounding box center [824, 309] width 48 height 24
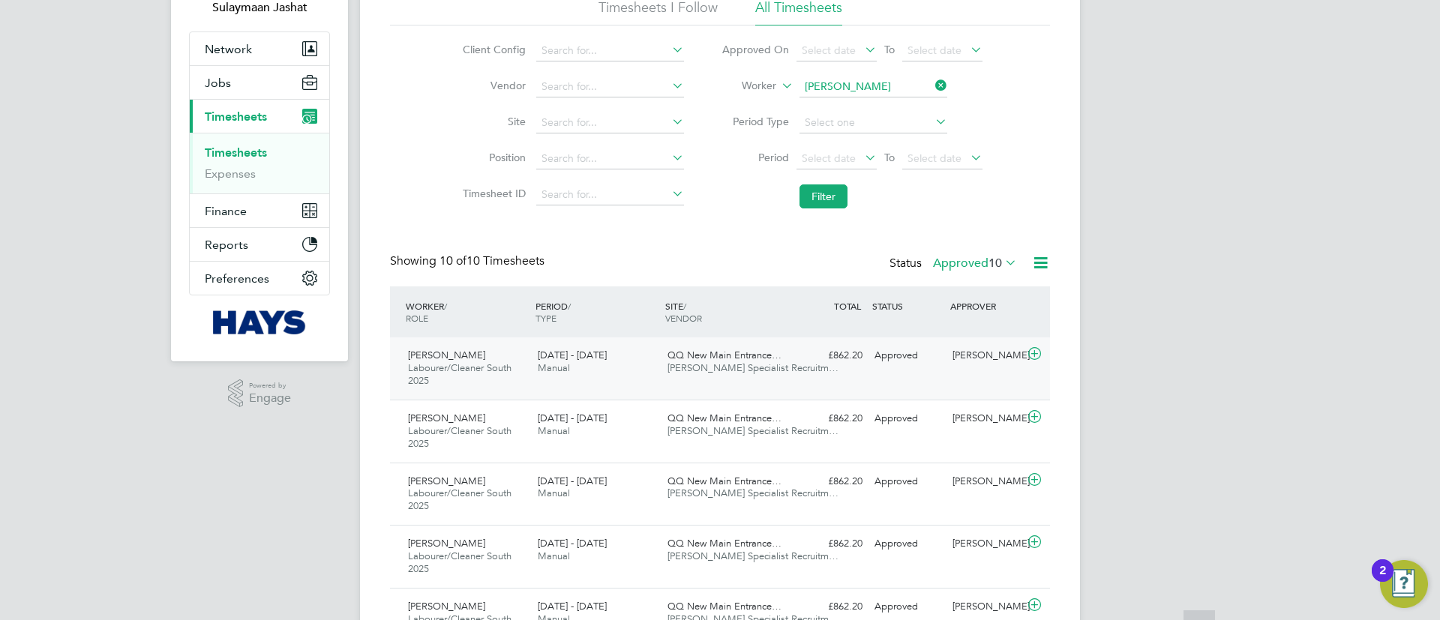
click at [741, 388] on div "Christopher Smart Labourer/Cleaner South 2025 9 - 15 Aug 2025 9 - 15 Aug 2025 M…" at bounding box center [720, 369] width 660 height 62
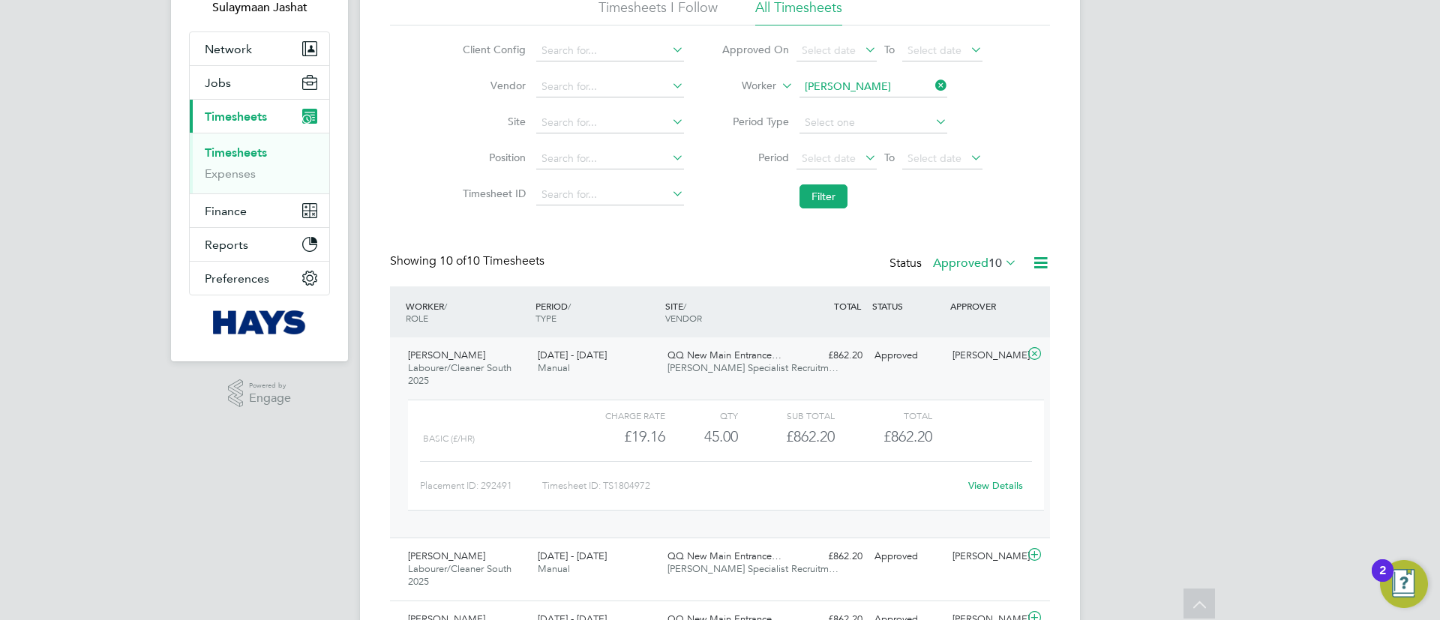
click at [989, 484] on link "View Details" at bounding box center [995, 485] width 55 height 13
click at [809, 192] on button "Filter" at bounding box center [824, 197] width 48 height 24
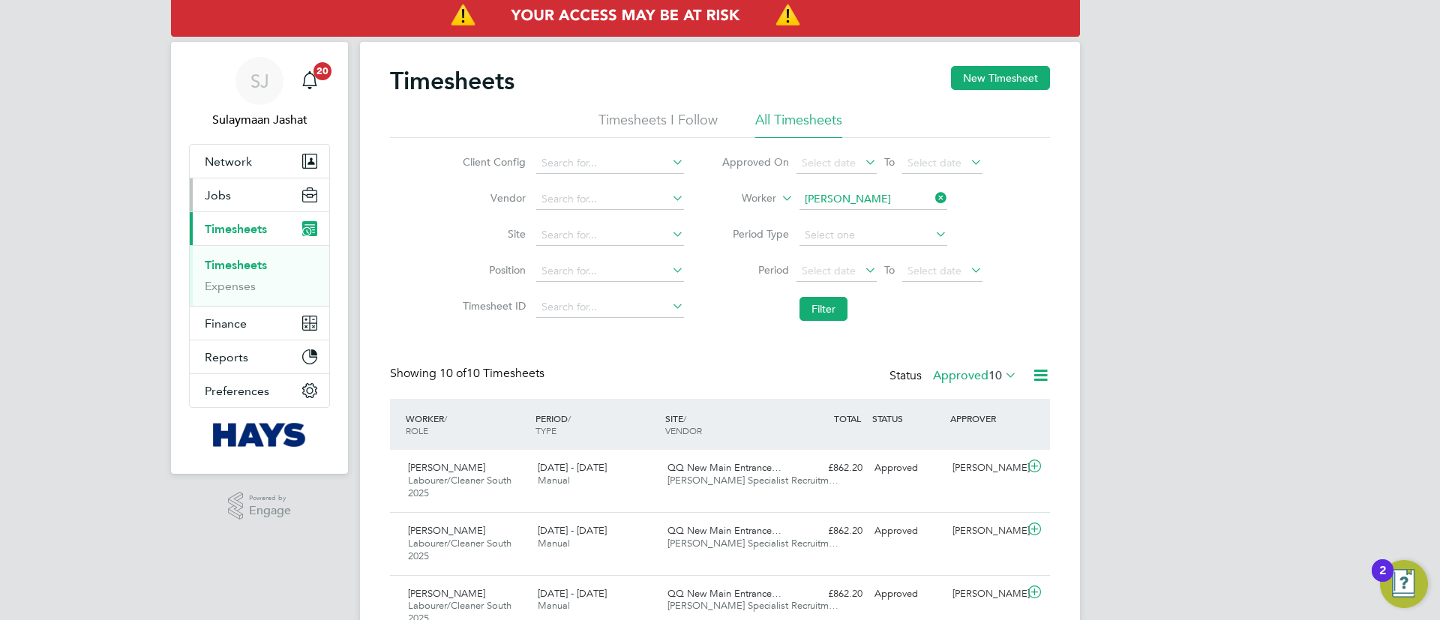
drag, startPoint x: 224, startPoint y: 198, endPoint x: 221, endPoint y: 218, distance: 20.6
click at [225, 197] on span "Jobs" at bounding box center [218, 195] width 26 height 14
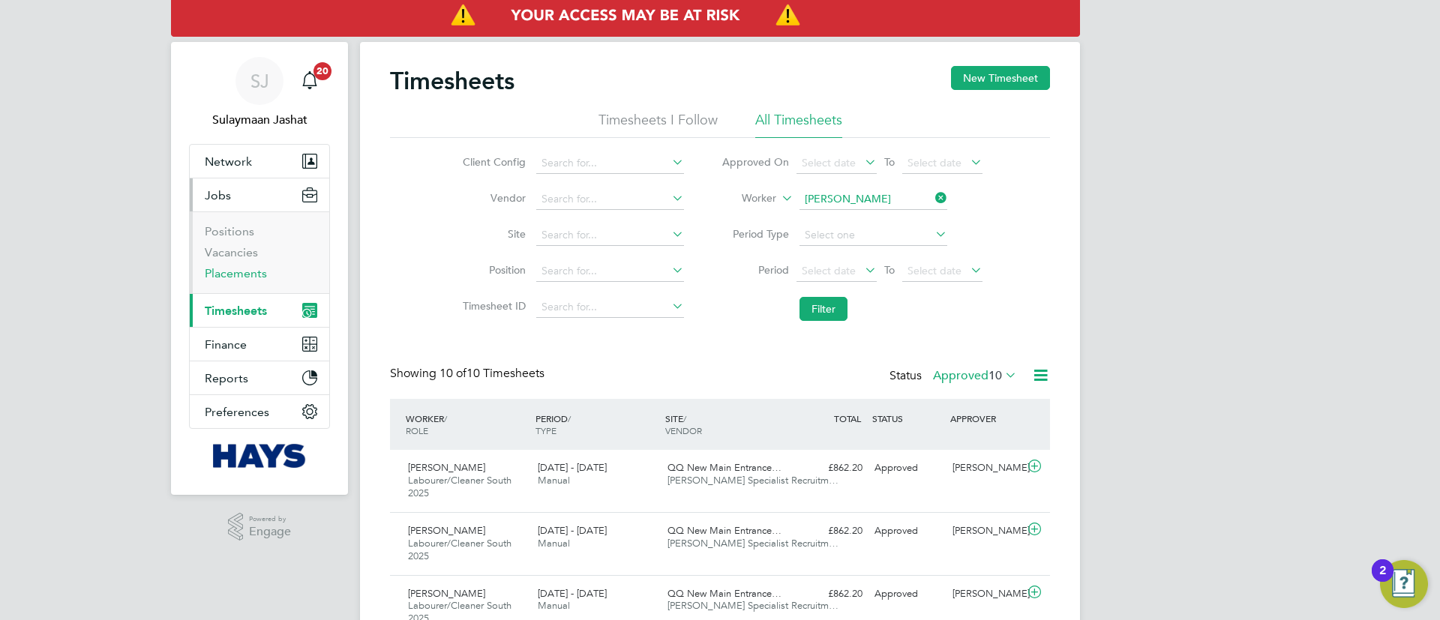
click at [212, 266] on link "Placements" at bounding box center [236, 273] width 62 height 14
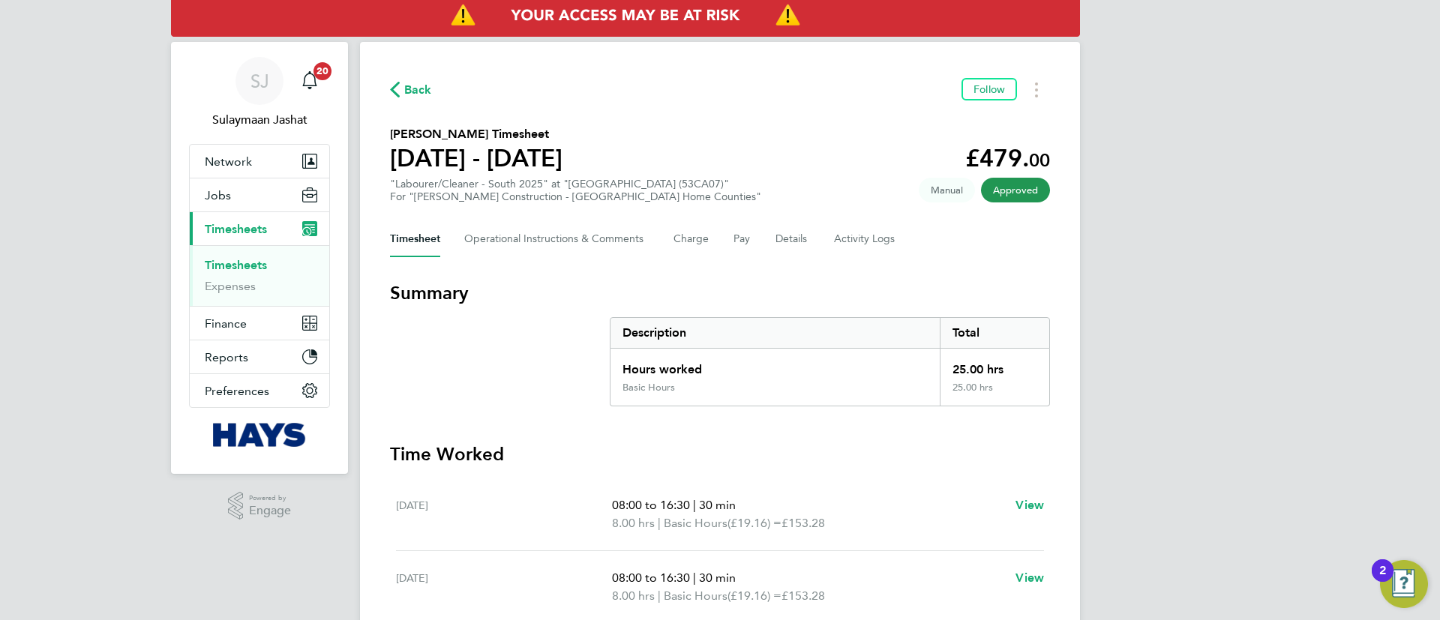
click at [514, 362] on section "Summary Description Total Hours worked 25.00 hrs Basic Hours 25.00 hrs" at bounding box center [720, 343] width 660 height 125
click at [868, 226] on Logs-tab "Activity Logs" at bounding box center [865, 239] width 63 height 36
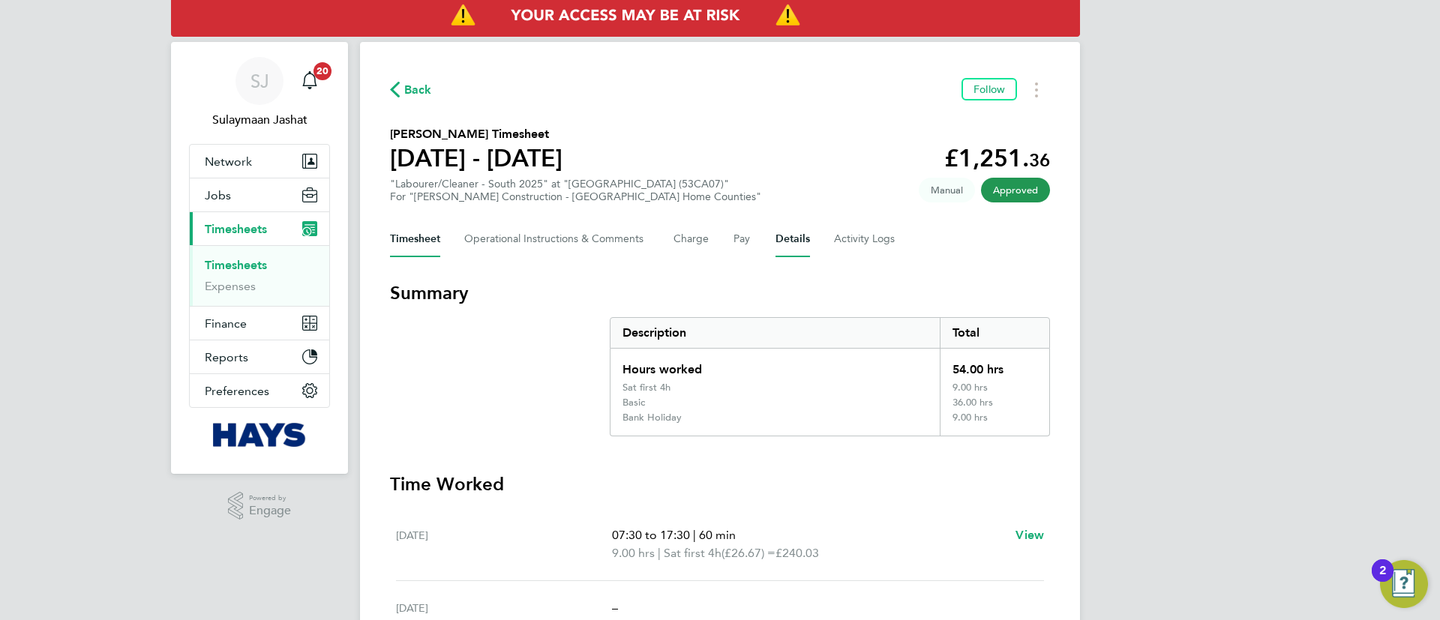
click at [797, 244] on button "Details" at bounding box center [793, 239] width 35 height 36
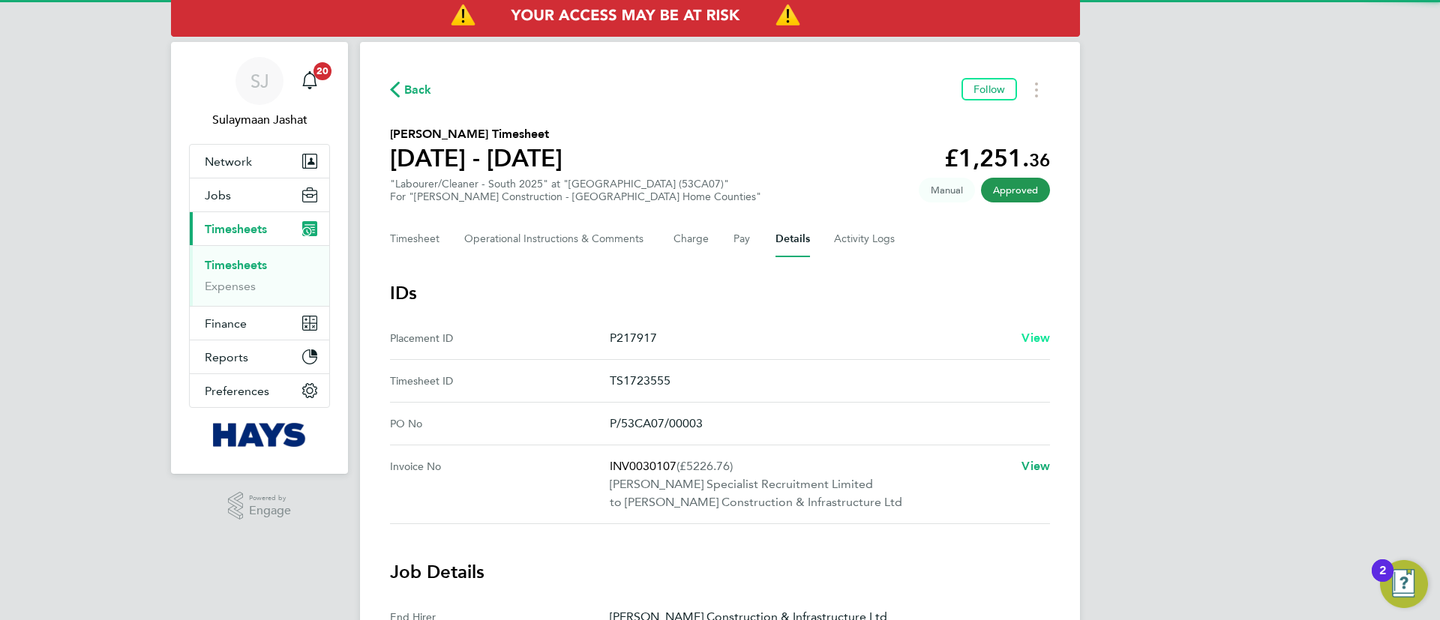
click at [1028, 335] on span "View" at bounding box center [1036, 338] width 29 height 14
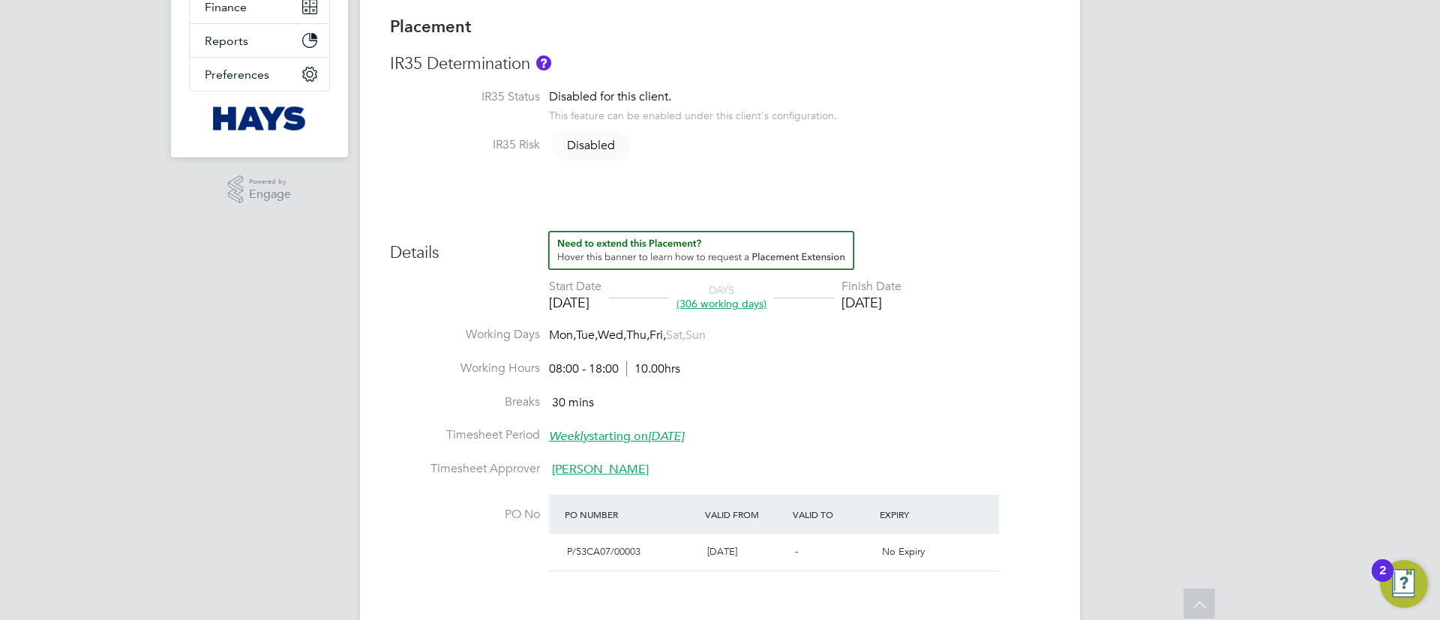
drag, startPoint x: 905, startPoint y: 416, endPoint x: 897, endPoint y: 392, distance: 25.9
click at [904, 416] on li "Breaks 30 mins" at bounding box center [720, 412] width 660 height 34
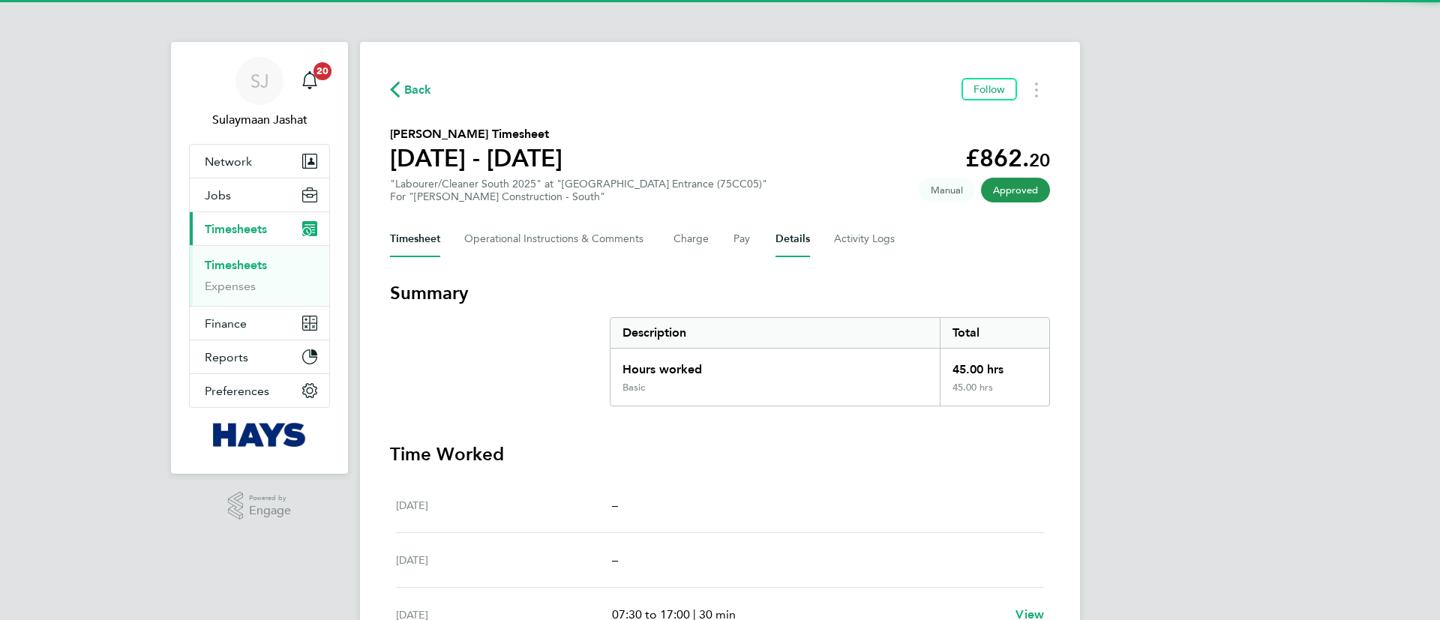
click at [800, 227] on button "Details" at bounding box center [793, 239] width 35 height 36
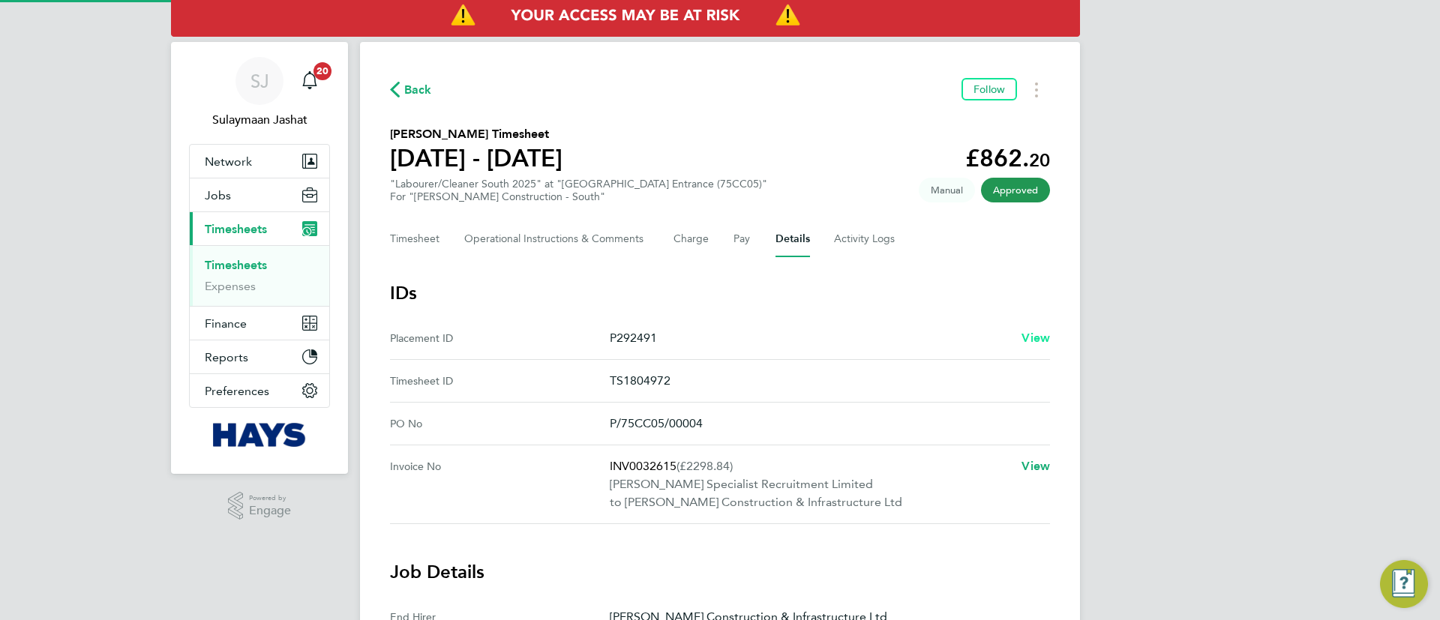
click at [1028, 340] on span "View" at bounding box center [1036, 338] width 29 height 14
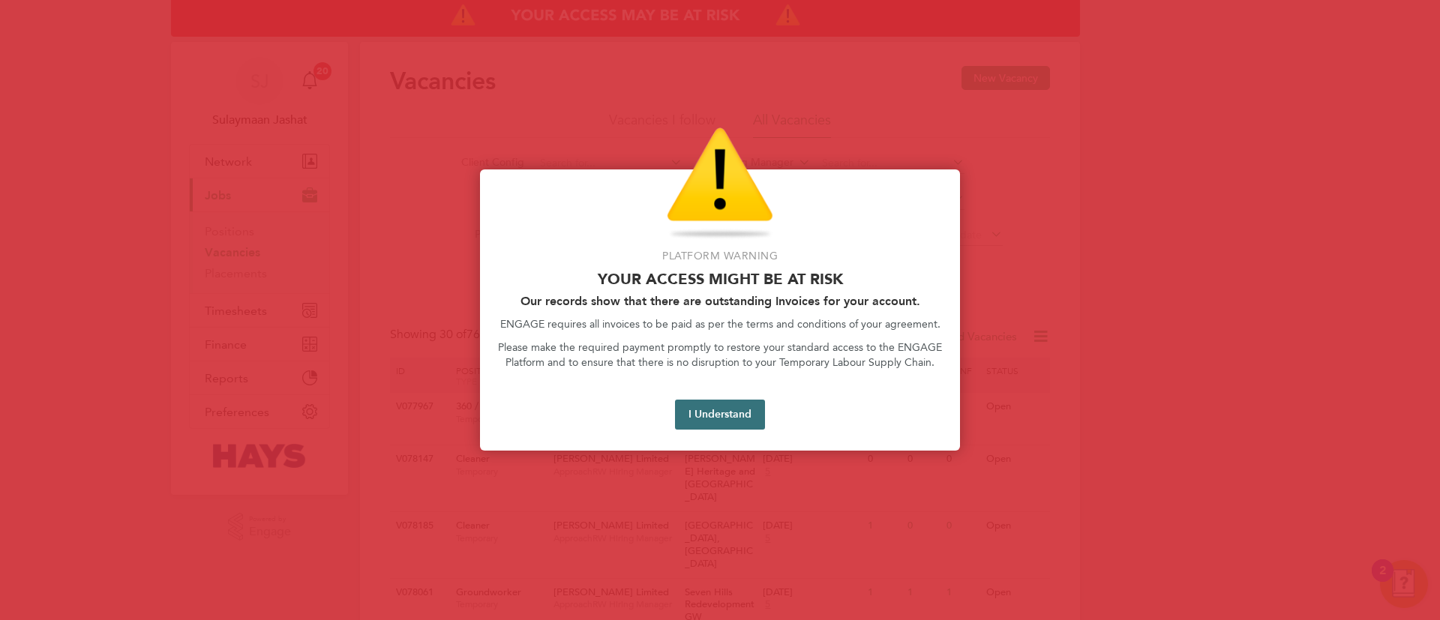
click at [740, 413] on button "I Understand" at bounding box center [720, 415] width 90 height 30
click at [736, 412] on div "Langworth GW HOUSING" at bounding box center [720, 419] width 79 height 52
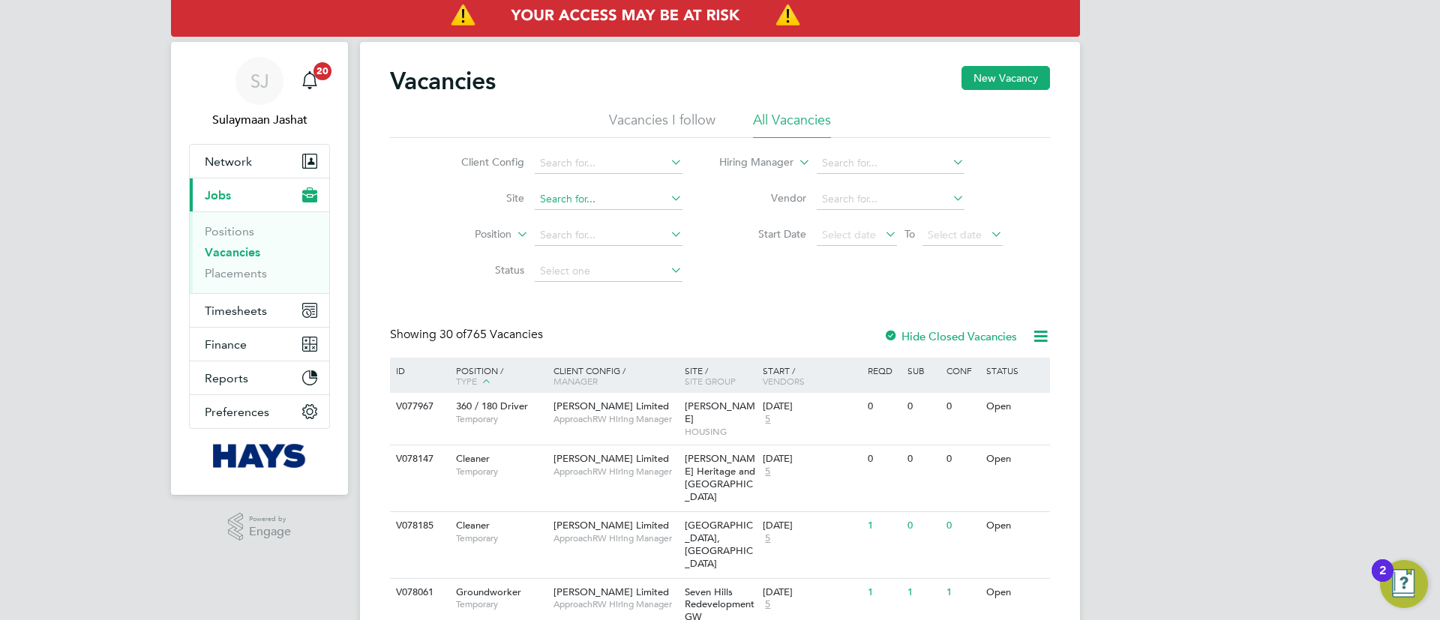
click at [621, 198] on input at bounding box center [609, 199] width 148 height 21
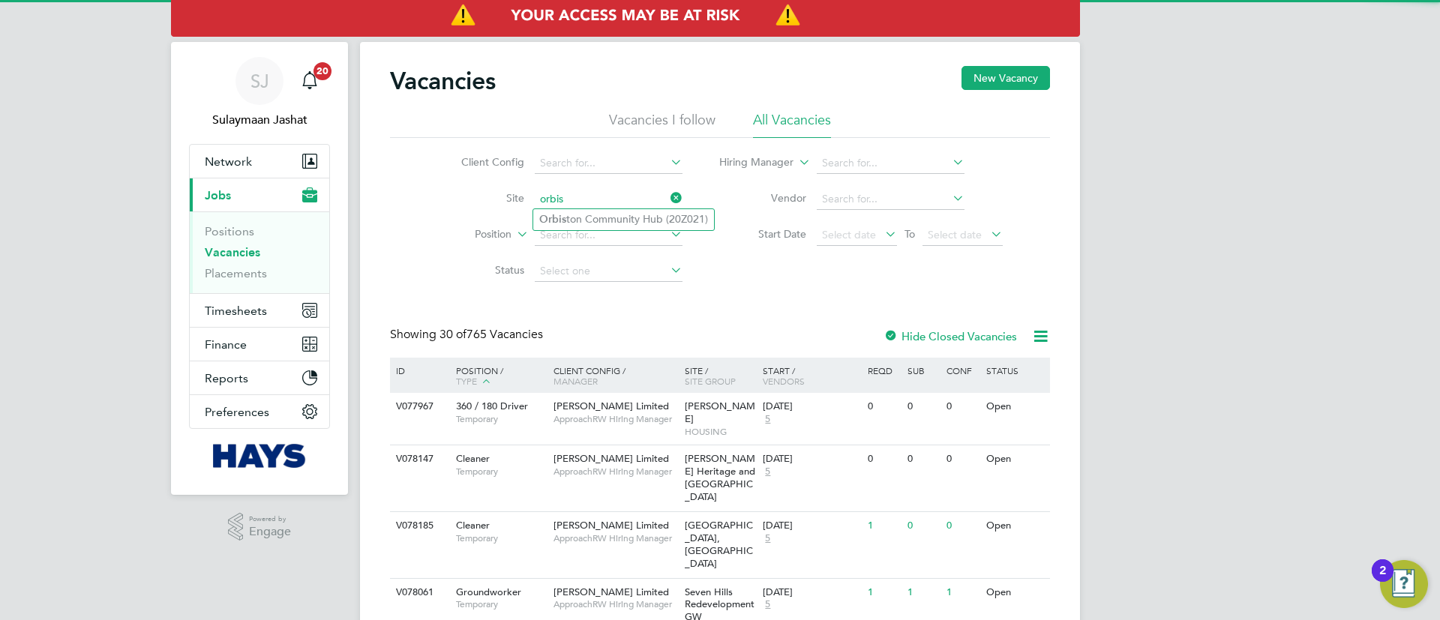
type input "orbis"
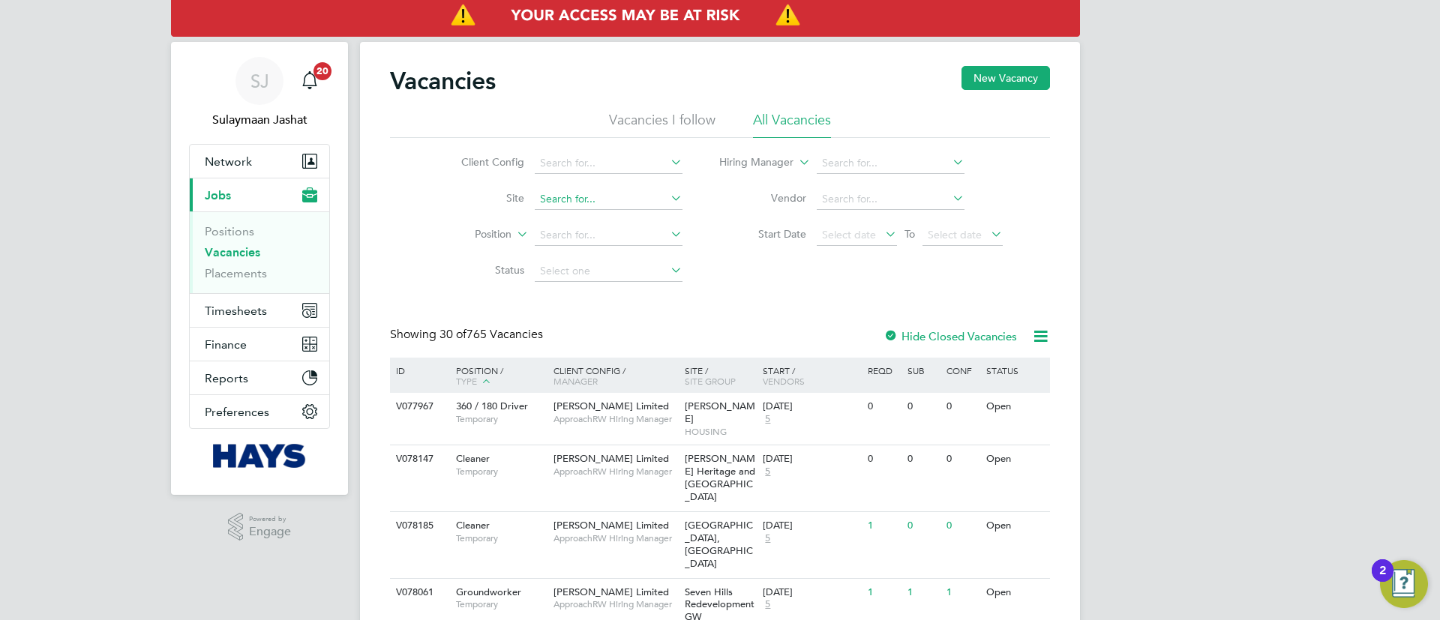
click at [622, 197] on input at bounding box center [609, 199] width 148 height 21
click at [606, 212] on li "Orbis ton Community Hub (20Z021)" at bounding box center [623, 220] width 181 height 20
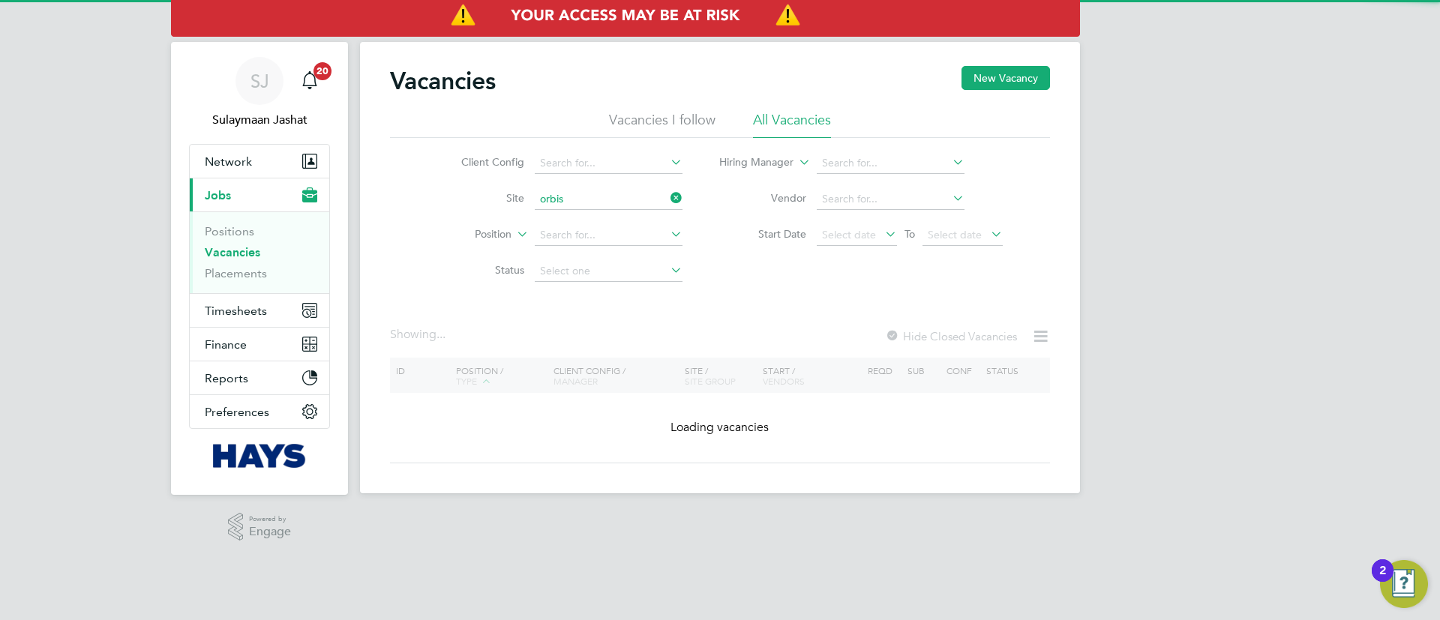
type input "Orbiston Community Hub (20Z021)"
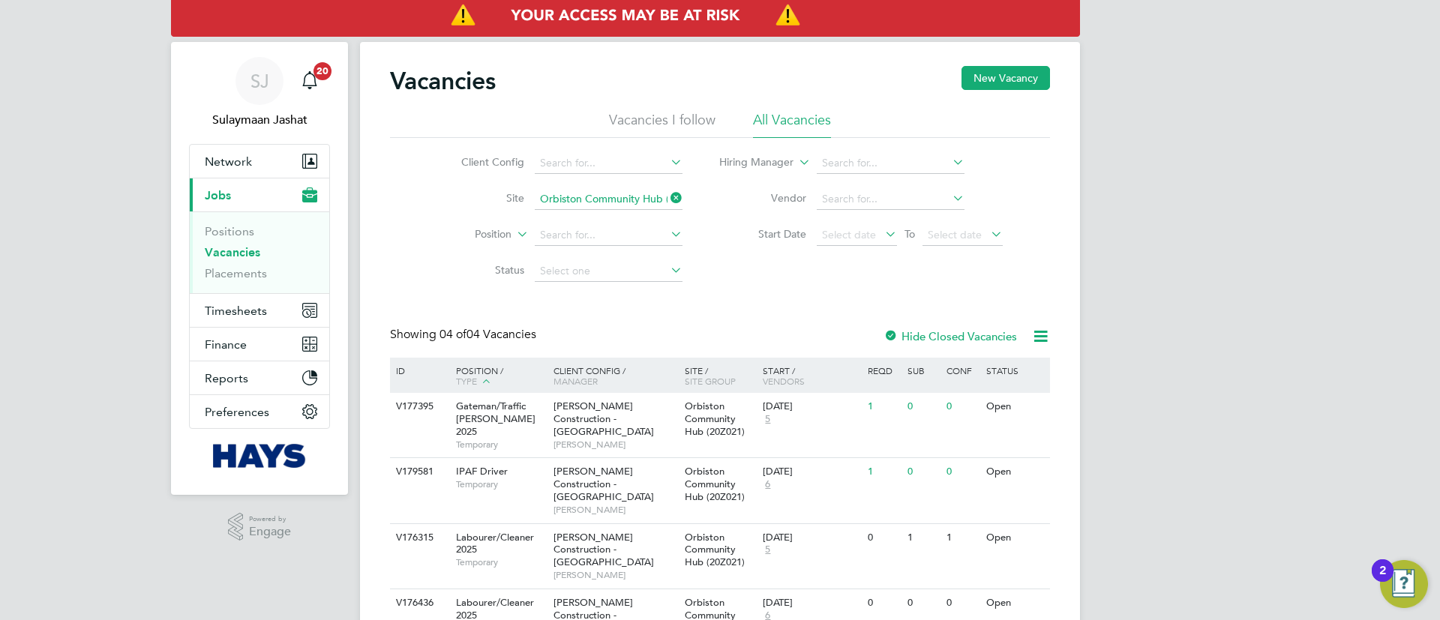
click at [785, 323] on div "Vacancies New Vacancy Vacancies I follow All Vacancies Client Config Site Orbis…" at bounding box center [720, 360] width 660 height 589
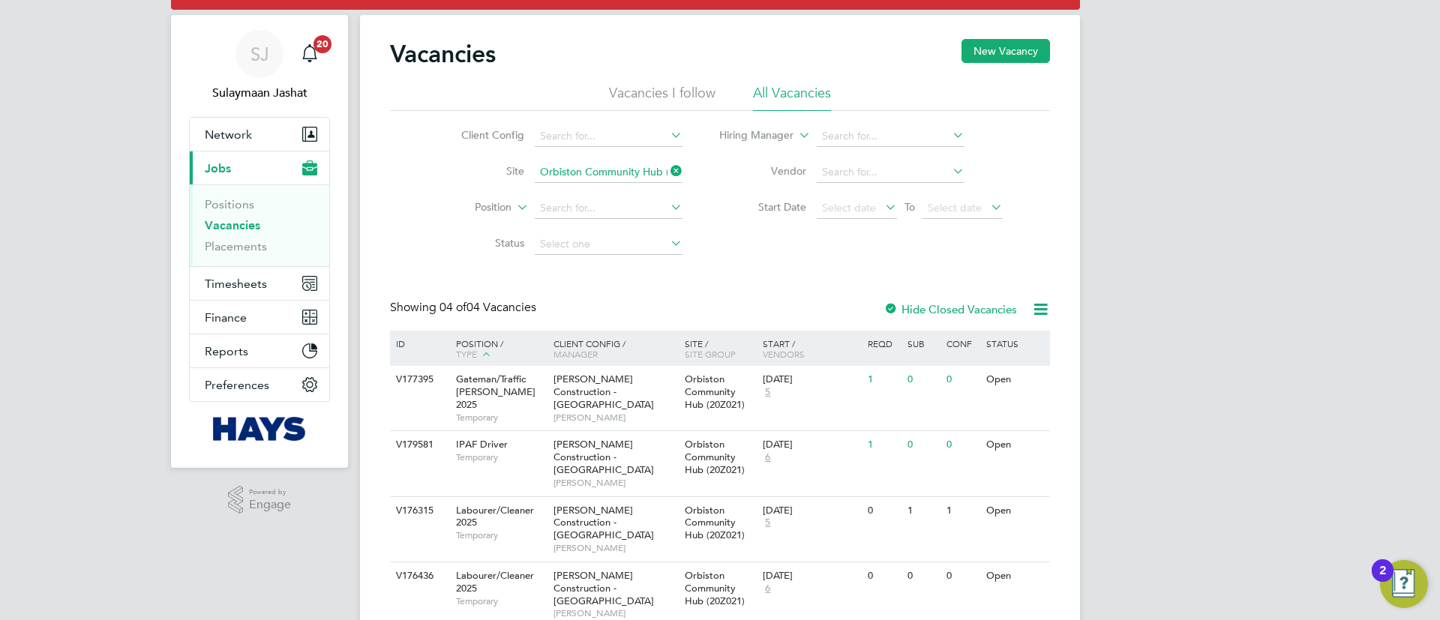
scroll to position [42, 0]
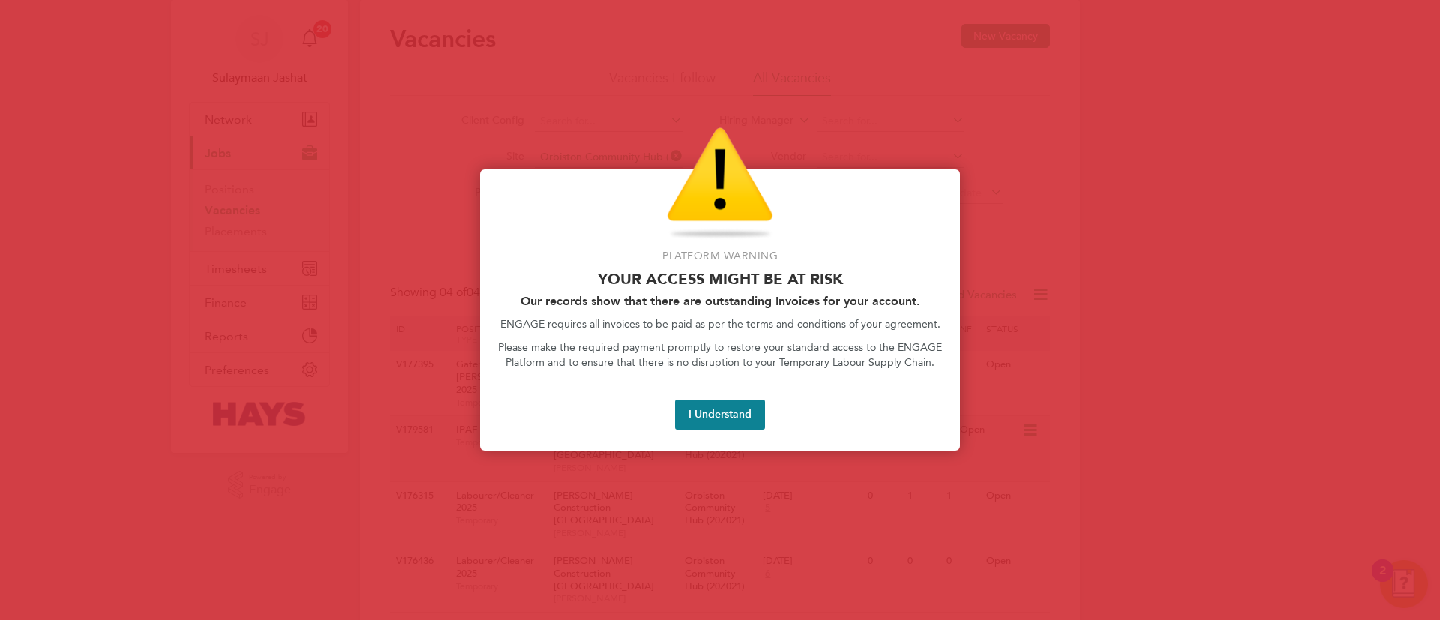
click at [729, 413] on button "I Understand" at bounding box center [720, 415] width 90 height 30
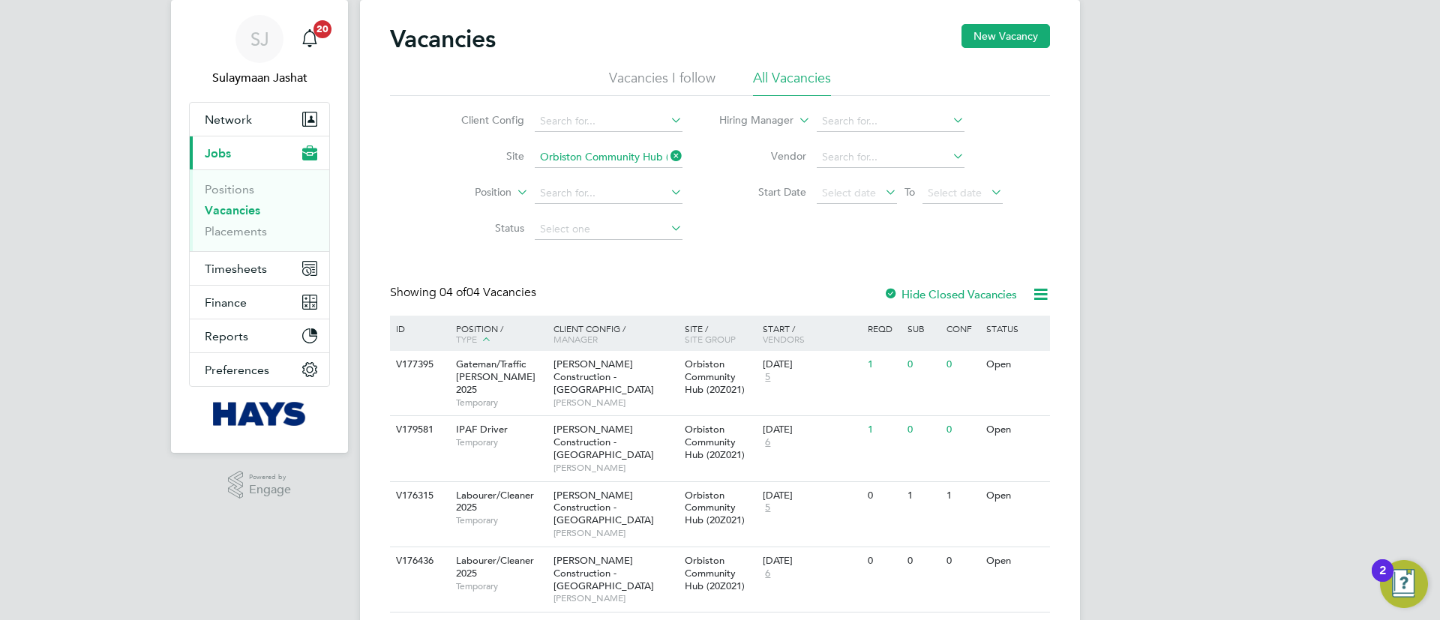
click at [834, 233] on div "Client Config Site Orbiston Community Hub (20Z021) Position Status Hiring Manag…" at bounding box center [720, 172] width 660 height 152
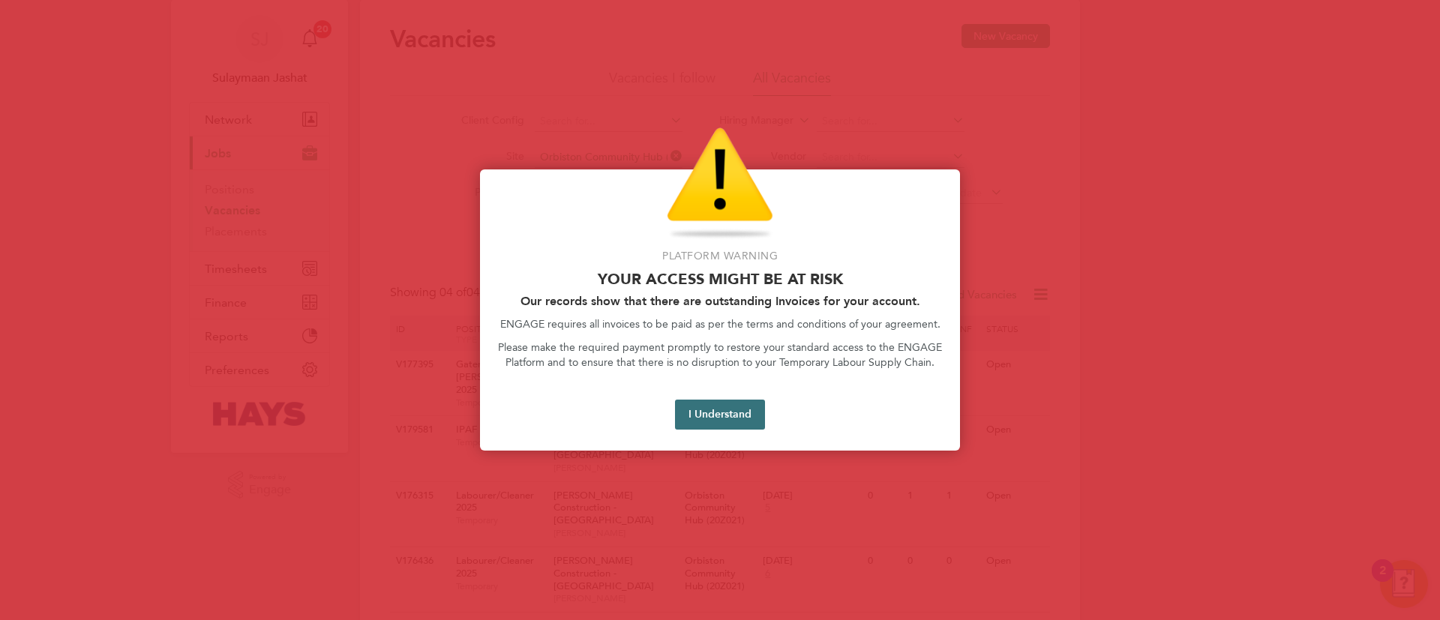
click at [714, 413] on button "I Understand" at bounding box center [720, 415] width 90 height 30
click at [718, 410] on button "I Understand" at bounding box center [720, 415] width 90 height 30
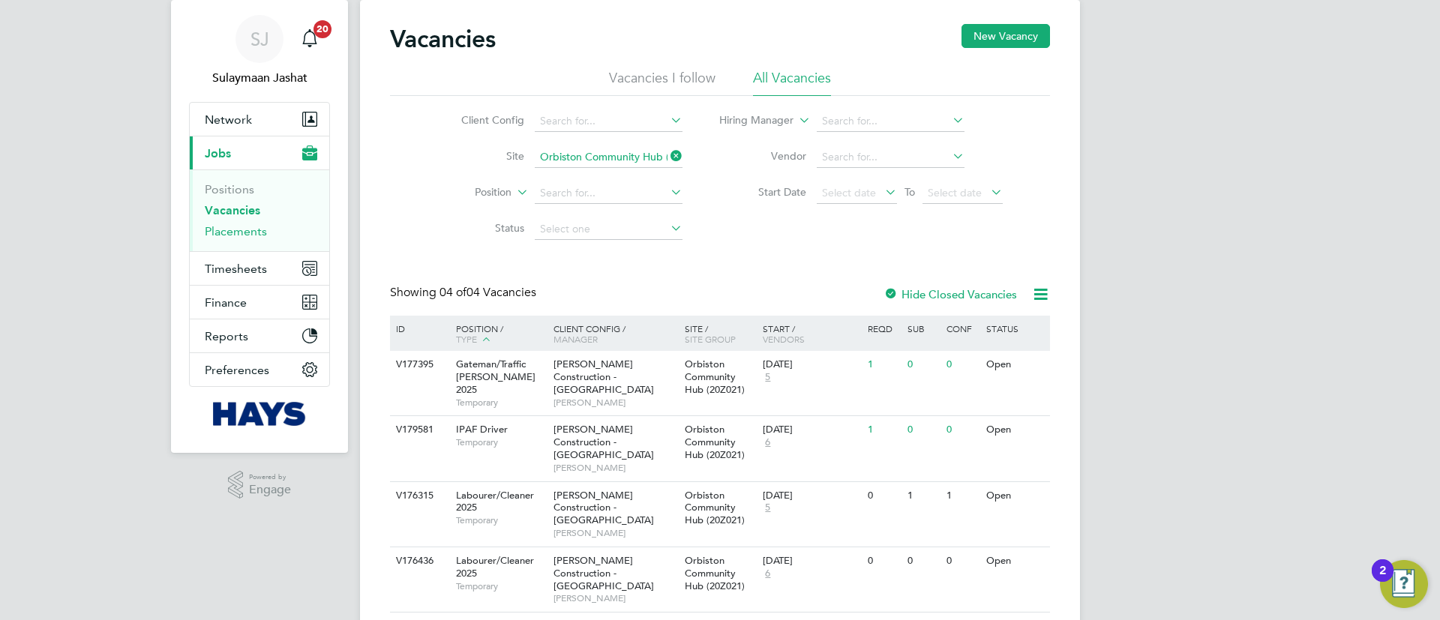
click at [244, 229] on link "Placements" at bounding box center [236, 231] width 62 height 14
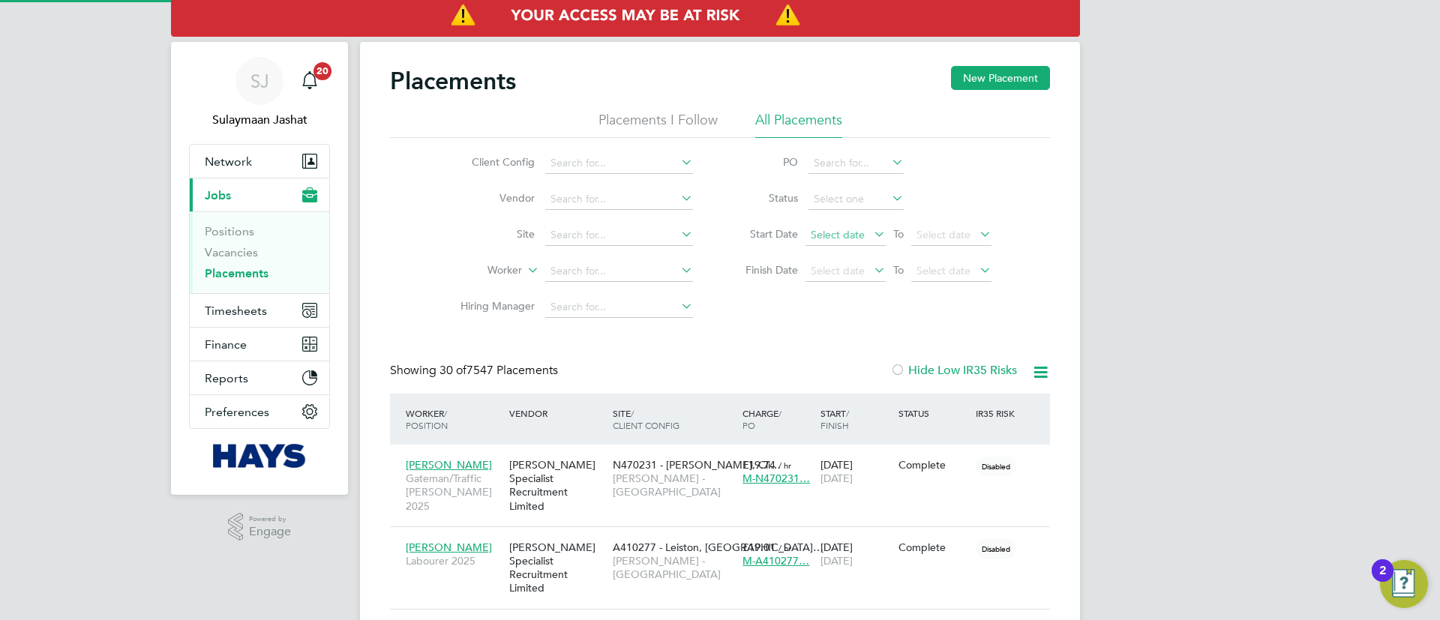
click at [852, 239] on span "Select date" at bounding box center [838, 235] width 54 height 14
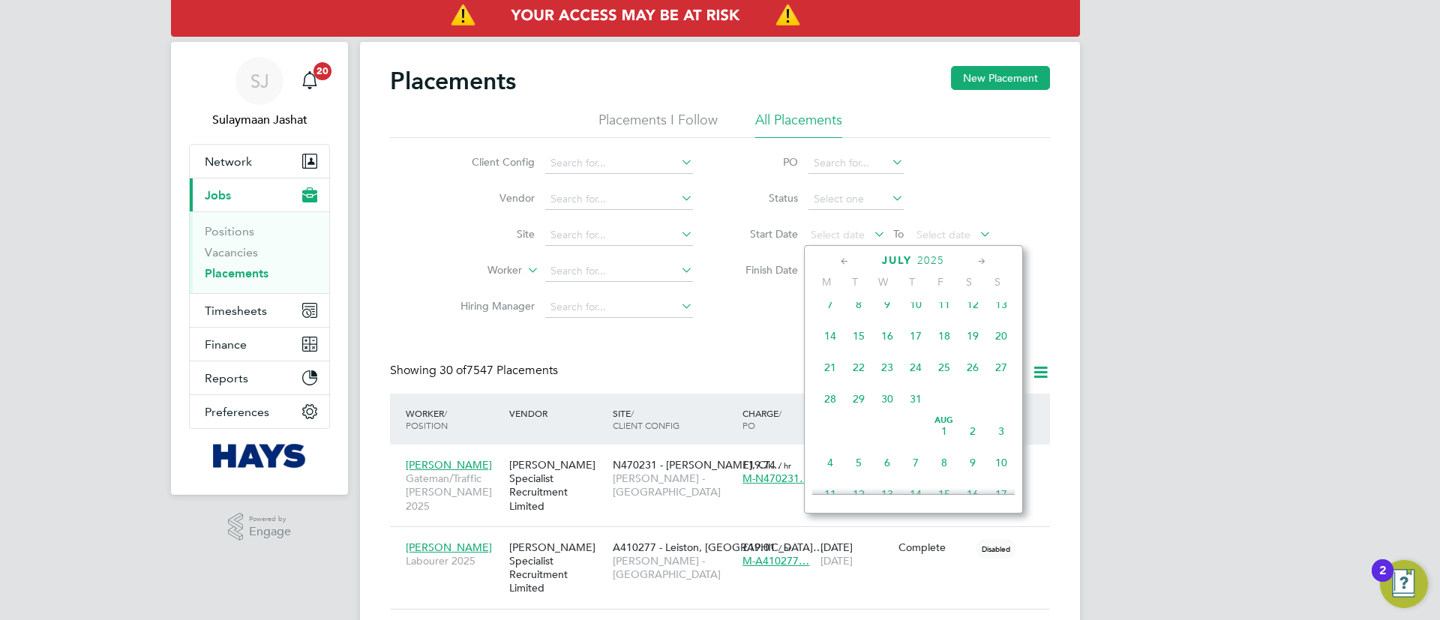
click at [913, 408] on span "31" at bounding box center [916, 399] width 29 height 29
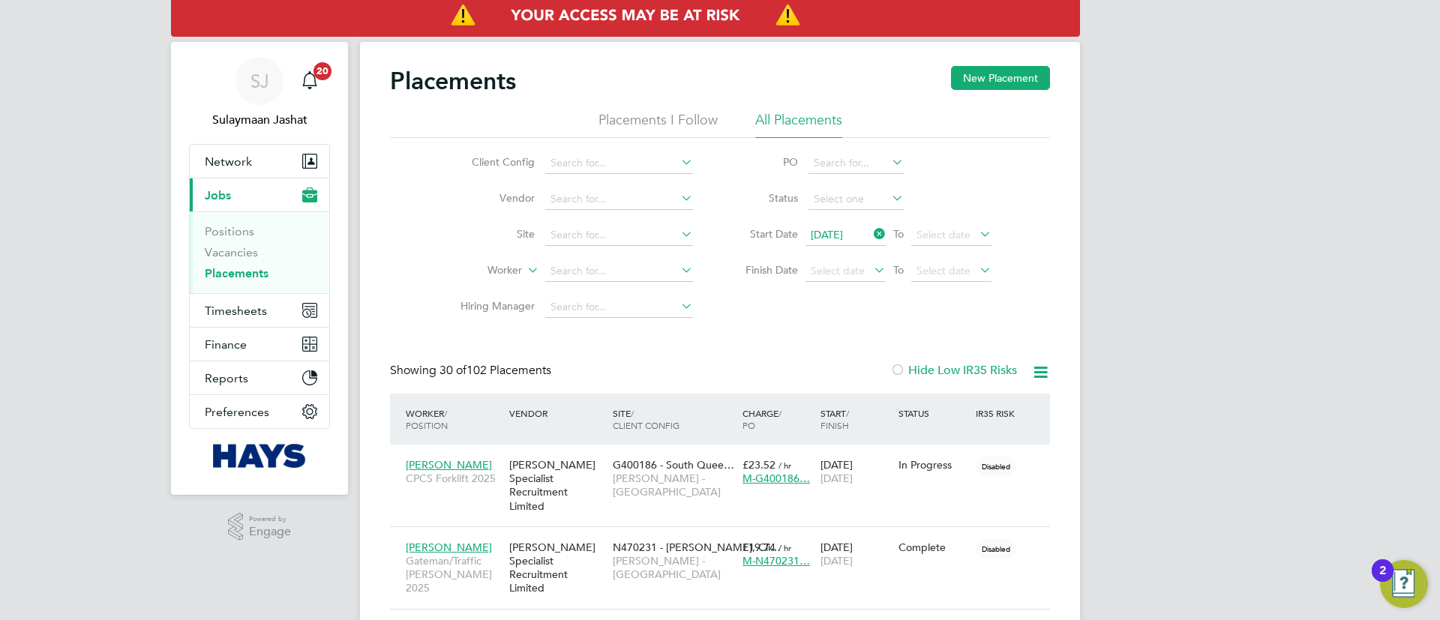
click at [649, 224] on li "Site" at bounding box center [571, 236] width 282 height 36
click at [623, 218] on li "Site" at bounding box center [571, 236] width 282 height 36
click at [620, 230] on li "Site" at bounding box center [571, 236] width 282 height 36
click at [620, 230] on input at bounding box center [619, 235] width 148 height 21
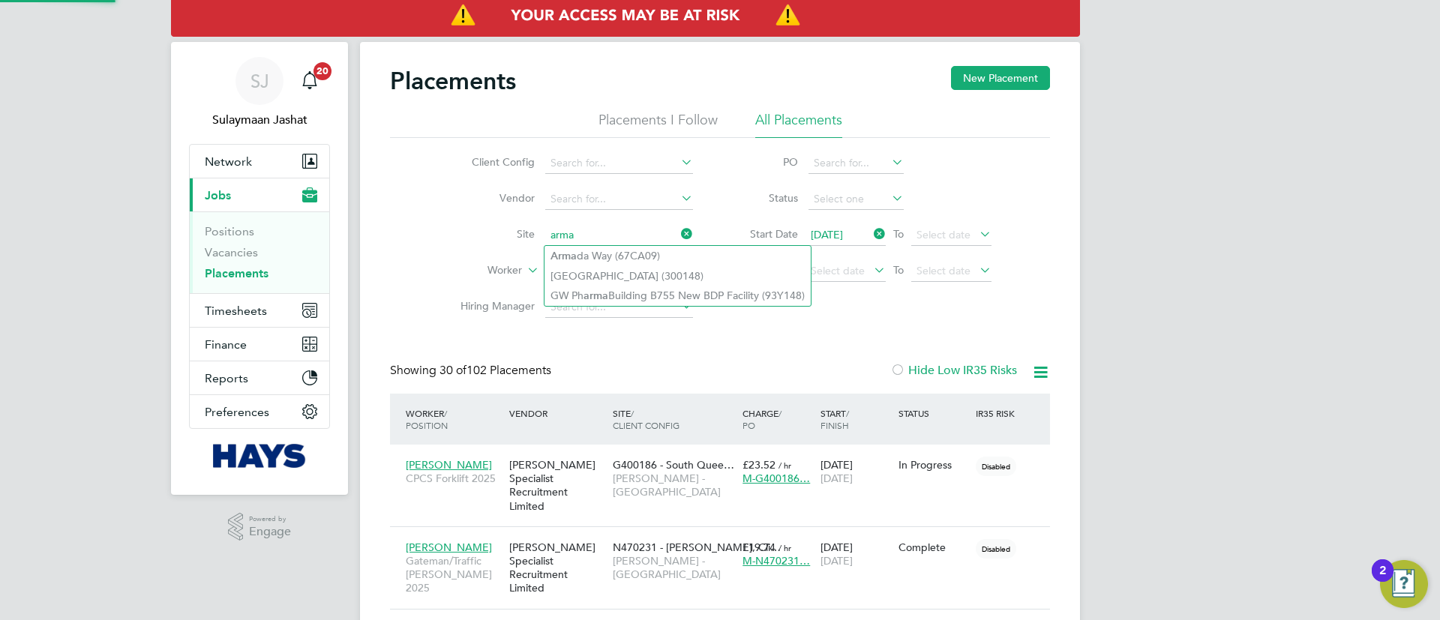
click at [638, 252] on li "Arma da Way (67CA09)" at bounding box center [678, 256] width 266 height 20
type input "Armada Way (67CA09)"
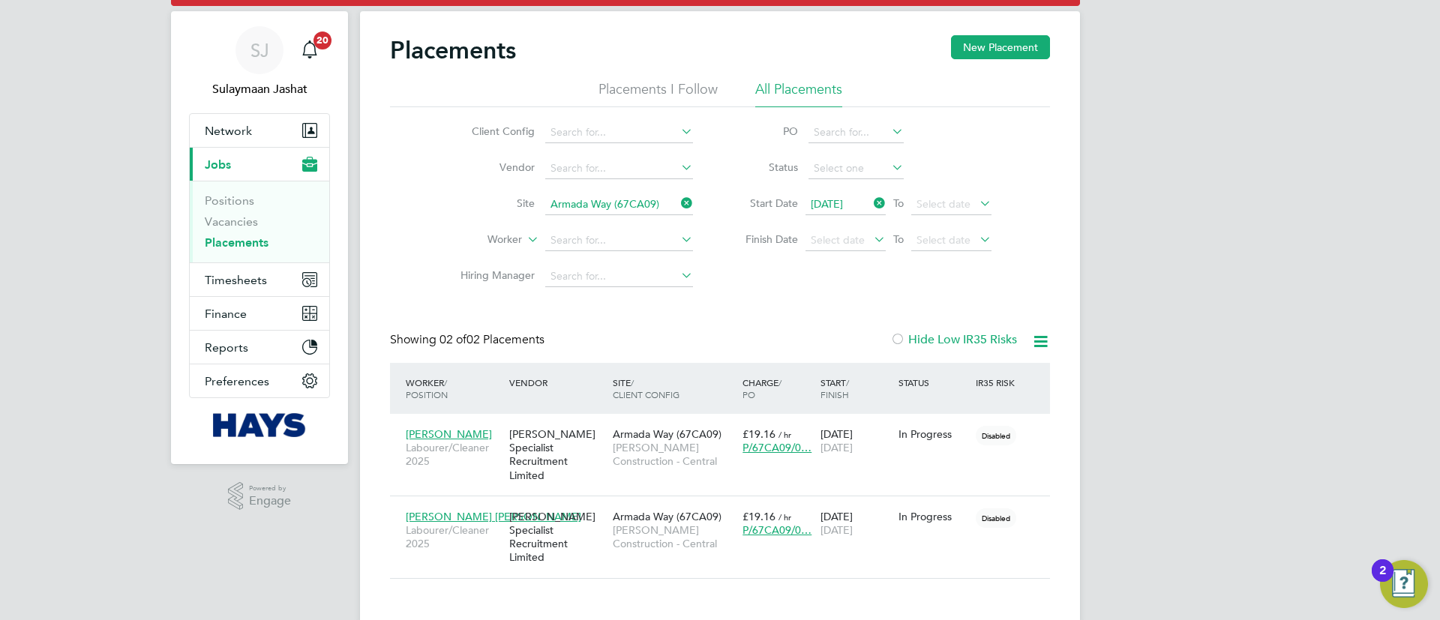
drag, startPoint x: 628, startPoint y: 185, endPoint x: 626, endPoint y: 194, distance: 9.1
click at [628, 185] on li "Vendor" at bounding box center [571, 169] width 282 height 36
click at [615, 202] on ul "Client Config Vendor Site Worker Hiring Manager" at bounding box center [571, 205] width 282 height 180
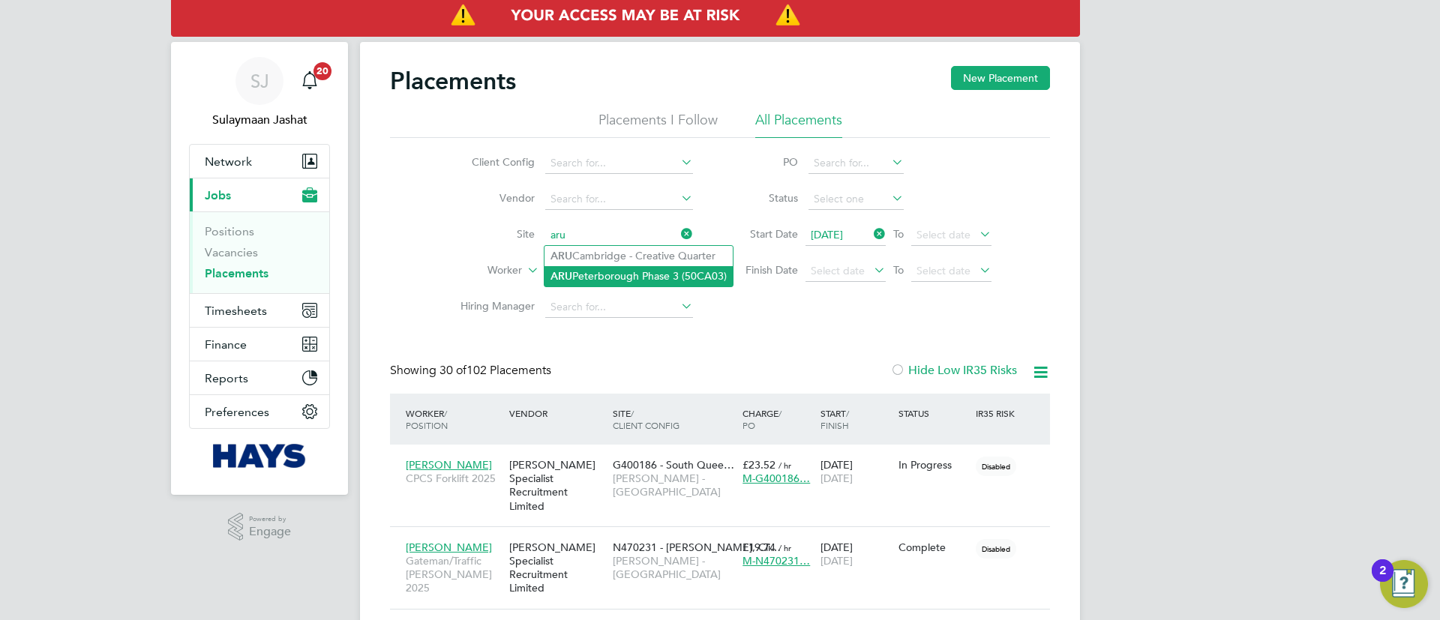
click at [647, 275] on li "ARU Peterborough Phase 3 (50CA03)" at bounding box center [639, 276] width 188 height 20
type input "ARU Peterborough Phase 3 (50CA03)"
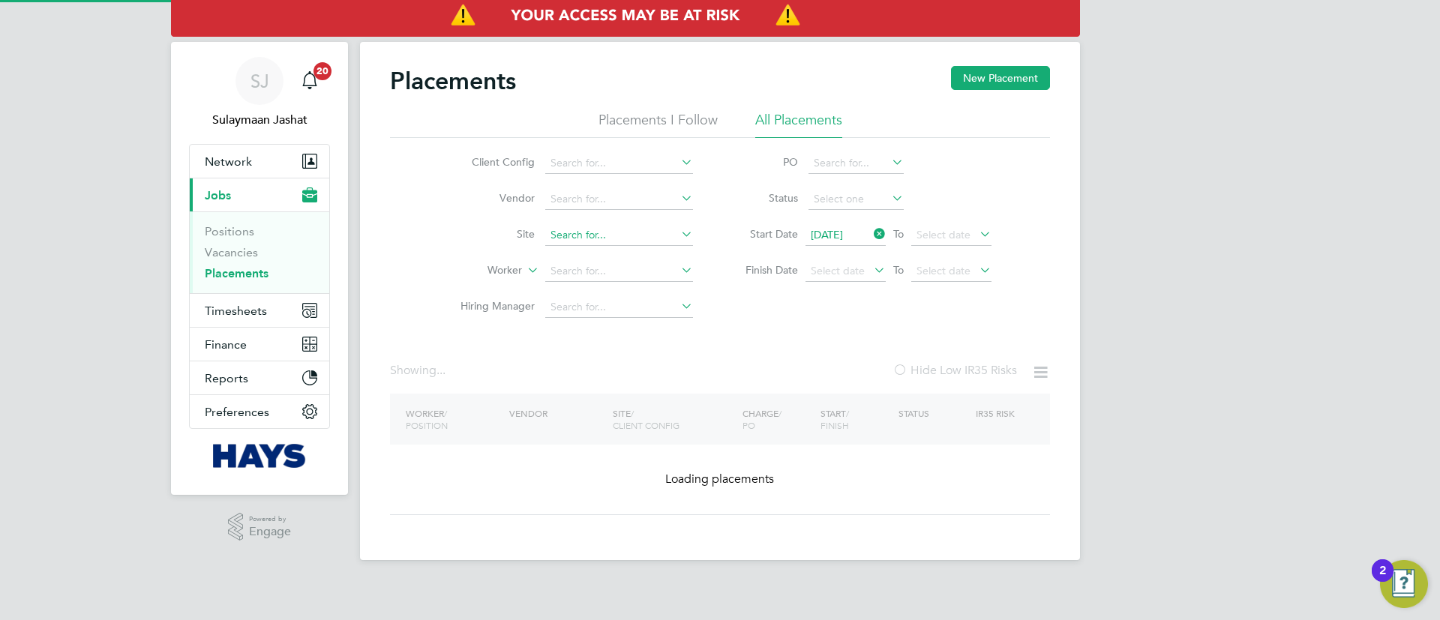
click at [582, 228] on input at bounding box center [619, 235] width 148 height 21
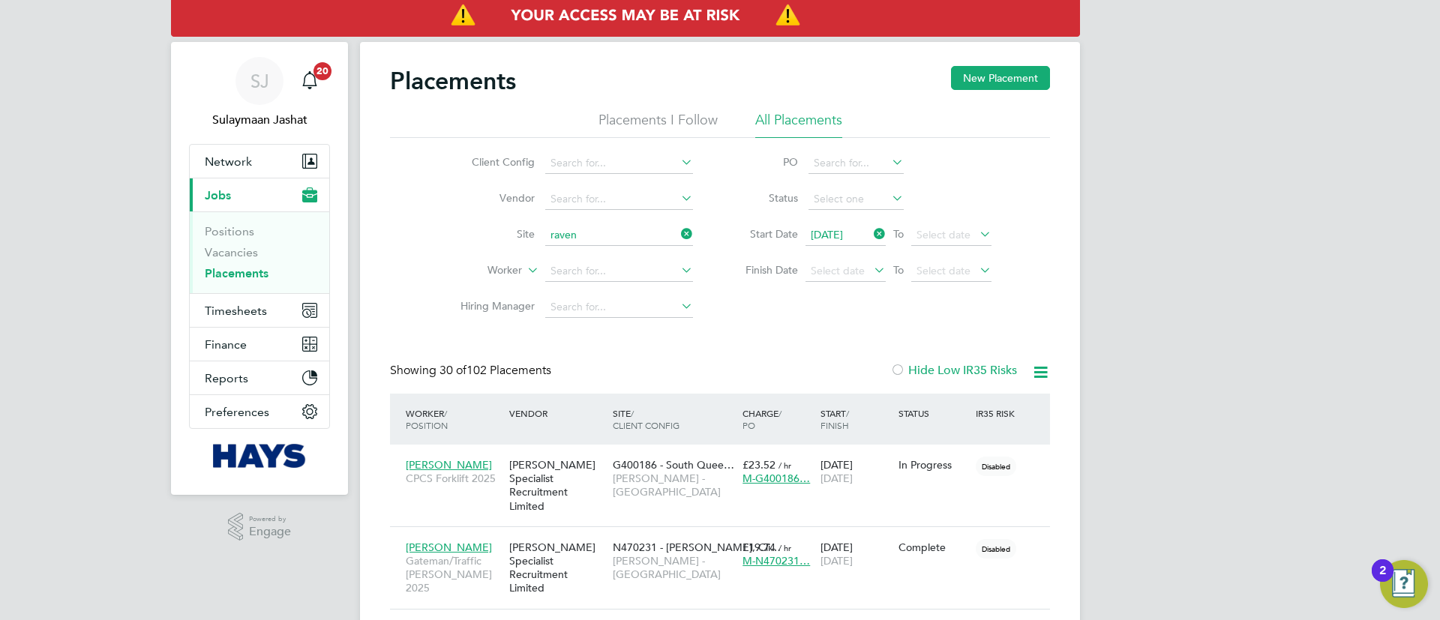
click at [600, 253] on li "Raven sdale SEN (21CB10)" at bounding box center [632, 256] width 174 height 20
type input "Ravensdale SEN (21CB10)"
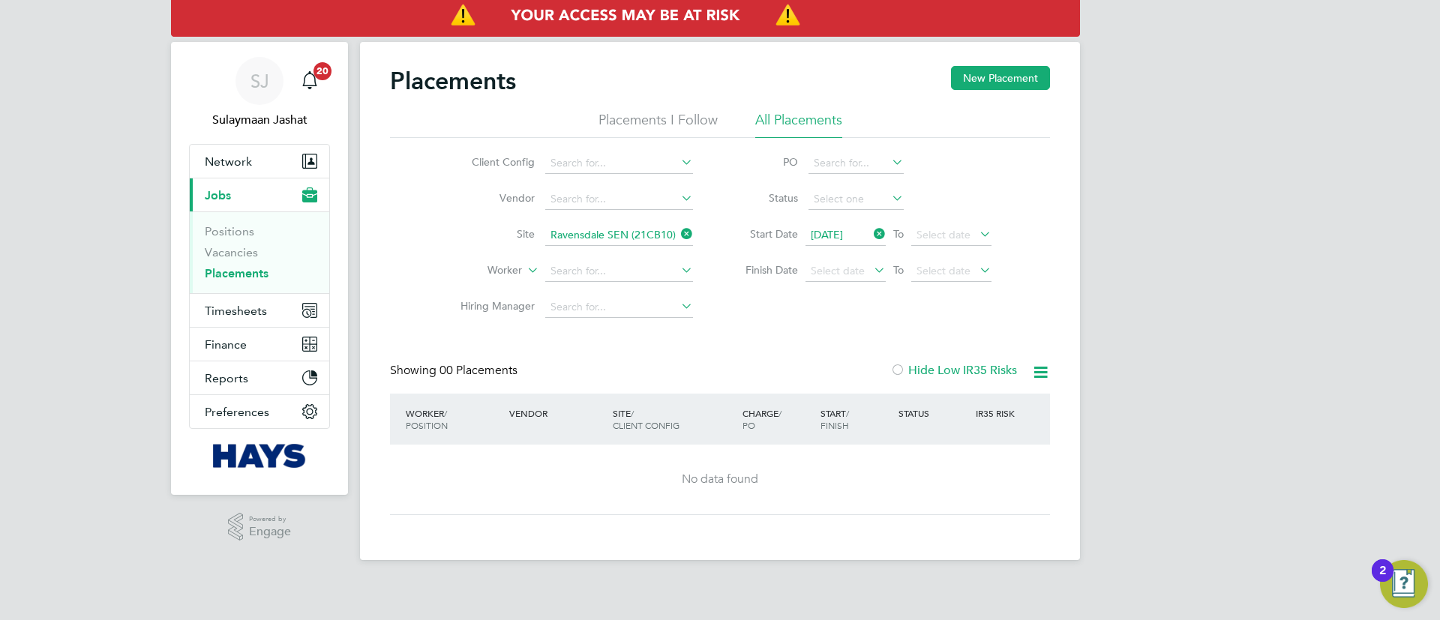
click at [640, 228] on input "Ravensdale SEN (21CB10)" at bounding box center [619, 235] width 148 height 21
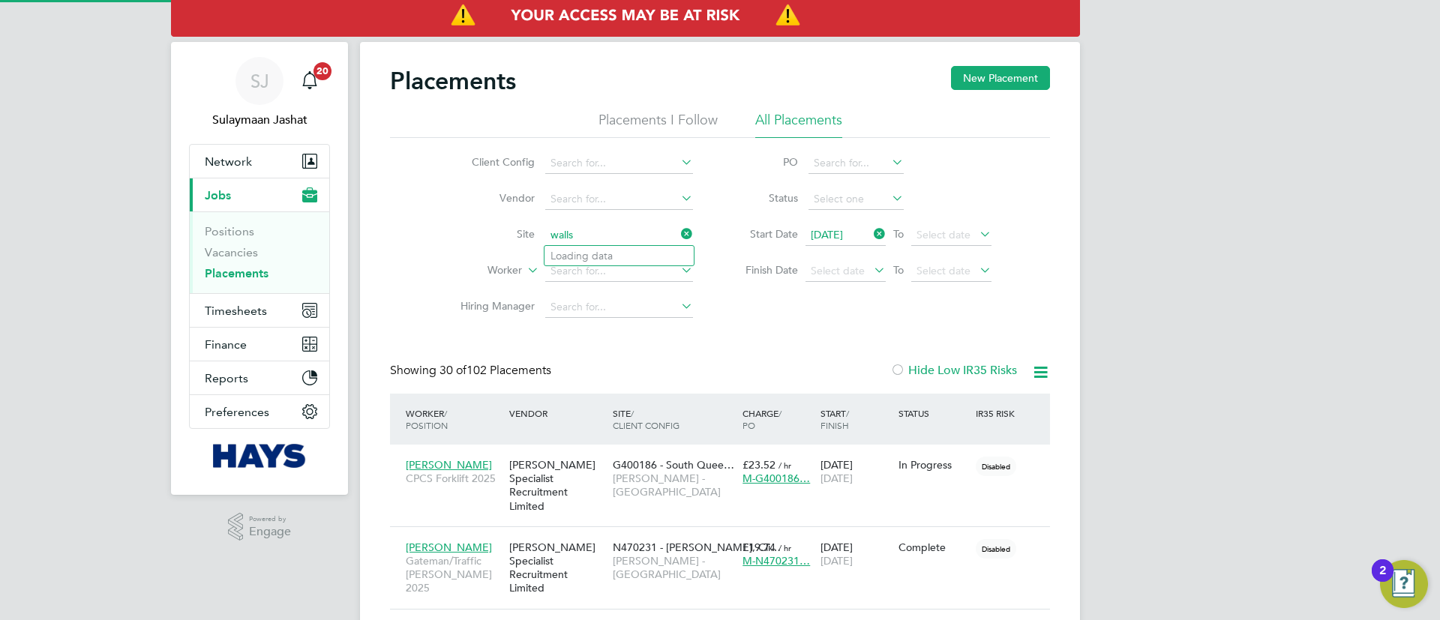
scroll to position [44, 131]
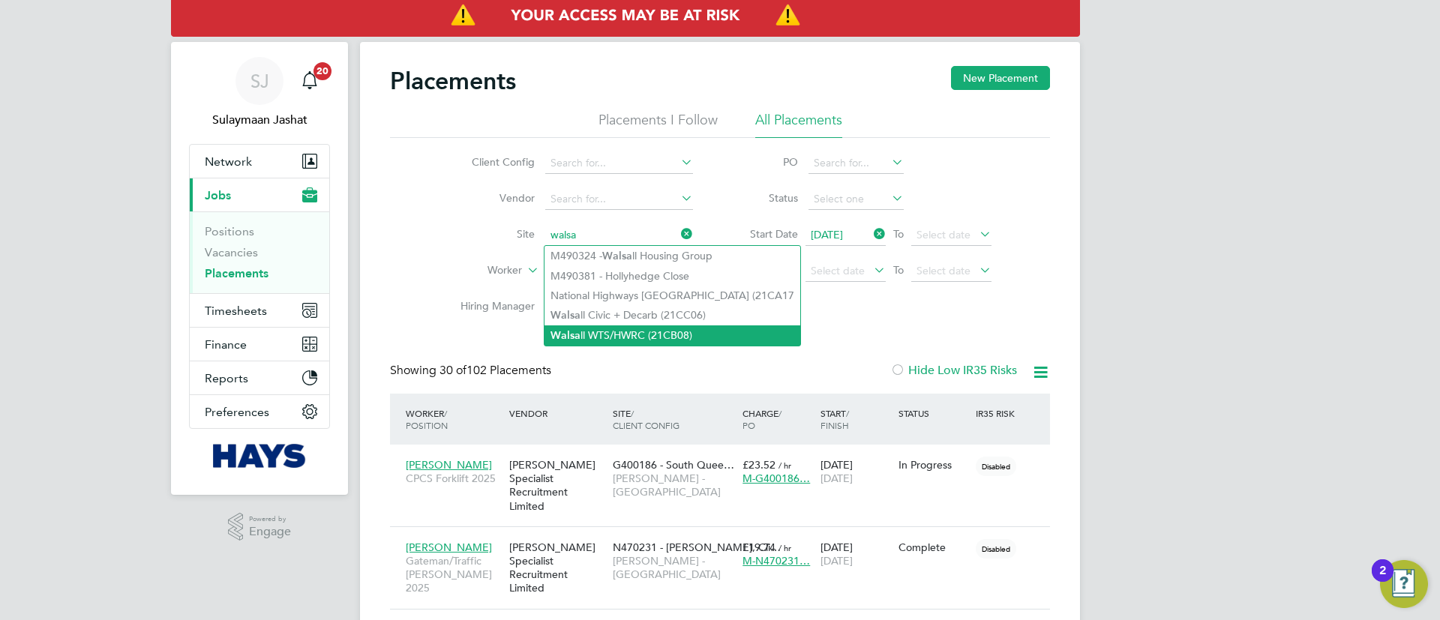
click at [636, 337] on li "Walsa ll WTS/HWRC (21CB08)" at bounding box center [673, 336] width 256 height 20
type input "Walsall WTS/HWRC (21CB08)"
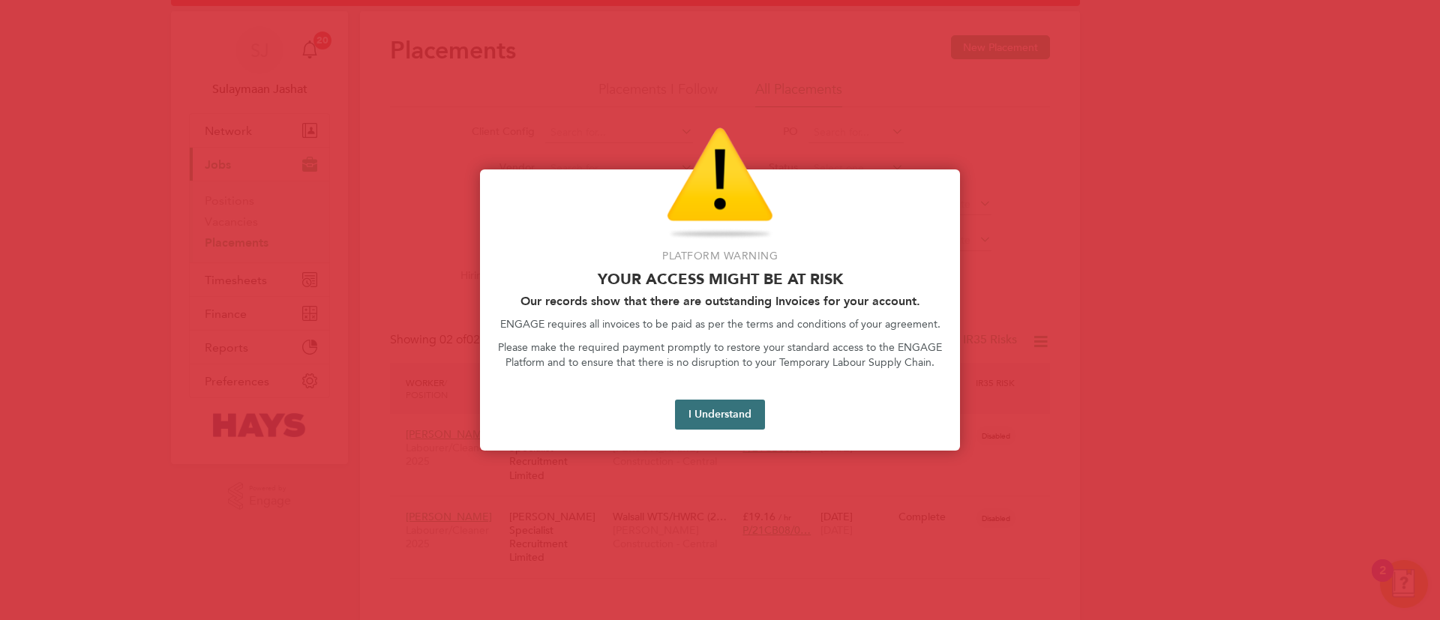
click at [745, 407] on button "I Understand" at bounding box center [720, 415] width 90 height 30
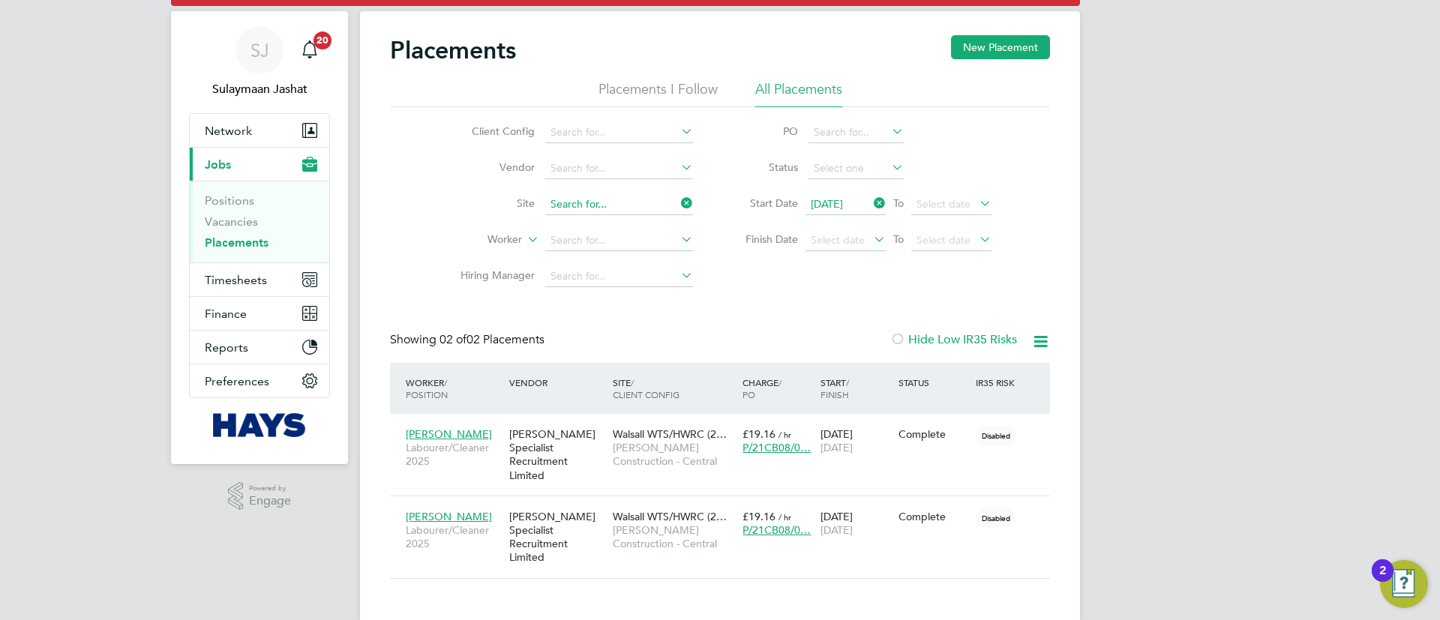
click at [596, 201] on ul "Client Config Vendor Site Worker Hiring Manager" at bounding box center [571, 205] width 282 height 180
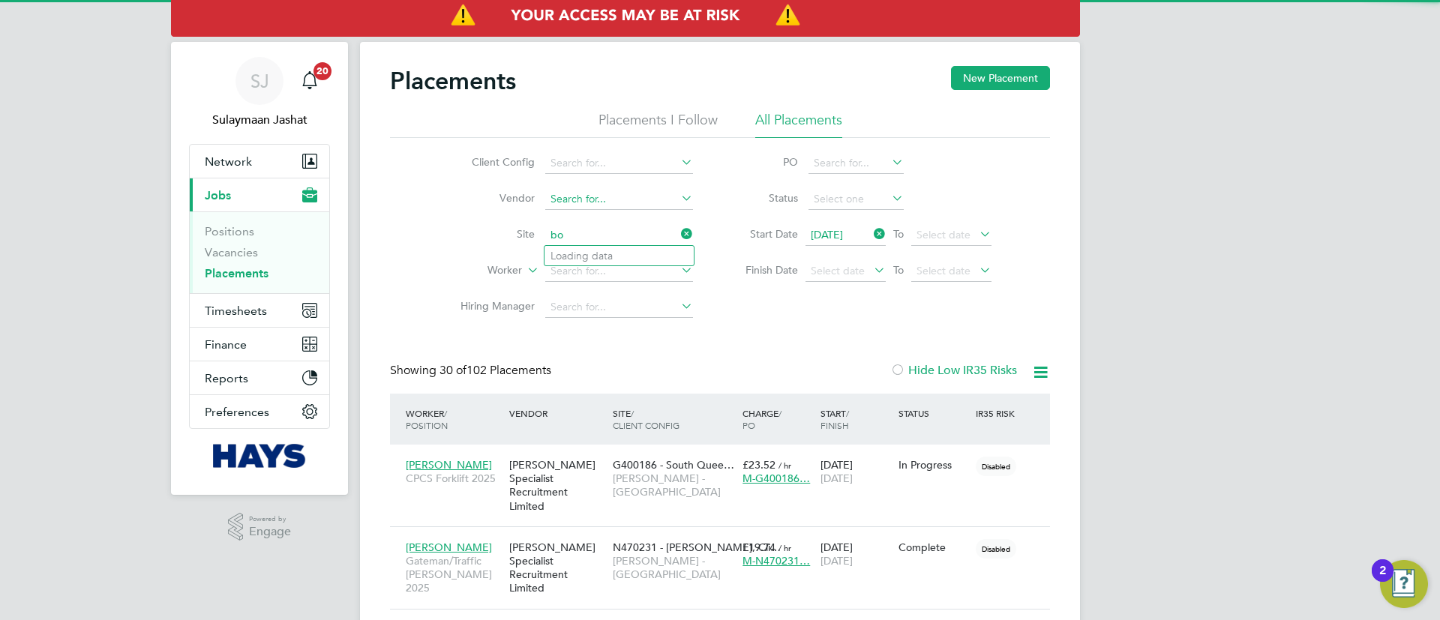
scroll to position [8, 8]
click at [612, 256] on li "Boult on Moor Primary School (21CB09)" at bounding box center [649, 256] width 209 height 20
type input "Boulton Moor Primary School (21CB09)"
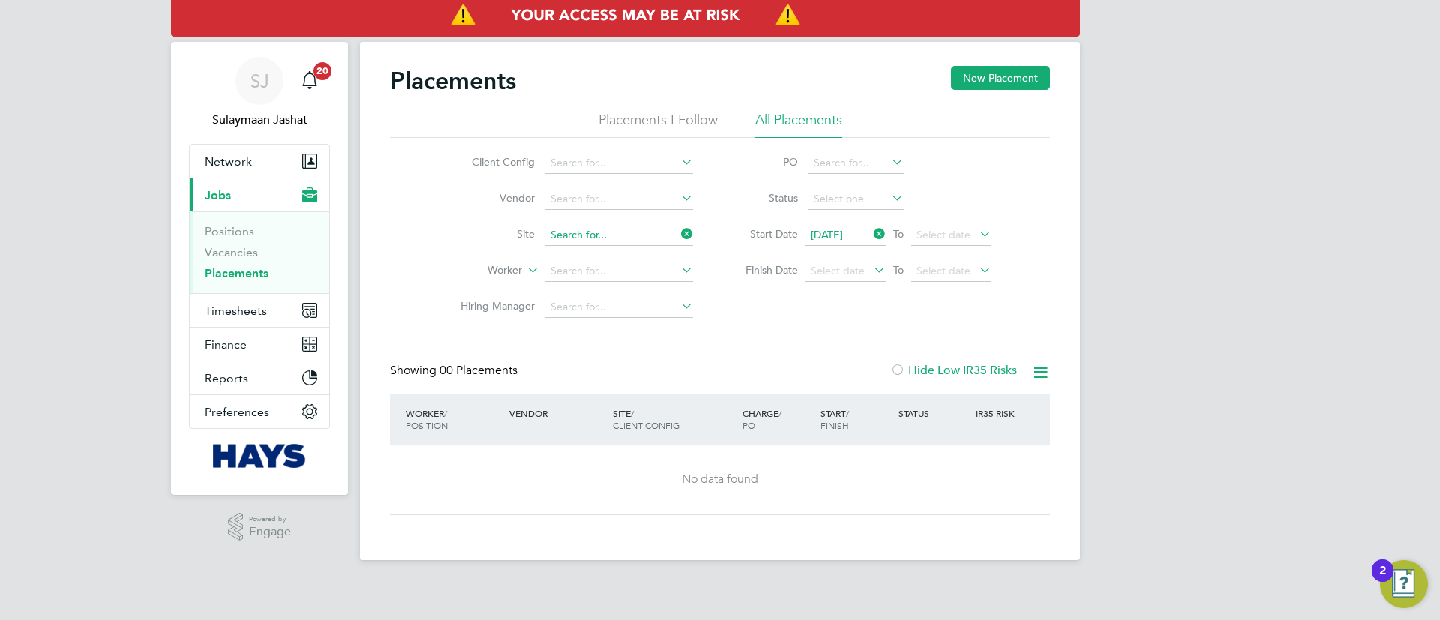
click at [571, 231] on input at bounding box center [619, 235] width 148 height 21
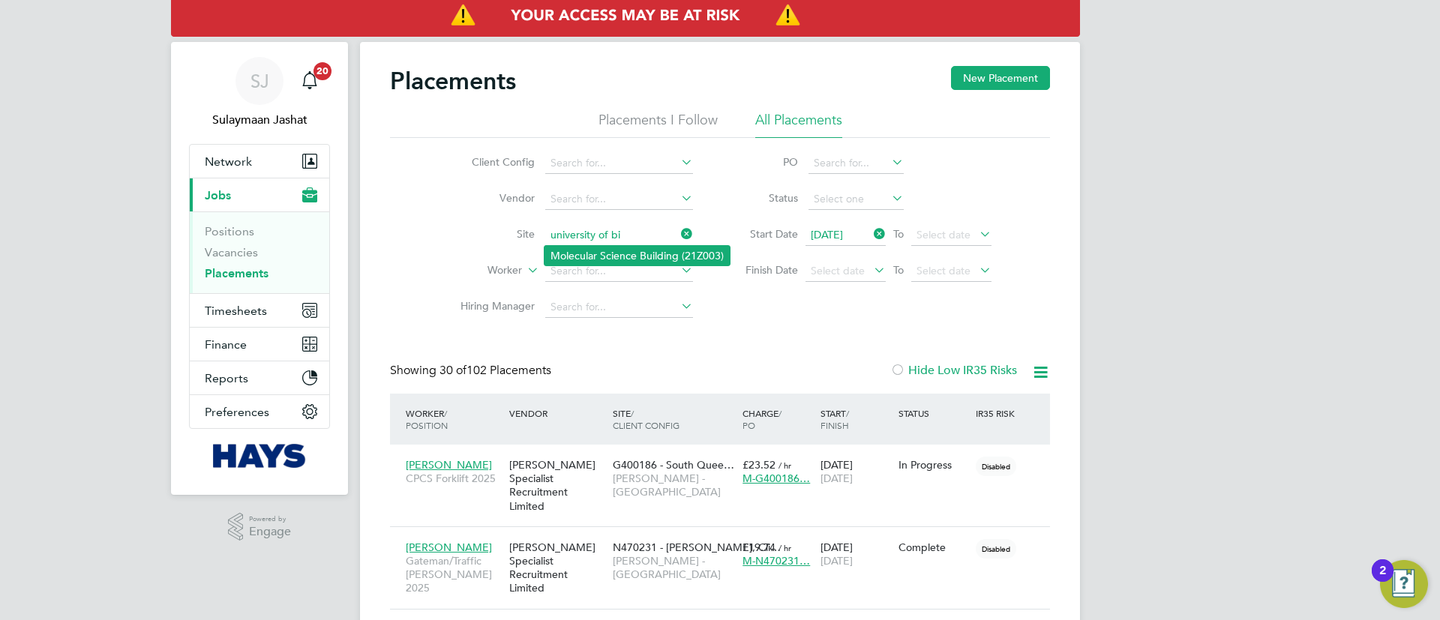
click at [629, 257] on li "Molecular Science Building (21Z003)" at bounding box center [637, 256] width 185 height 20
type input "Molecular Science Building (21Z003)"
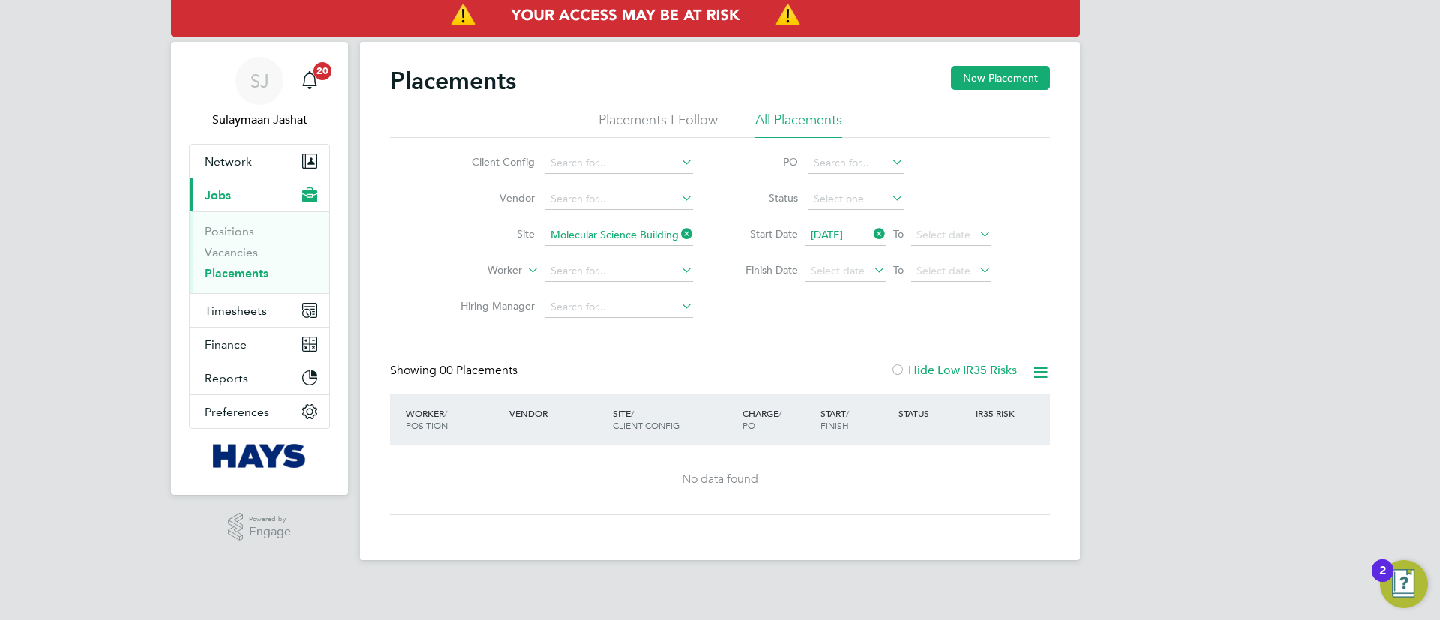
click at [585, 243] on input "Molecular Science Building (21Z003)" at bounding box center [619, 235] width 148 height 21
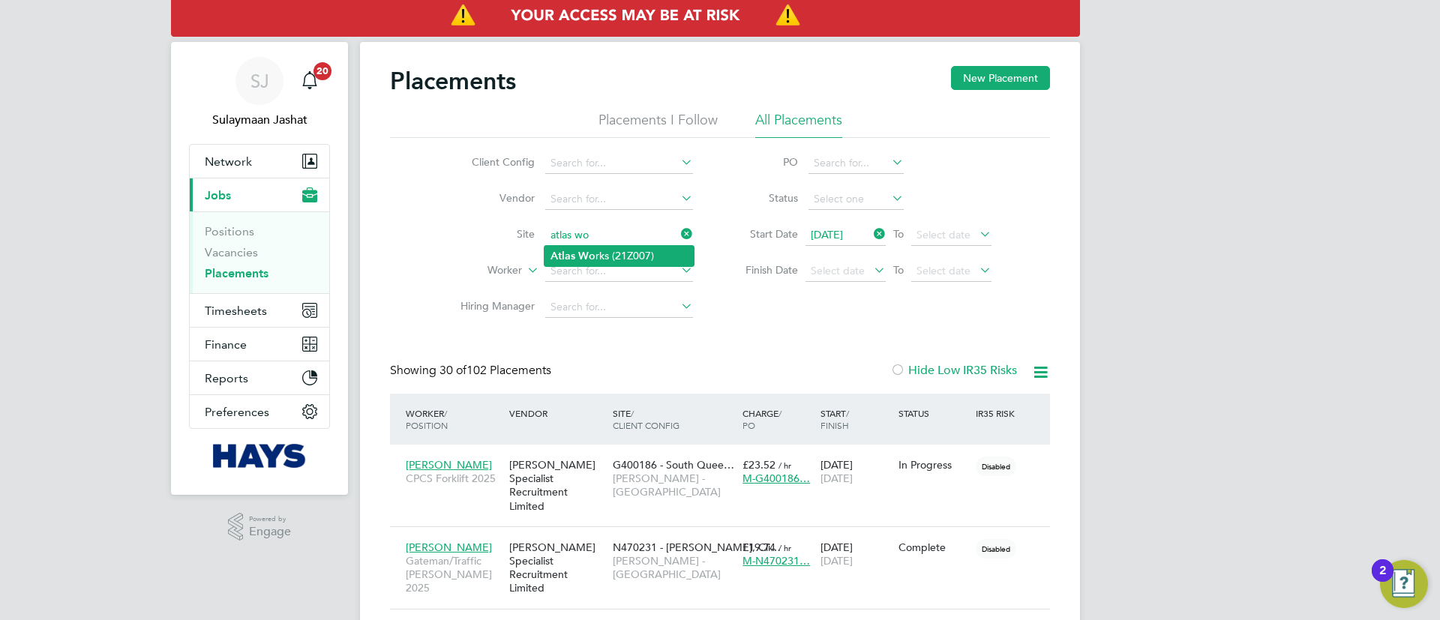
click at [621, 251] on li "Atlas Wo rks (21Z007)" at bounding box center [619, 256] width 149 height 20
type input "Atlas Works (21Z007)"
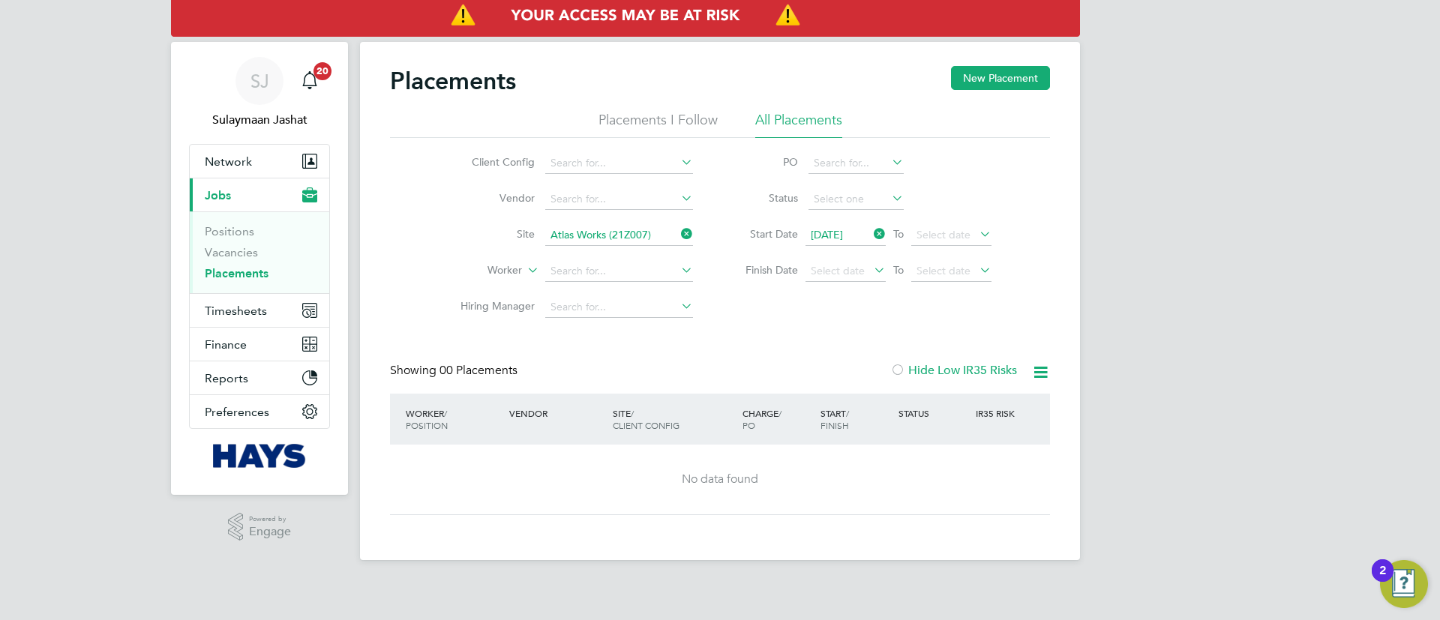
click at [575, 230] on input "Atlas Works (21Z007)" at bounding box center [619, 235] width 148 height 21
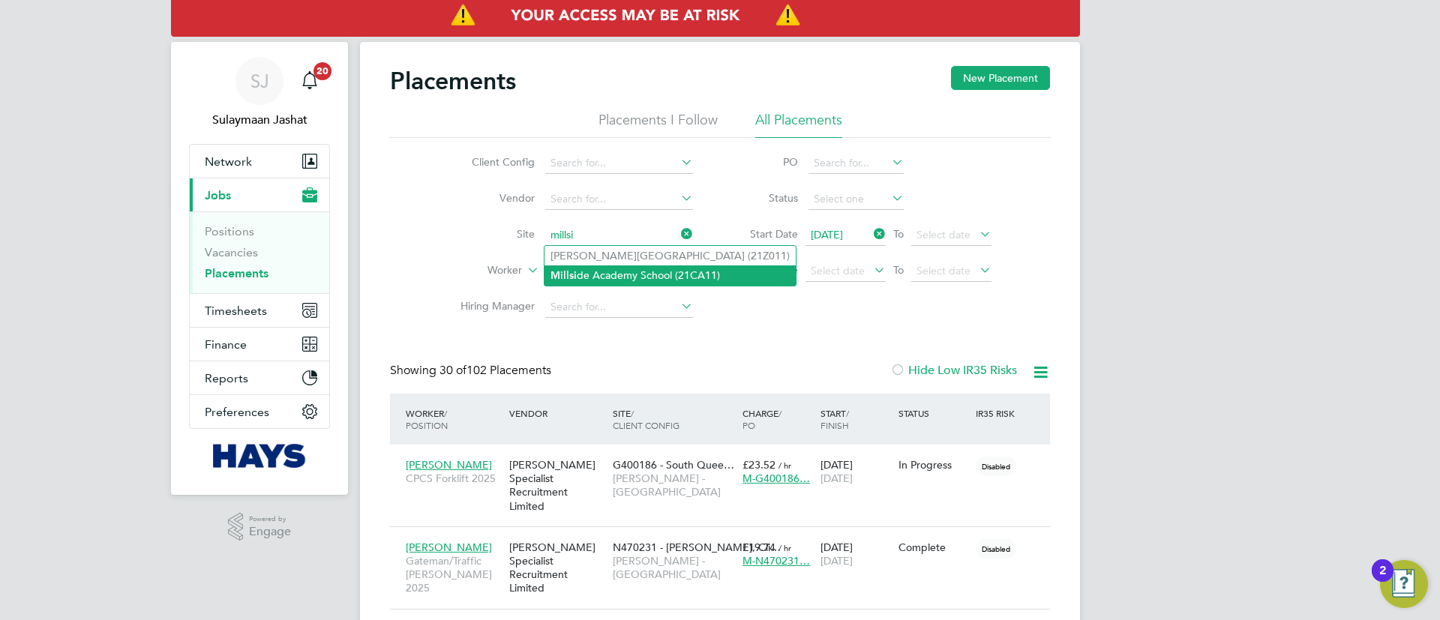
click at [591, 278] on li "Millsi de Academy School (21CA11)" at bounding box center [670, 276] width 251 height 20
type input "Millside Academy School (21CA11)"
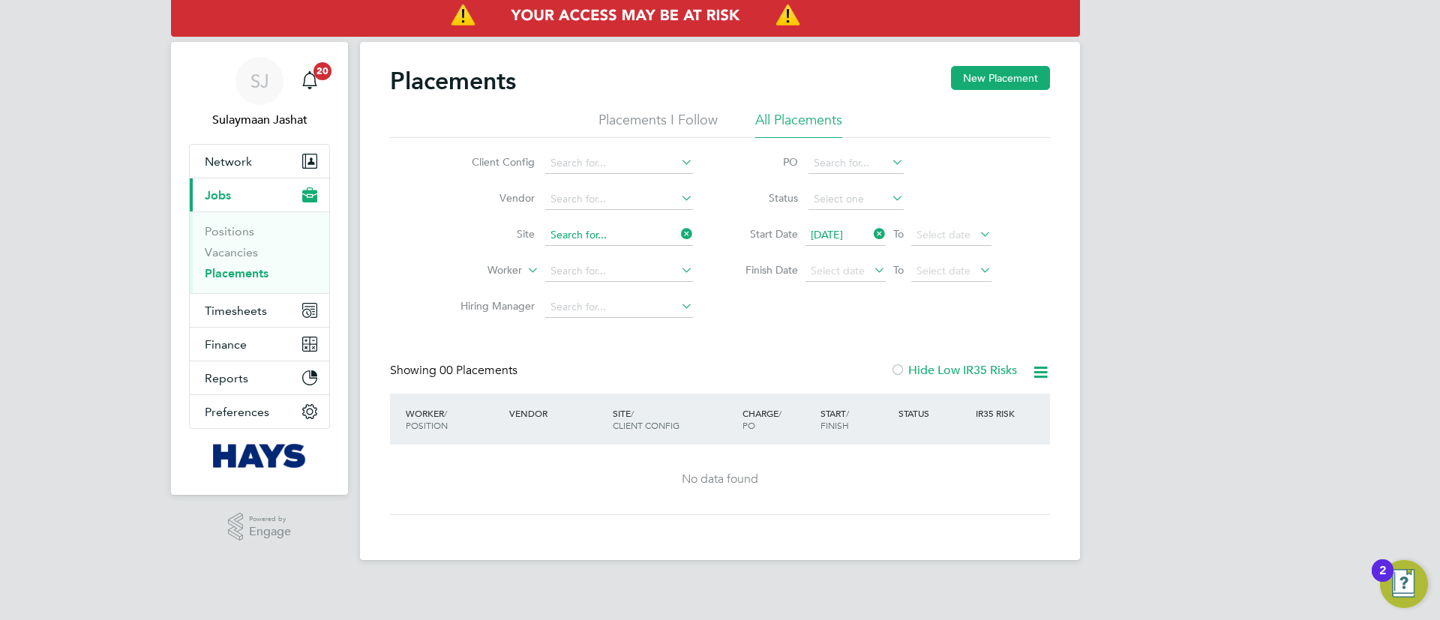
drag, startPoint x: 602, startPoint y: 236, endPoint x: 593, endPoint y: 244, distance: 12.8
click at [599, 237] on input at bounding box center [619, 235] width 148 height 21
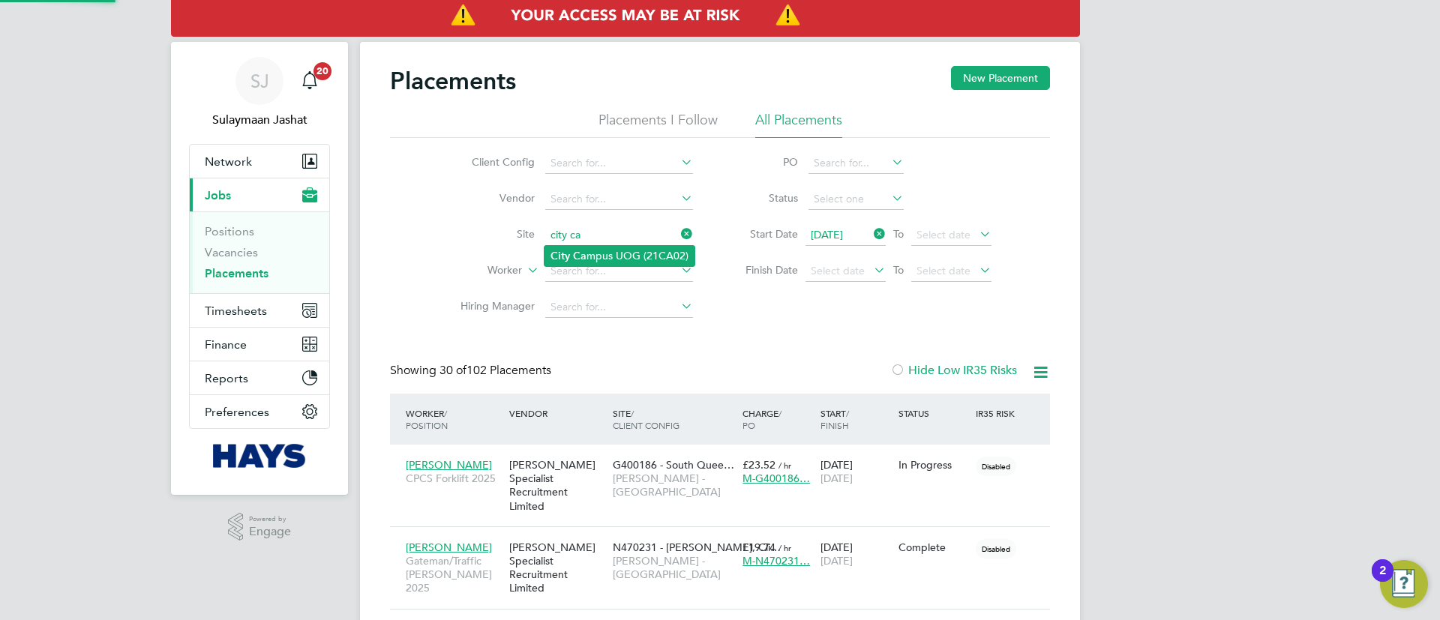
click at [628, 250] on li "City Ca mpus UOG (21CA02)" at bounding box center [620, 256] width 150 height 20
type input "City Campus UOG (21CA02)"
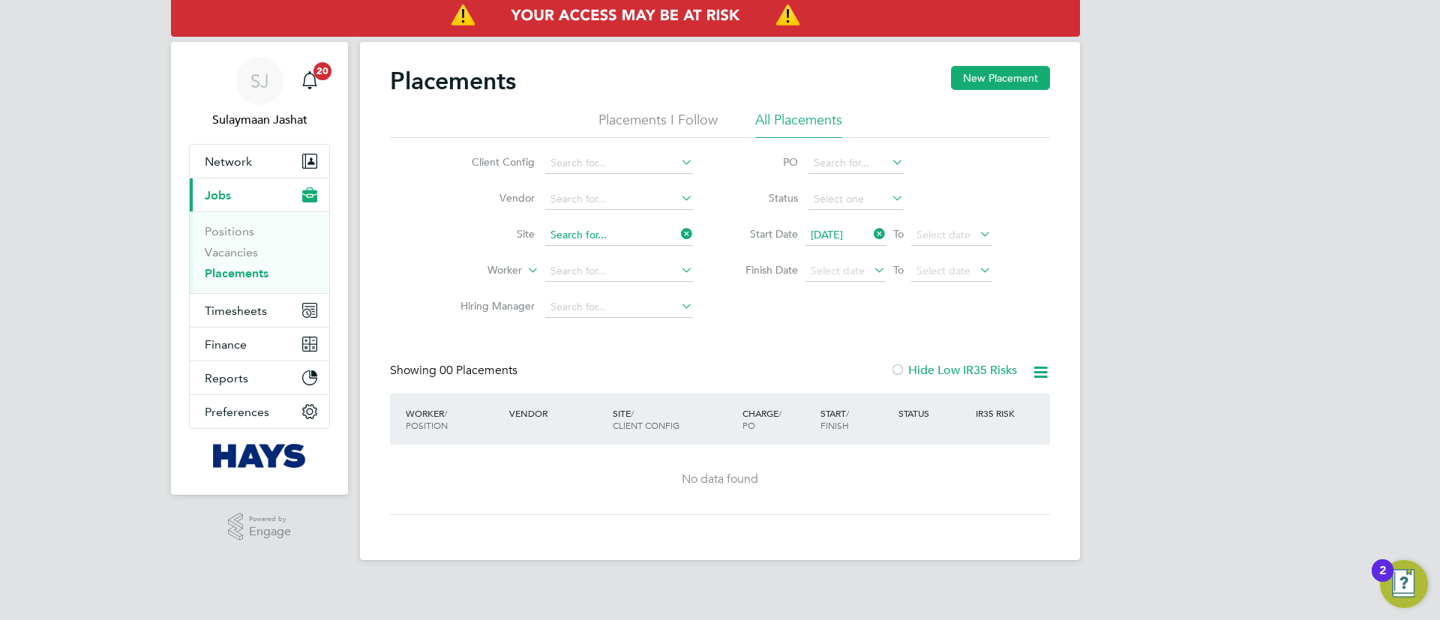
drag, startPoint x: 633, startPoint y: 239, endPoint x: 620, endPoint y: 239, distance: 12.8
click at [633, 239] on input at bounding box center [619, 235] width 148 height 21
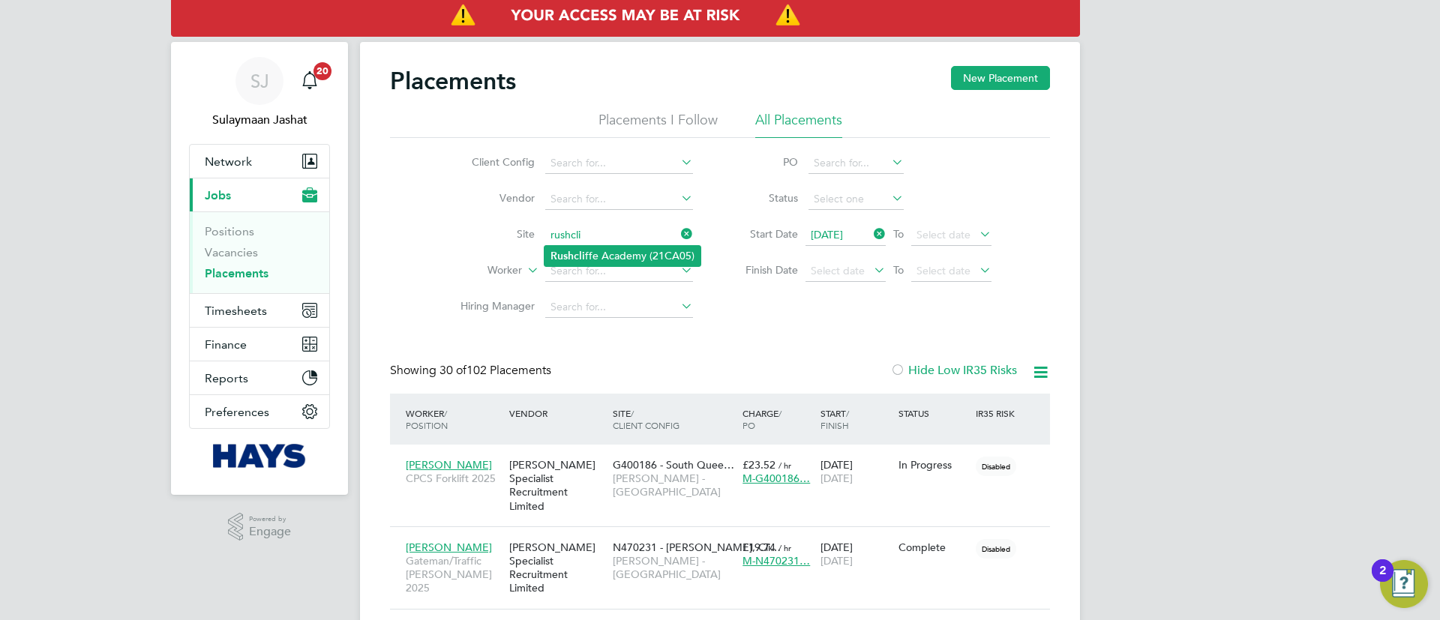
click at [620, 253] on li "Rushcli ffe Academy (21CA05)" at bounding box center [623, 256] width 156 height 20
type input "Rushcliffe Academy (21CA05)"
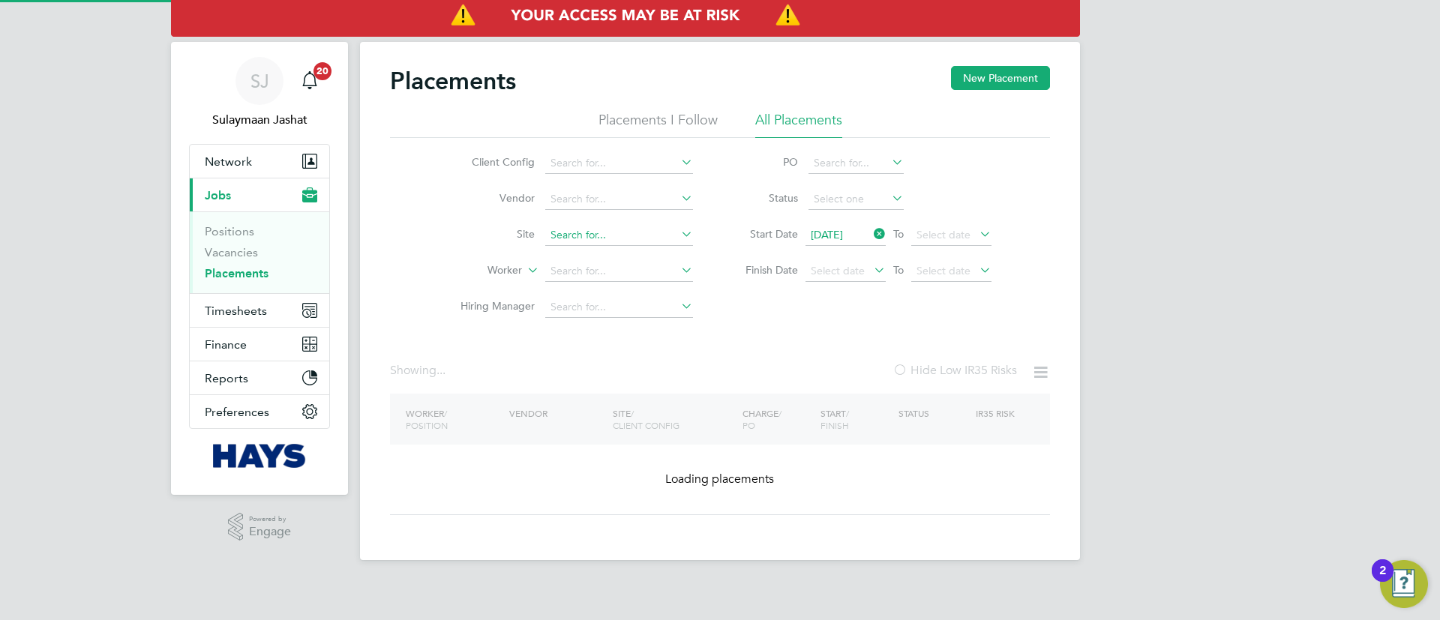
click at [629, 239] on input at bounding box center [619, 235] width 148 height 21
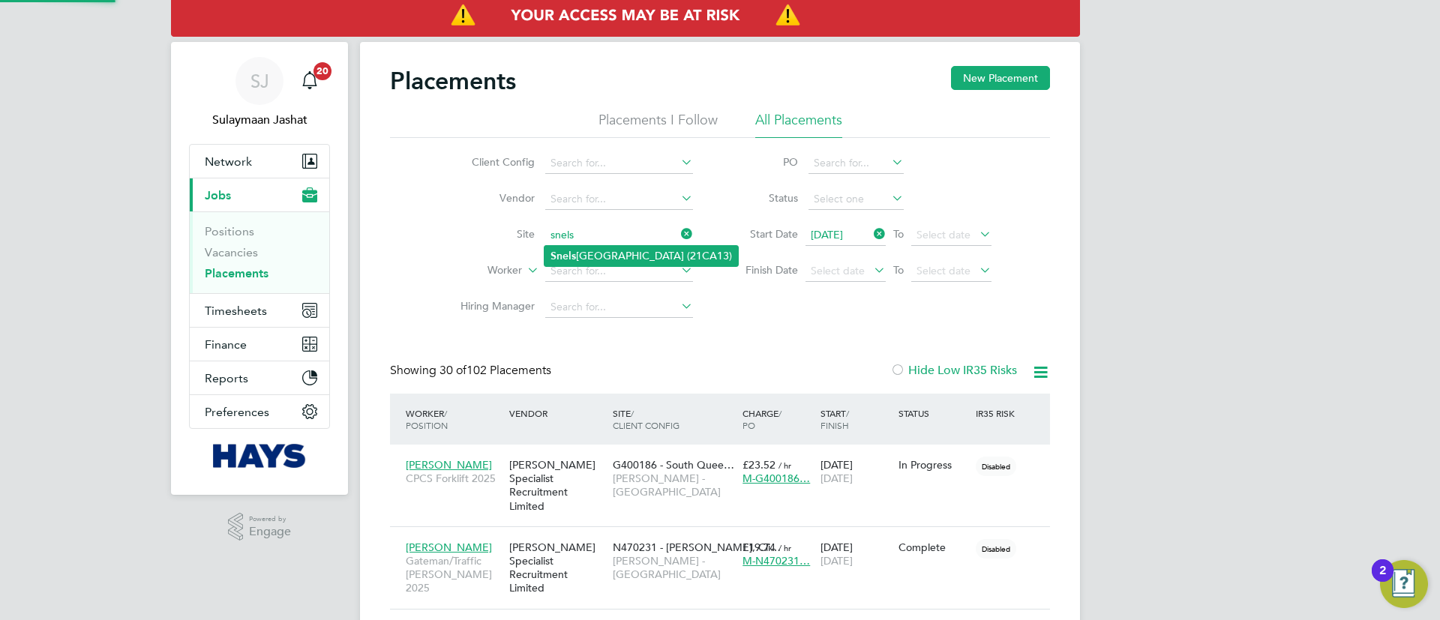
click at [660, 247] on li "Snels moor Grange Primary School (21CA13)" at bounding box center [642, 256] width 194 height 20
type input "Snelsmoor Grange Primary School (21CA13)"
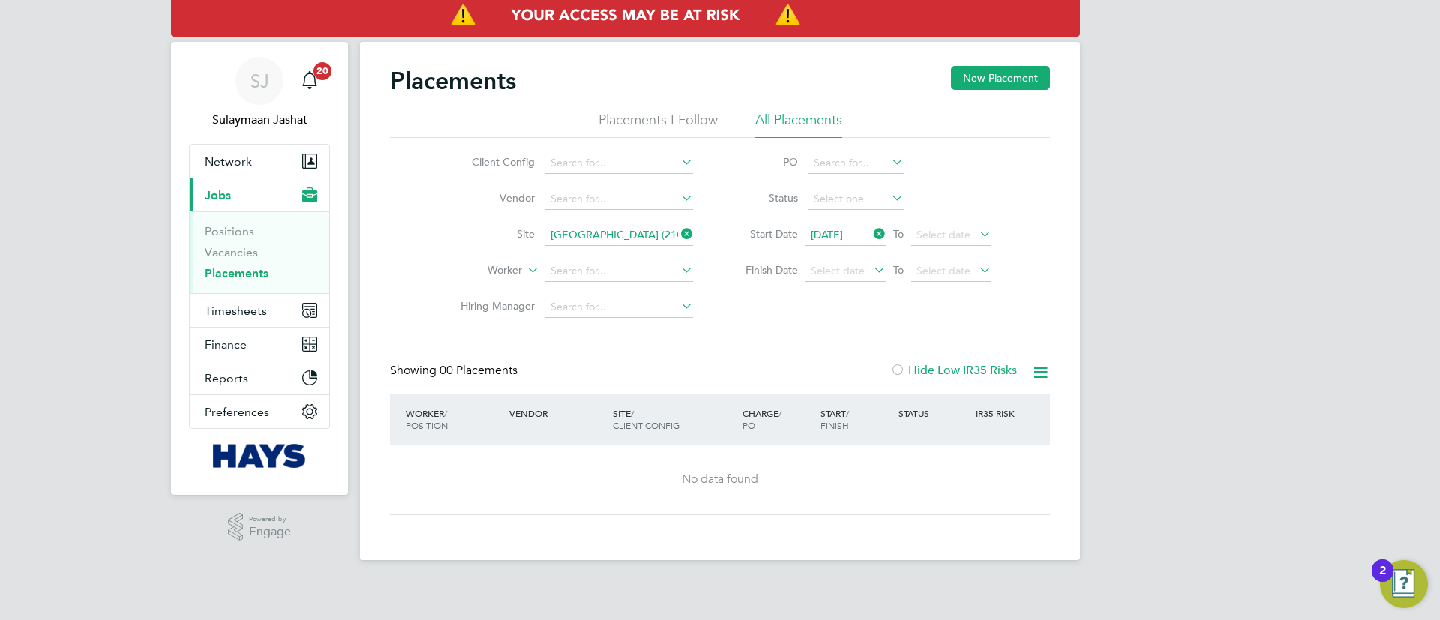
click at [575, 231] on input "Snelsmoor Grange Primary School (21CA13)" at bounding box center [619, 235] width 148 height 21
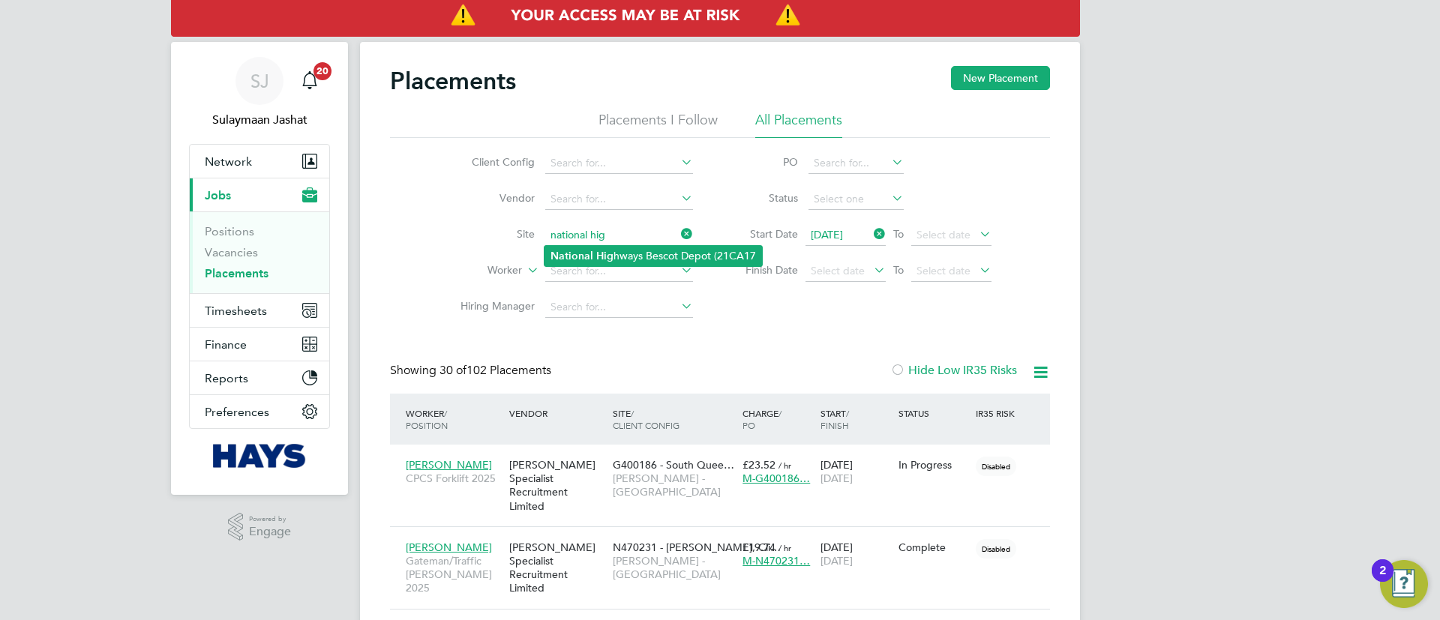
click at [627, 261] on li "National Hig hways Bescot Depot (21CA17" at bounding box center [654, 256] width 218 height 20
type input "National Highways Bescot Depot (21CA17"
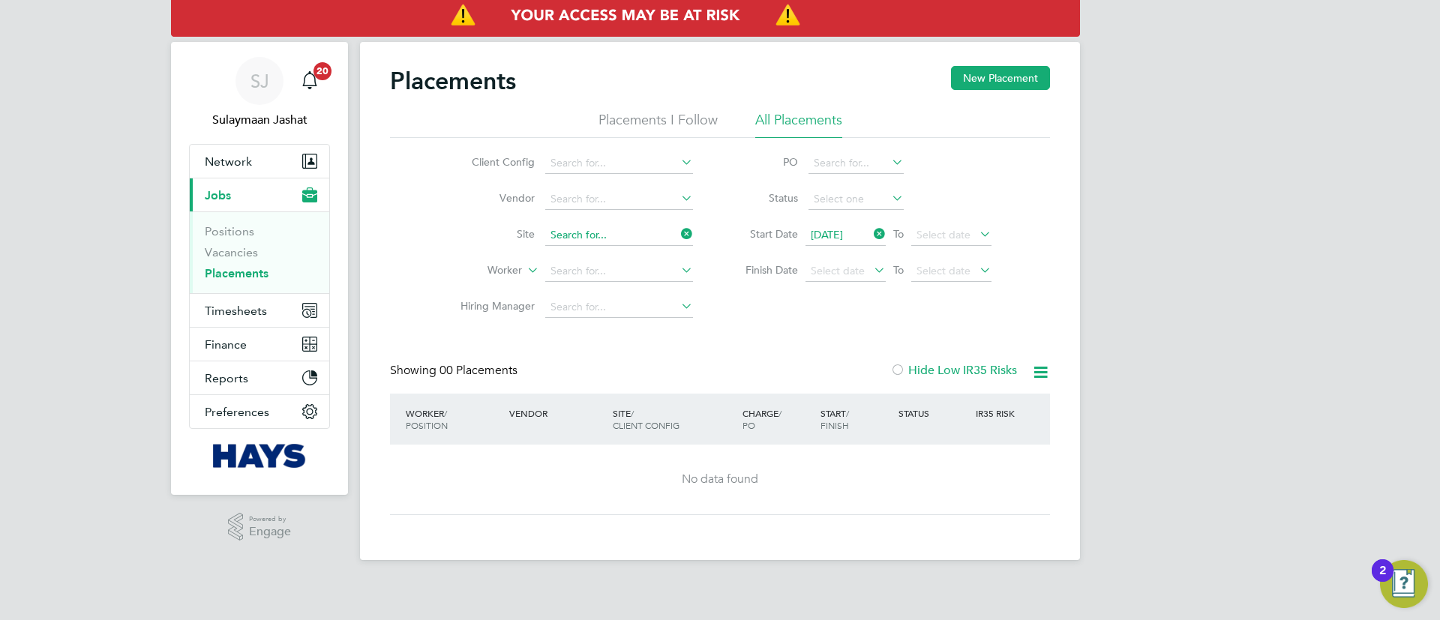
click at [635, 228] on input at bounding box center [619, 235] width 148 height 21
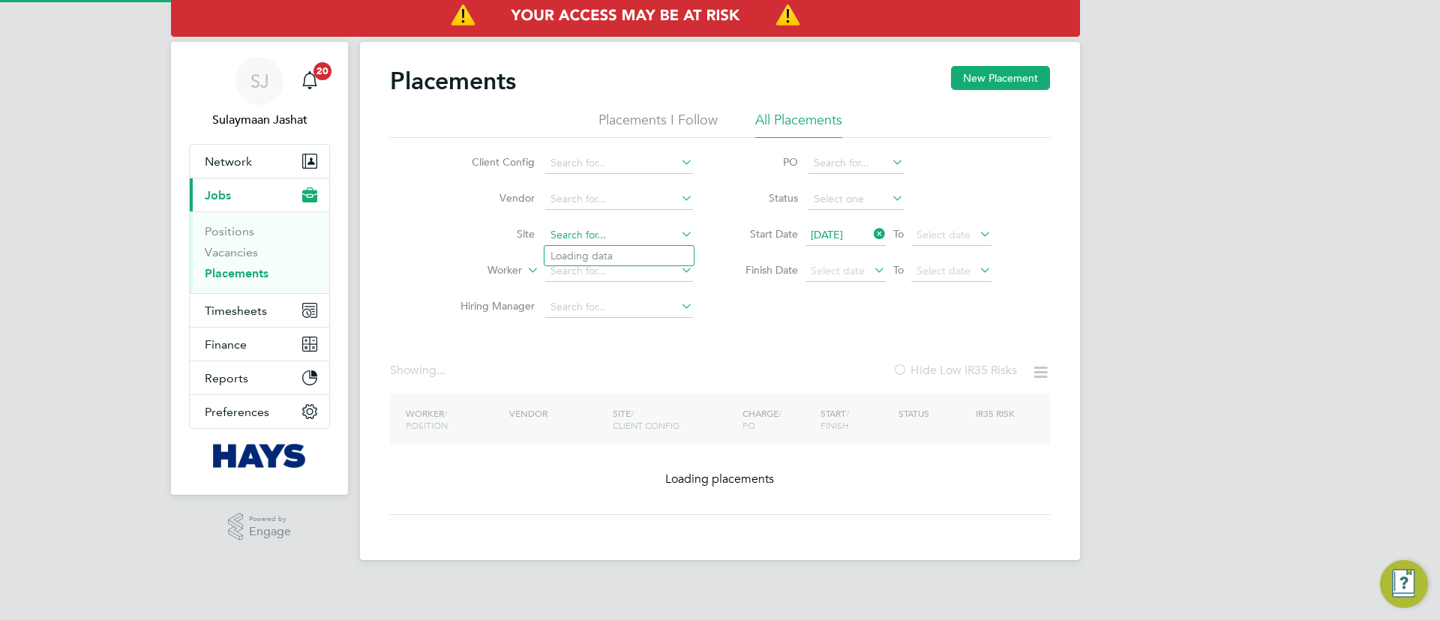
type input "a"
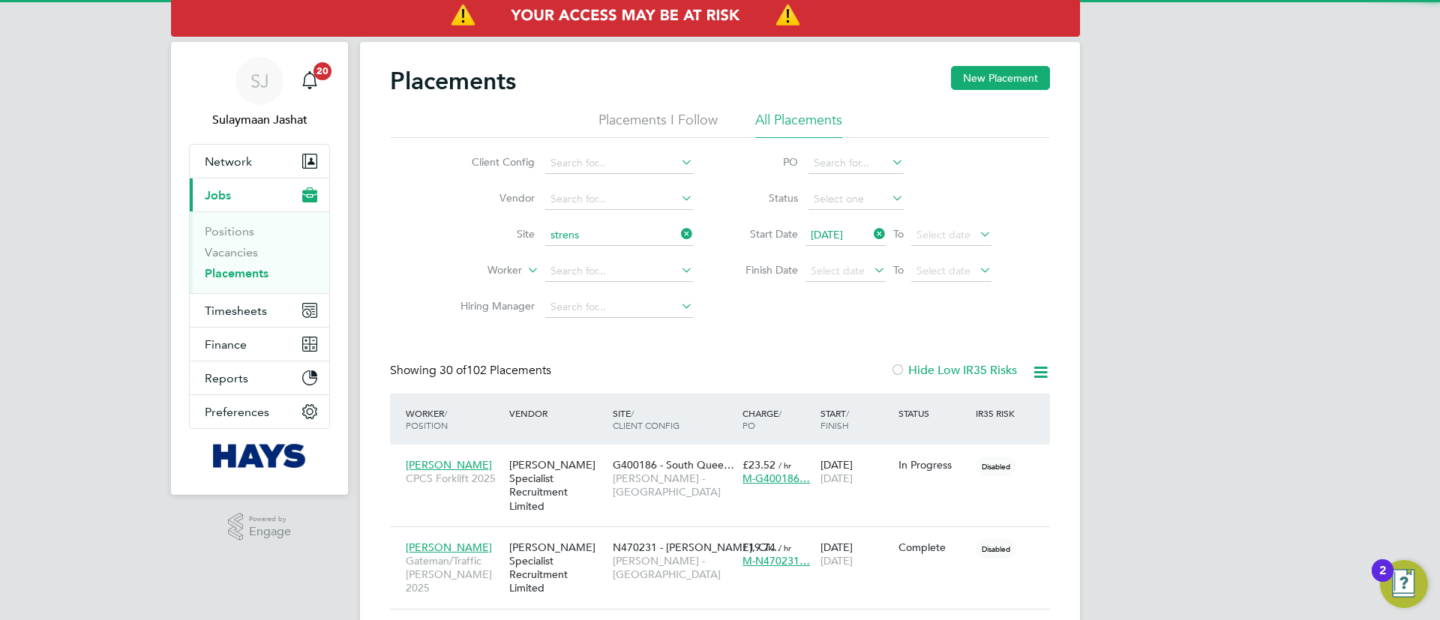
click at [635, 256] on li "Strens ham Highways Depot (21CA19)" at bounding box center [644, 256] width 198 height 20
type input "Strensham Highways Depot (21CA19)"
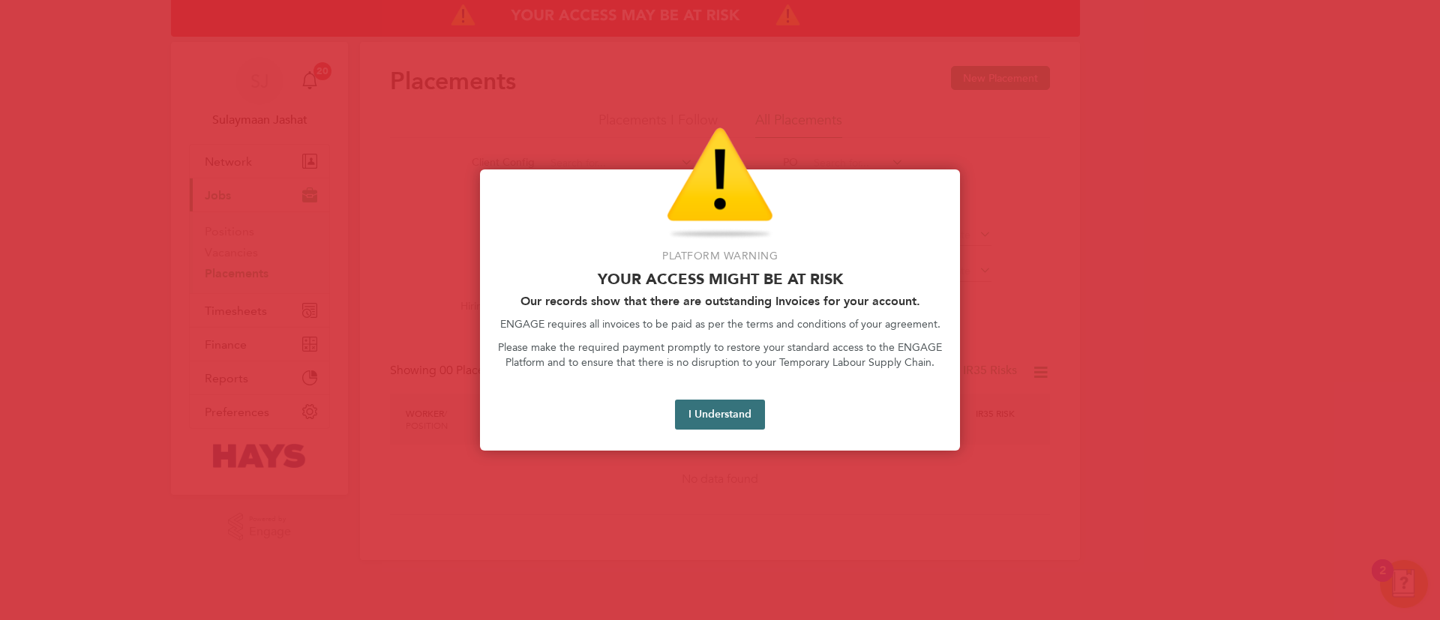
click at [727, 413] on button "I Understand" at bounding box center [720, 415] width 90 height 30
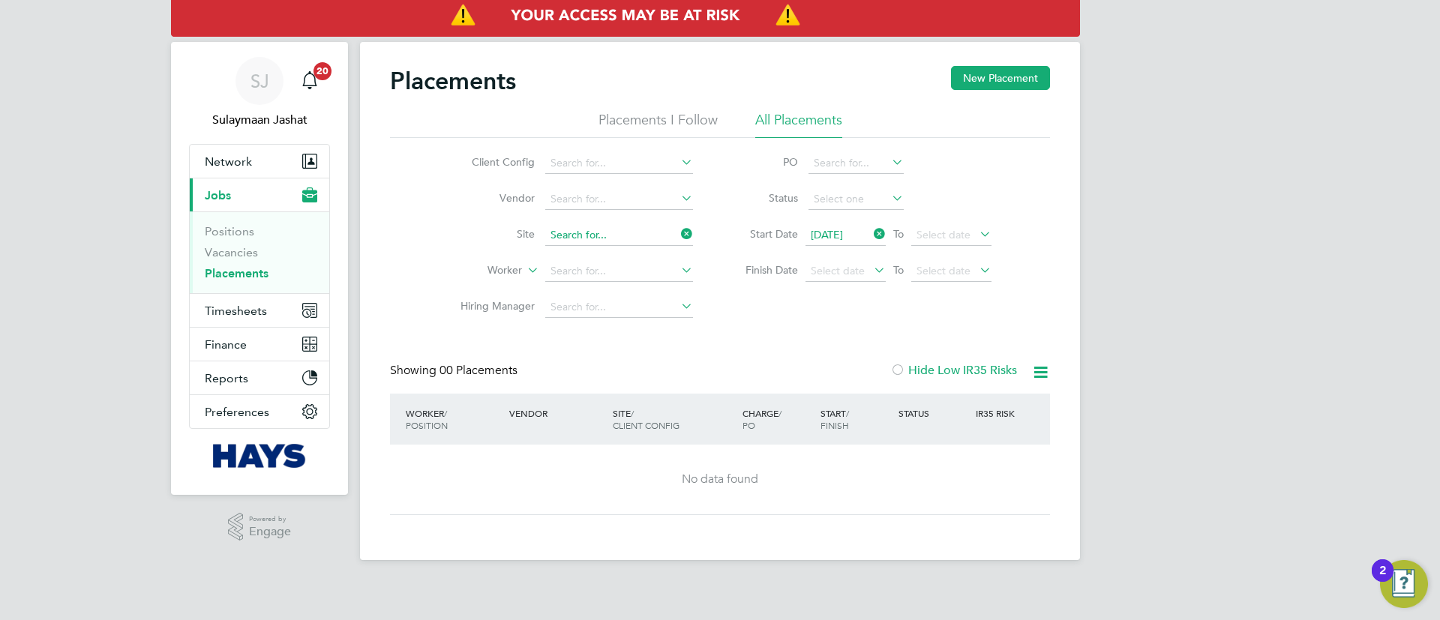
click at [623, 231] on input at bounding box center [619, 235] width 148 height 21
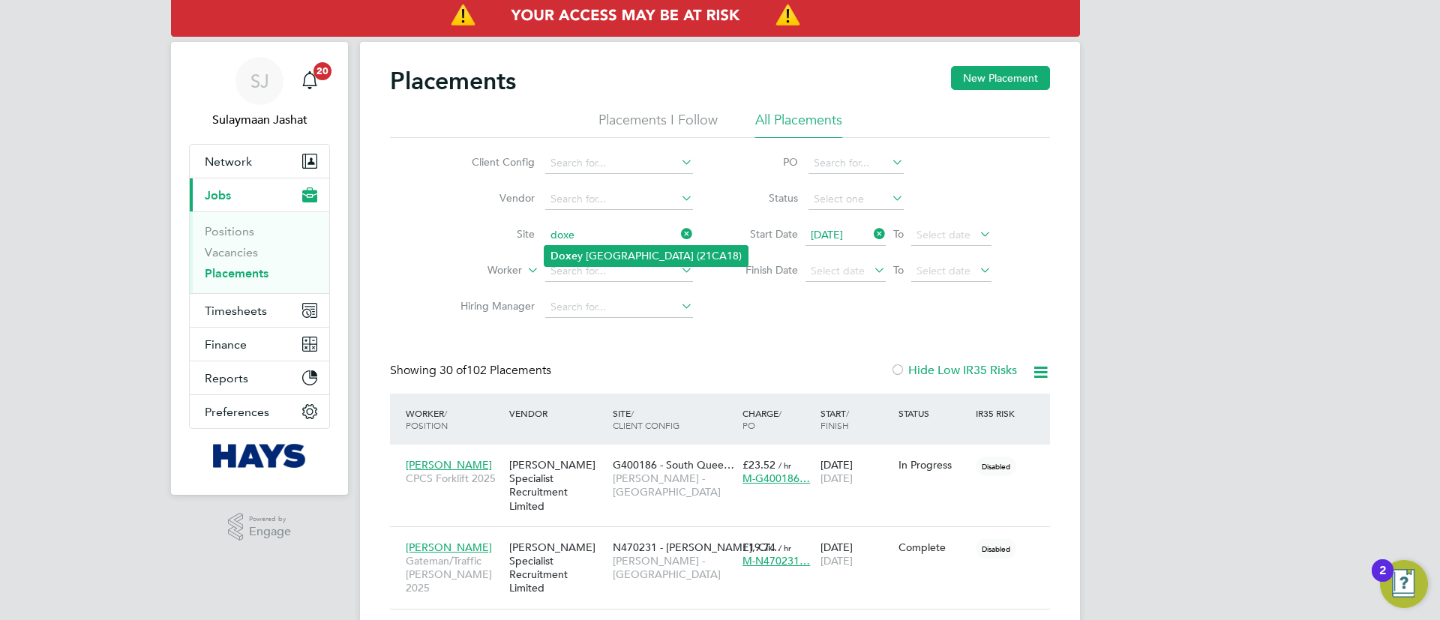
type input "Doxey Highways Depot (21CA18)"
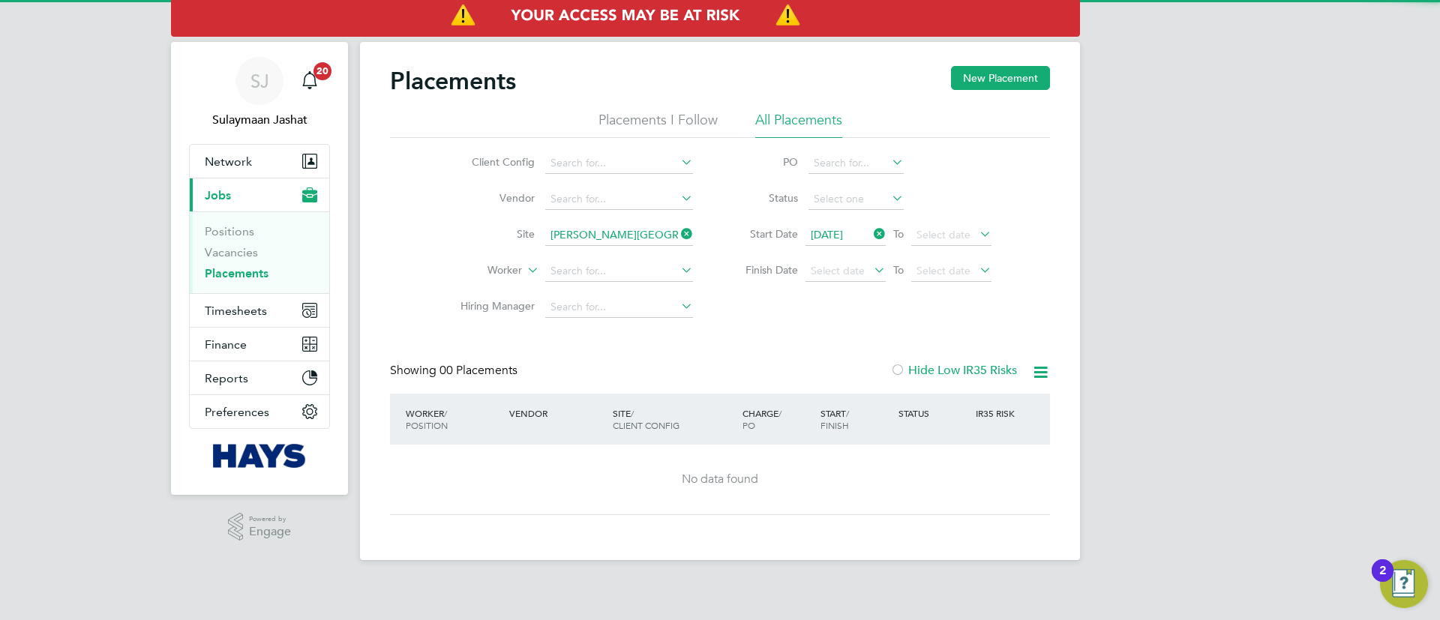
click at [596, 260] on li "Worker" at bounding box center [571, 272] width 282 height 36
click at [595, 235] on input at bounding box center [619, 235] width 148 height 21
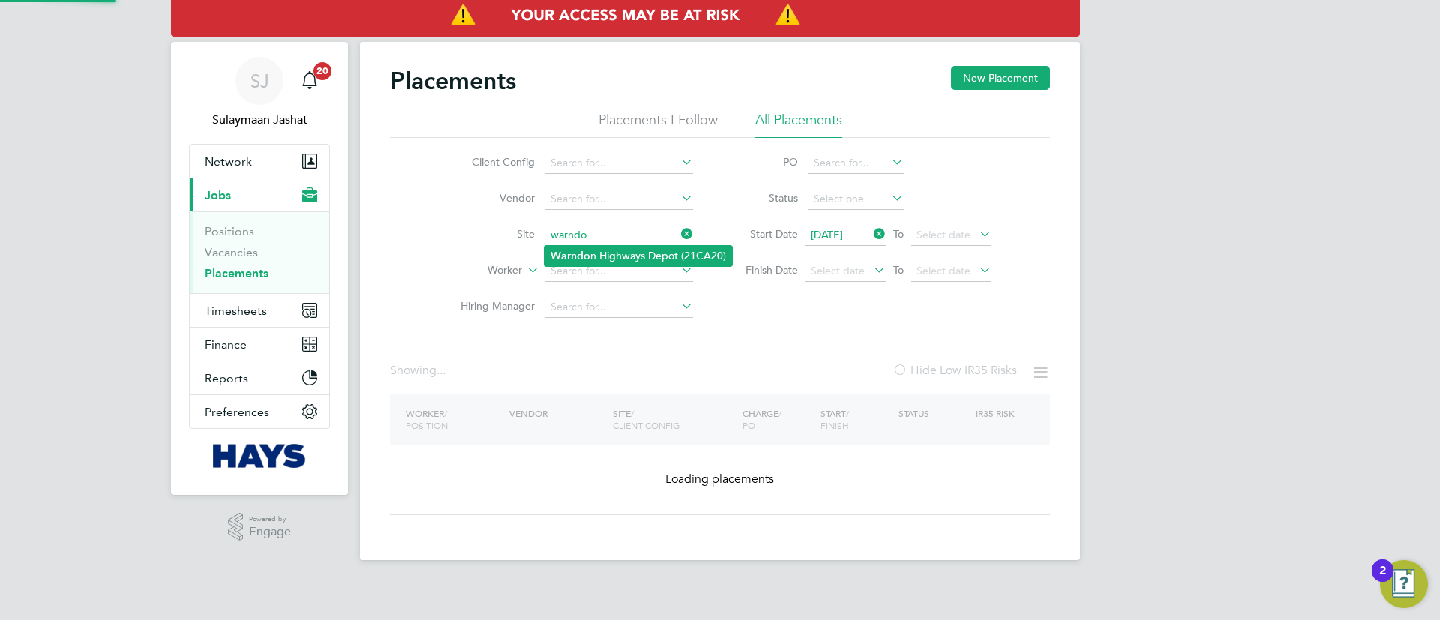
type input "Warndon Highways Depot (21CA20)"
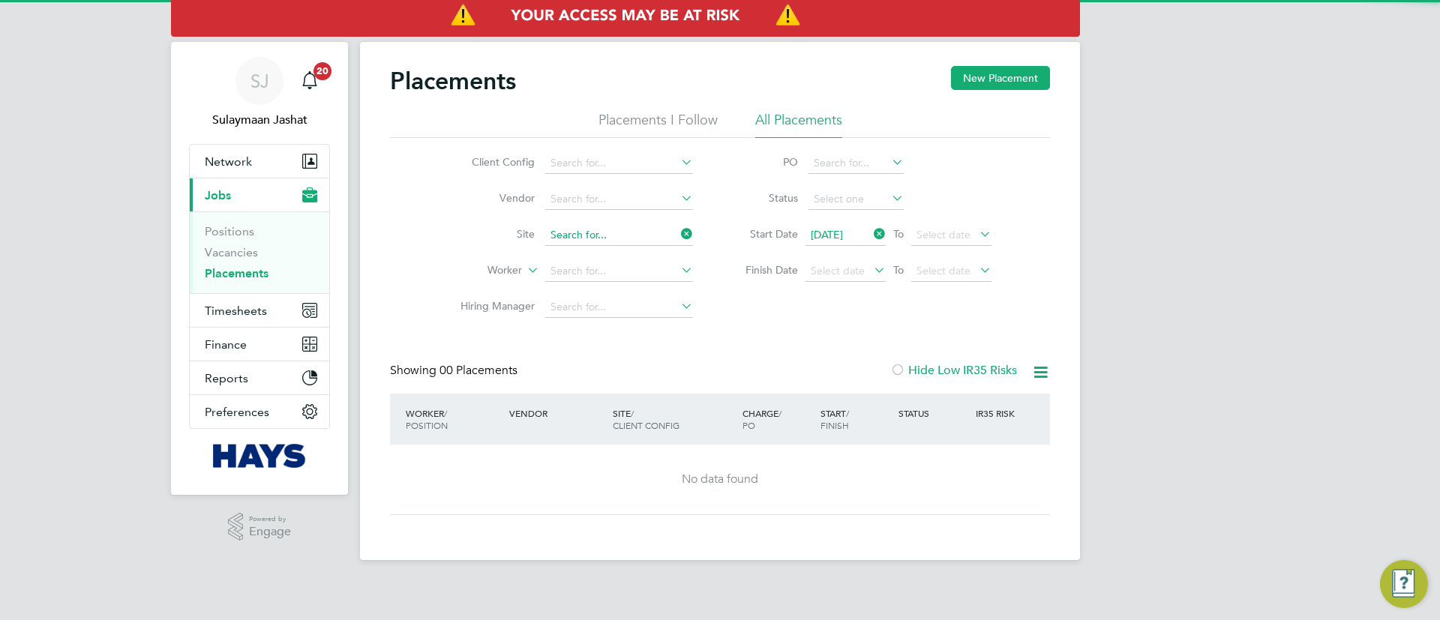
click at [593, 238] on input at bounding box center [619, 235] width 148 height 21
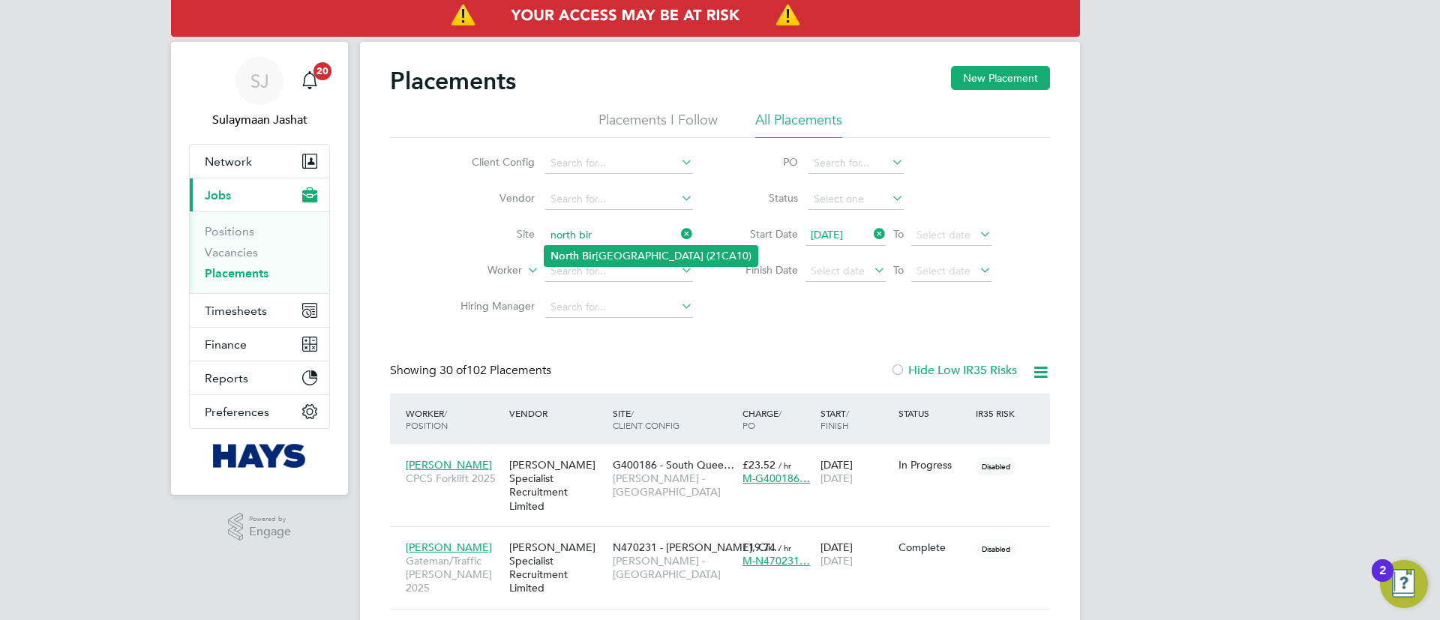
click at [623, 254] on li "North Bir mingham Academy (21CA10)" at bounding box center [651, 256] width 213 height 20
type input "North Birmingham Academy (21CA10)"
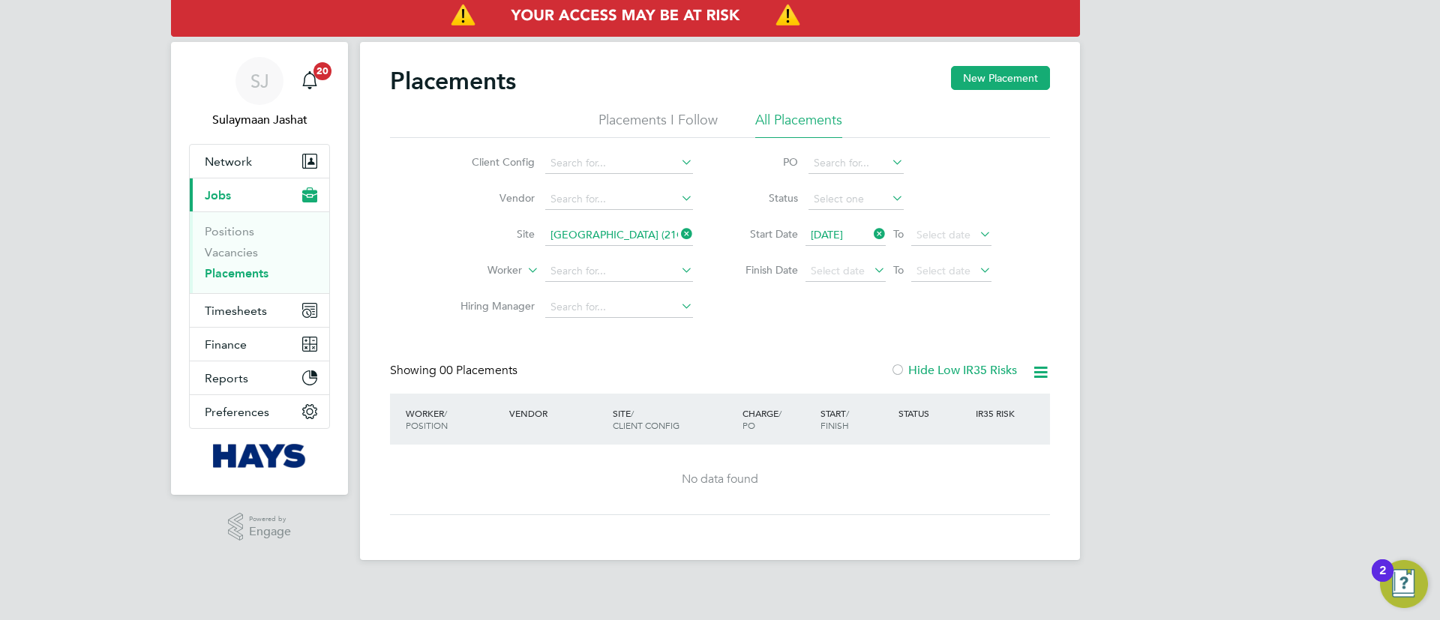
click at [625, 236] on input "North Birmingham Academy (21CA10)" at bounding box center [619, 235] width 148 height 21
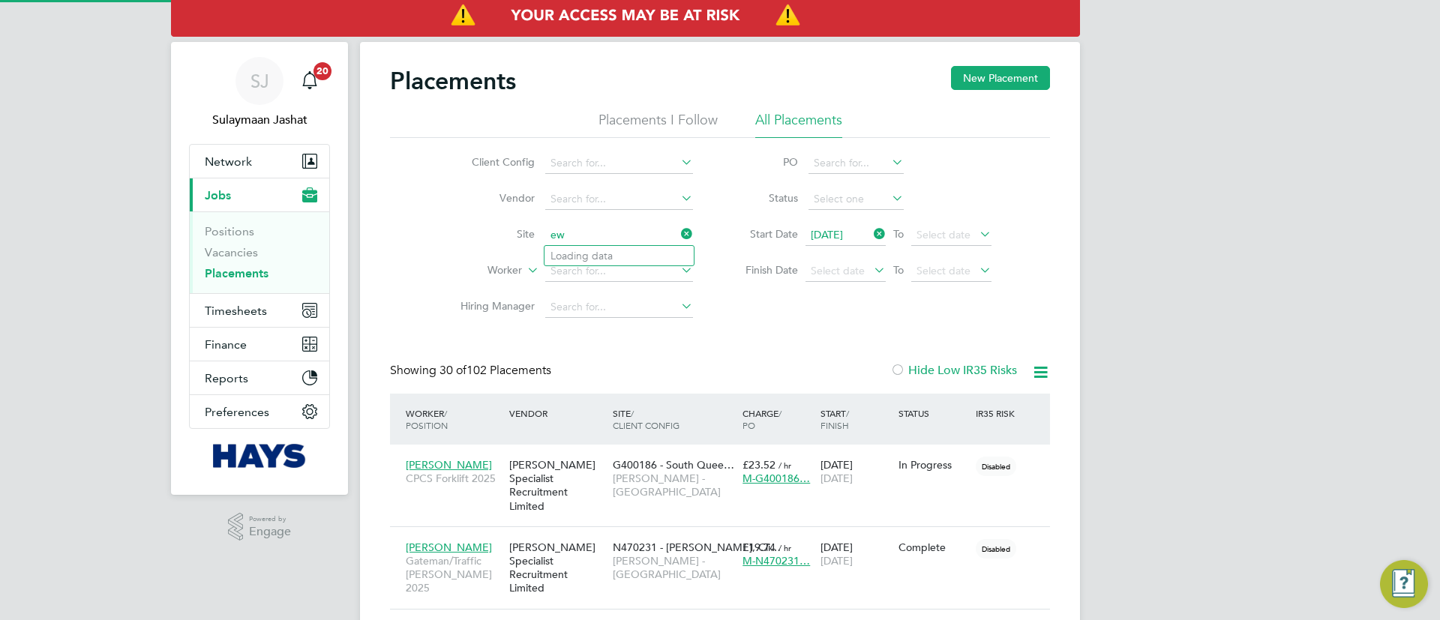
type input "e"
type input "west brom to"
click at [605, 247] on li "Site" at bounding box center [571, 236] width 282 height 36
click at [598, 238] on input at bounding box center [619, 235] width 148 height 21
click at [623, 253] on b "Tow" at bounding box center [618, 256] width 20 height 13
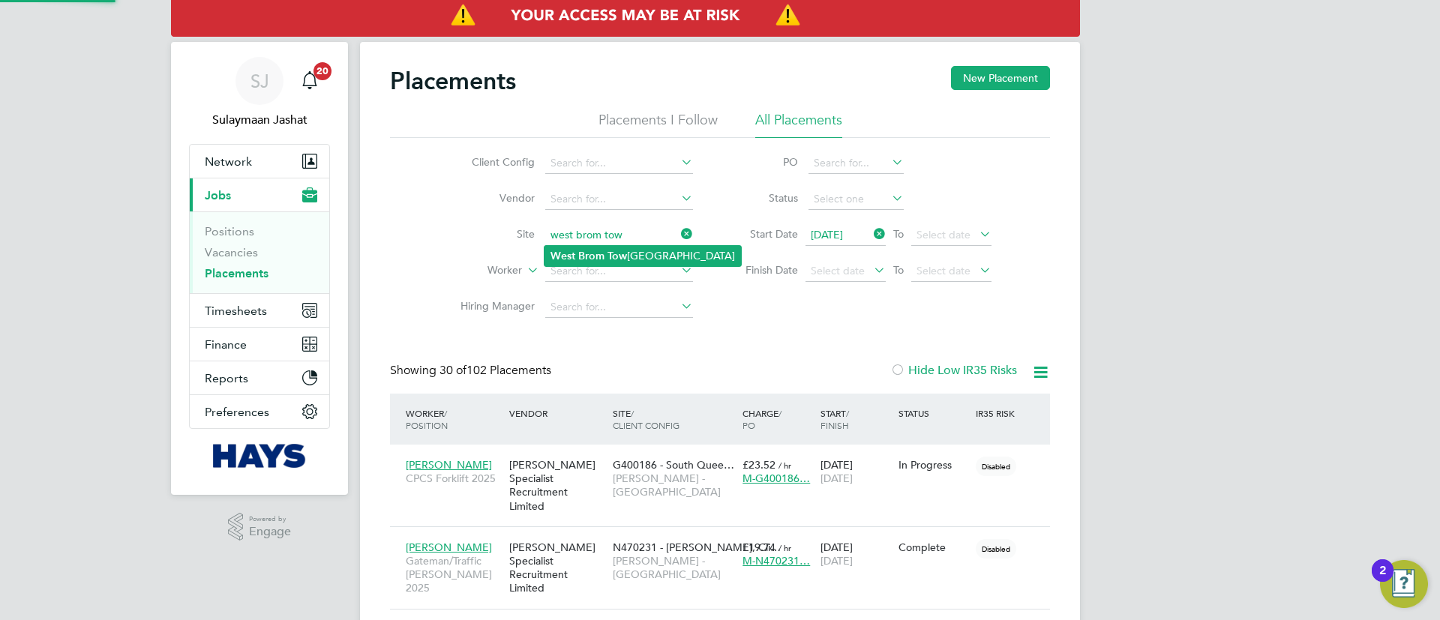
type input "West Brom Town Hall & Library"
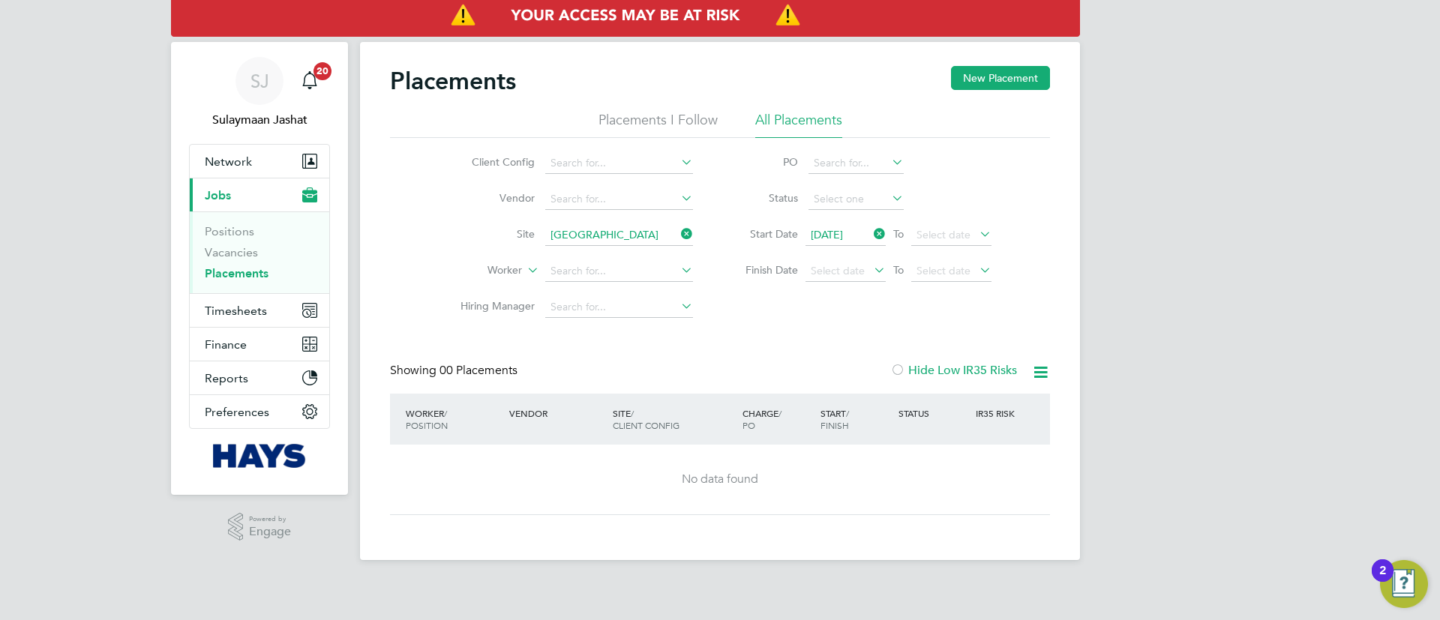
click at [617, 225] on input "West Brom Town Hall & Library" at bounding box center [619, 235] width 148 height 21
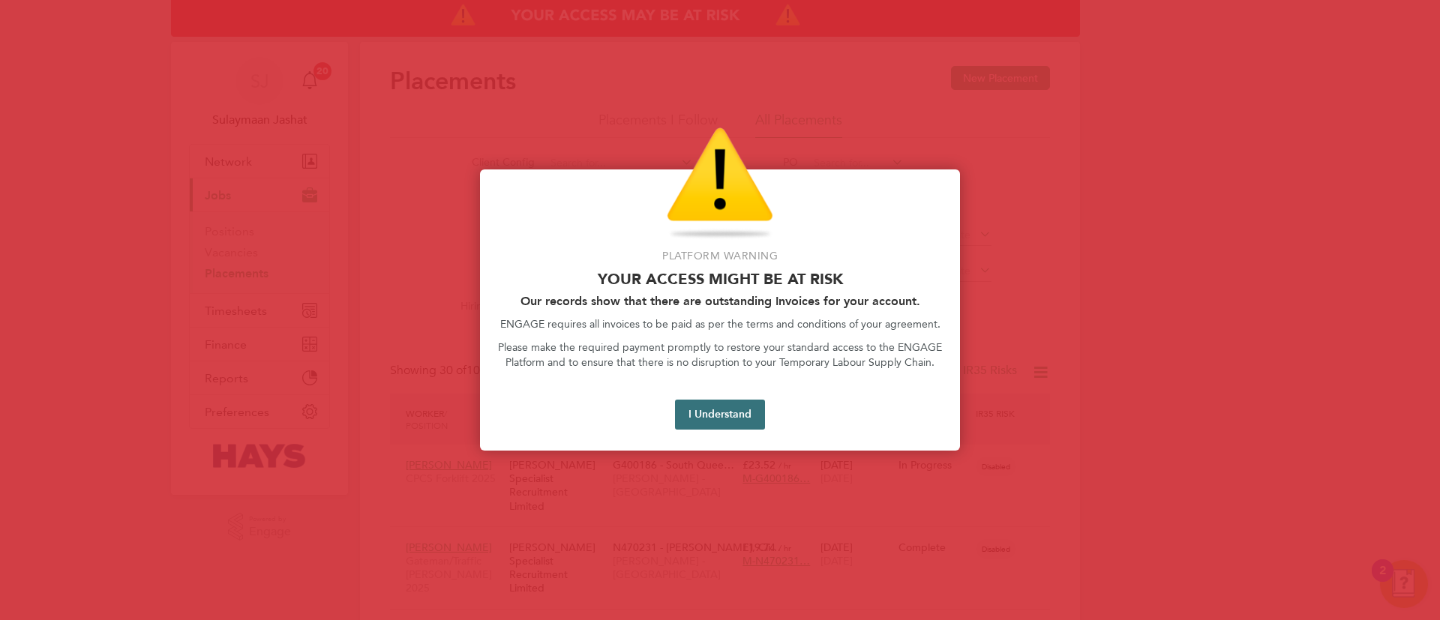
click at [710, 413] on button "I Understand" at bounding box center [720, 415] width 90 height 30
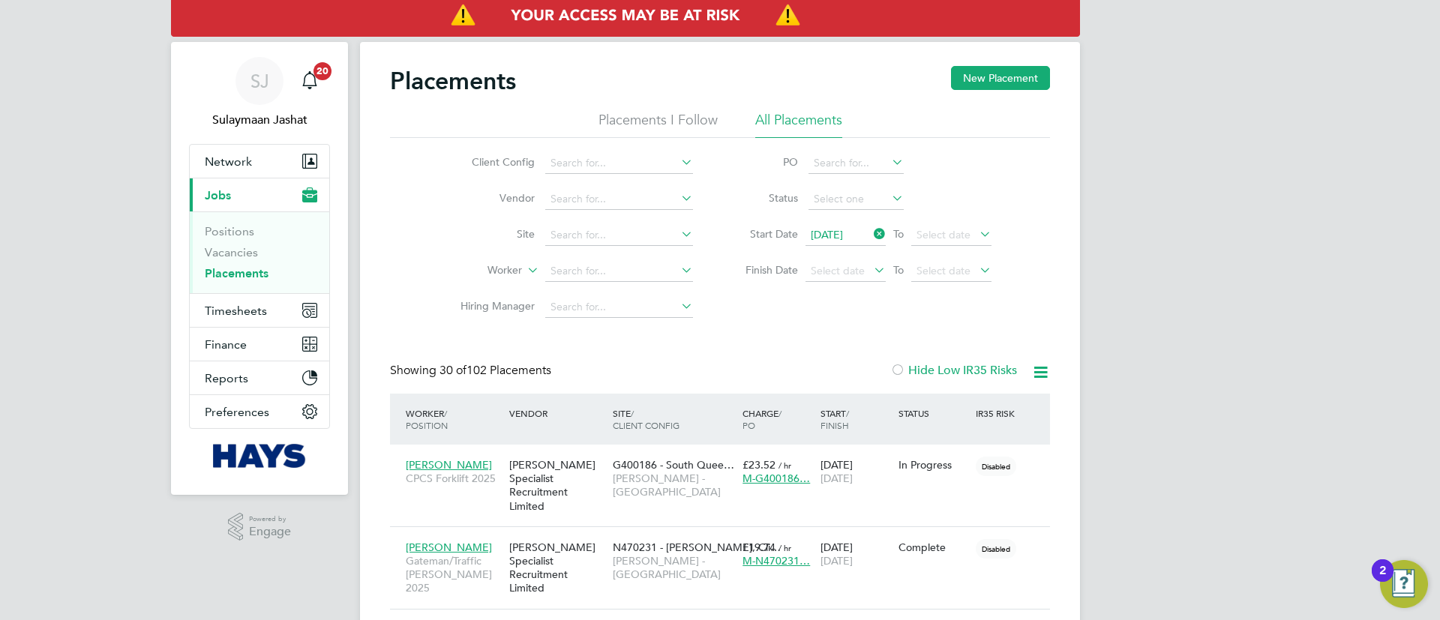
click at [746, 384] on div "Showing 30 of 102 Placements Hide Low IR35 Risks" at bounding box center [720, 378] width 660 height 31
